Goal: Task Accomplishment & Management: Use online tool/utility

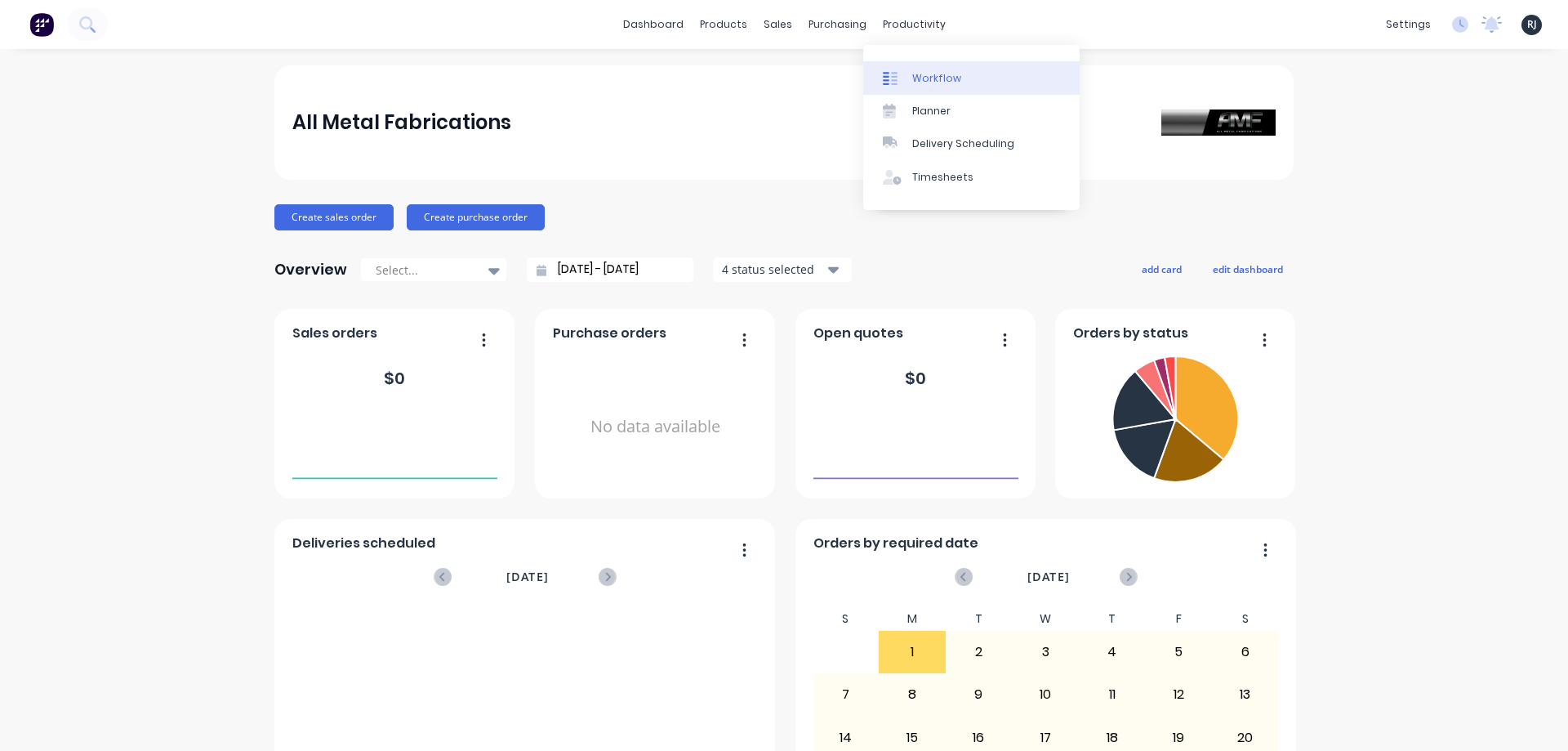
click at [929, 92] on link "Workflow" at bounding box center [971, 78] width 217 height 33
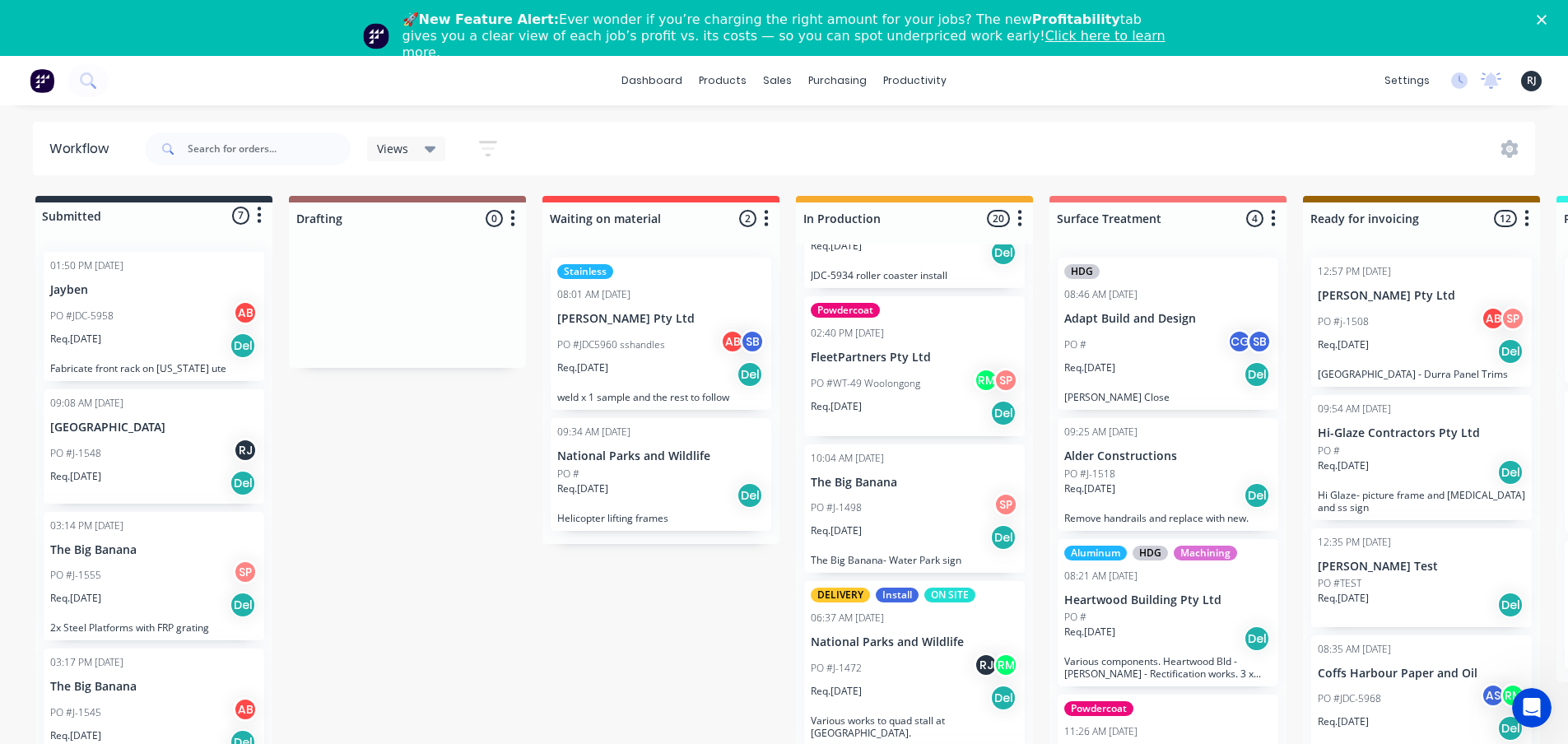
scroll to position [109, 0]
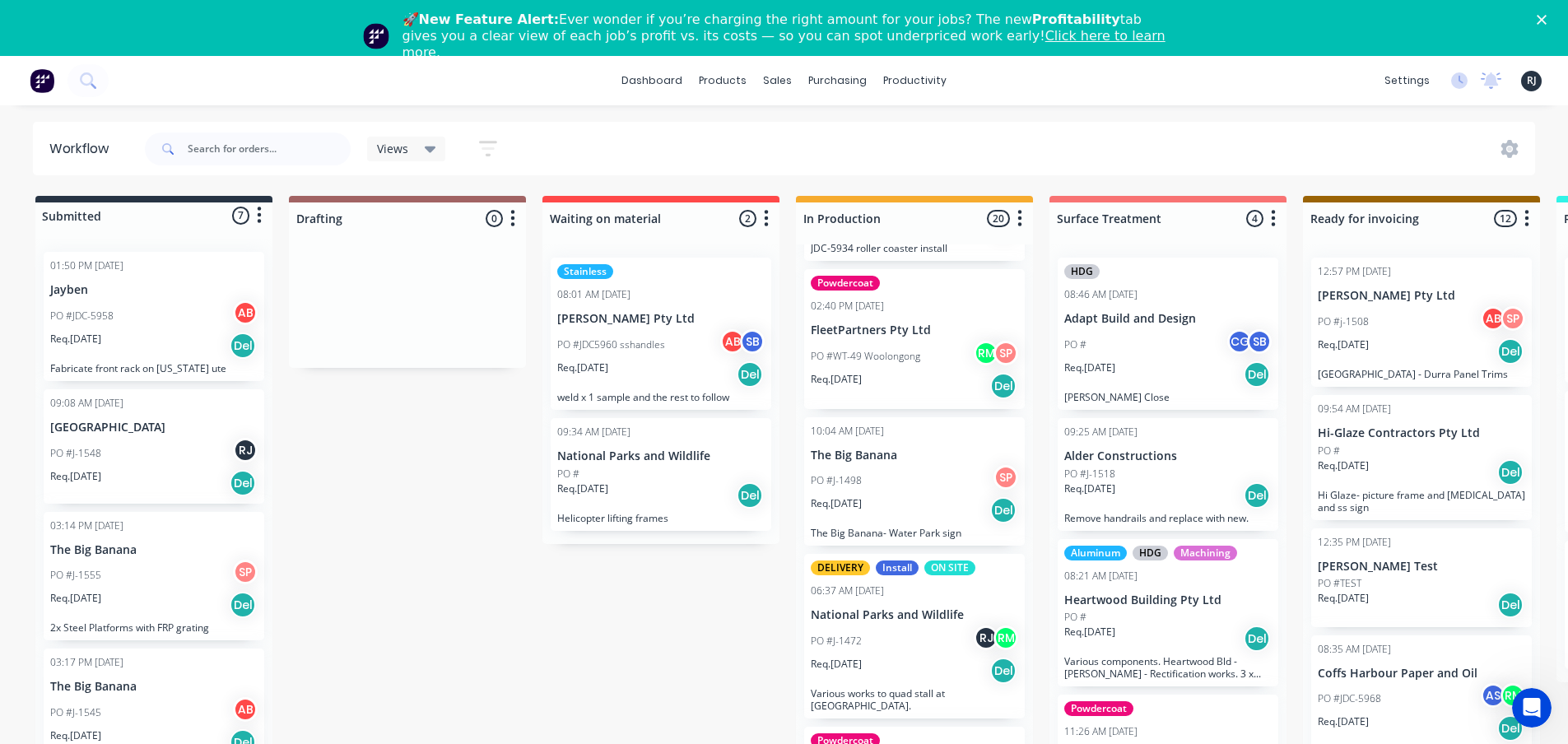
click at [862, 496] on p "Req. 04/07/25" at bounding box center [836, 503] width 51 height 15
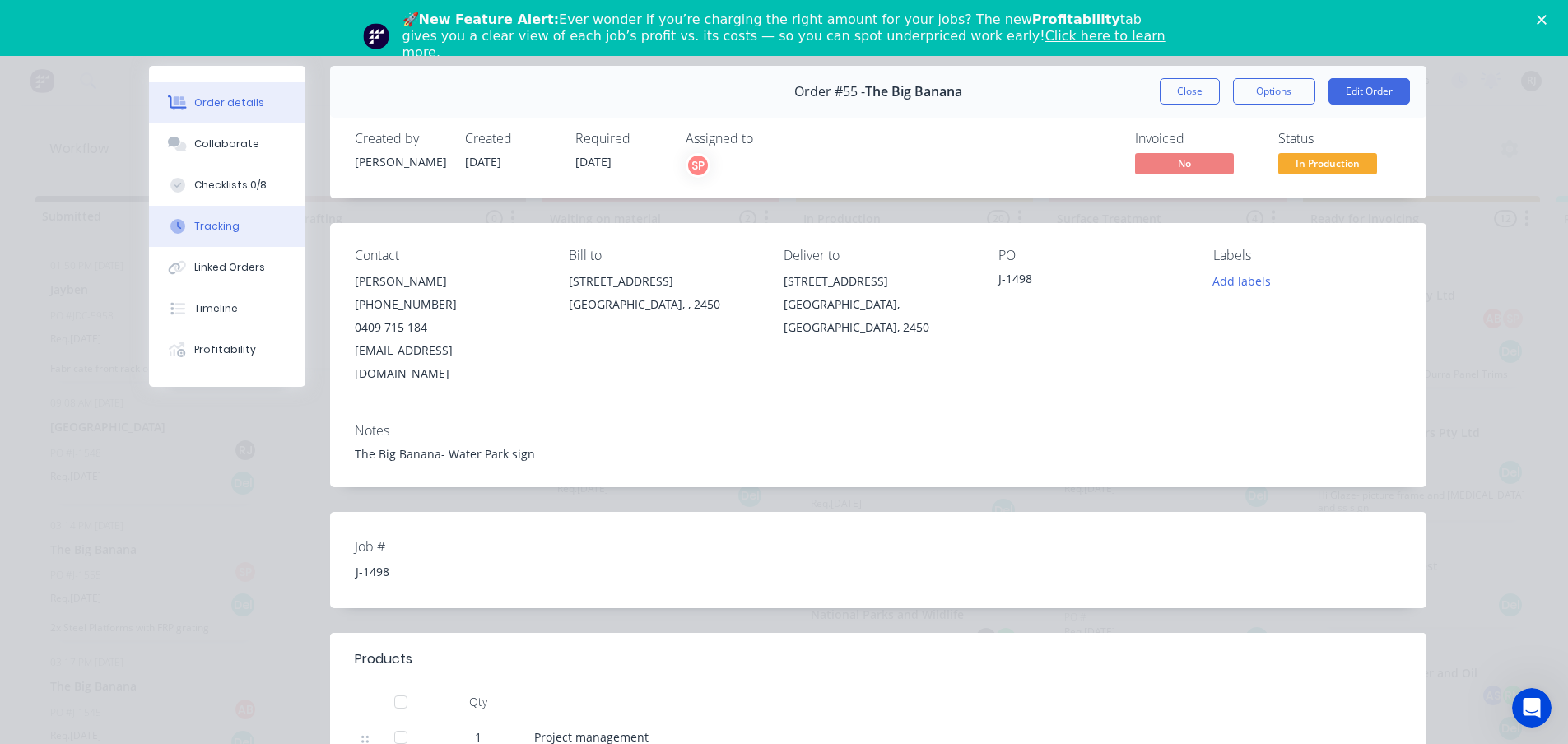
click at [217, 217] on button "Tracking" at bounding box center [227, 227] width 156 height 41
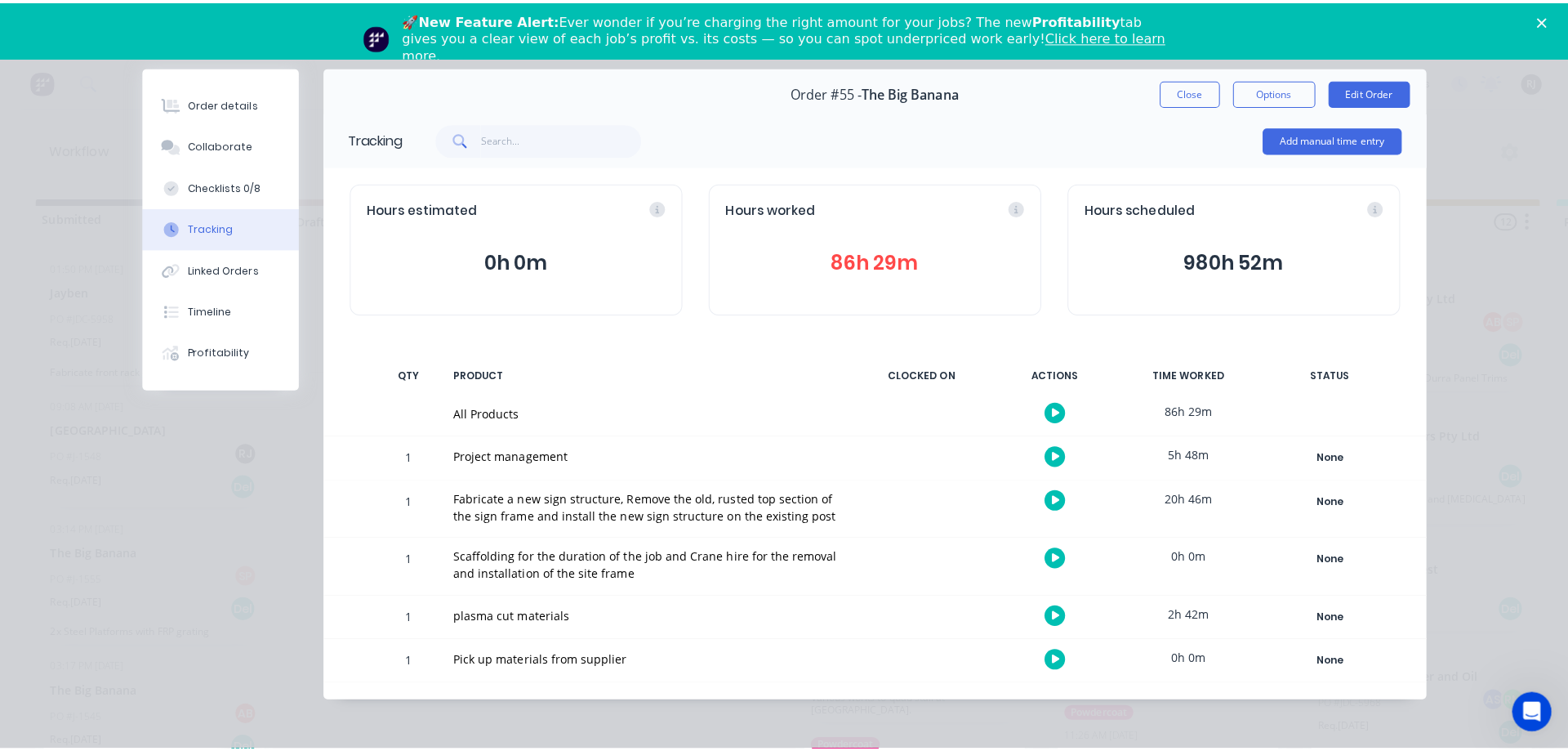
scroll to position [3, 0]
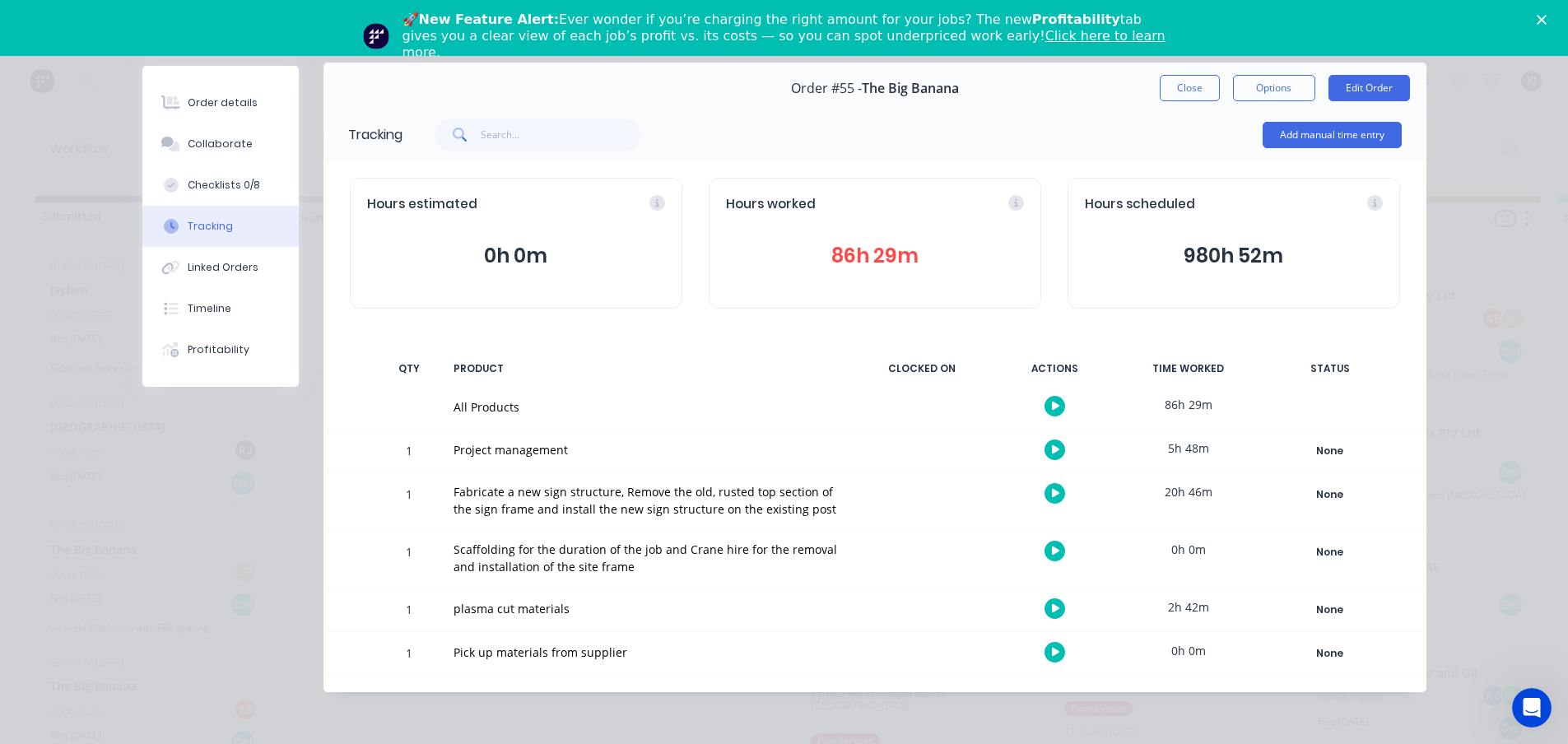
click at [1046, 486] on button "button" at bounding box center [1054, 493] width 21 height 21
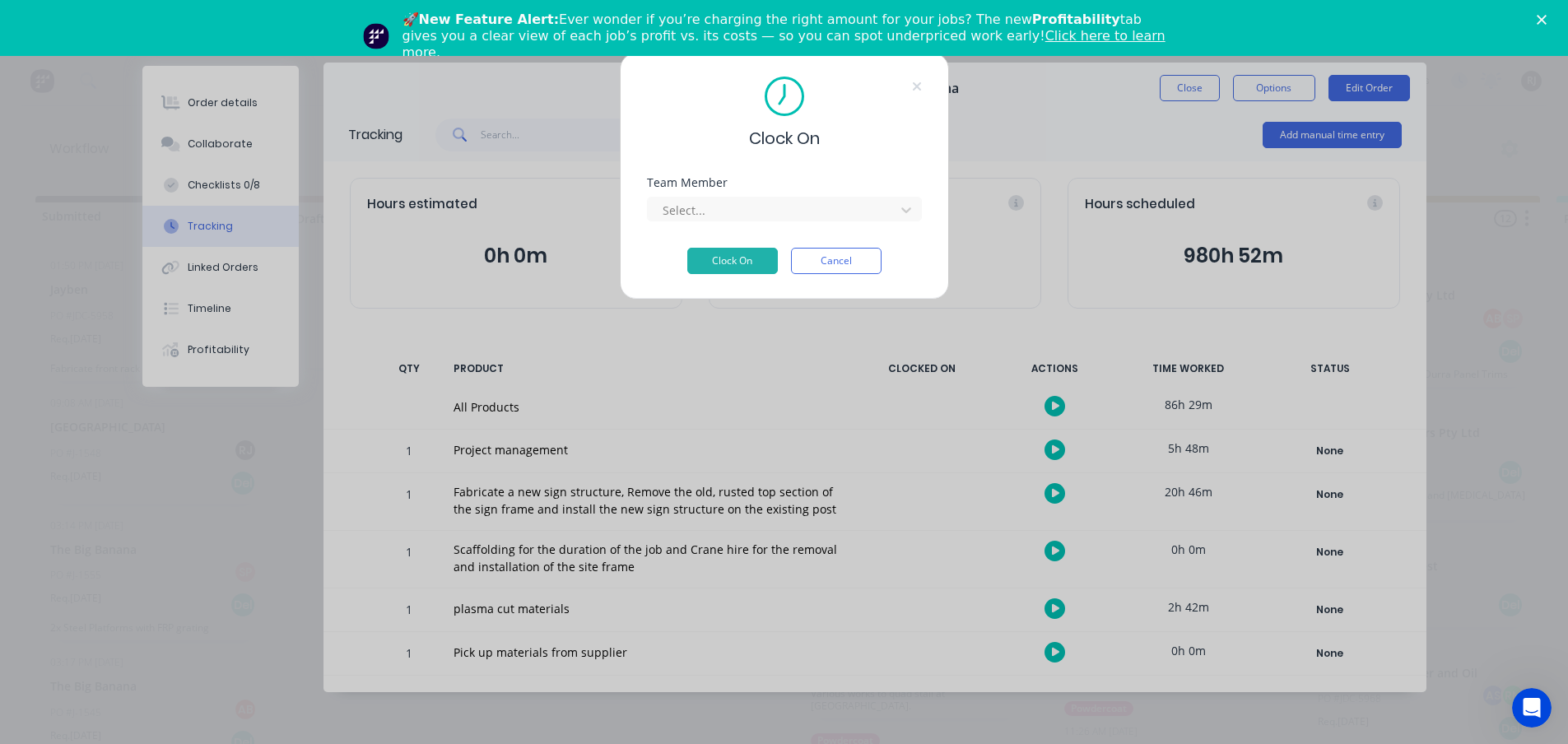
scroll to position [0, 0]
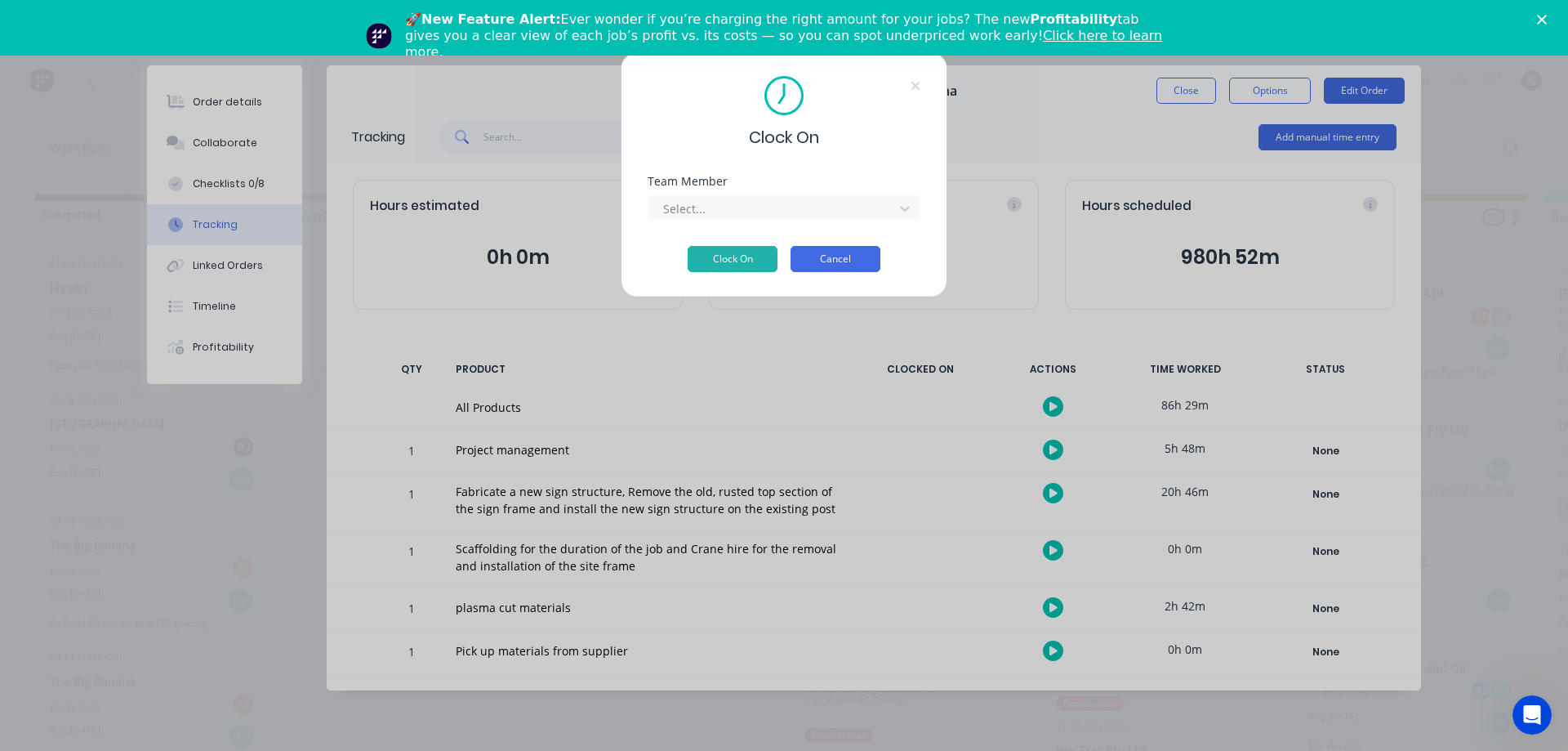
click at [868, 251] on button "Cancel" at bounding box center [834, 259] width 89 height 26
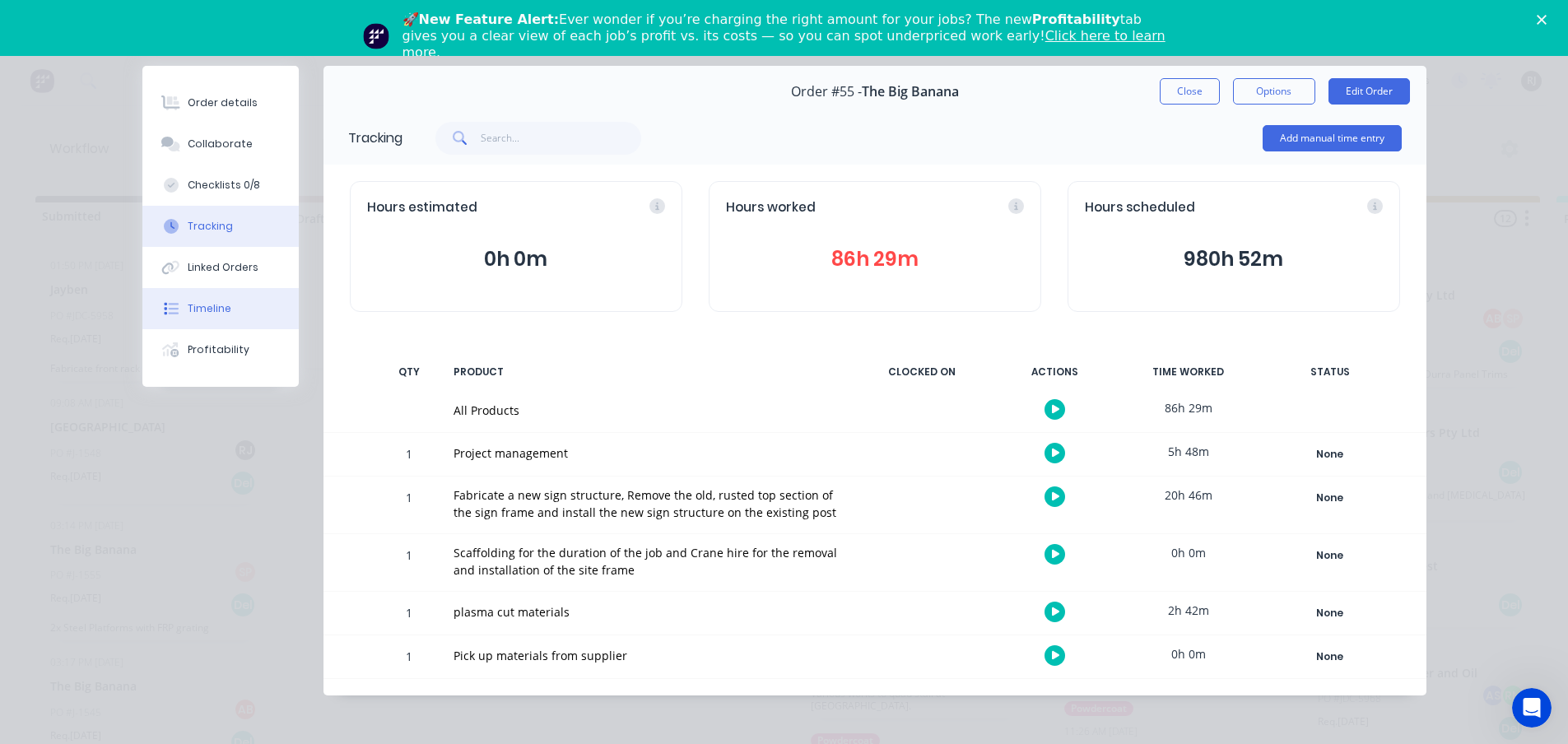
click at [207, 321] on button "Timeline" at bounding box center [220, 308] width 156 height 41
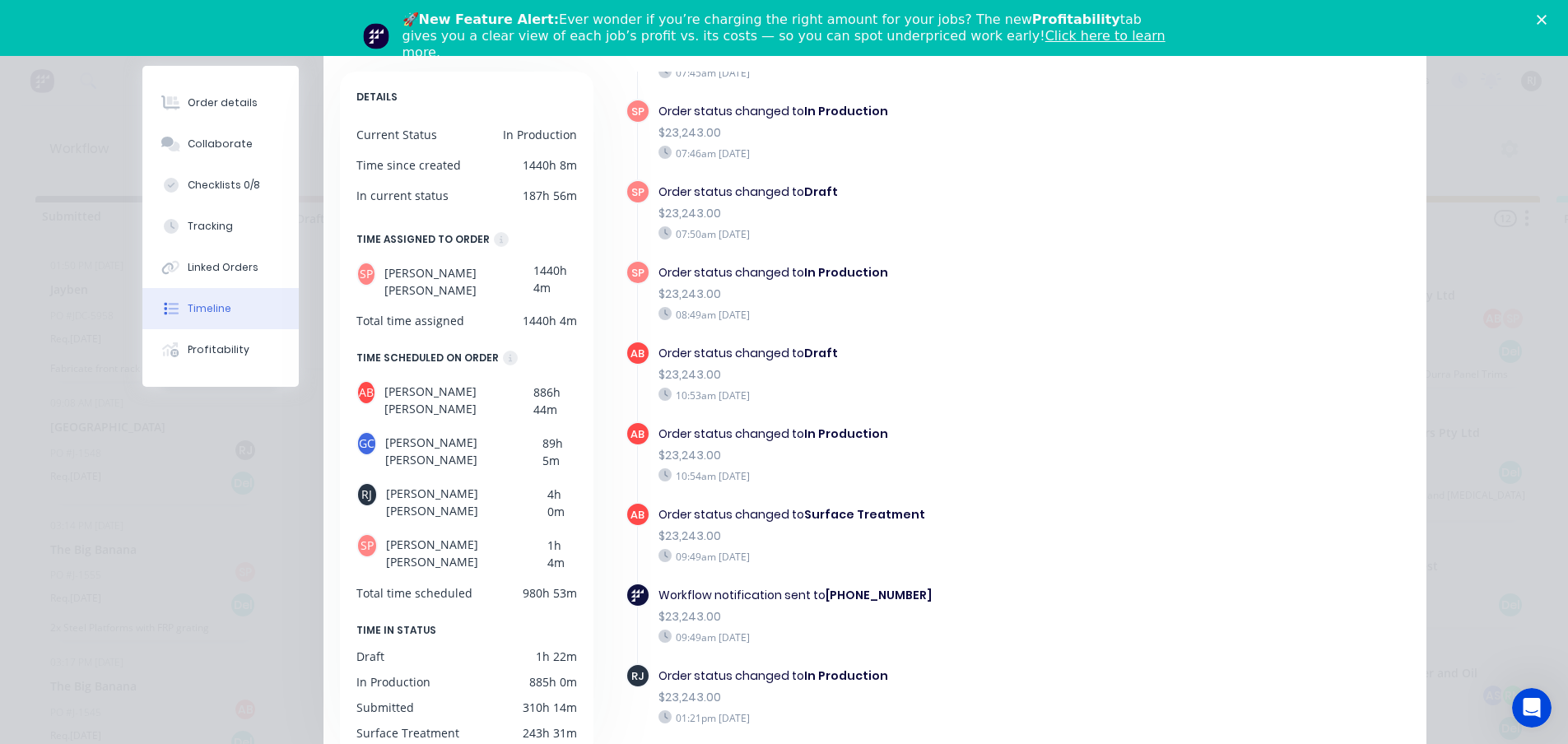
scroll to position [137, 0]
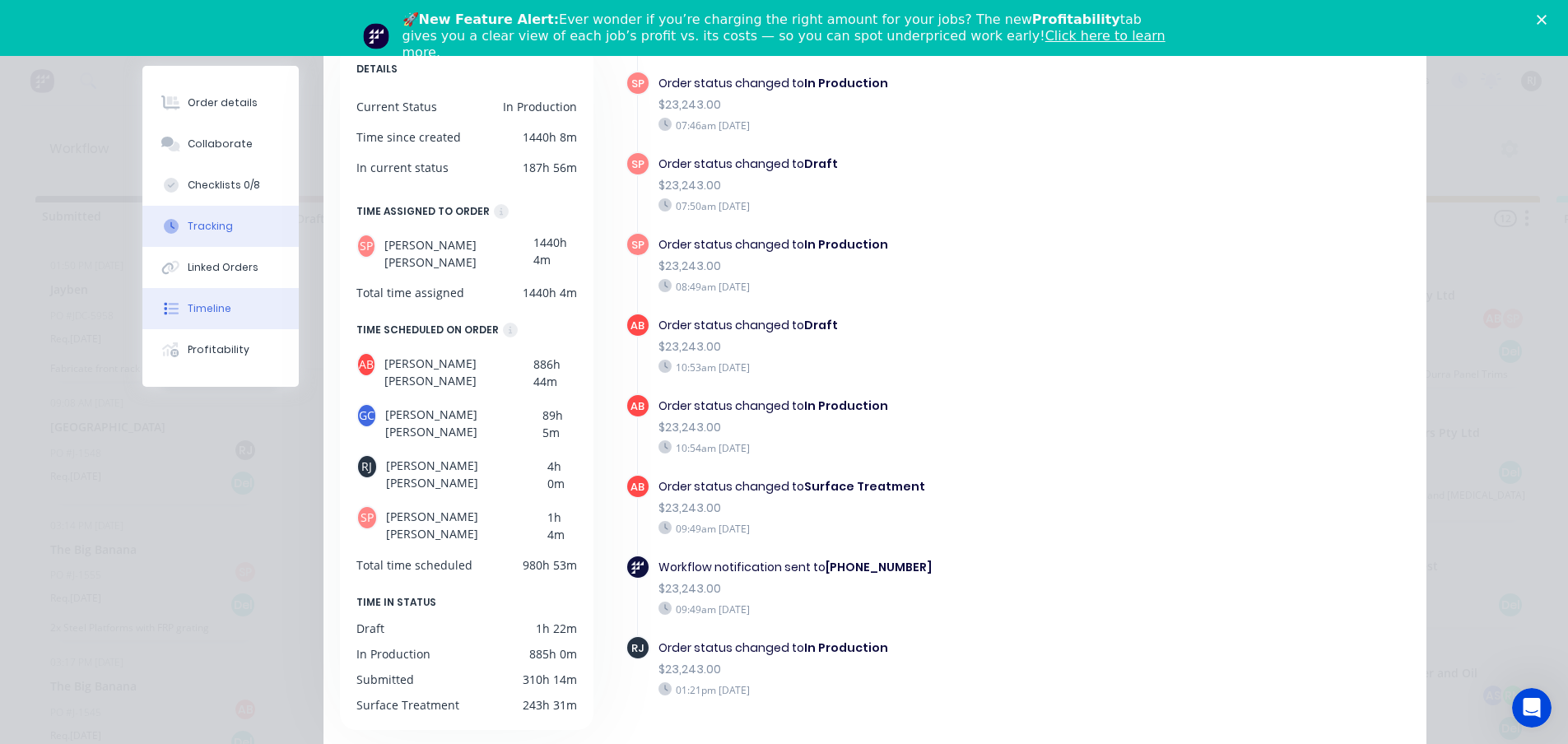
click at [196, 226] on div "Tracking" at bounding box center [210, 227] width 45 height 15
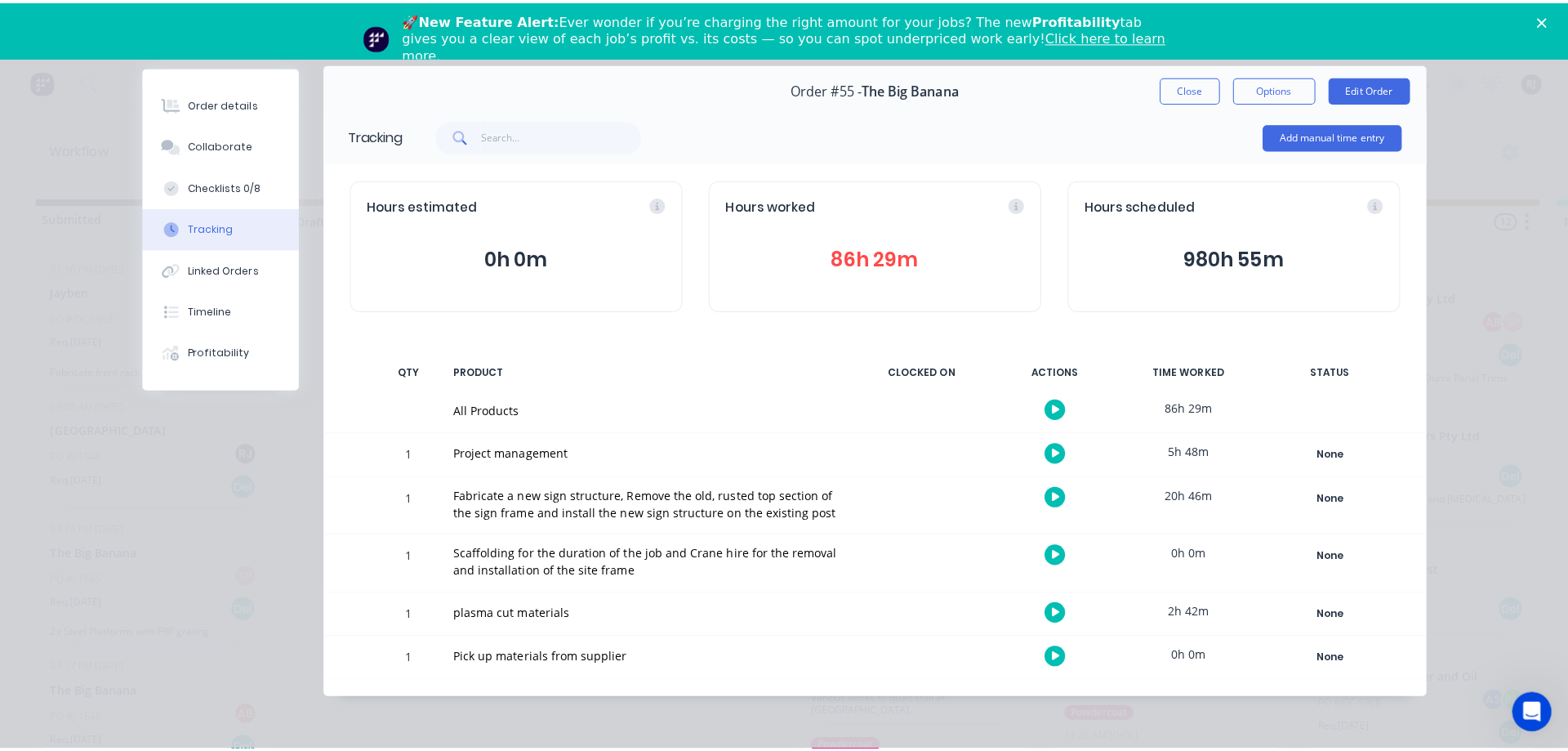
scroll to position [0, 0]
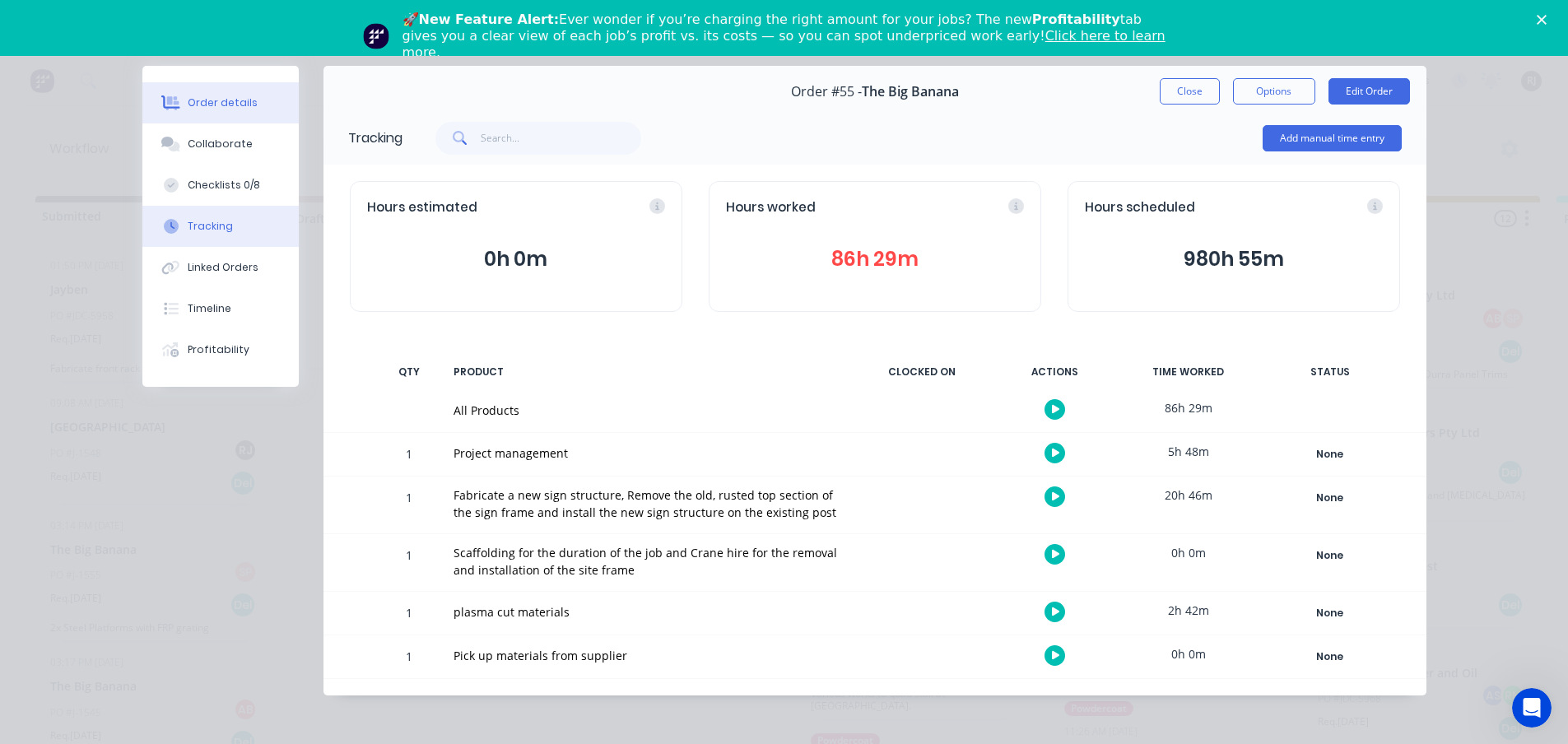
click at [204, 112] on button "Order details" at bounding box center [220, 103] width 156 height 41
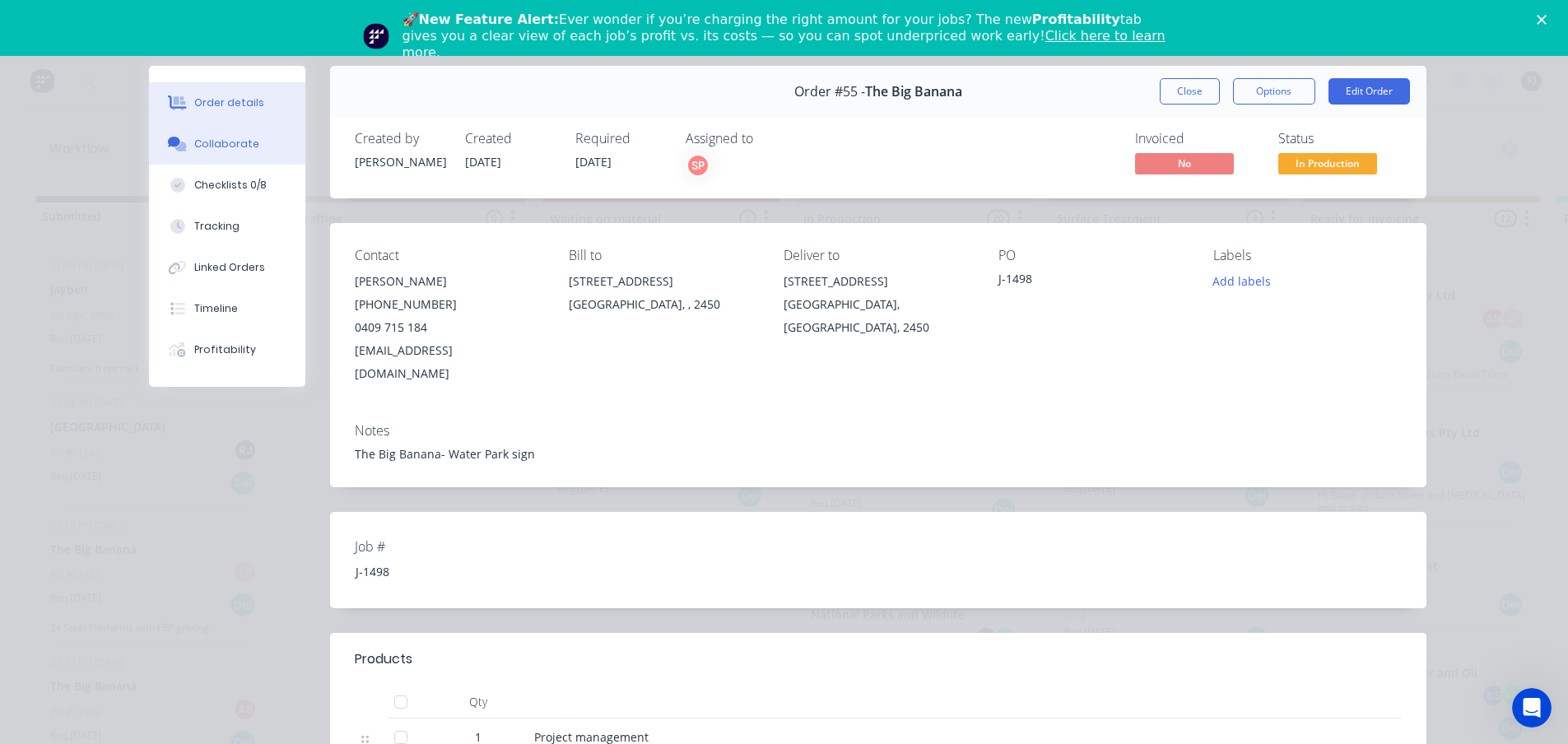
click at [207, 143] on div "Collaborate" at bounding box center [227, 144] width 65 height 15
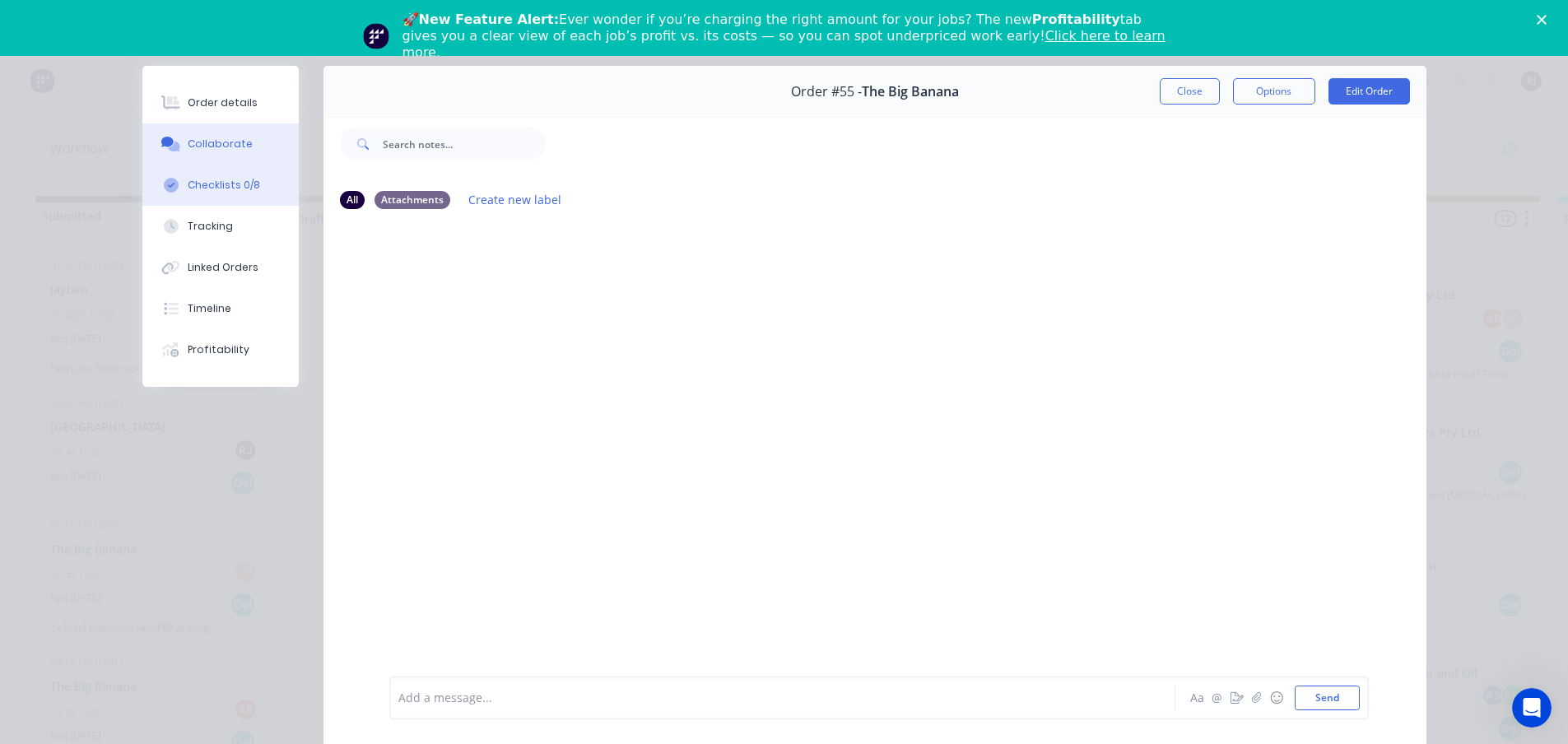
click at [206, 183] on div "Checklists 0/8" at bounding box center [224, 185] width 73 height 15
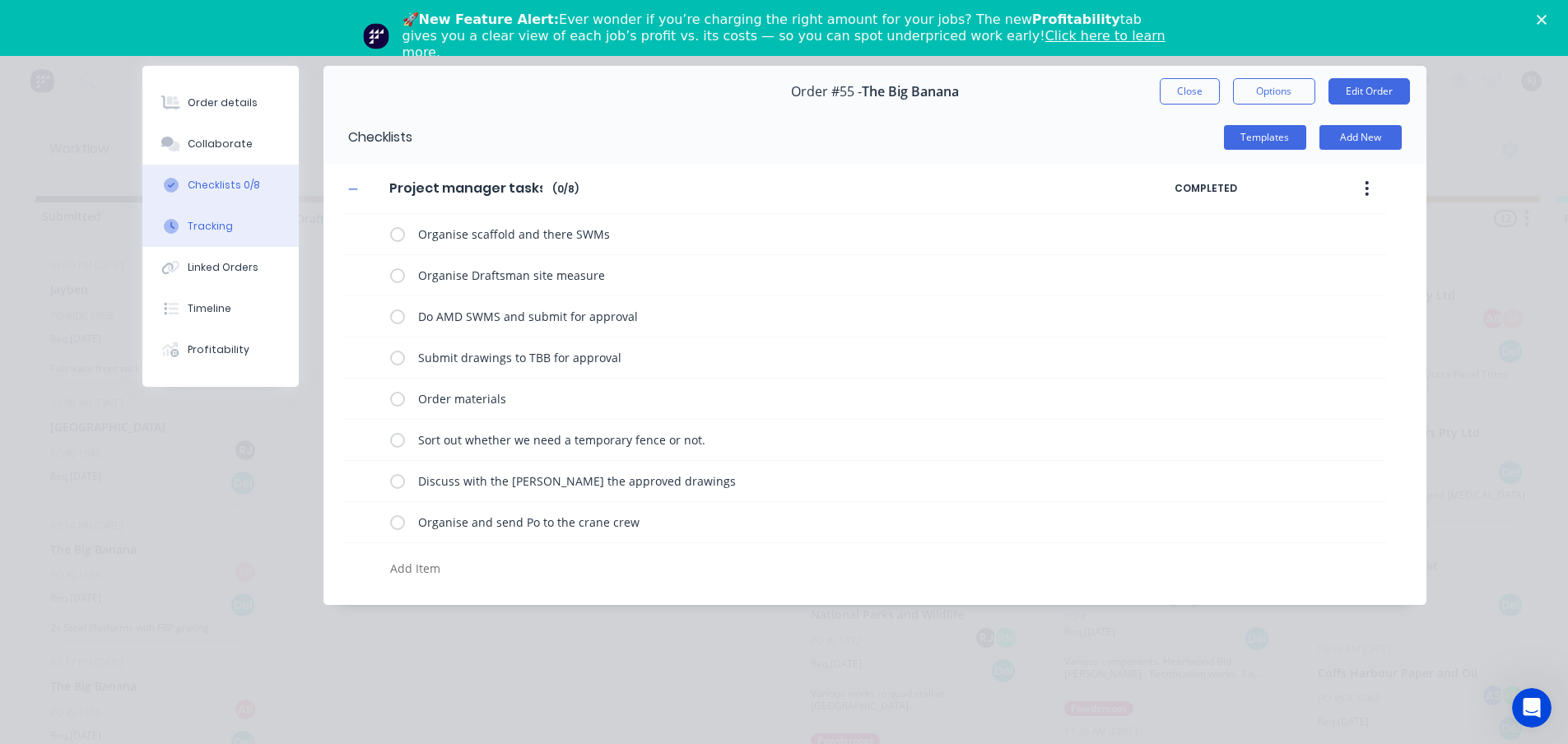
click at [214, 217] on button "Tracking" at bounding box center [220, 227] width 156 height 41
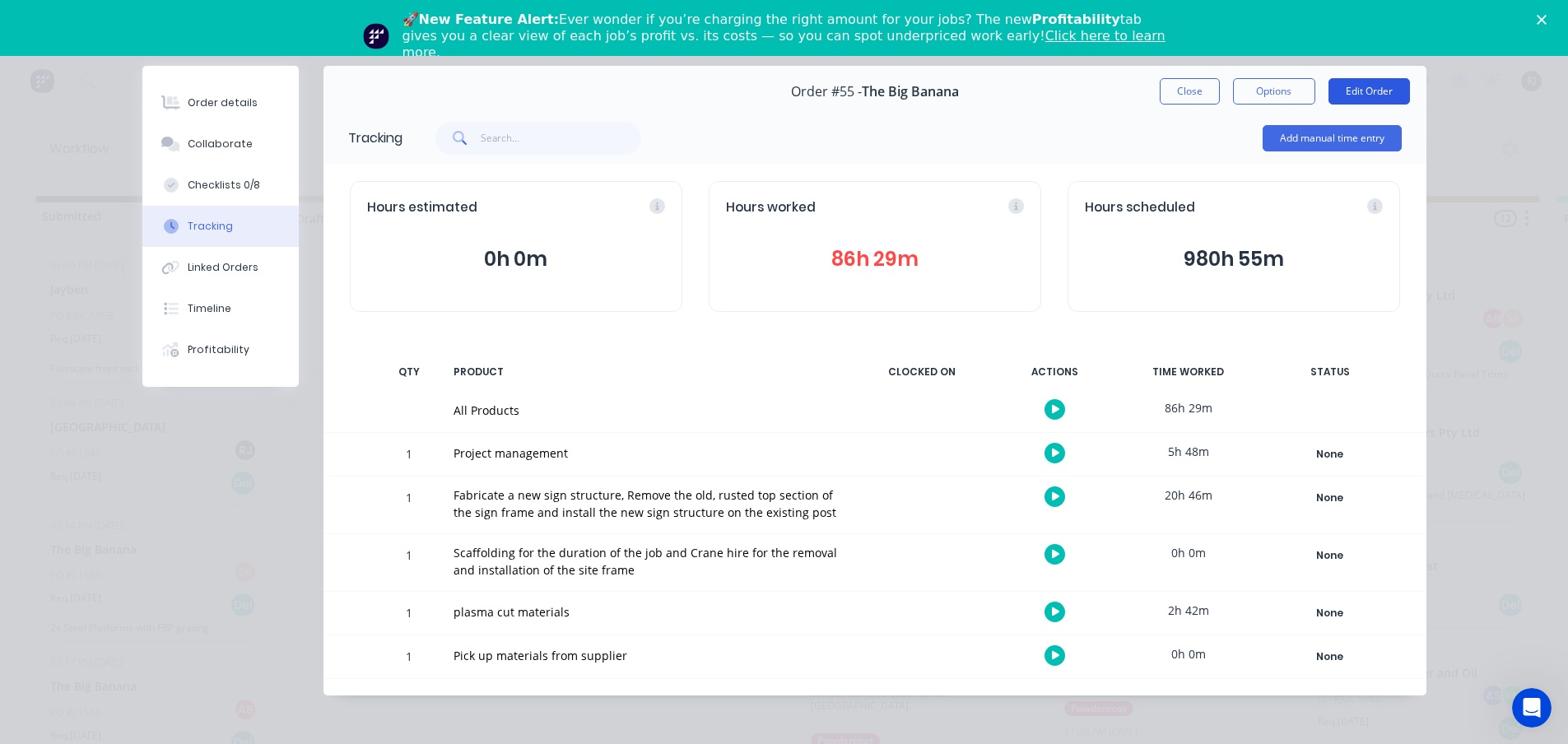
click at [1345, 97] on button "Edit Order" at bounding box center [1369, 92] width 82 height 26
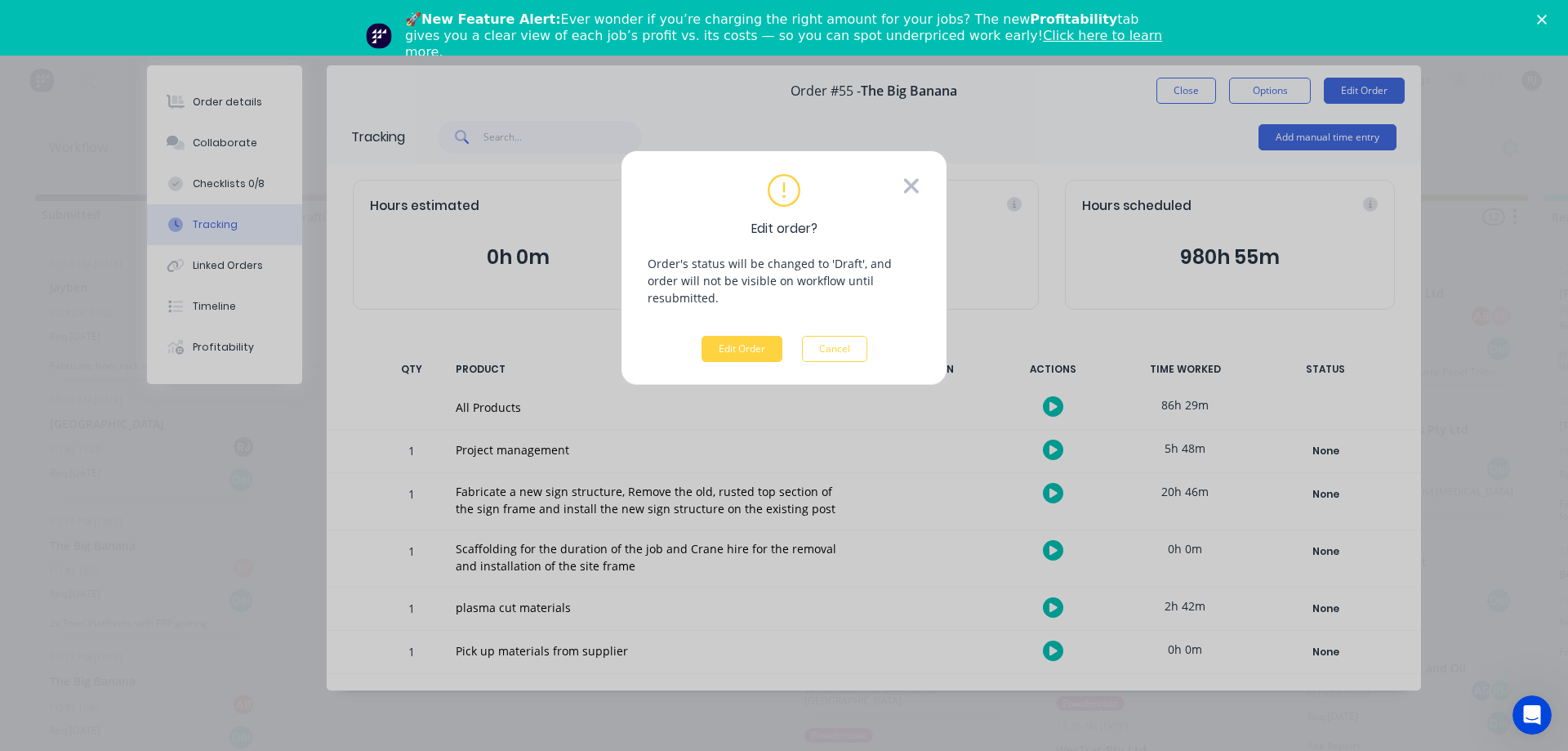
click at [917, 193] on icon at bounding box center [912, 185] width 15 height 15
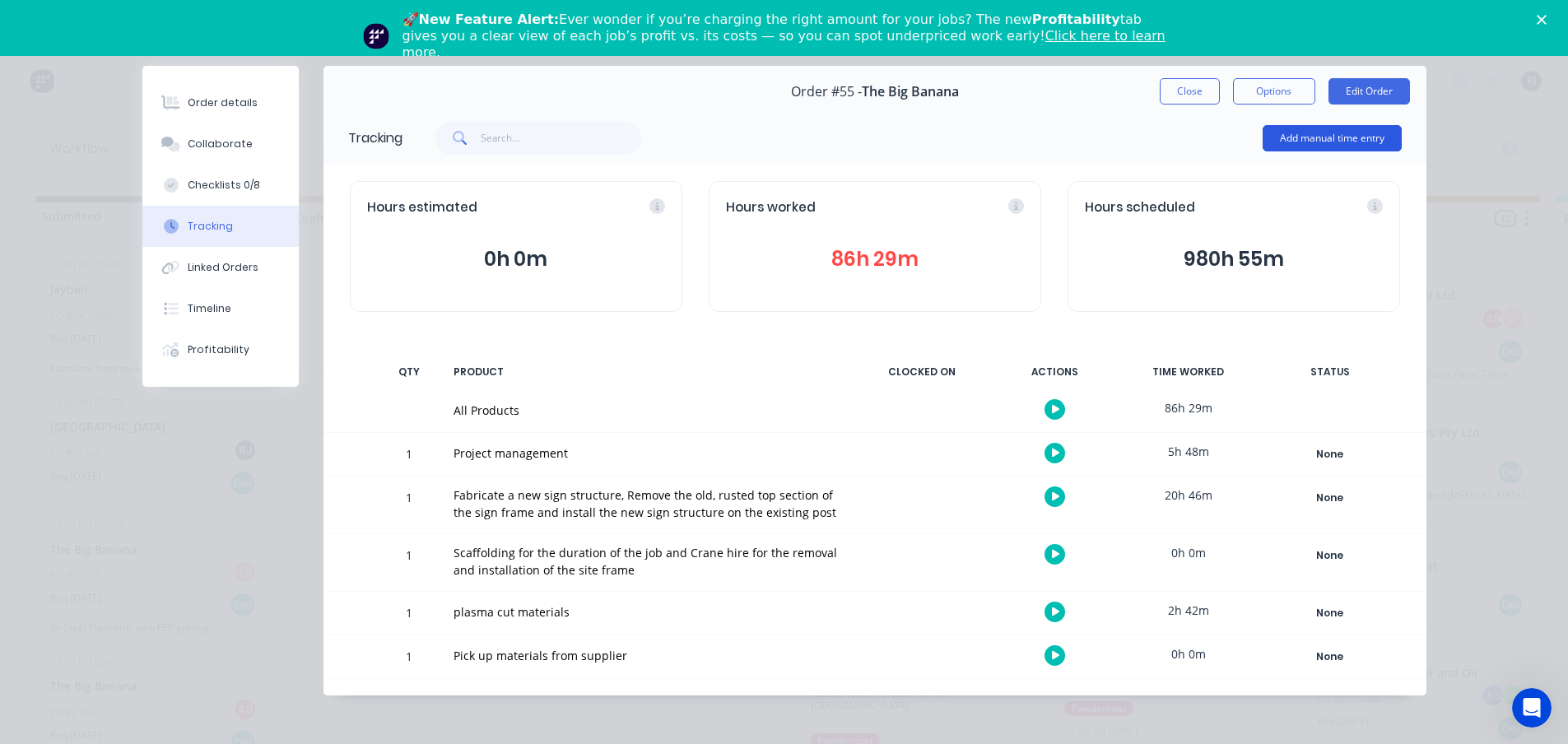
click at [1294, 132] on button "Add manual time entry" at bounding box center [1332, 138] width 139 height 26
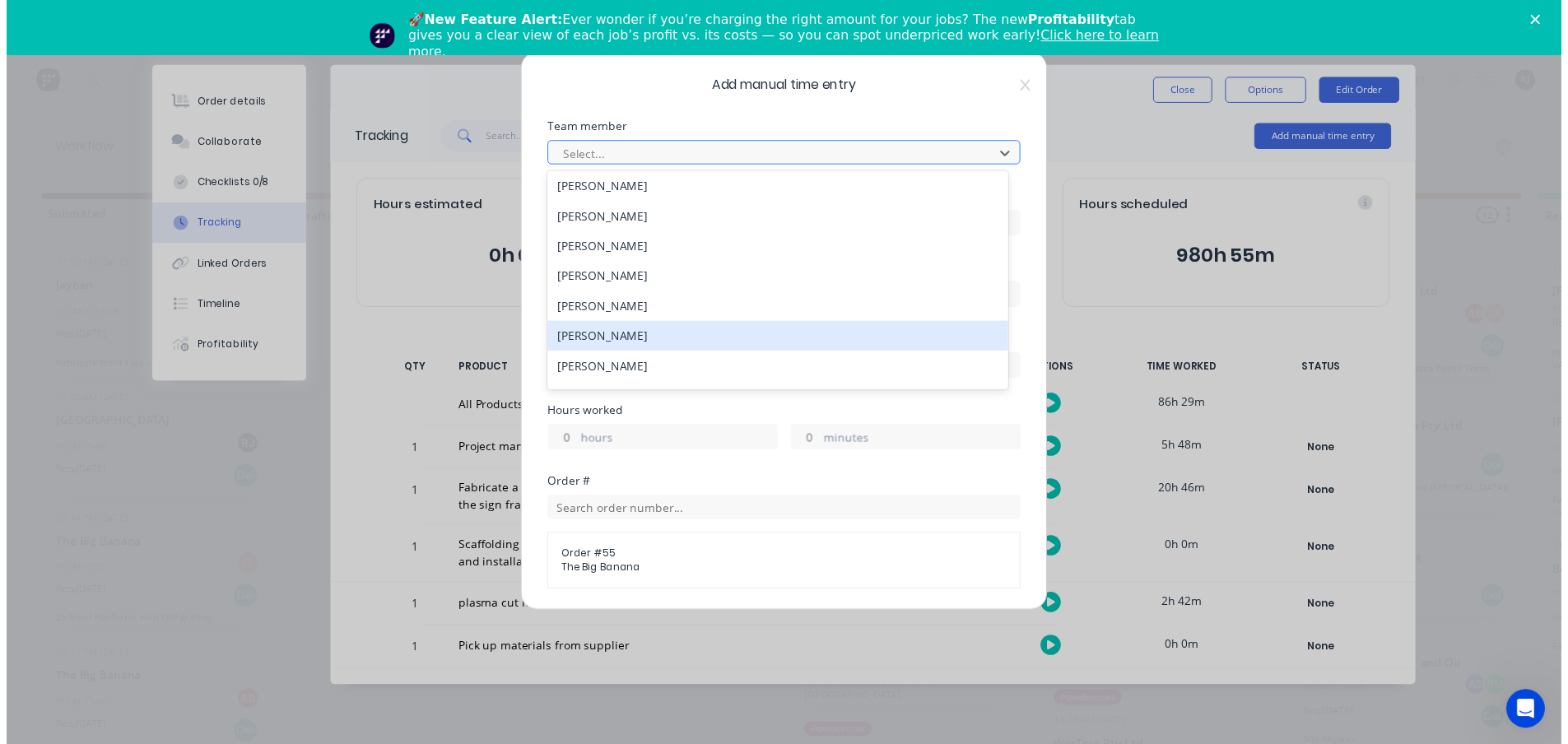
scroll to position [363, 0]
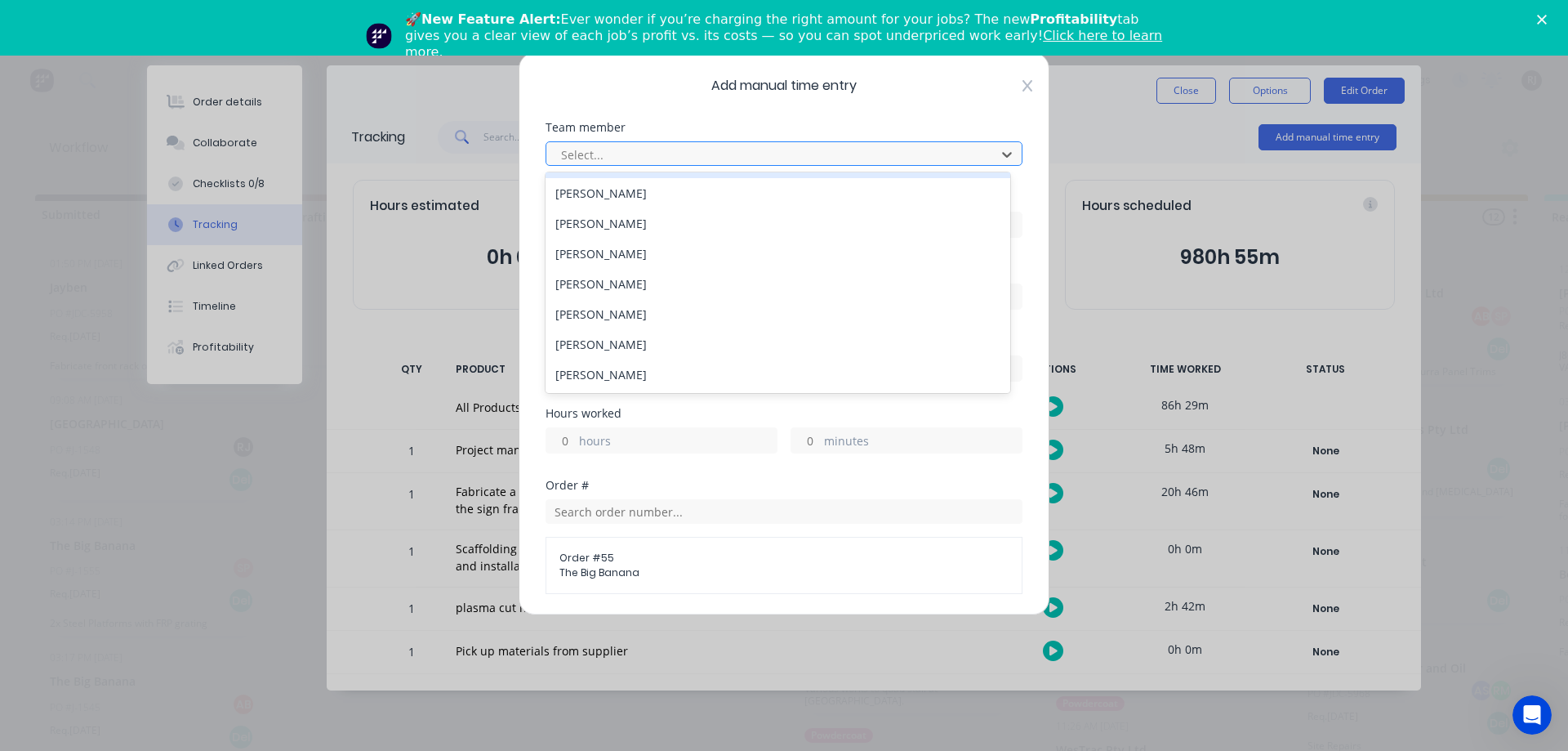
click at [1022, 88] on icon at bounding box center [1027, 86] width 10 height 13
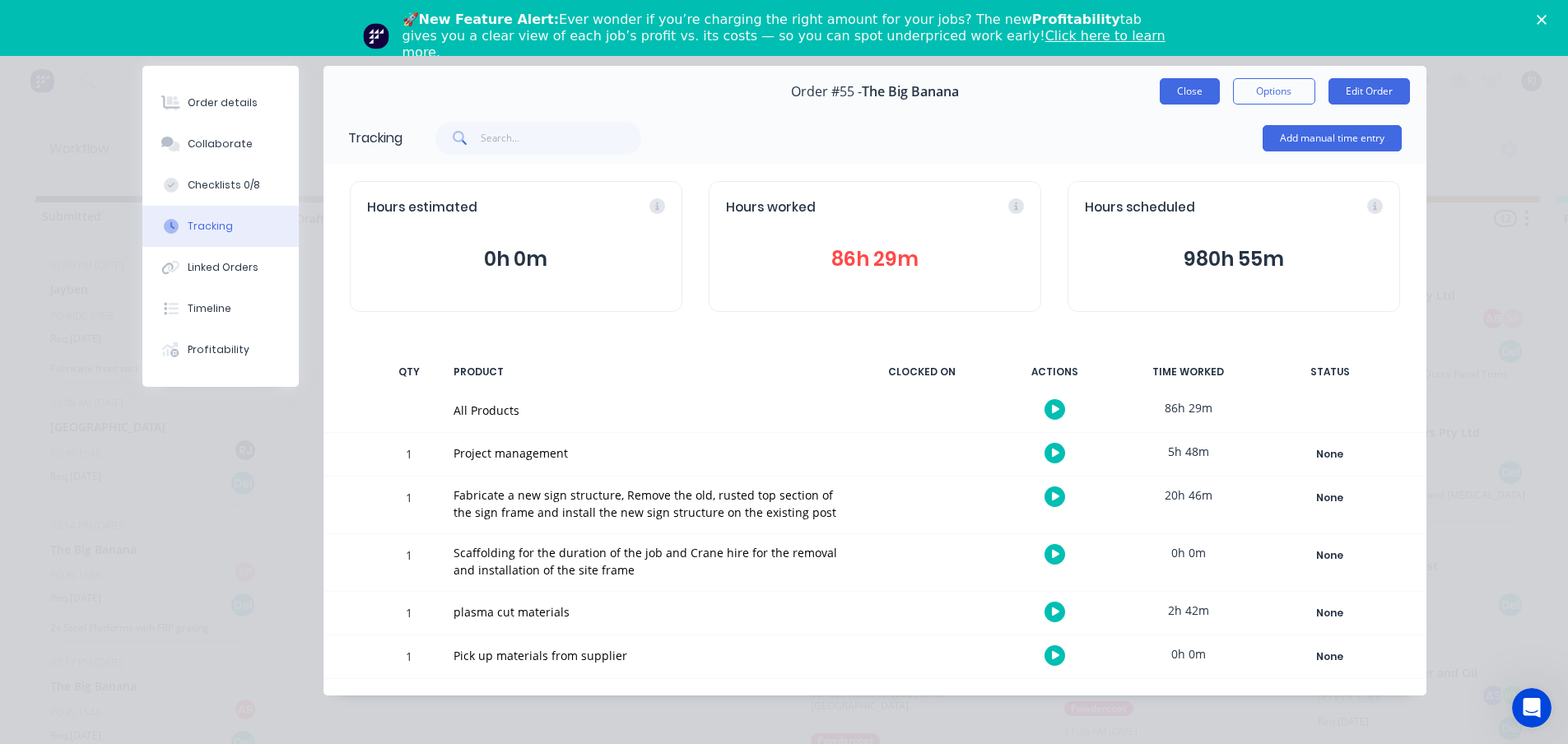
click at [1190, 100] on button "Close" at bounding box center [1189, 92] width 60 height 26
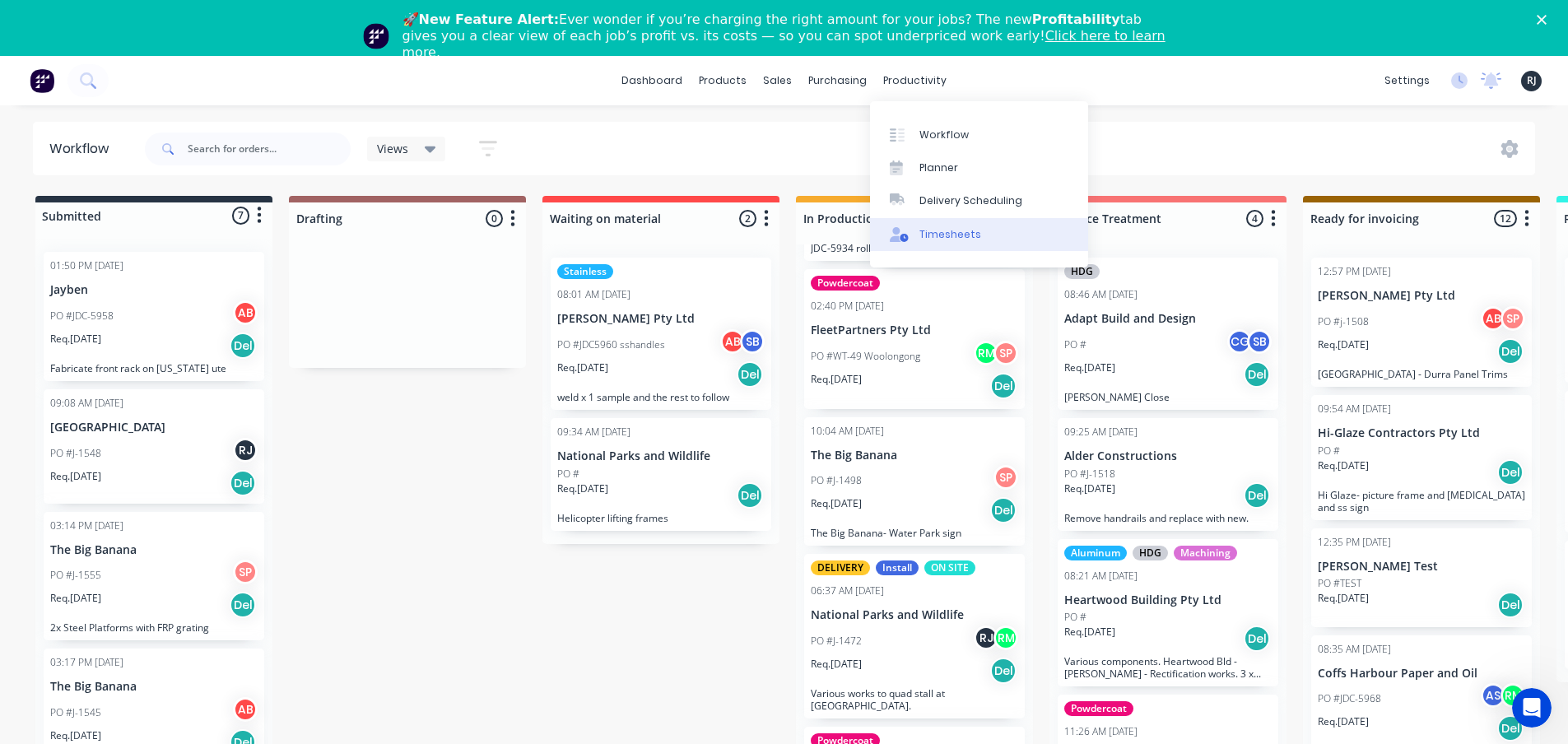
click at [920, 245] on link "Timesheets" at bounding box center [979, 235] width 218 height 33
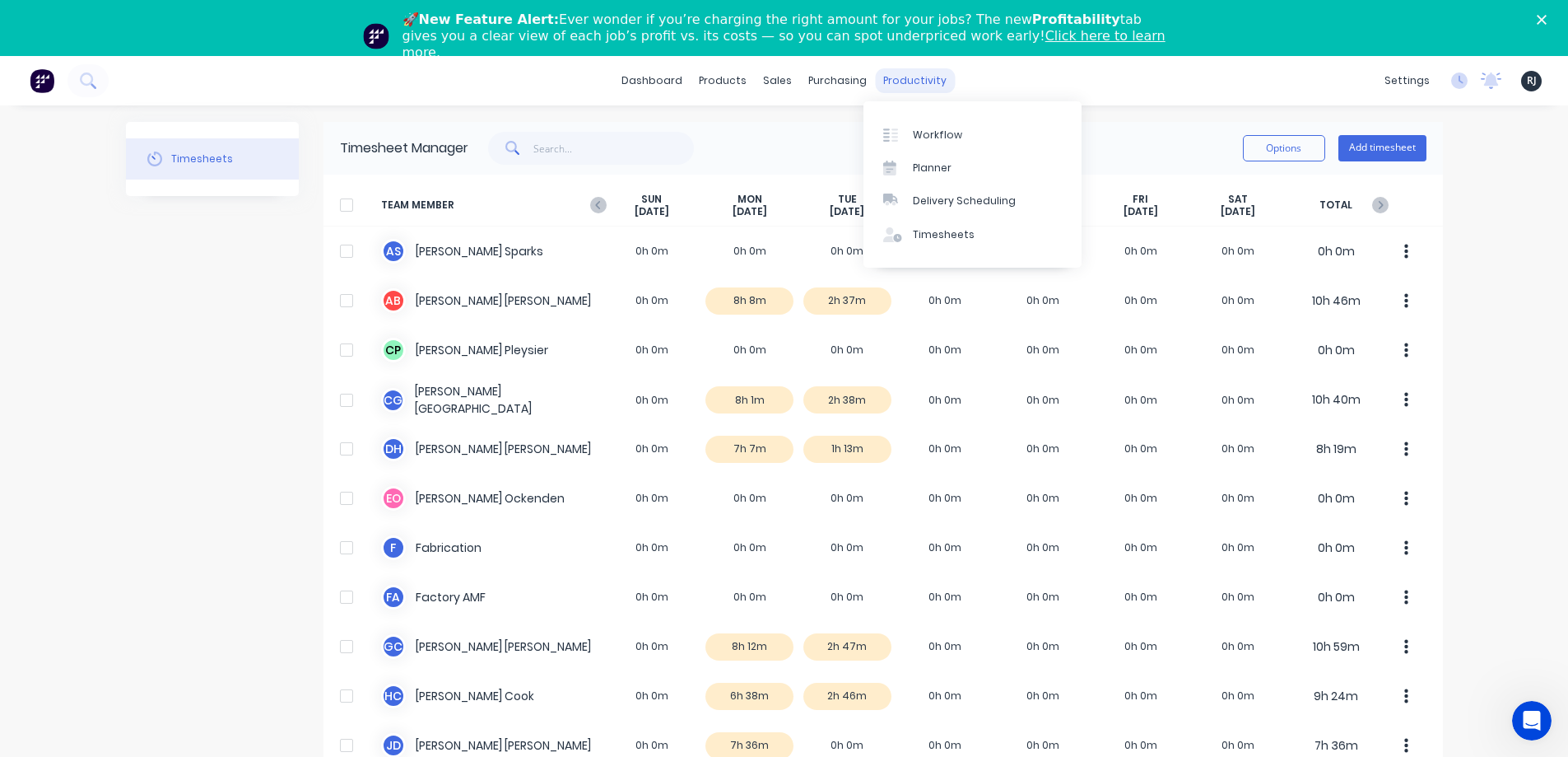
click at [906, 80] on div "productivity" at bounding box center [915, 81] width 80 height 25
click at [216, 174] on button "Timesheets" at bounding box center [212, 159] width 173 height 41
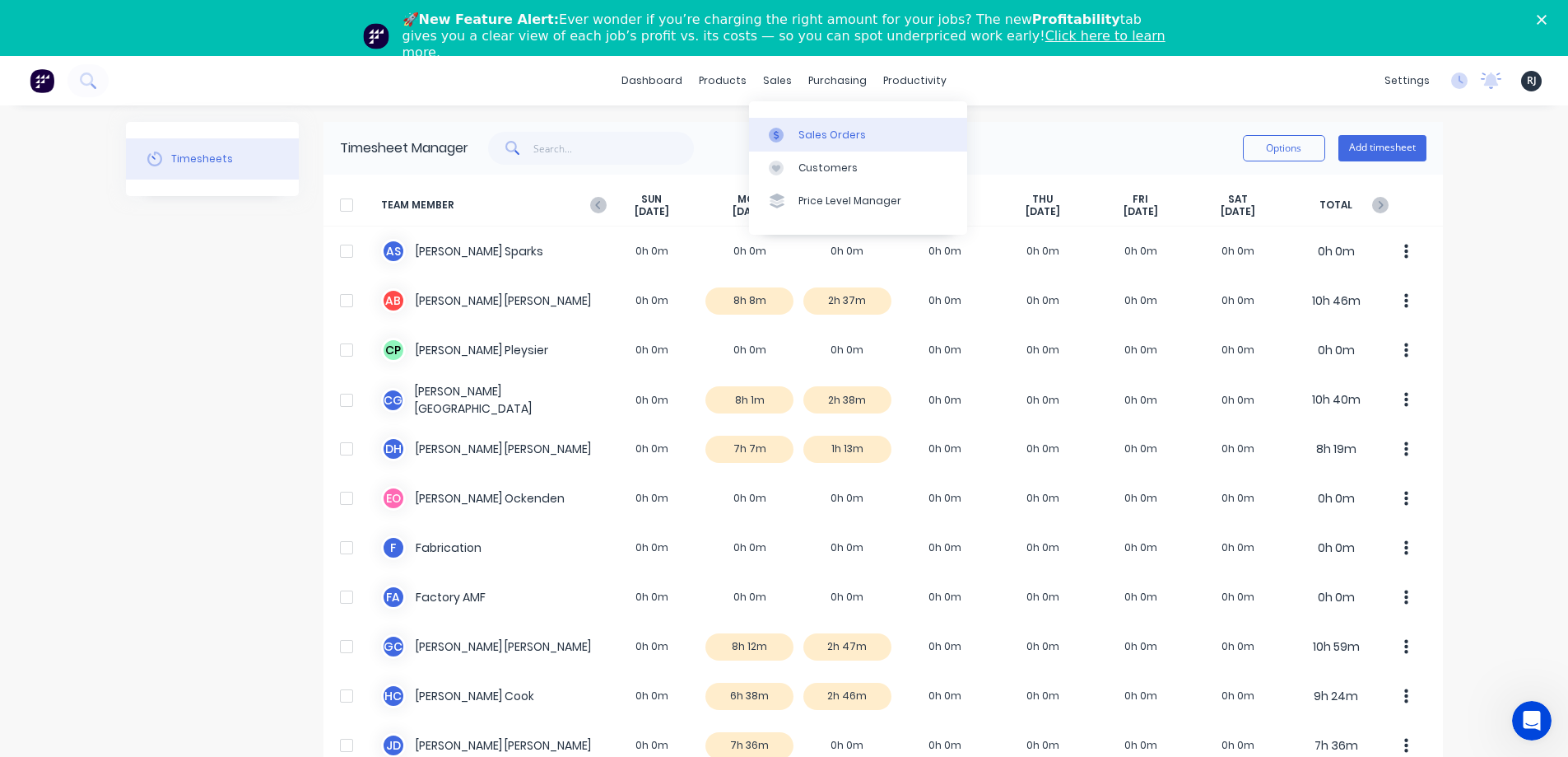
click at [791, 117] on link "Sales Orders" at bounding box center [858, 134] width 218 height 33
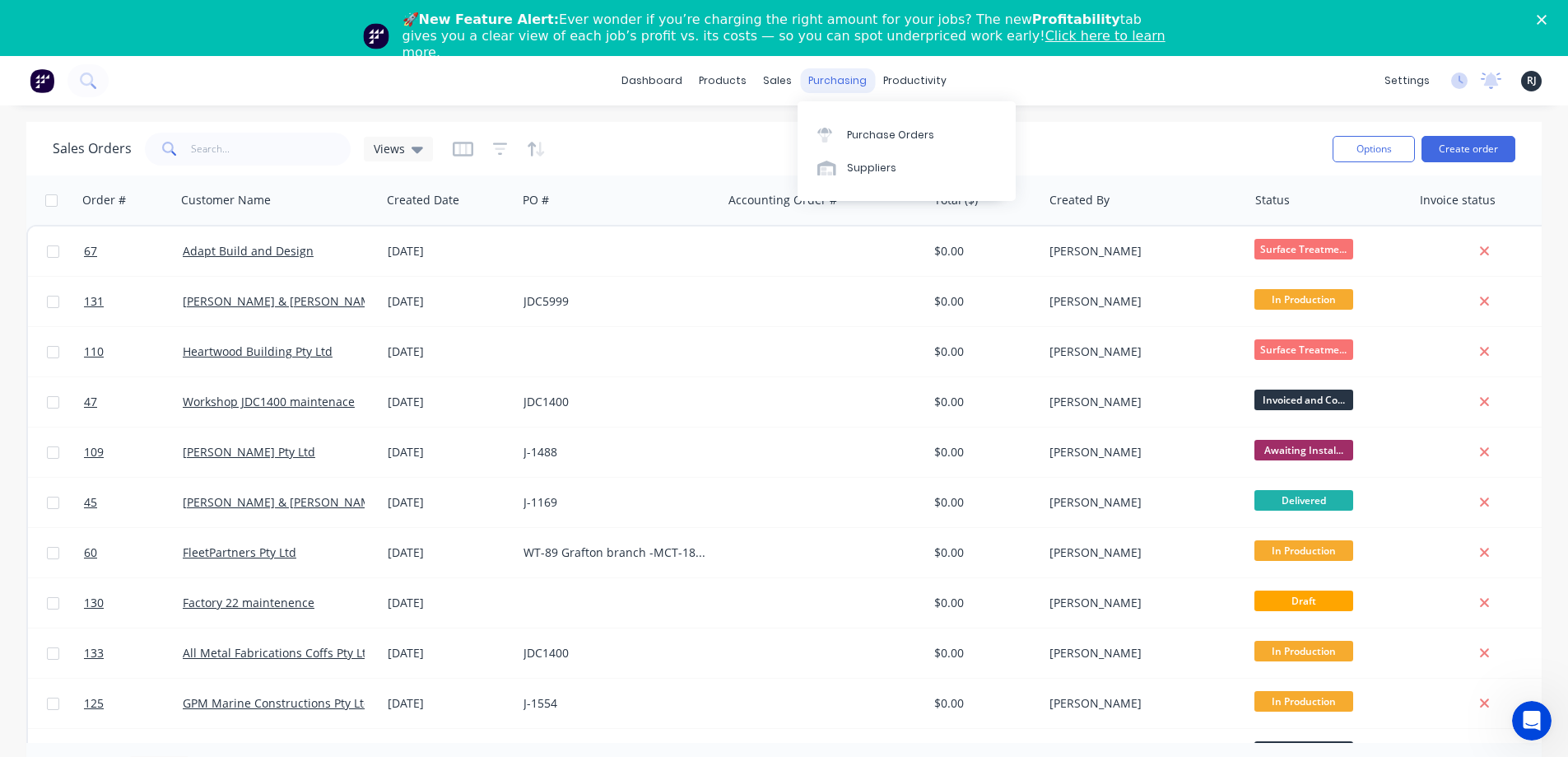
click at [822, 82] on div "purchasing" at bounding box center [837, 81] width 75 height 25
click at [847, 135] on div "Purchase Orders" at bounding box center [890, 135] width 87 height 15
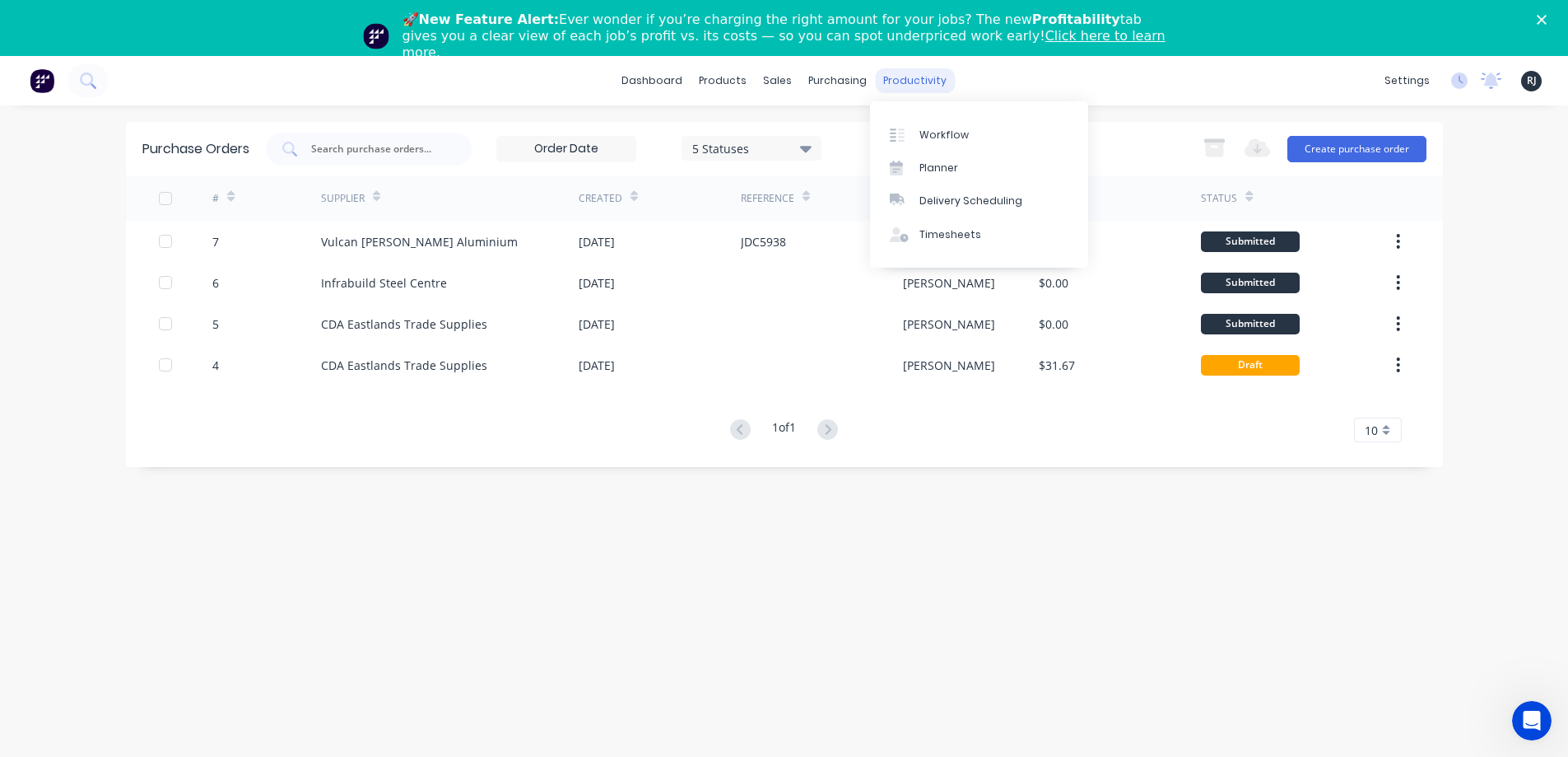
click at [894, 90] on div "productivity" at bounding box center [915, 81] width 80 height 25
click at [894, 125] on link "Workflow" at bounding box center [979, 134] width 218 height 33
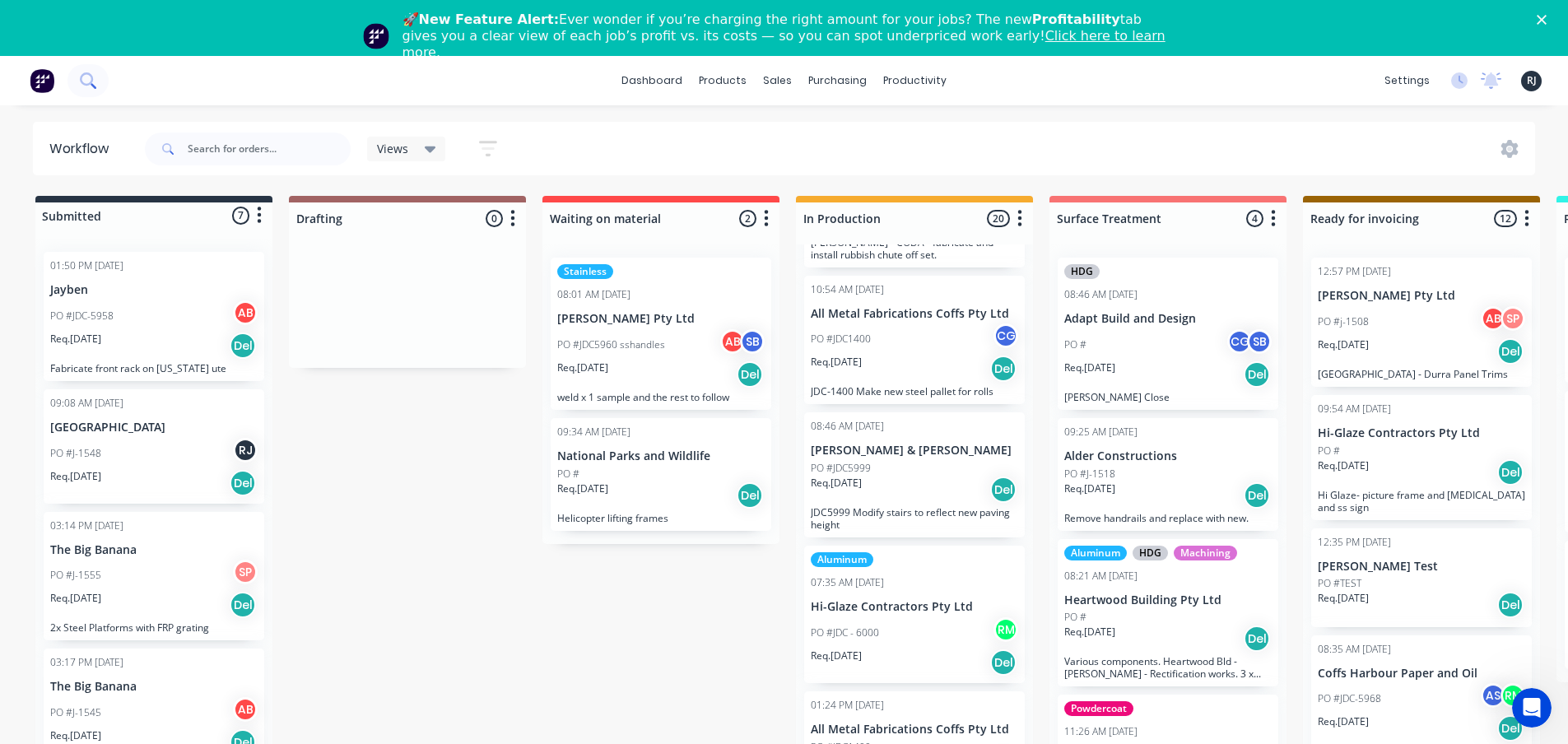
click at [84, 78] on icon at bounding box center [88, 80] width 16 height 16
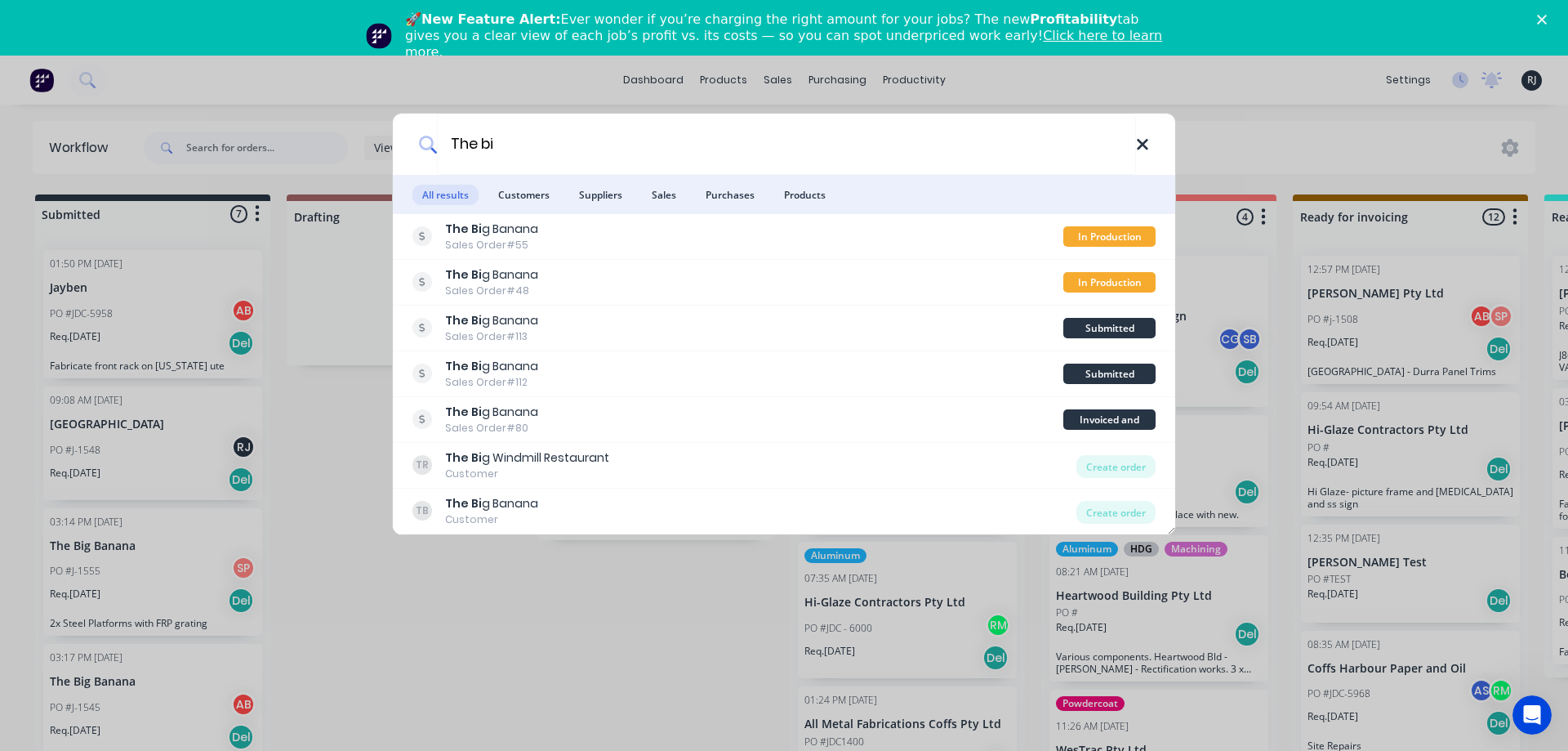
type input "The bi"
click at [1142, 151] on icon at bounding box center [1142, 144] width 13 height 18
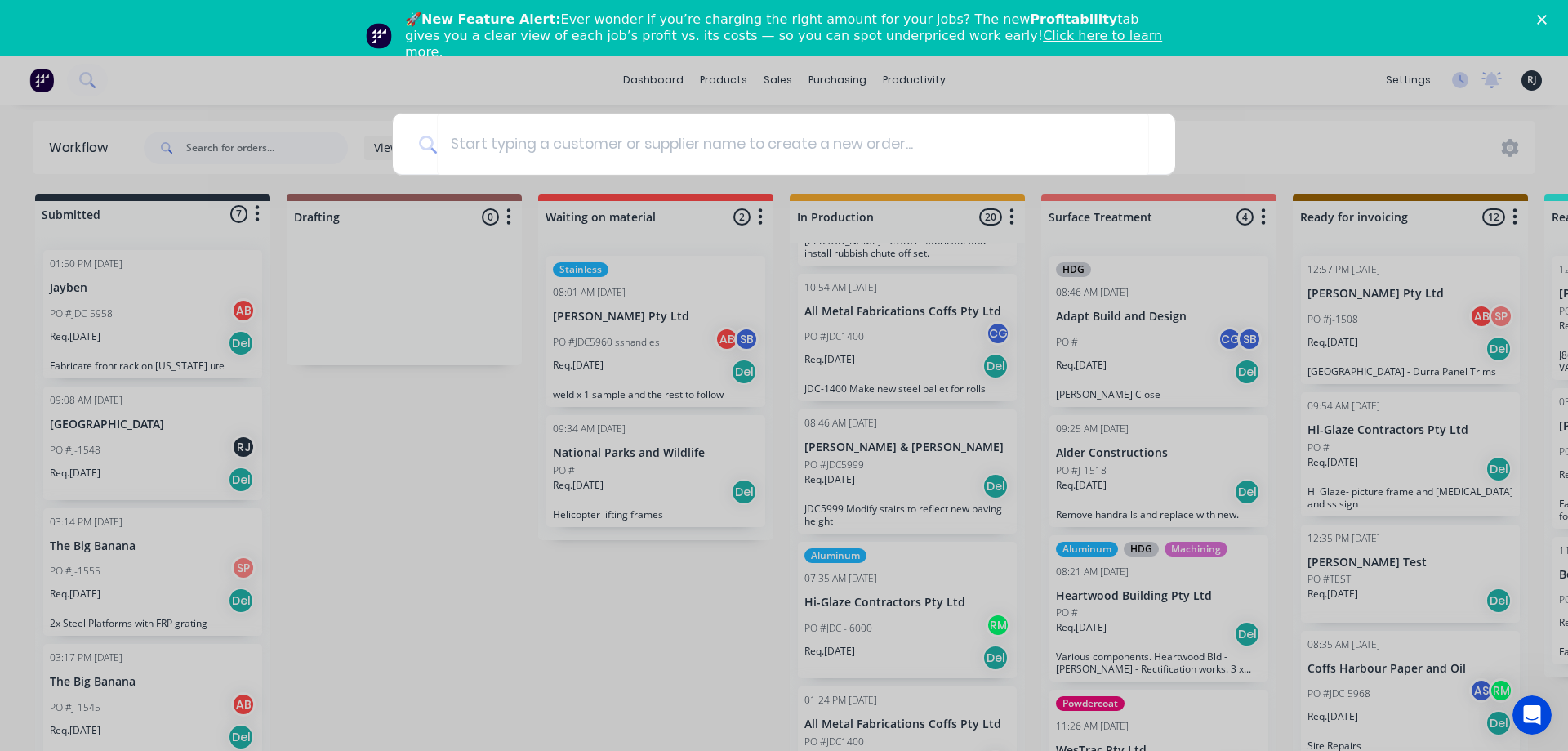
click at [422, 608] on div at bounding box center [784, 375] width 1568 height 751
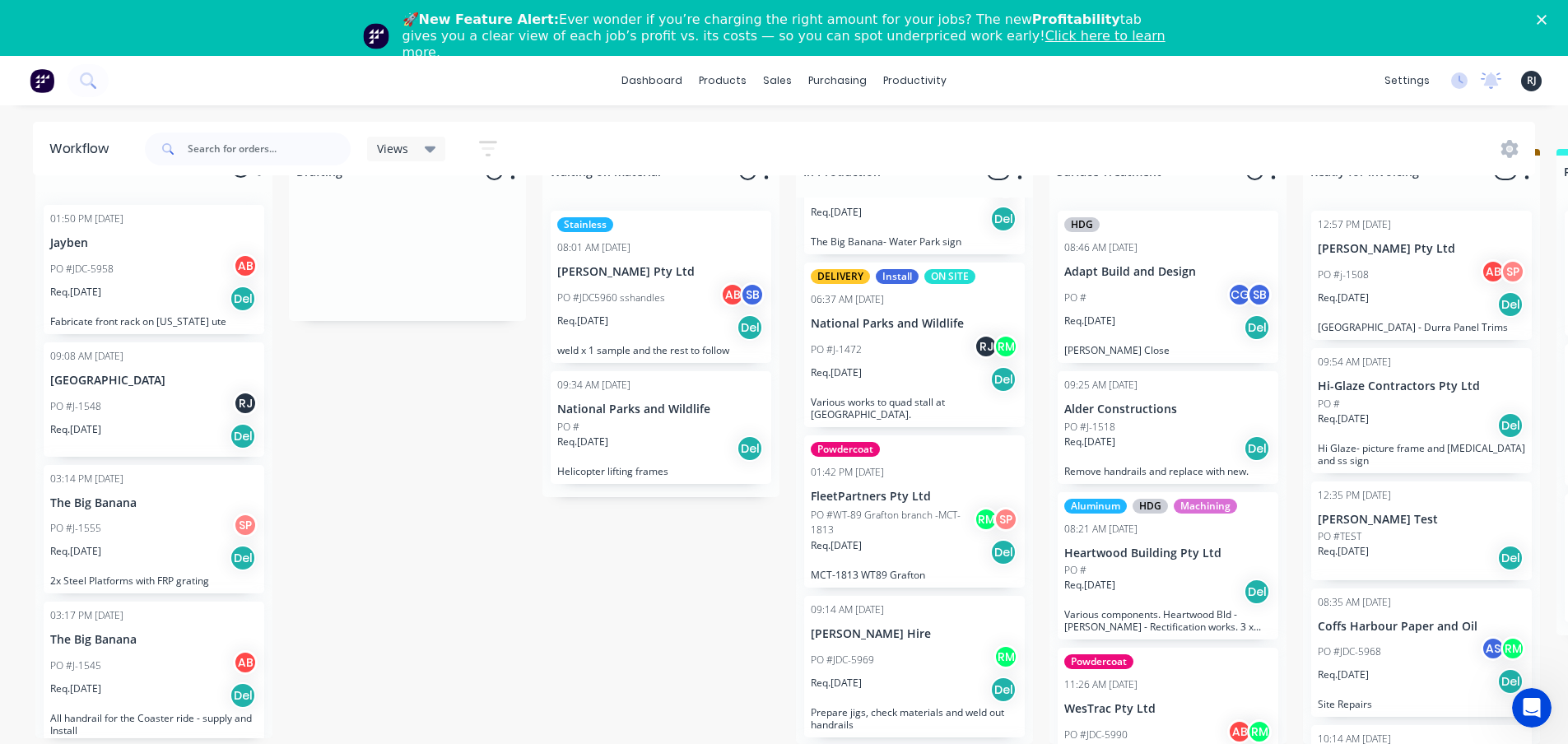
scroll to position [162, 0]
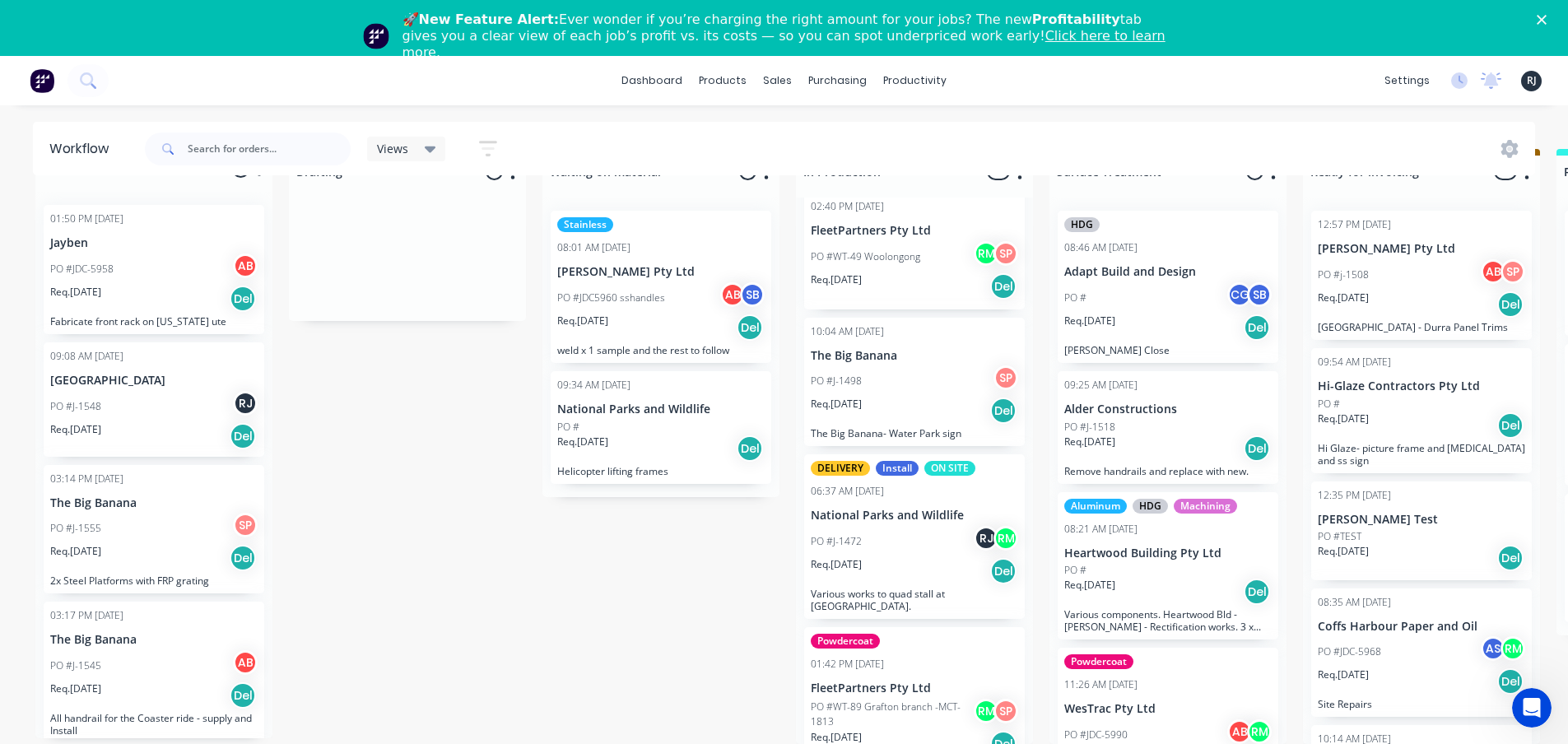
click at [849, 365] on div "PO #J-1498 SP" at bounding box center [914, 381] width 208 height 31
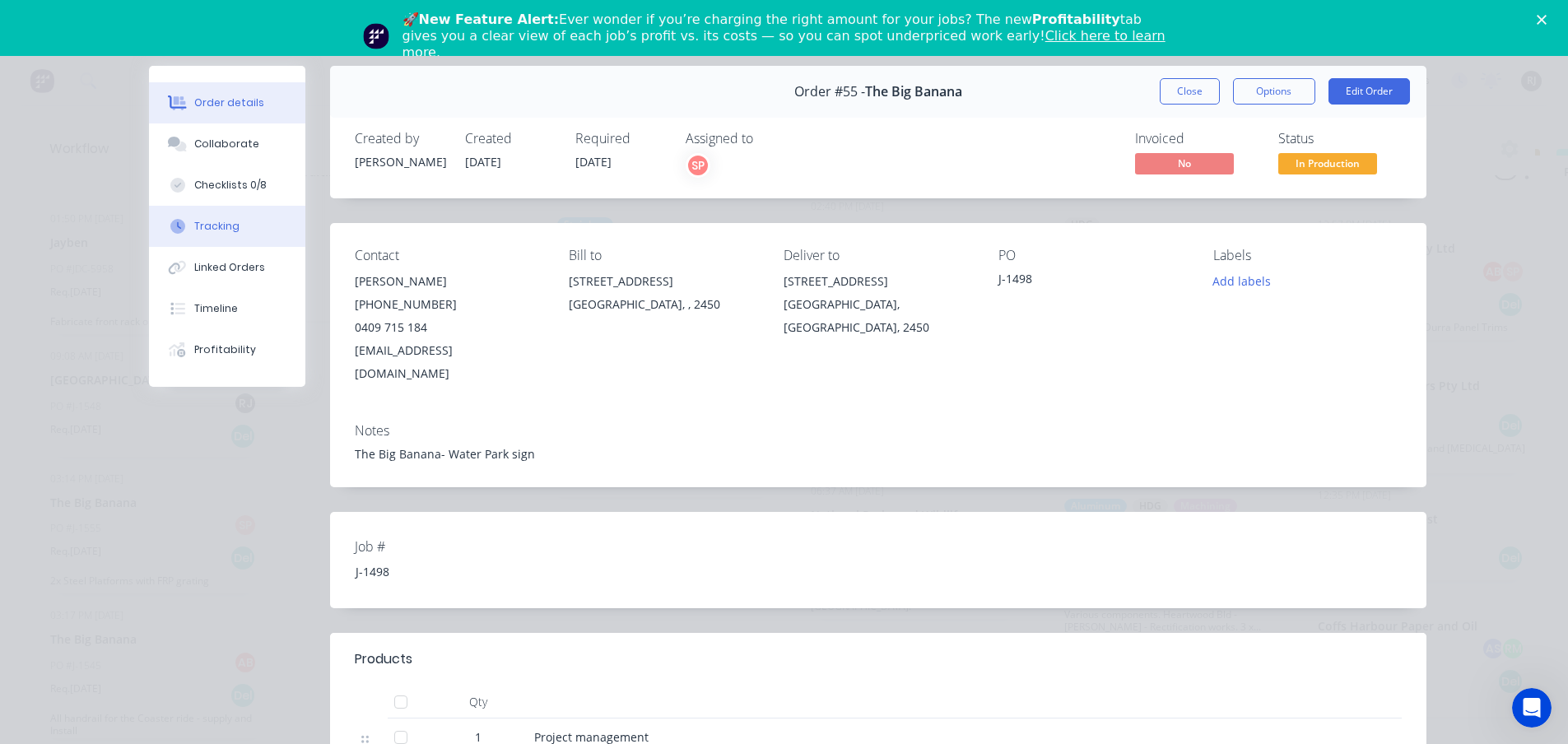
click at [226, 226] on div "Tracking" at bounding box center [217, 227] width 45 height 15
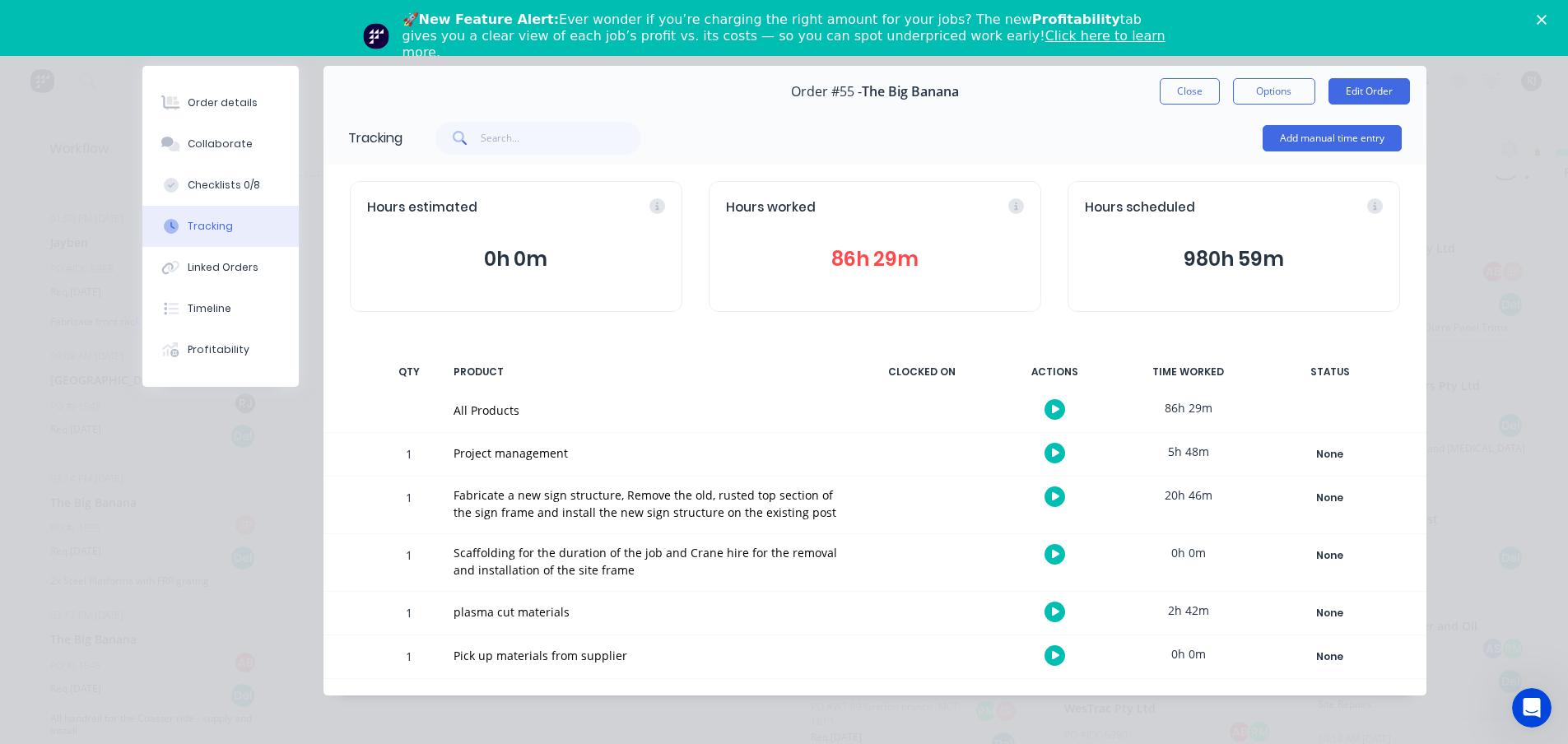
scroll to position [3, 0]
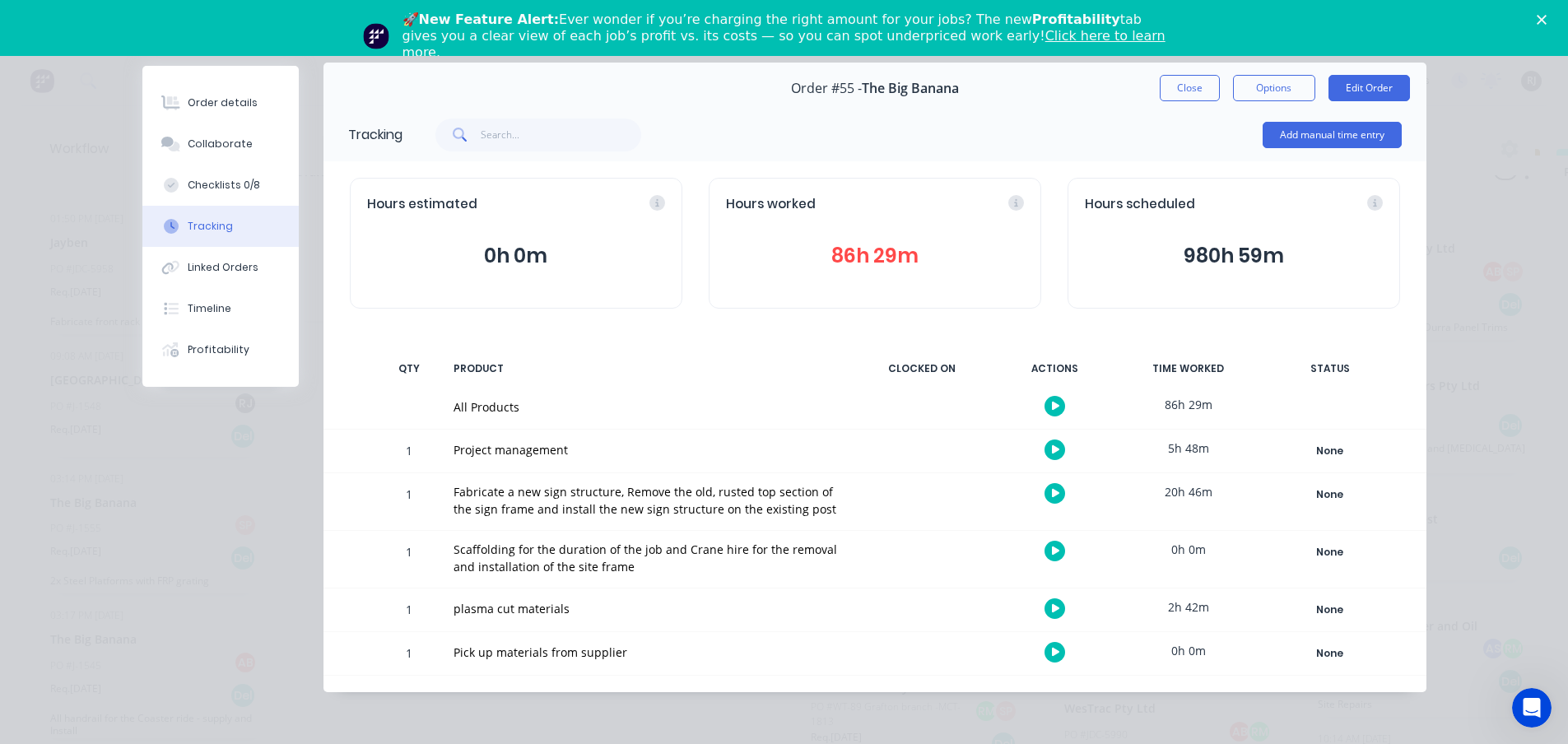
click at [853, 245] on button "86h 29m" at bounding box center [875, 256] width 298 height 31
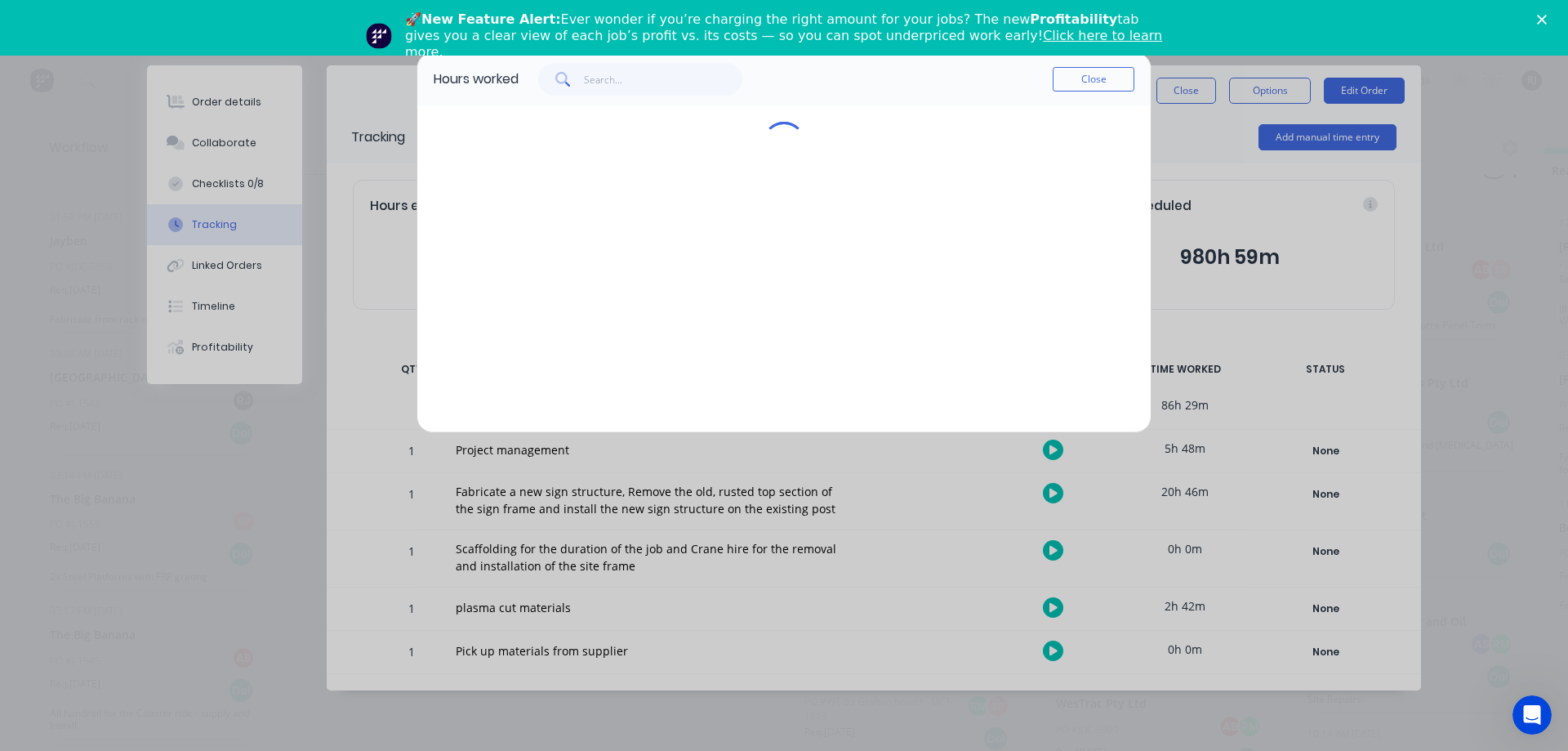
scroll to position [0, 0]
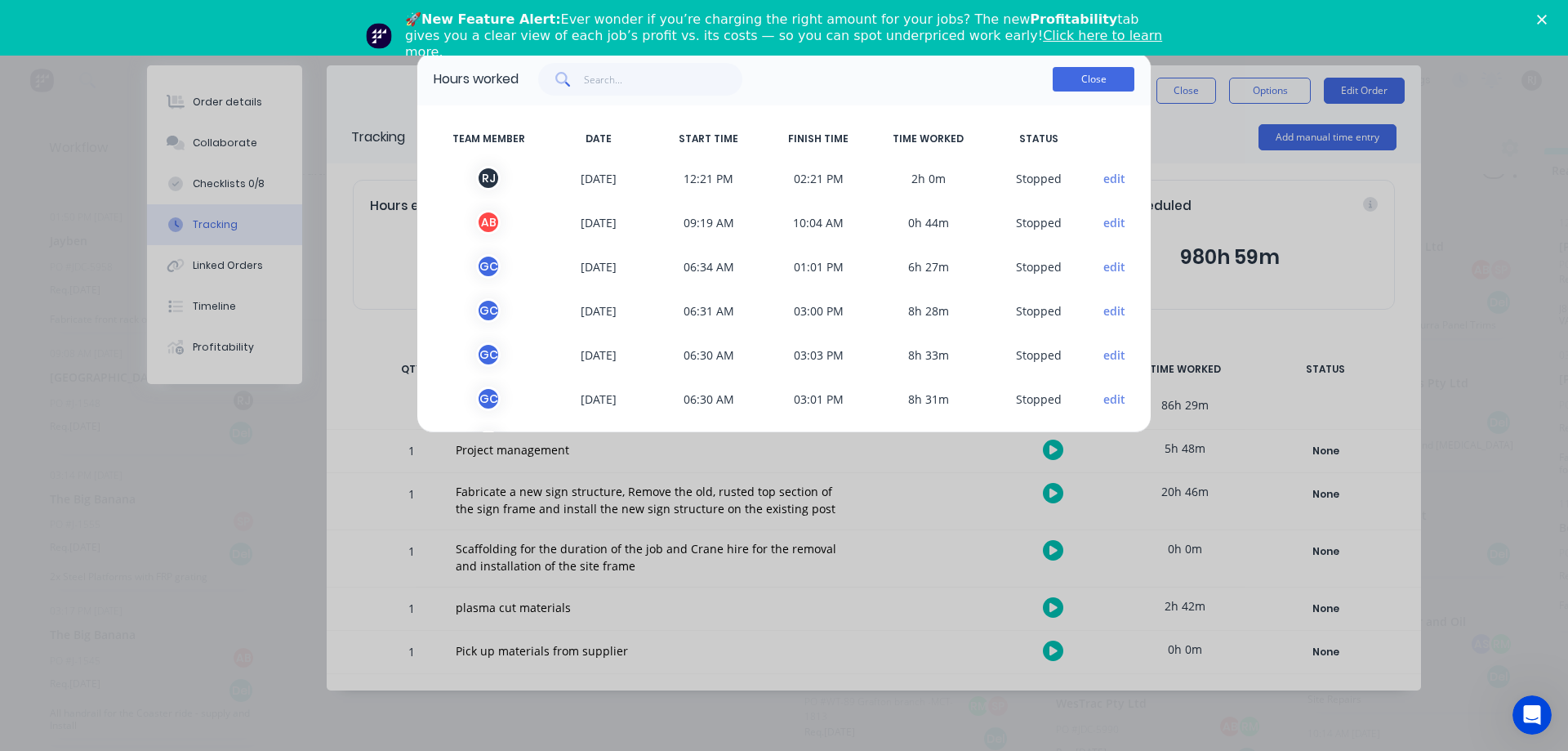
click at [1068, 79] on button "Close" at bounding box center [1094, 80] width 82 height 25
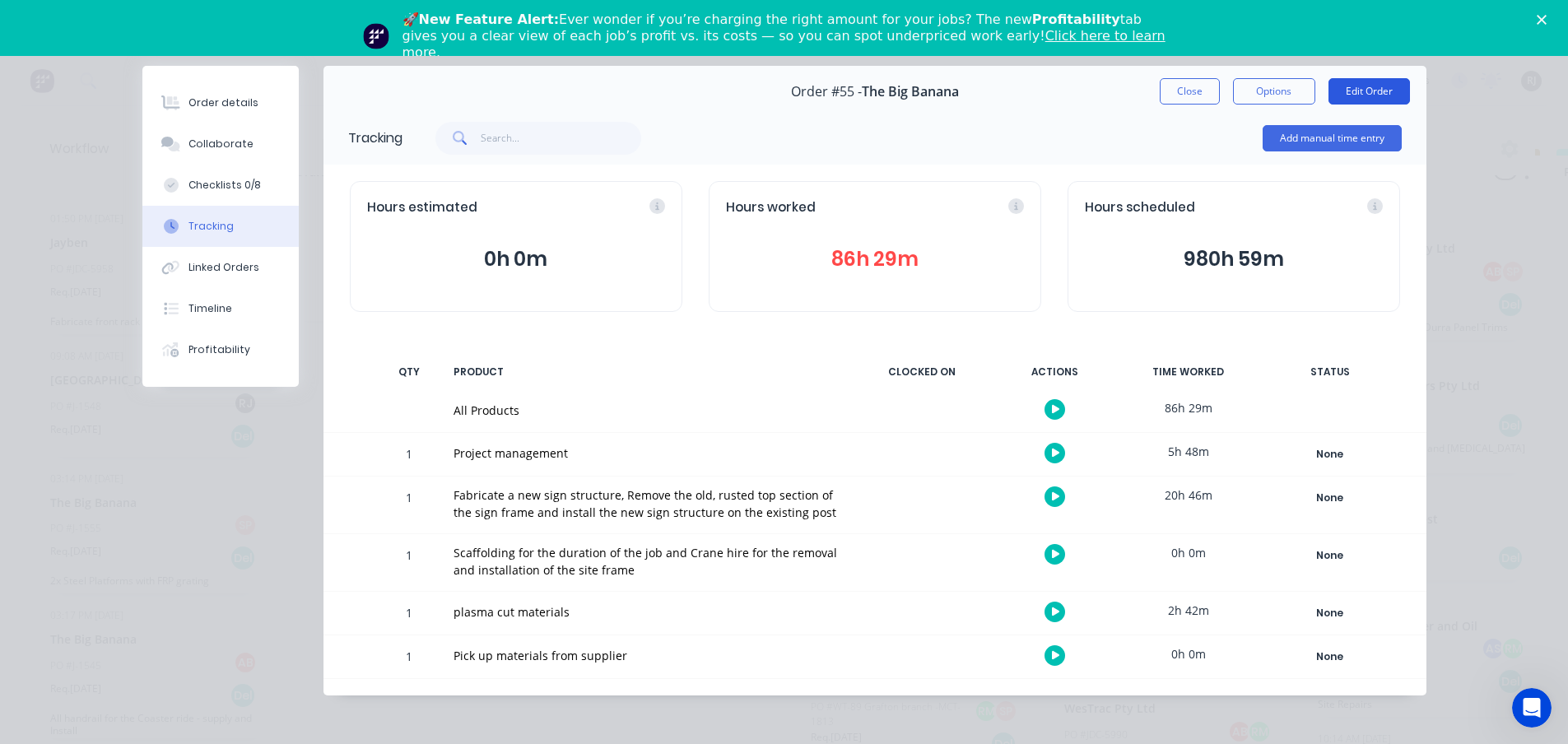
click at [1403, 88] on button "Edit Order" at bounding box center [1369, 92] width 82 height 26
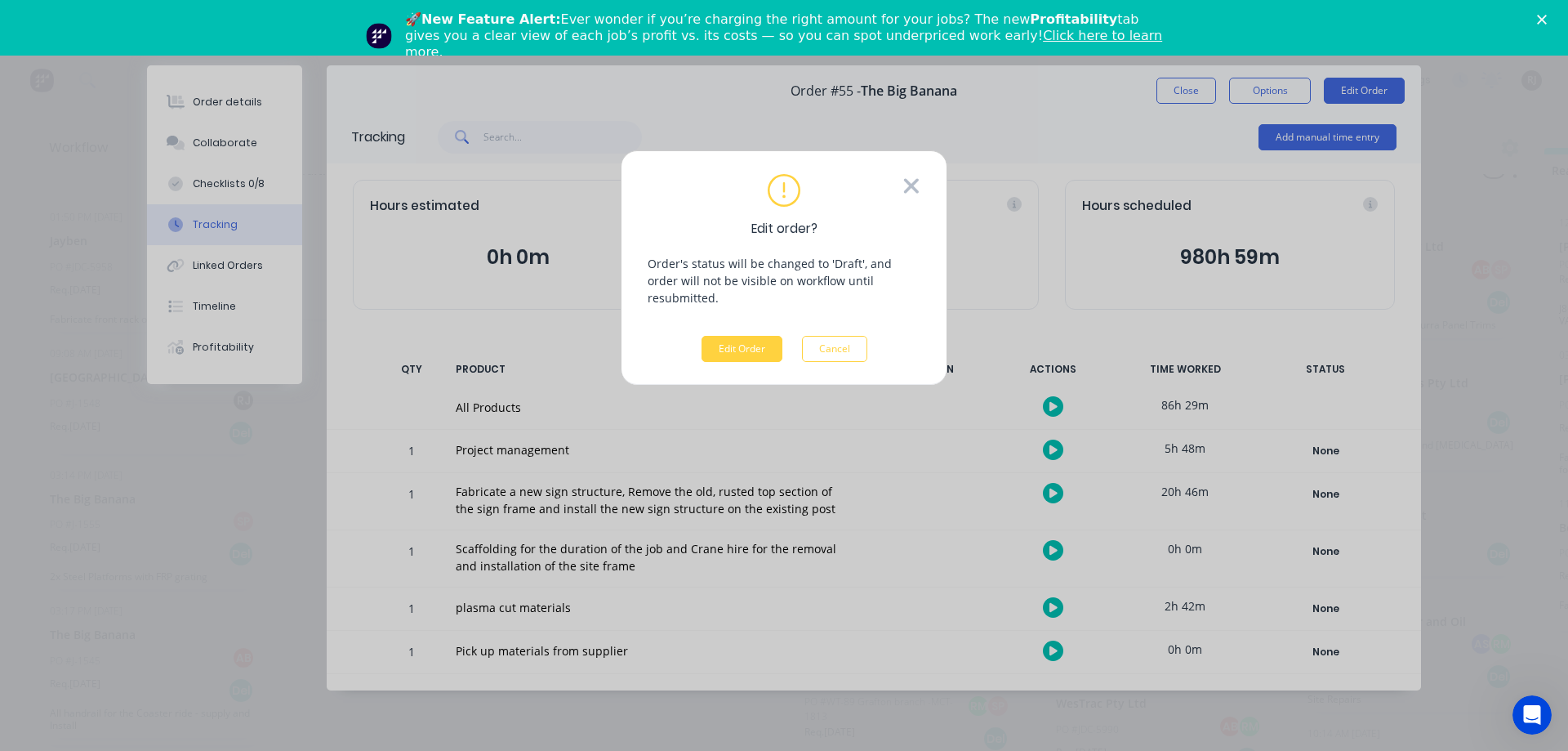
click at [907, 192] on icon at bounding box center [912, 185] width 15 height 15
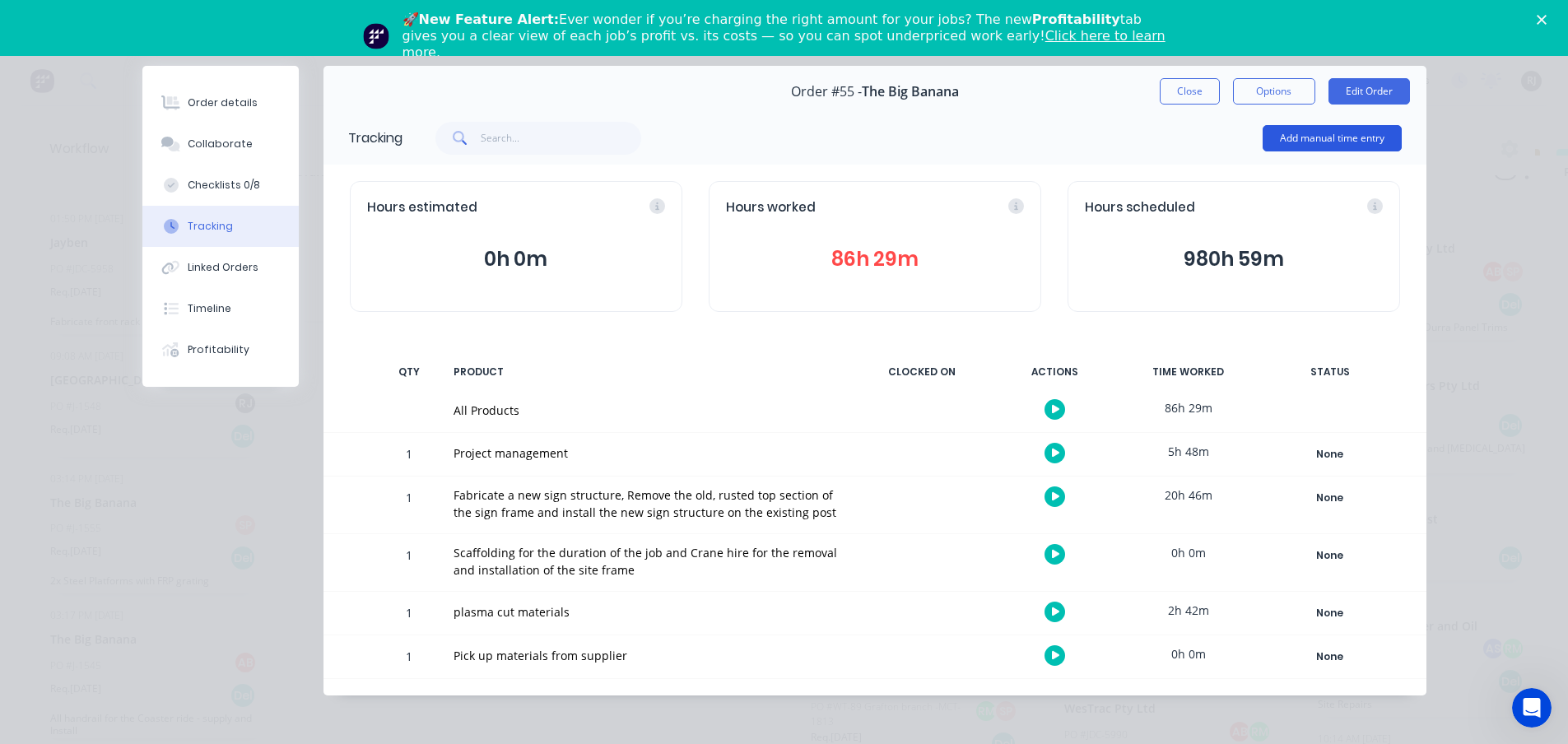
click at [1263, 136] on button "Add manual time entry" at bounding box center [1332, 138] width 139 height 26
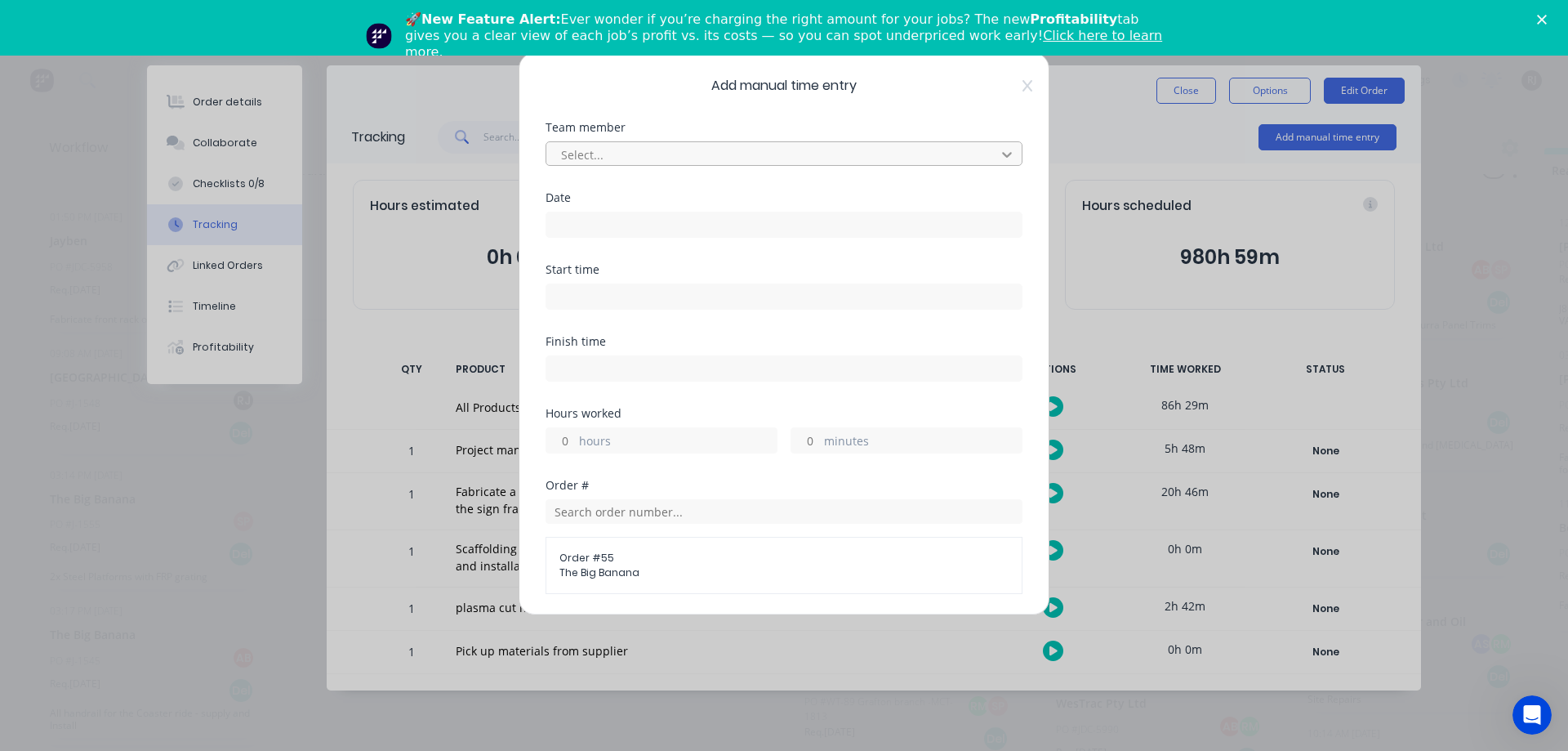
click at [999, 153] on icon at bounding box center [1007, 154] width 16 height 16
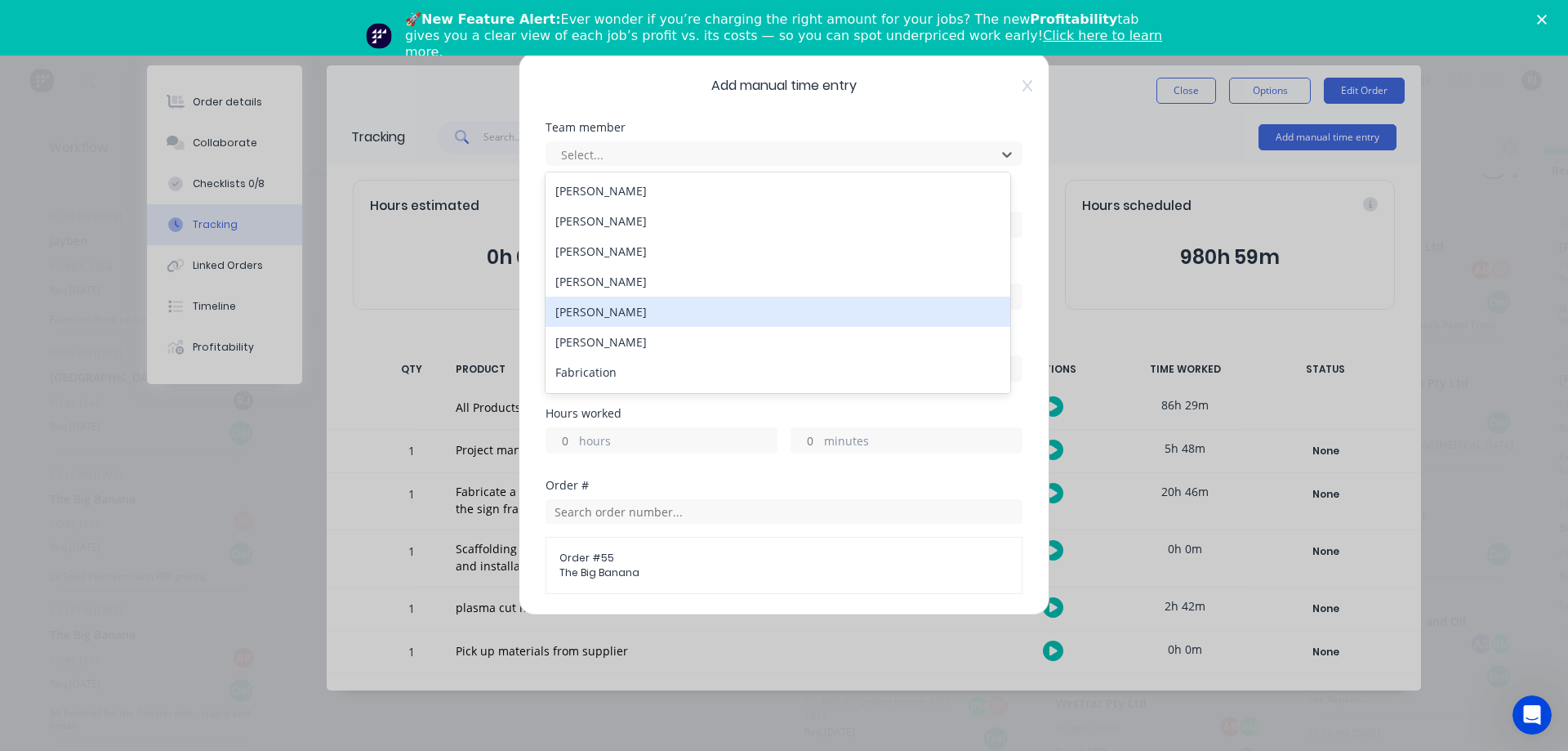
click at [644, 318] on div "Deran Humphrys" at bounding box center [778, 311] width 464 height 30
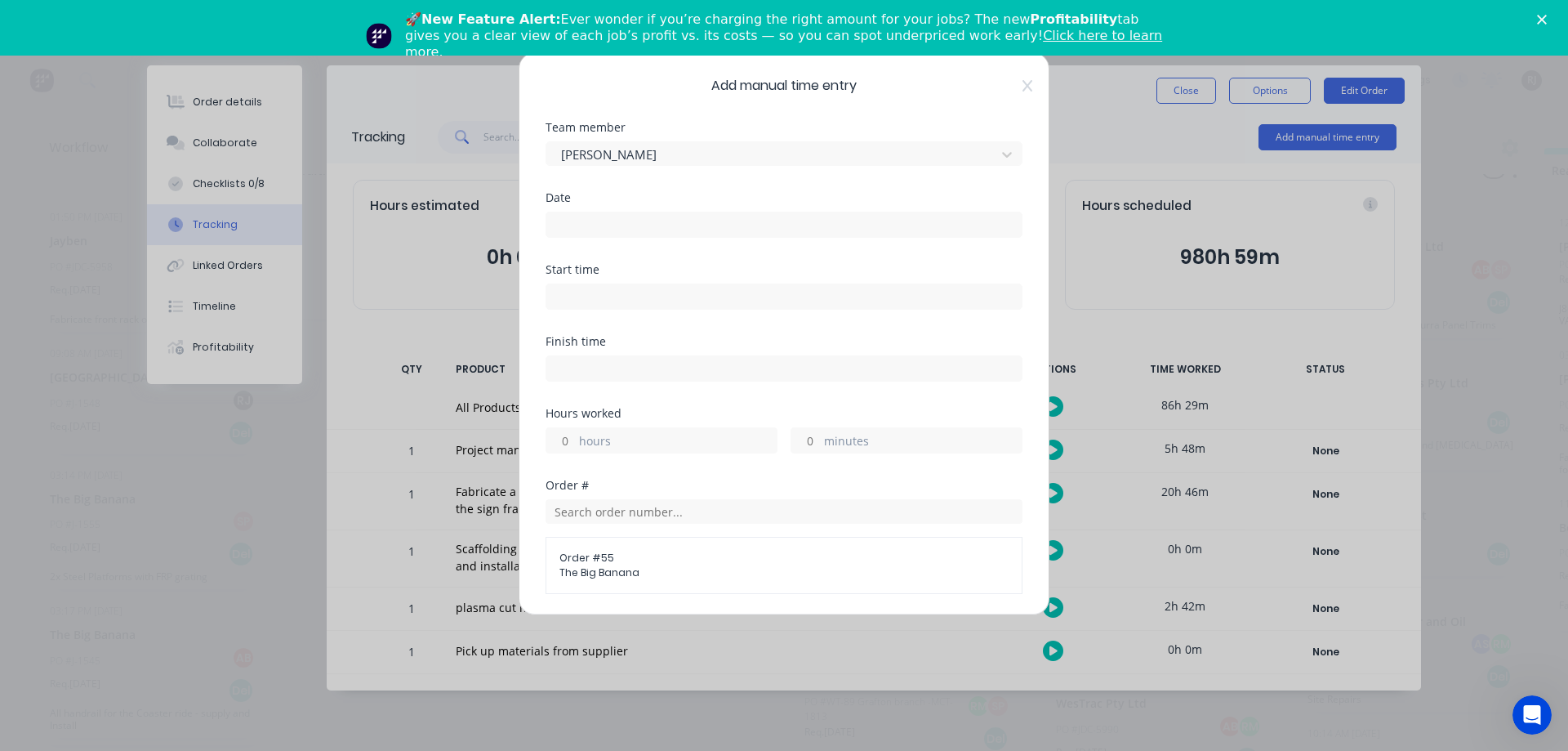
click at [843, 223] on input at bounding box center [784, 225] width 475 height 25
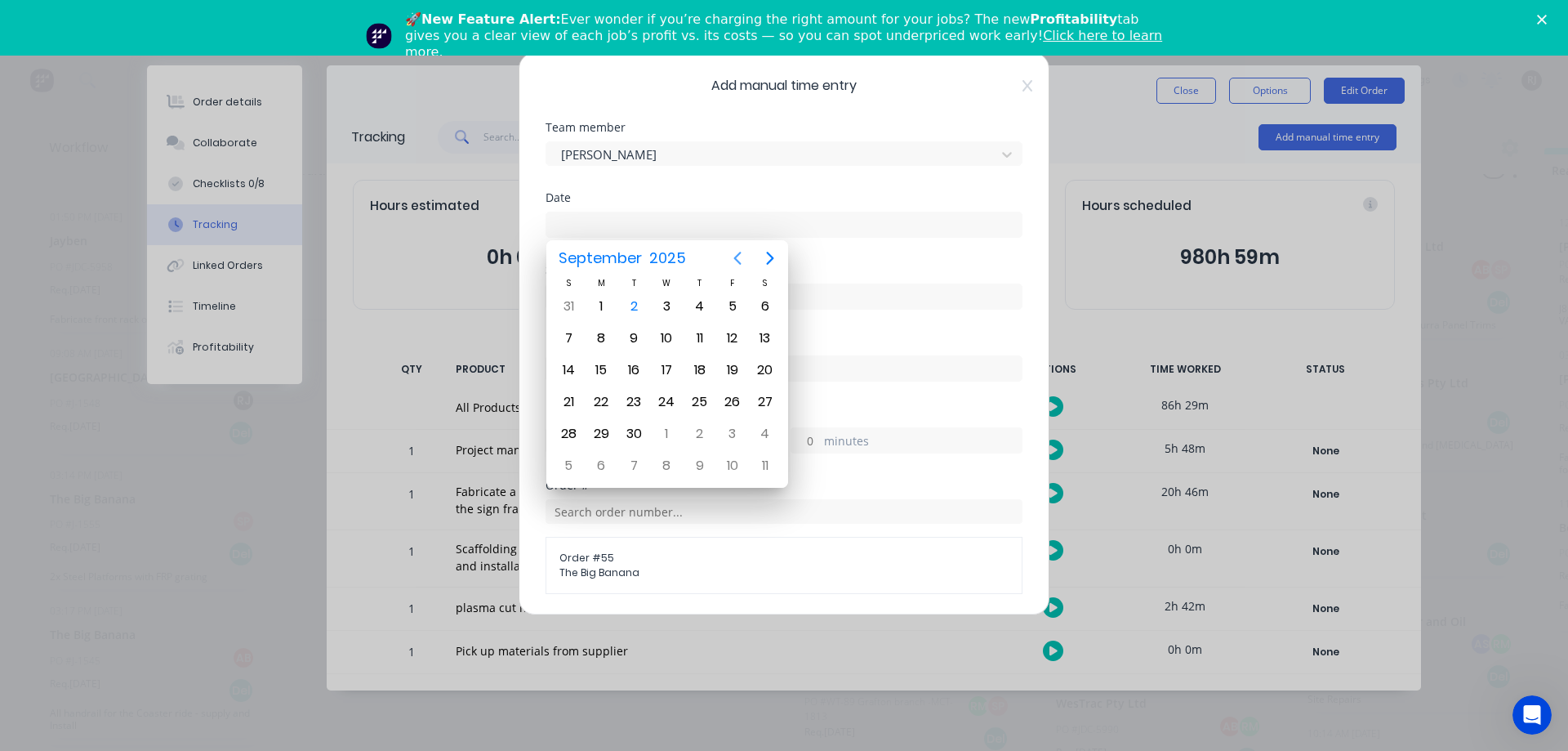
click at [734, 262] on icon "Previous page" at bounding box center [738, 259] width 20 height 20
click at [728, 426] on div "29" at bounding box center [733, 434] width 25 height 25
type input "29/08/2025"
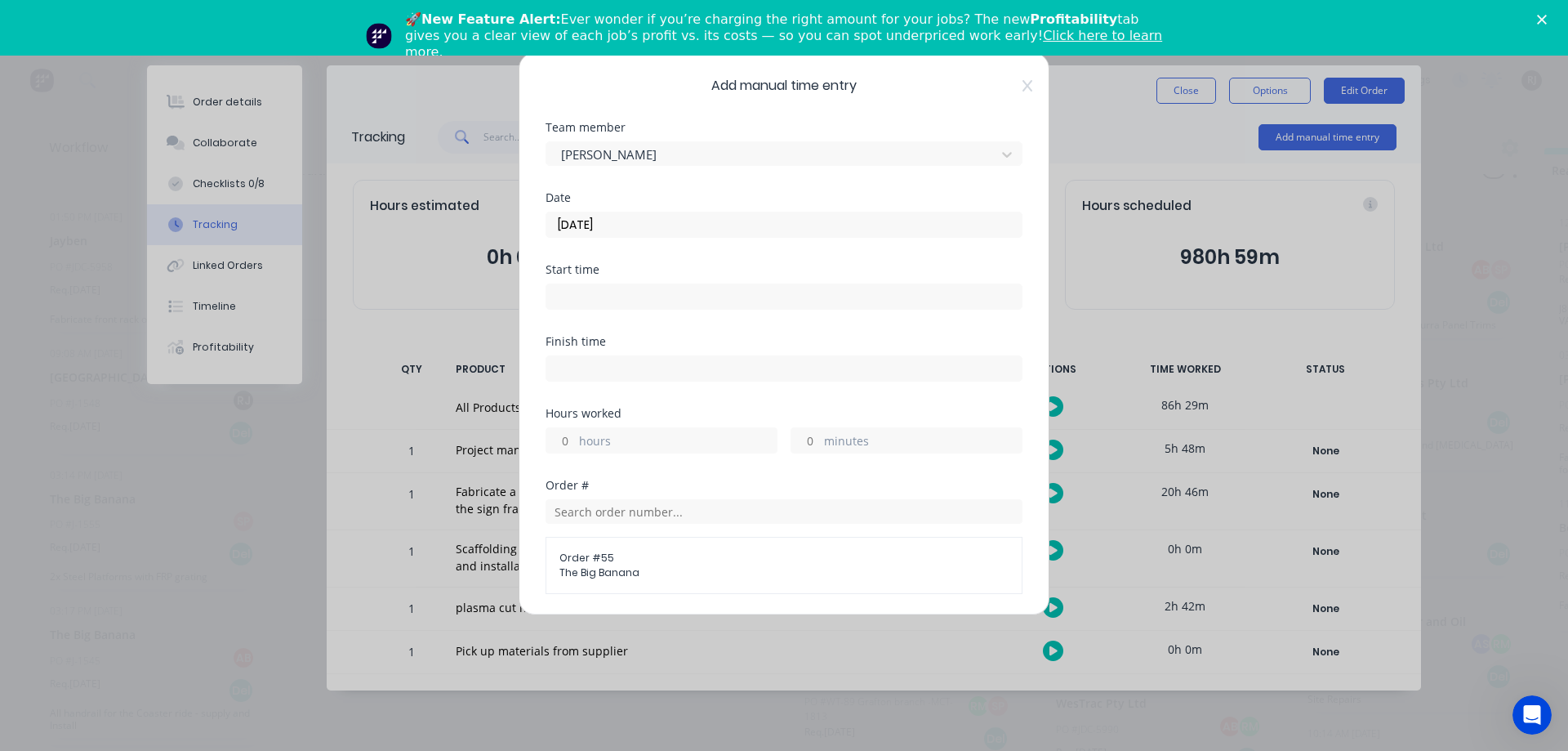
click at [747, 295] on input at bounding box center [784, 296] width 475 height 25
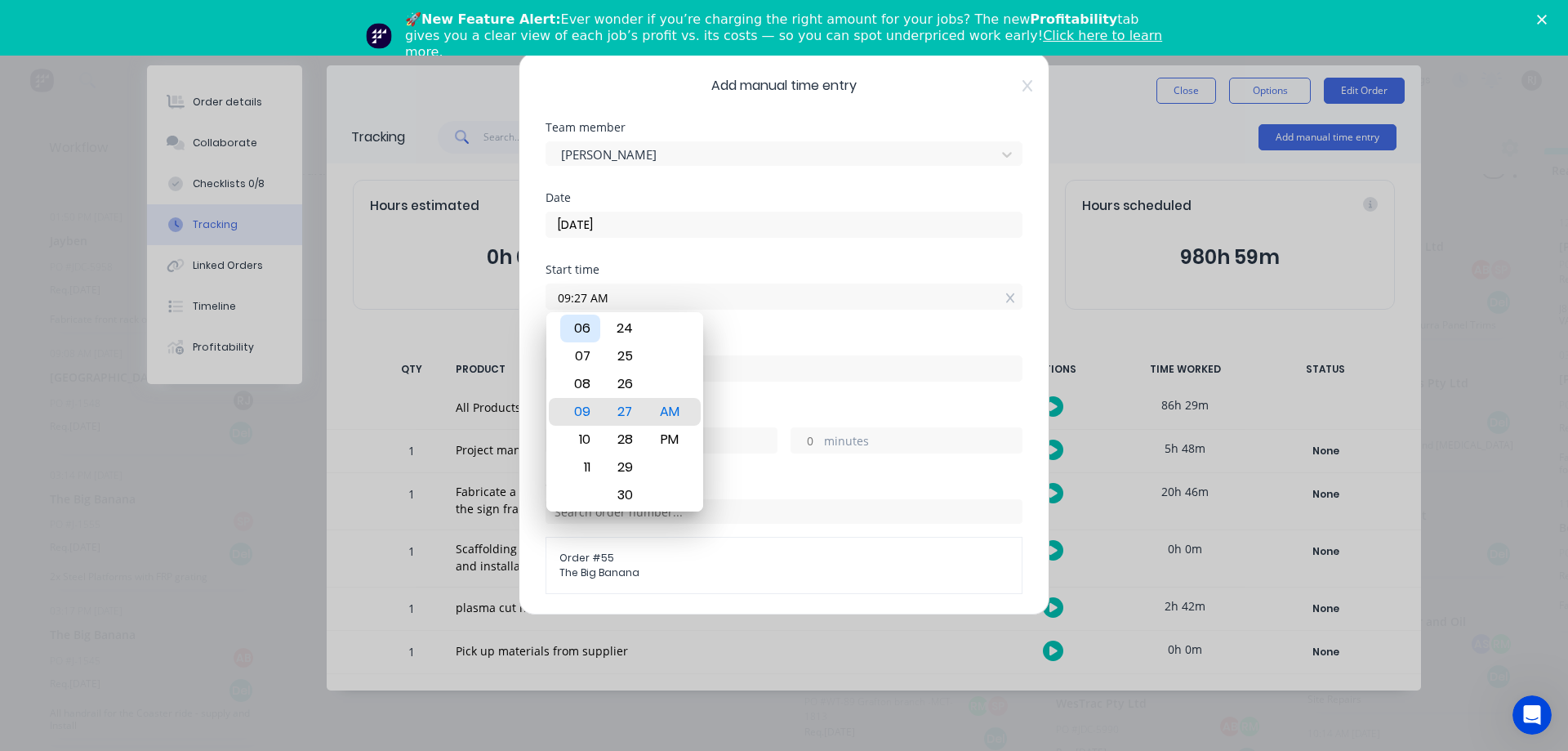
click at [592, 323] on div "06" at bounding box center [580, 328] width 40 height 28
drag, startPoint x: 619, startPoint y: 338, endPoint x: 632, endPoint y: 249, distance: 89.9
click at [632, 249] on body "dashboard products sales purchasing productivity dashboard products Product Cat…" at bounding box center [784, 335] width 1568 height 653
type input "06:30 AM"
click at [670, 410] on div "AM" at bounding box center [670, 412] width 40 height 28
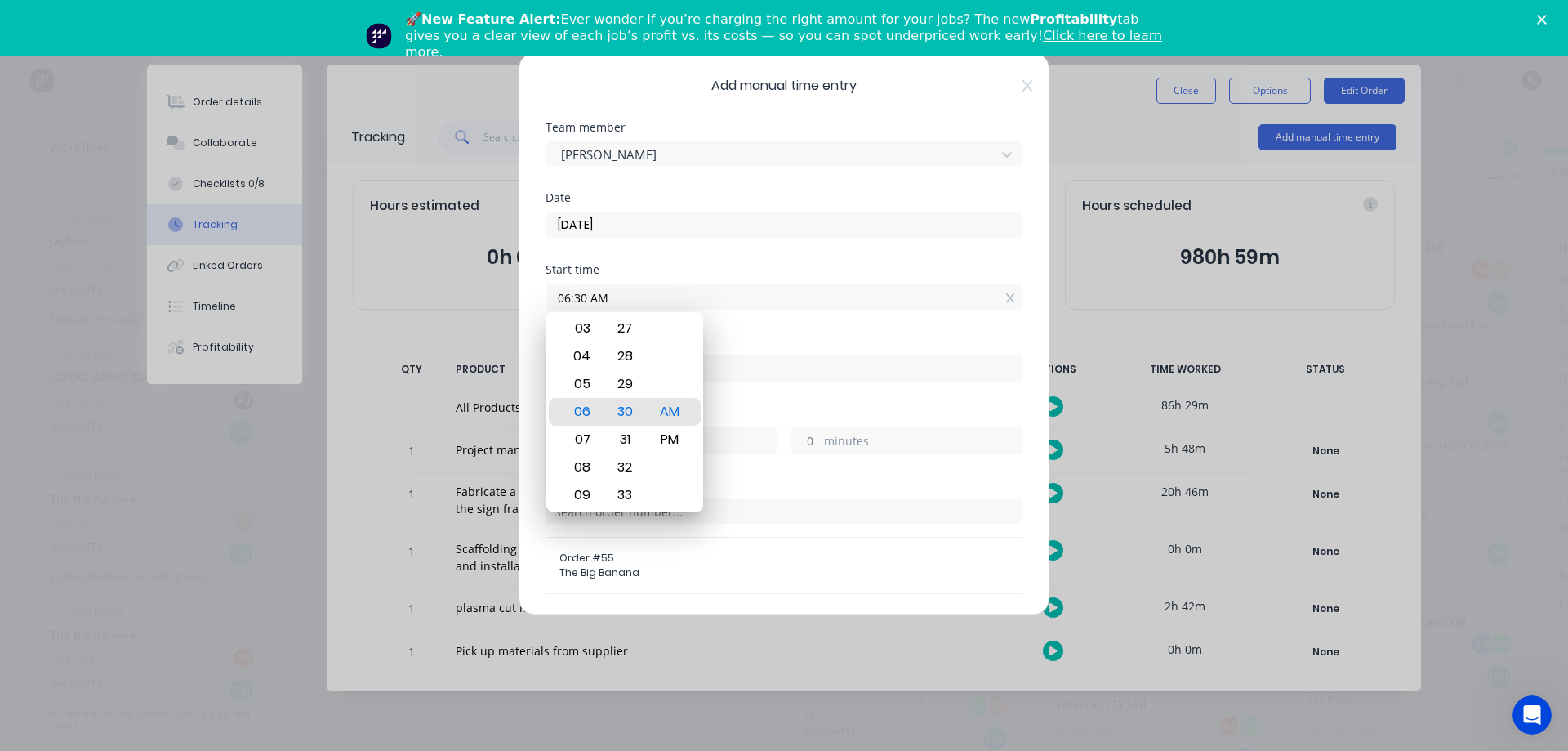
click at [789, 389] on div "Finish time" at bounding box center [784, 372] width 477 height 72
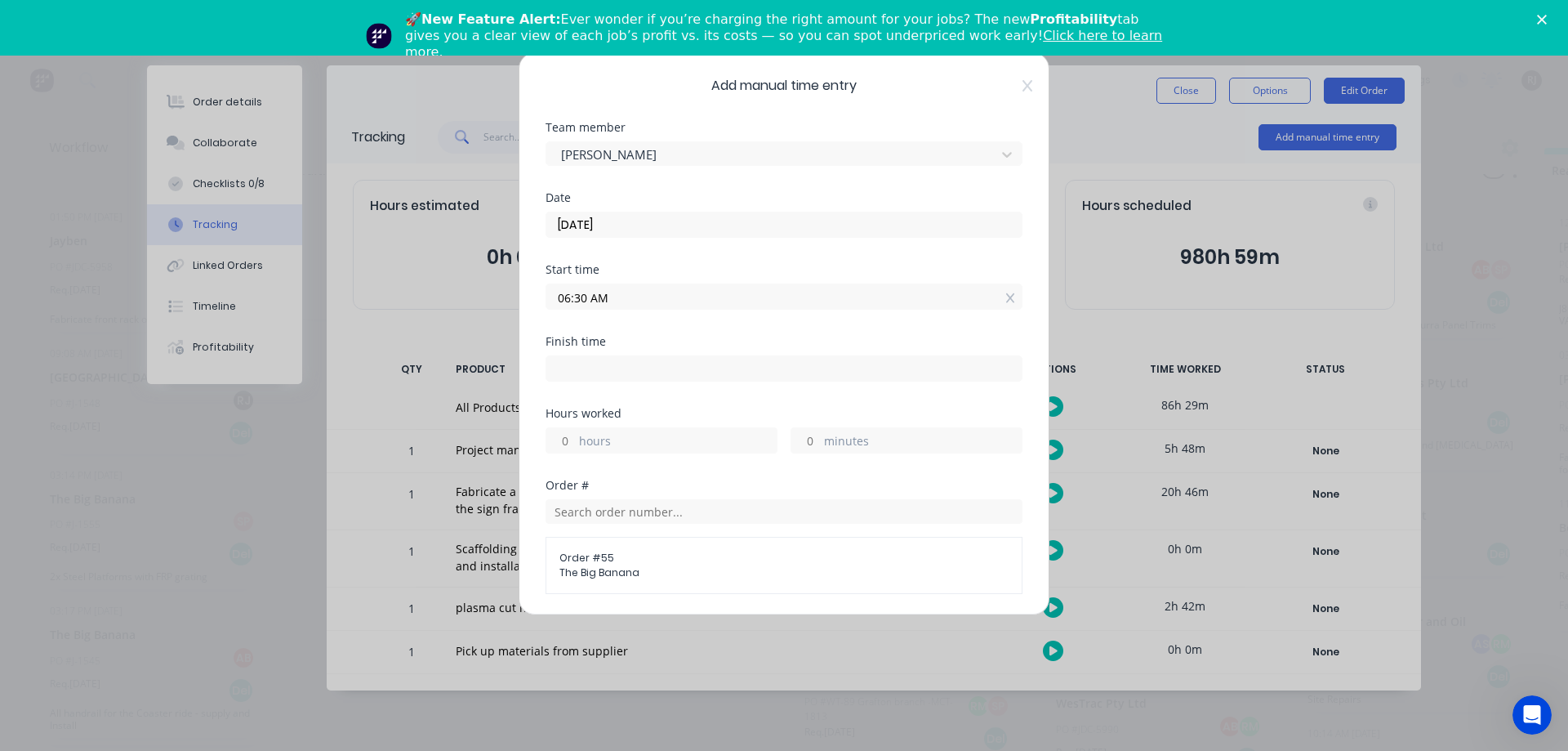
click at [629, 371] on input at bounding box center [784, 369] width 475 height 25
type input "09:28 AM"
type input "2"
type input "58"
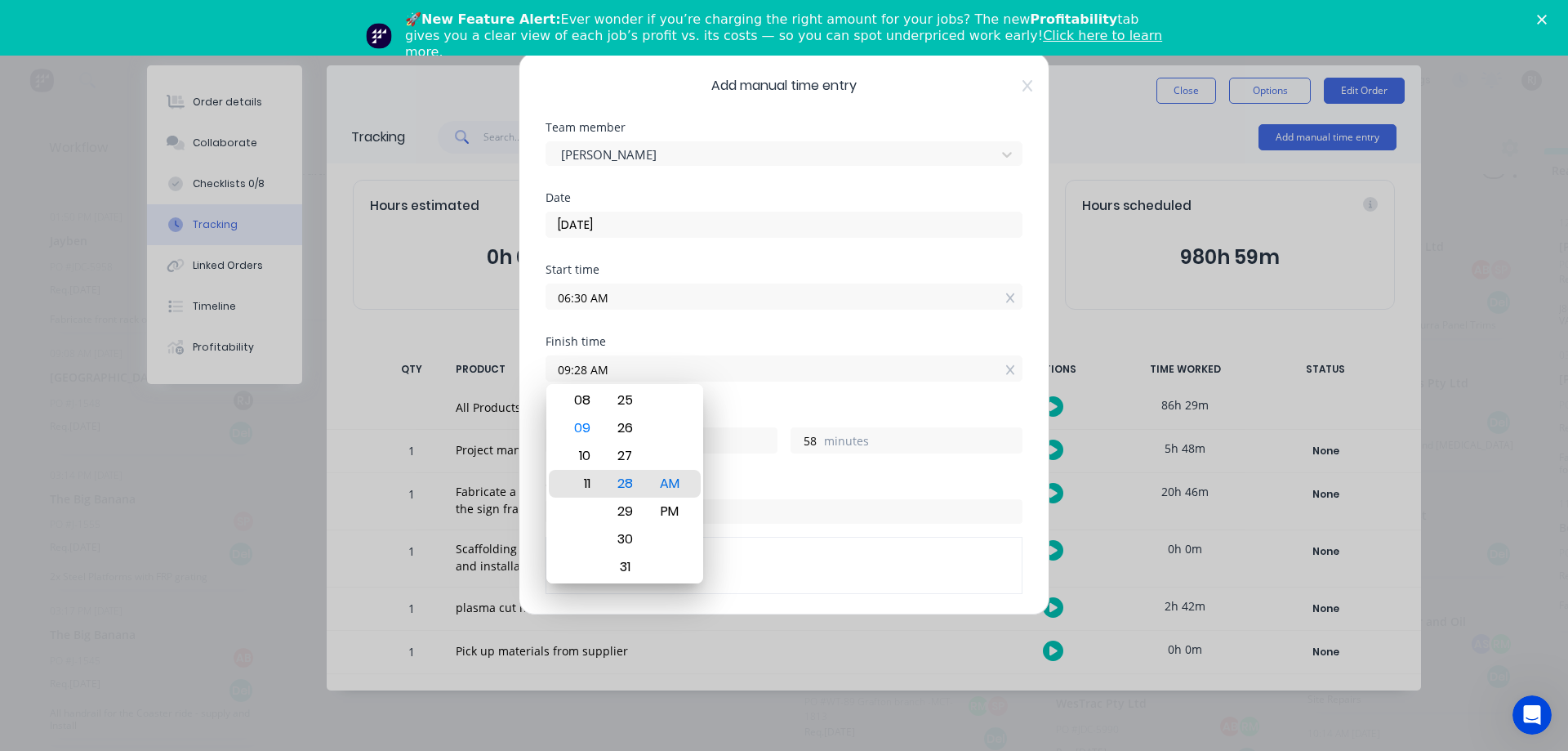
type input "11:28 AM"
type input "4"
type input "05:28 AM"
type input "22"
type input "02:28 AM"
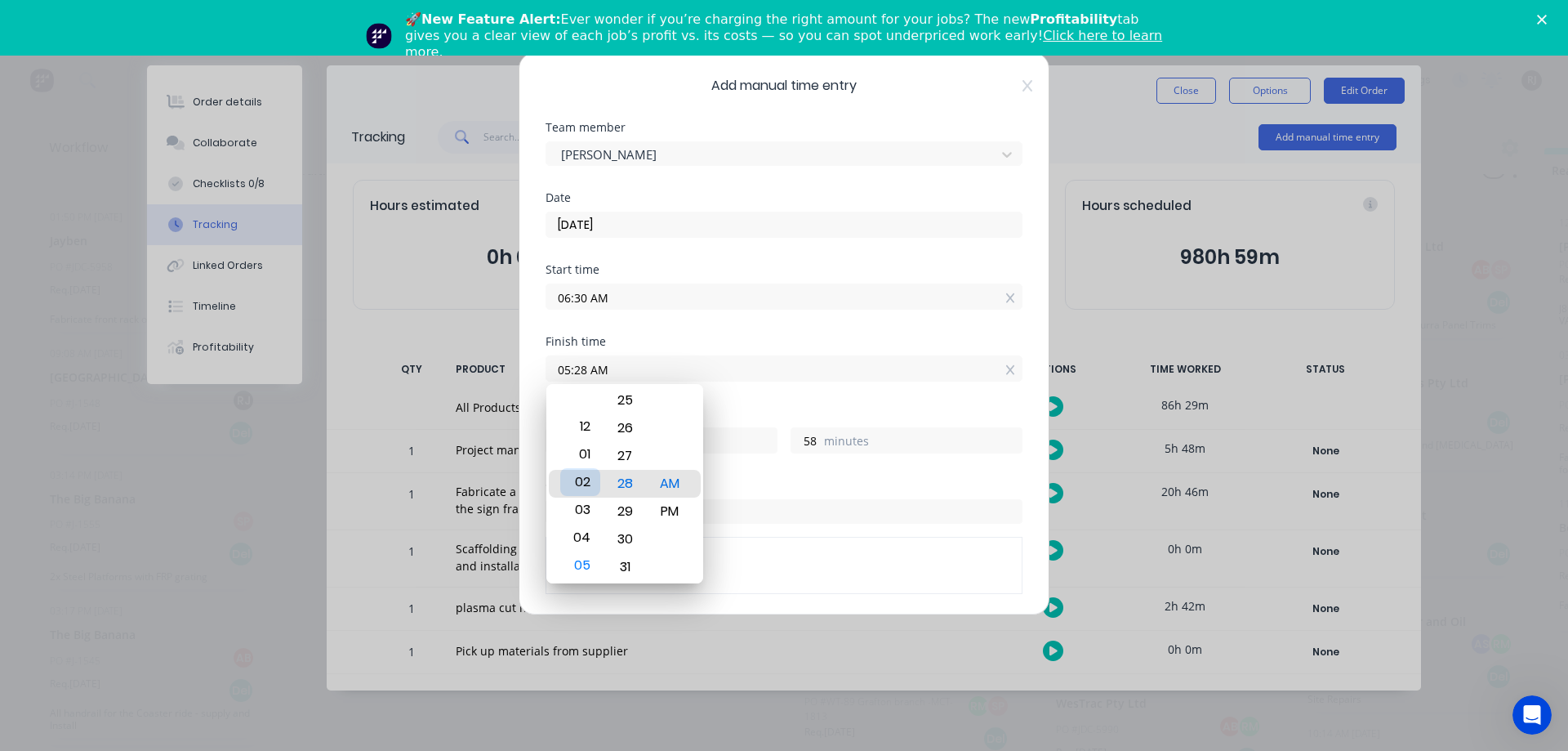
type input "19"
type input "03:28 AM"
type input "20"
type input "03:23 AM"
type input "53"
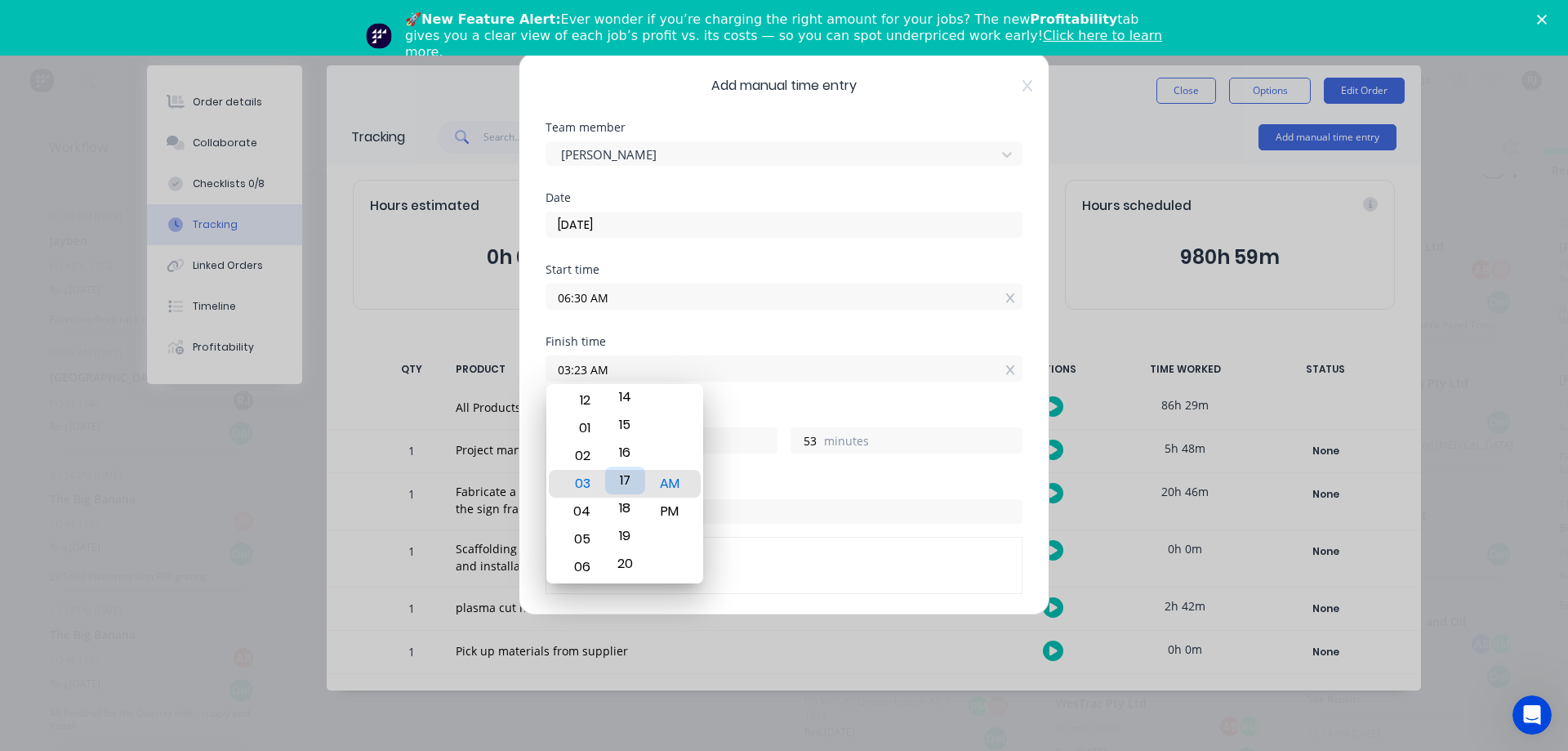
type input "03:17 AM"
type input "47"
type input "03:10 AM"
type input "40"
type input "03:06 AM"
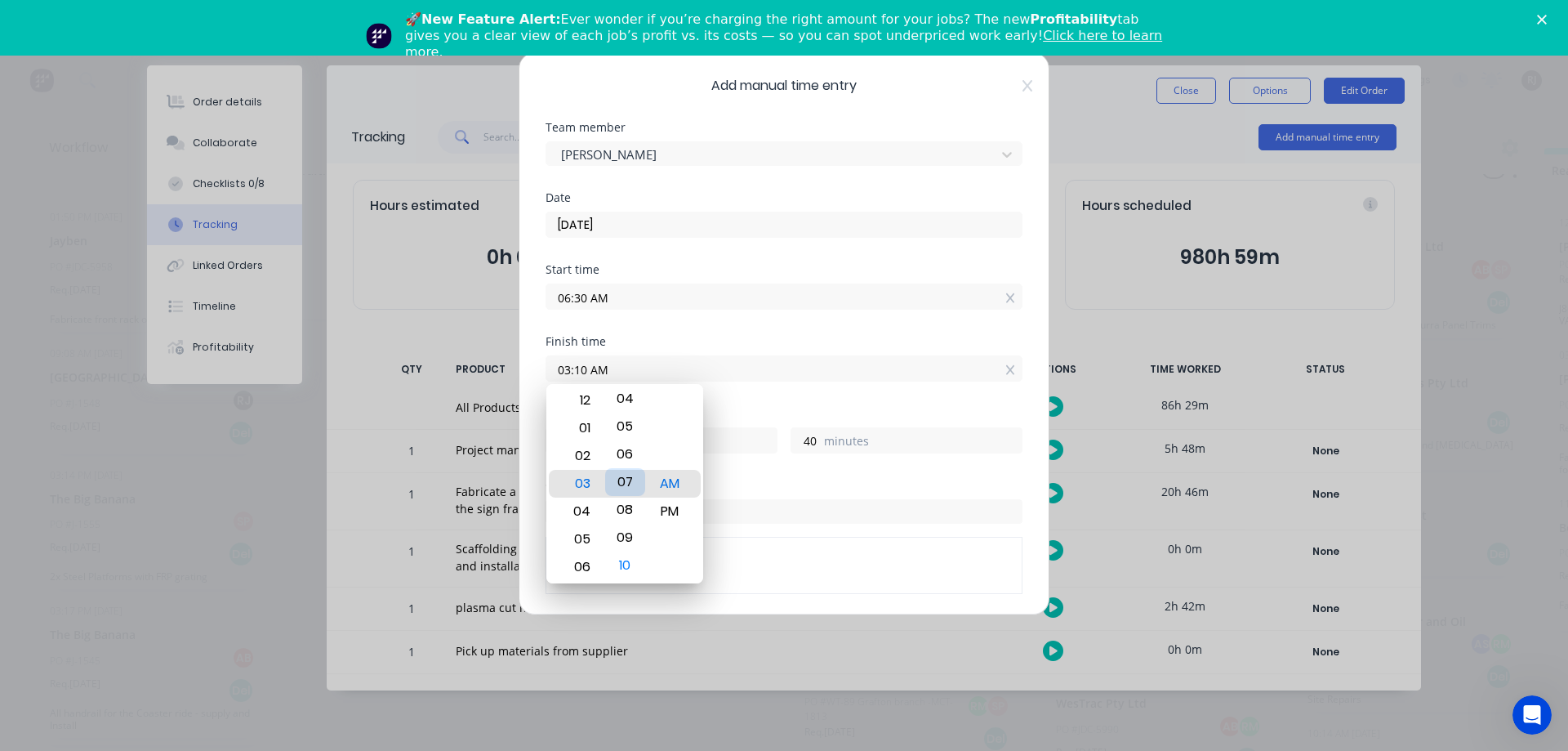
type input "36"
type input "03:03 AM"
type input "33"
type input "03:00 AM"
type input "30"
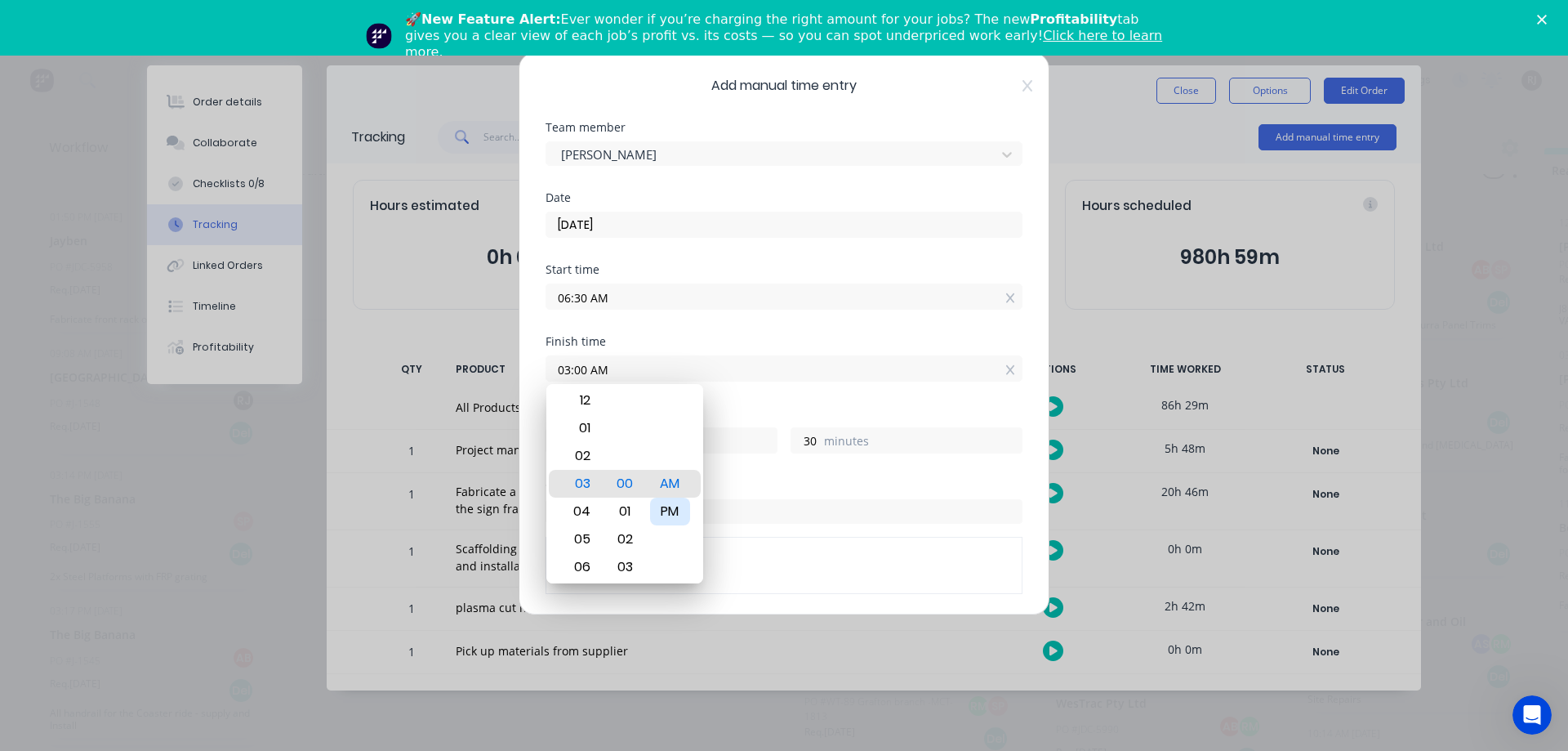
click at [674, 506] on div "PM" at bounding box center [670, 511] width 40 height 28
type input "03:00 PM"
type input "8"
click at [731, 498] on div "Order # 55 The Big Banana" at bounding box center [784, 544] width 477 height 98
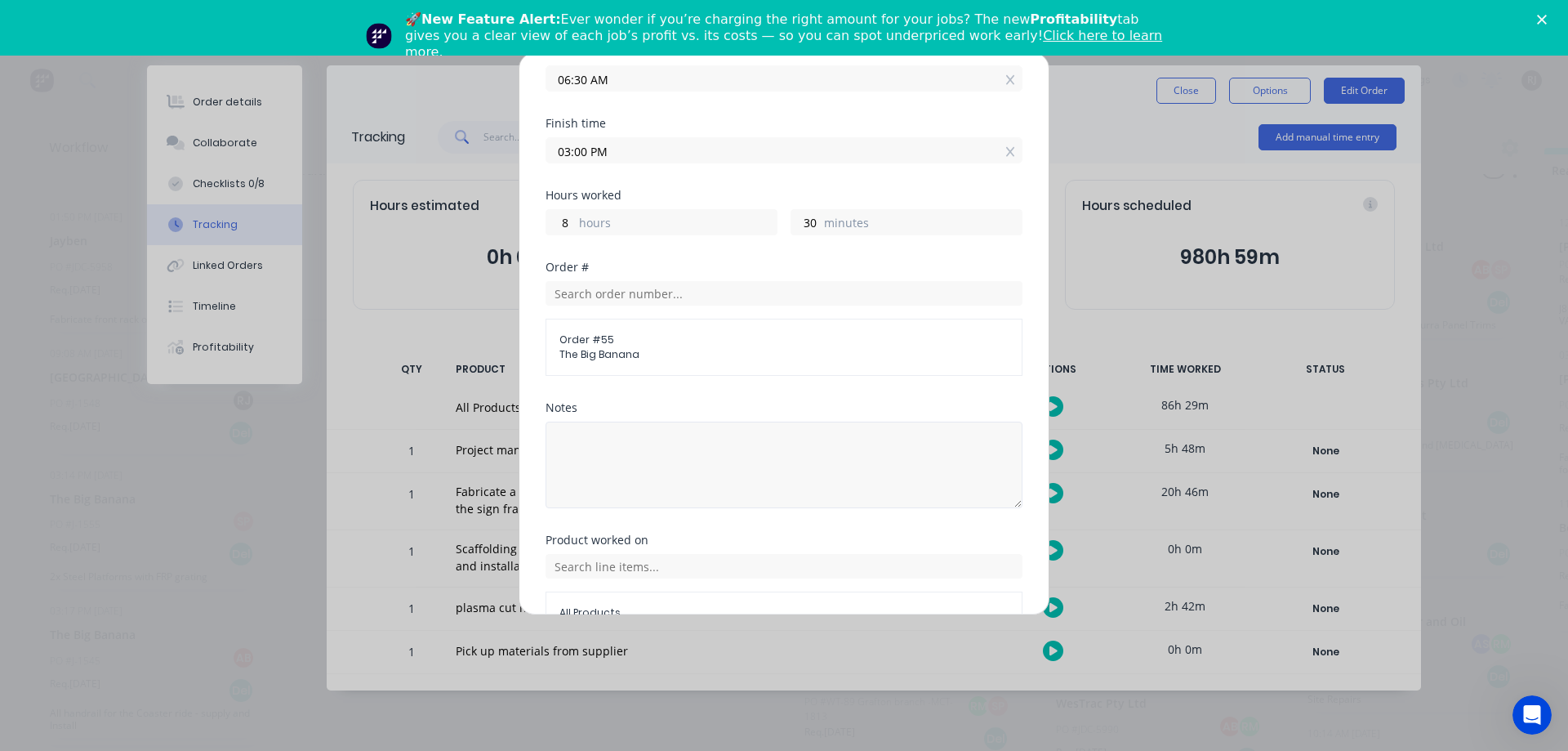
scroll to position [313, 0]
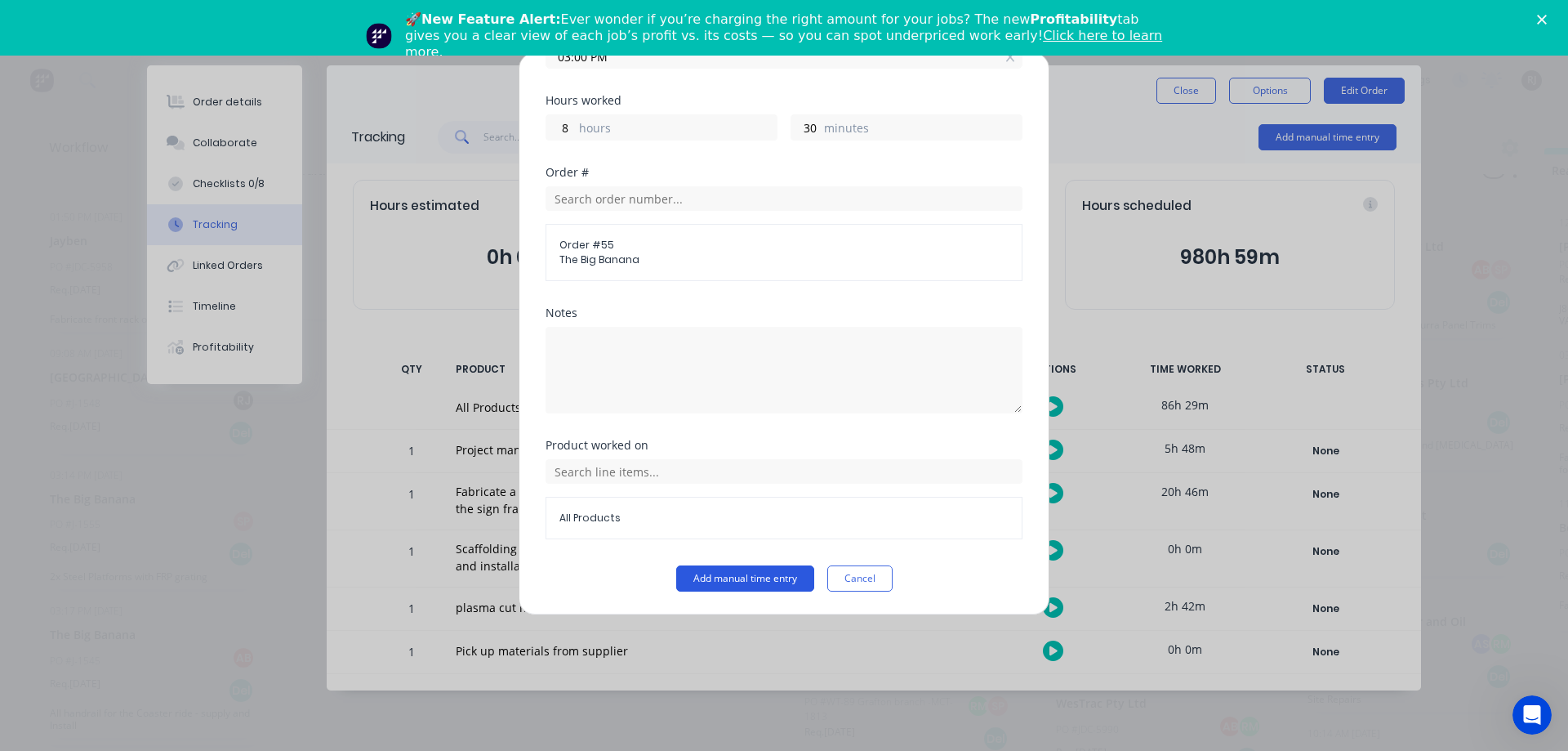
click at [767, 583] on button "Add manual time entry" at bounding box center [745, 579] width 138 height 26
click at [834, 575] on button "Cancel" at bounding box center [860, 579] width 66 height 26
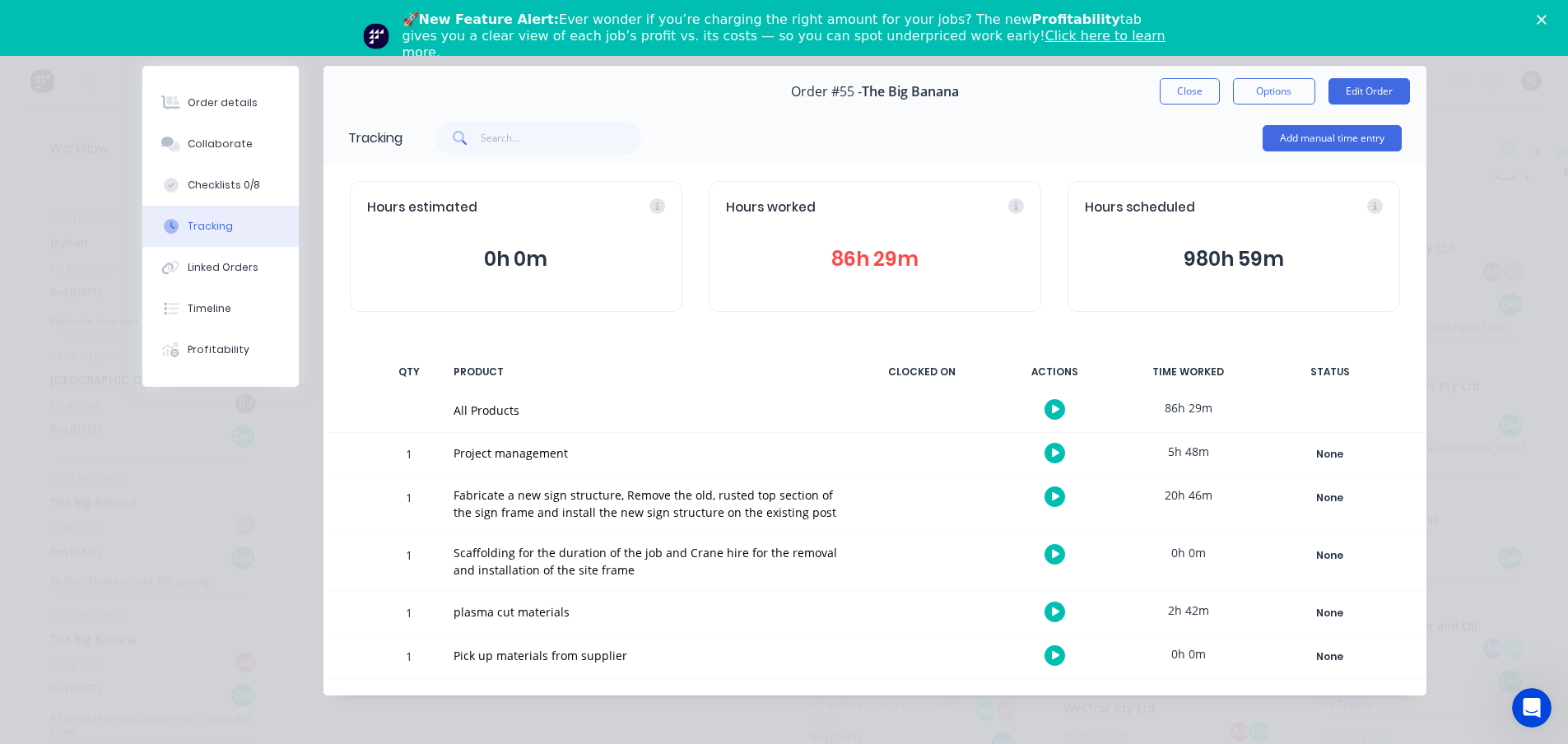
click at [868, 269] on button "86h 29m" at bounding box center [875, 260] width 298 height 31
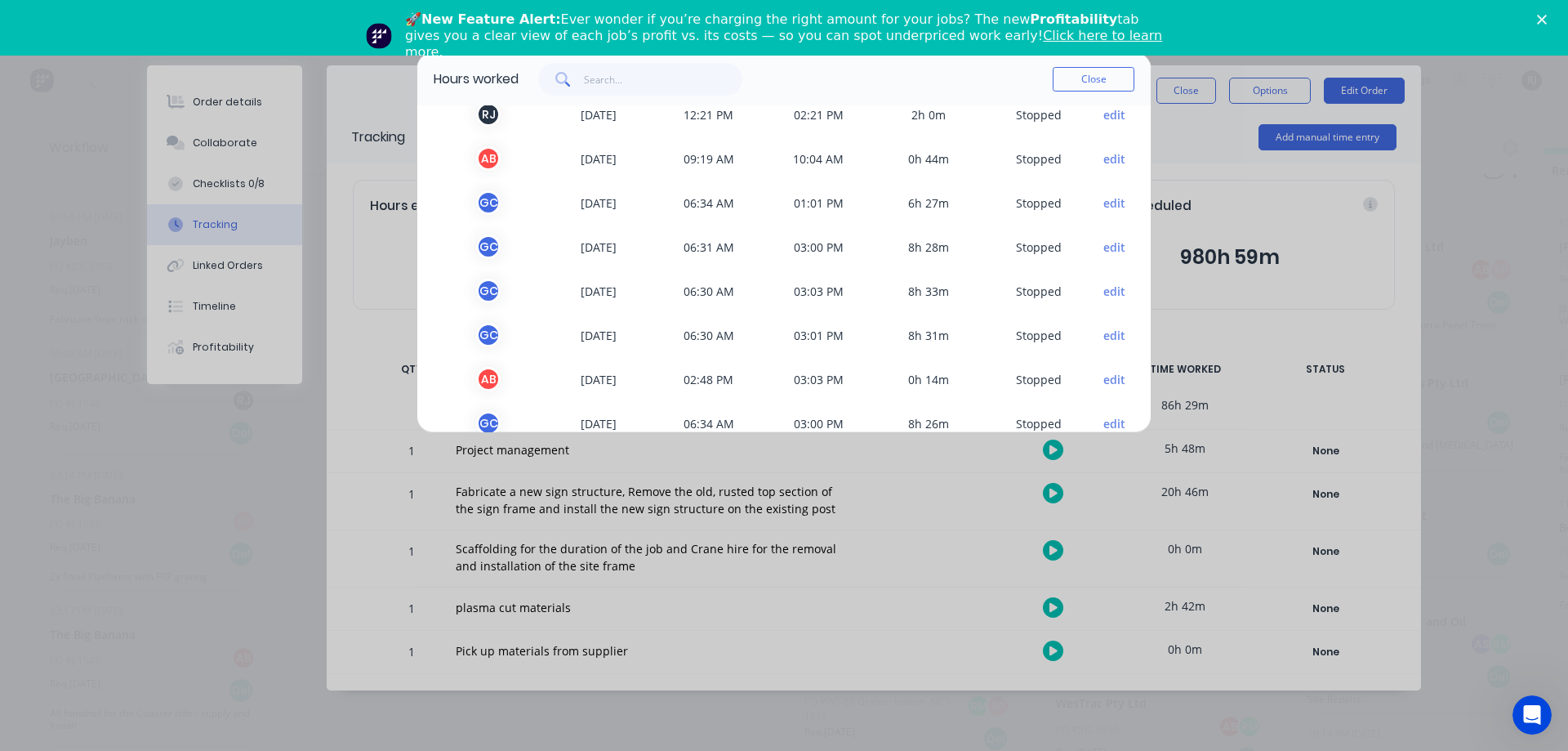
scroll to position [0, 0]
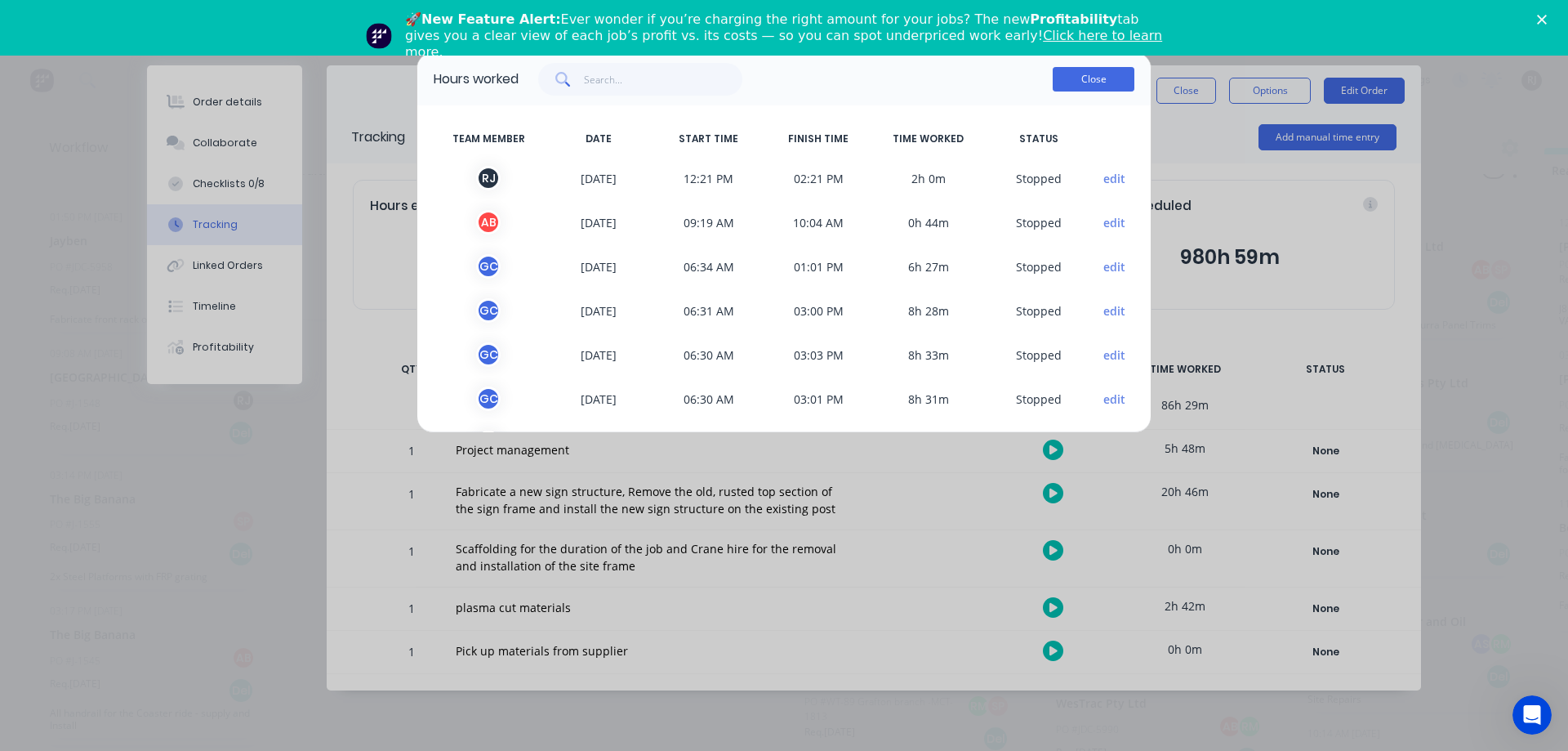
click at [1100, 85] on button "Close" at bounding box center [1094, 80] width 82 height 25
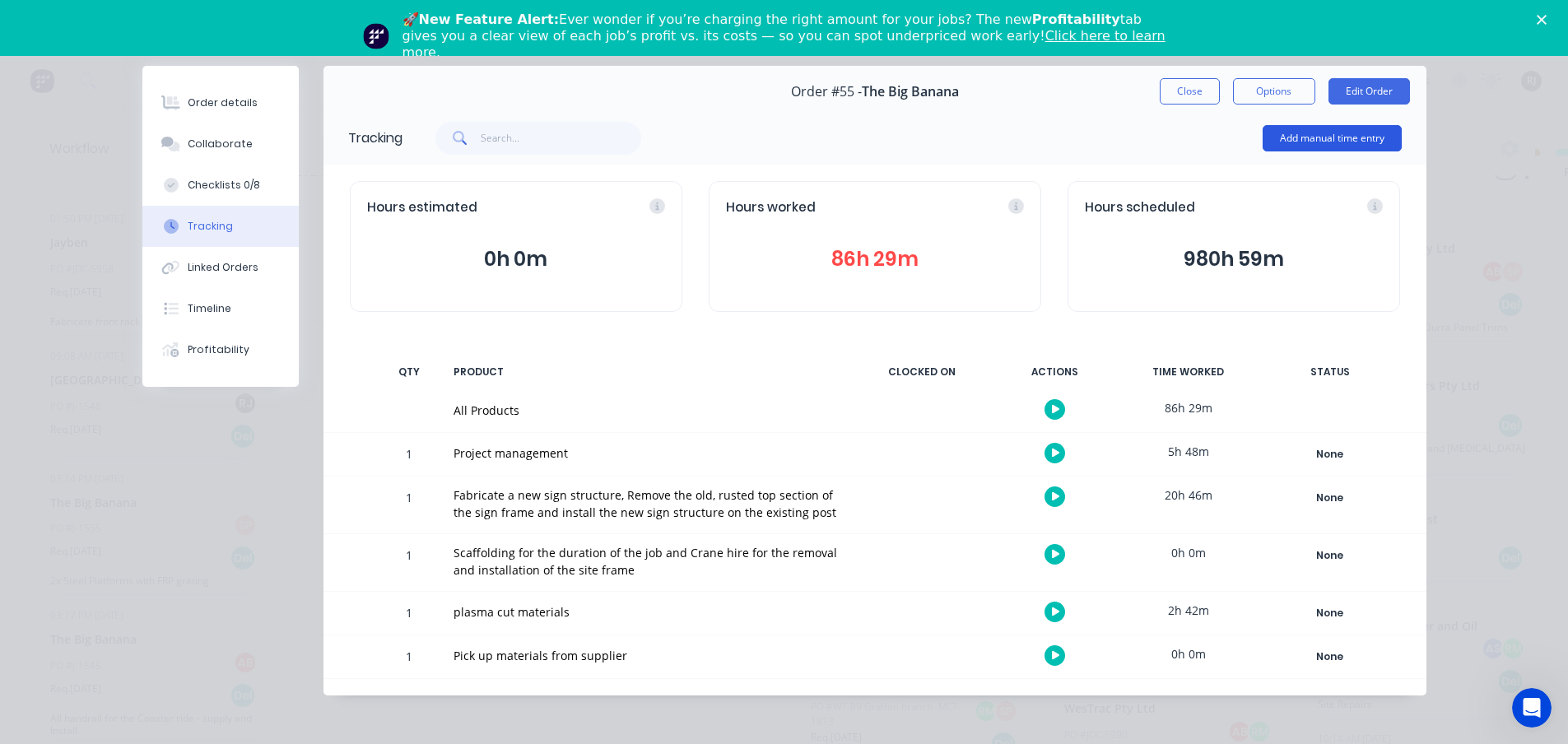
click at [1342, 140] on button "Add manual time entry" at bounding box center [1332, 138] width 139 height 26
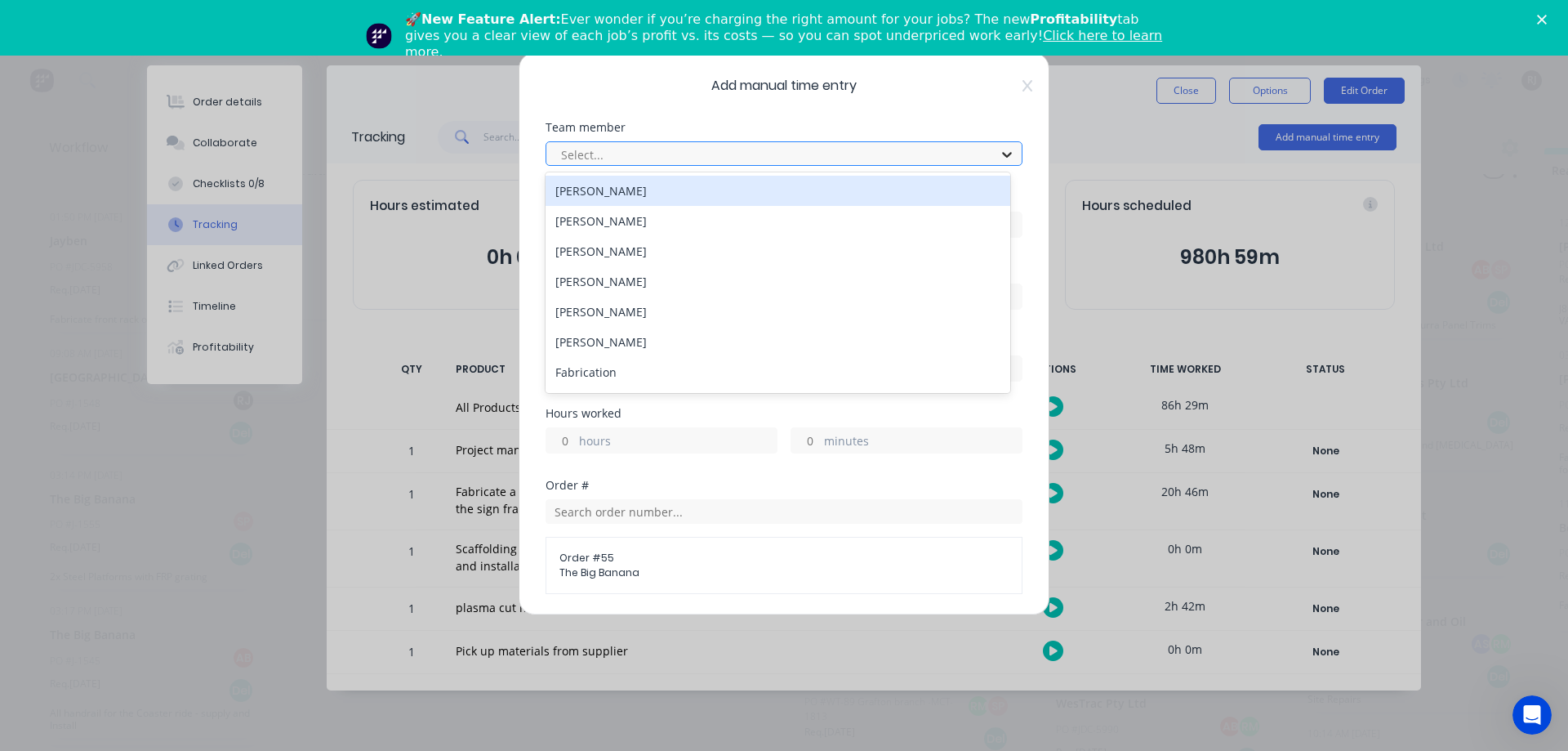
click at [999, 152] on icon at bounding box center [1007, 154] width 16 height 16
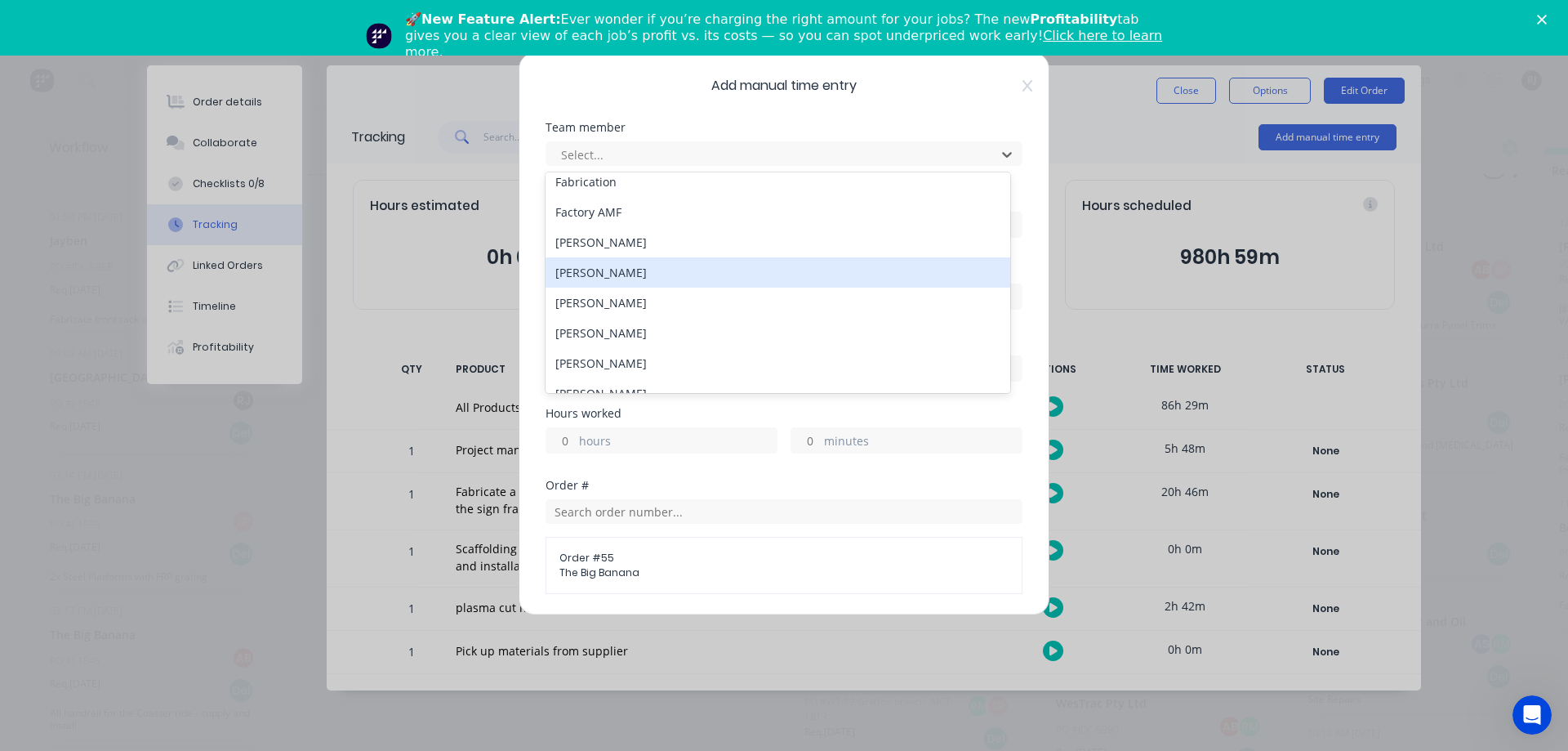
scroll to position [360, 0]
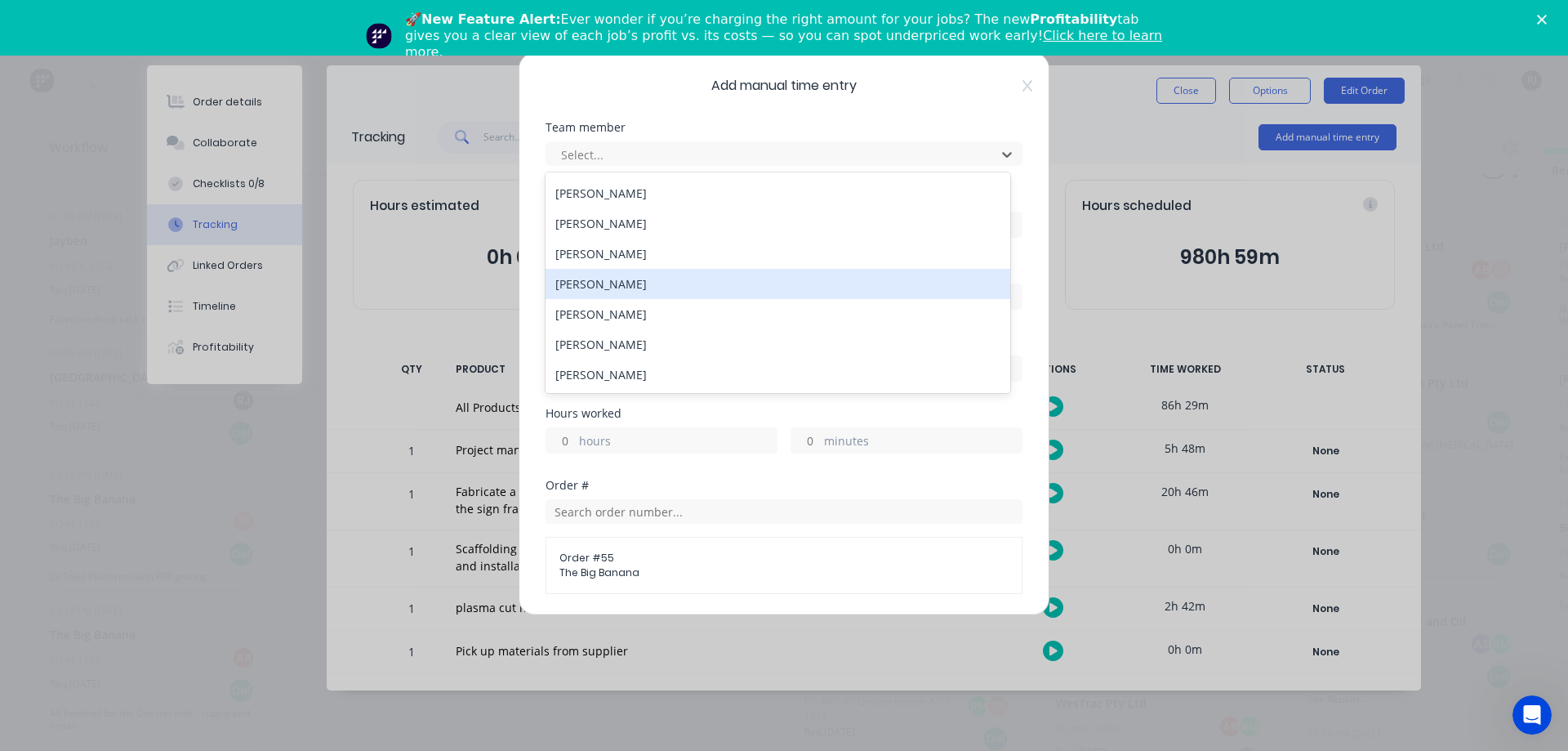
click at [693, 278] on div "[PERSON_NAME]" at bounding box center [778, 283] width 464 height 30
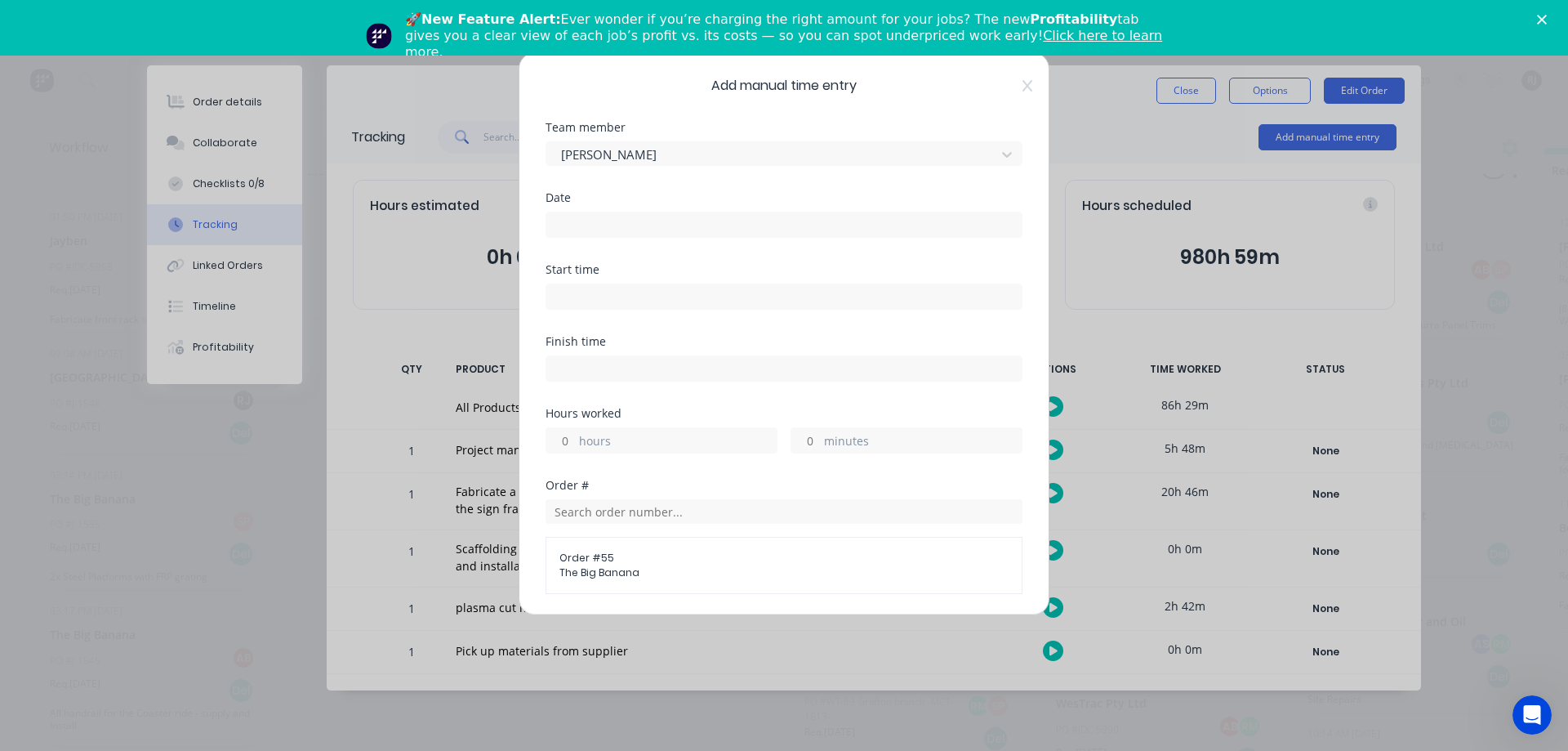
click at [811, 225] on input at bounding box center [784, 225] width 475 height 25
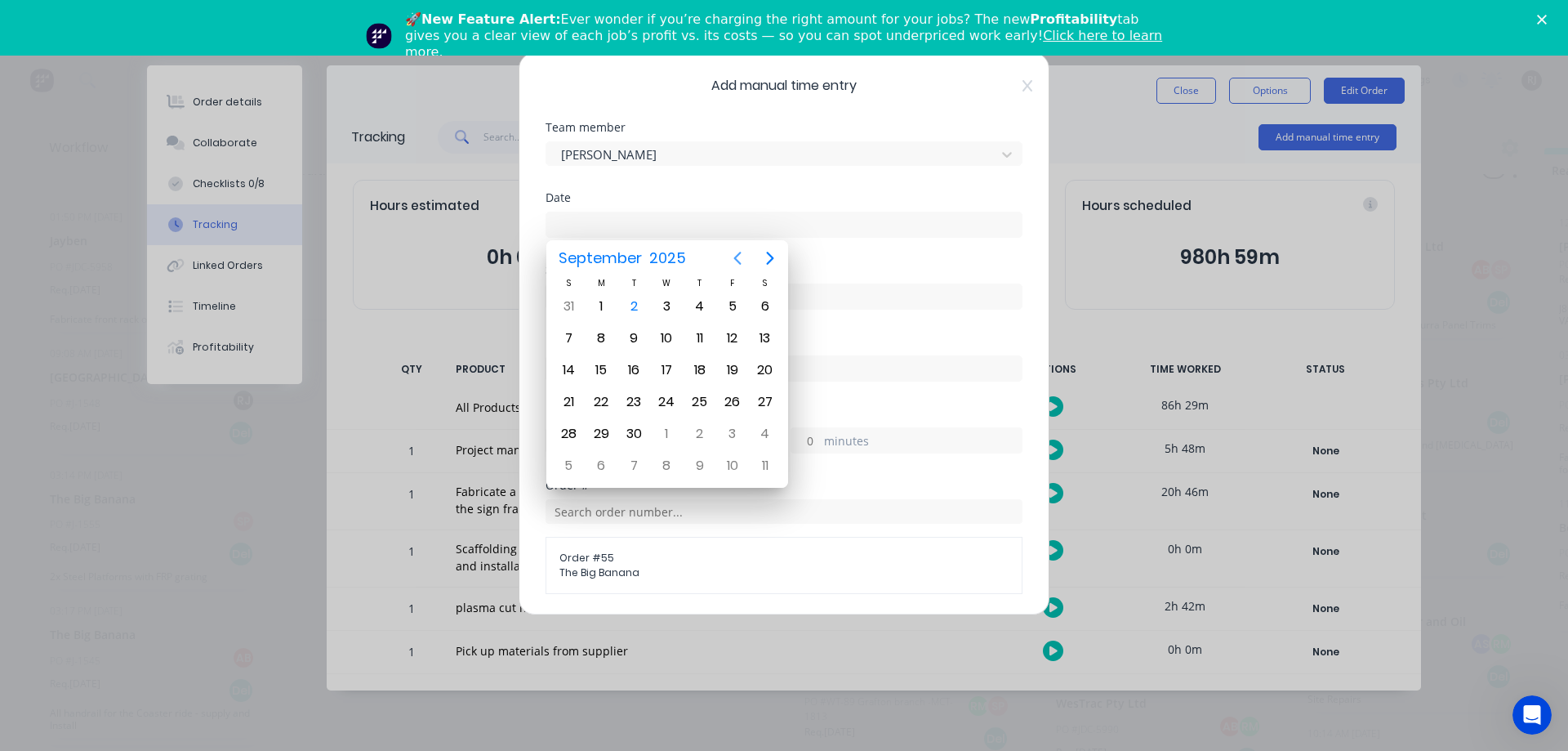
click at [731, 262] on icon "Previous page" at bounding box center [738, 259] width 20 height 20
click at [727, 441] on div "29" at bounding box center [733, 434] width 25 height 25
type input "29/08/2025"
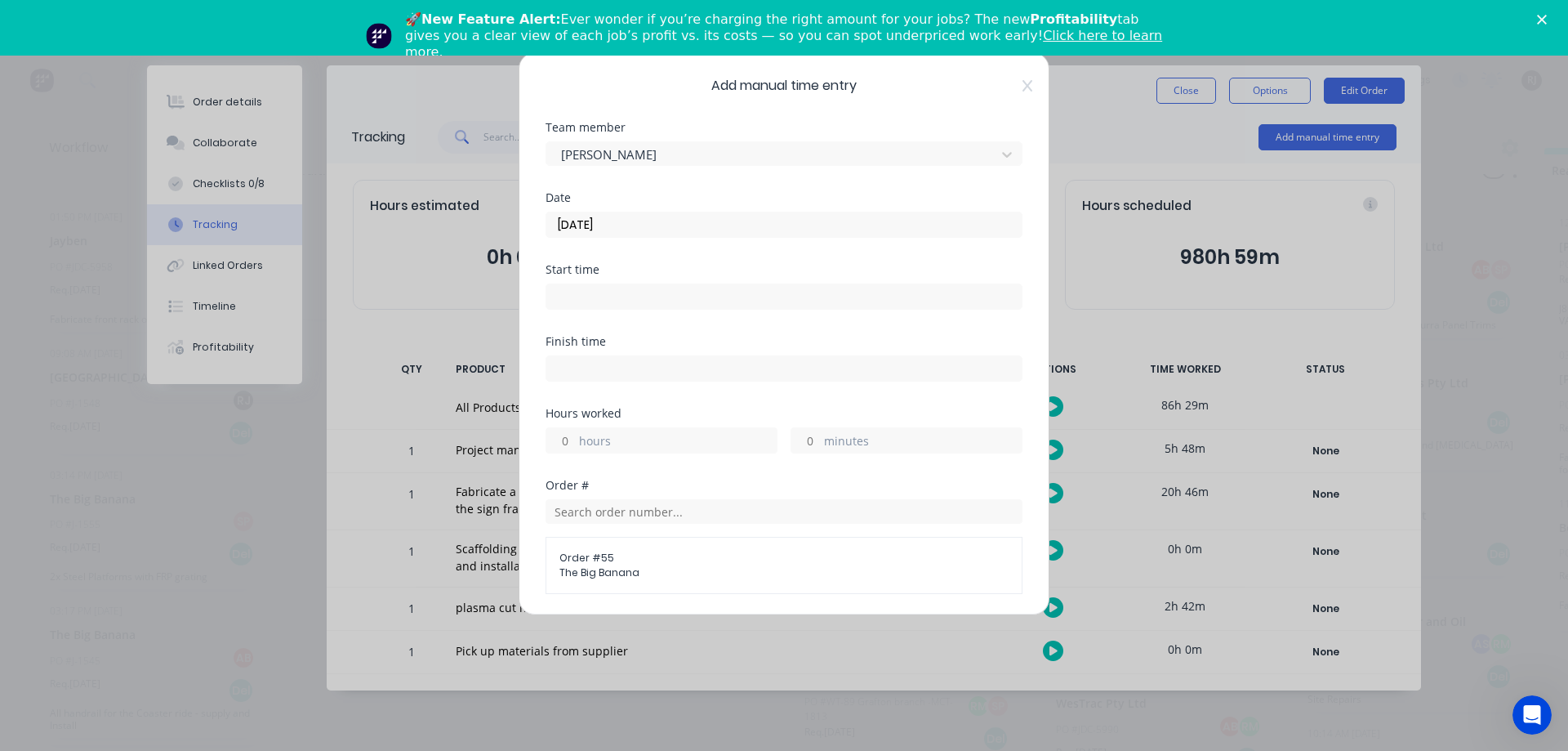
click at [727, 301] on input at bounding box center [784, 296] width 475 height 25
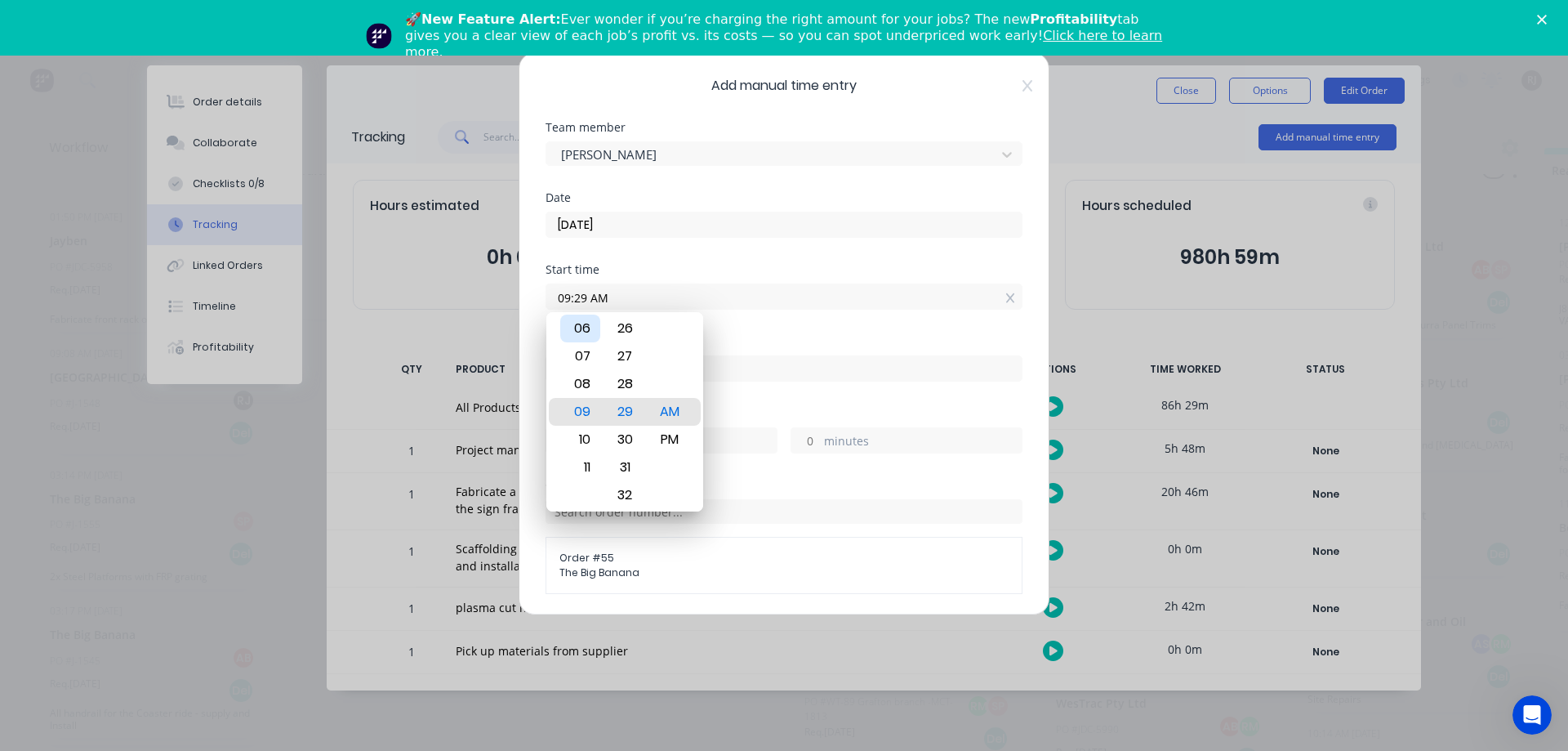
click at [582, 338] on div "06" at bounding box center [580, 328] width 40 height 28
type input "06:29 AM"
click at [670, 414] on div "AM" at bounding box center [670, 412] width 40 height 28
click at [749, 387] on div "Finish time" at bounding box center [784, 372] width 477 height 72
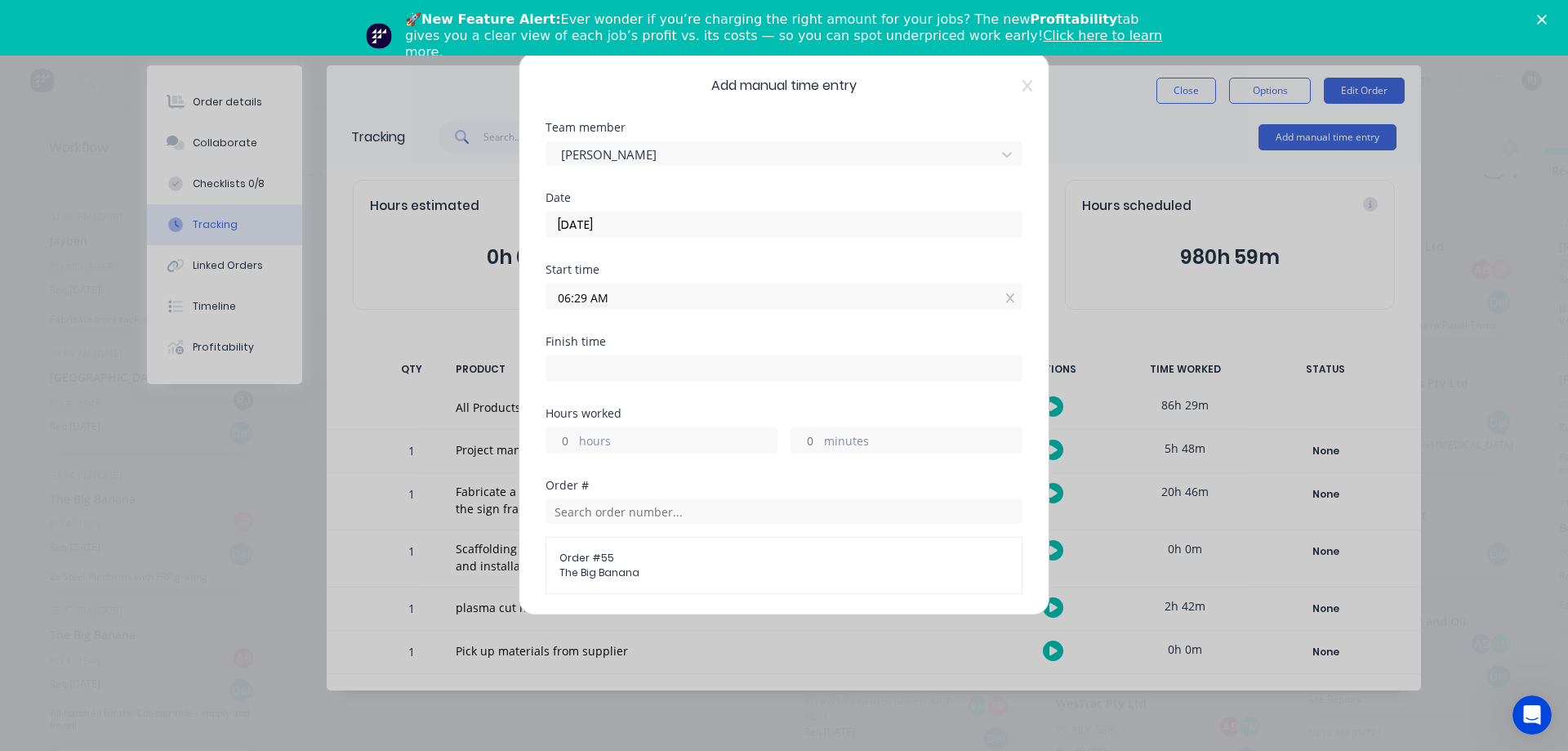
click at [628, 365] on input at bounding box center [784, 369] width 475 height 25
type input "09:29 AM"
type input "3"
type input "0"
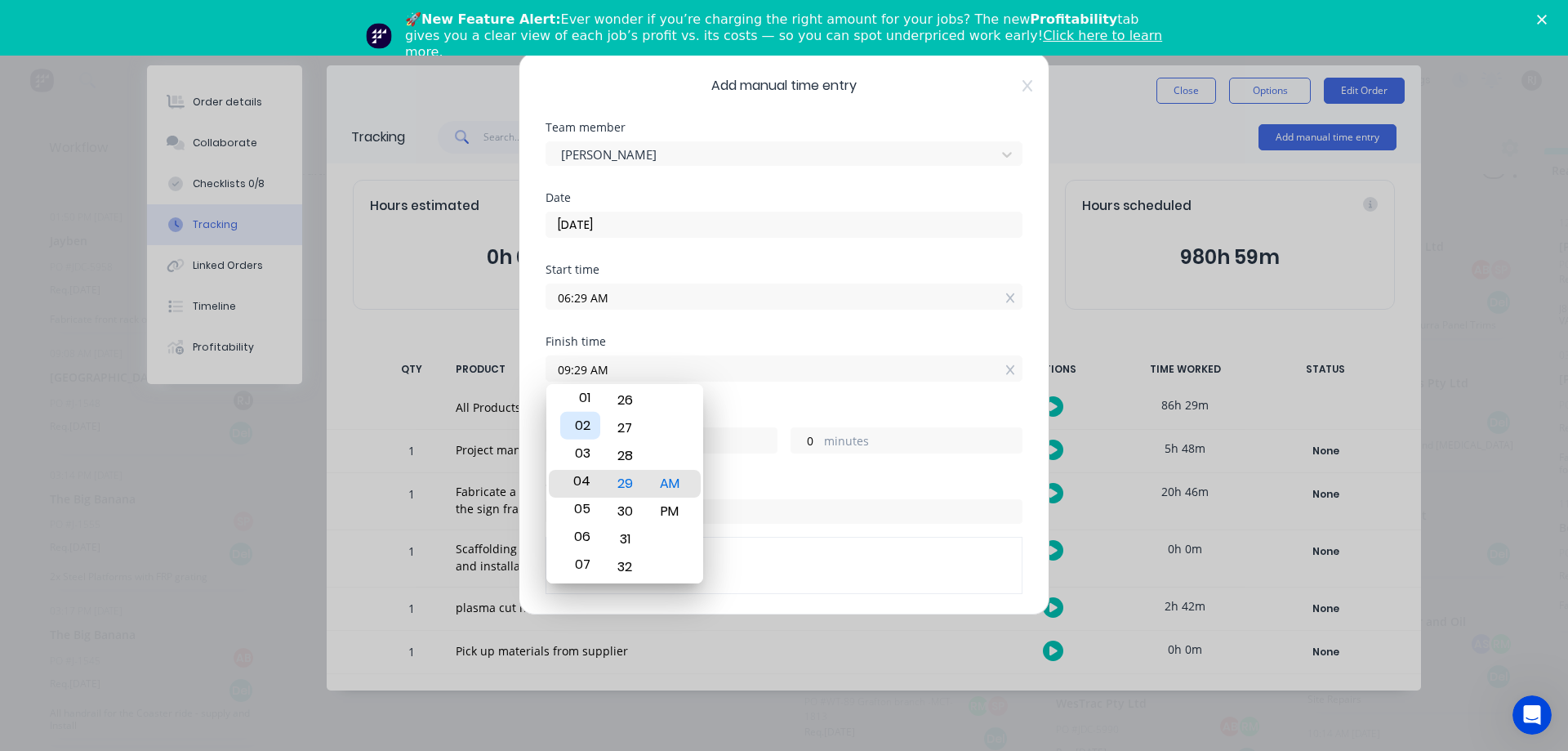
type input "04:29 AM"
type input "22"
type input "03:29 AM"
type input "21"
click at [667, 509] on div "PM" at bounding box center [670, 511] width 40 height 28
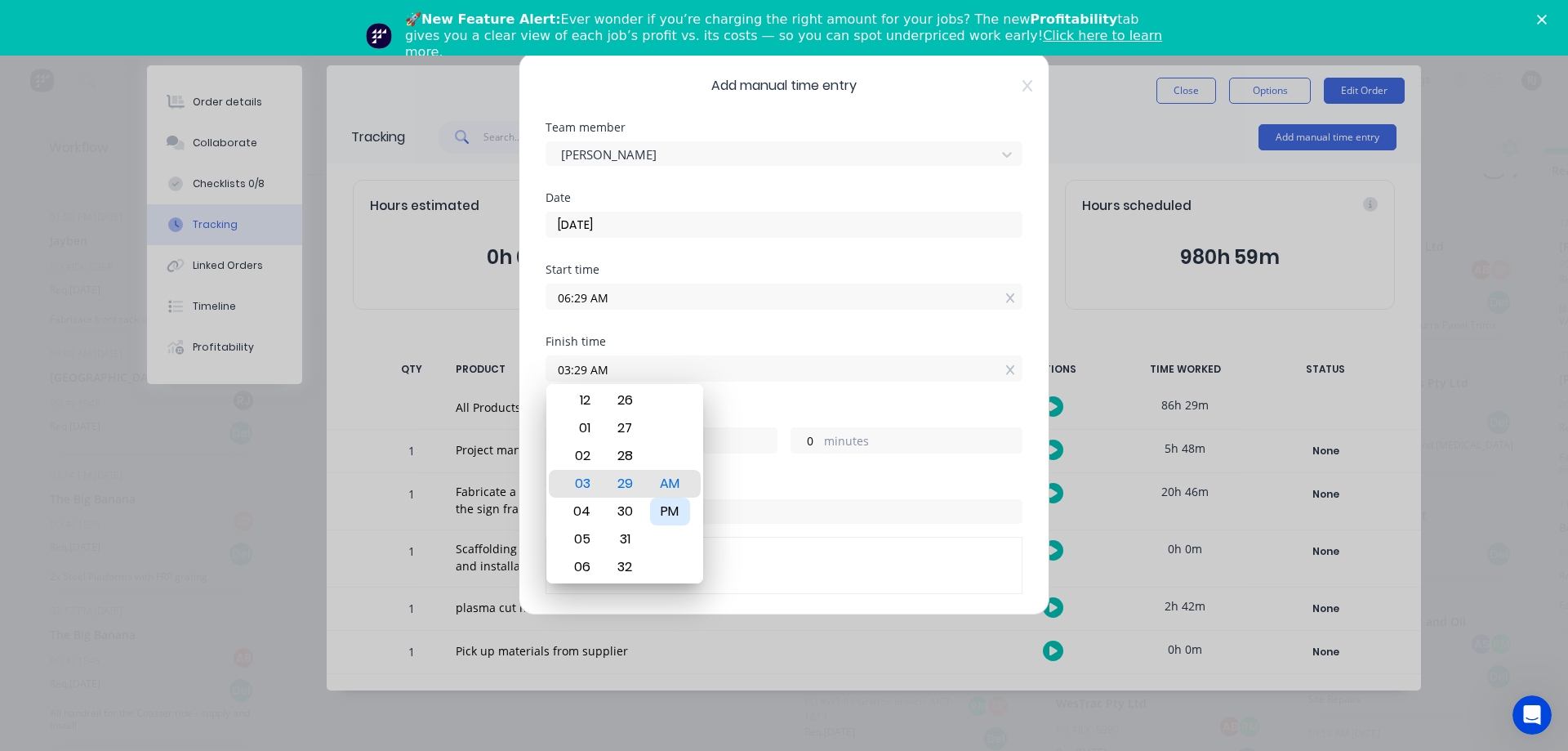
type input "03:29 PM"
type input "9"
click at [625, 482] on div "29" at bounding box center [624, 483] width 40 height 28
type input "03:34 PM"
type input "5"
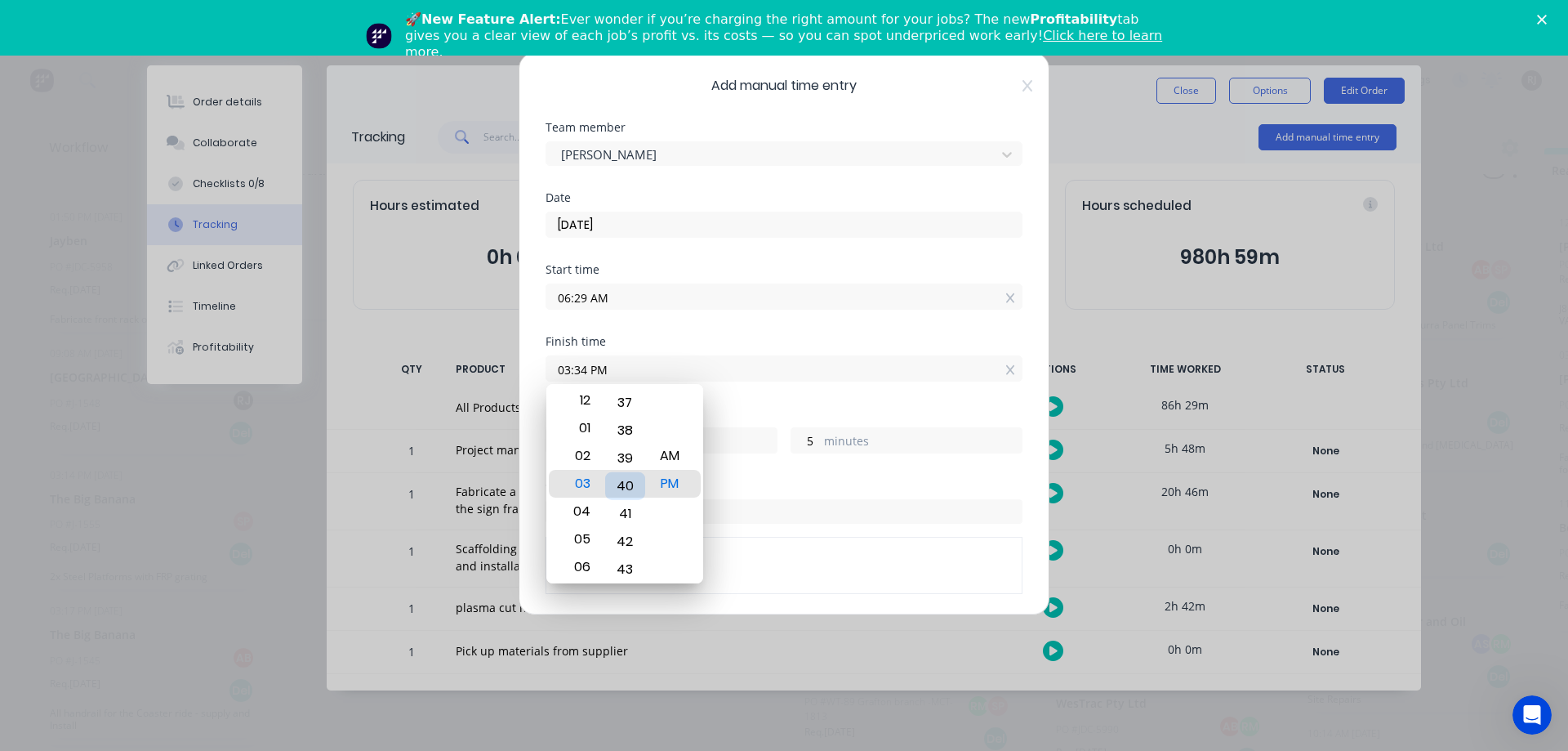
type input "03:40 PM"
type input "11"
type input "03:35 PM"
type input "6"
type input "03:25 PM"
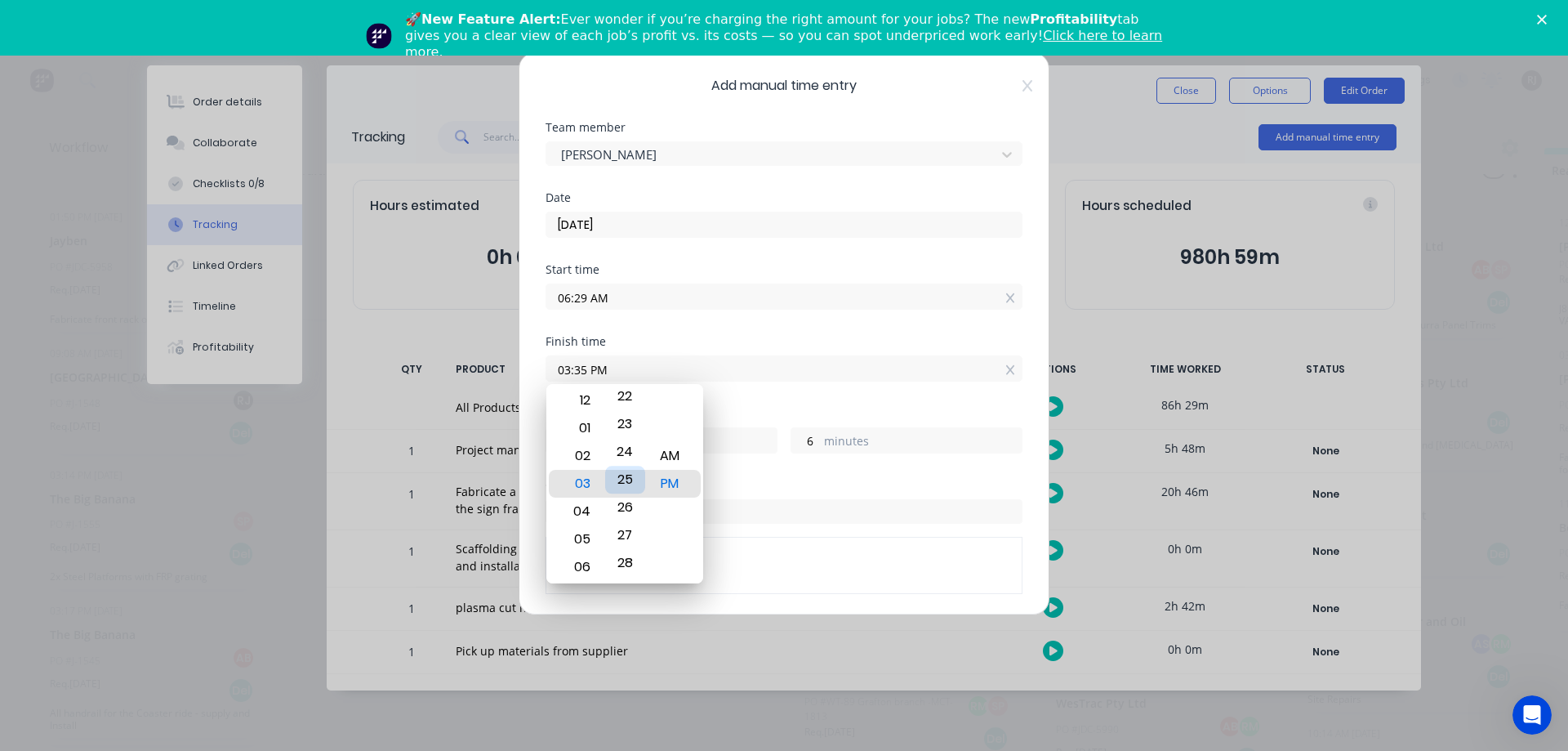
type input "8"
type input "56"
type input "03:18 PM"
type input "49"
type input "03:21 PM"
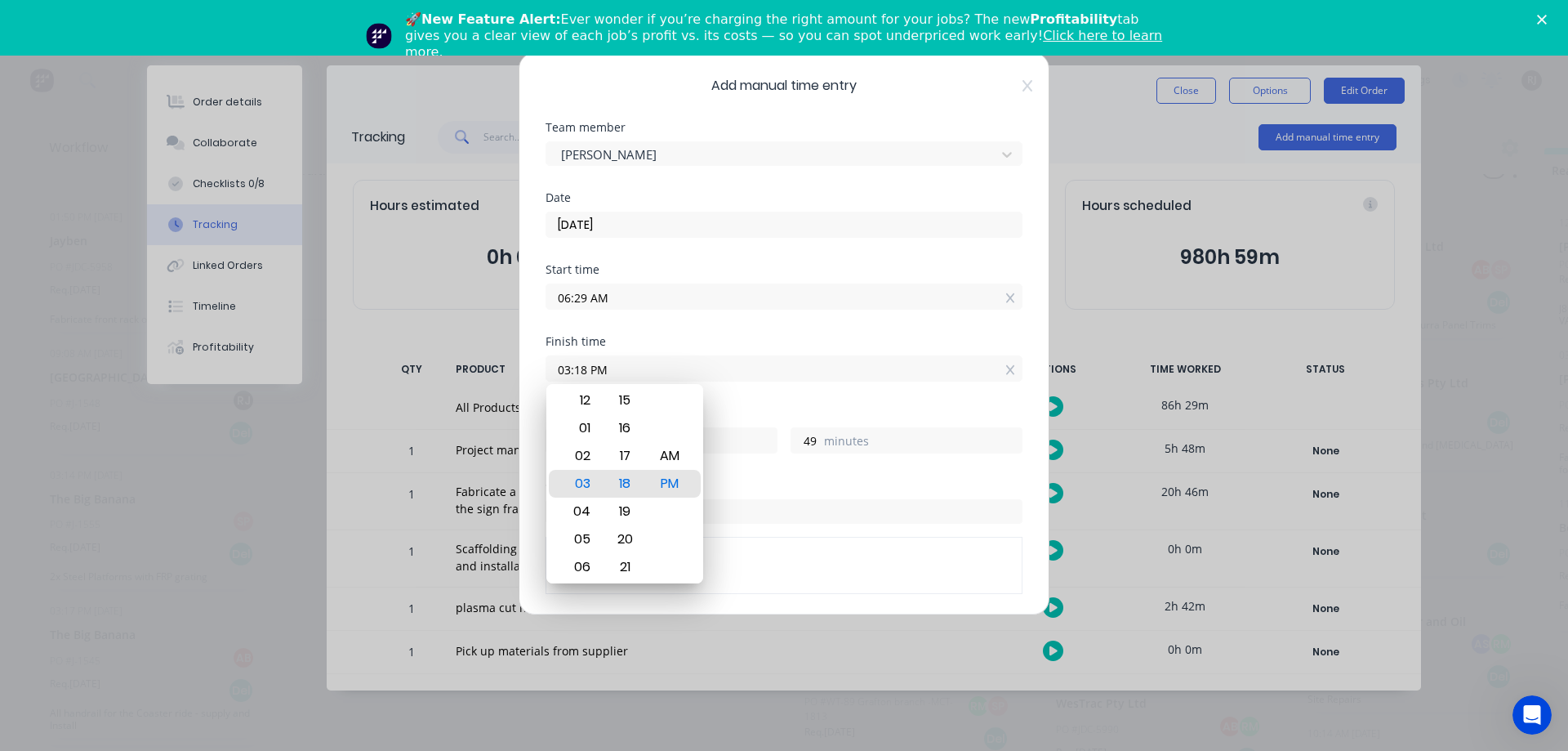
type input "52"
type input "03:15 PM"
type input "46"
type input "03:09 PM"
type input "40"
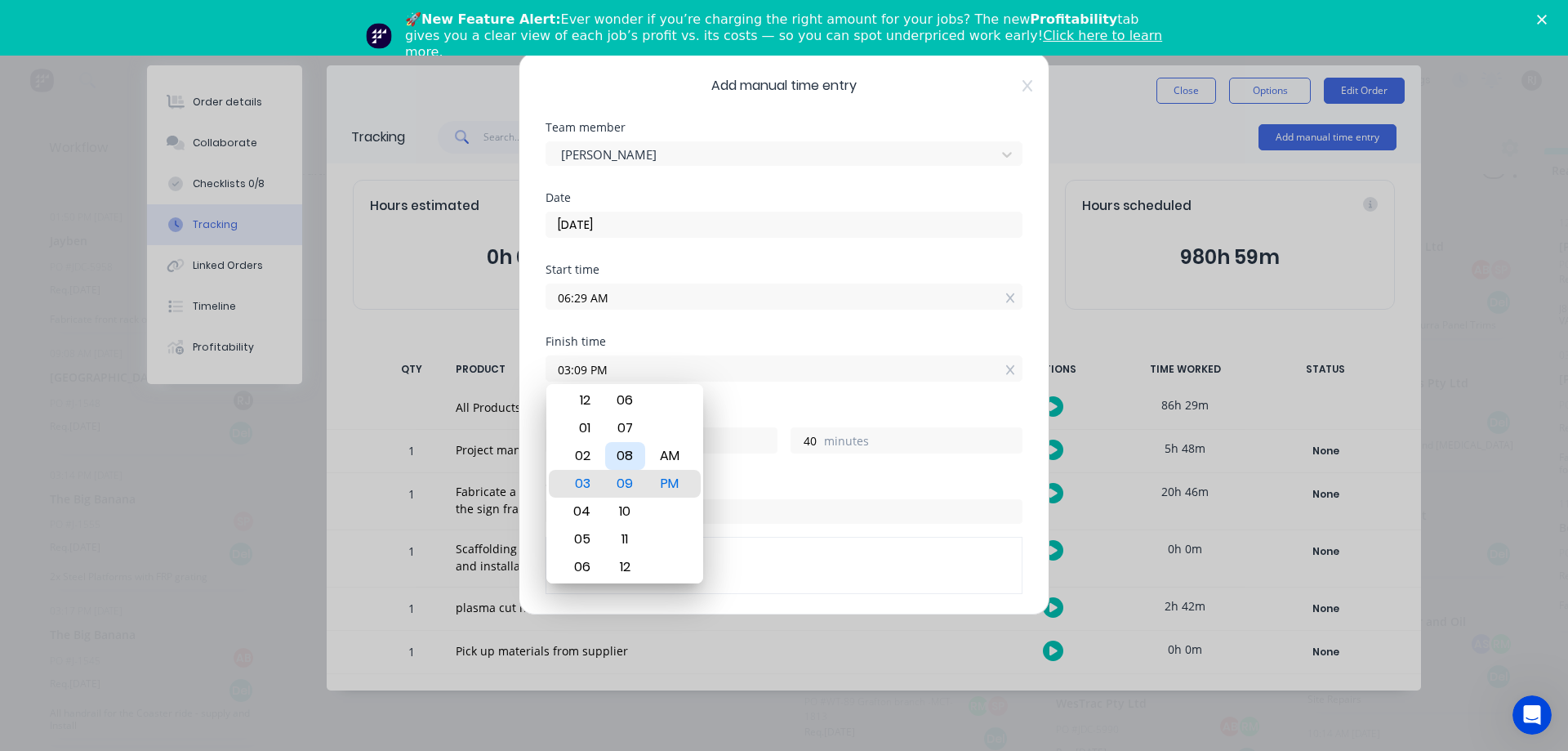
type input "03:05 PM"
type input "36"
type input "03:03 PM"
type input "34"
type input "03:02 PM"
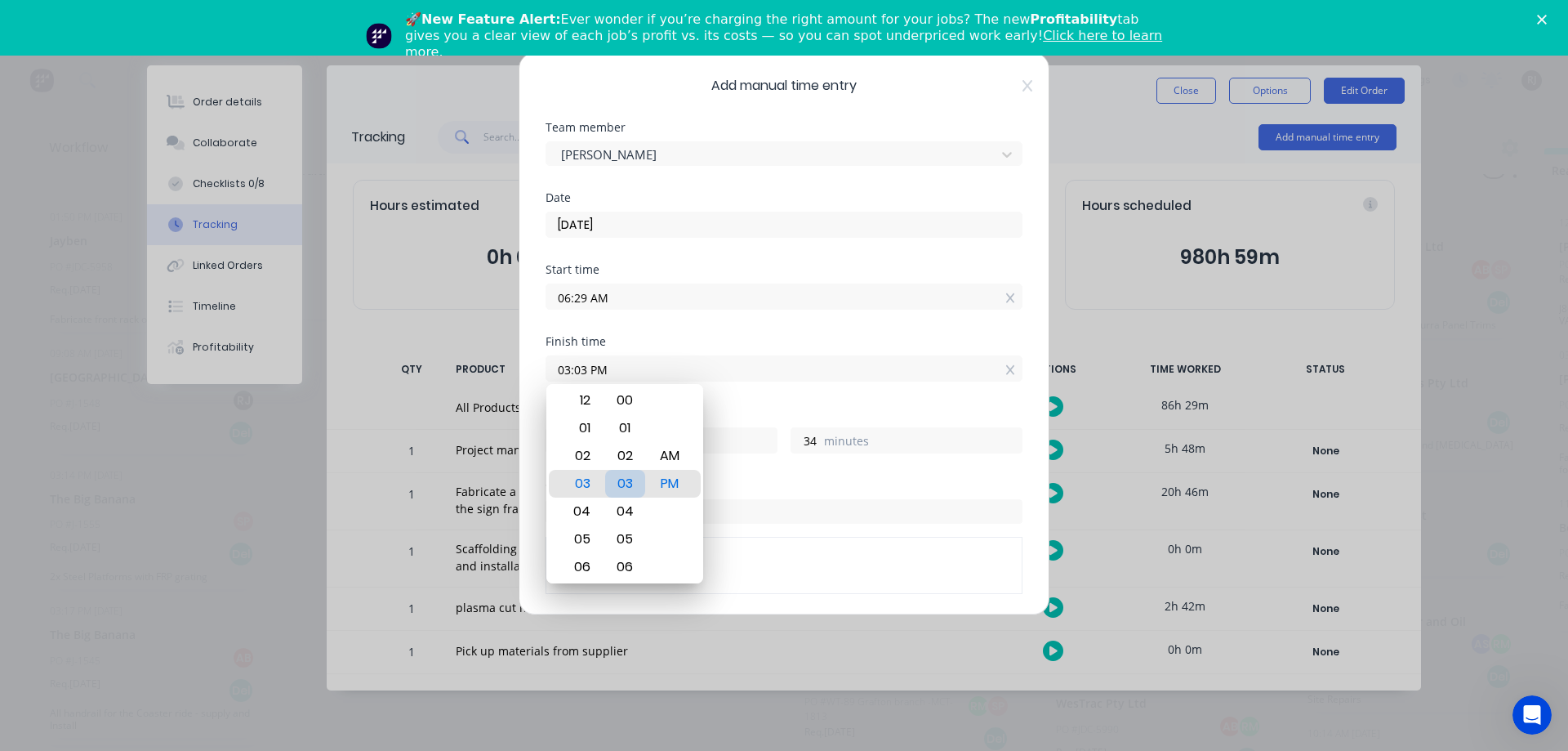
type input "33"
type input "03:00 PM"
type input "31"
click at [777, 403] on div "Finish time 03:00 PM" at bounding box center [784, 372] width 477 height 72
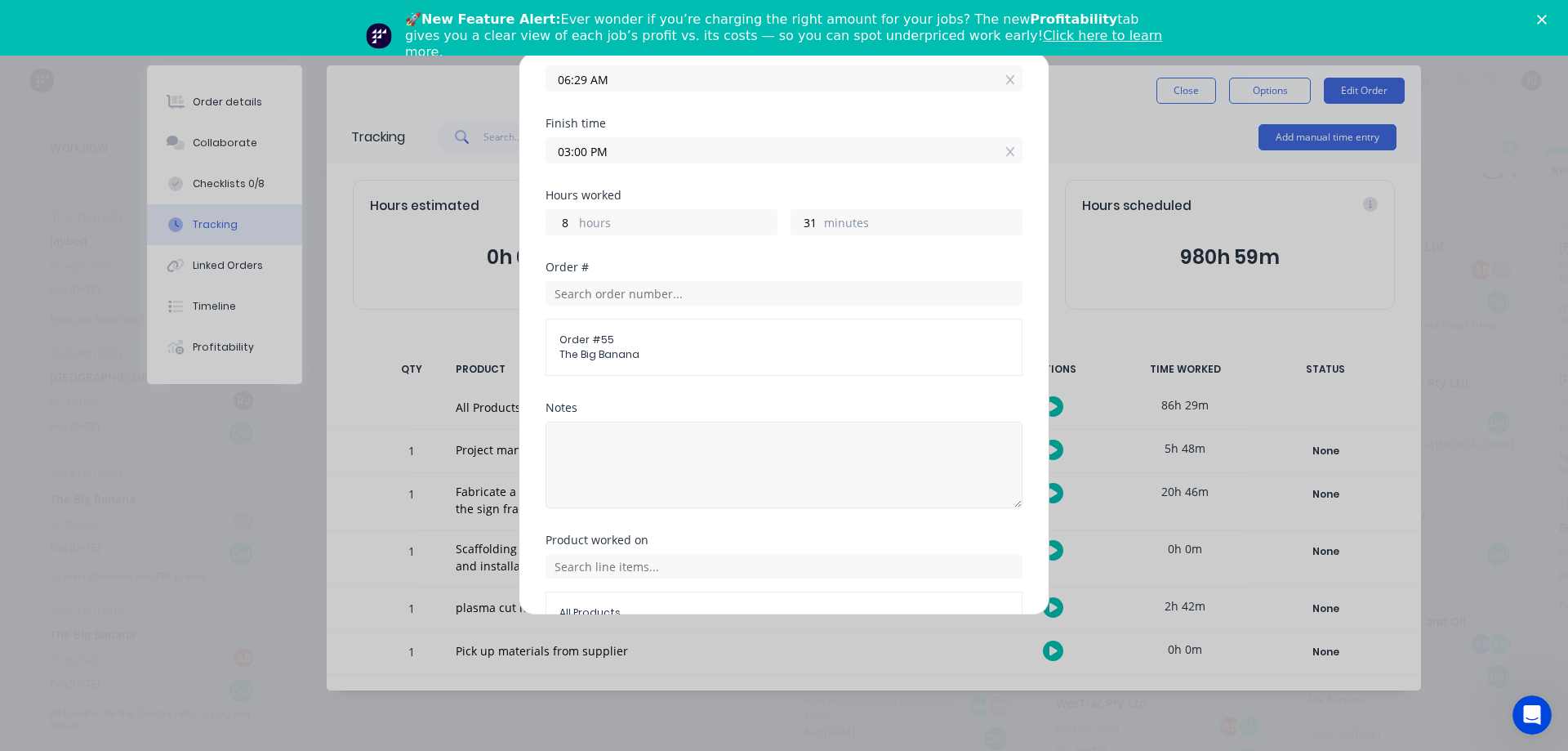
scroll to position [313, 0]
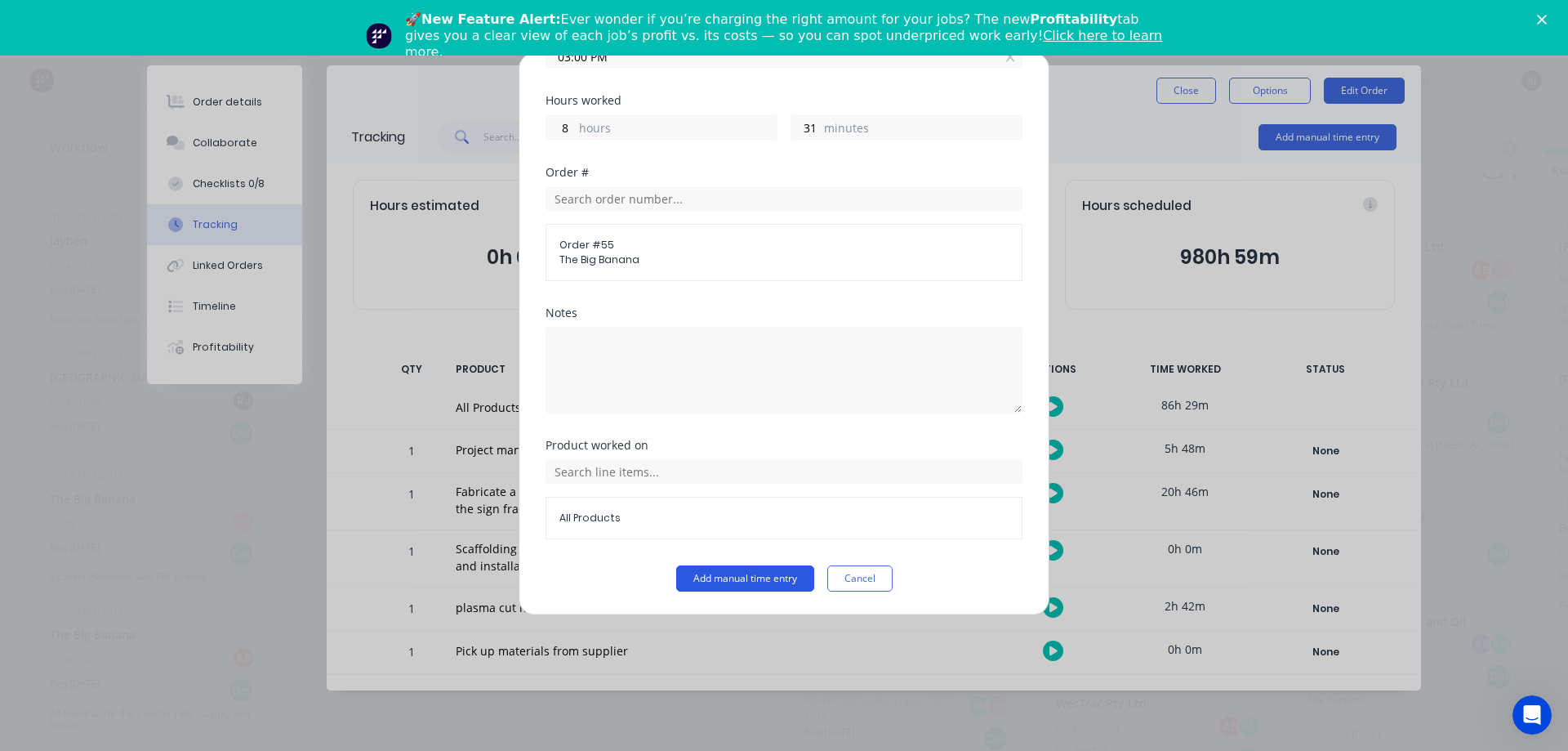
click at [746, 575] on button "Add manual time entry" at bounding box center [745, 579] width 138 height 26
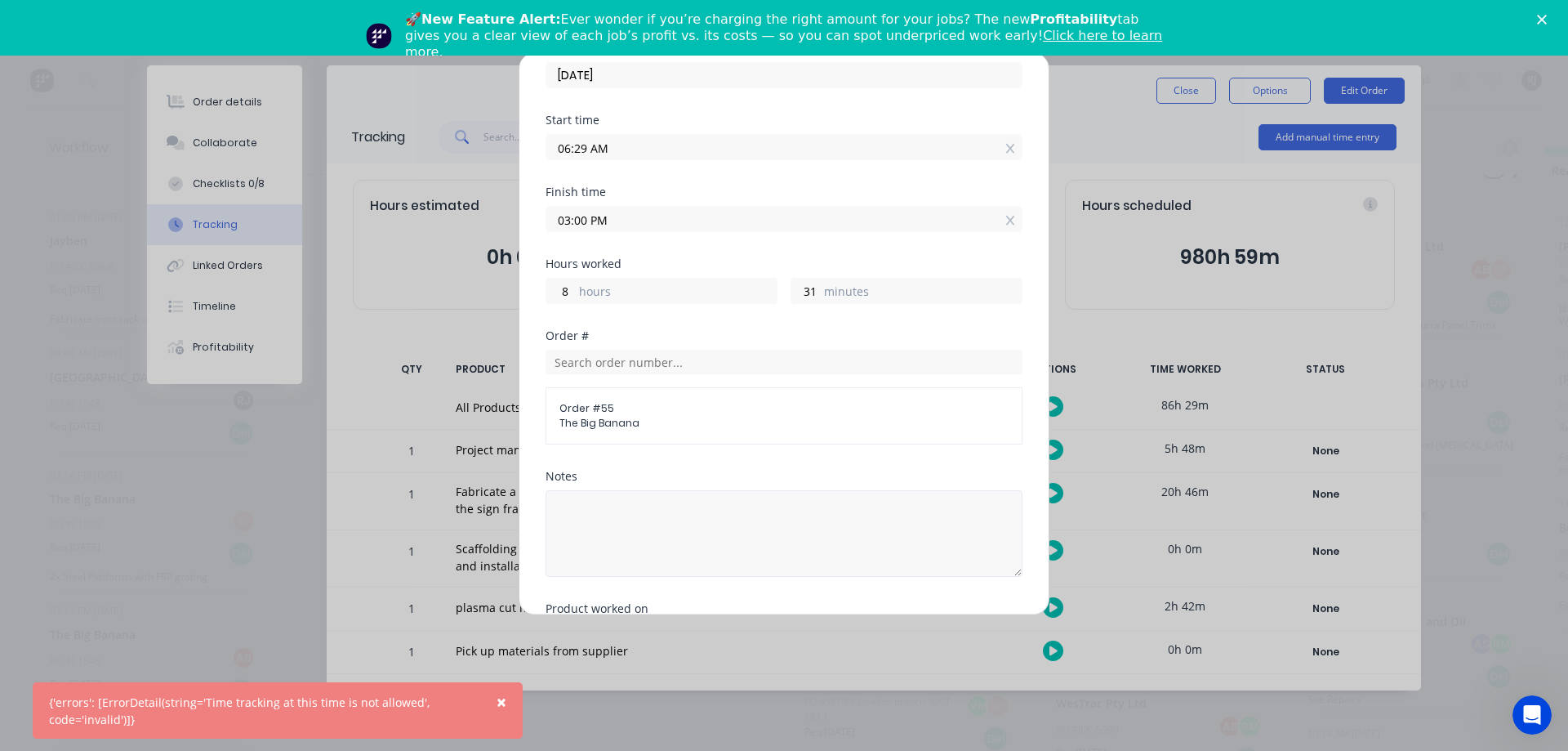
scroll to position [0, 0]
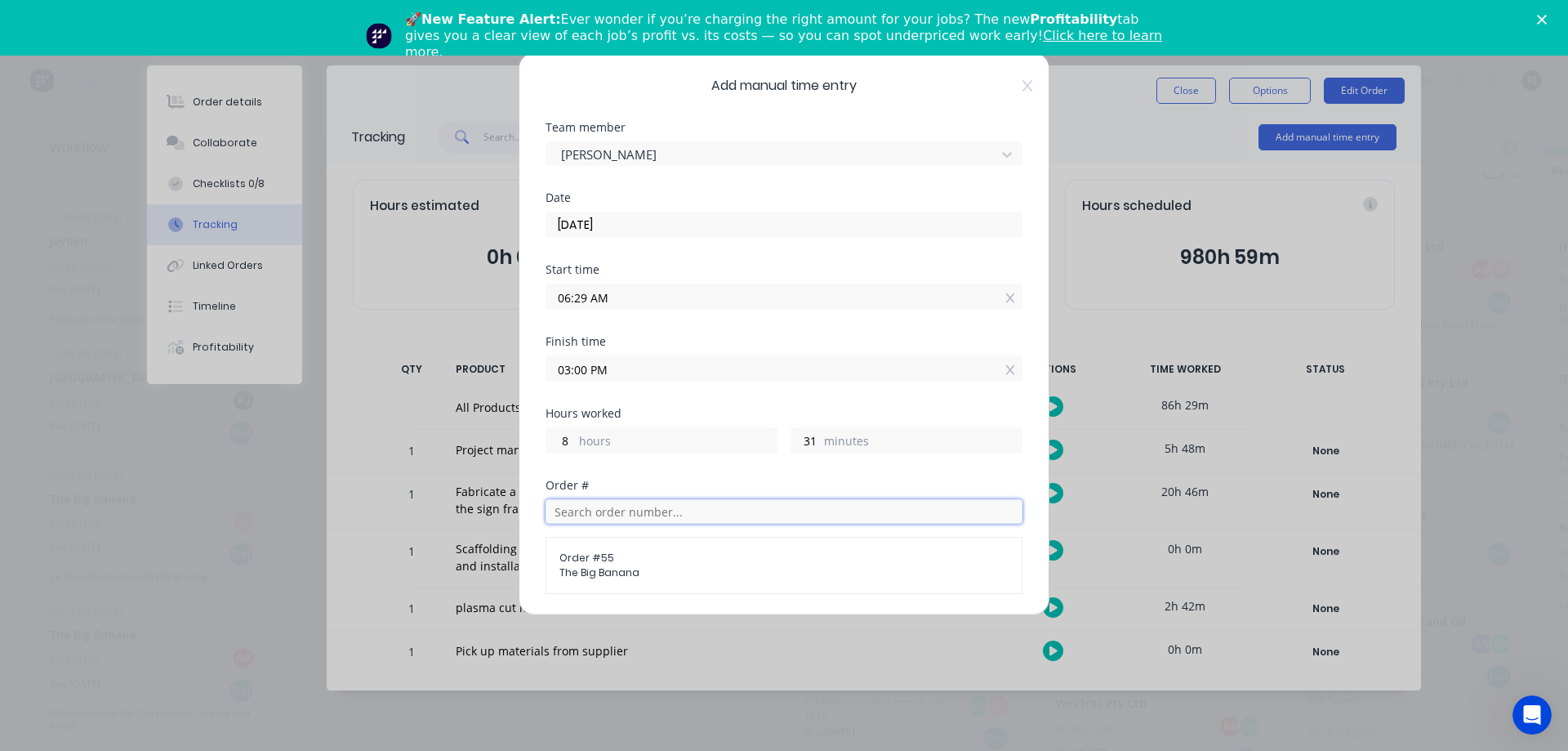
click at [718, 511] on input "text" at bounding box center [784, 511] width 477 height 25
click at [661, 559] on span "Order # 55" at bounding box center [784, 558] width 449 height 15
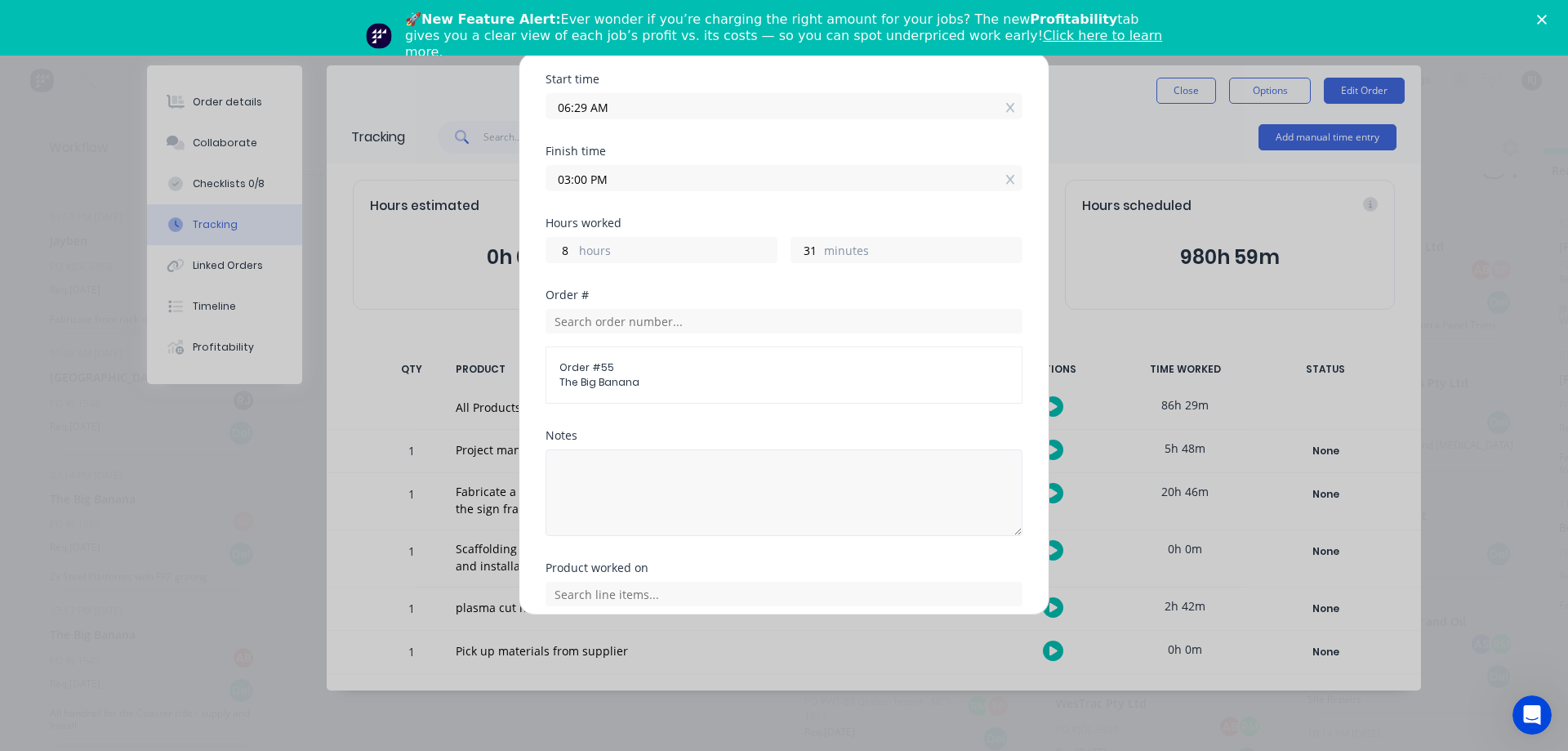
scroll to position [313, 0]
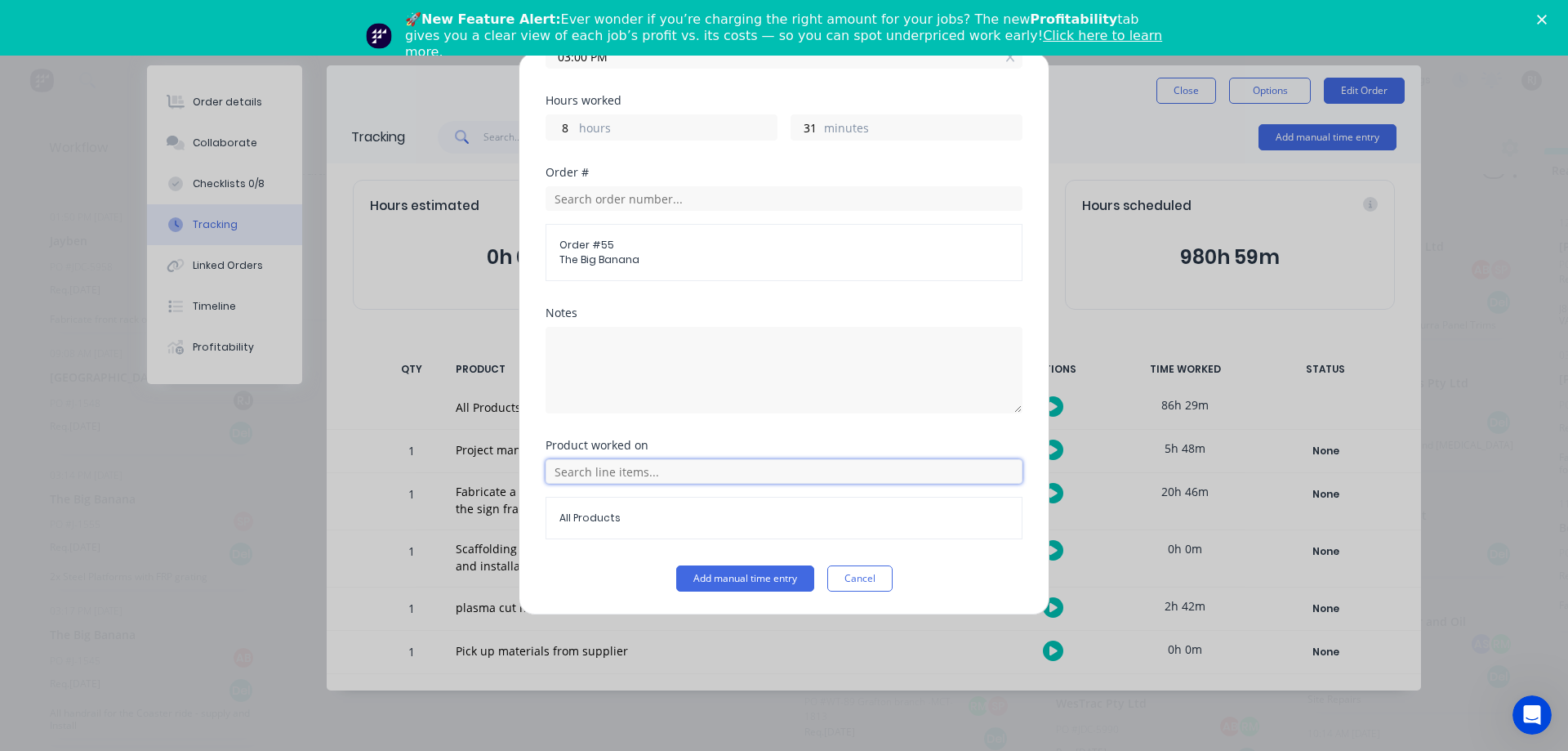
click at [937, 480] on input "text" at bounding box center [784, 471] width 477 height 25
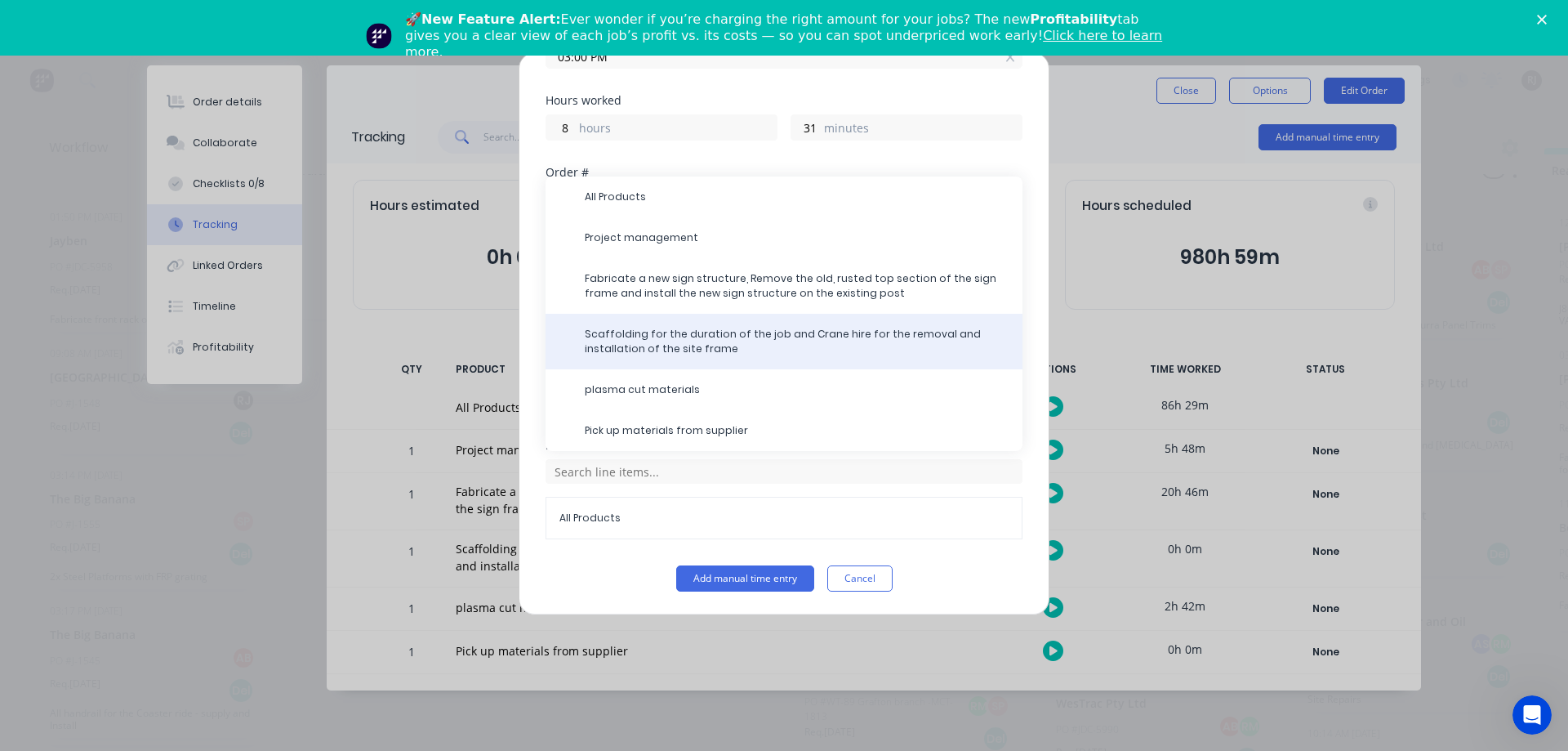
click at [679, 314] on div "Scaffolding for the duration of the job and Crane hire for the removal and inst…" at bounding box center [784, 341] width 477 height 56
click at [687, 359] on div "Scaffolding for the duration of the job and Crane hire for the removal and inst…" at bounding box center [784, 341] width 477 height 56
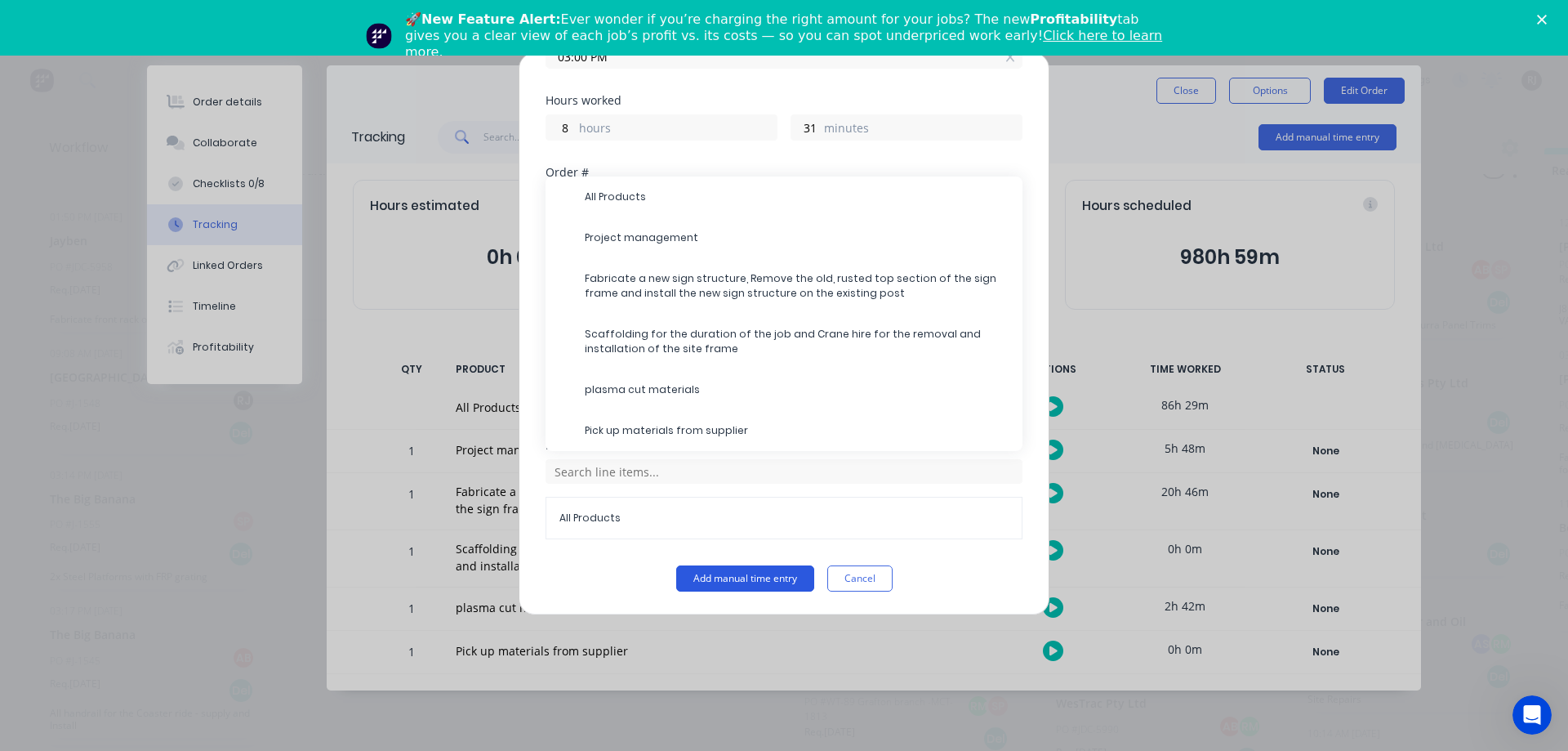
click at [730, 584] on button "Add manual time entry" at bounding box center [745, 579] width 138 height 26
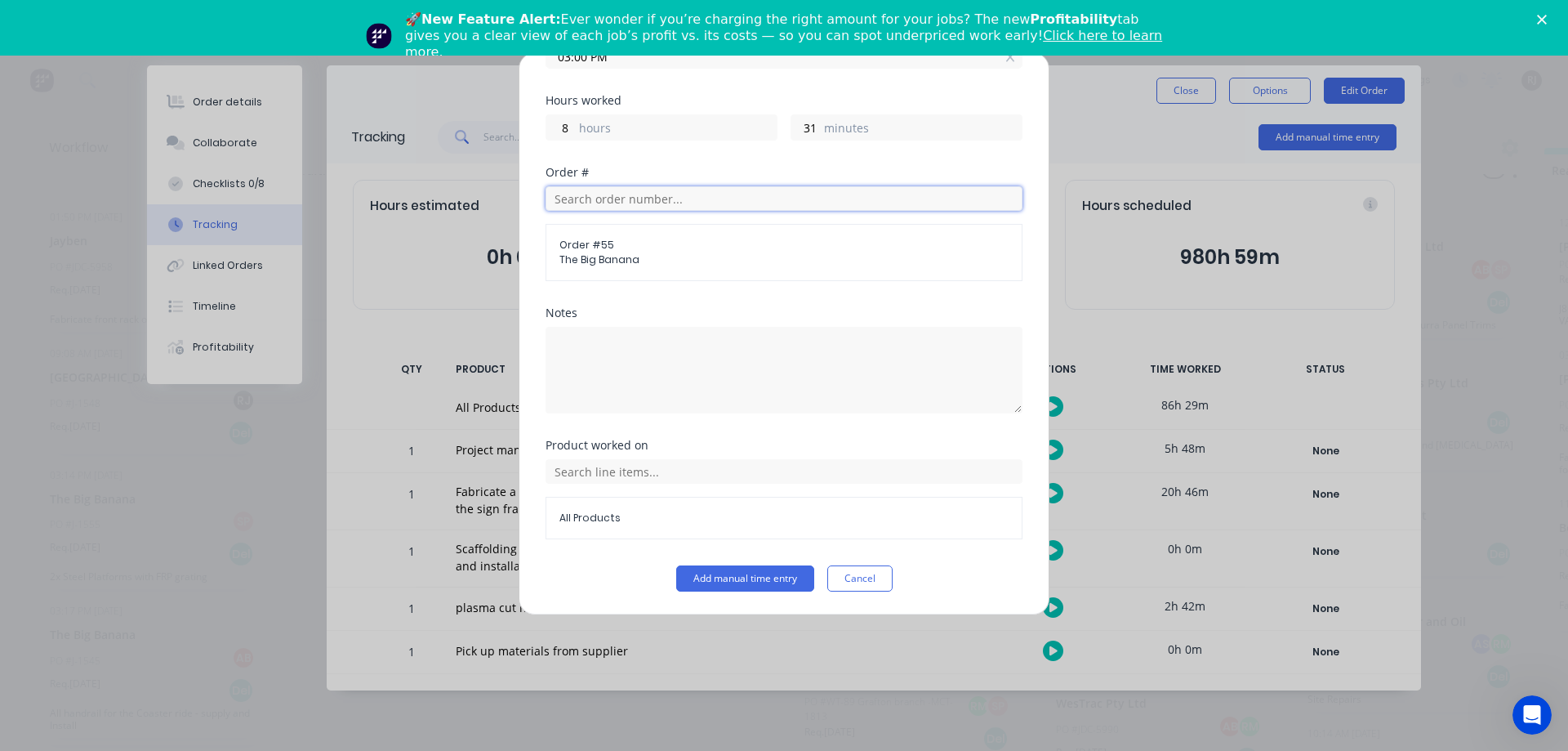
click at [688, 196] on input "text" at bounding box center [784, 199] width 477 height 25
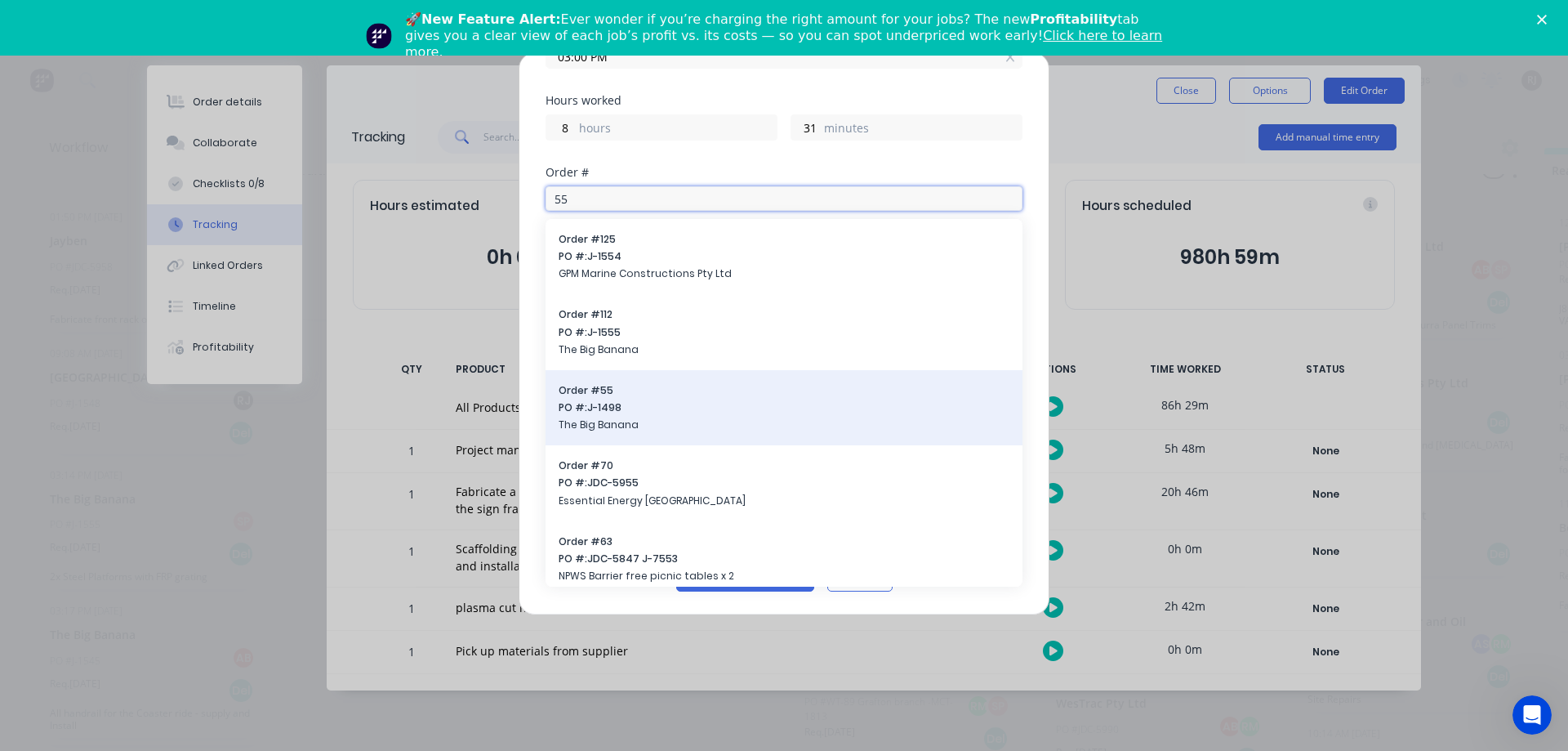
type input "55"
click at [606, 419] on span "The Big Banana" at bounding box center [784, 425] width 450 height 15
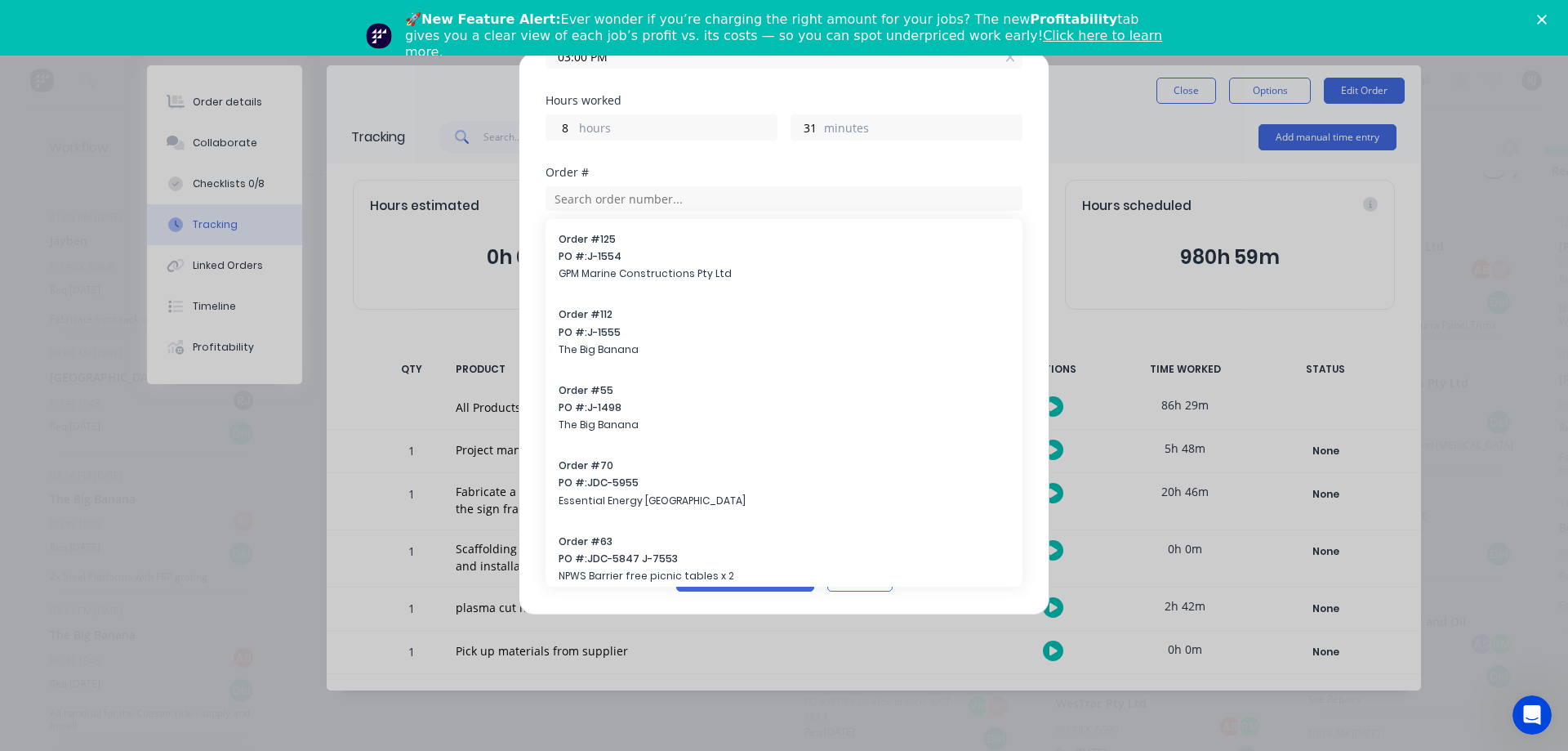
scroll to position [289, 0]
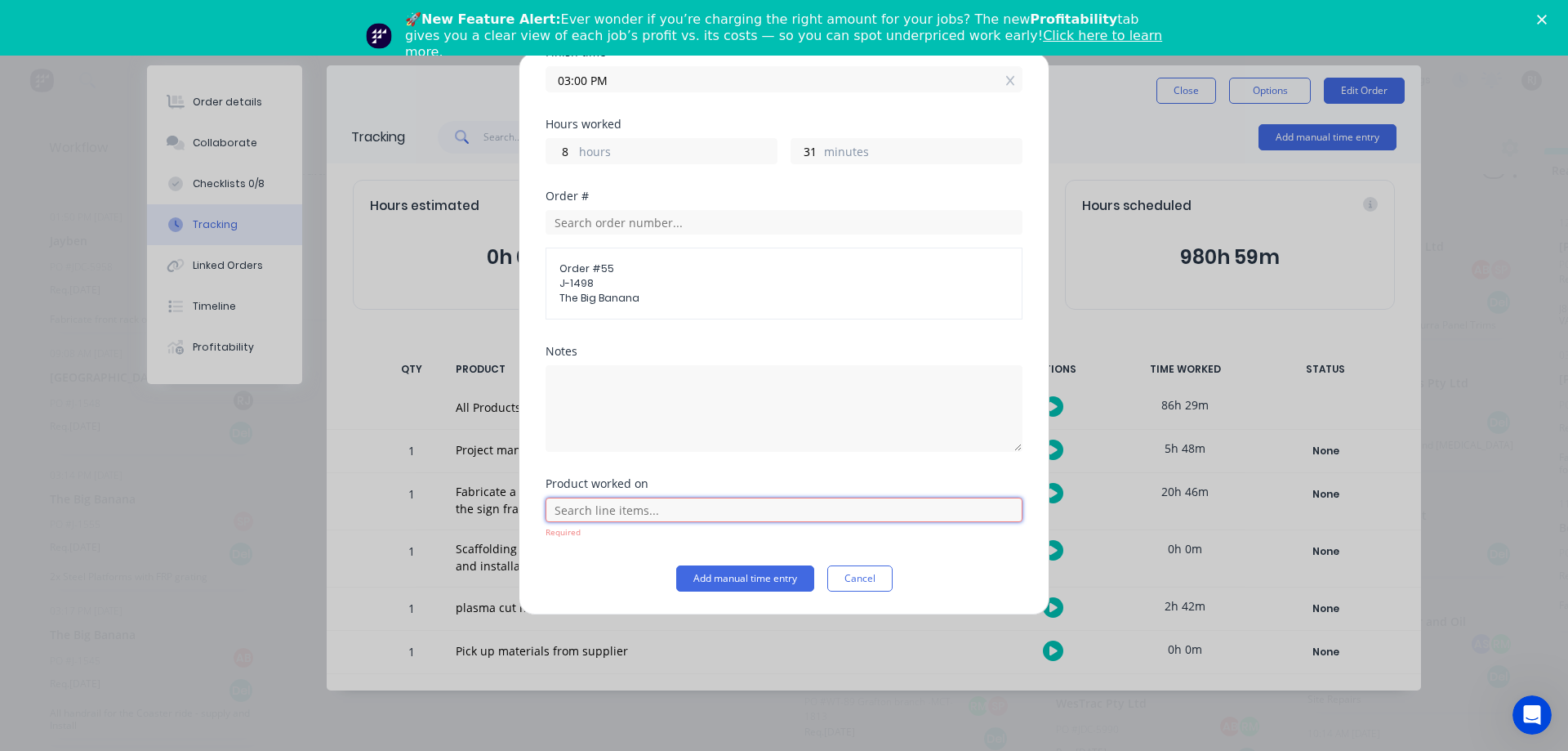
click at [679, 514] on input "text" at bounding box center [784, 510] width 477 height 25
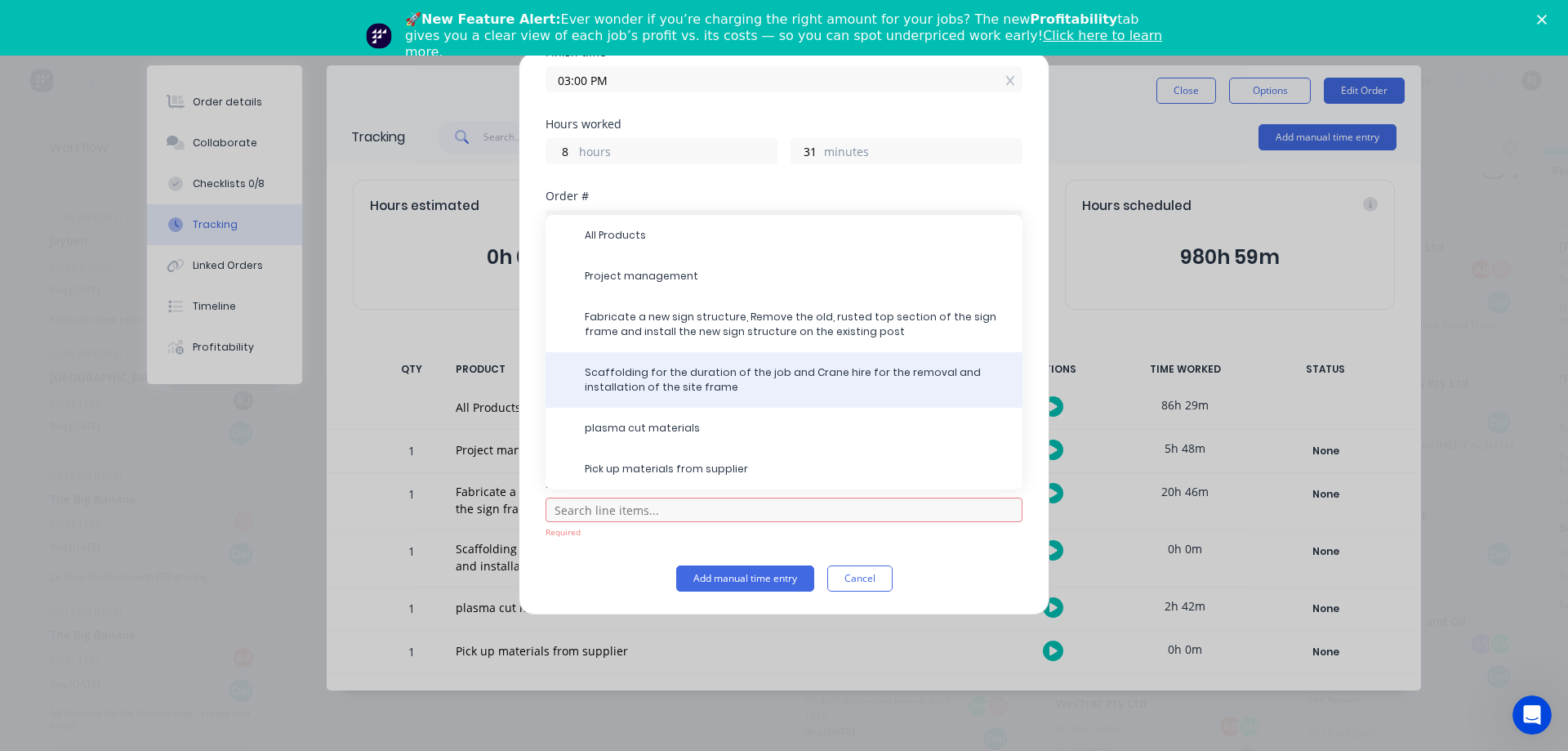
click at [633, 377] on span "Scaffolding for the duration of the job and Crane hire for the removal and inst…" at bounding box center [798, 380] width 425 height 30
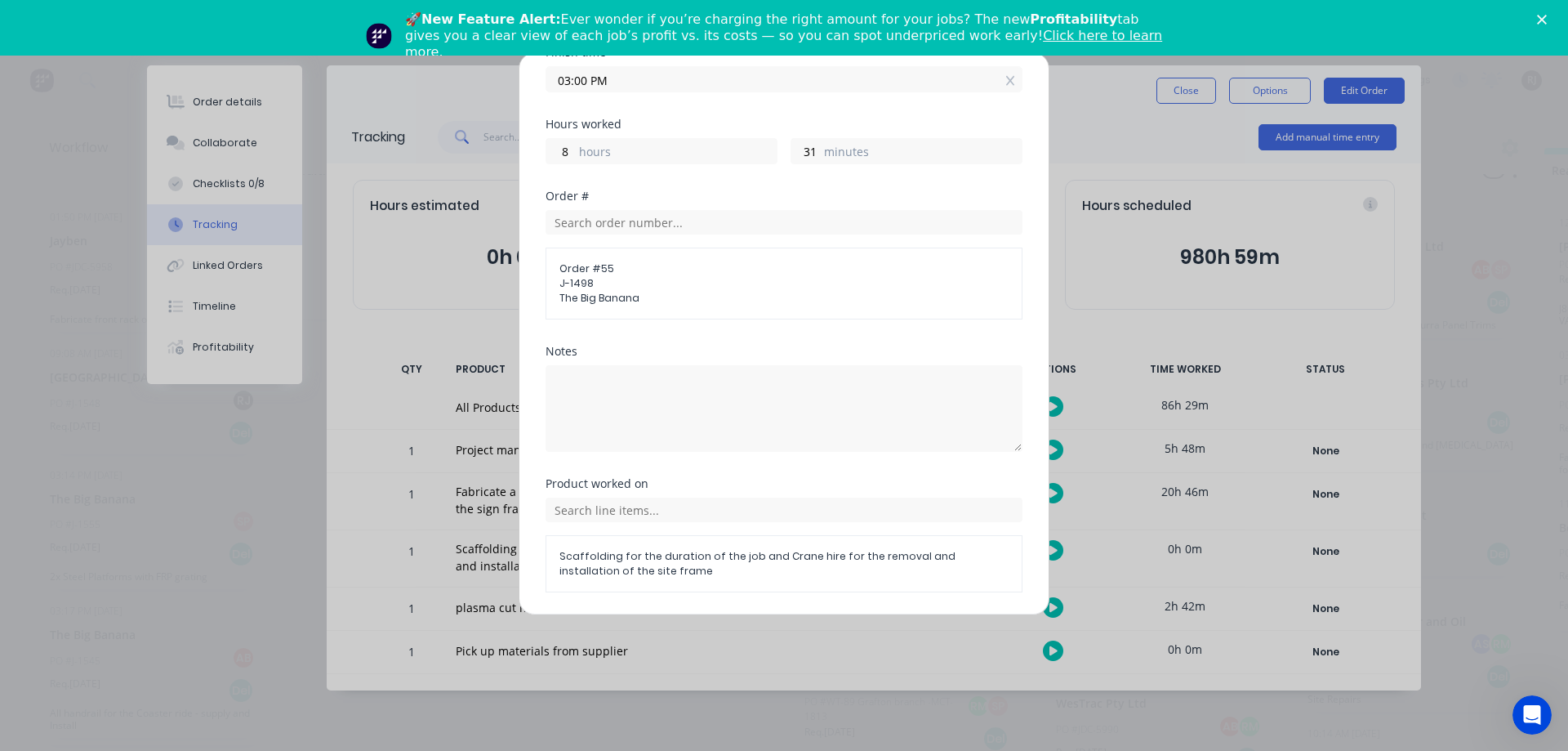
scroll to position [342, 0]
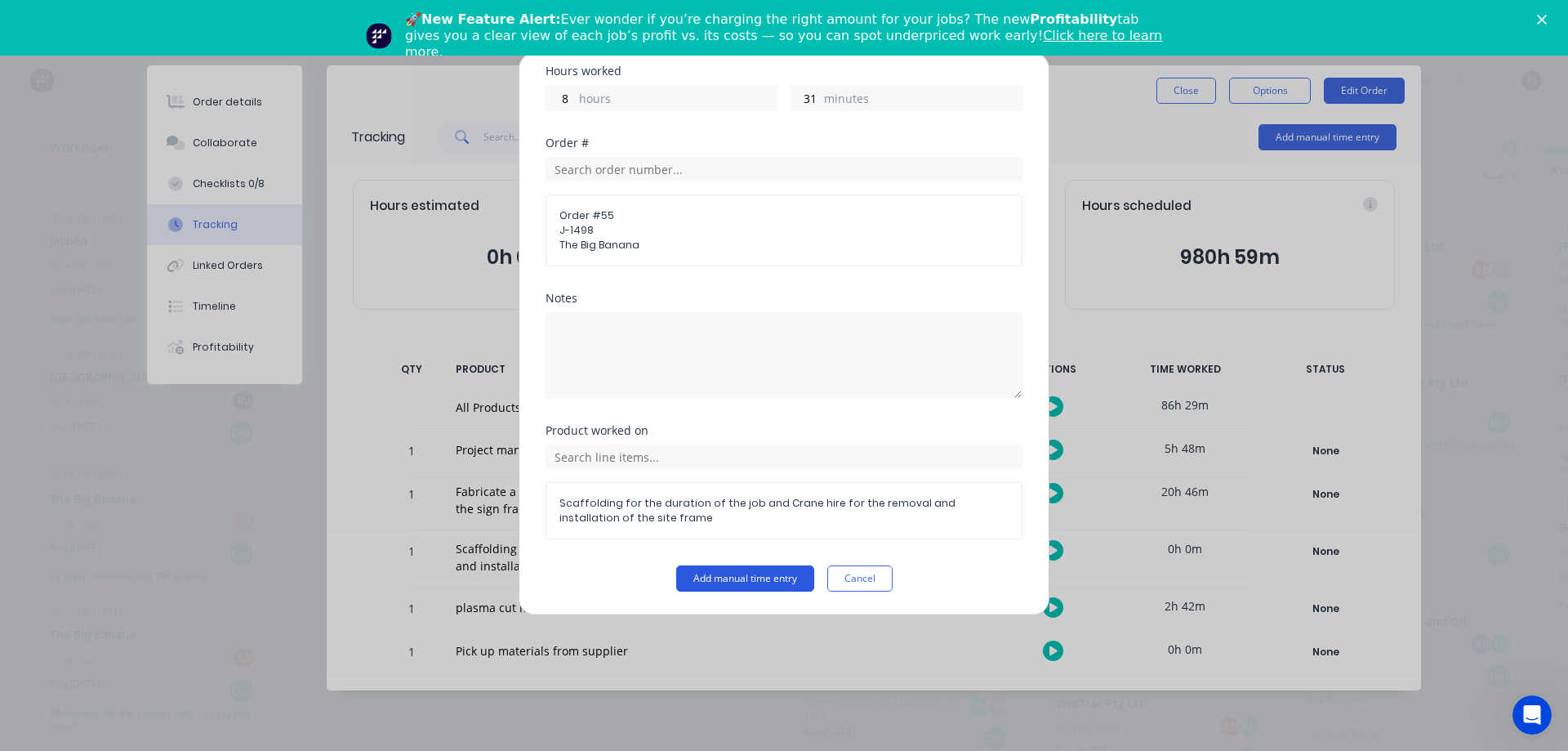
click at [715, 579] on button "Add manual time entry" at bounding box center [745, 579] width 138 height 26
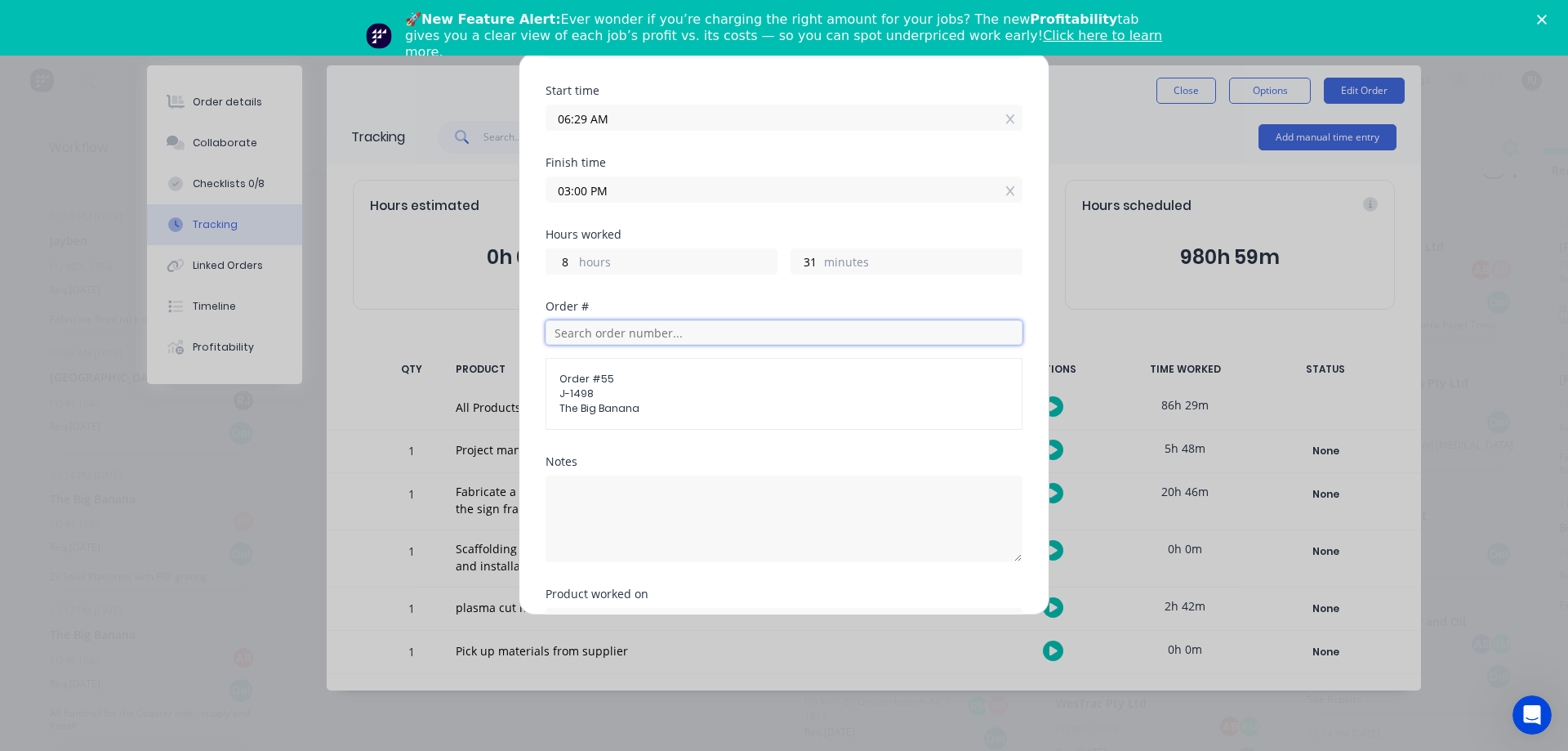
click at [761, 335] on input "text" at bounding box center [784, 332] width 477 height 25
type input "55"
click at [676, 729] on button "Add manual time entry" at bounding box center [745, 742] width 138 height 26
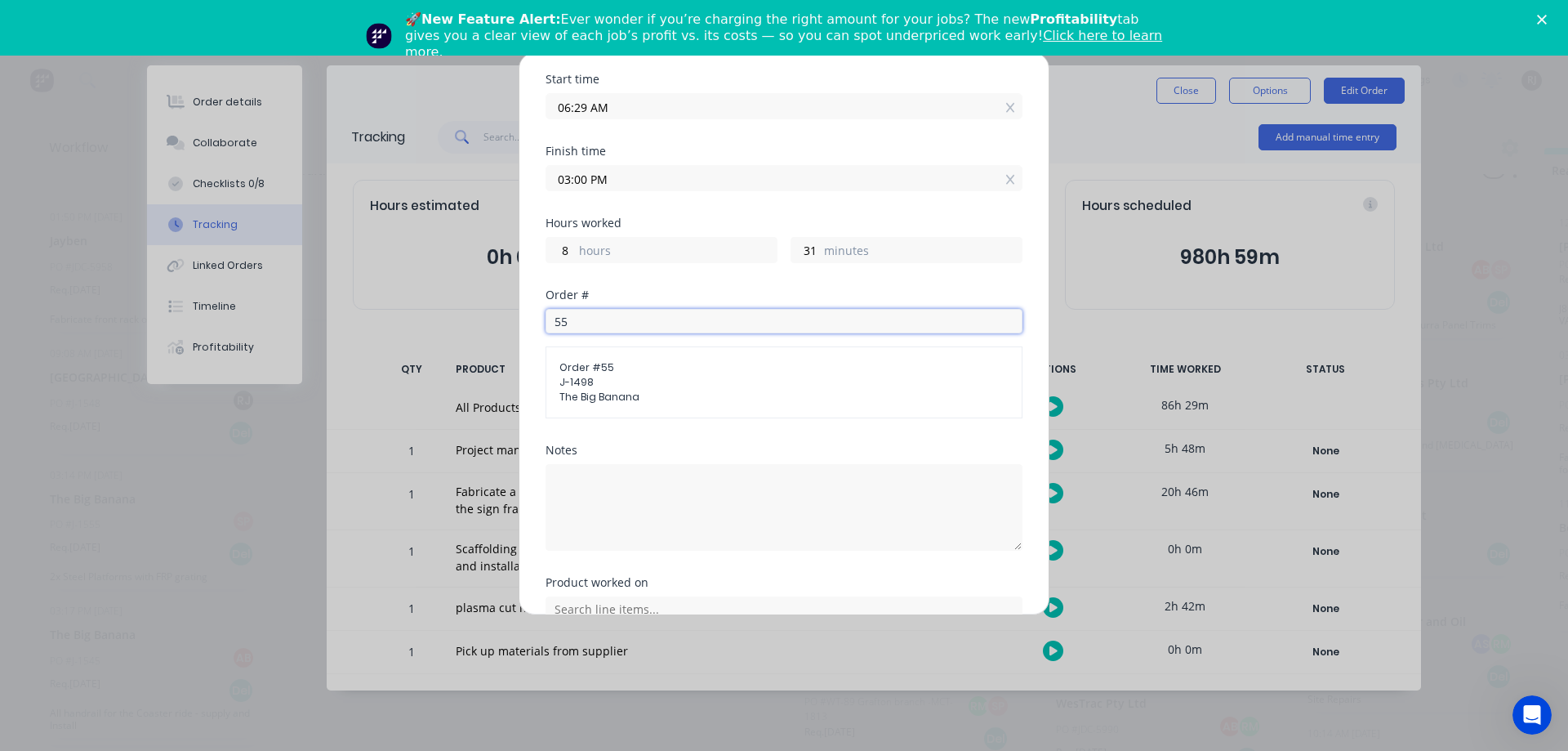
scroll to position [342, 0]
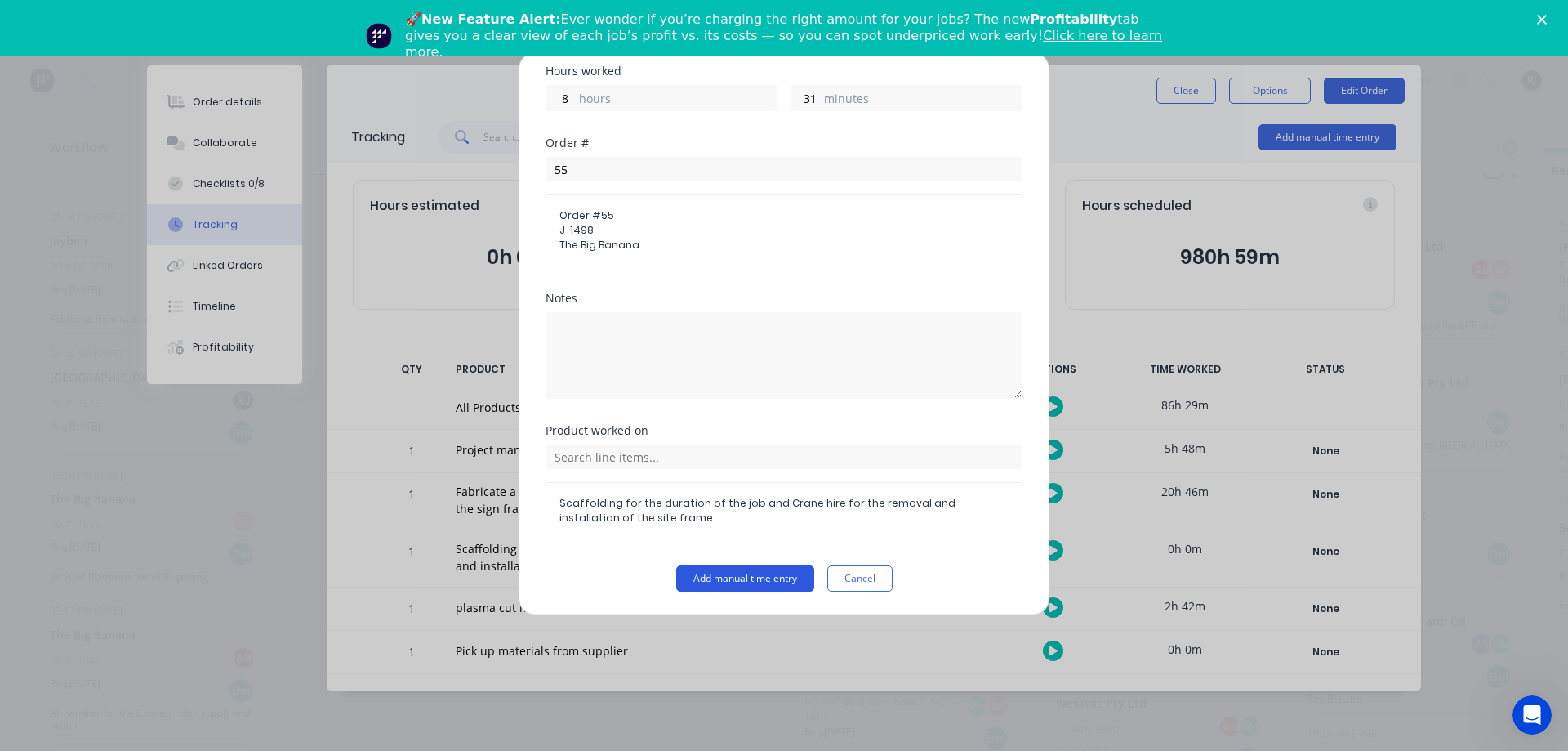
click at [715, 576] on button "Add manual time entry" at bounding box center [745, 579] width 138 height 26
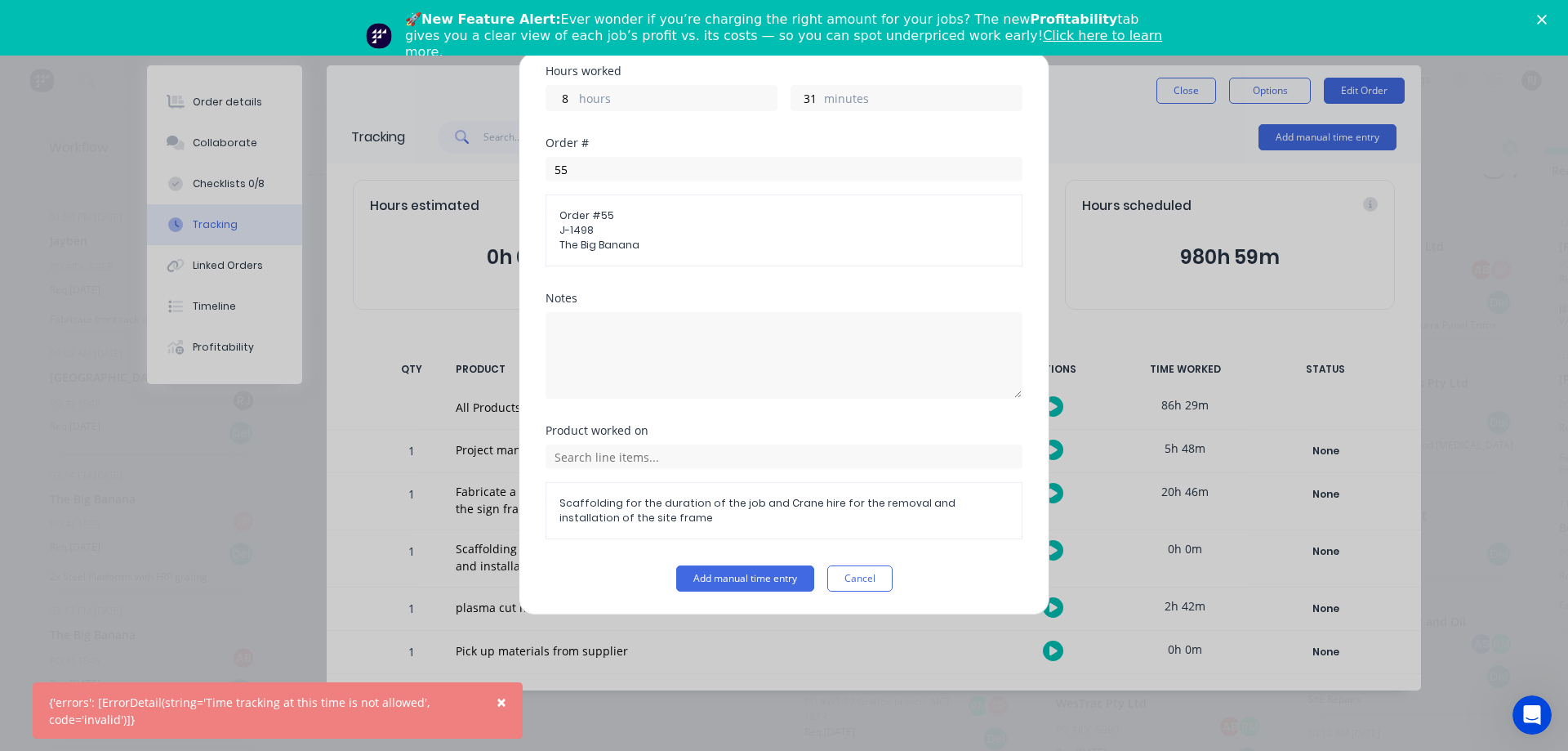
click at [287, 713] on div "{'errors': [ErrorDetail(string='Time tracking at this time is not allowed', cod…" at bounding box center [261, 711] width 424 height 34
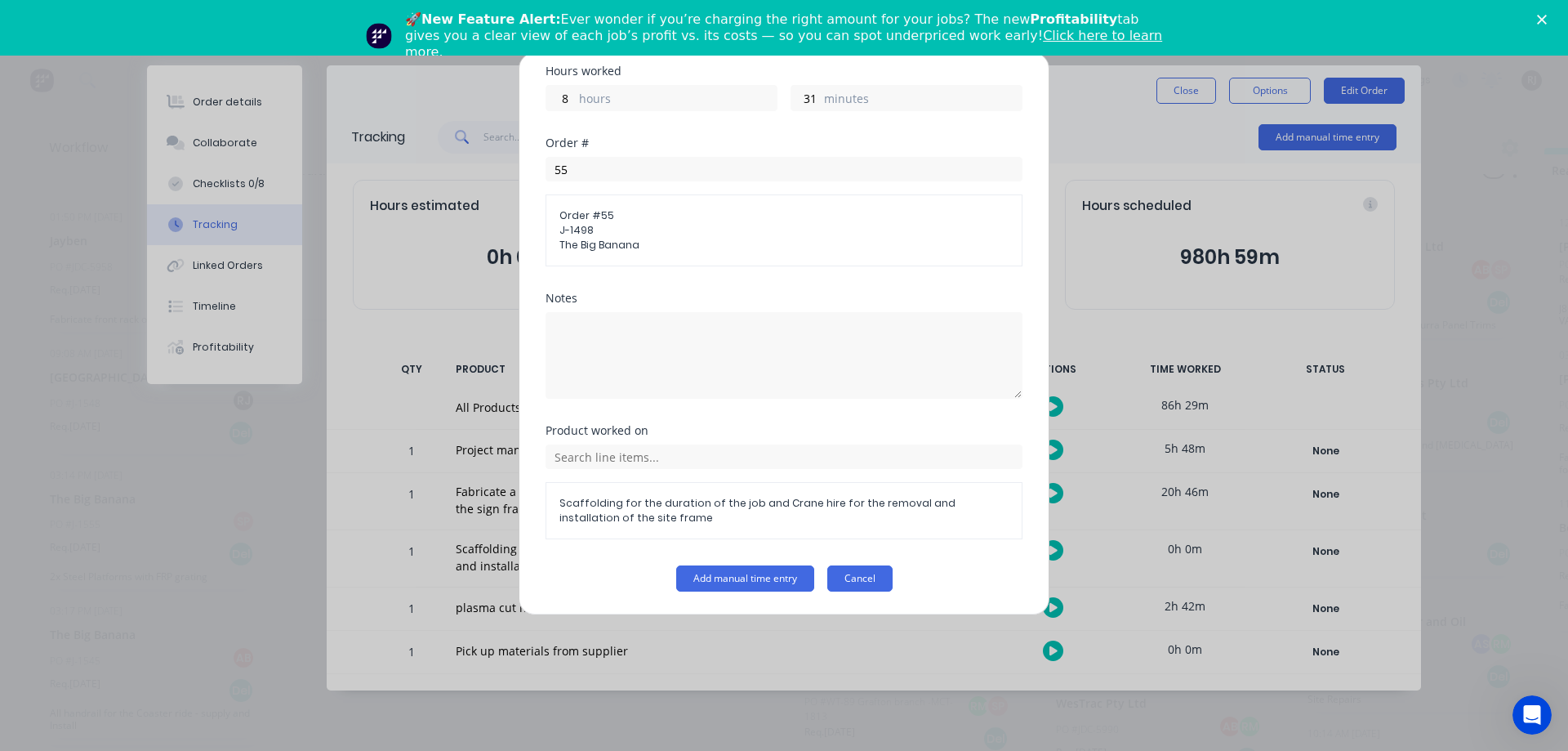
click at [835, 567] on button "Cancel" at bounding box center [860, 579] width 66 height 26
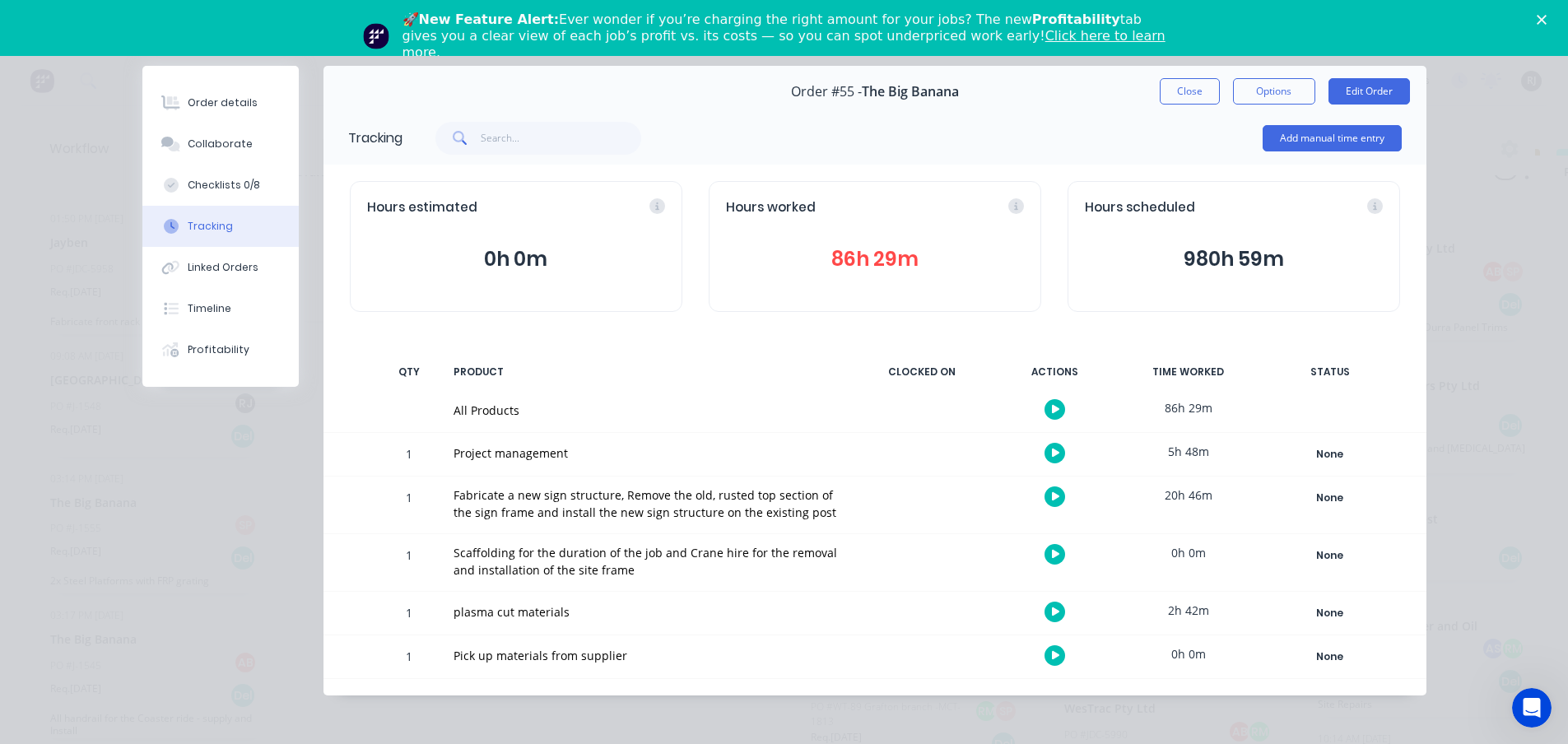
click at [1237, 257] on button "980h 59m" at bounding box center [1234, 260] width 298 height 31
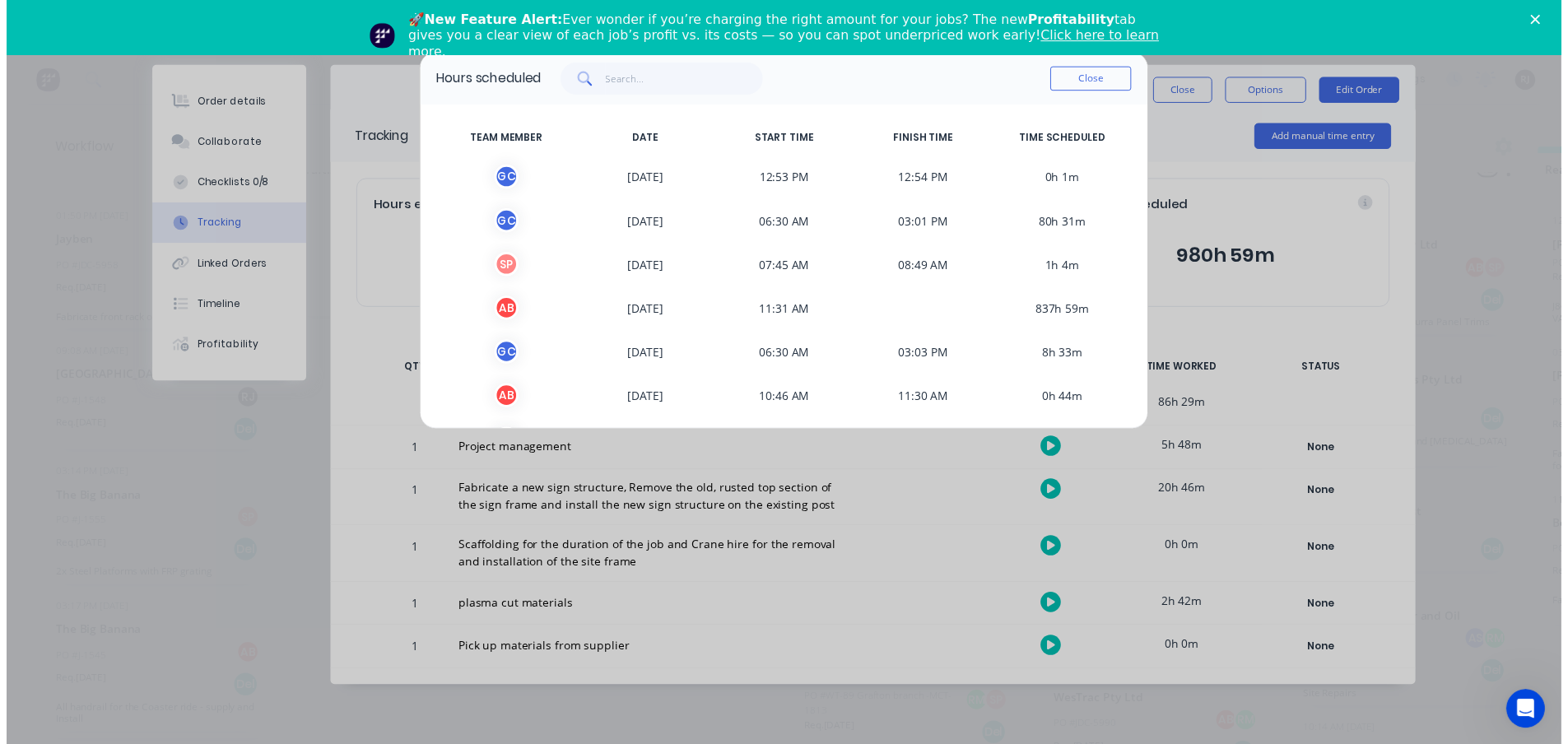
scroll to position [138, 0]
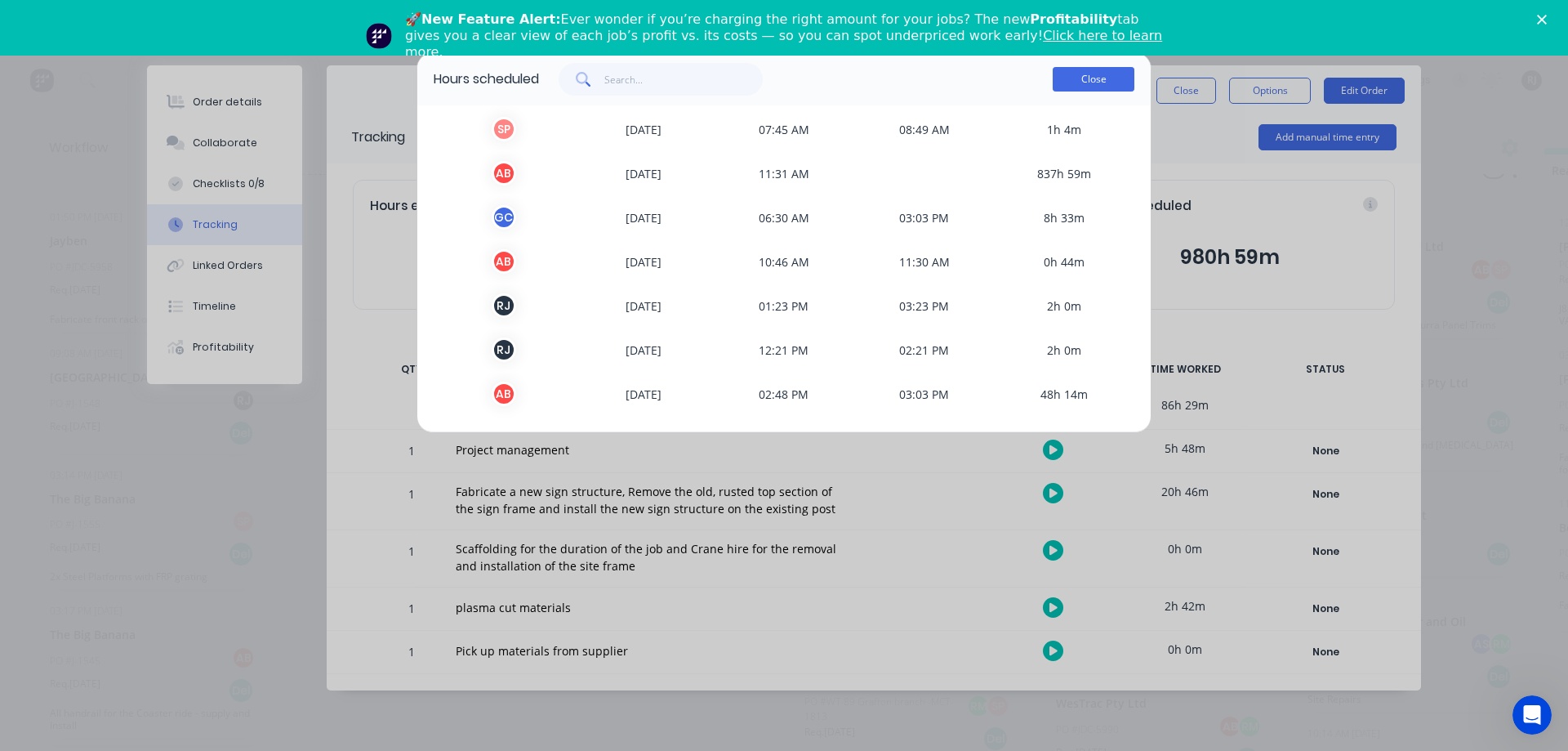
click at [1107, 70] on button "Close" at bounding box center [1094, 80] width 82 height 25
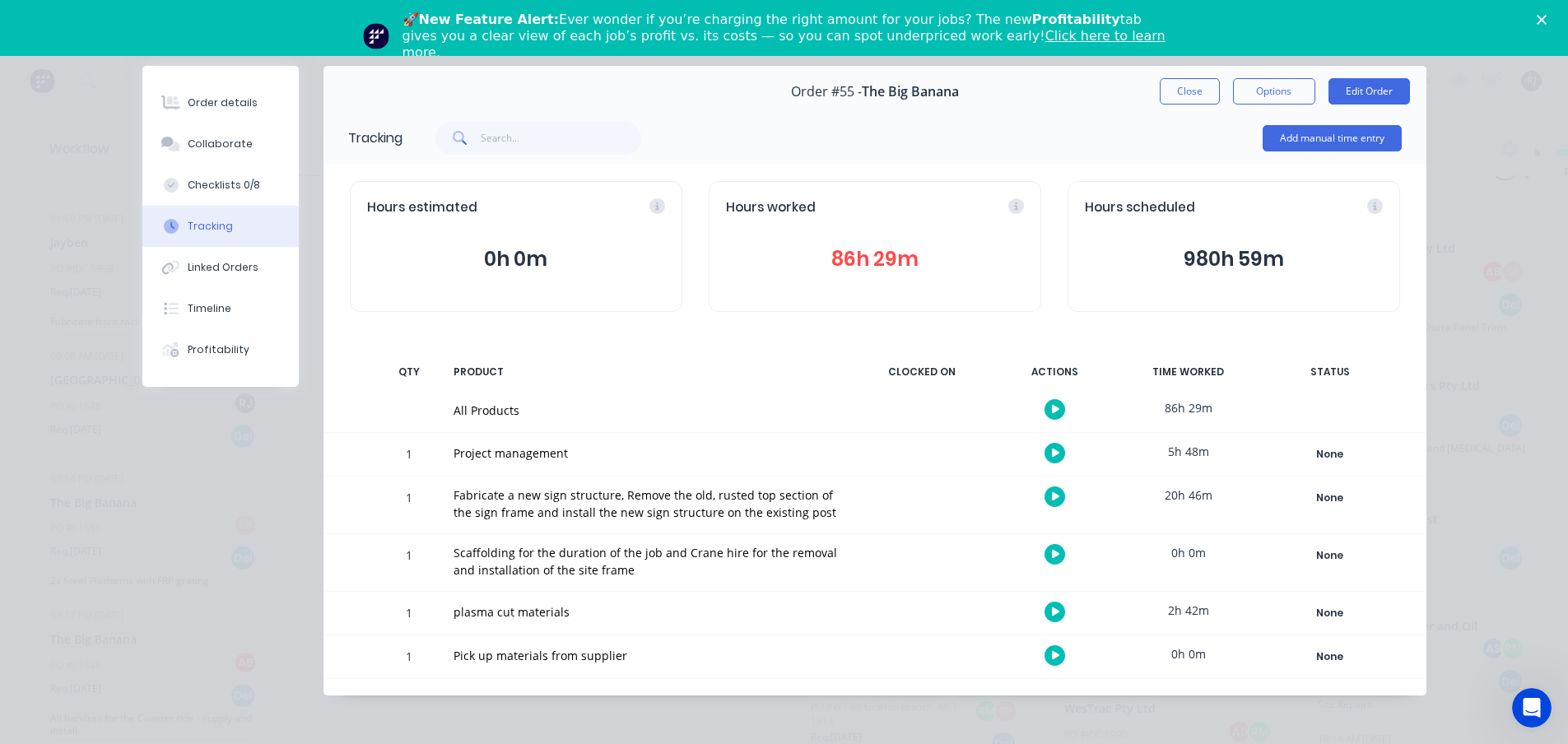
scroll to position [60, 0]
click at [1285, 131] on button "Add manual time entry" at bounding box center [1332, 138] width 139 height 26
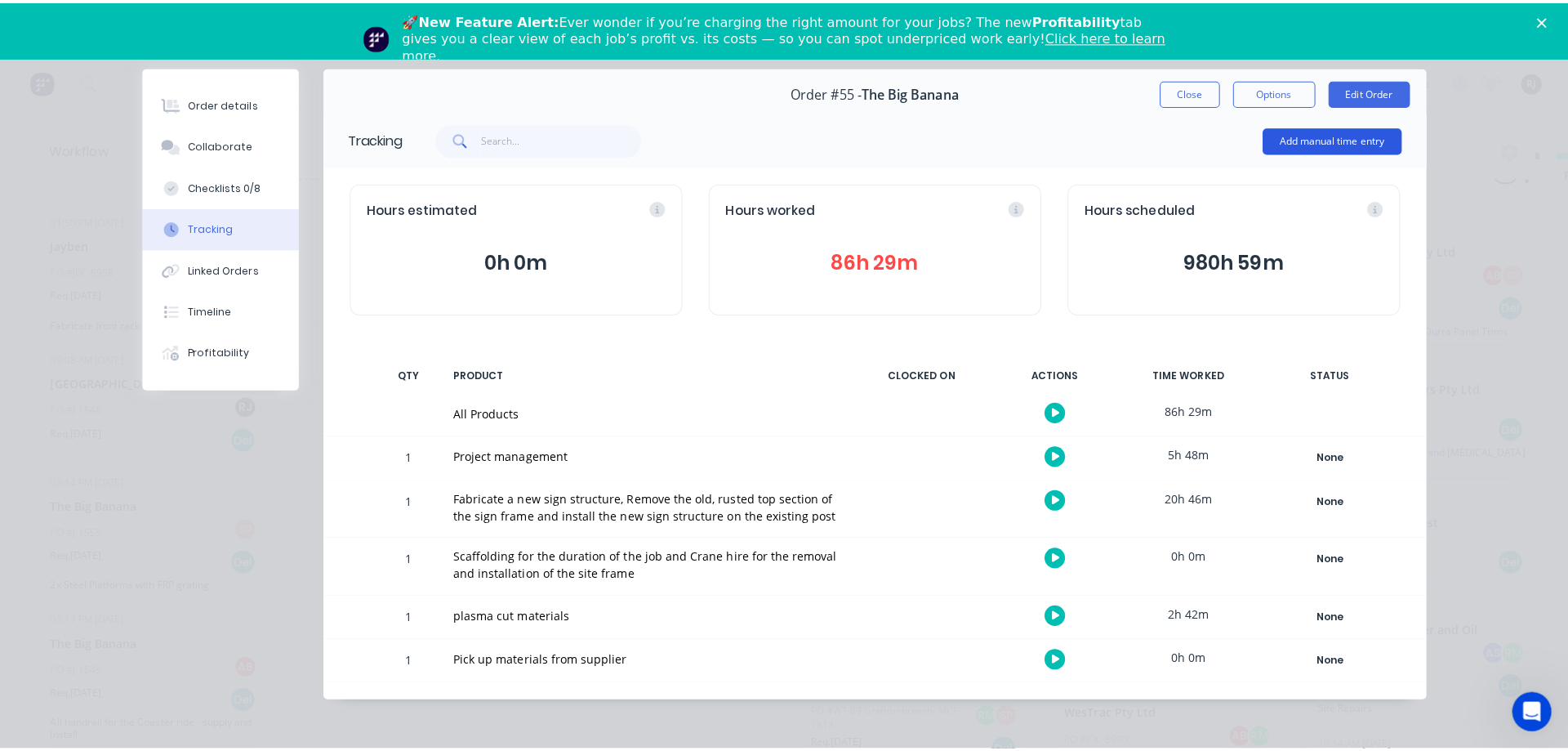
scroll to position [47, 0]
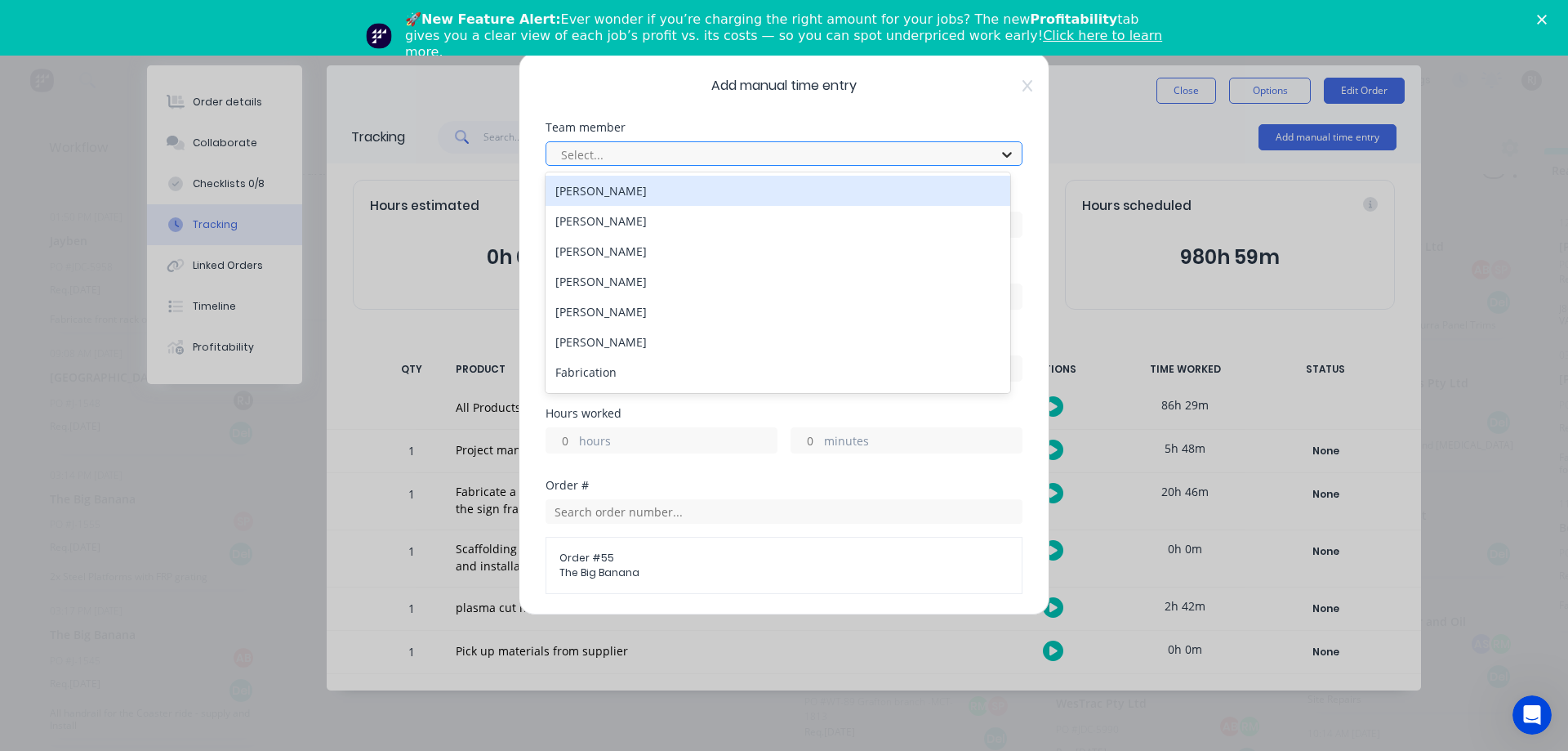
click at [1000, 144] on div at bounding box center [1007, 154] width 30 height 26
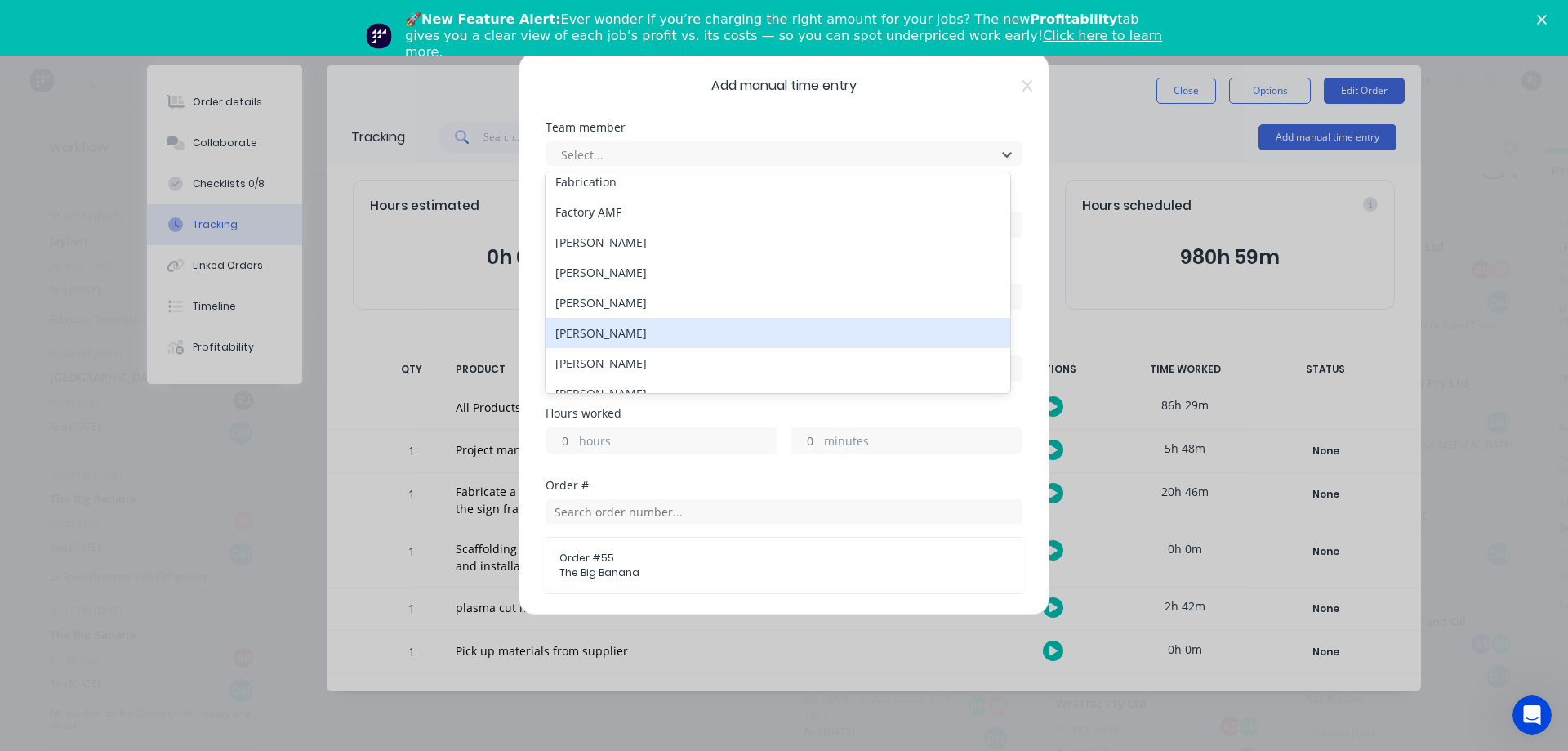
scroll to position [354, 0]
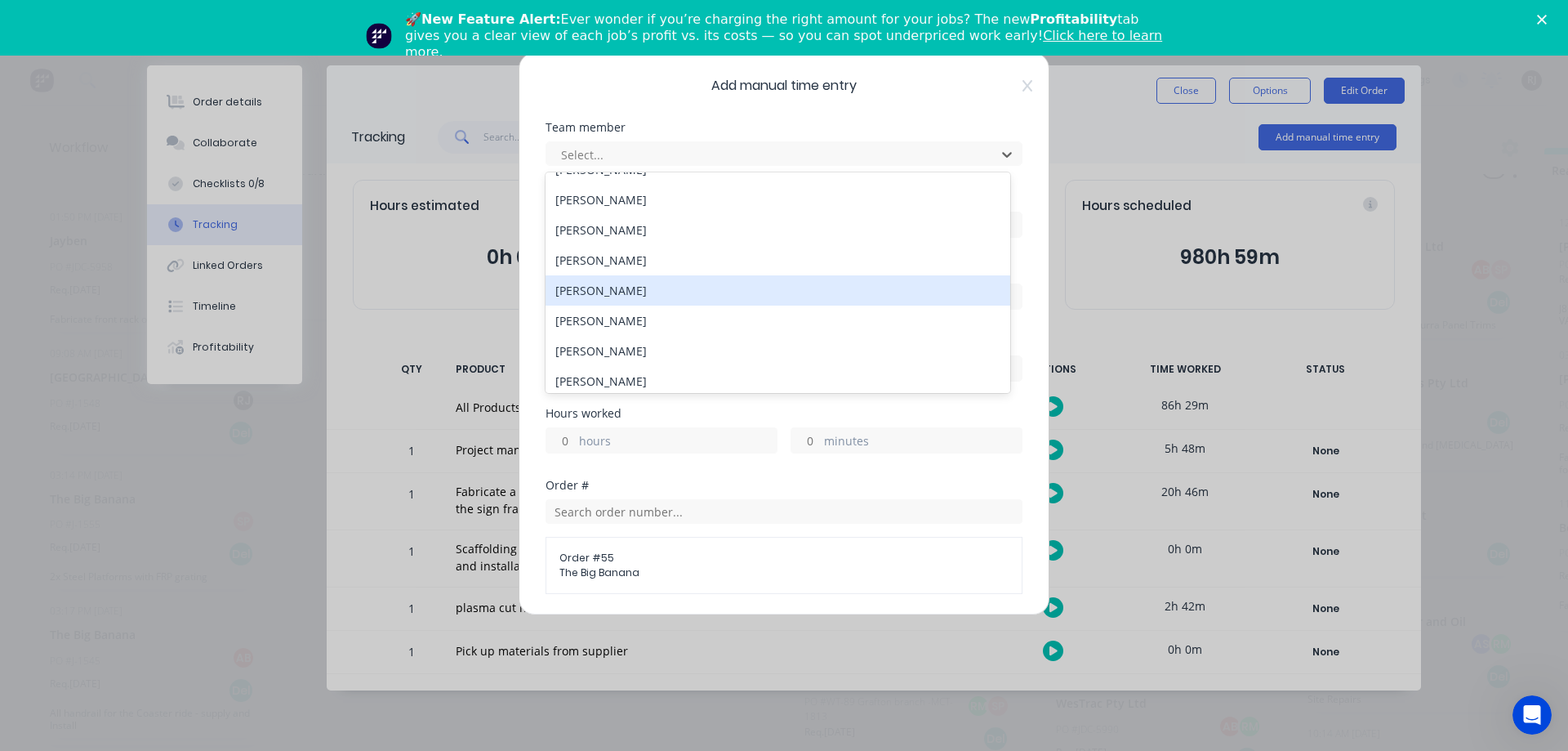
click at [723, 296] on div "[PERSON_NAME]" at bounding box center [778, 290] width 464 height 30
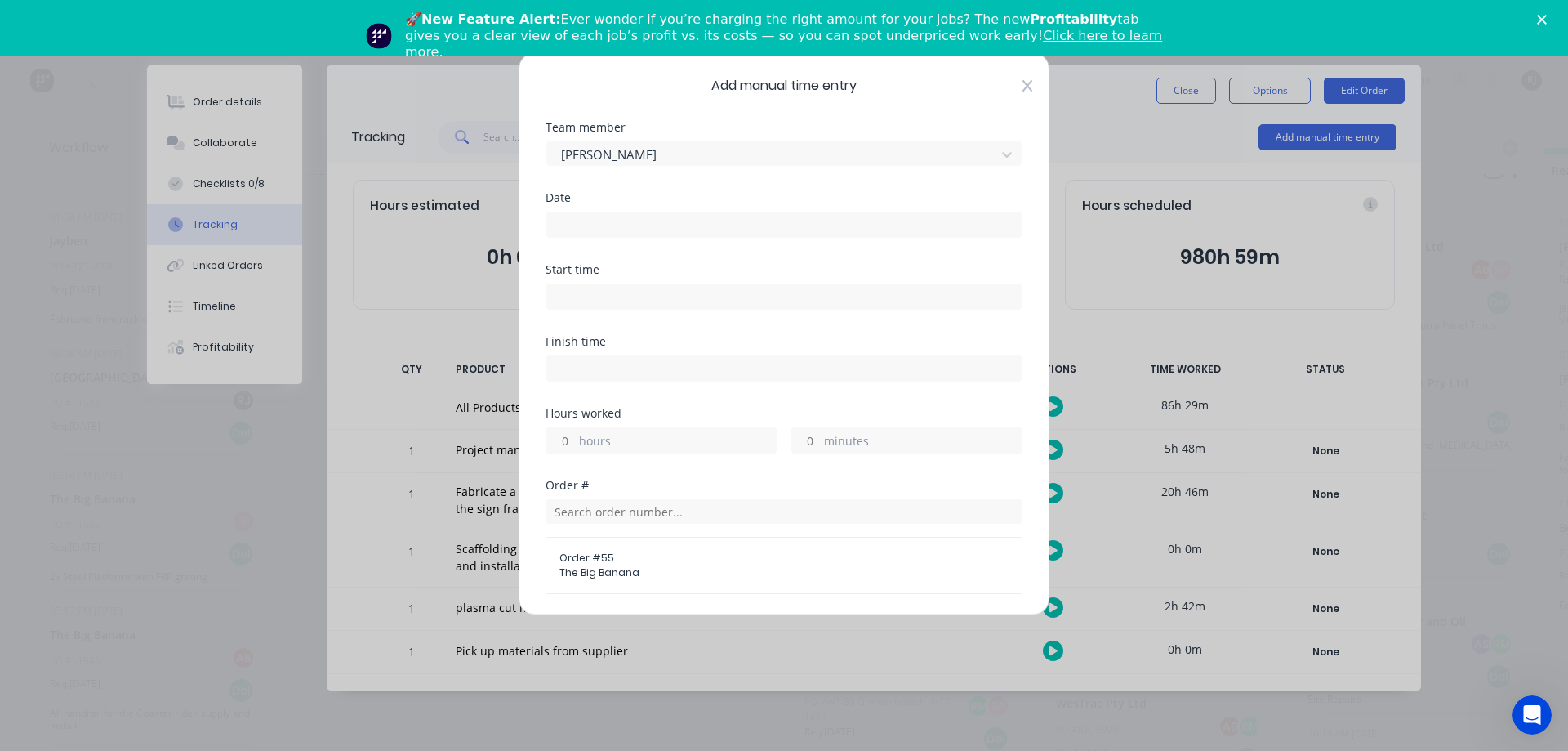
click at [1022, 90] on icon at bounding box center [1027, 86] width 10 height 13
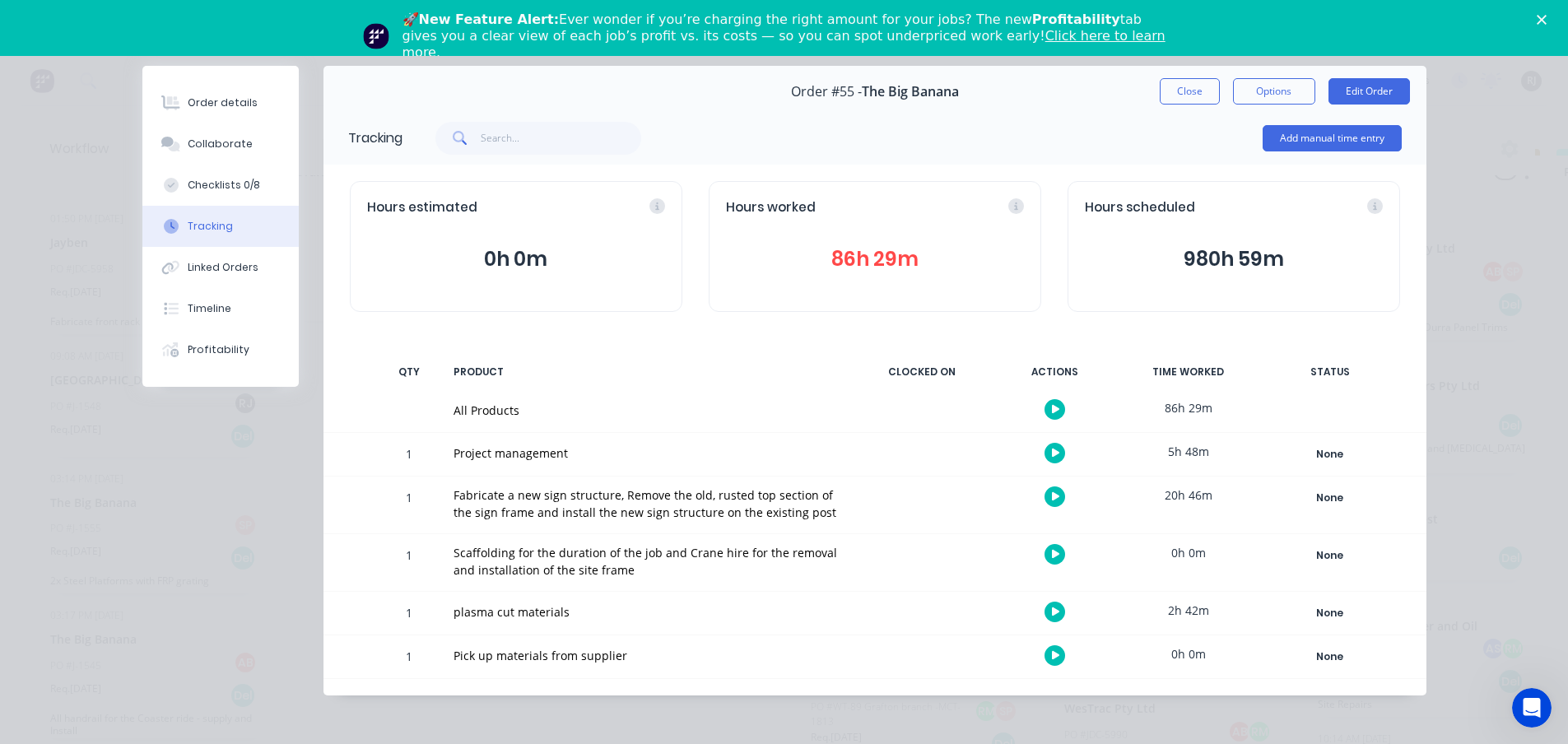
click at [854, 257] on button "86h 29m" at bounding box center [875, 260] width 298 height 31
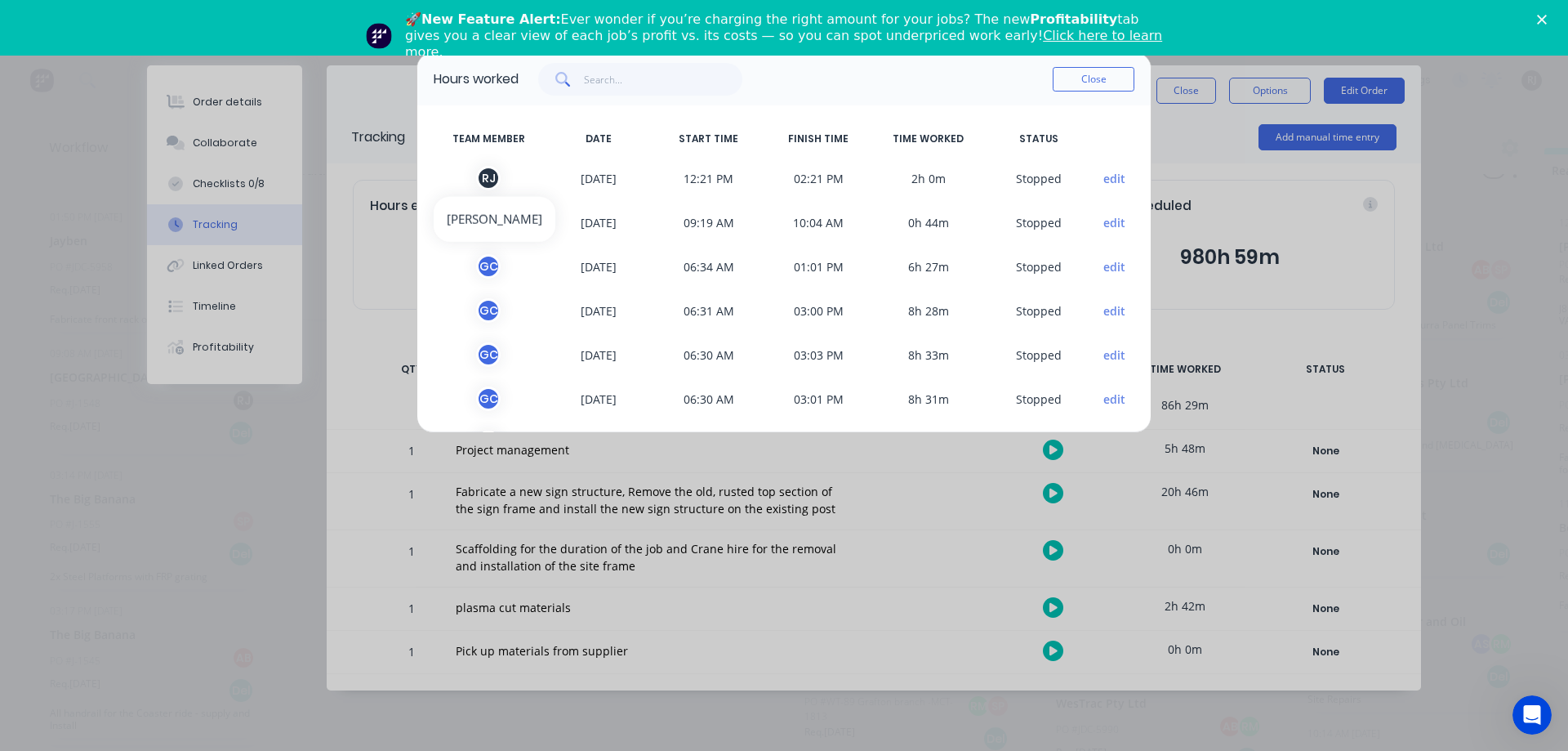
click at [486, 173] on div "R J" at bounding box center [488, 178] width 25 height 25
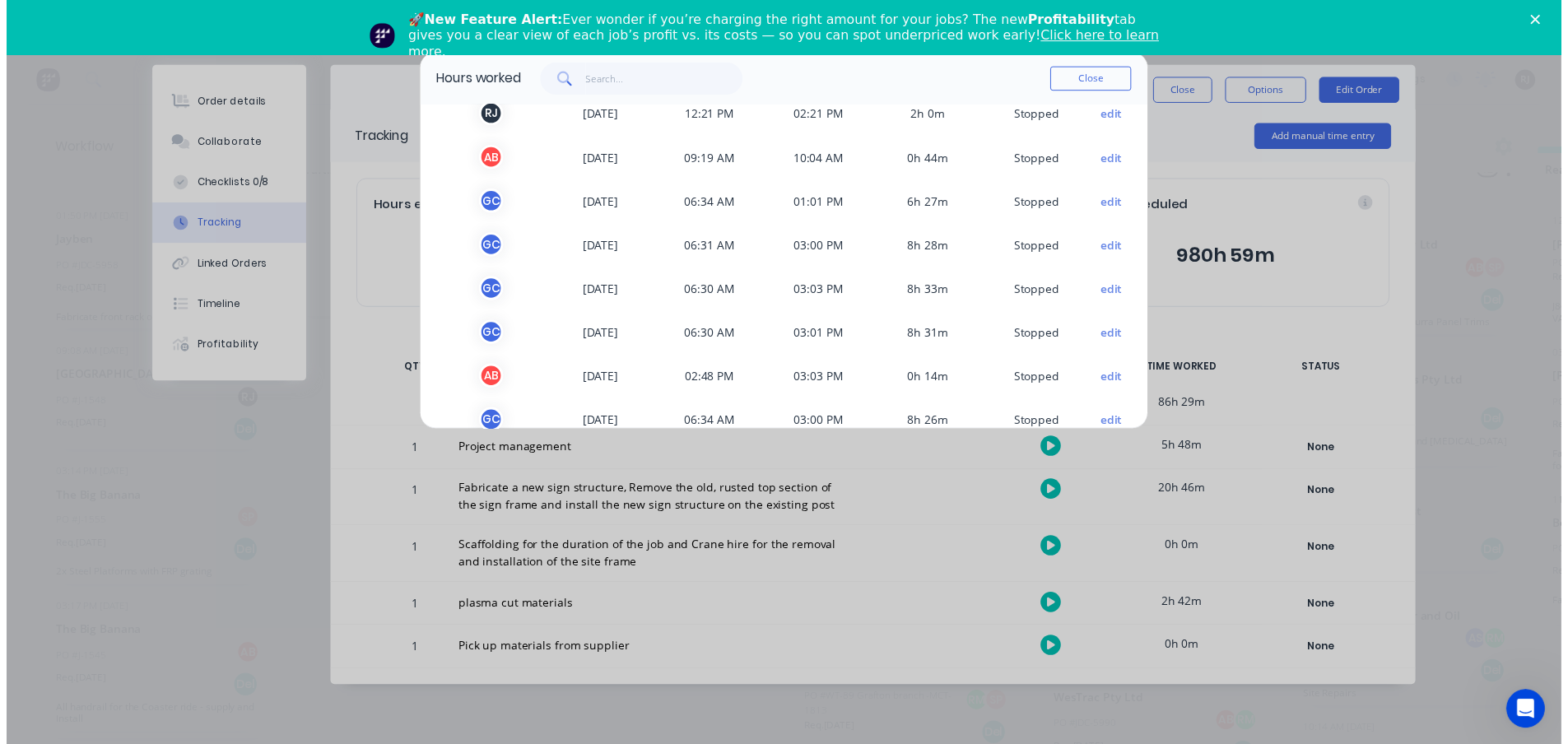
scroll to position [0, 0]
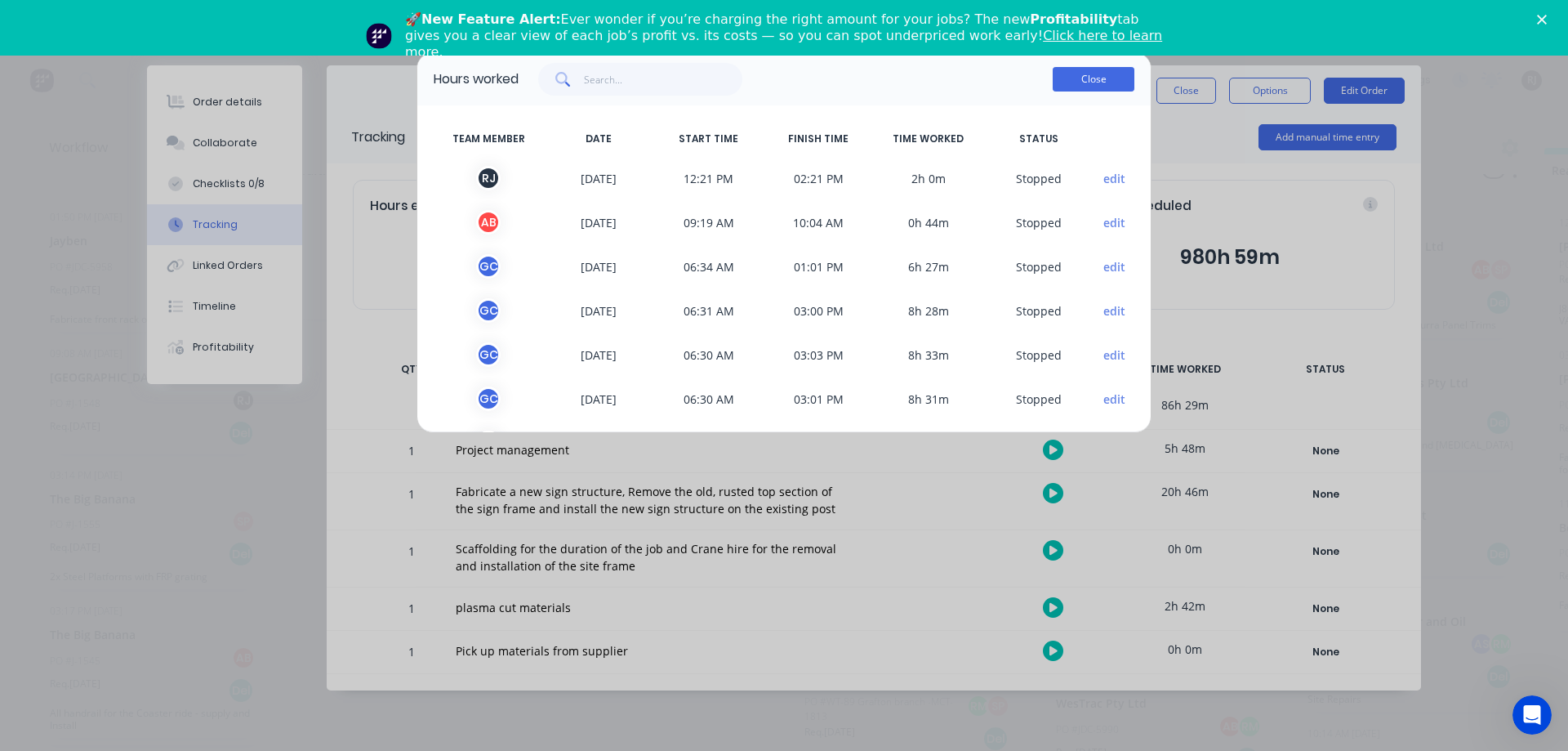
click at [1118, 80] on button "Close" at bounding box center [1094, 80] width 82 height 25
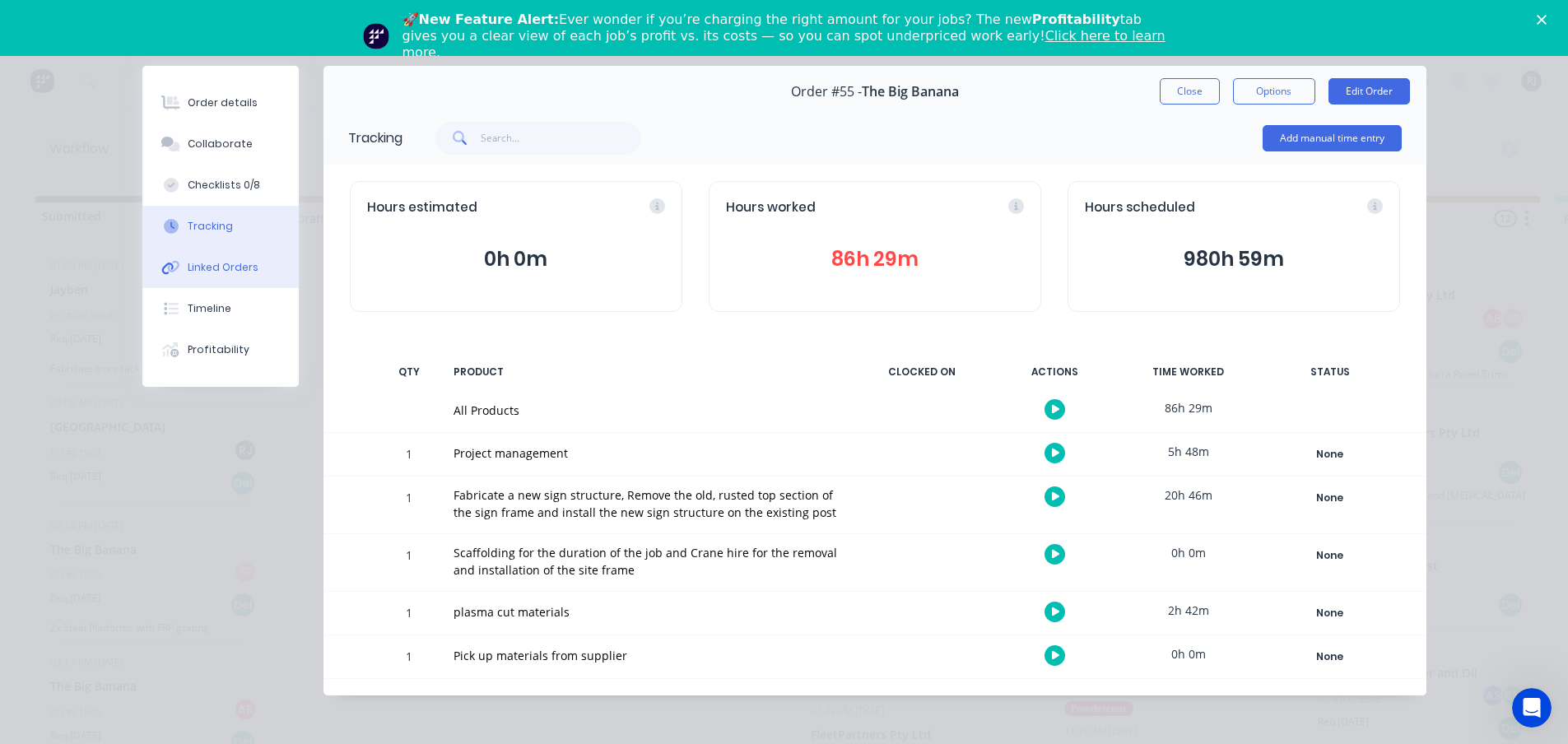
click at [249, 271] on div "Linked Orders" at bounding box center [223, 267] width 71 height 15
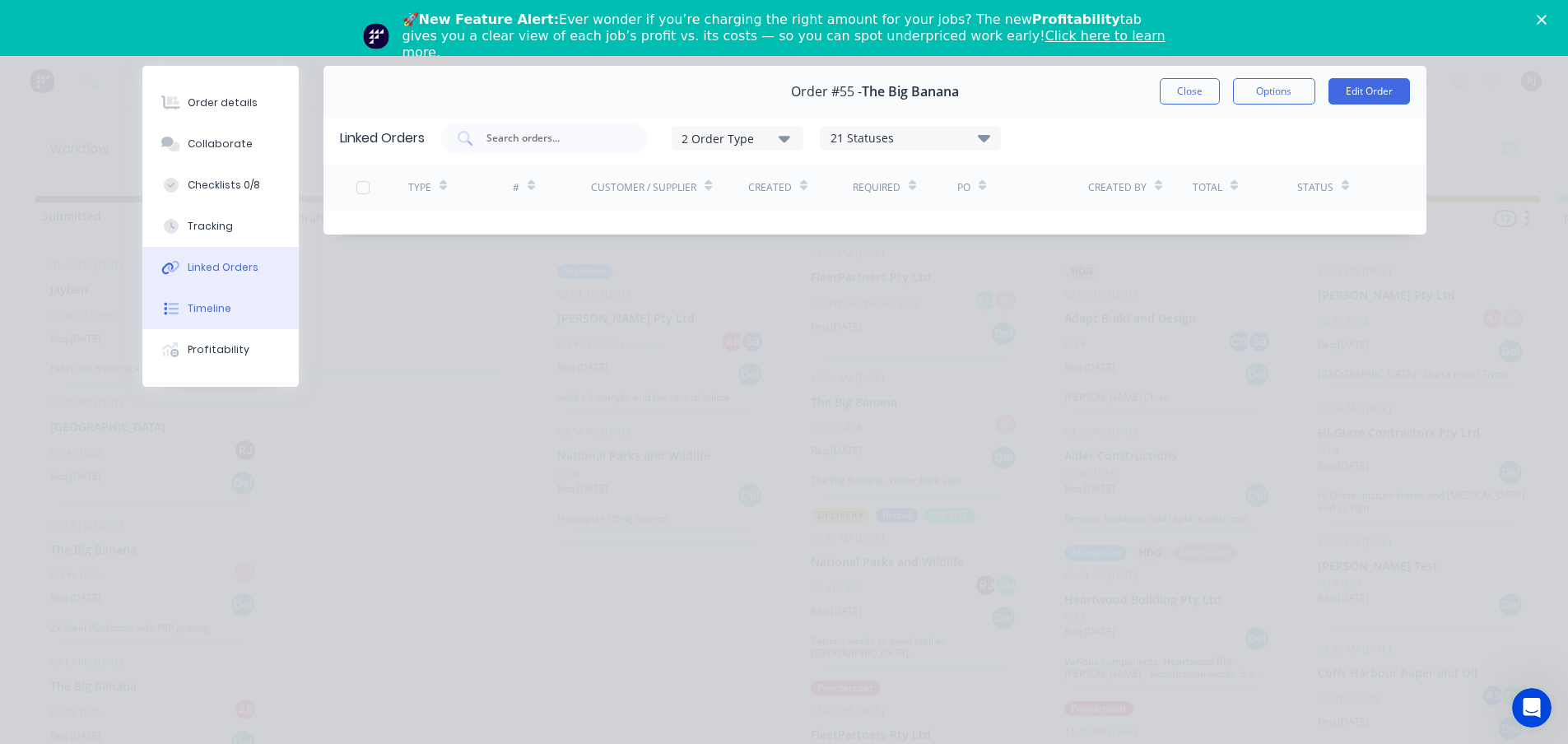
click at [238, 304] on button "Timeline" at bounding box center [220, 308] width 156 height 41
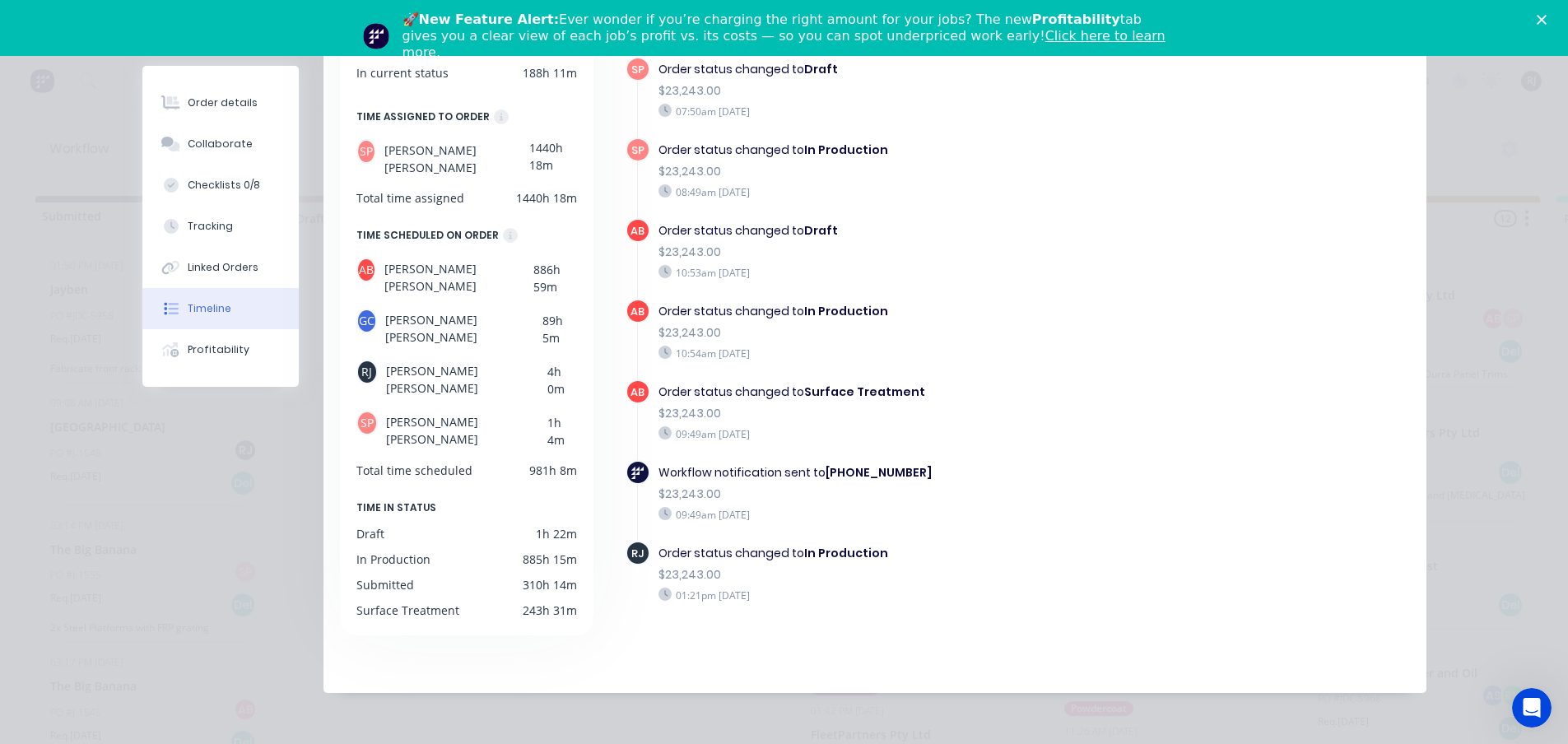
scroll to position [60, 0]
click at [1546, 17] on polygon "Close" at bounding box center [1542, 20] width 10 height 10
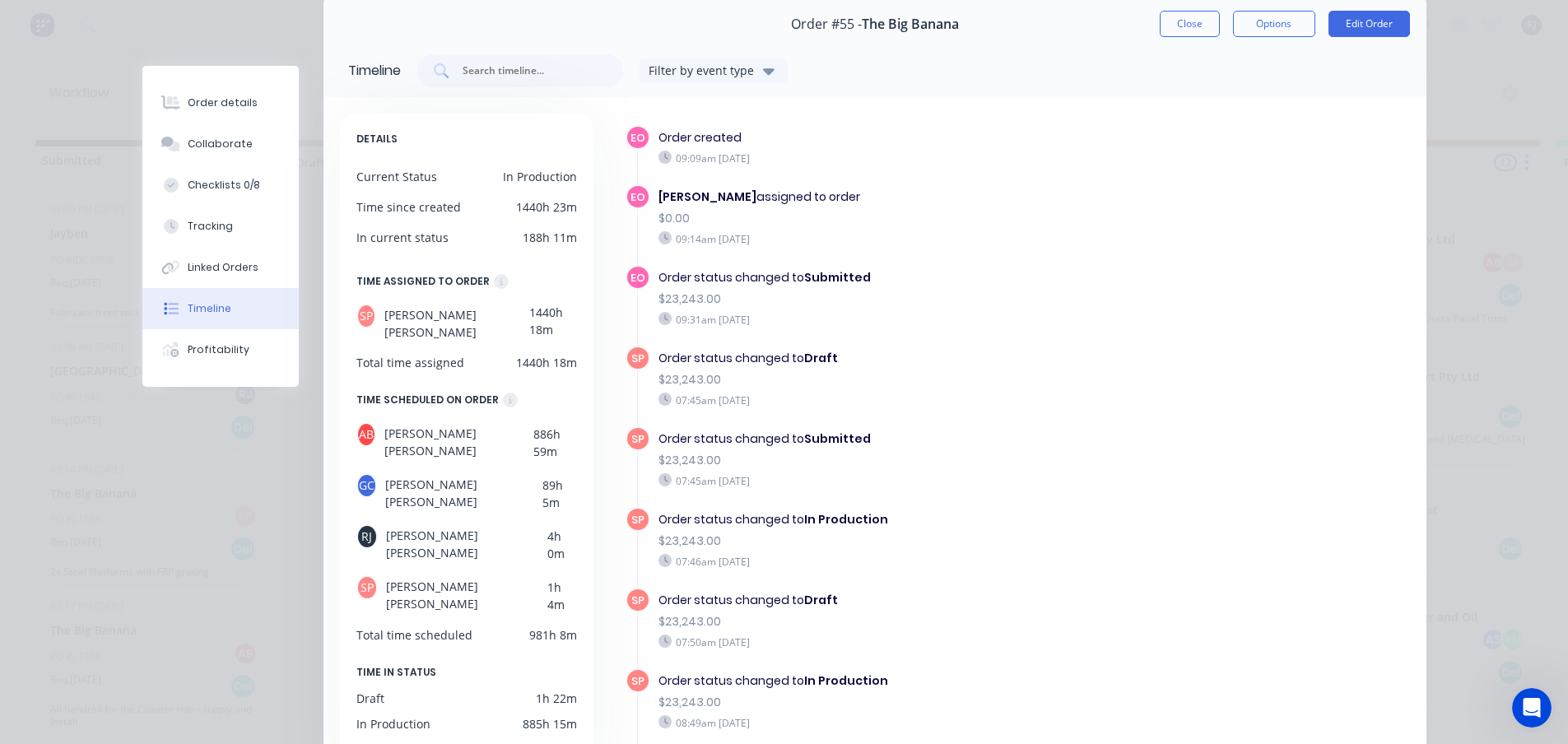
scroll to position [0, 0]
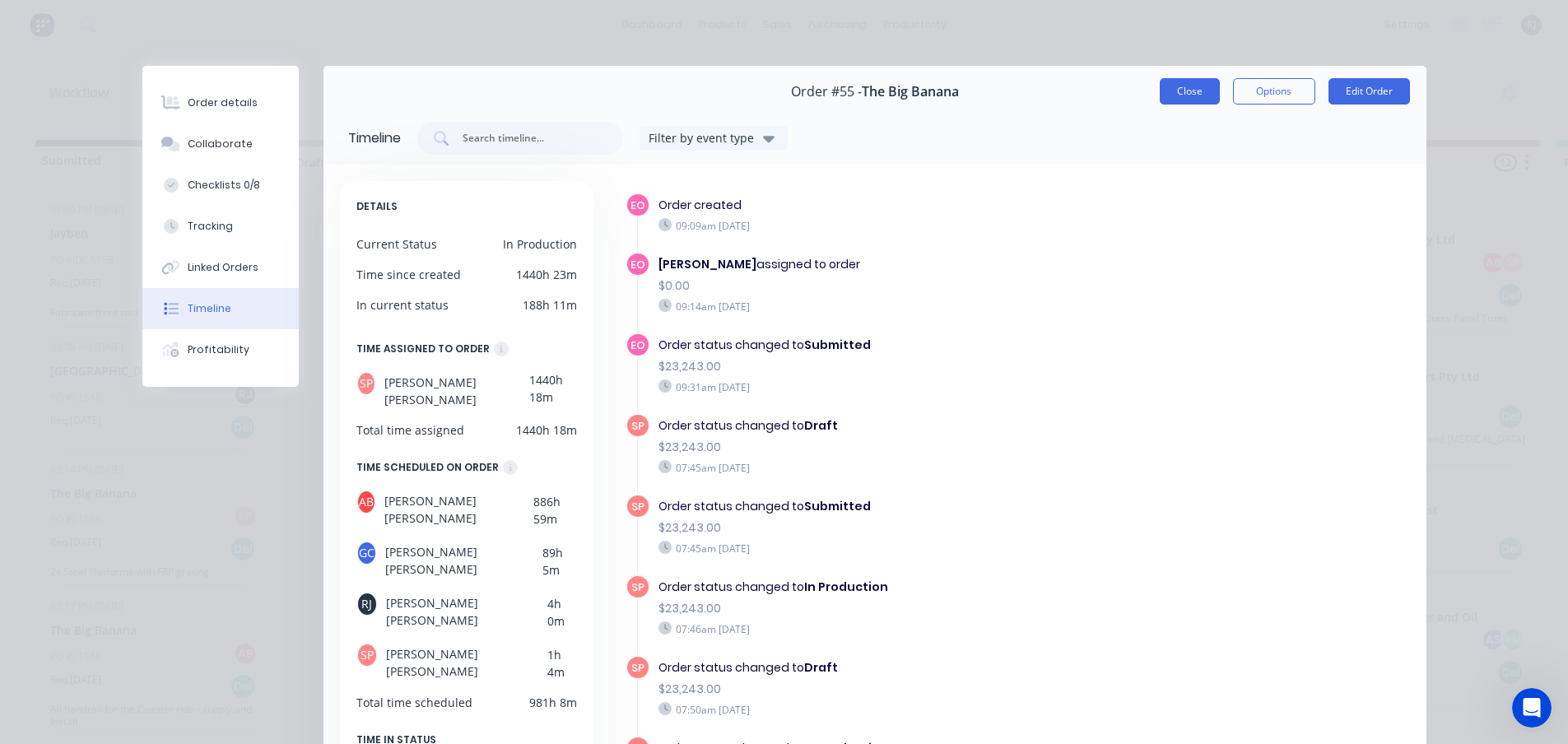
click at [1173, 83] on button "Close" at bounding box center [1189, 92] width 60 height 26
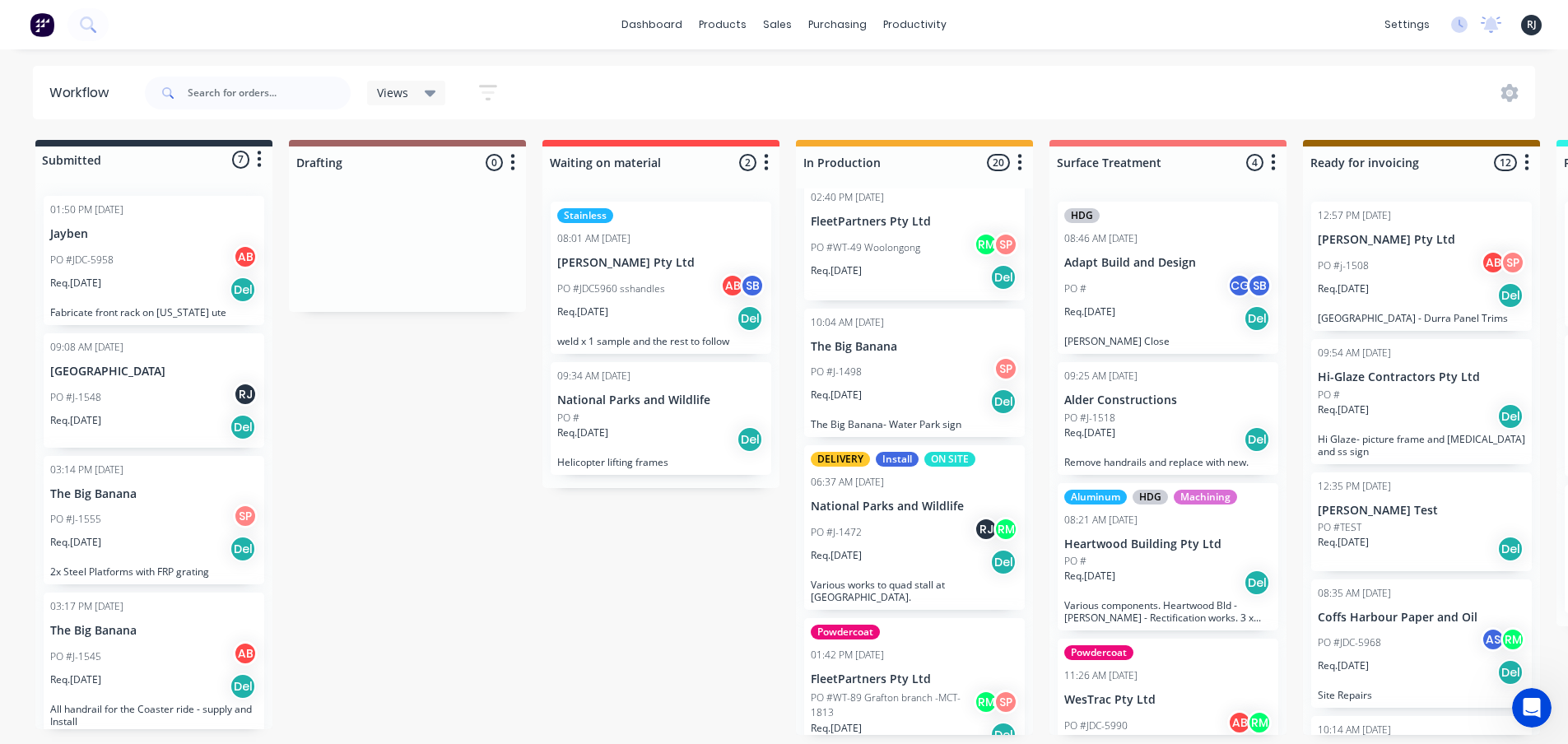
click at [895, 361] on div "PO #J-1498 SP" at bounding box center [914, 372] width 208 height 31
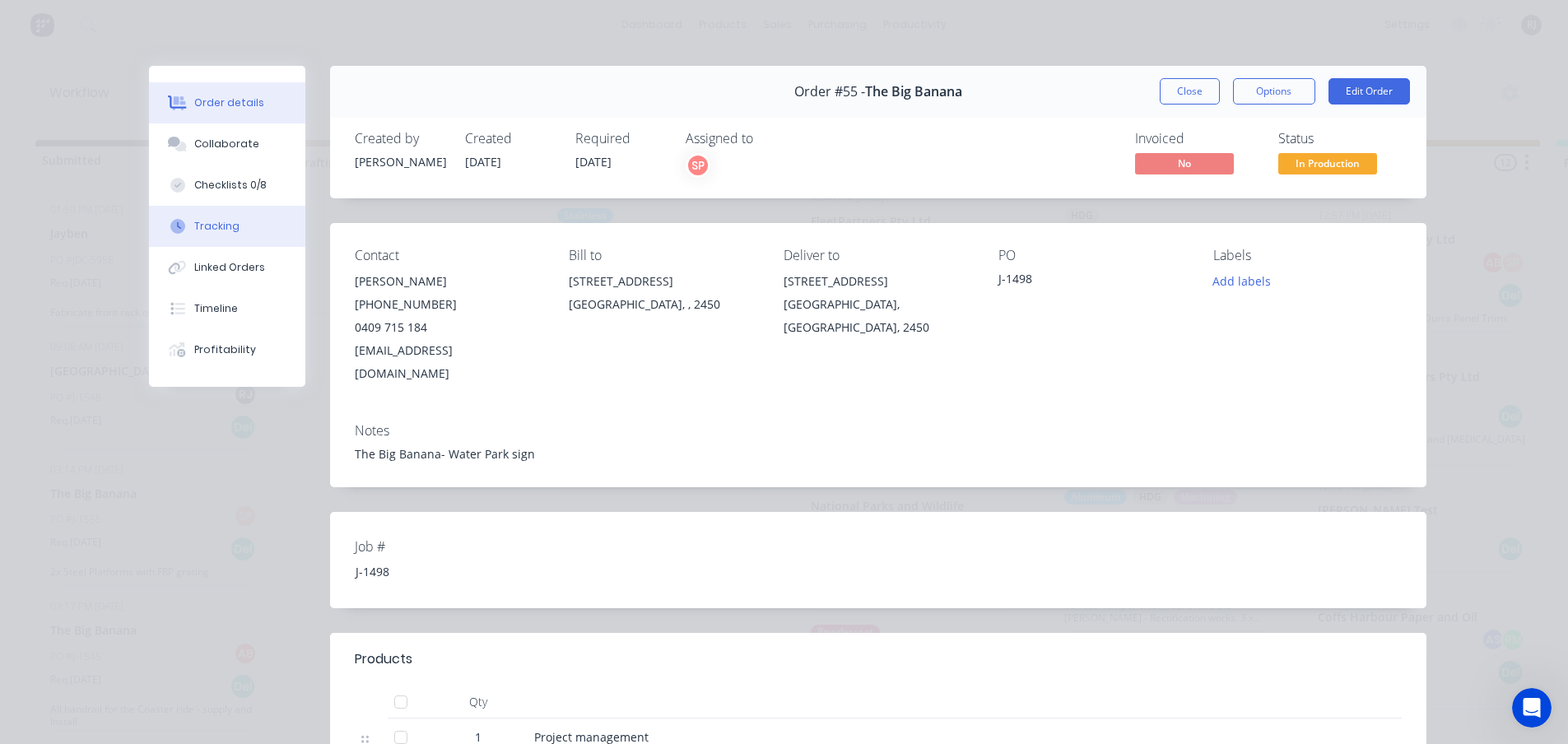
click at [222, 222] on div "Tracking" at bounding box center [217, 227] width 45 height 15
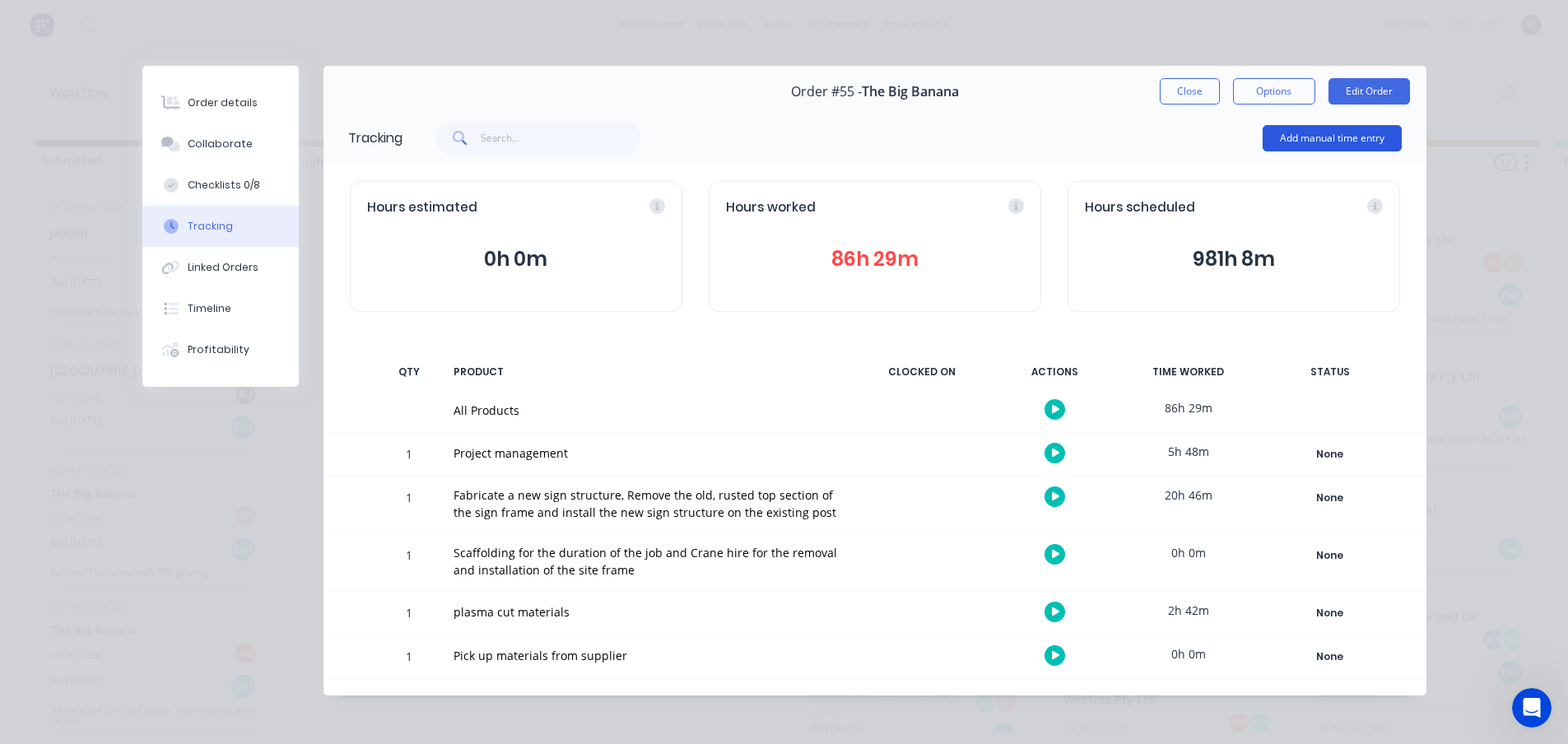
click at [1335, 143] on button "Add manual time entry" at bounding box center [1332, 138] width 139 height 26
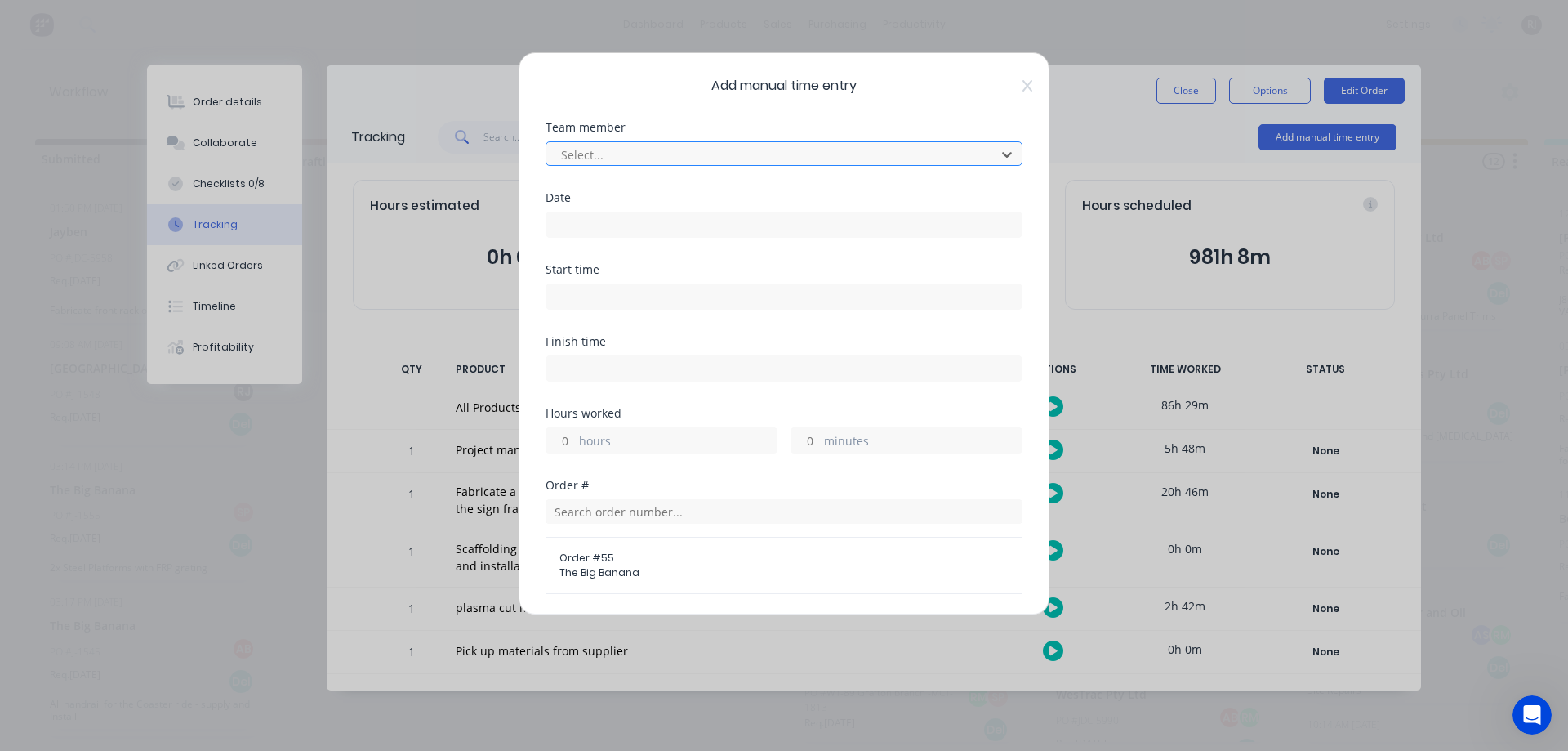
scroll to position [354, 0]
click at [727, 215] on input at bounding box center [784, 225] width 475 height 25
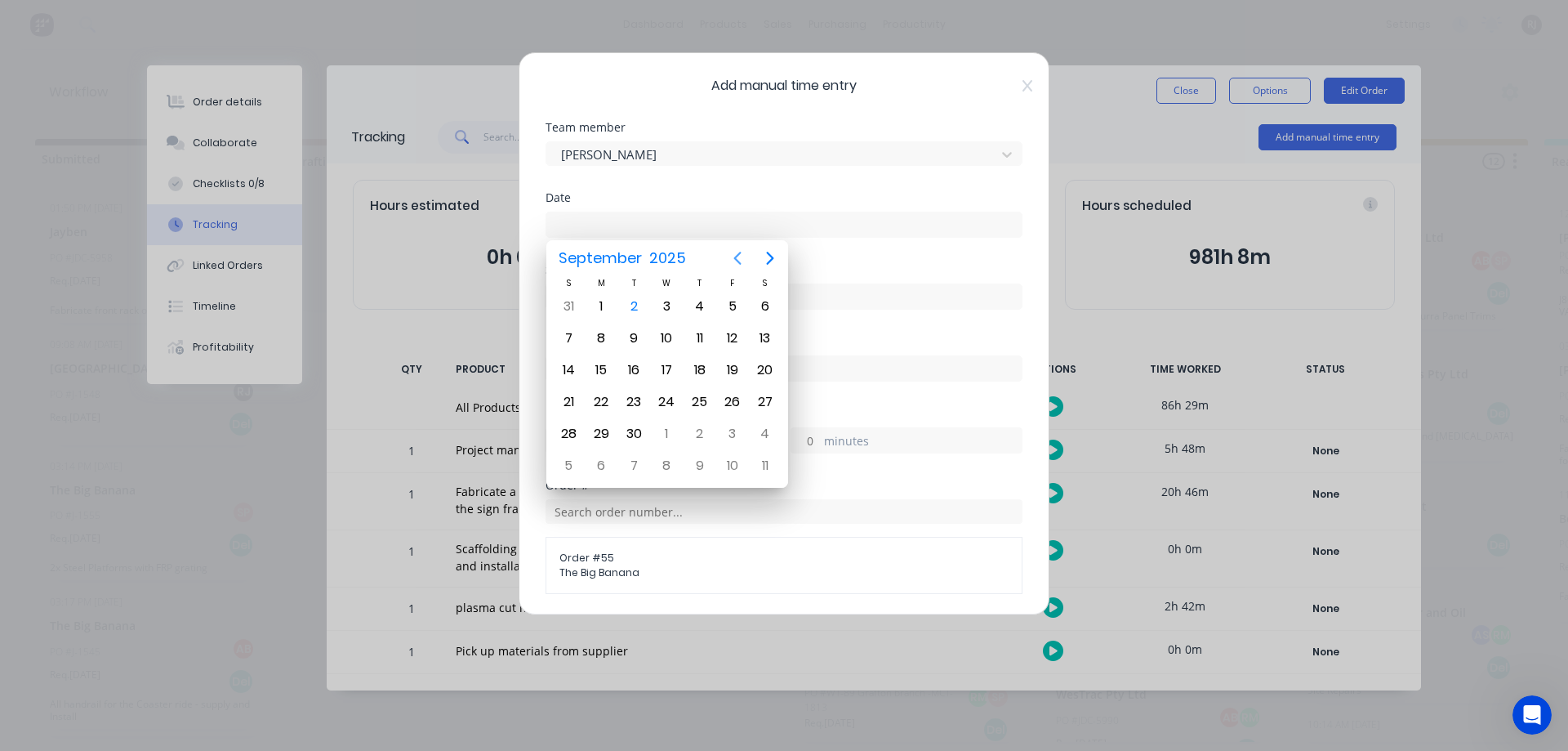
click at [738, 257] on icon "Previous page" at bounding box center [738, 259] width 7 height 13
click at [738, 429] on div "29" at bounding box center [733, 434] width 25 height 25
type input "29/08/2025"
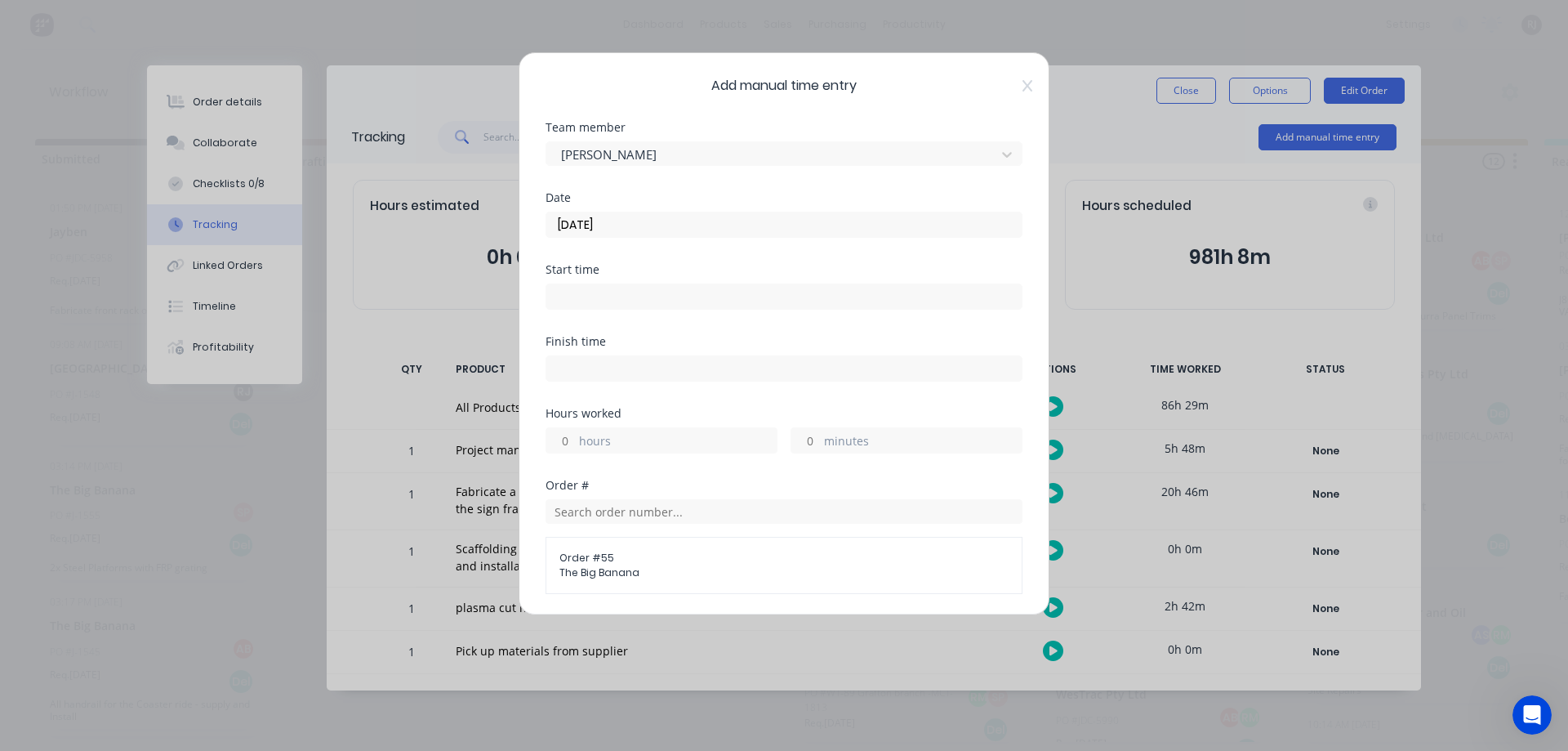
click at [757, 300] on input at bounding box center [784, 296] width 475 height 25
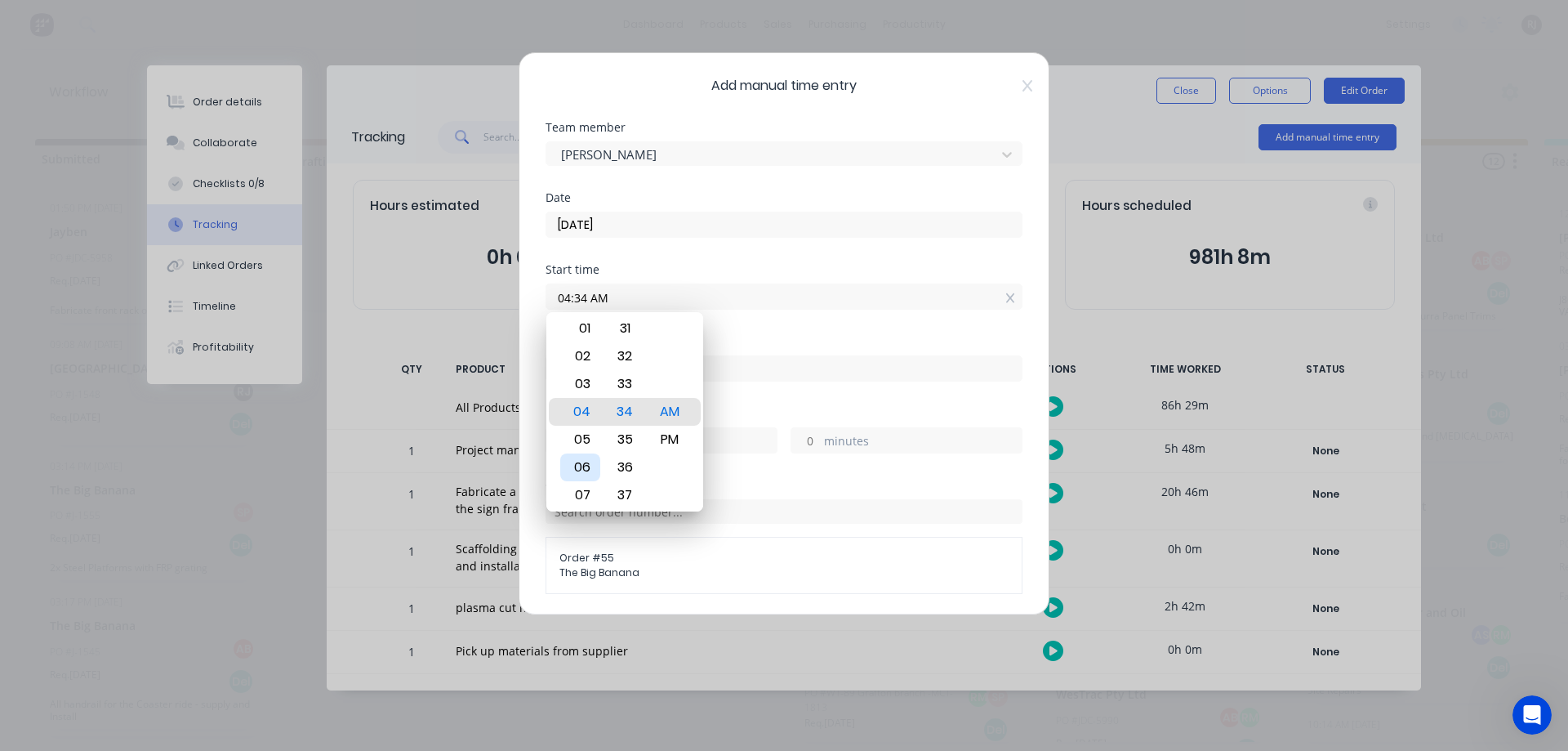
click at [587, 453] on div "06" at bounding box center [580, 467] width 40 height 28
type input "06:34 AM"
click at [660, 418] on div "AM" at bounding box center [670, 412] width 40 height 28
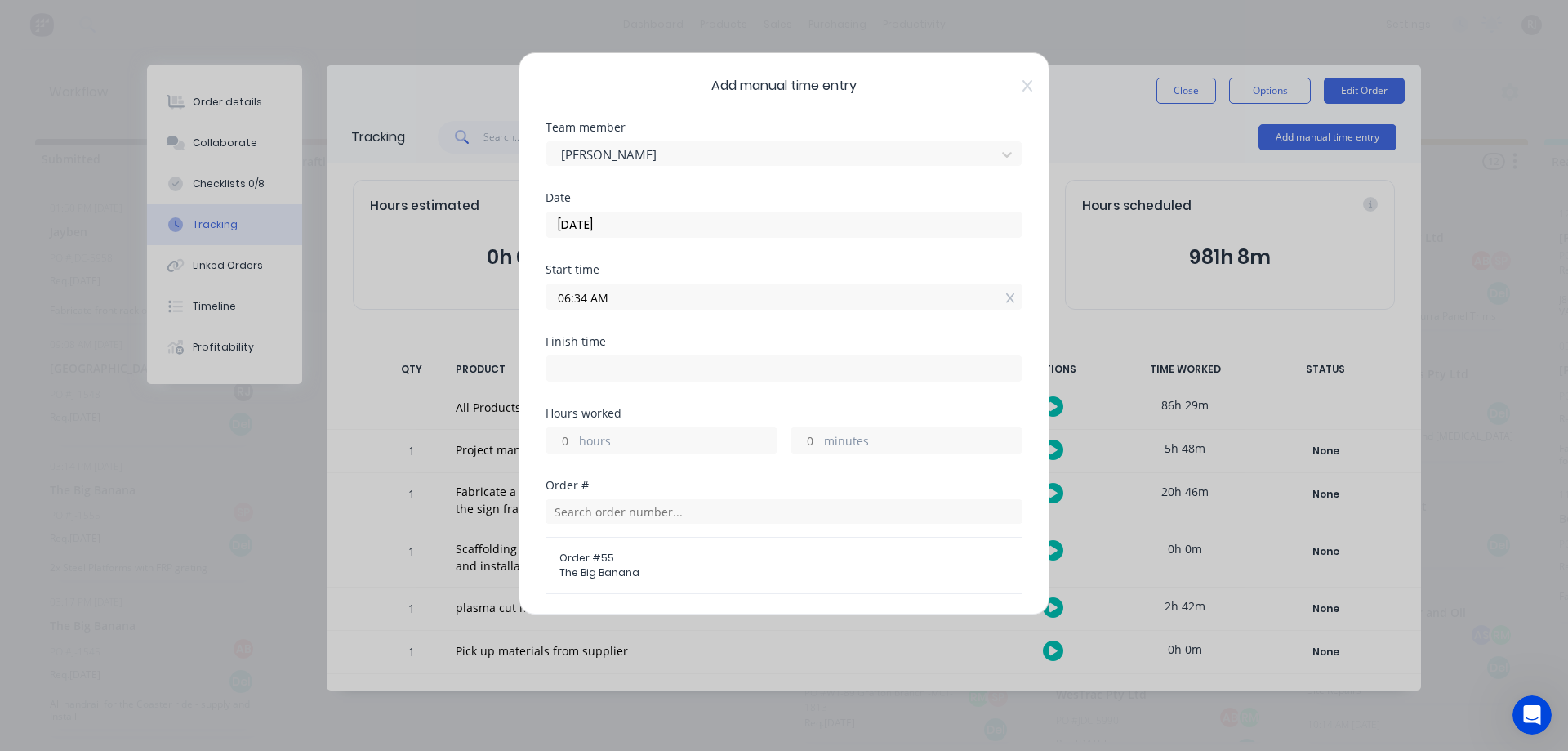
click at [622, 369] on input at bounding box center [784, 369] width 475 height 25
type input "09:34 AM"
type input "3"
type input "0"
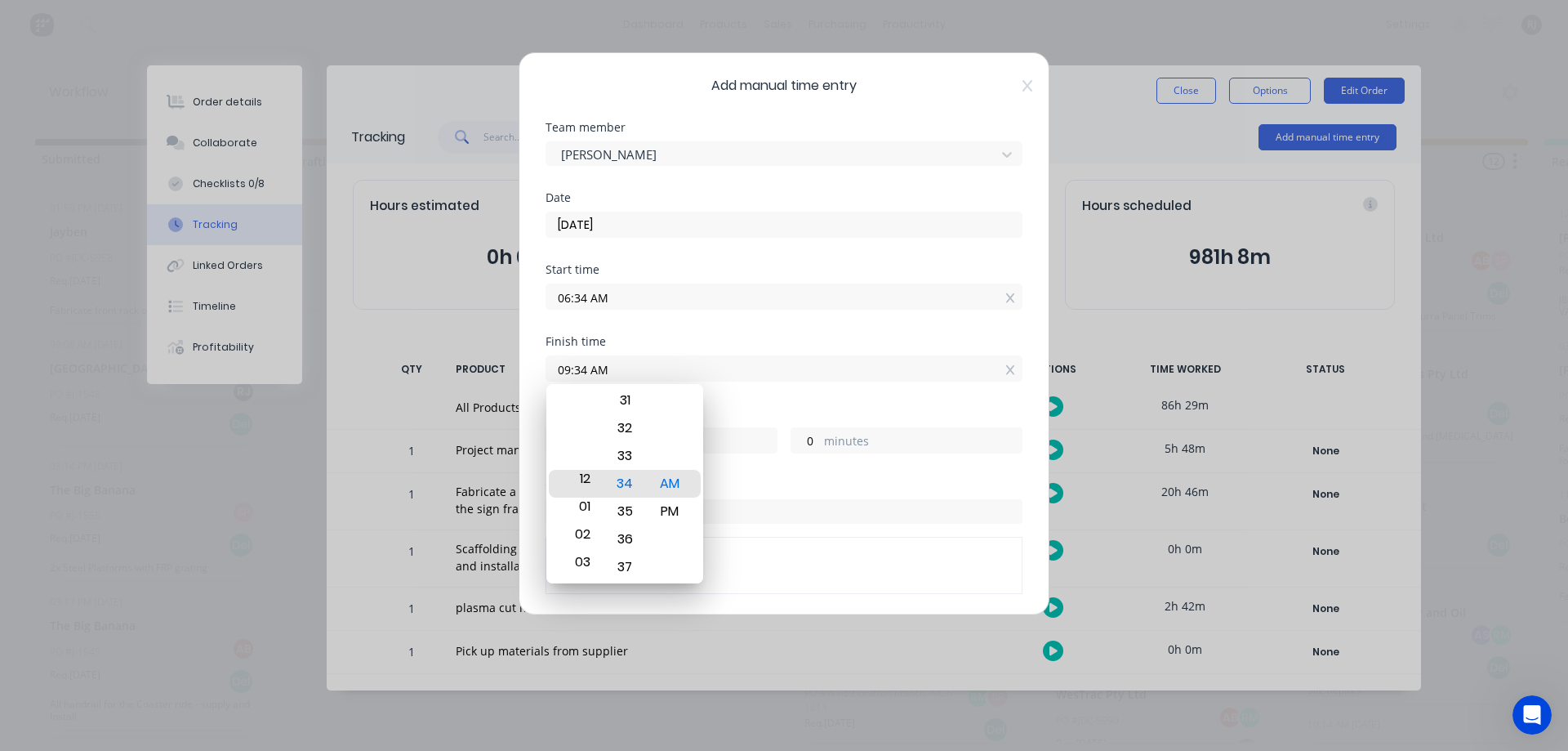
type input "12:34 AM"
type input "18"
type input "04:34 AM"
type input "22"
type input "03:34 AM"
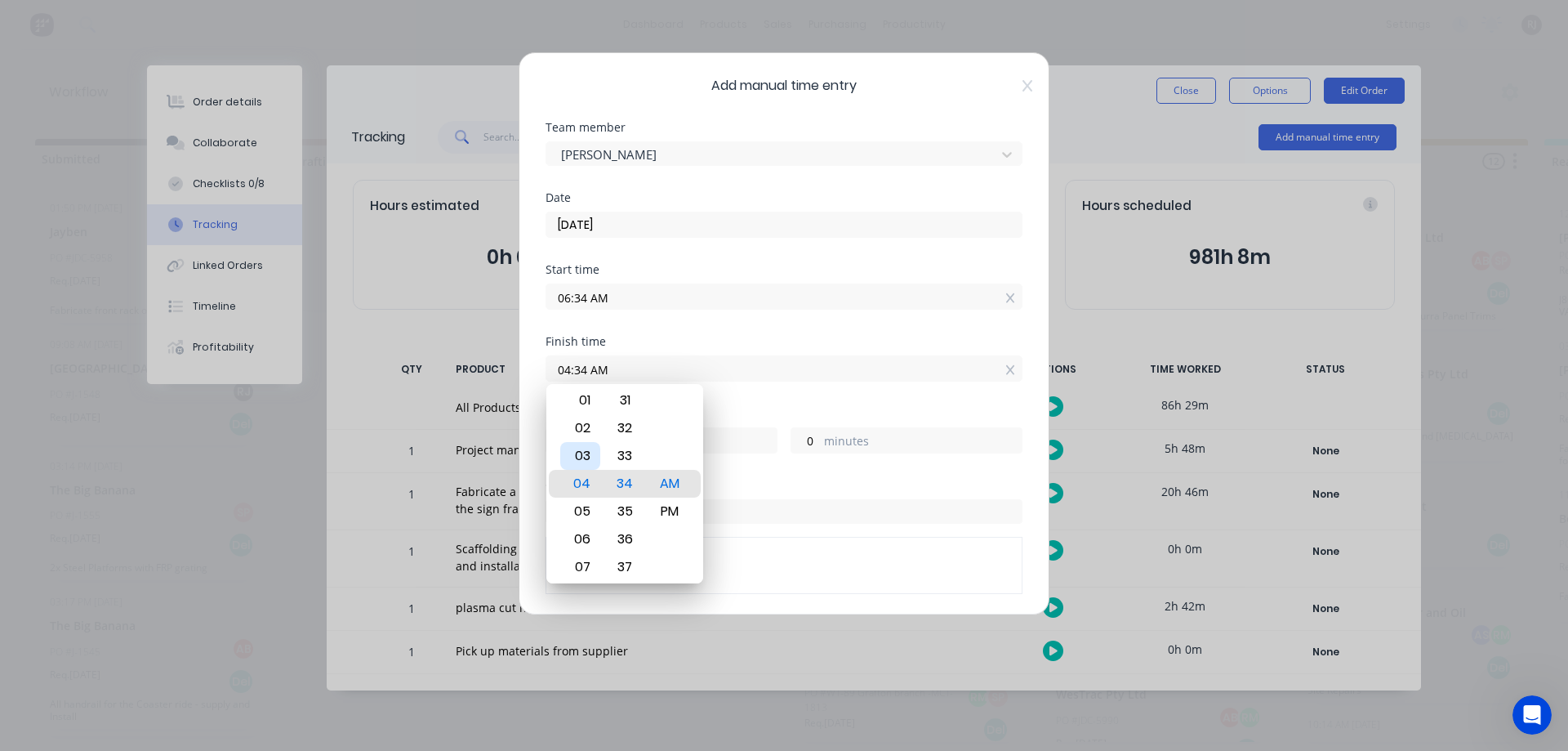
type input "21"
click at [582, 488] on div "03" at bounding box center [580, 483] width 40 height 28
click at [633, 487] on div "34" at bounding box center [624, 483] width 40 height 28
type input "03:27 AM"
type input "20"
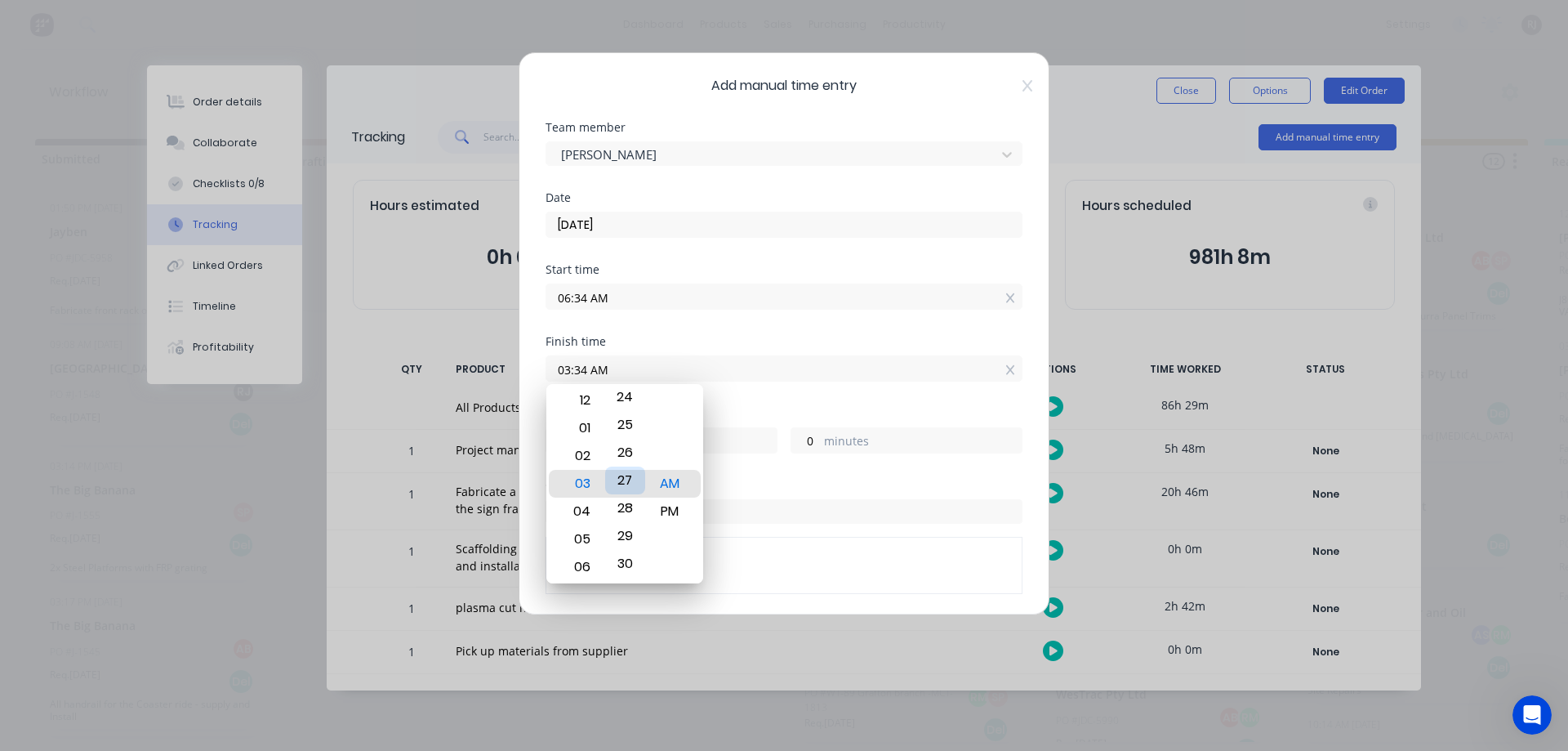
type input "53"
type input "03:23 AM"
type input "49"
type input "03:10 AM"
type input "36"
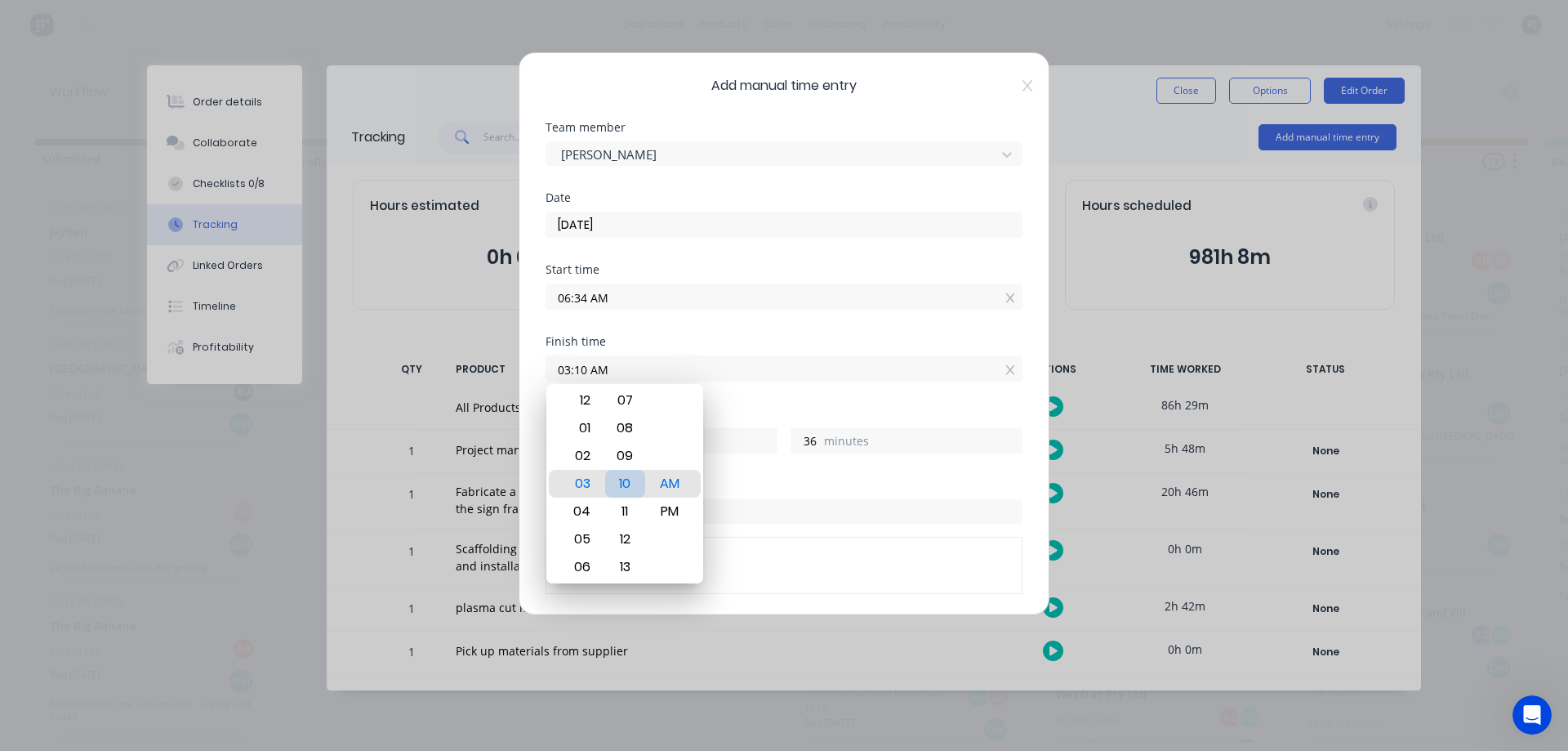
type input "03:03 AM"
type input "29"
click at [670, 511] on div "PM" at bounding box center [670, 511] width 40 height 28
type input "03:03 PM"
type input "8"
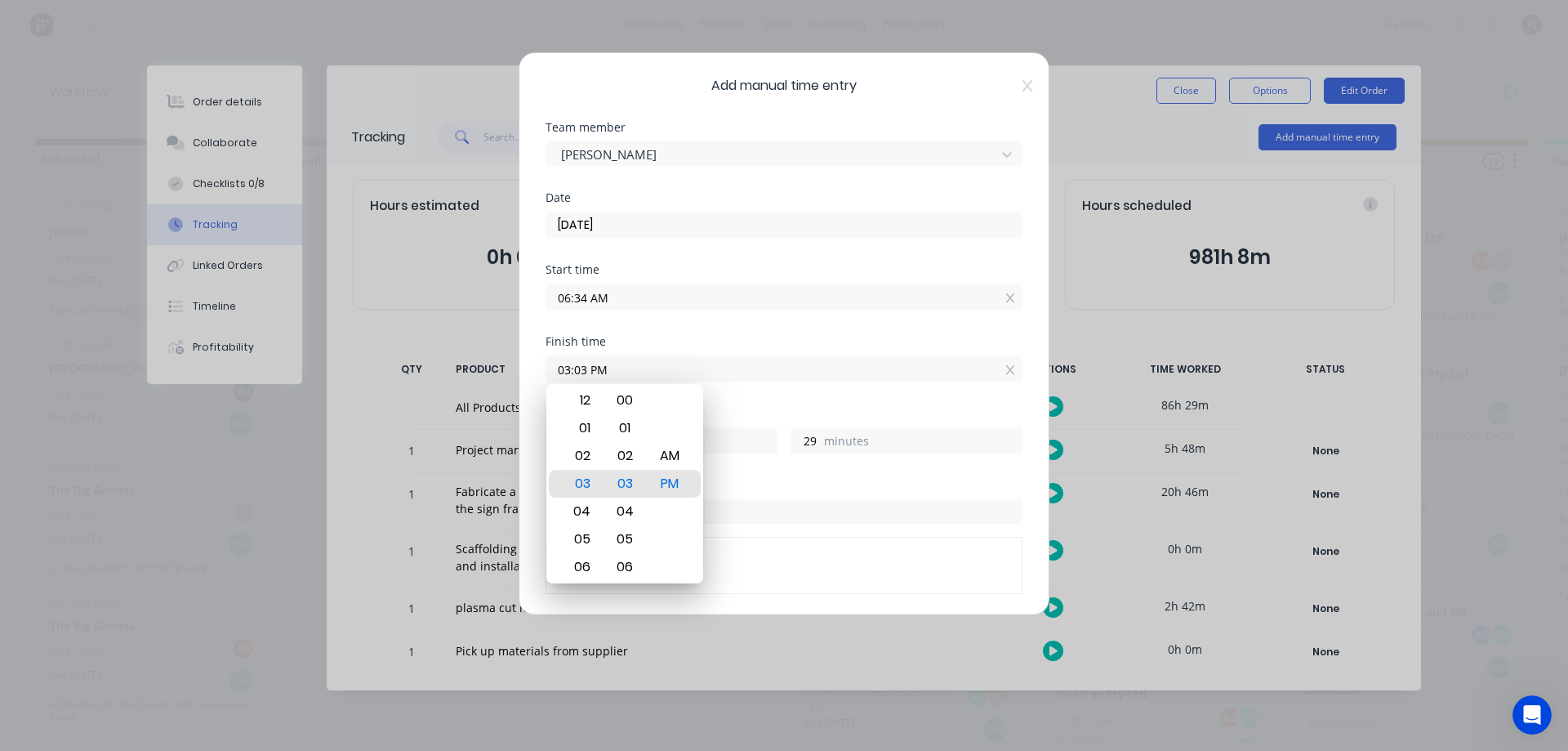
click at [740, 404] on div "Finish time 03:03 PM" at bounding box center [784, 372] width 477 height 72
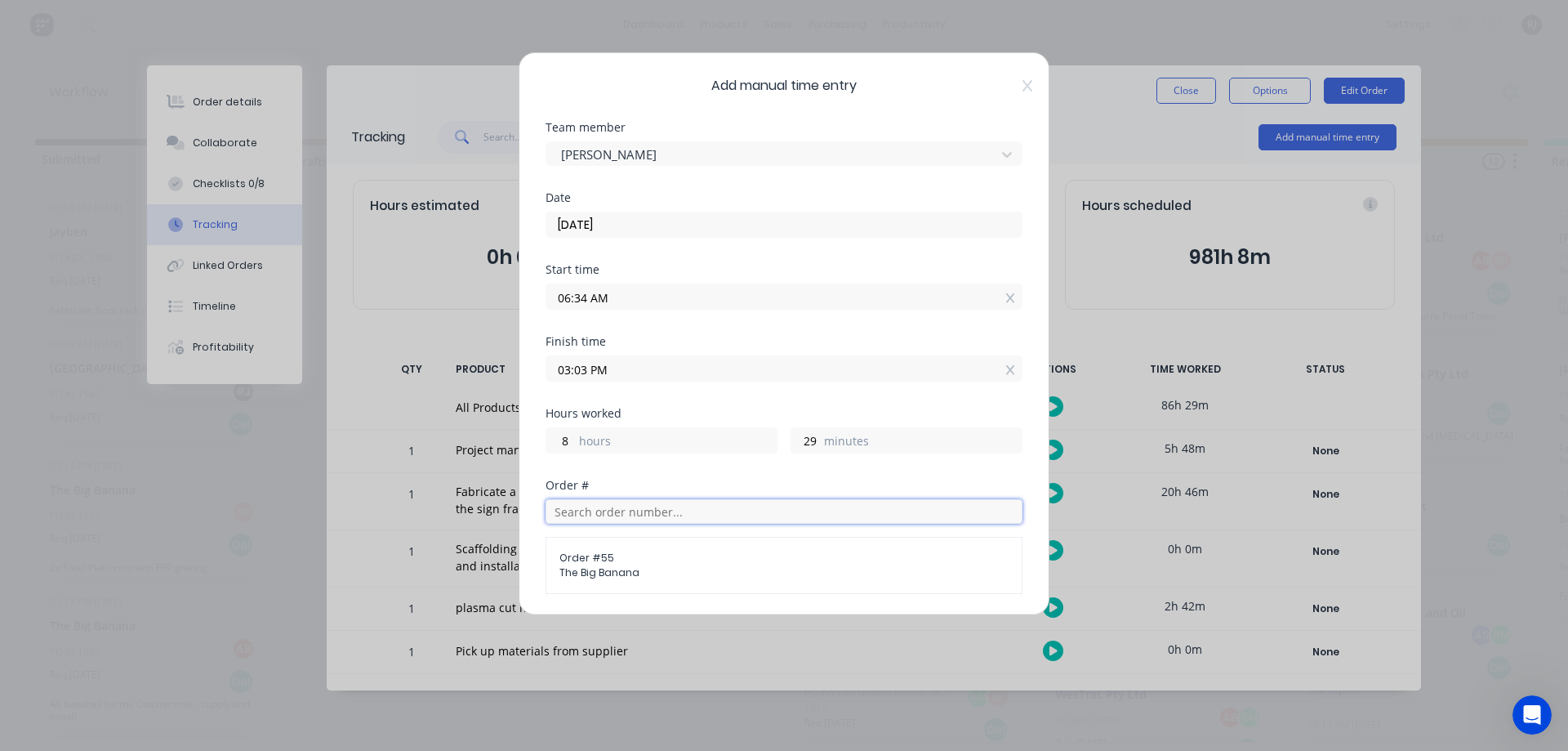
click at [630, 514] on input "text" at bounding box center [784, 511] width 477 height 25
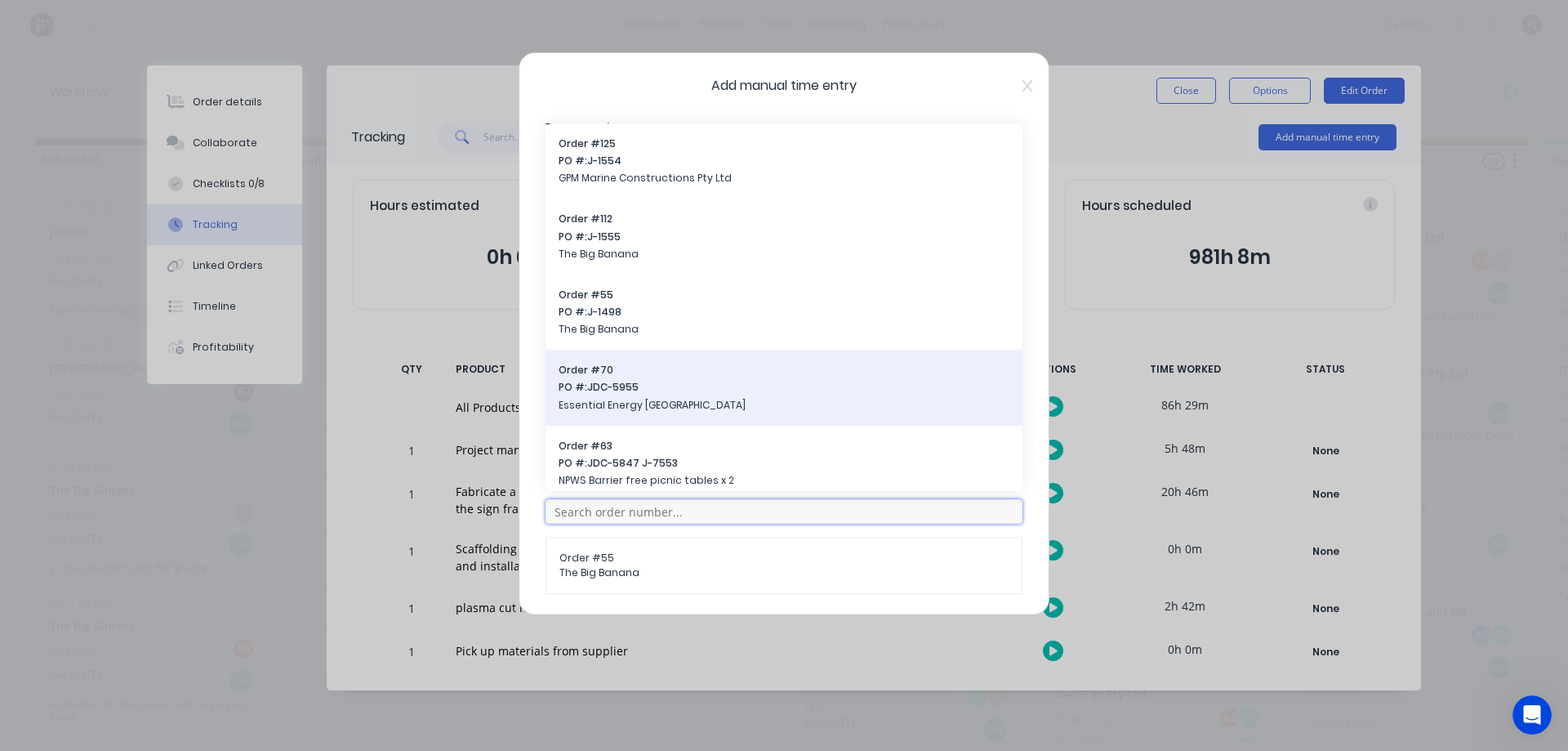
scroll to position [10, 0]
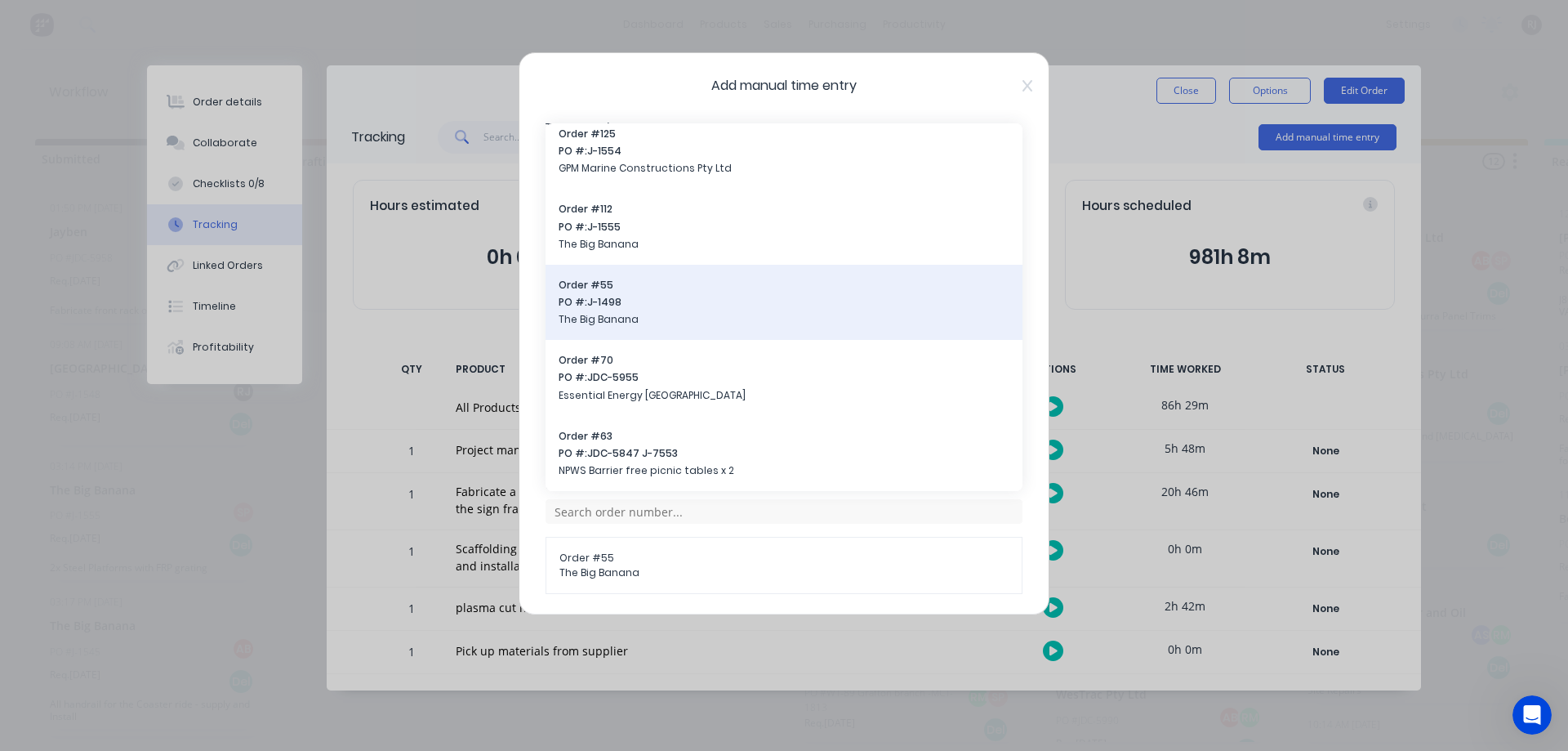
click at [601, 303] on span "PO #: J-1498" at bounding box center [784, 302] width 450 height 15
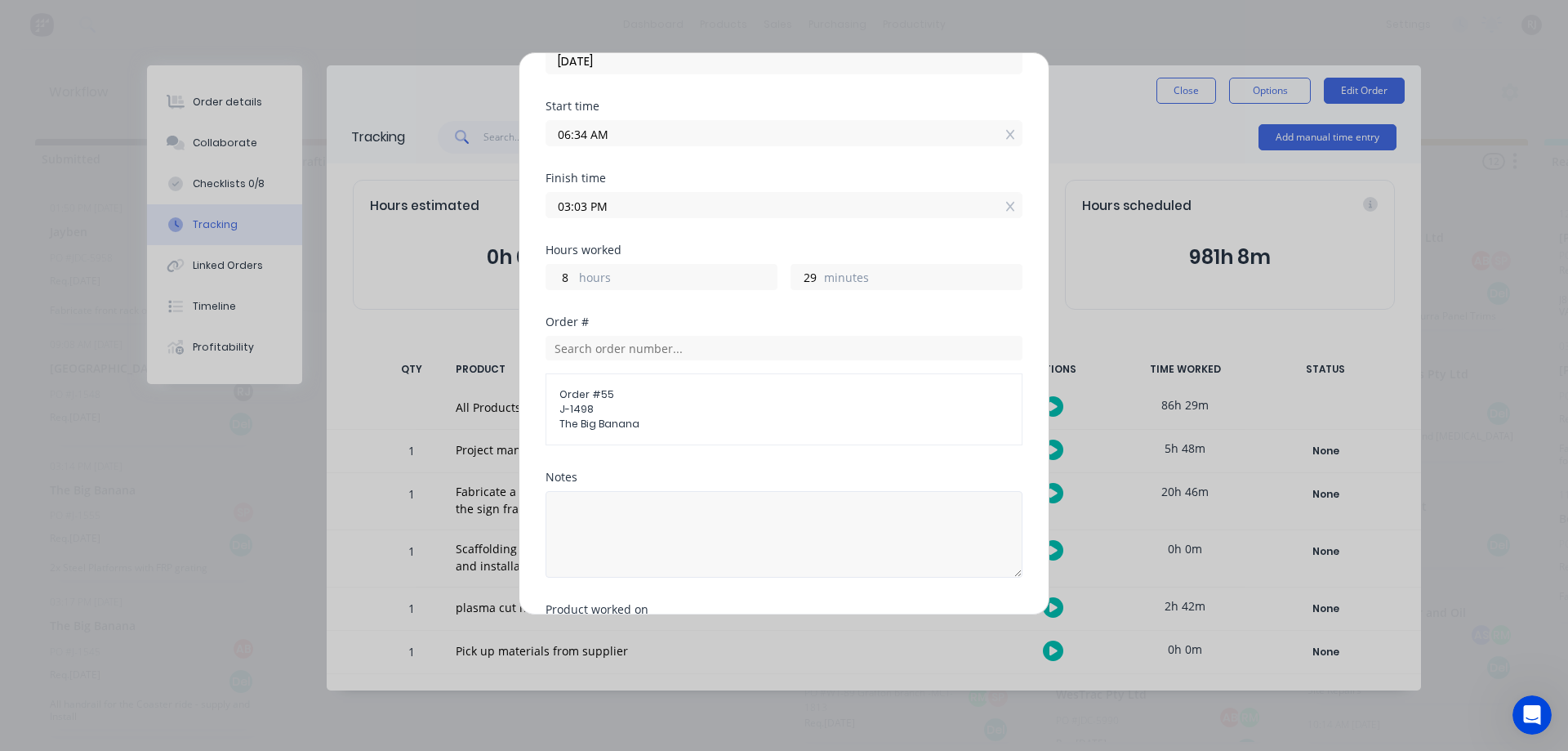
scroll to position [272, 0]
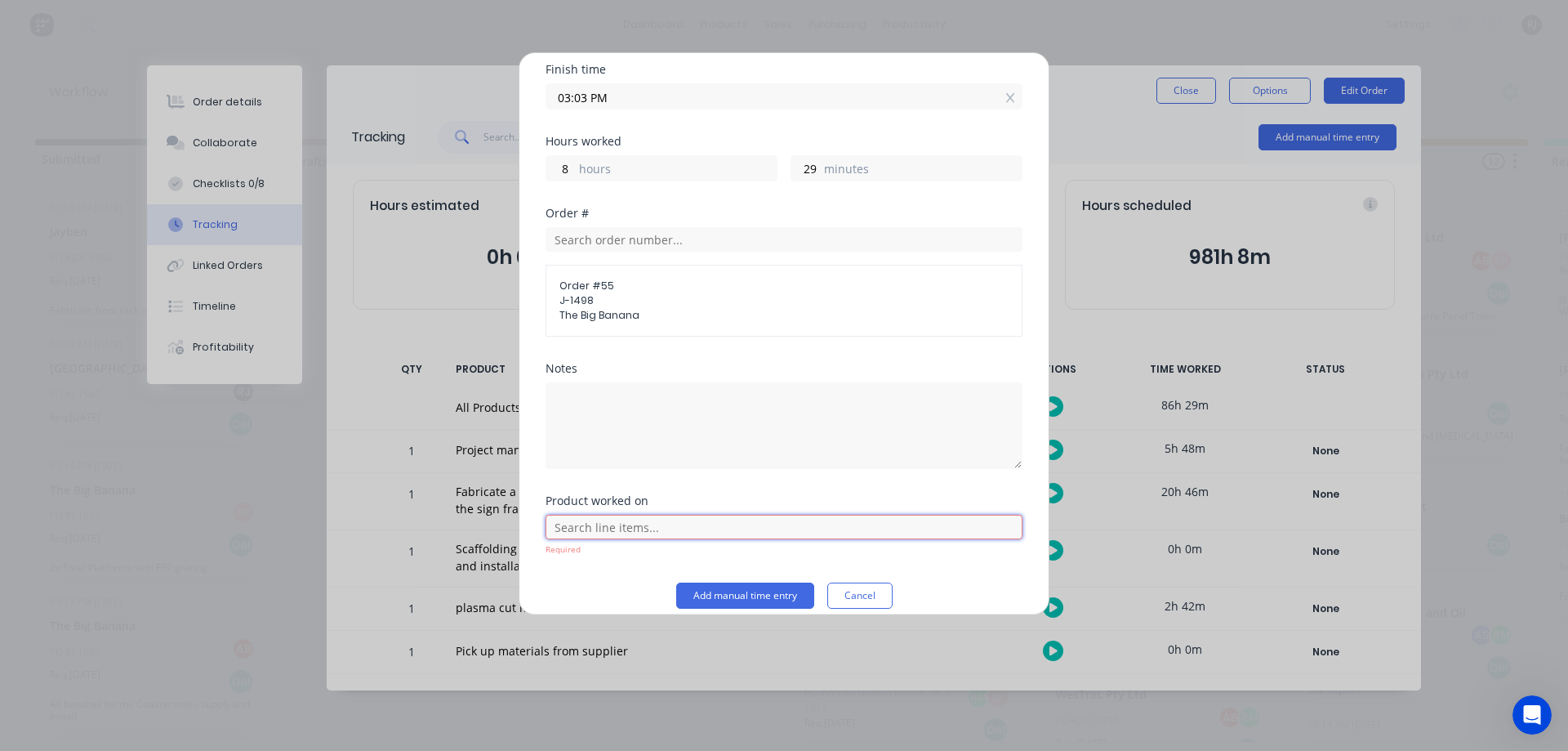
click at [670, 528] on input "text" at bounding box center [784, 527] width 477 height 25
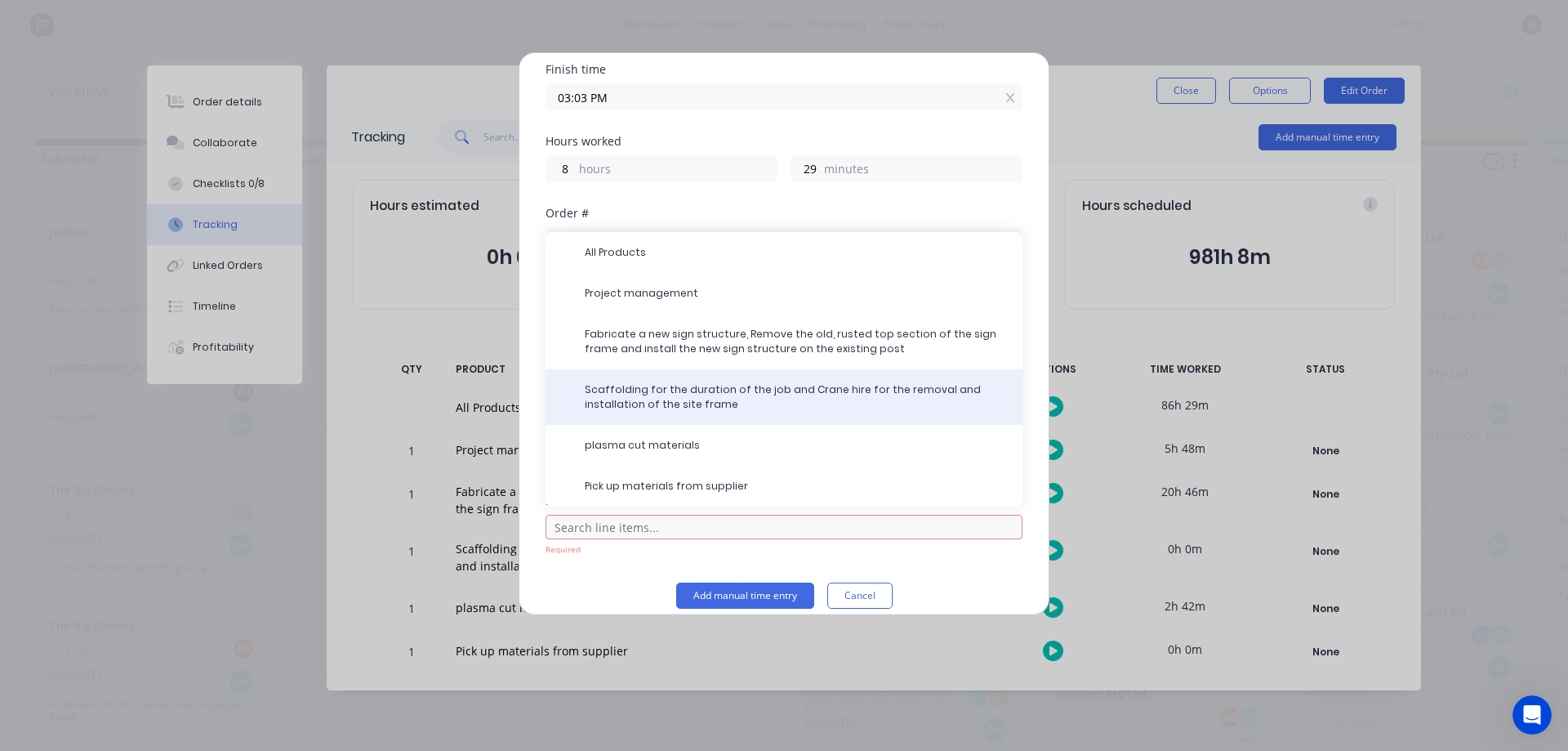
click at [651, 396] on span "Scaffolding for the duration of the job and Crane hire for the removal and inst…" at bounding box center [798, 397] width 425 height 30
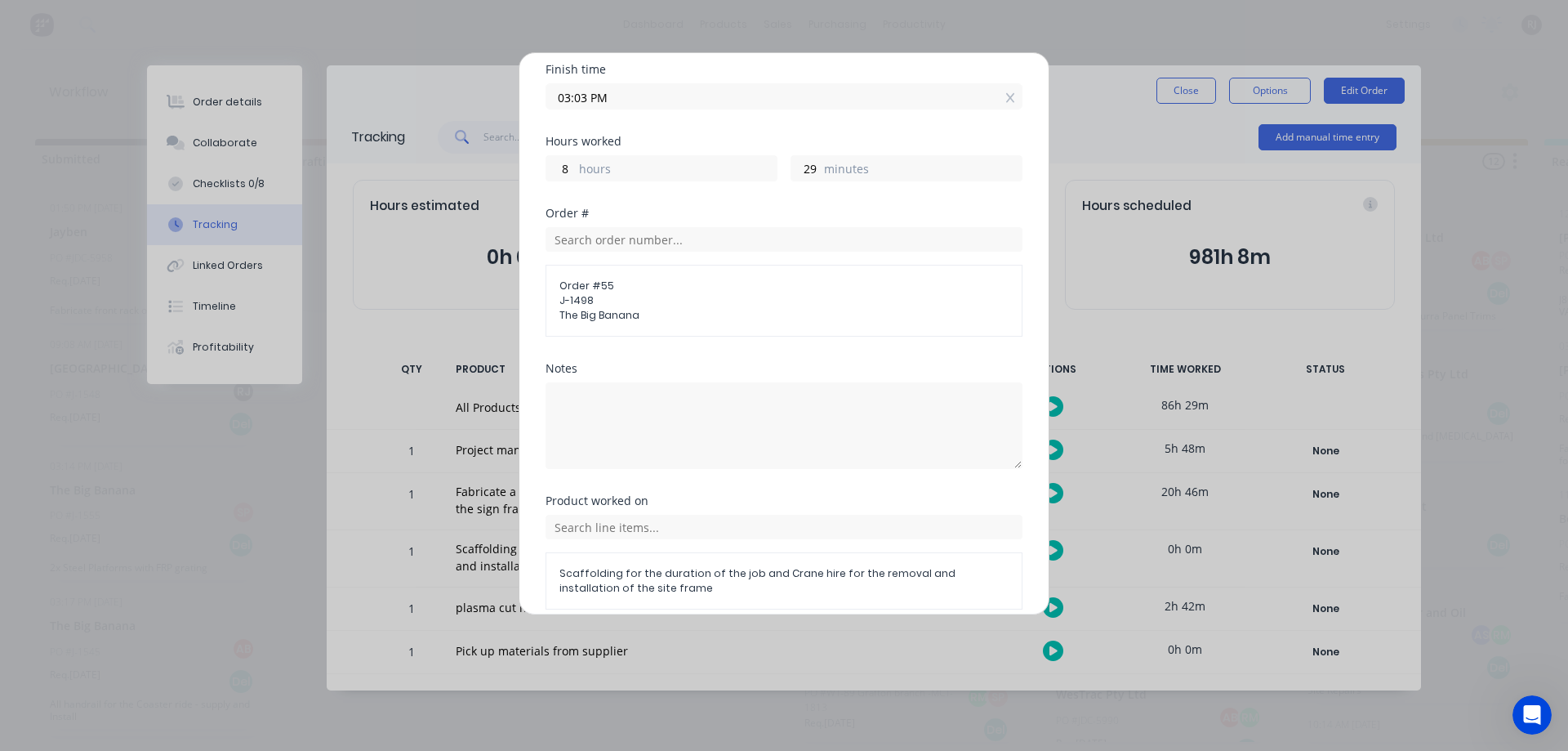
scroll to position [342, 0]
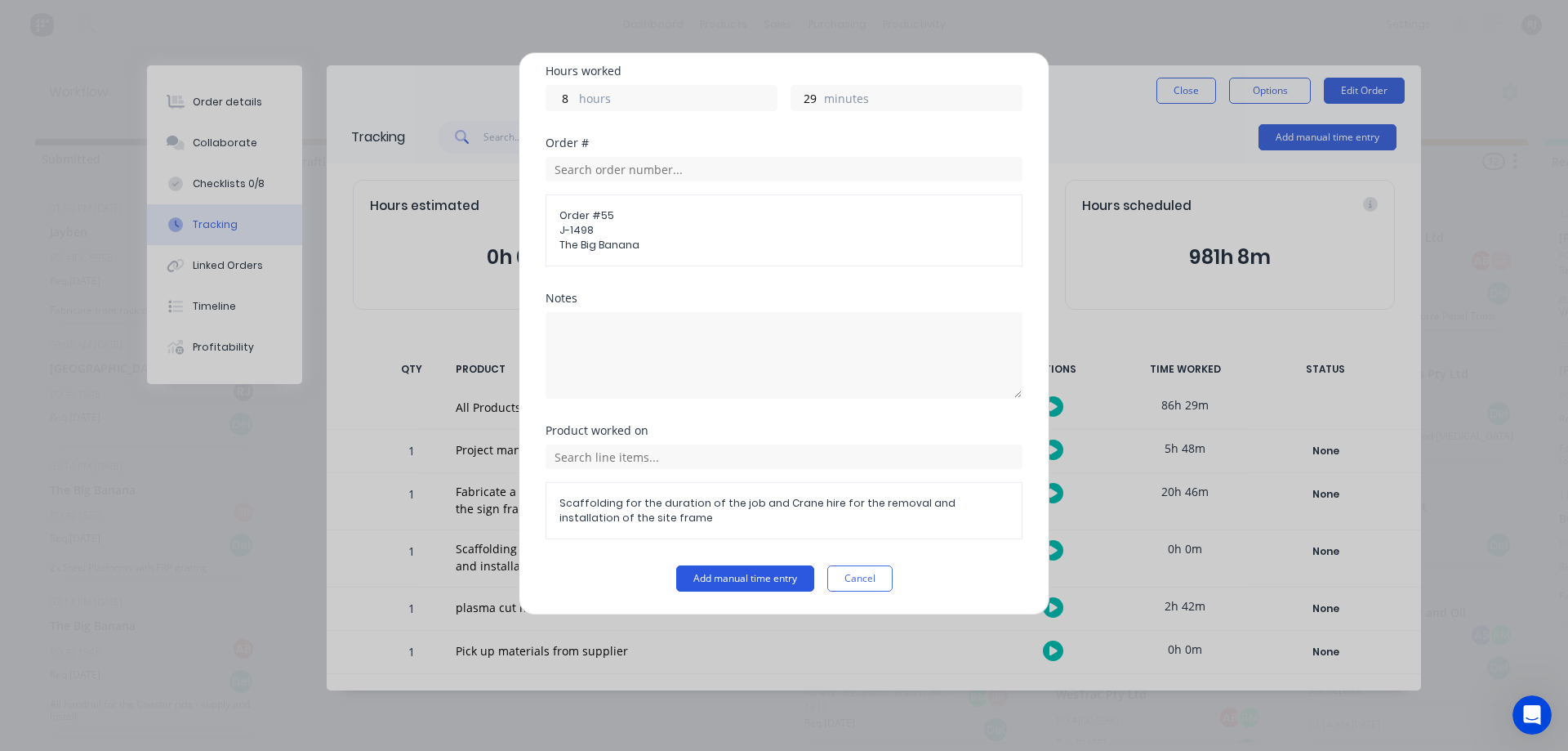
click at [676, 579] on button "Add manual time entry" at bounding box center [745, 579] width 138 height 26
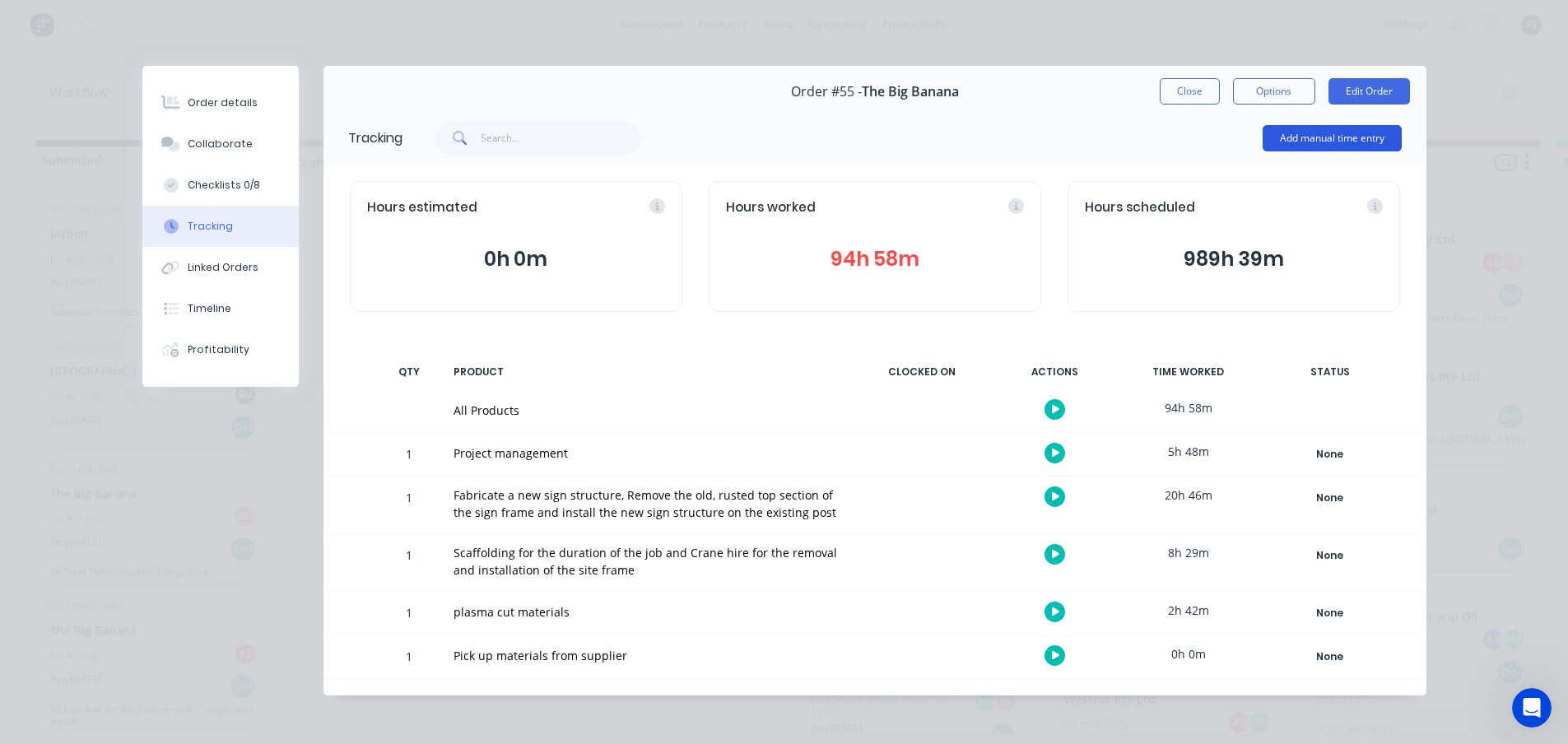
click at [1320, 140] on button "Add manual time entry" at bounding box center [1332, 138] width 139 height 26
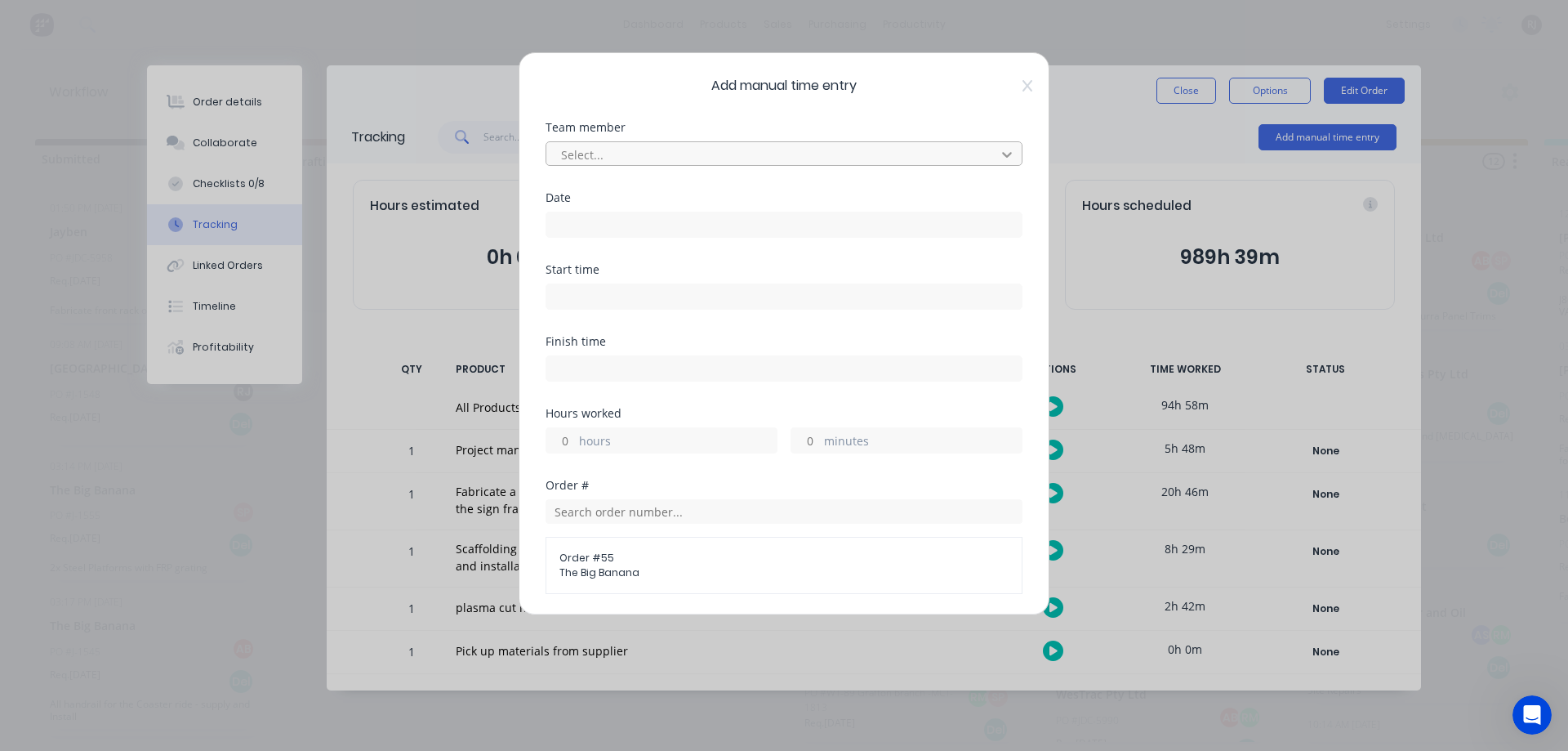
click at [999, 154] on icon at bounding box center [1007, 154] width 16 height 16
click at [701, 227] on input at bounding box center [784, 225] width 475 height 25
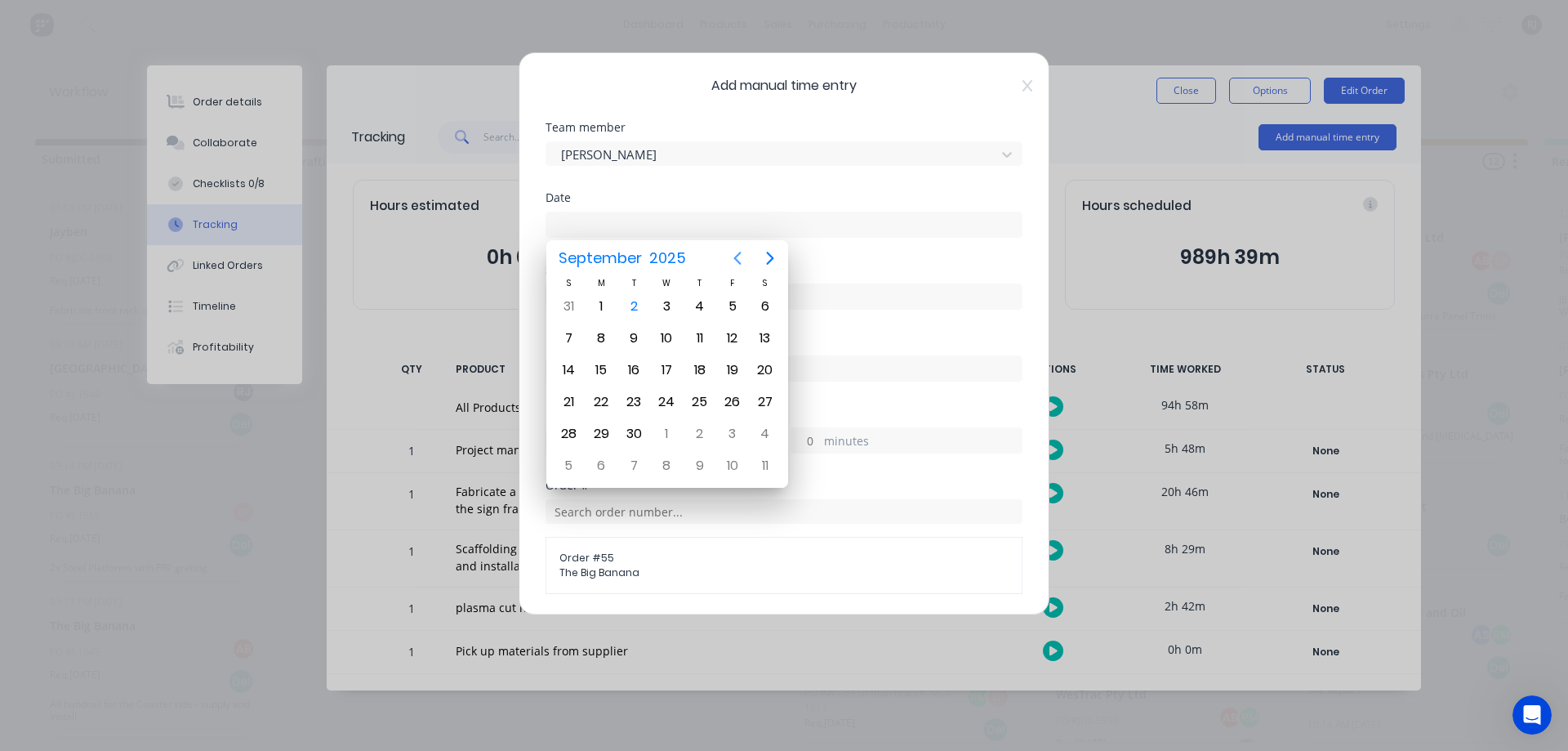
click at [736, 255] on icon "Previous page" at bounding box center [738, 259] width 20 height 20
click at [726, 431] on div "29" at bounding box center [733, 434] width 25 height 25
type input "29/08/2025"
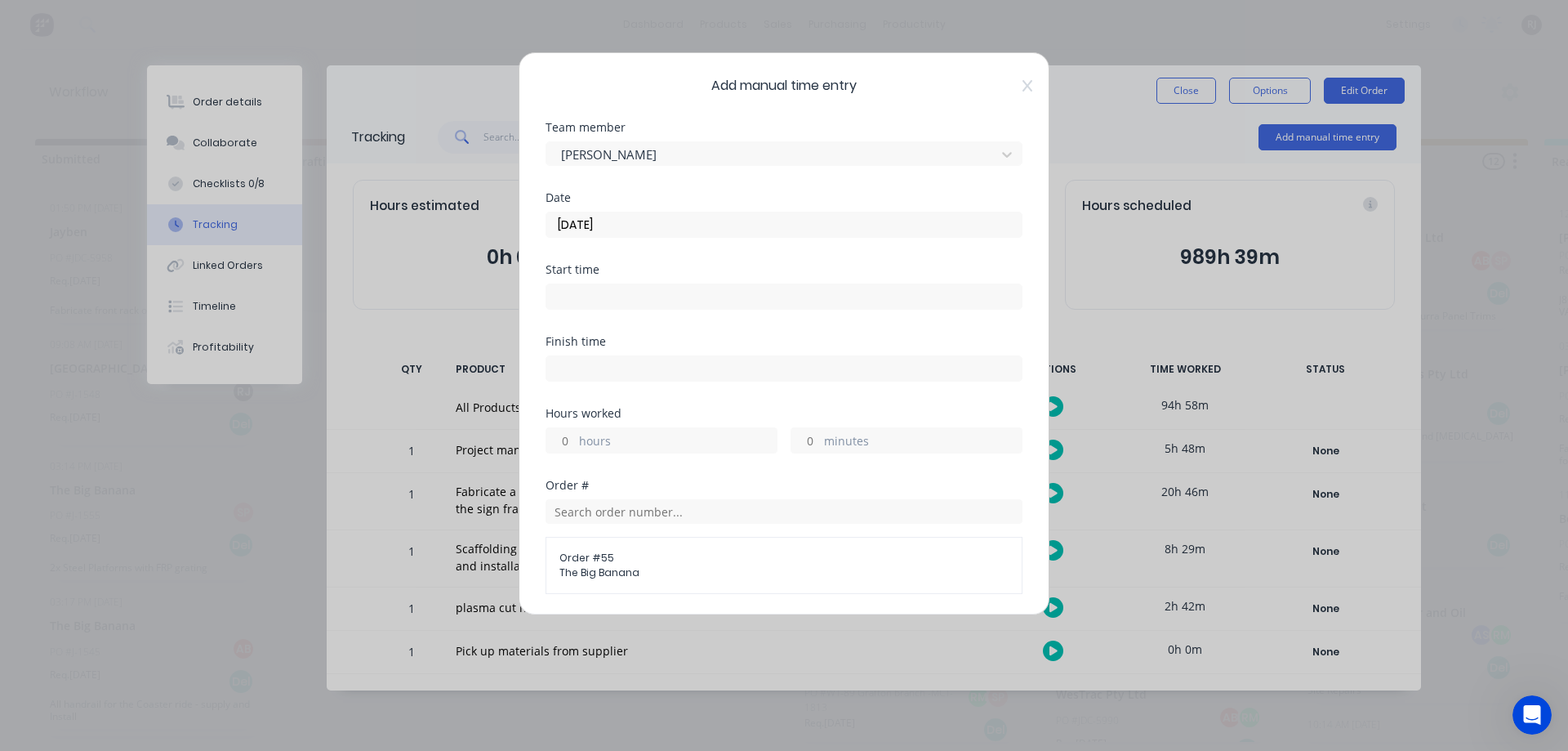
click at [671, 290] on input at bounding box center [784, 296] width 475 height 25
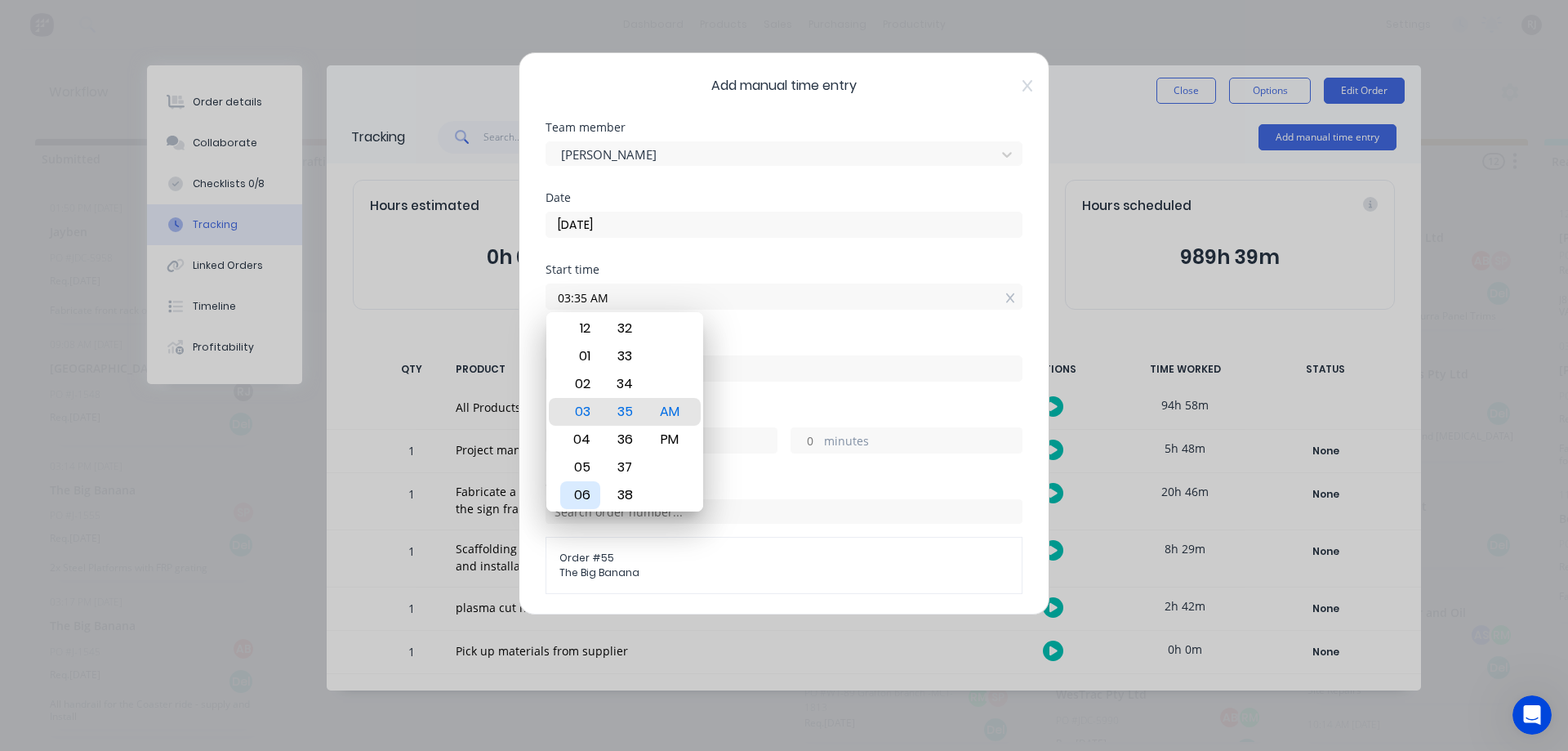
click at [575, 492] on div "06" at bounding box center [580, 495] width 40 height 28
click at [673, 432] on div "PM" at bounding box center [670, 440] width 40 height 28
click at [670, 387] on div "AM" at bounding box center [670, 384] width 40 height 28
type input "06:35 AM"
click at [722, 336] on div "Finish time" at bounding box center [784, 341] width 477 height 11
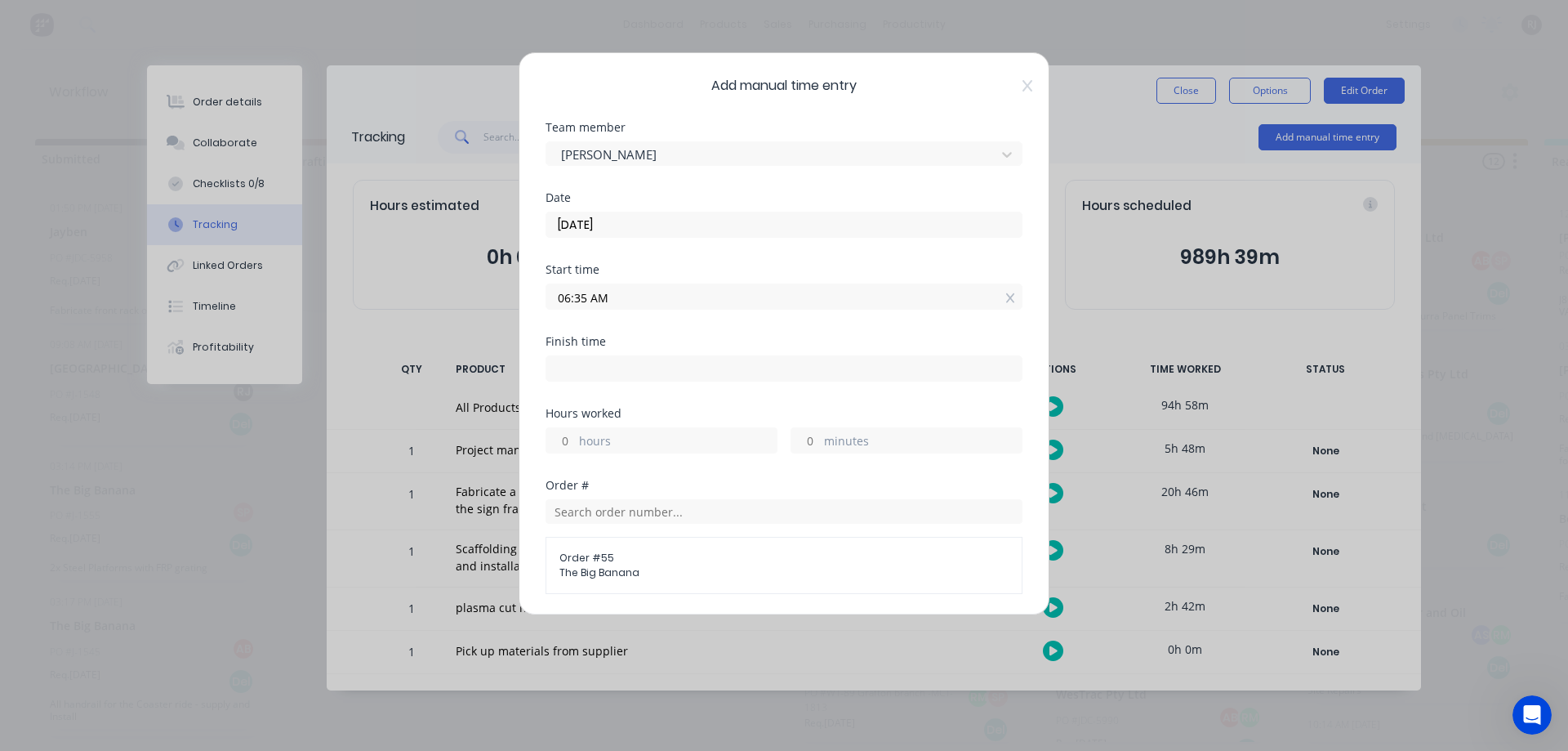
click at [643, 369] on input at bounding box center [784, 369] width 475 height 25
type input "09:35 AM"
type input "3"
type input "0"
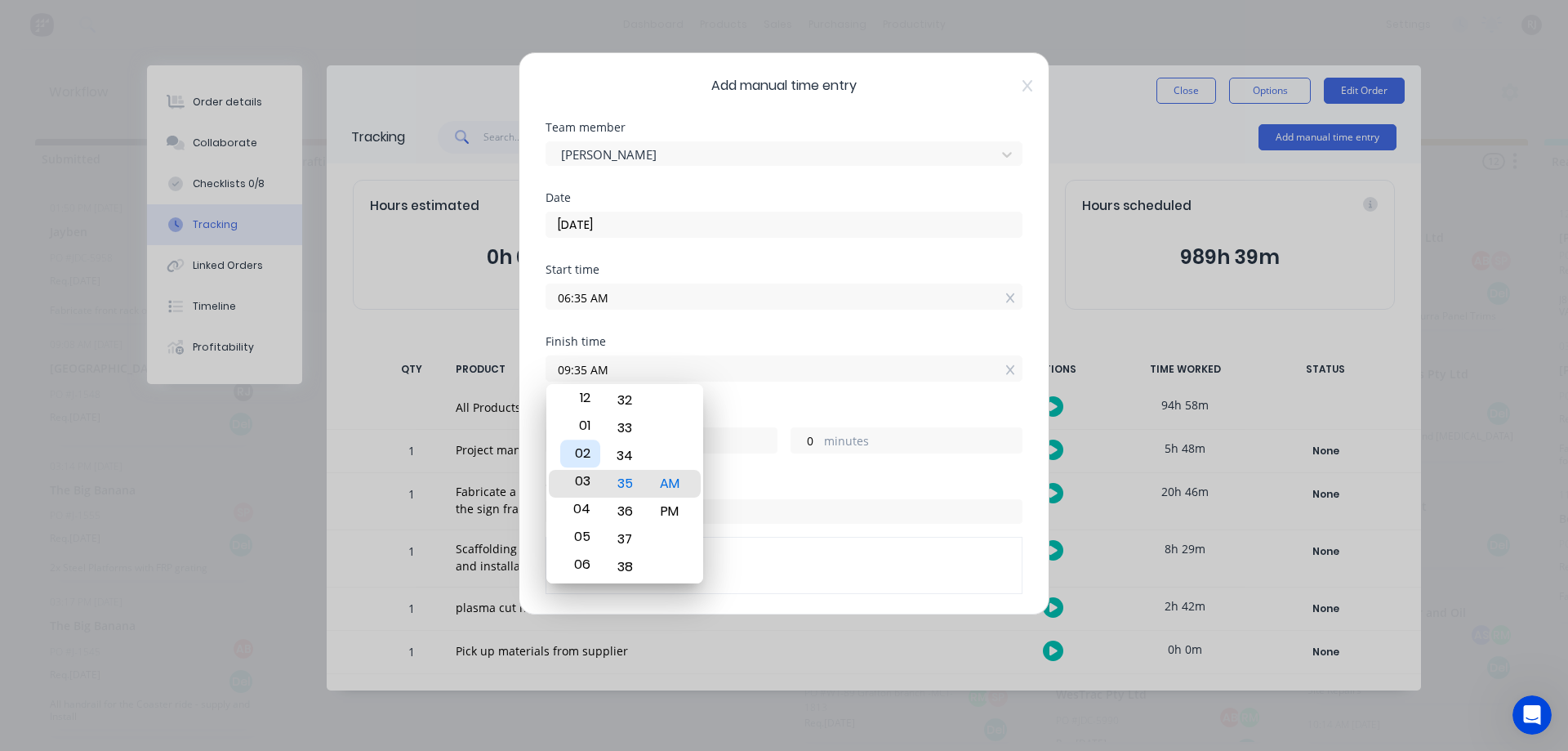
type input "03:35 AM"
type input "21"
type input "12:35 AM"
type input "18"
type input "01:35 AM"
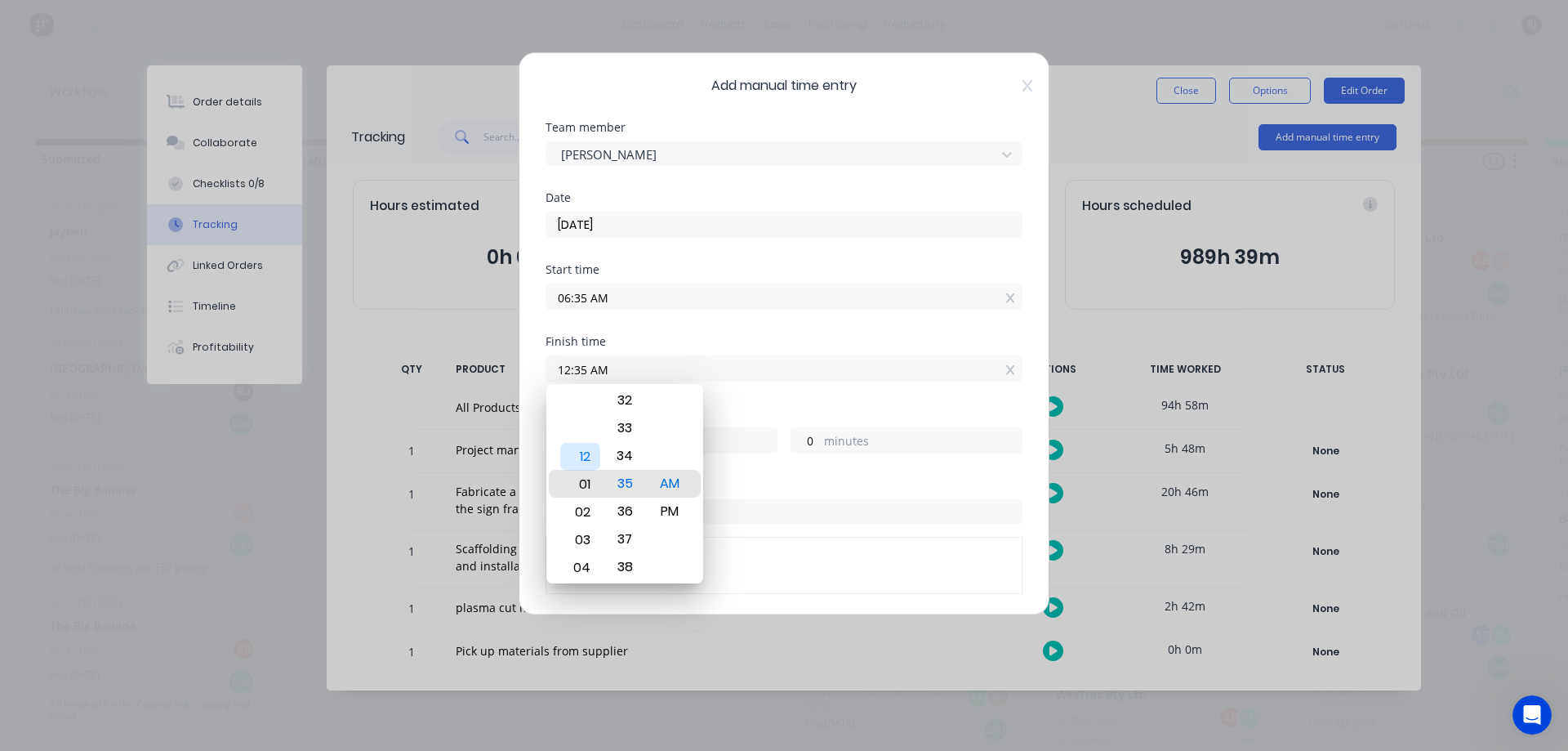
type input "19"
type input "03:35 AM"
type input "21"
type input "03:30 AM"
type input "20"
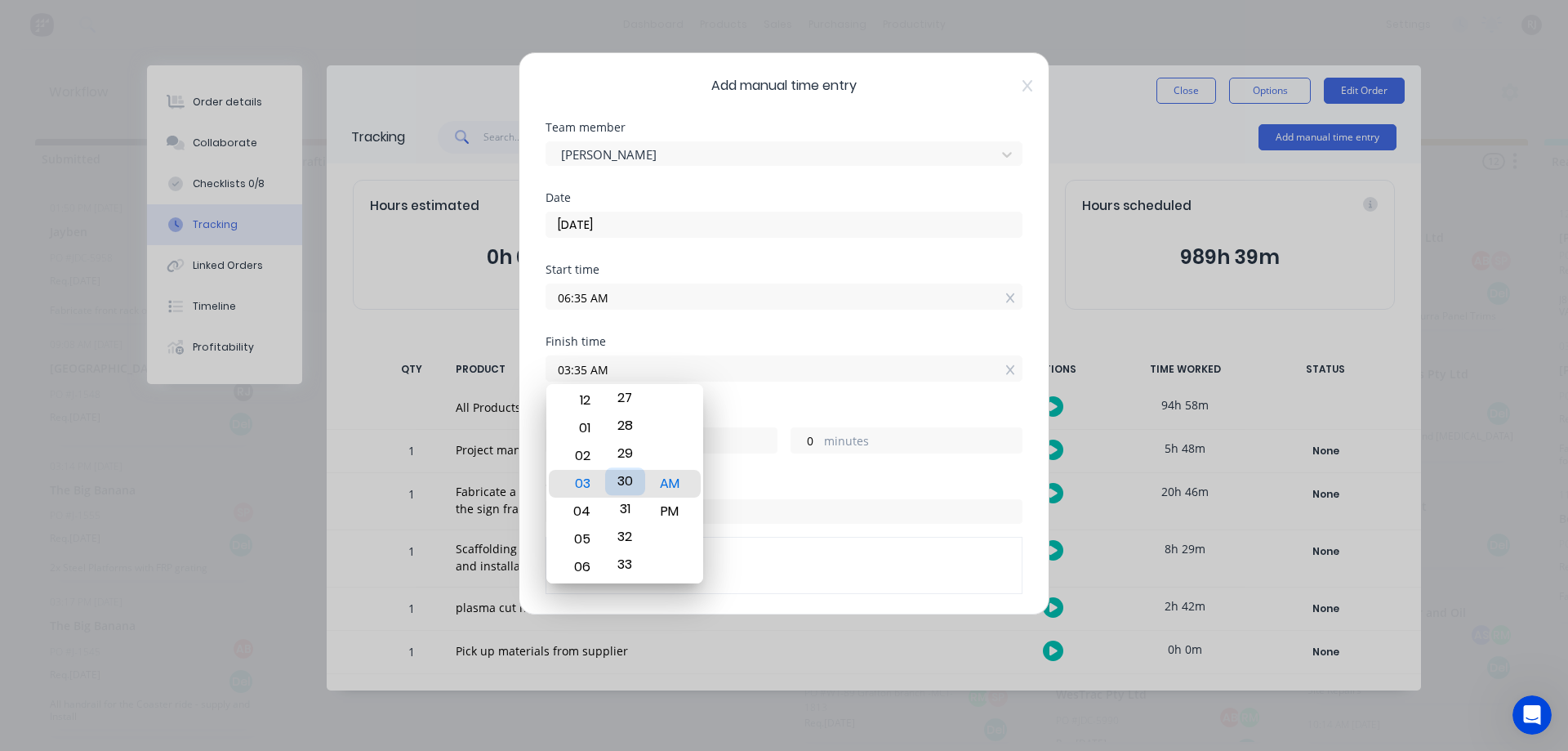
type input "55"
type input "03:23 AM"
type input "48"
type input "03:17 AM"
type input "42"
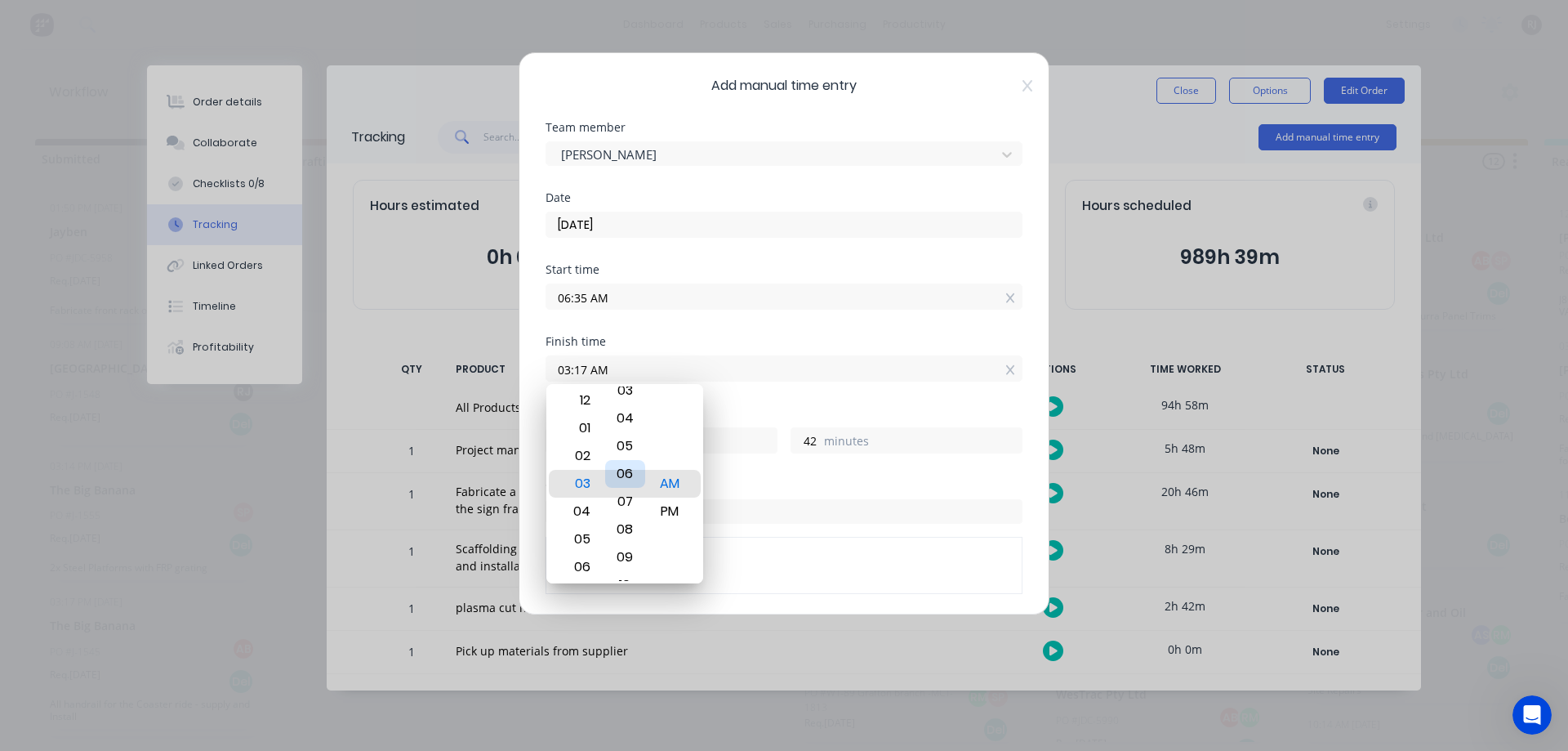
type input "03:06 AM"
type input "31"
type input "03:00 AM"
type input "25"
click at [669, 506] on div "PM" at bounding box center [670, 511] width 40 height 28
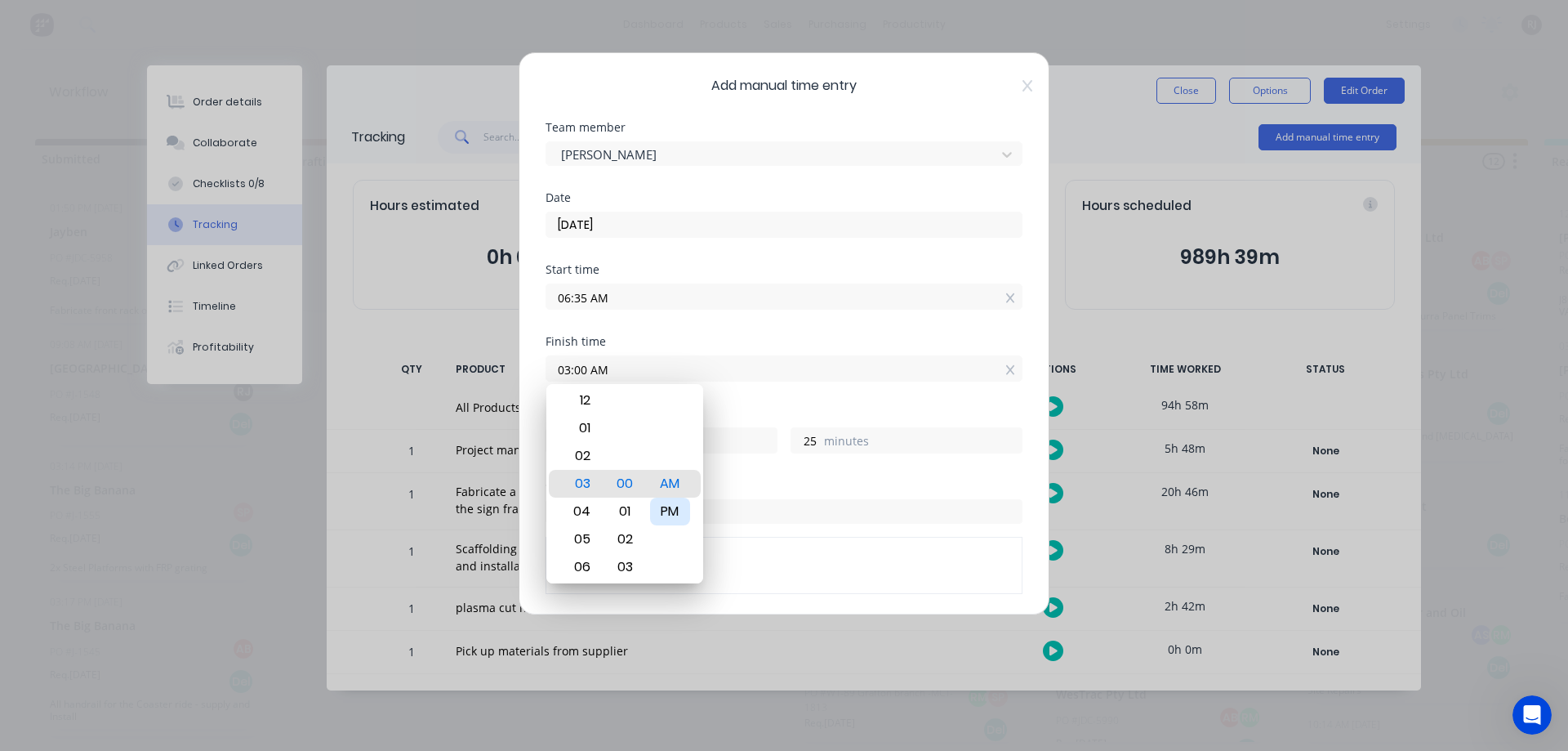
type input "03:00 PM"
type input "8"
click at [721, 396] on div "Finish time 03:00 PM" at bounding box center [784, 372] width 477 height 72
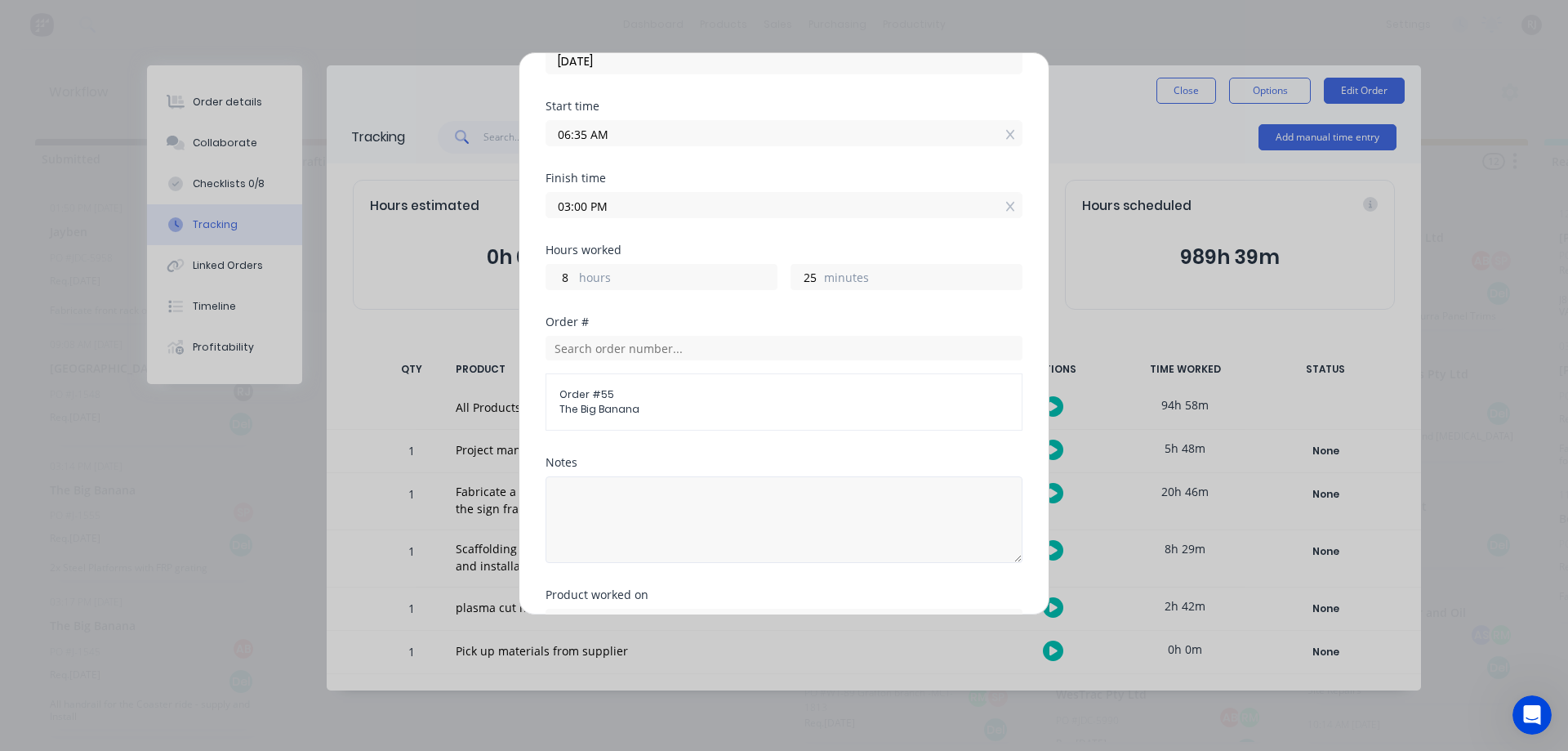
scroll to position [313, 0]
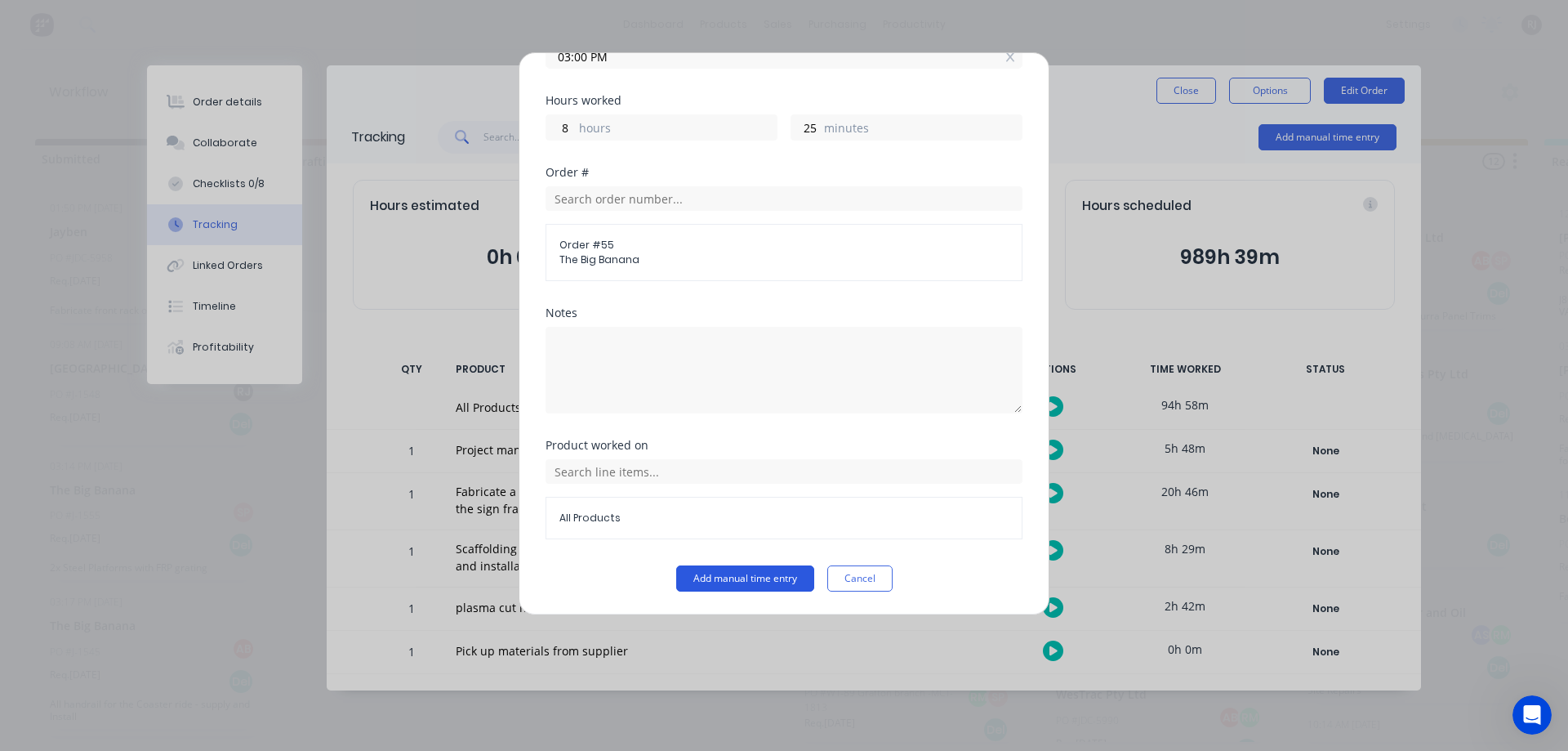
click at [702, 566] on button "Add manual time entry" at bounding box center [745, 579] width 138 height 26
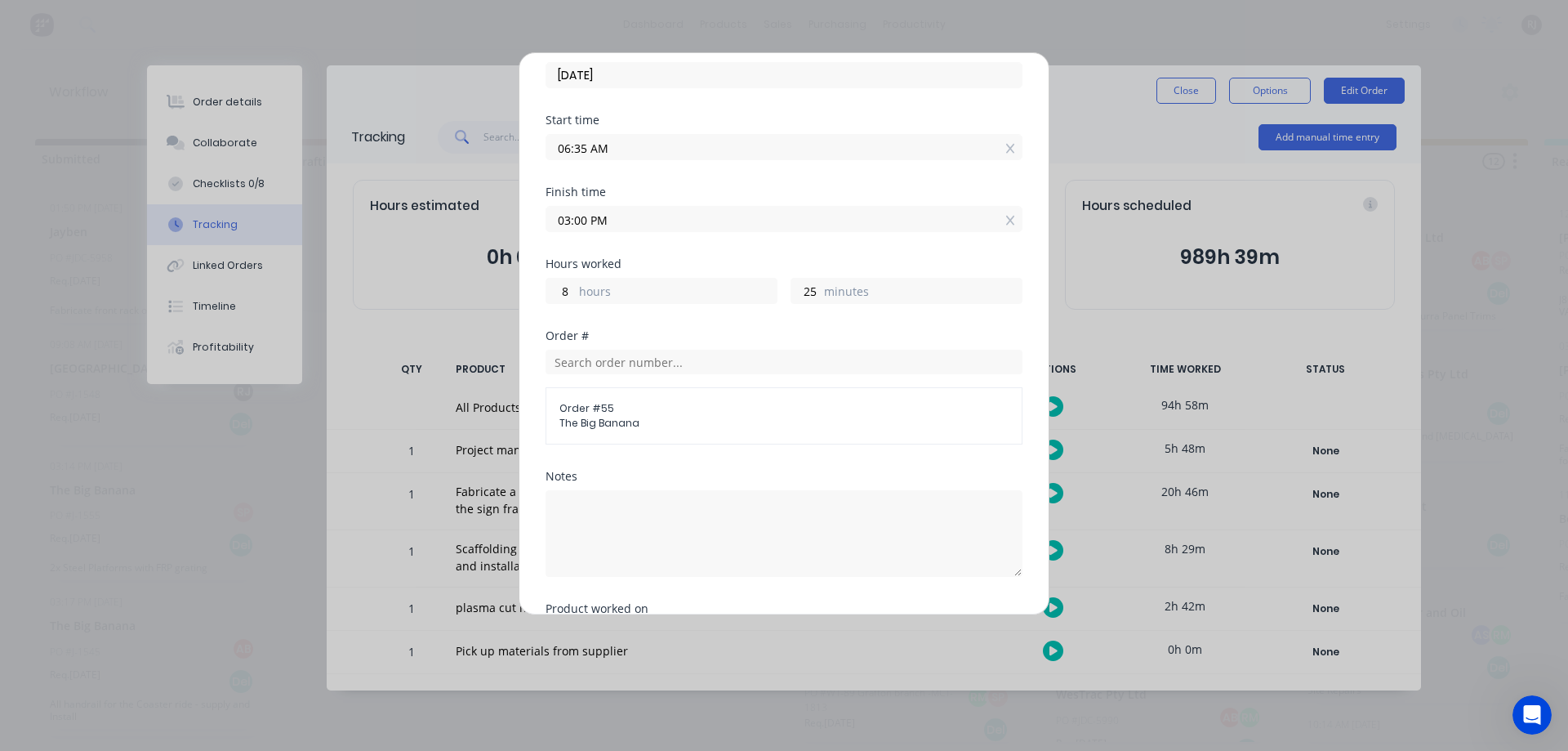
scroll to position [13, 0]
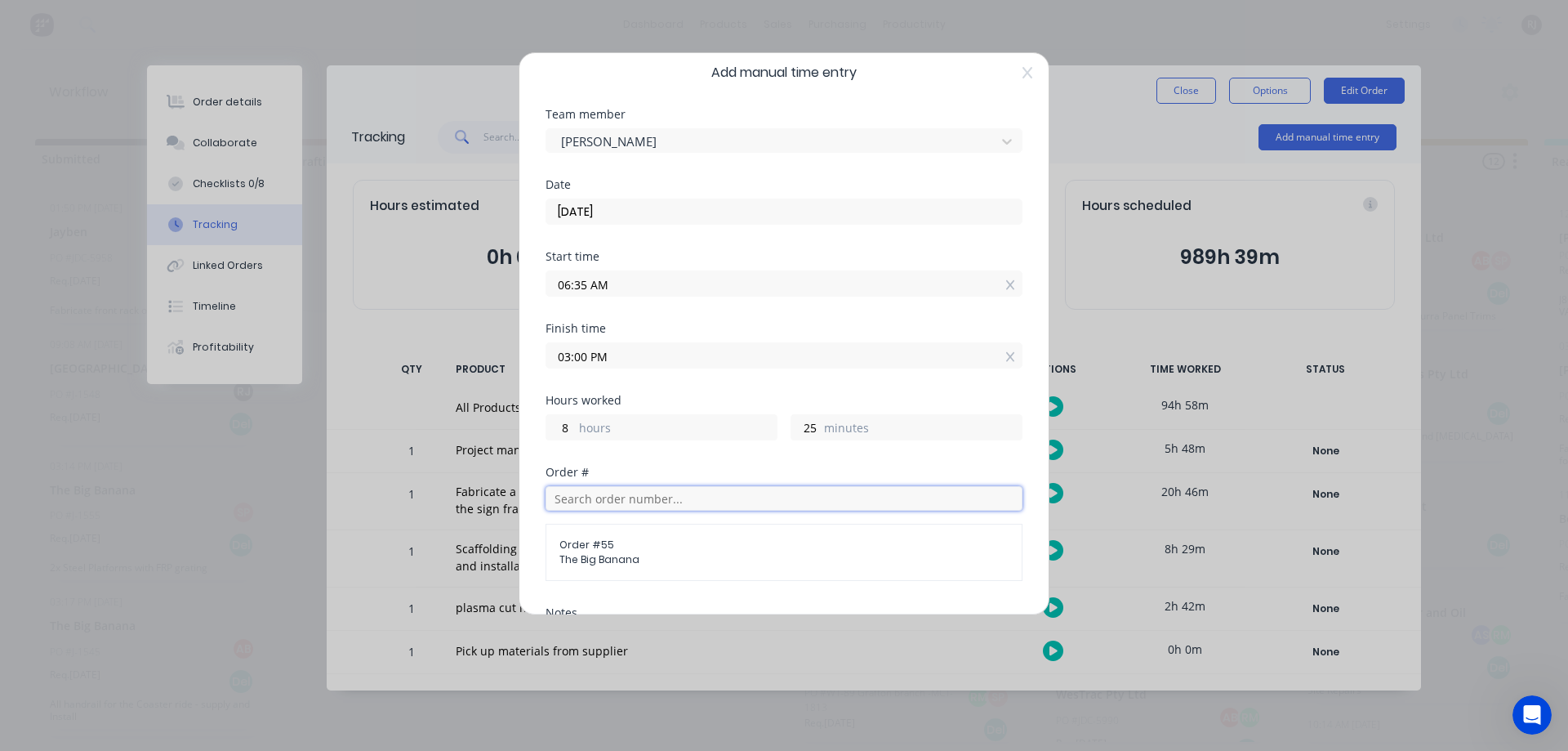
click at [713, 504] on input "text" at bounding box center [784, 498] width 477 height 25
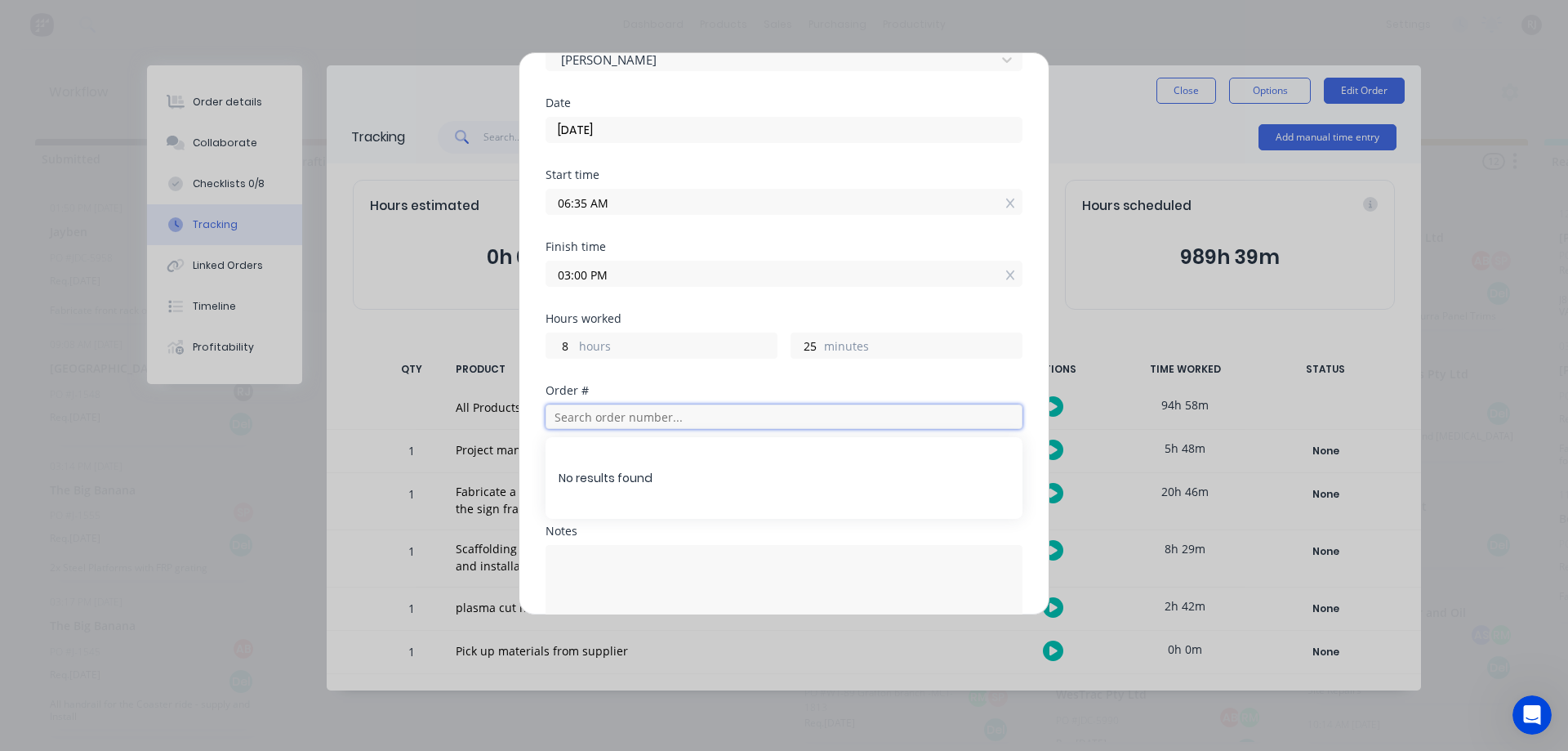
scroll to position [0, 0]
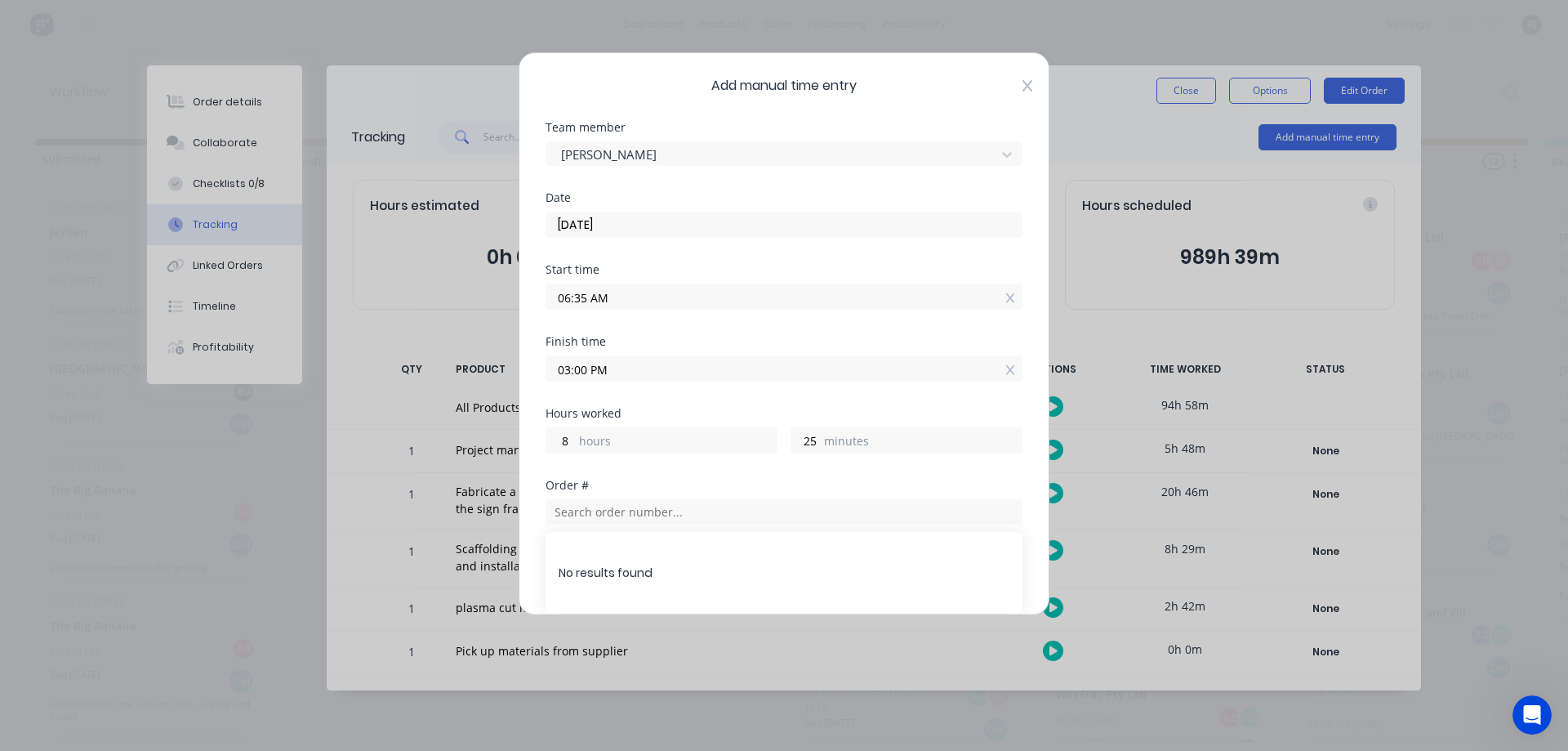
click at [1022, 86] on icon at bounding box center [1027, 86] width 10 height 11
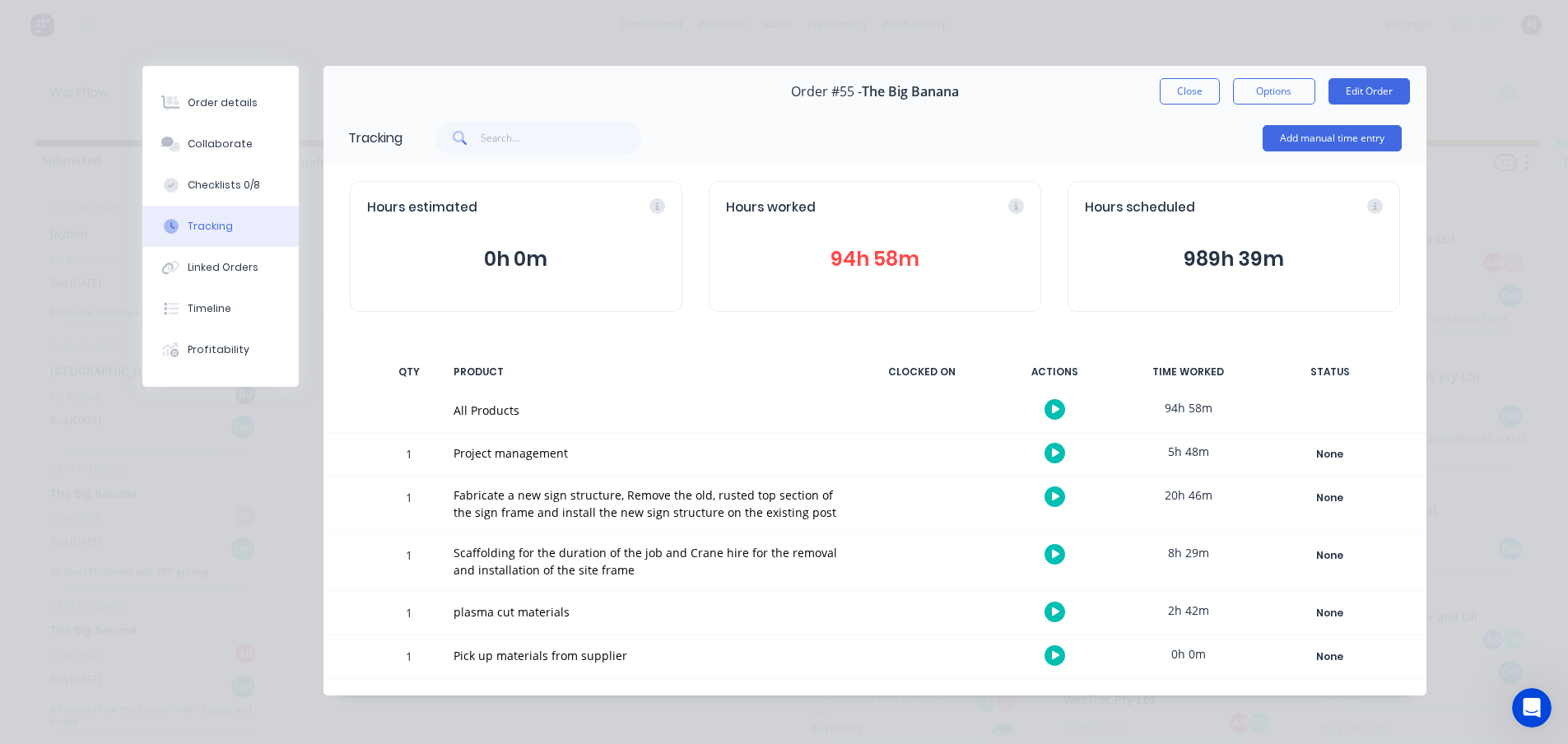
click at [892, 240] on div "Hours worked 94h 58m" at bounding box center [875, 246] width 332 height 131
click at [886, 262] on button "94h 58m" at bounding box center [875, 260] width 298 height 31
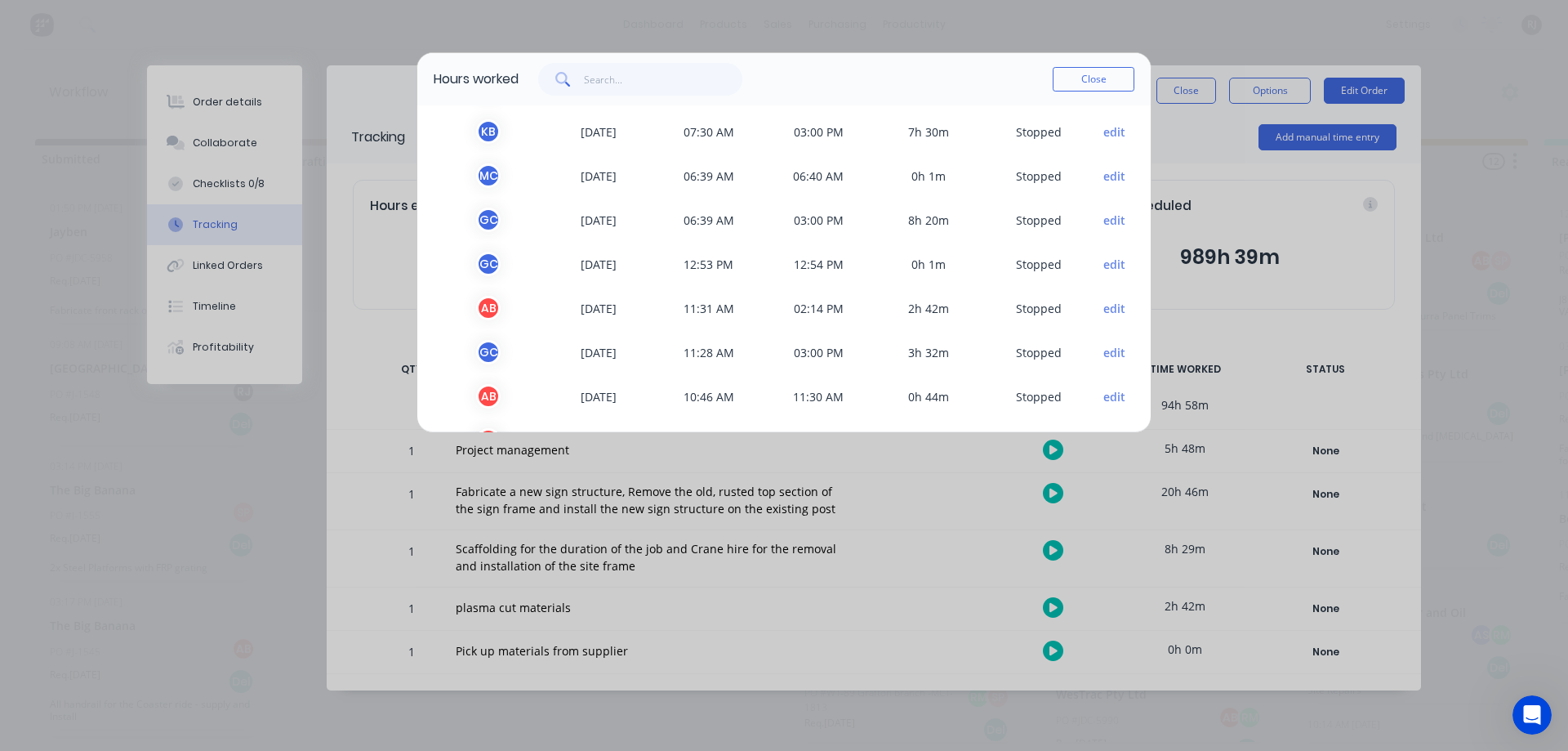
scroll to position [843, 0]
click at [1104, 300] on button "edit" at bounding box center [1114, 305] width 22 height 17
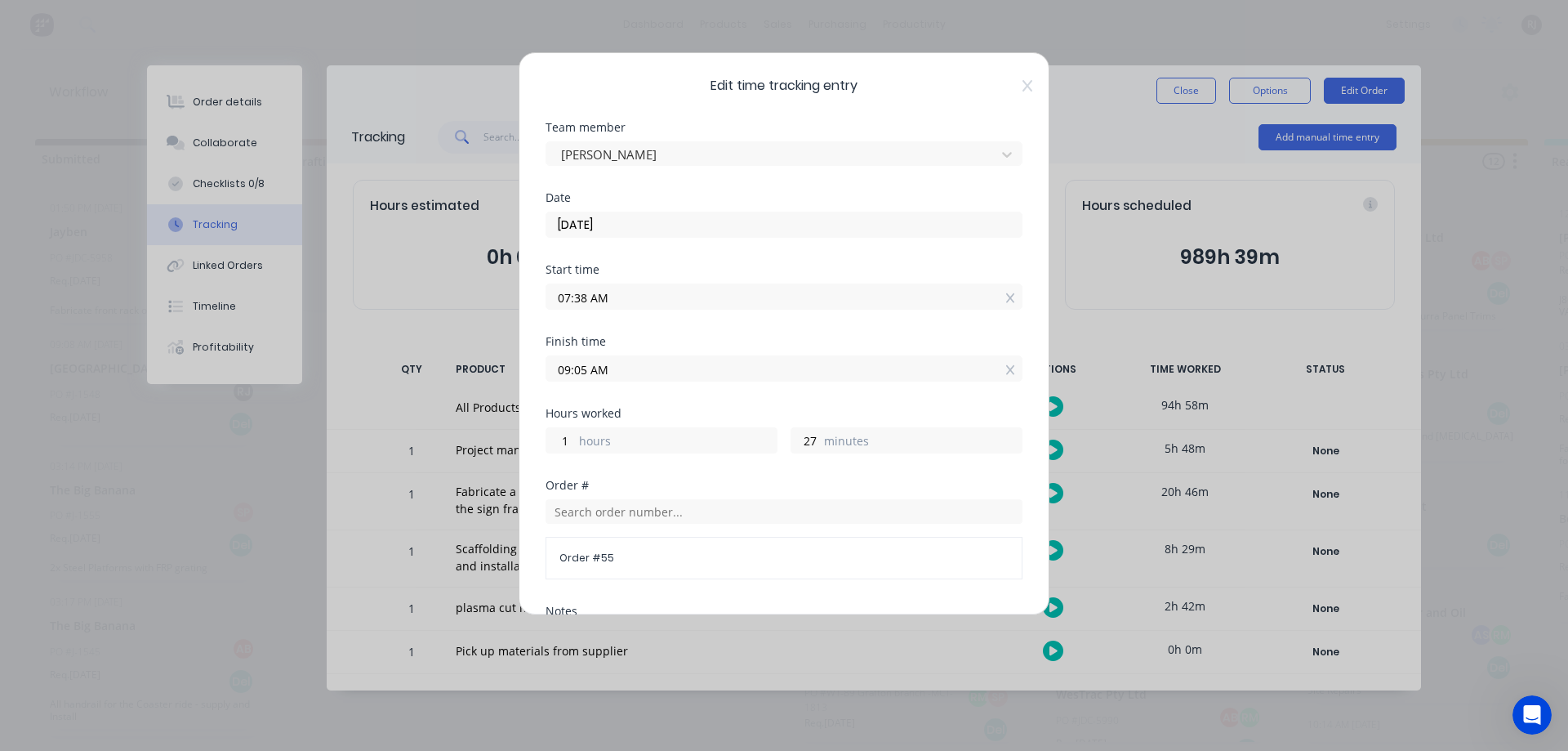
scroll to position [190, 0]
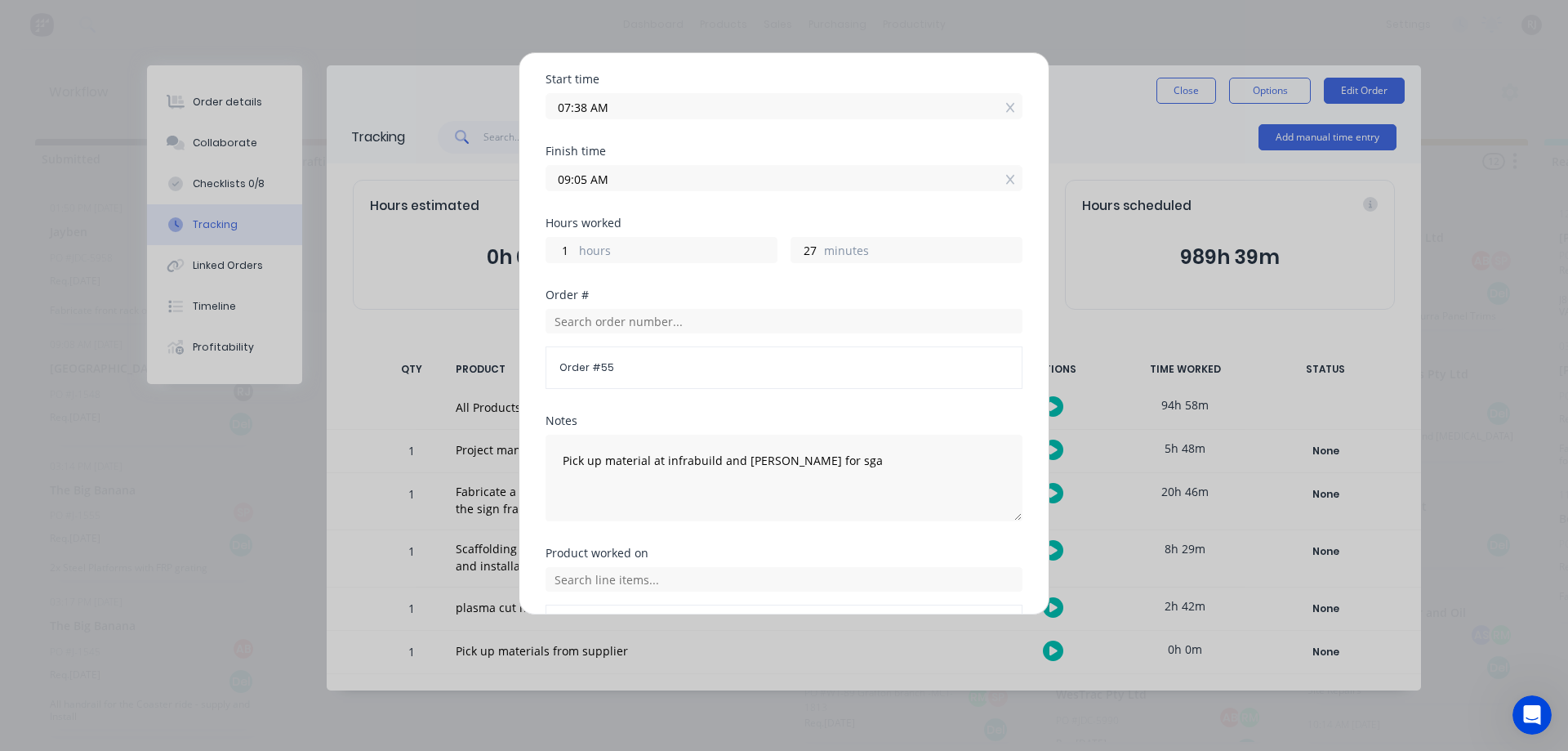
click at [1135, 154] on div "Edit time tracking entry Team member Andrew BLACKFORD Date 29/07/2025 Start tim…" at bounding box center [784, 375] width 1568 height 751
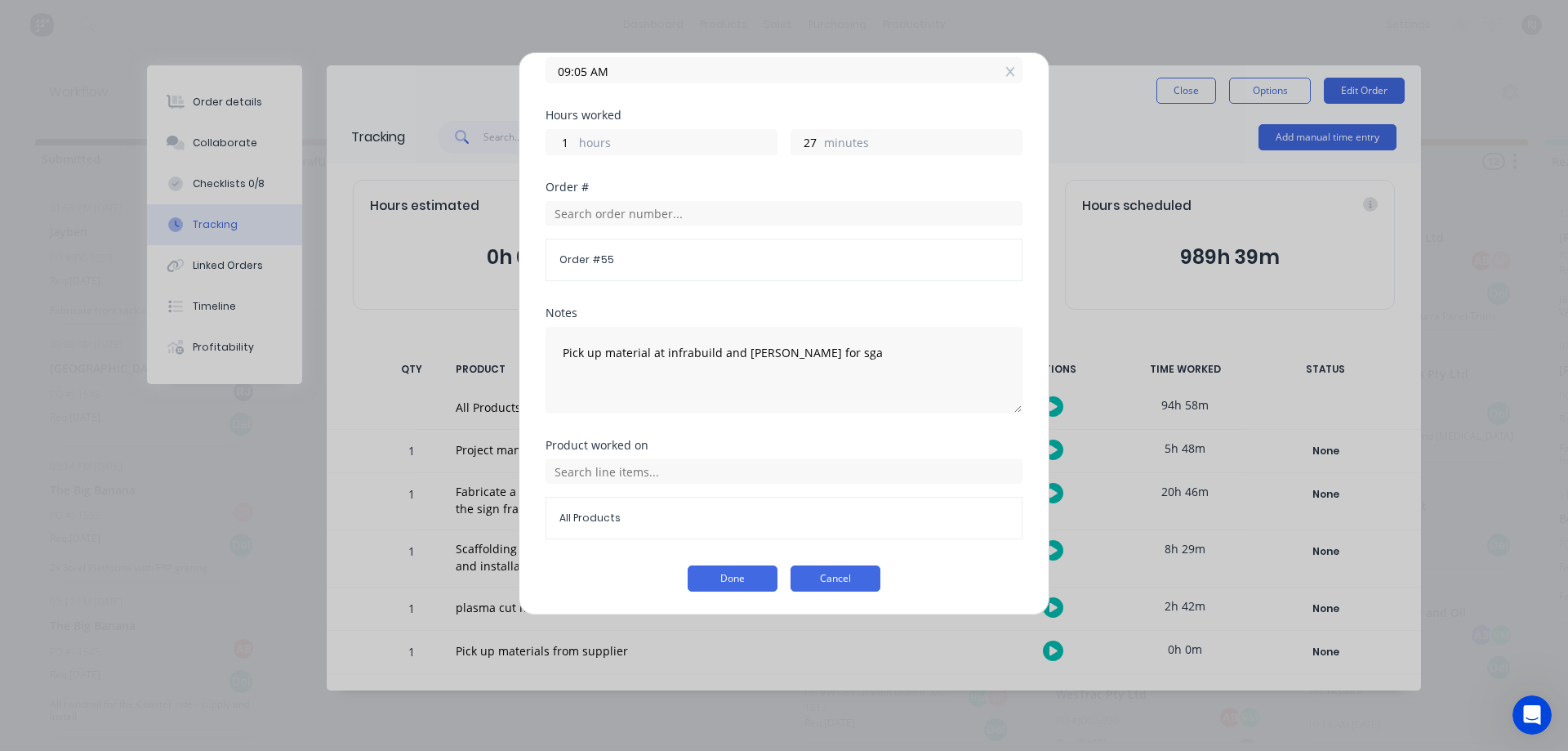
click at [822, 584] on button "Cancel" at bounding box center [834, 579] width 89 height 26
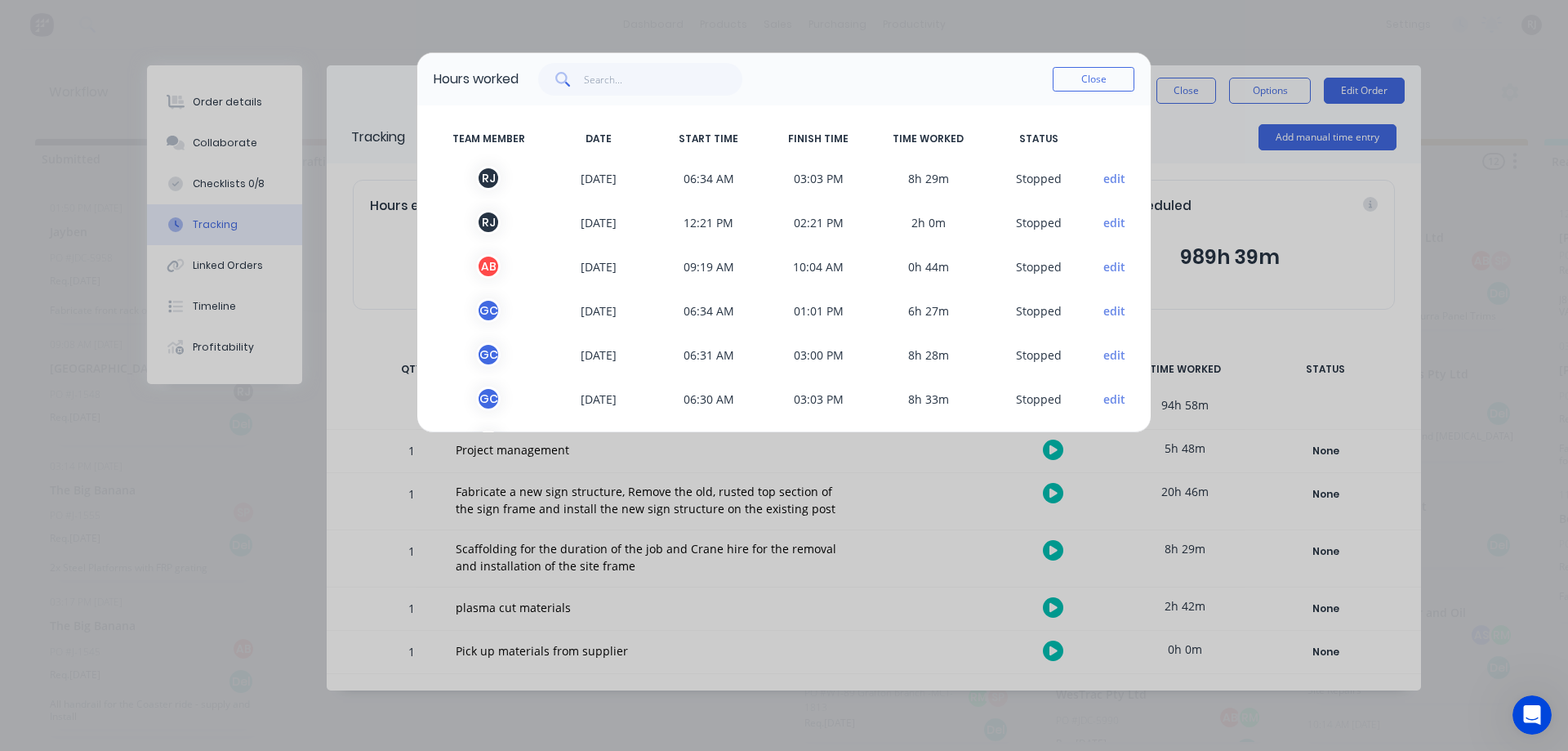
click at [1115, 83] on button "Close" at bounding box center [1094, 80] width 82 height 25
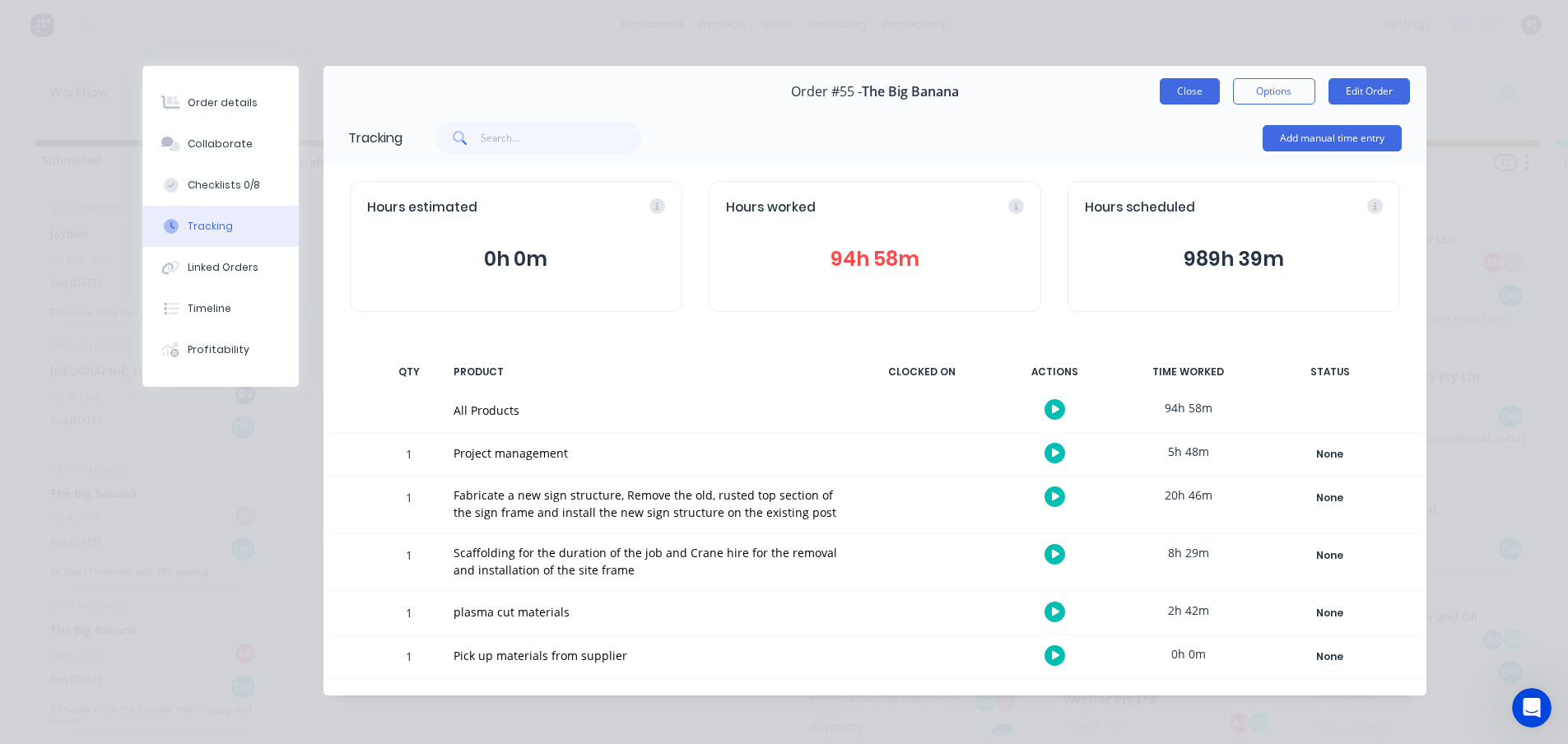
click at [1203, 90] on button "Close" at bounding box center [1189, 92] width 60 height 26
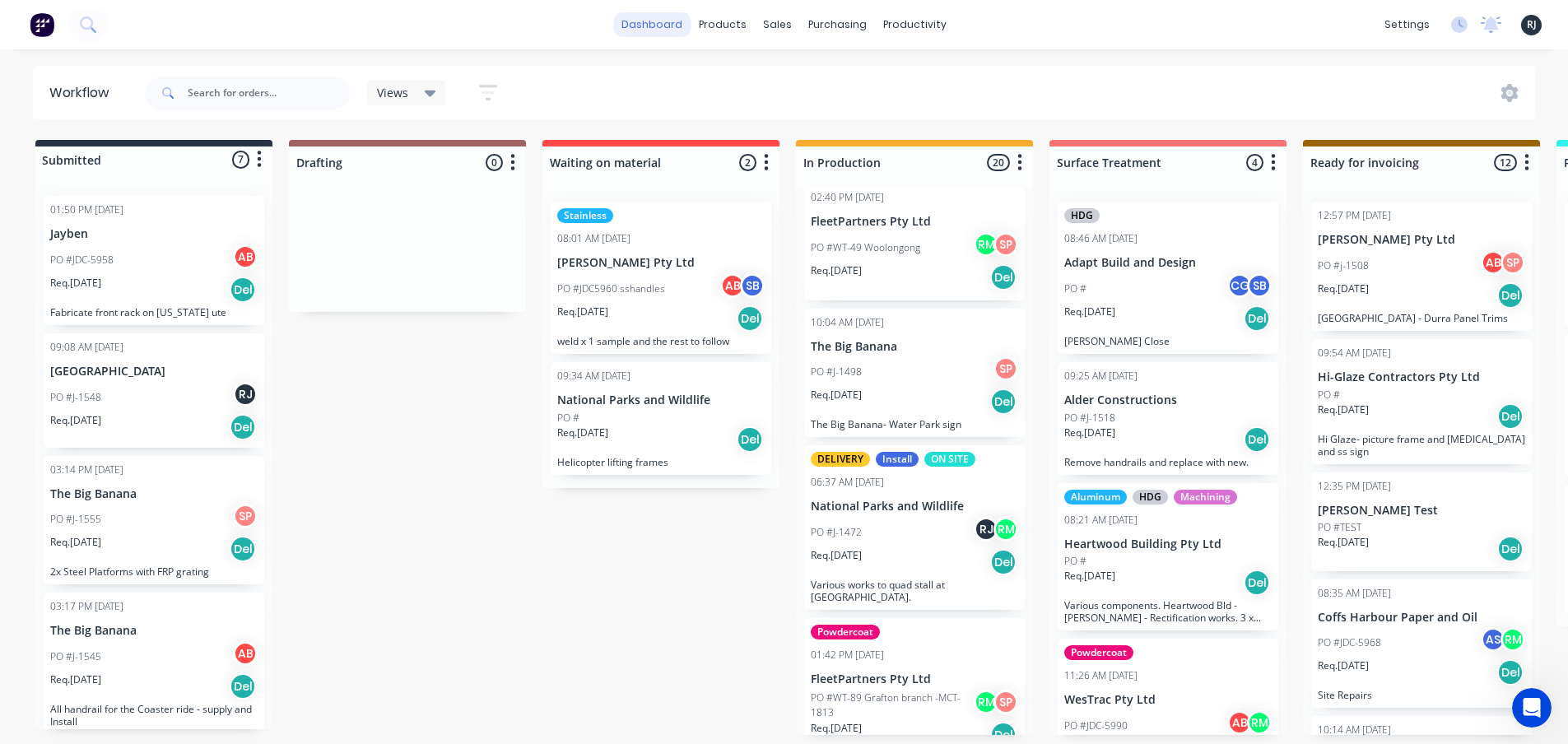
click at [663, 26] on link "dashboard" at bounding box center [652, 25] width 78 height 25
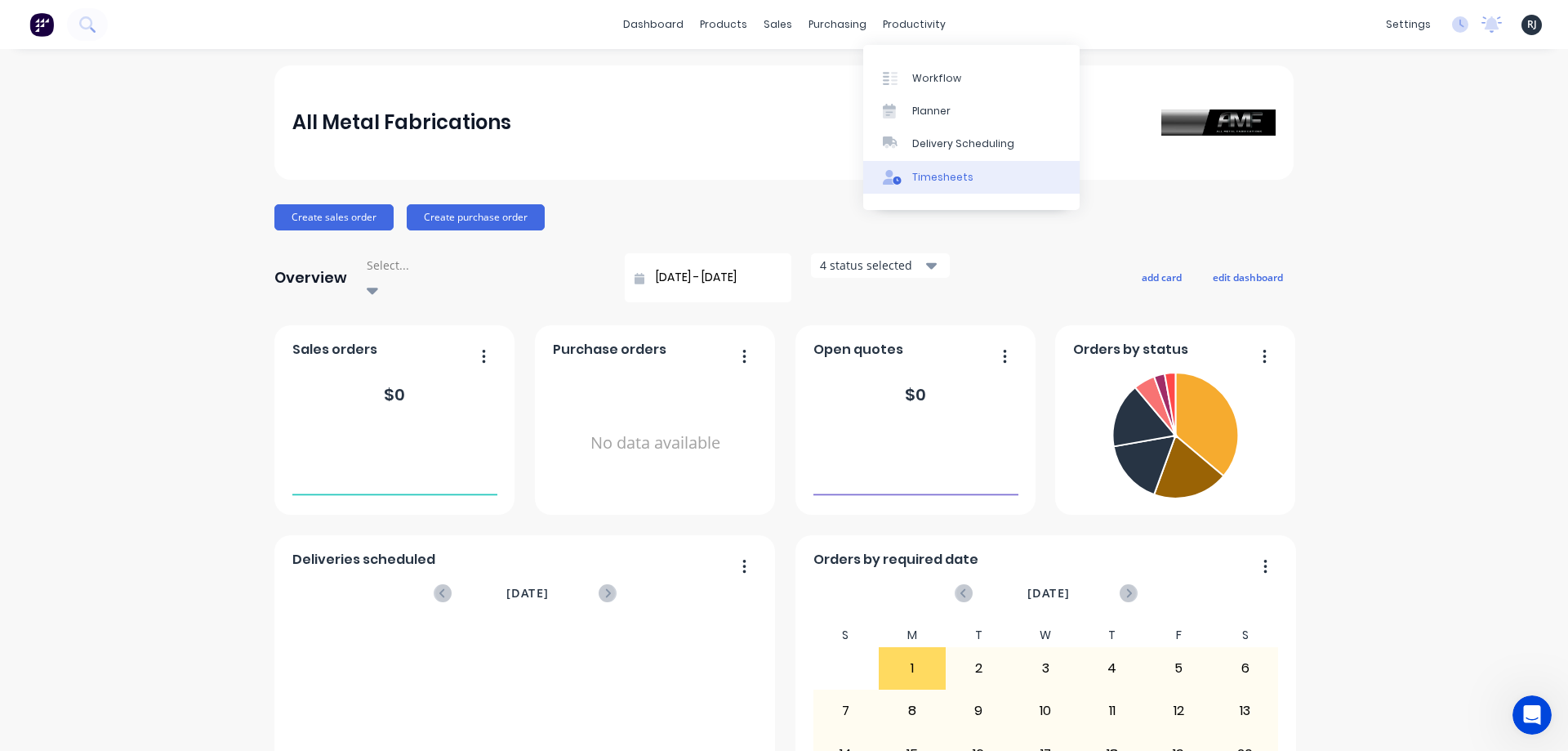
click at [933, 179] on div "Timesheets" at bounding box center [943, 177] width 62 height 15
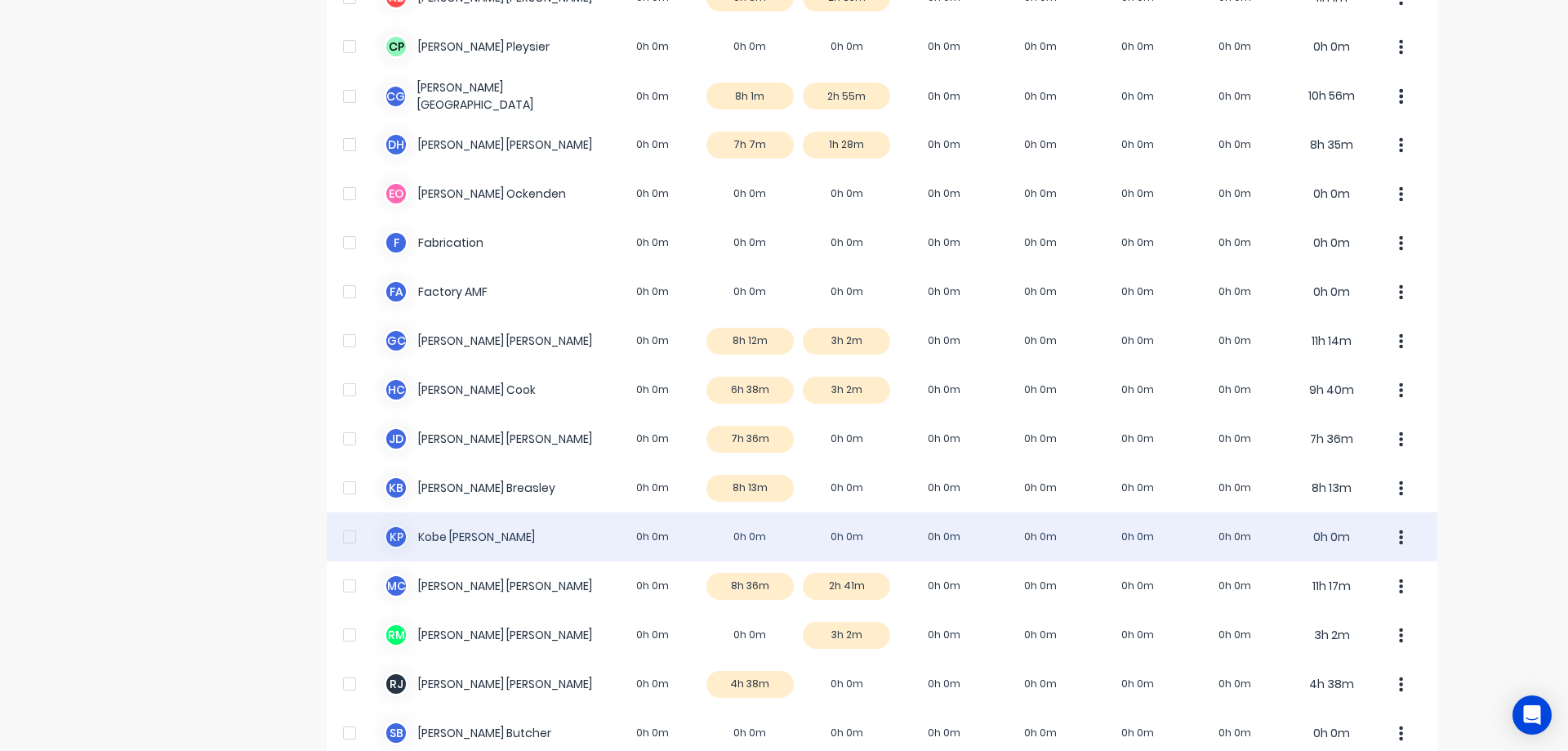
scroll to position [425, 0]
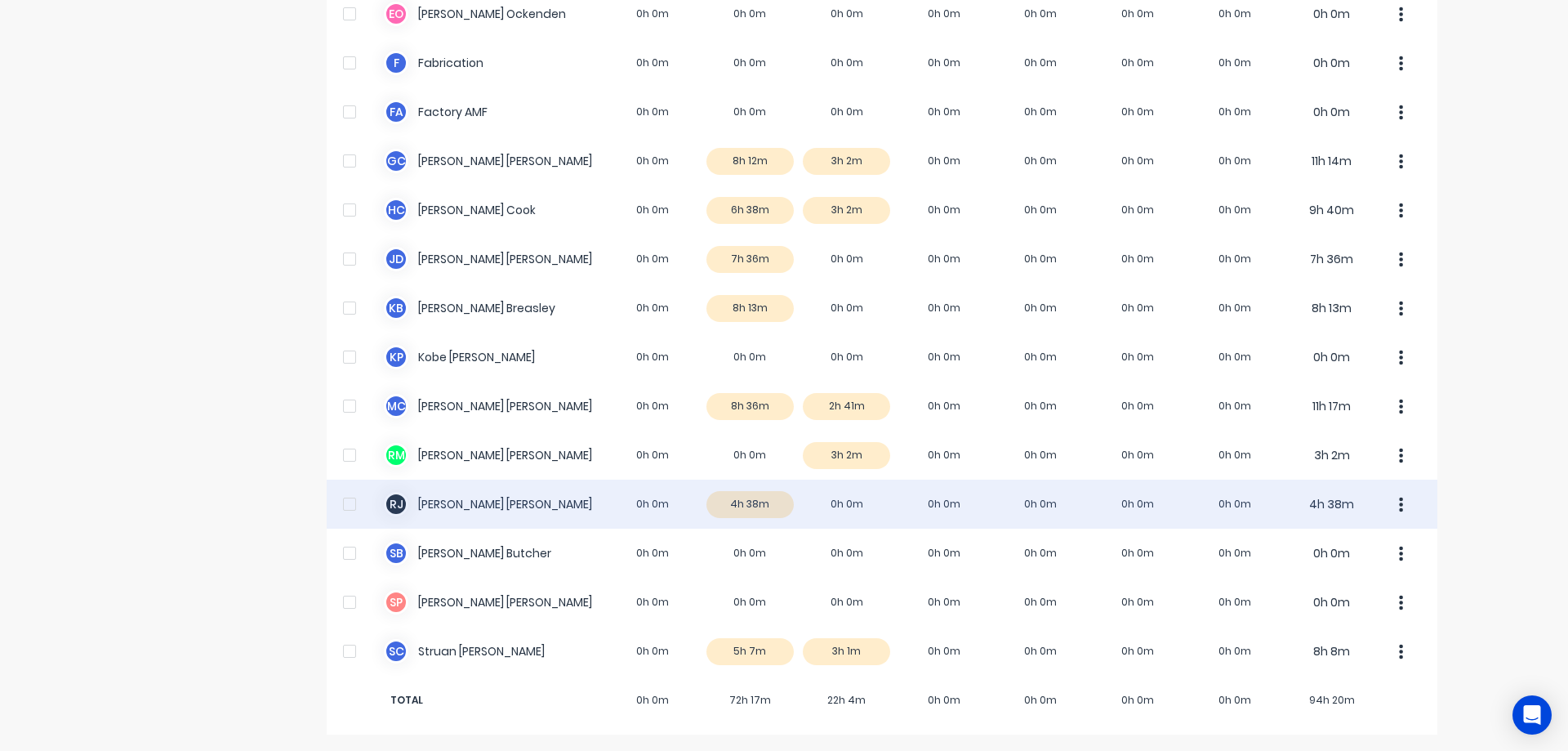
click at [482, 501] on div "[PERSON_NAME] [PERSON_NAME] 0h 0m 4h 38m 0h 0m 0h 0m 0h 0m 0h 0m 0h 0m 4h 38m" at bounding box center [882, 504] width 1111 height 49
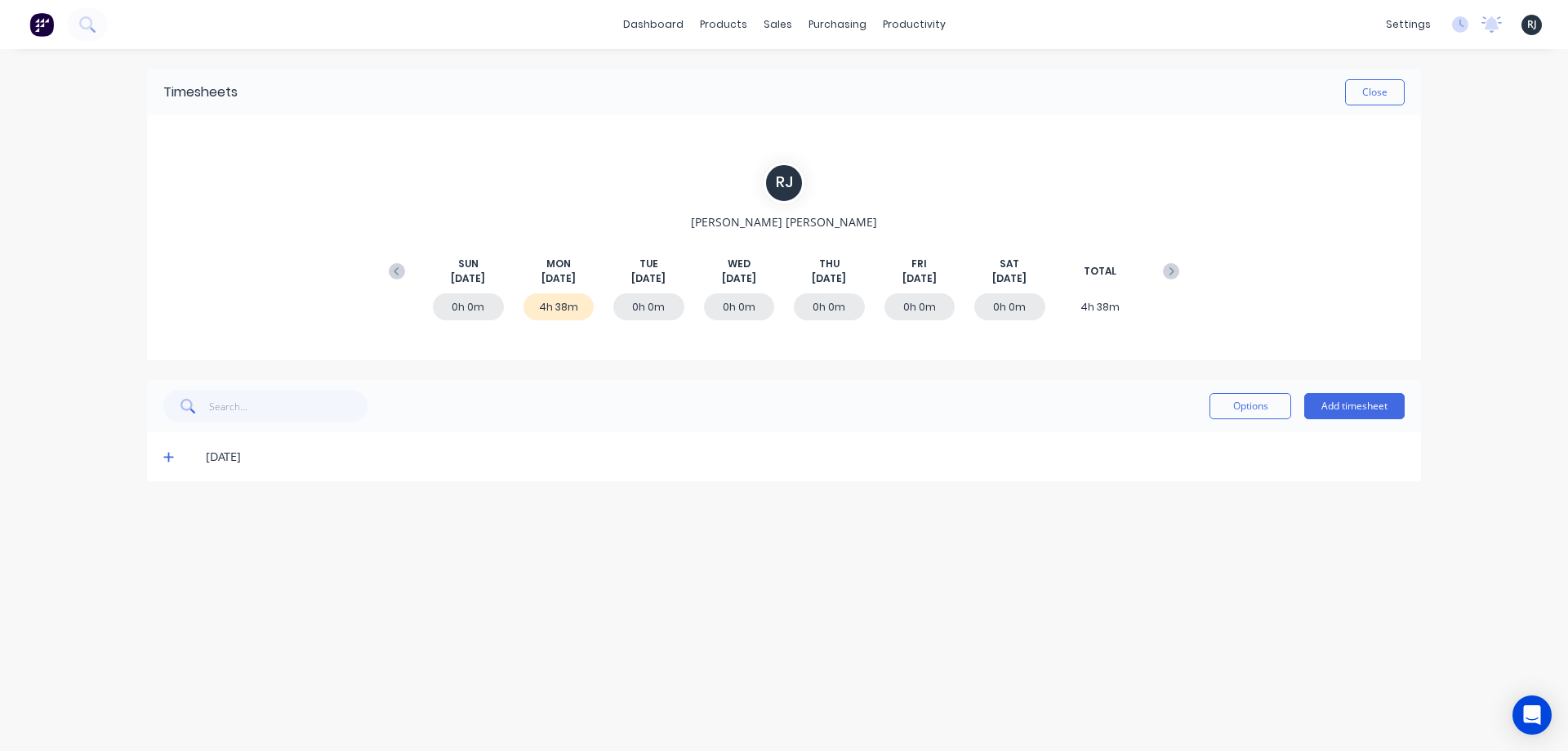
click at [643, 305] on div "0h 0m" at bounding box center [648, 306] width 71 height 27
click at [462, 307] on div "0h 0m" at bounding box center [468, 306] width 71 height 27
click at [635, 301] on div "0h 0m" at bounding box center [648, 306] width 71 height 27
click at [1395, 409] on button "Add timesheet" at bounding box center [1354, 406] width 100 height 26
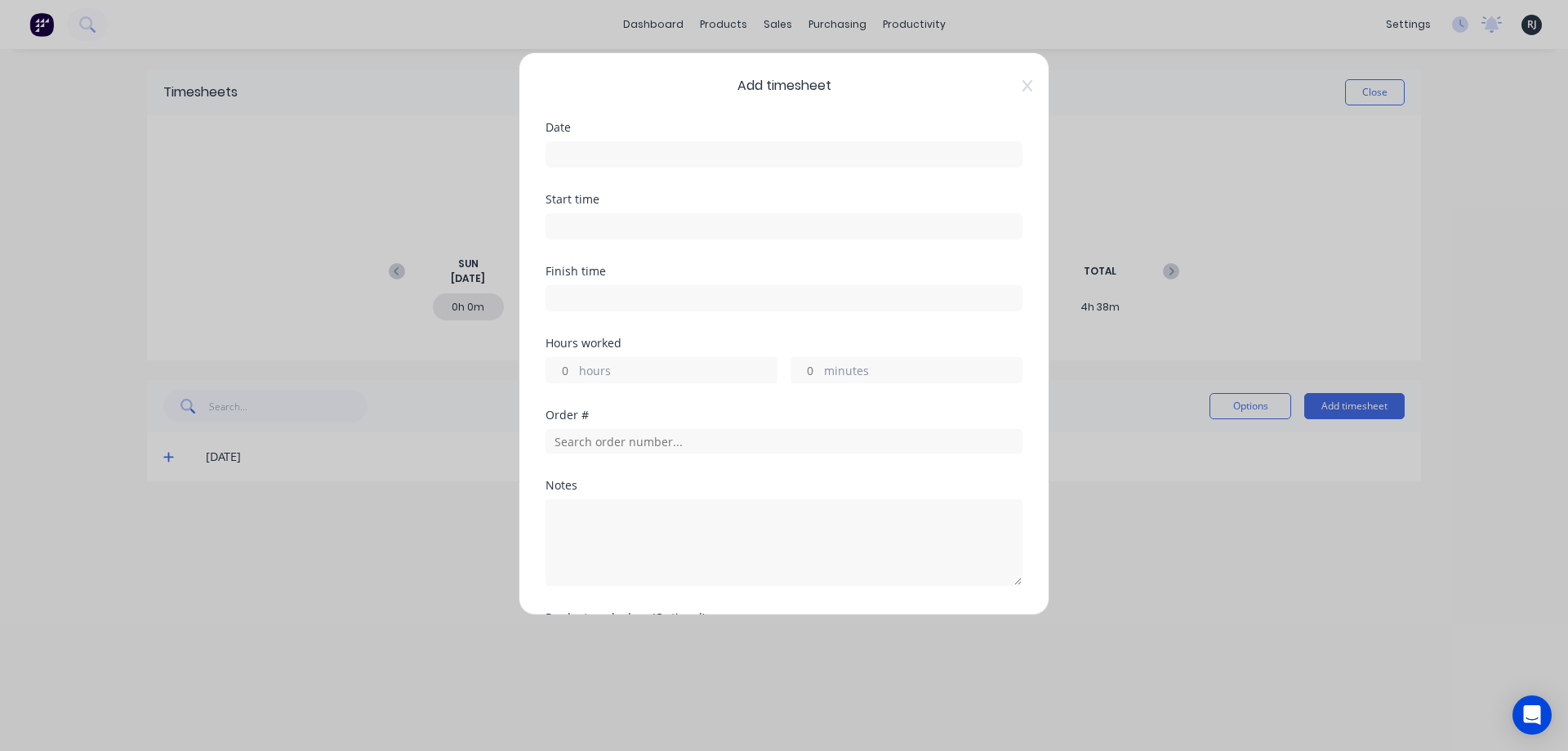
click at [725, 152] on input at bounding box center [784, 154] width 475 height 25
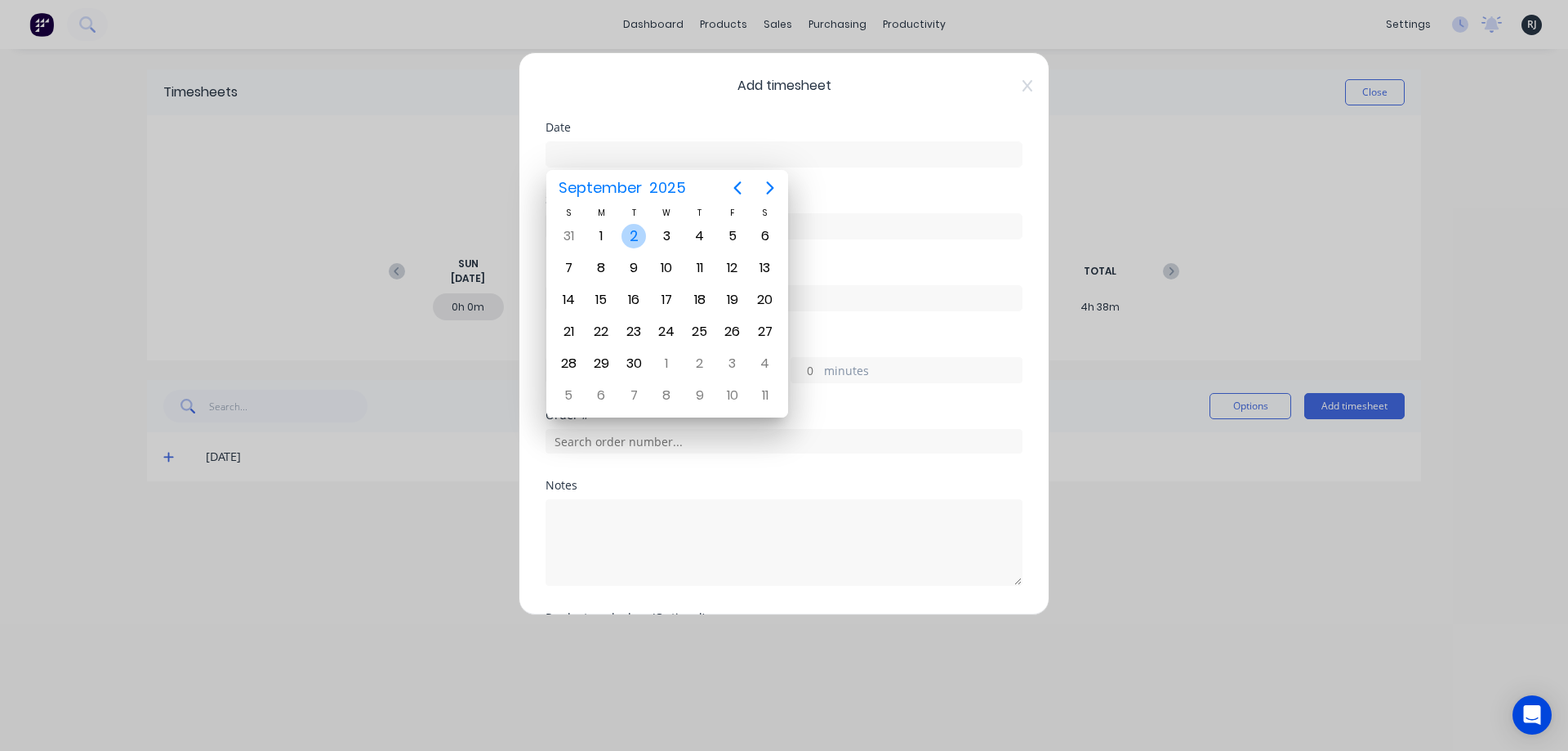
click at [629, 235] on div "2" at bounding box center [633, 236] width 25 height 25
type input "02/09/2025"
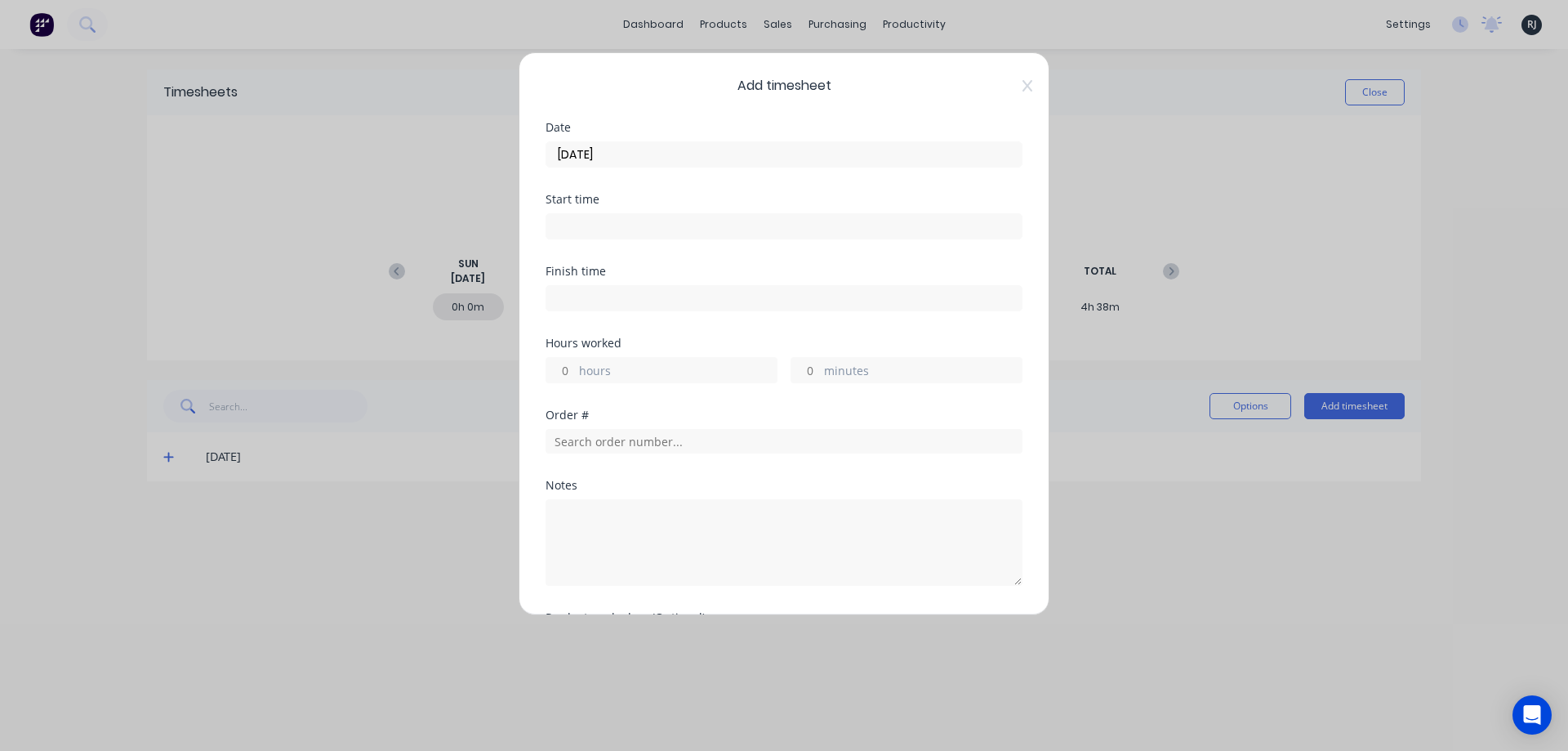
click at [645, 211] on div at bounding box center [784, 224] width 477 height 30
click at [646, 220] on input at bounding box center [784, 227] width 475 height 25
type input "09:37 AM"
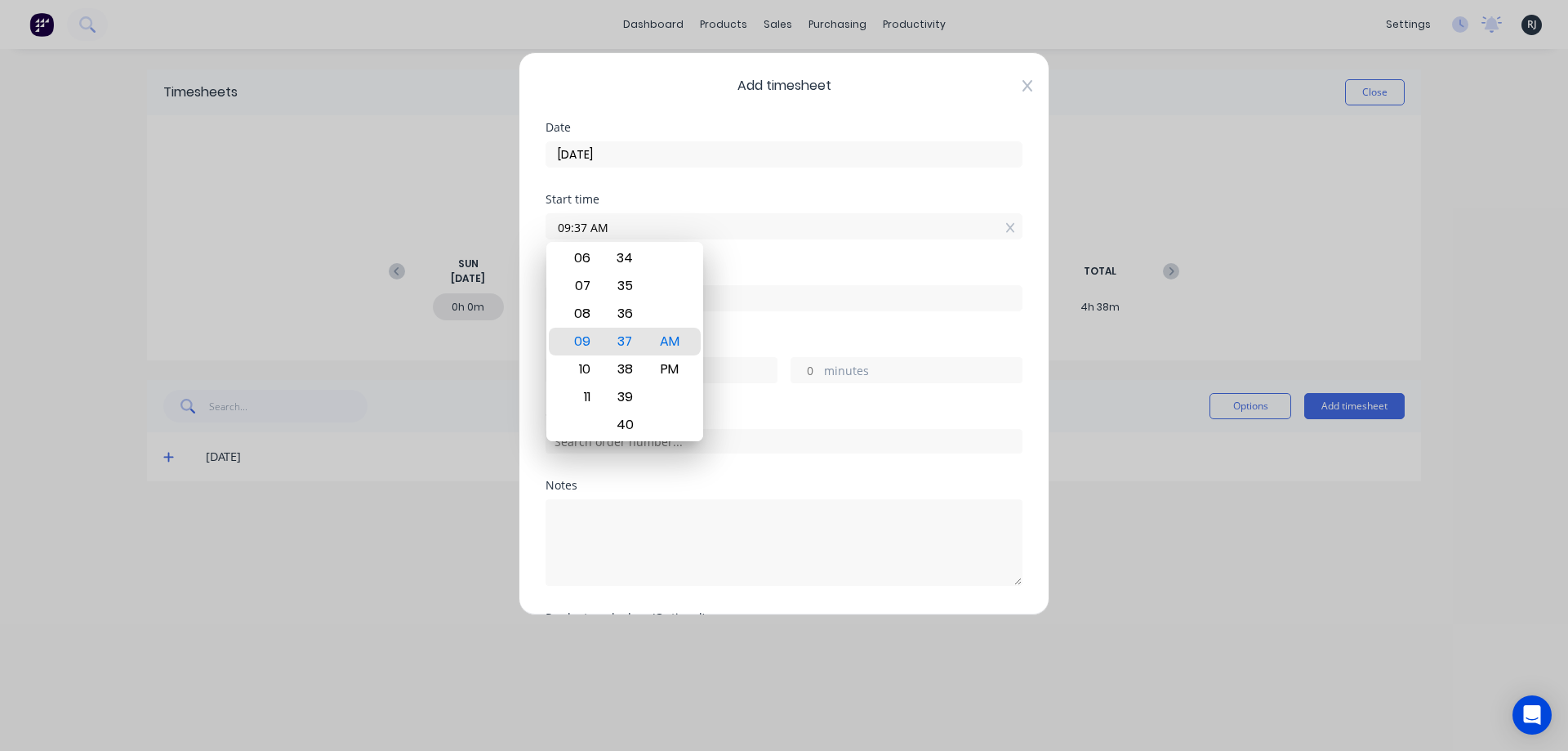
click at [1022, 85] on icon at bounding box center [1027, 86] width 10 height 11
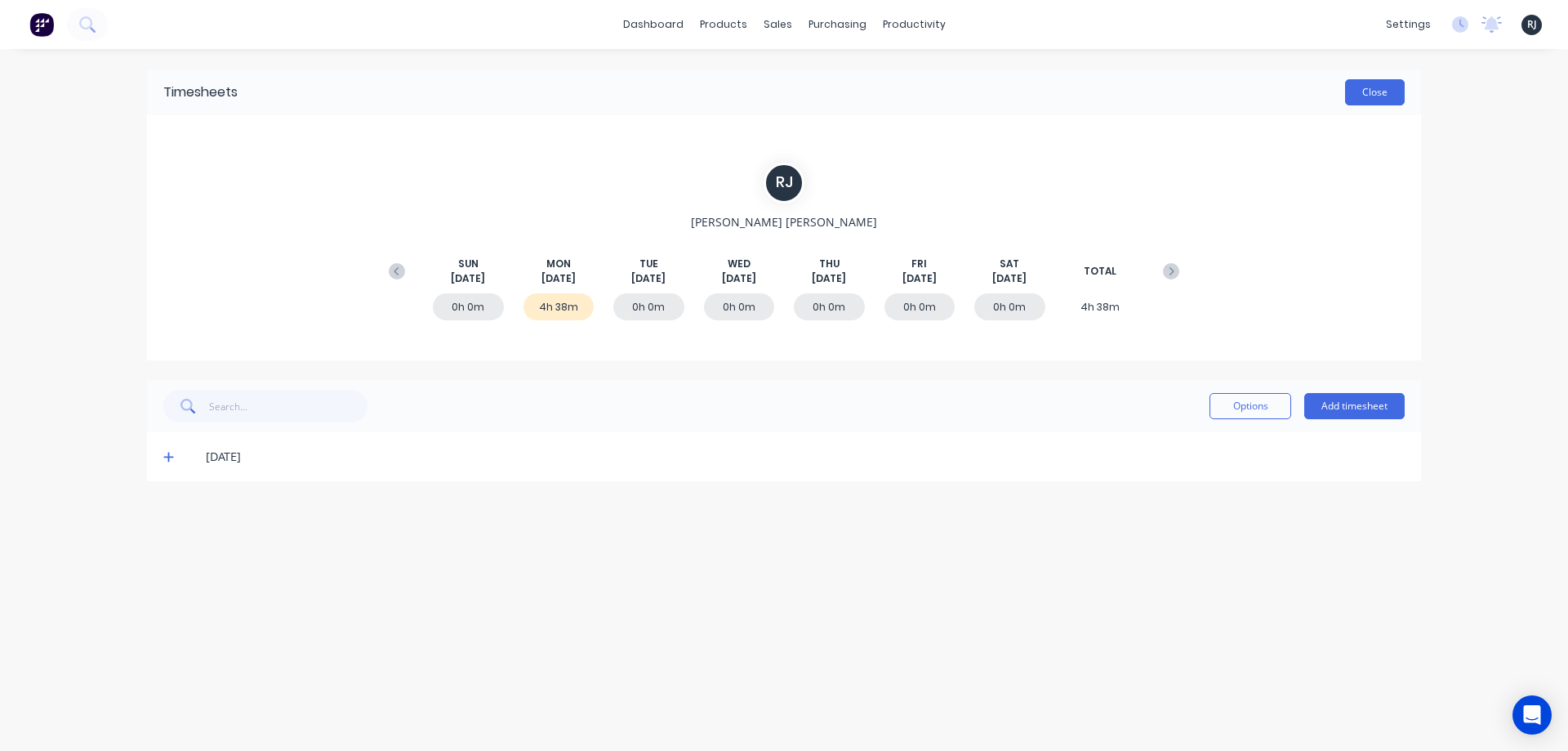
click at [1377, 87] on button "Close" at bounding box center [1374, 93] width 60 height 26
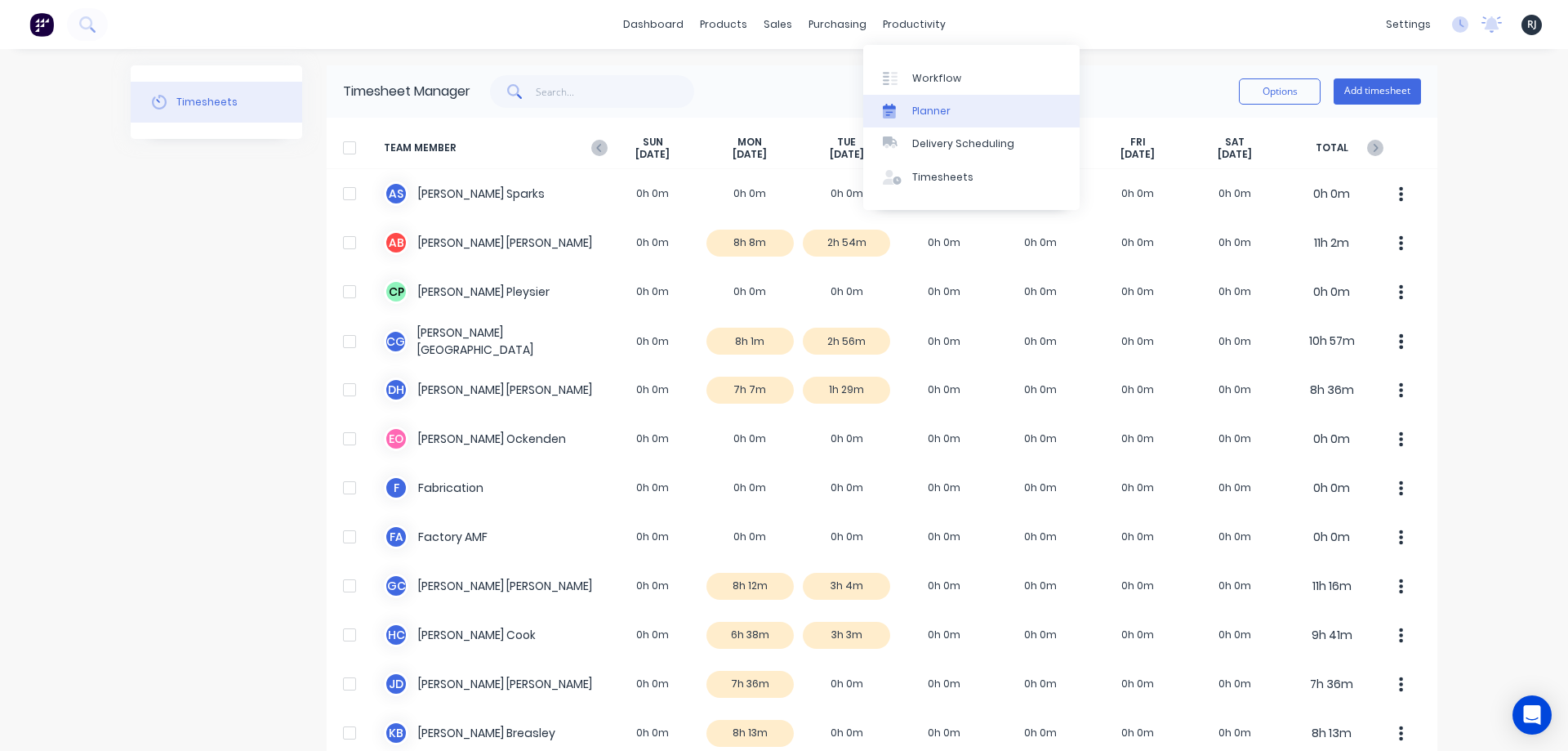
click at [931, 112] on div "Planner" at bounding box center [931, 111] width 39 height 15
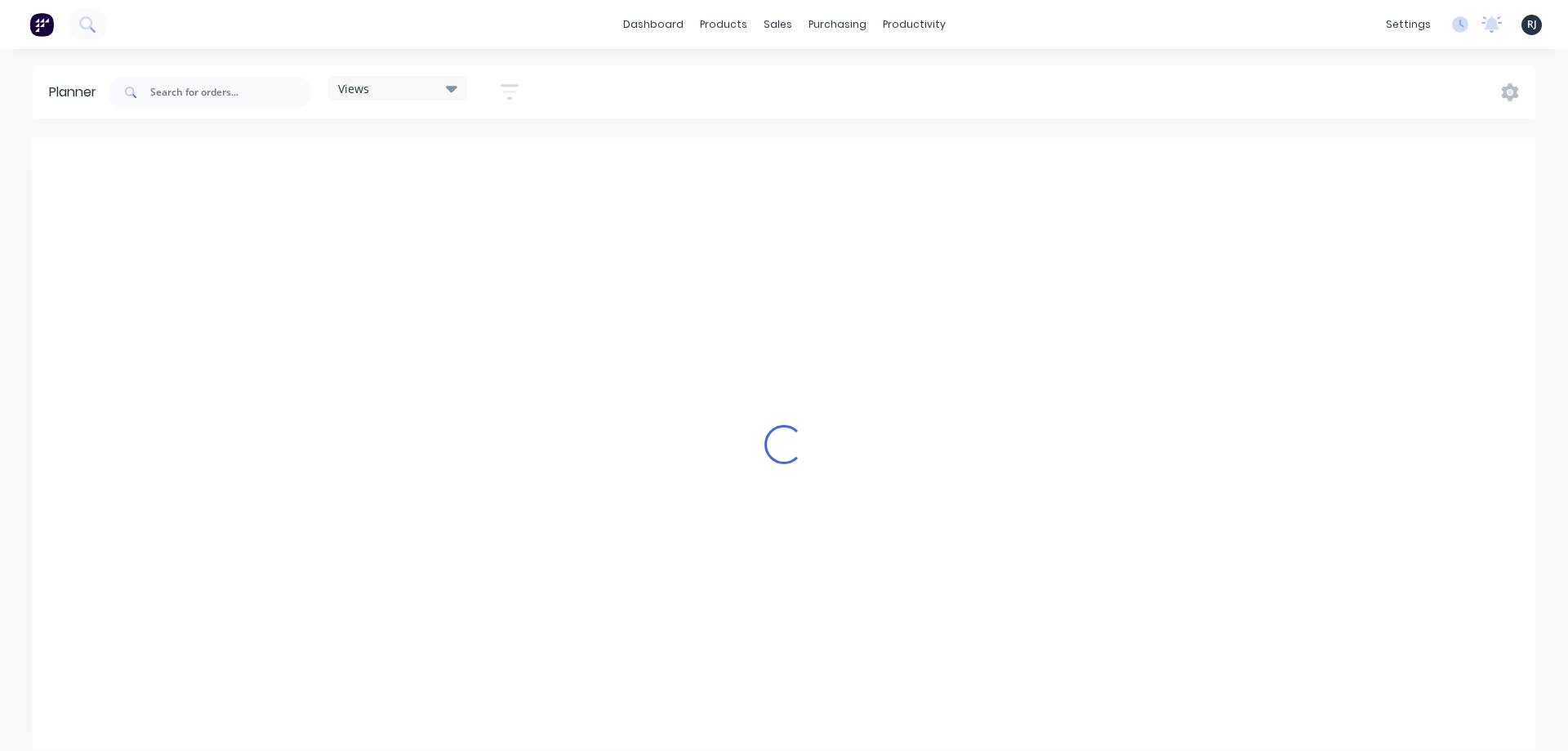
scroll to position [0, 2352]
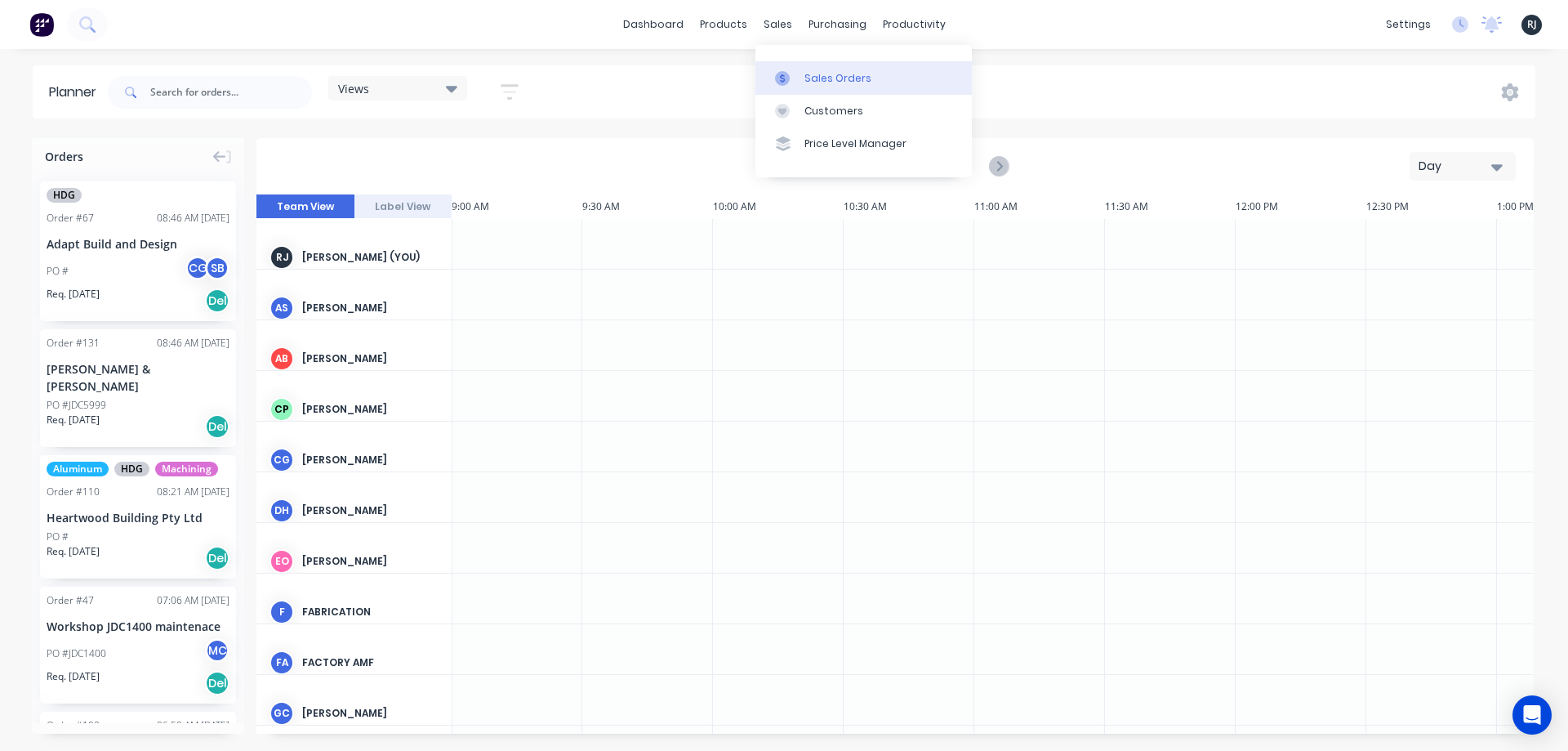
click at [816, 83] on div "Sales Orders" at bounding box center [838, 79] width 67 height 15
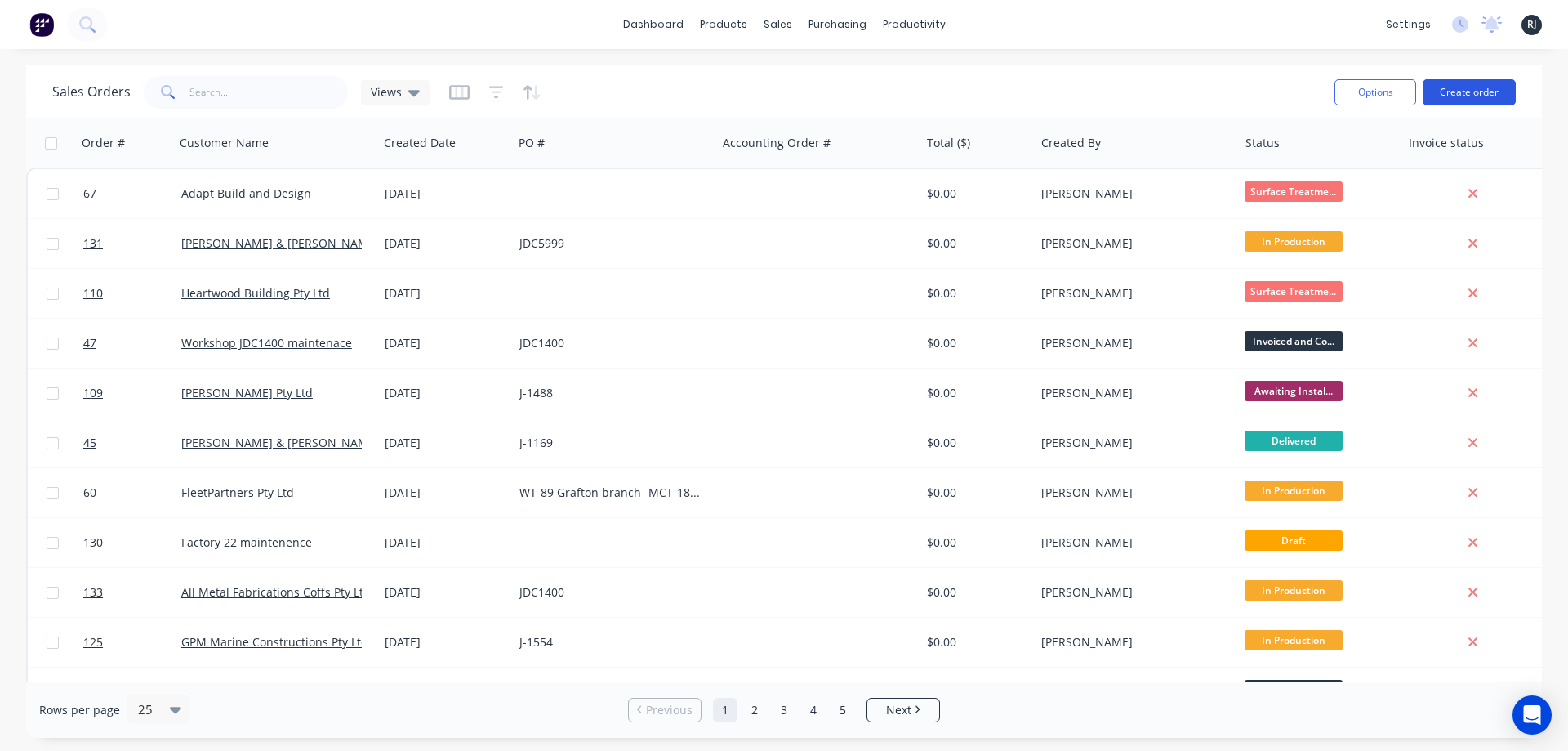
click at [1490, 90] on button "Create order" at bounding box center [1469, 93] width 93 height 26
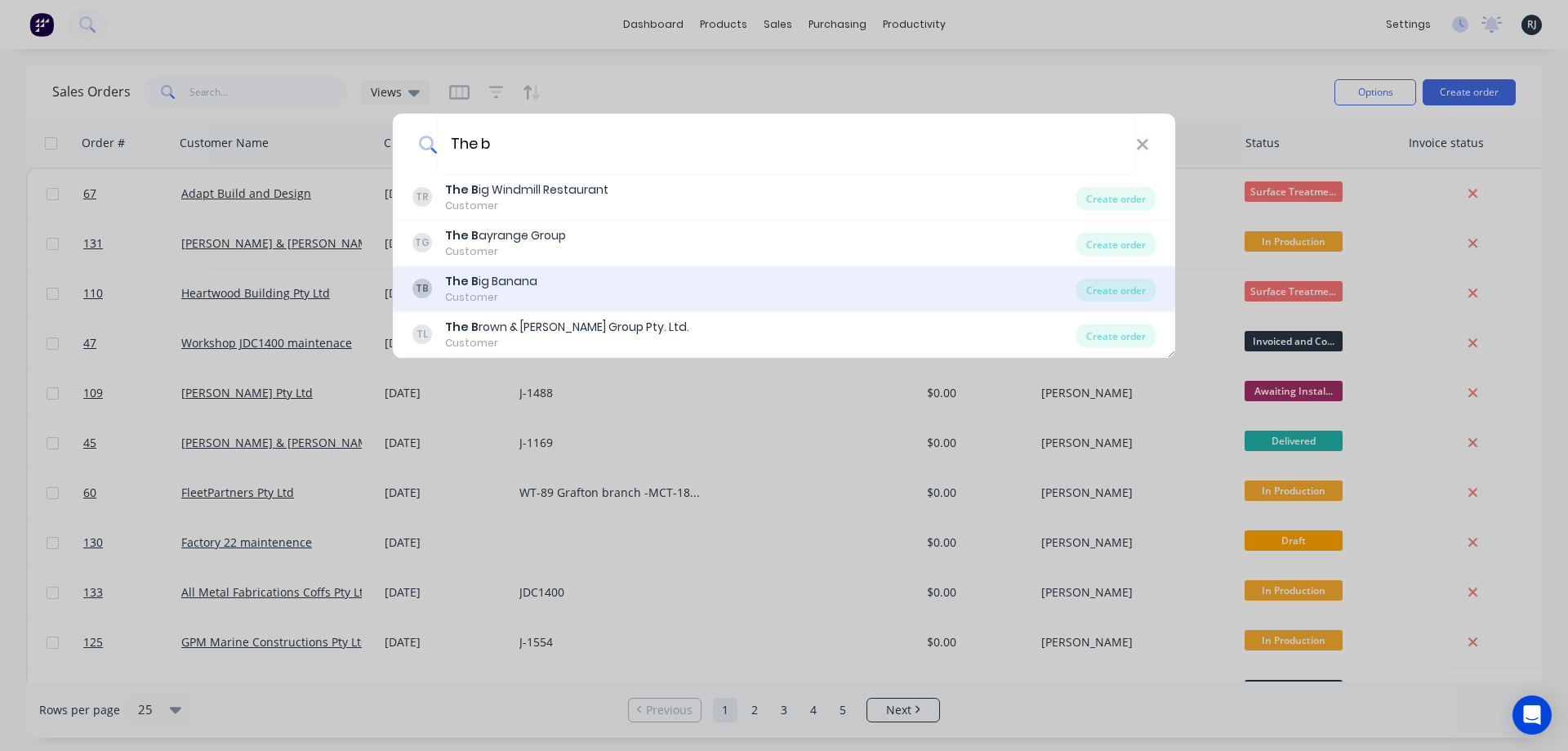
type input "The b"
click at [539, 277] on div "TB The B ig Banana Customer" at bounding box center [744, 288] width 664 height 32
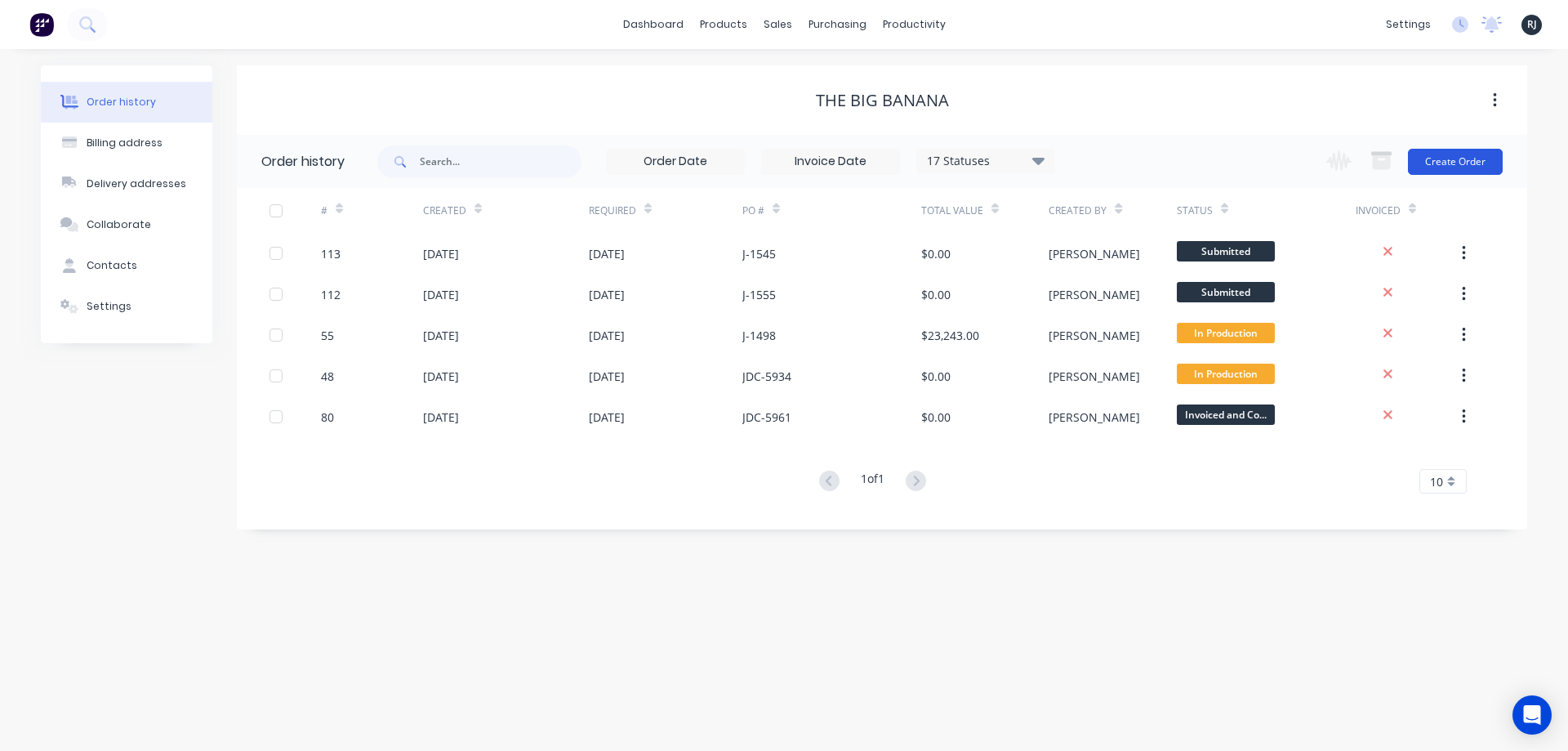
click at [1476, 156] on button "Create Order" at bounding box center [1455, 162] width 94 height 26
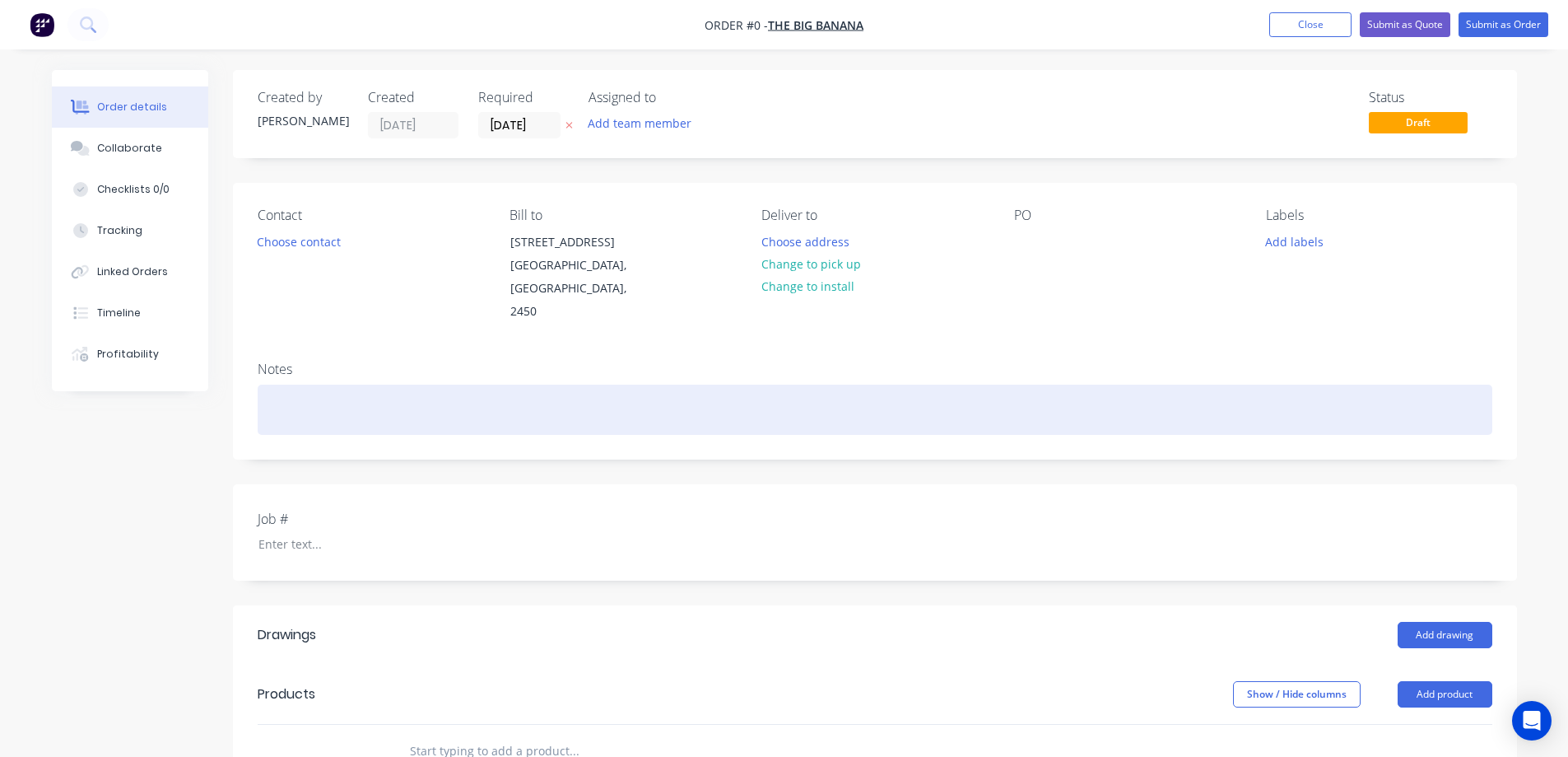
click at [577, 393] on div at bounding box center [875, 410] width 1235 height 50
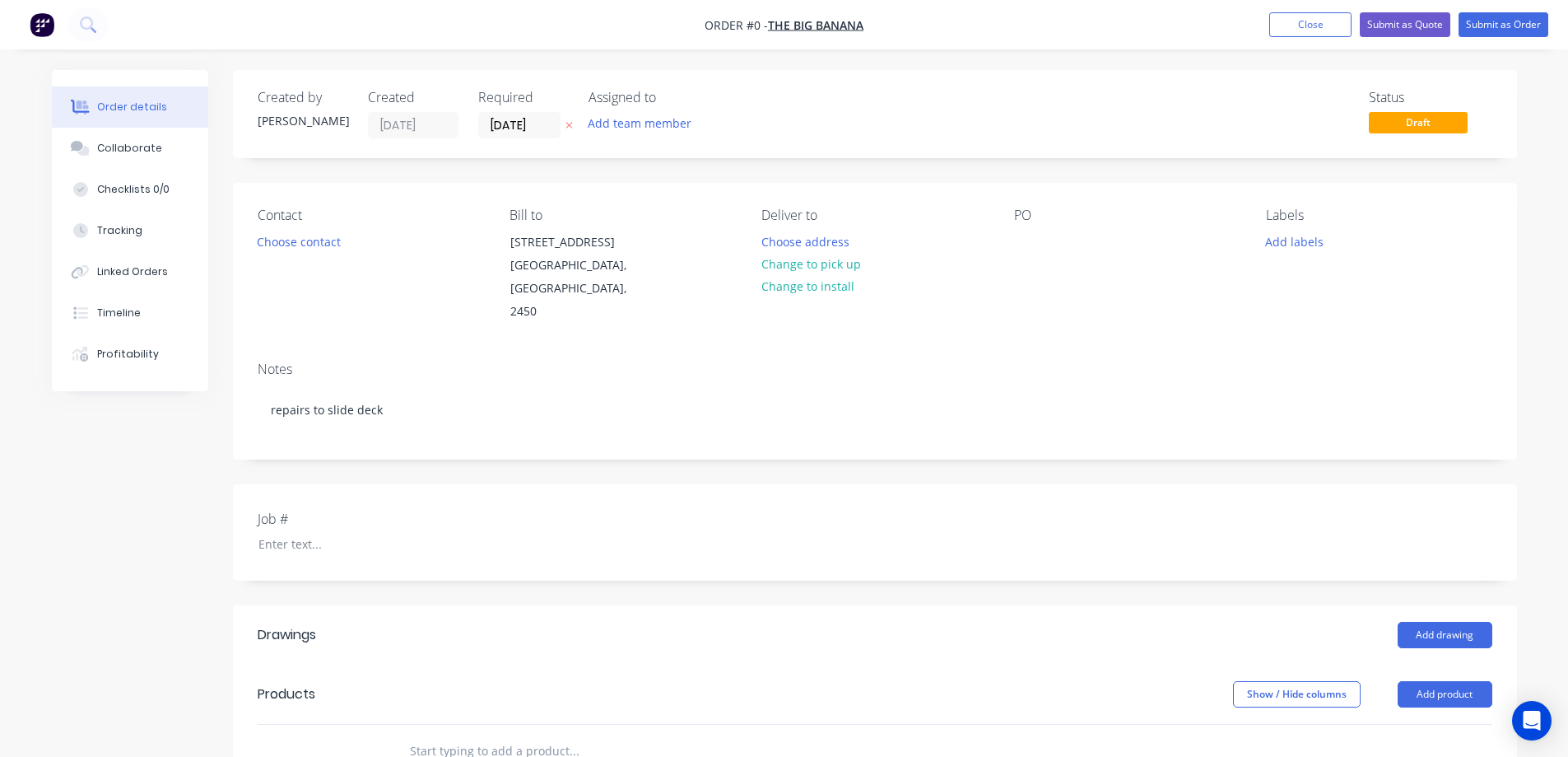
click at [437, 499] on div "Order details Collaborate Checklists 0/0 Tracking Linked Orders Timeline Profit…" at bounding box center [784, 635] width 1498 height 1128
click at [318, 532] on div at bounding box center [348, 544] width 206 height 24
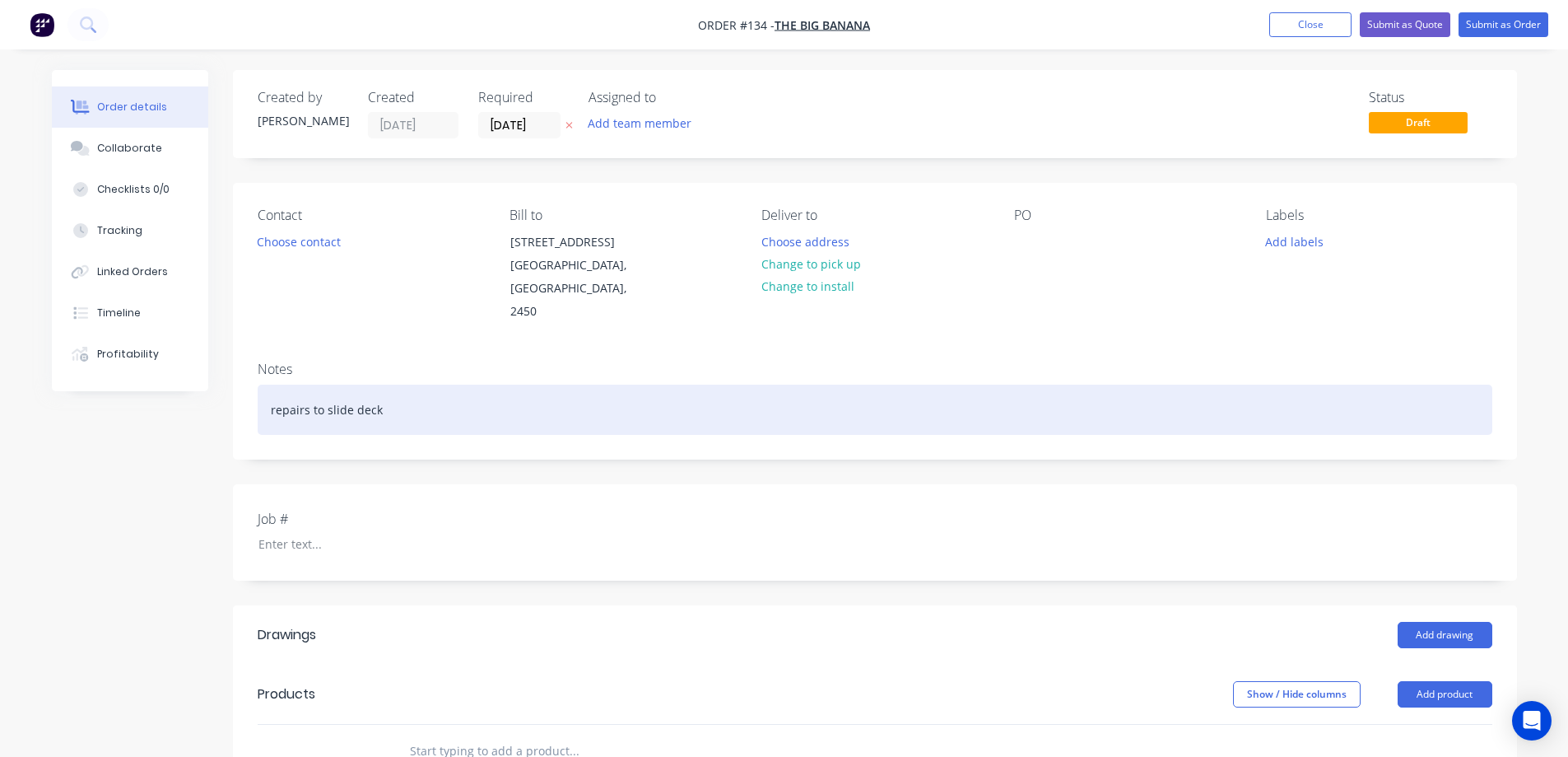
click at [275, 388] on div "repairs to slide deck" at bounding box center [875, 410] width 1235 height 50
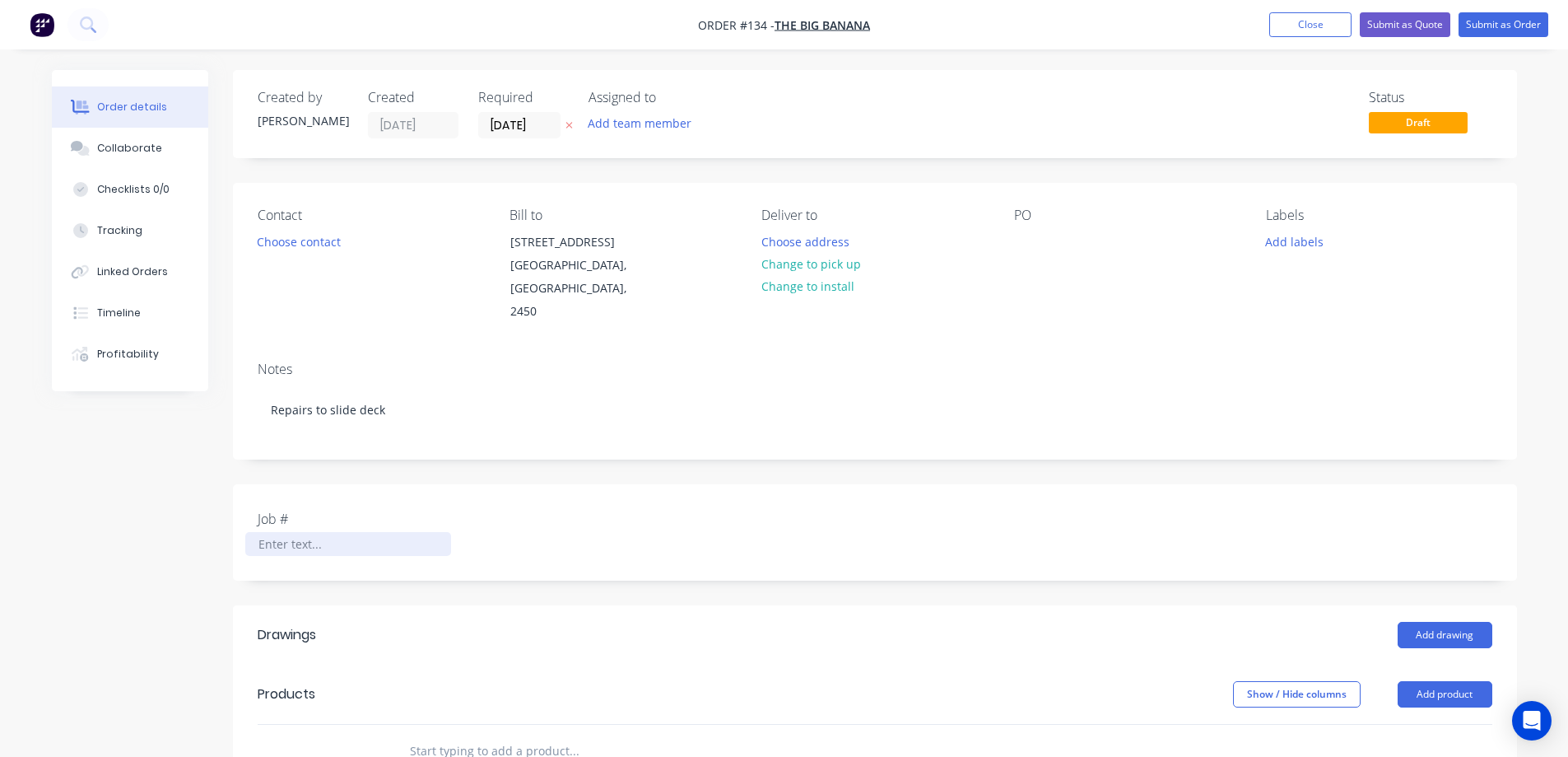
click at [361, 532] on div at bounding box center [348, 544] width 206 height 24
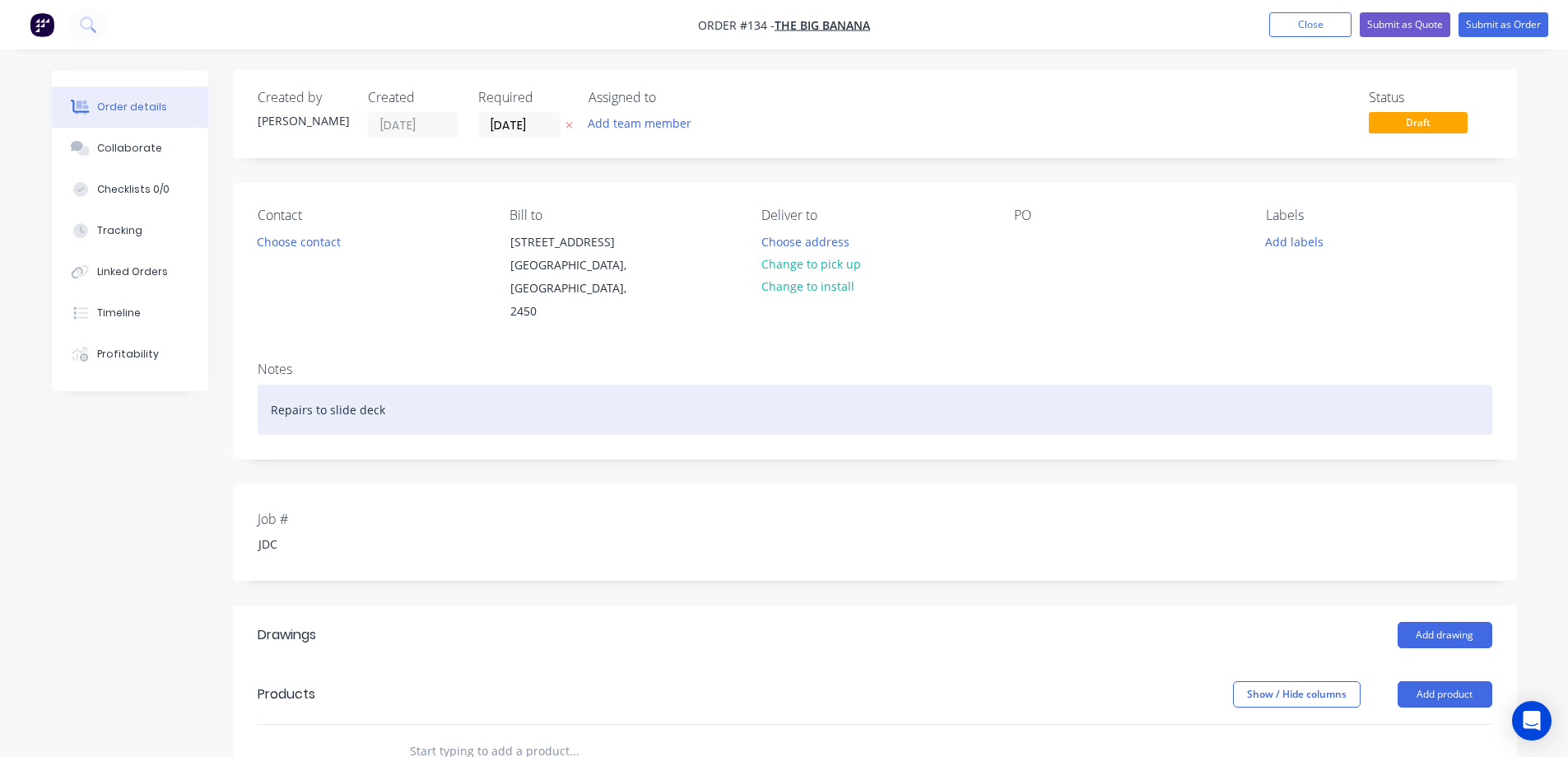
click at [391, 390] on div "Repairs to slide deck" at bounding box center [875, 410] width 1235 height 50
click at [381, 386] on div "Repairs to slide deck Rebuild Deck at the Giant slide" at bounding box center [875, 410] width 1235 height 50
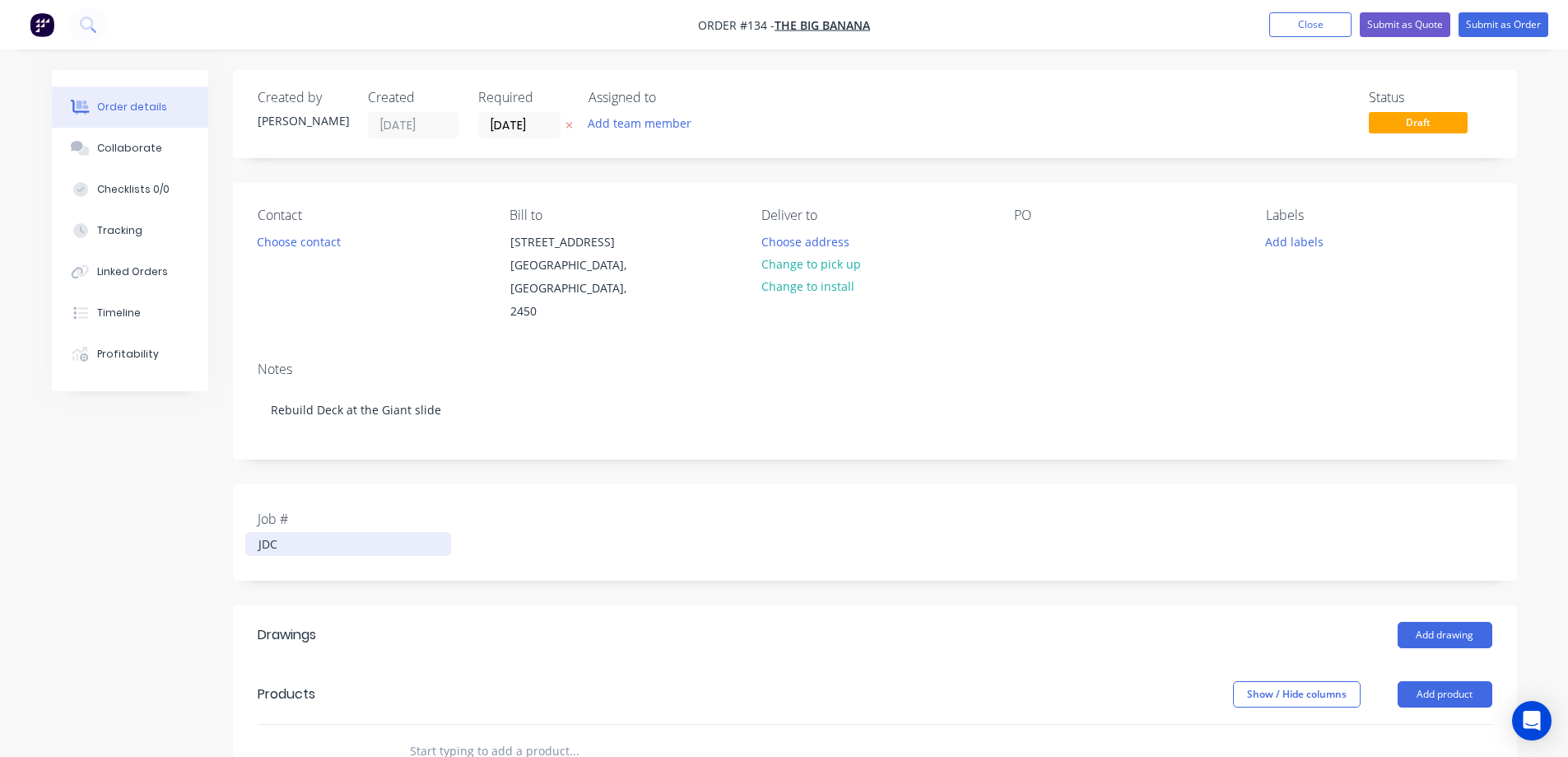
click at [356, 532] on div "JDC" at bounding box center [348, 544] width 206 height 24
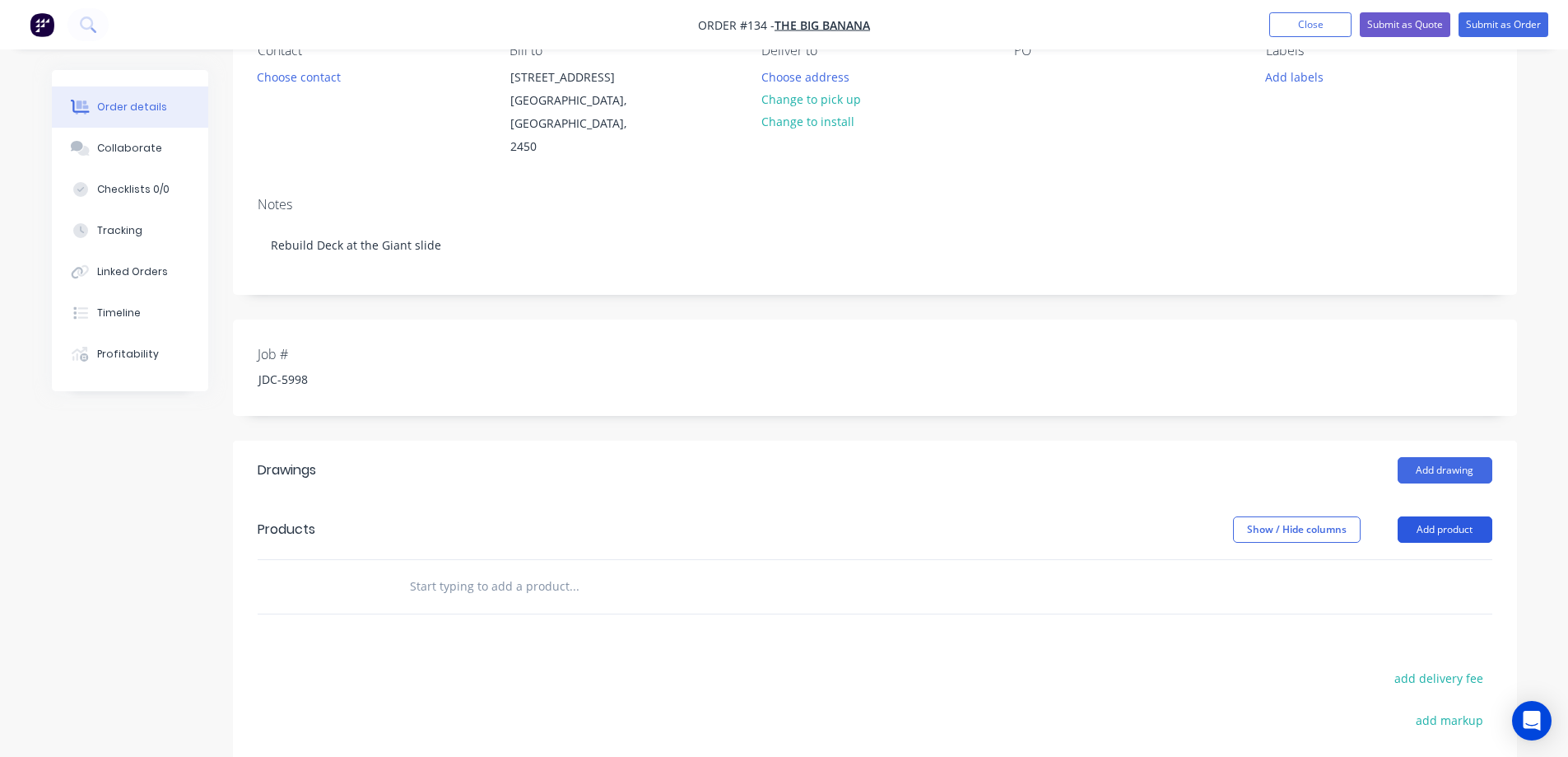
click at [1431, 516] on button "Add product" at bounding box center [1445, 529] width 94 height 26
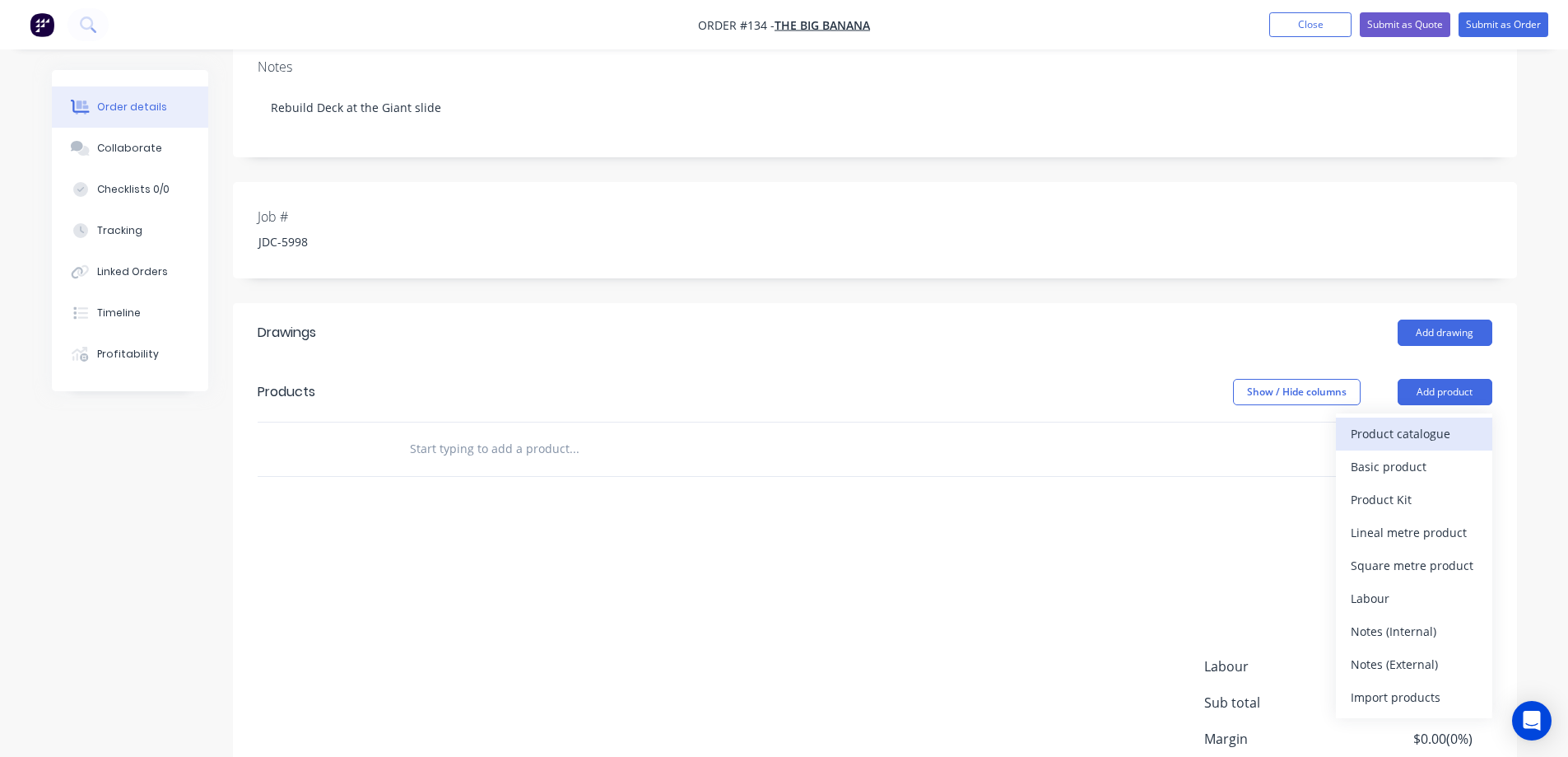
scroll to position [385, 0]
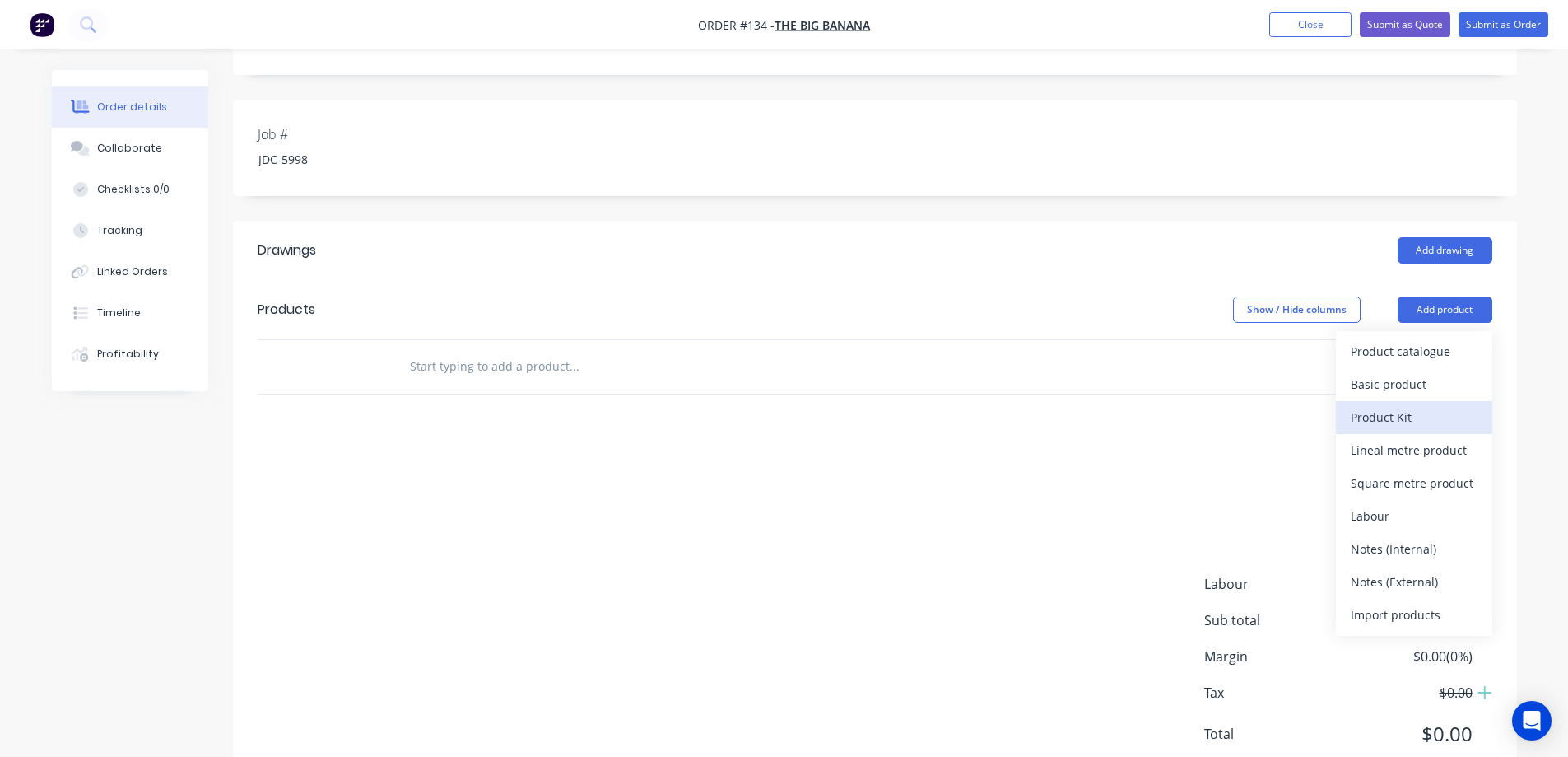
click at [1378, 405] on div "Product Kit" at bounding box center [1413, 417] width 127 height 24
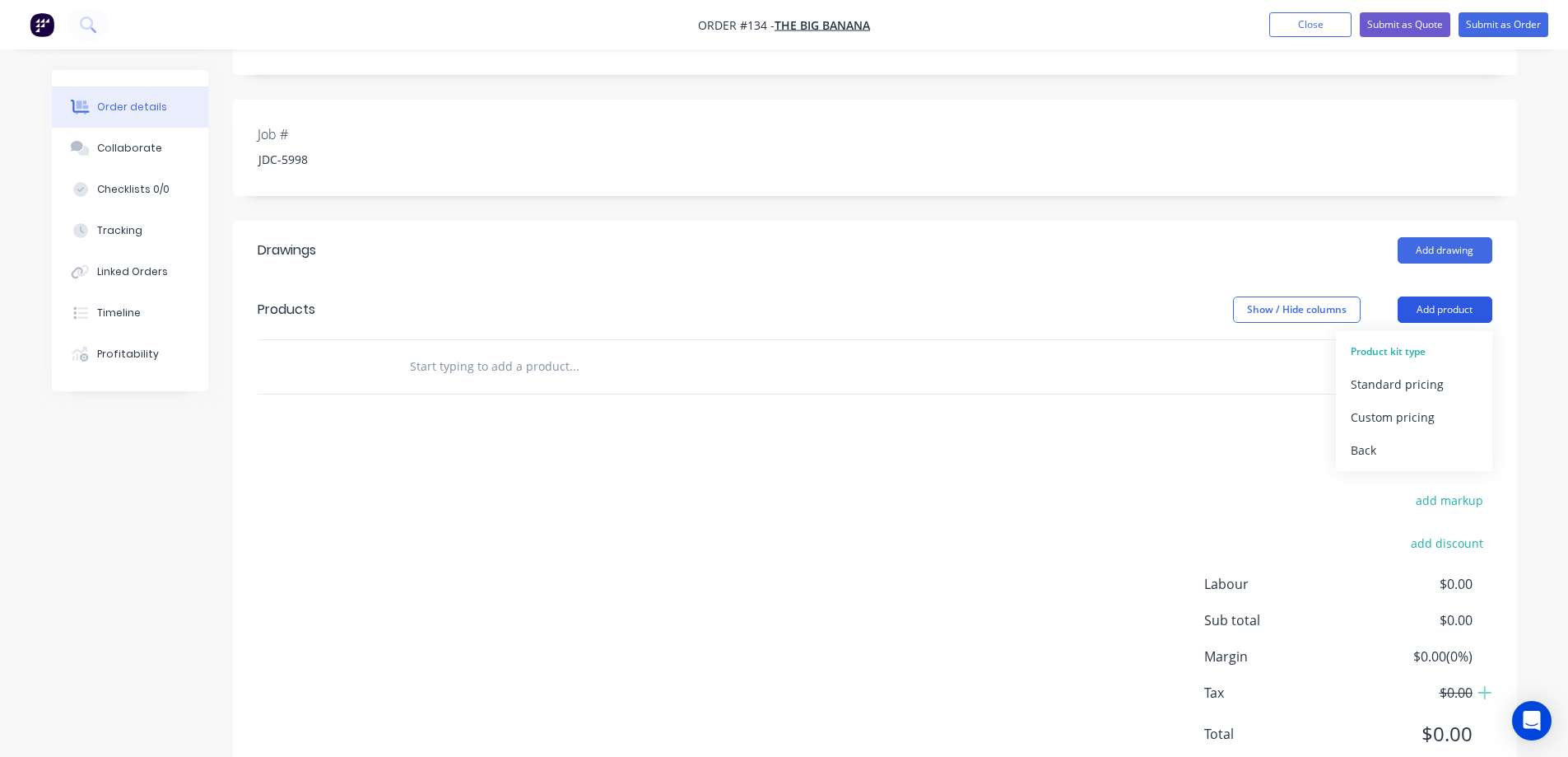
click at [1418, 296] on button "Add product" at bounding box center [1445, 309] width 94 height 26
click at [1405, 296] on button "Add product" at bounding box center [1445, 309] width 94 height 26
click at [1385, 438] on div "Back" at bounding box center [1413, 449] width 127 height 24
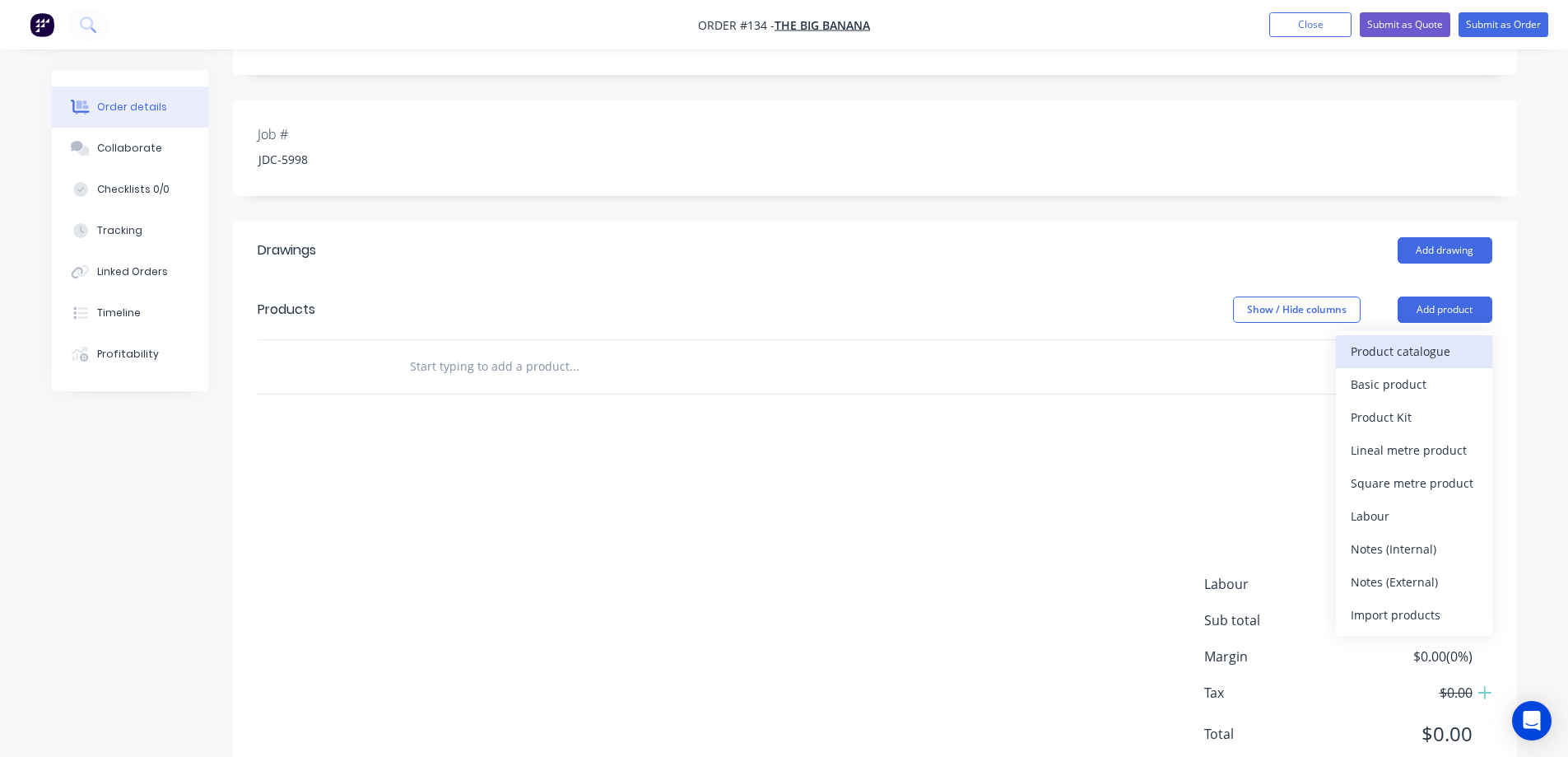
click at [1363, 342] on button "Product catalogue" at bounding box center [1413, 352] width 156 height 33
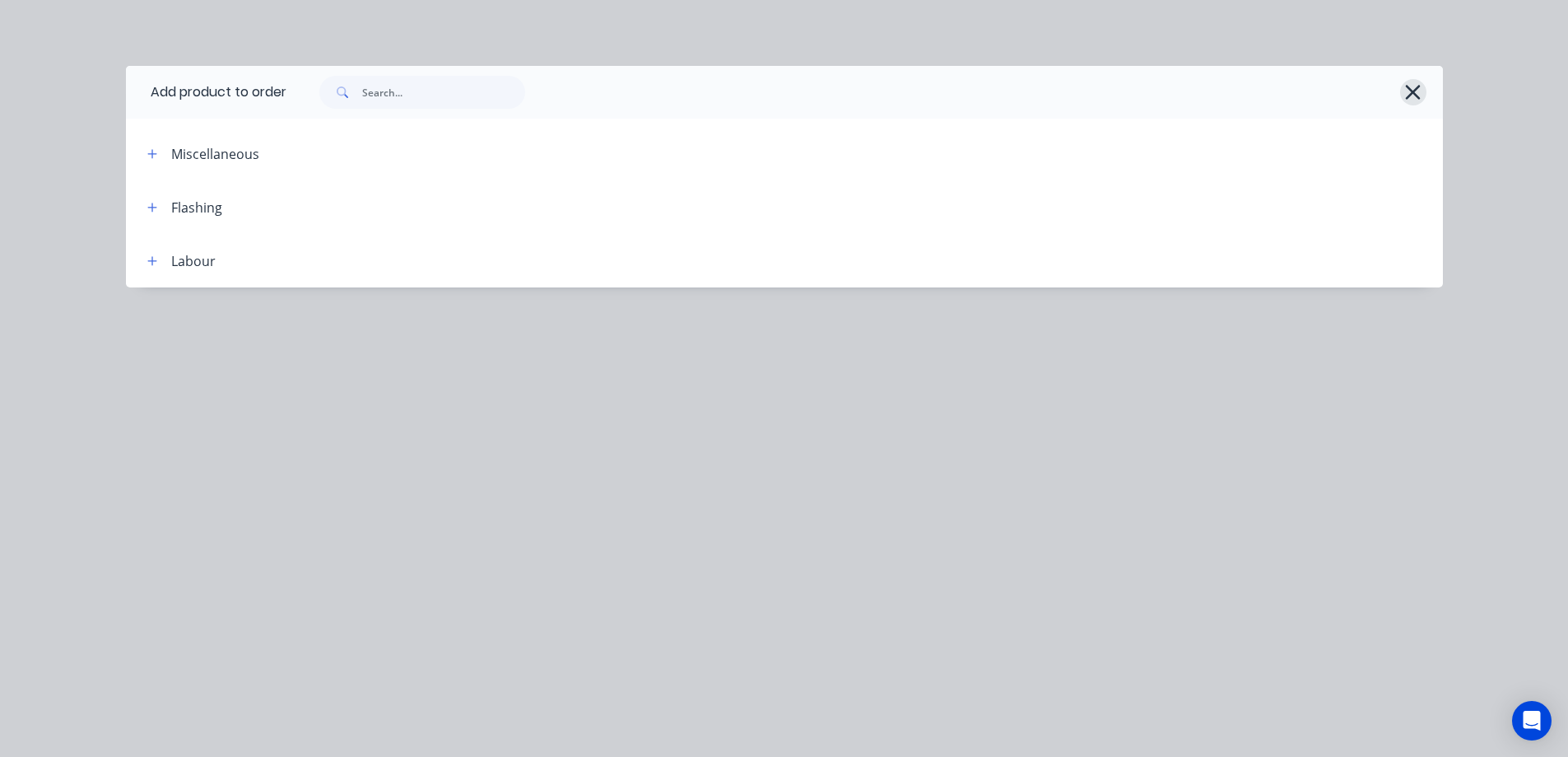
click at [1414, 90] on icon "button" at bounding box center [1413, 93] width 15 height 15
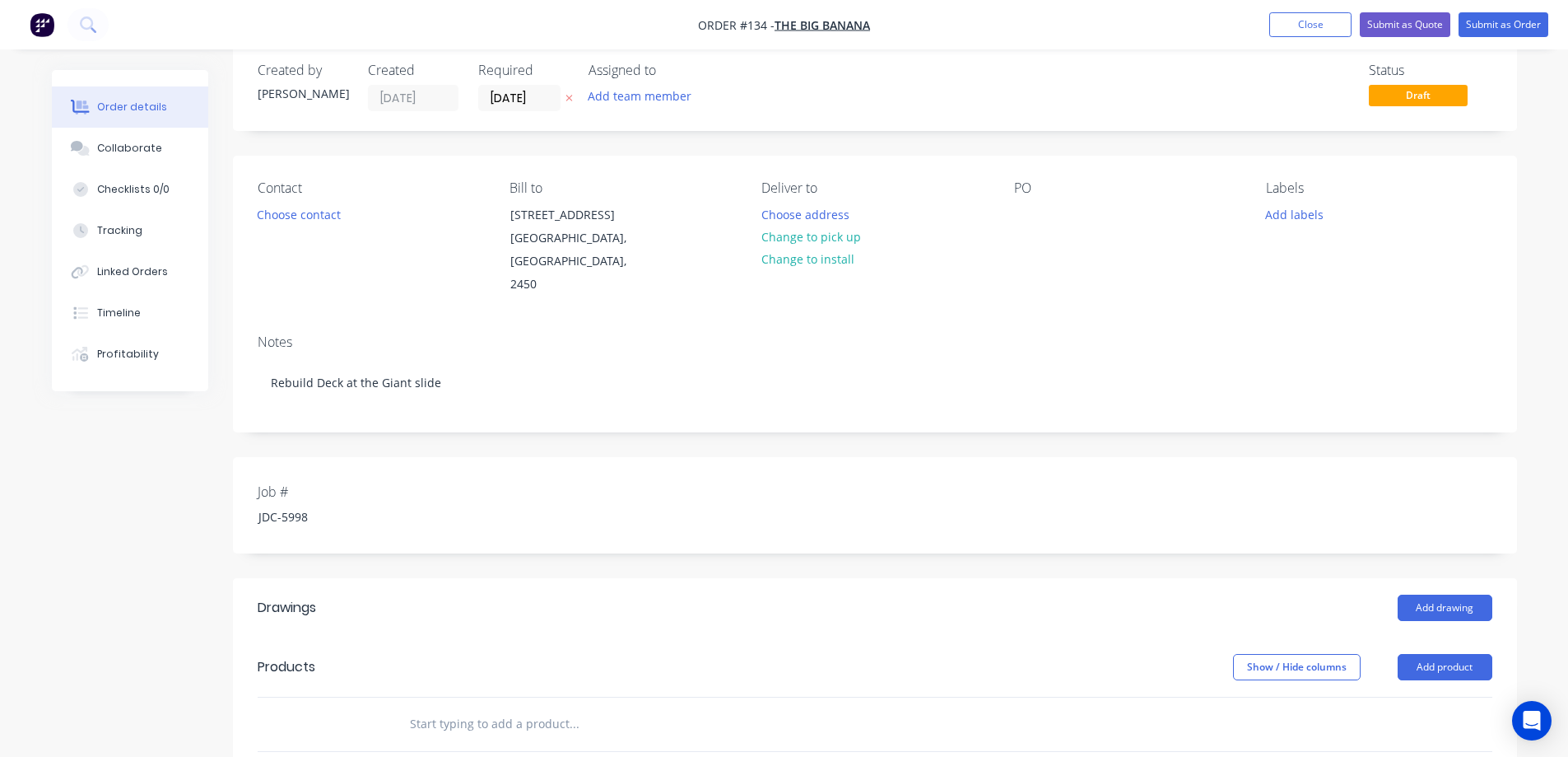
scroll to position [0, 0]
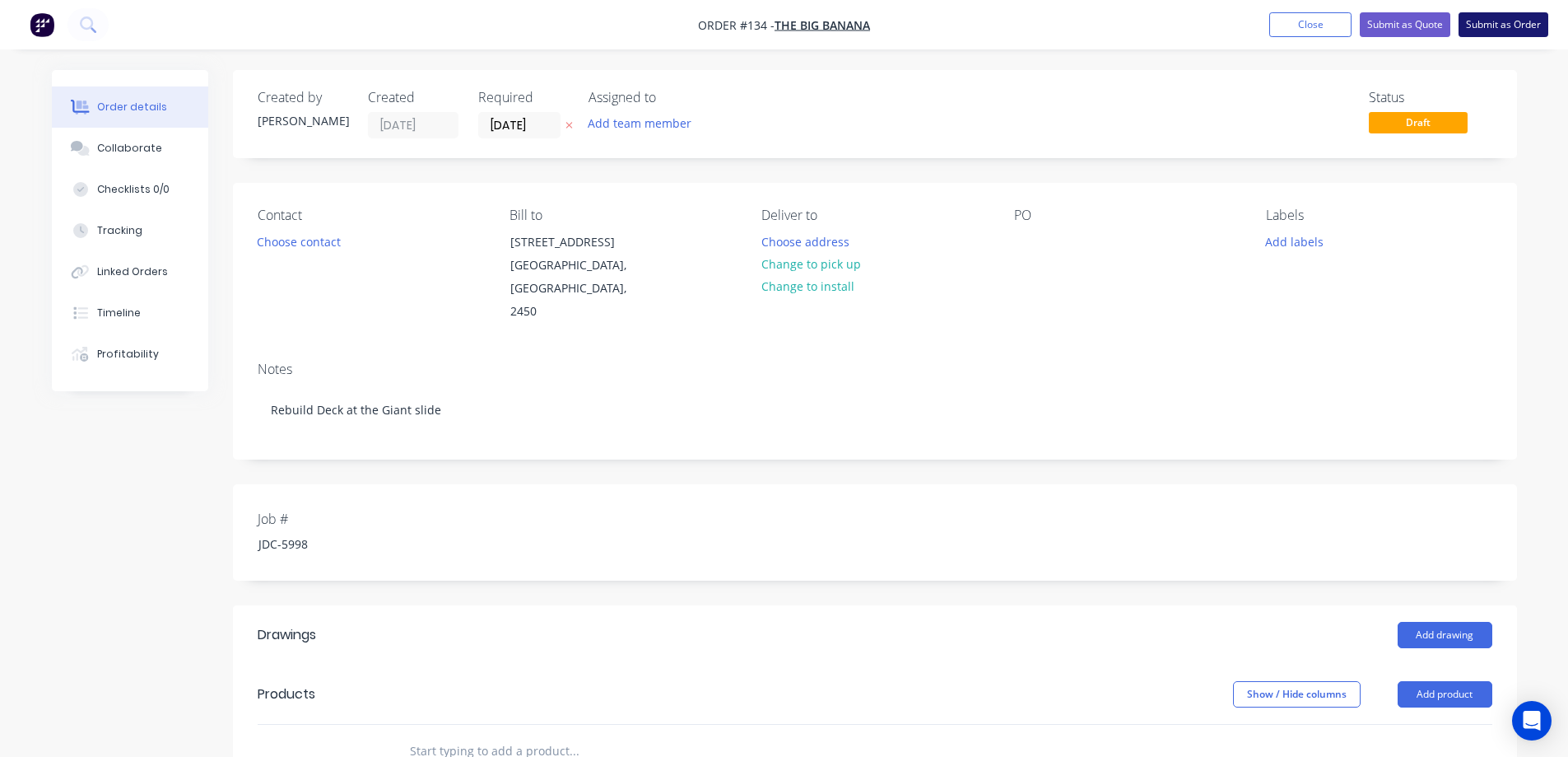
click at [1537, 20] on button "Submit as Order" at bounding box center [1503, 25] width 89 height 25
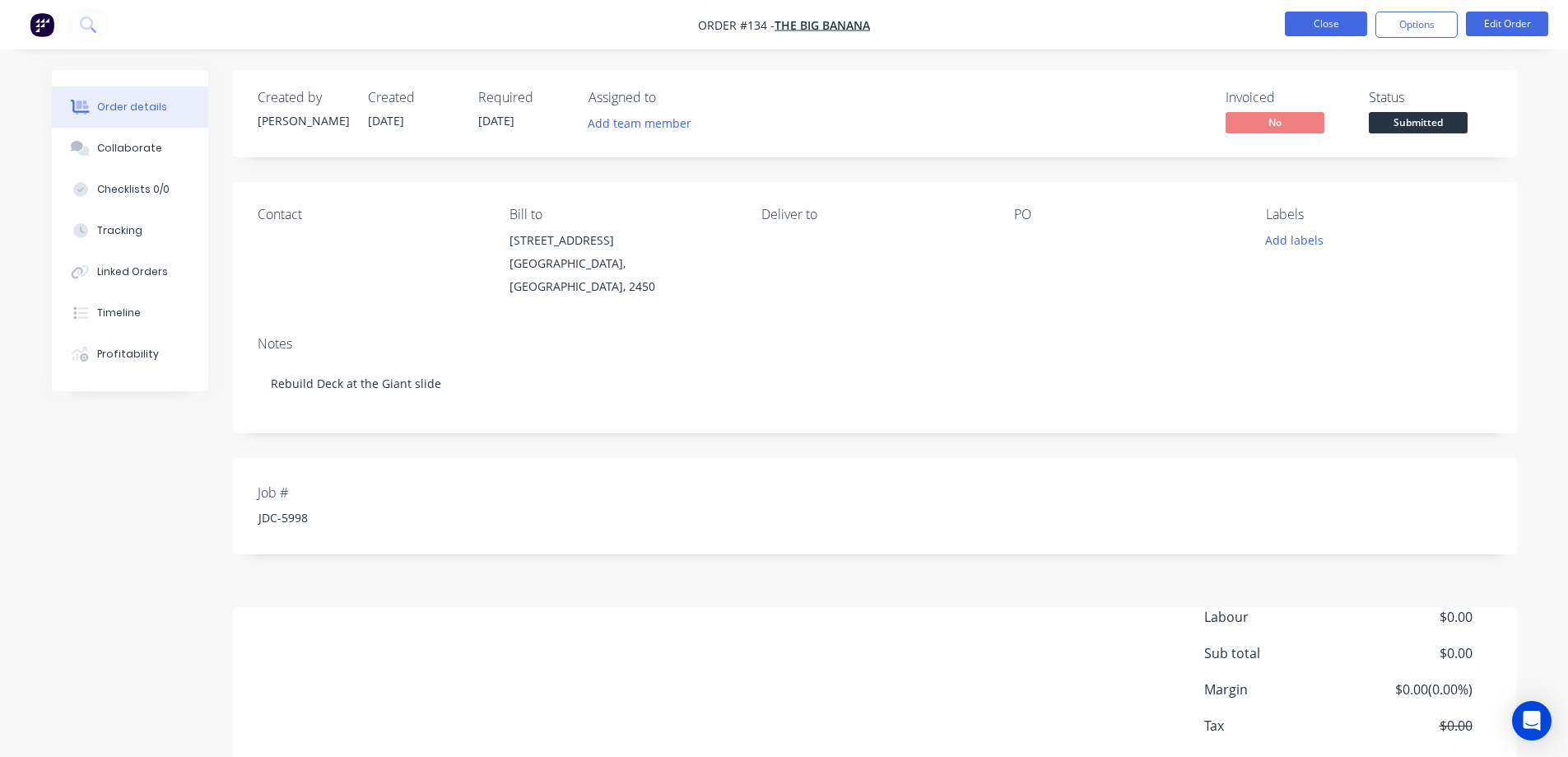
click at [1350, 12] on button "Close" at bounding box center [1327, 24] width 83 height 25
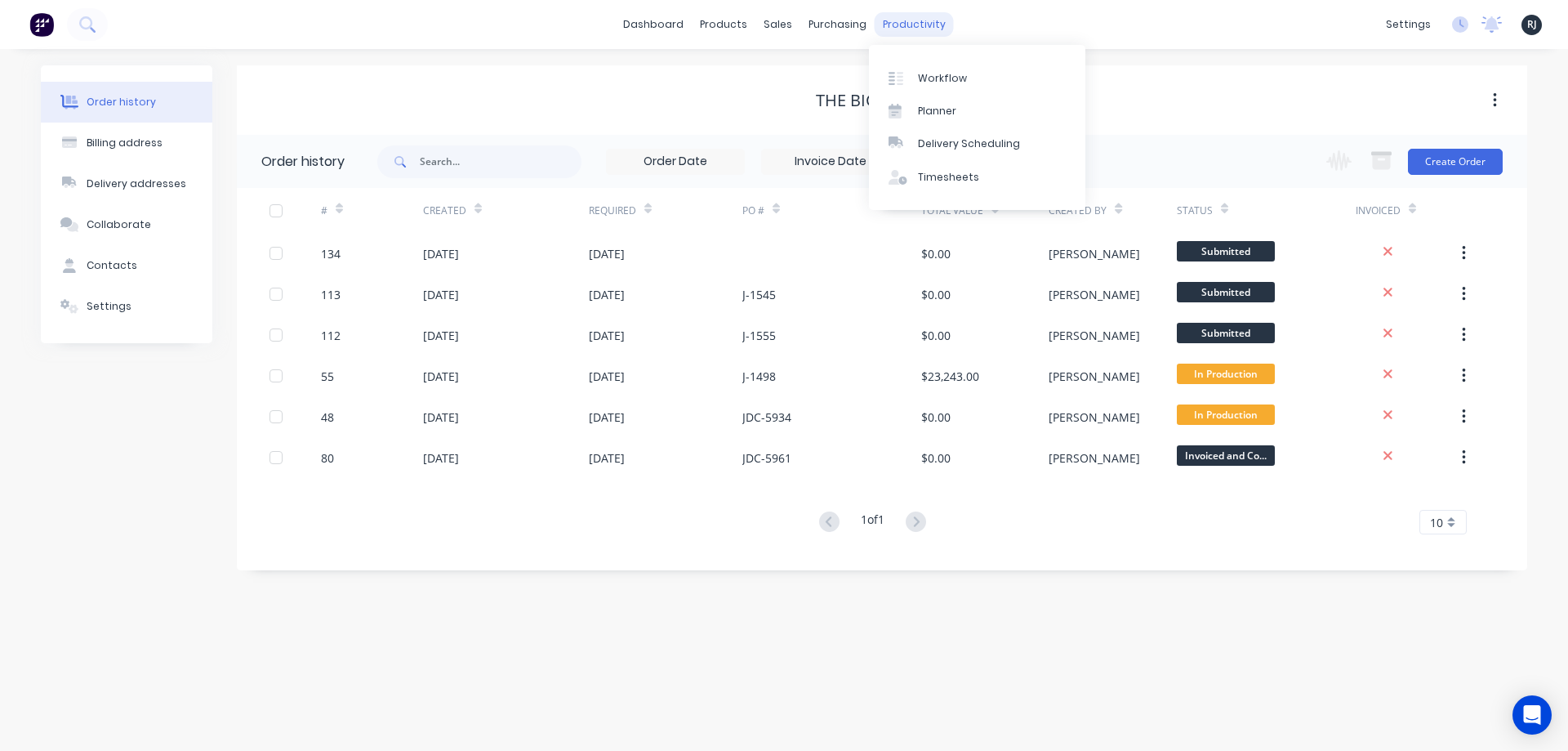
click at [883, 16] on div "productivity" at bounding box center [914, 25] width 80 height 25
click at [910, 77] on div at bounding box center [901, 79] width 25 height 15
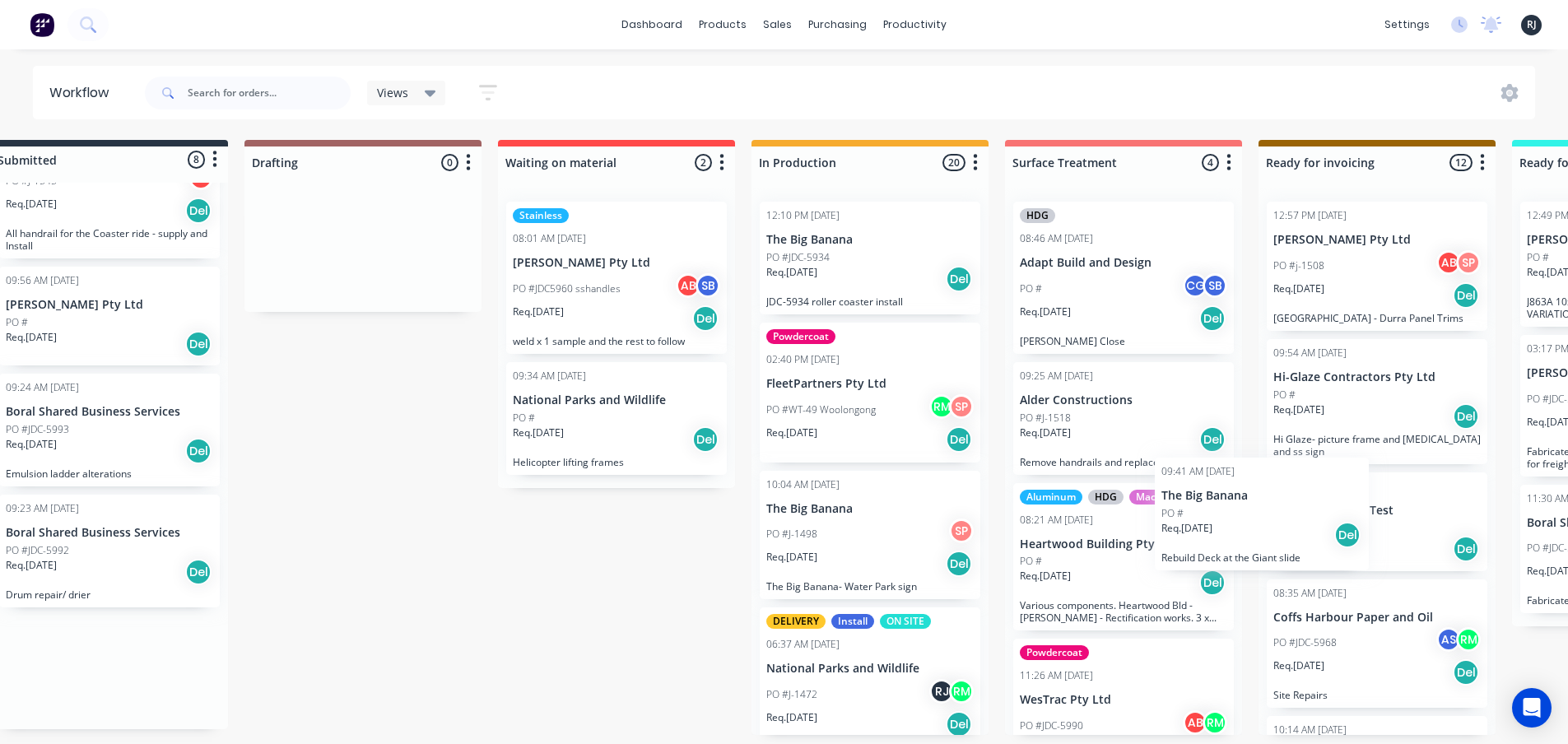
scroll to position [3, 52]
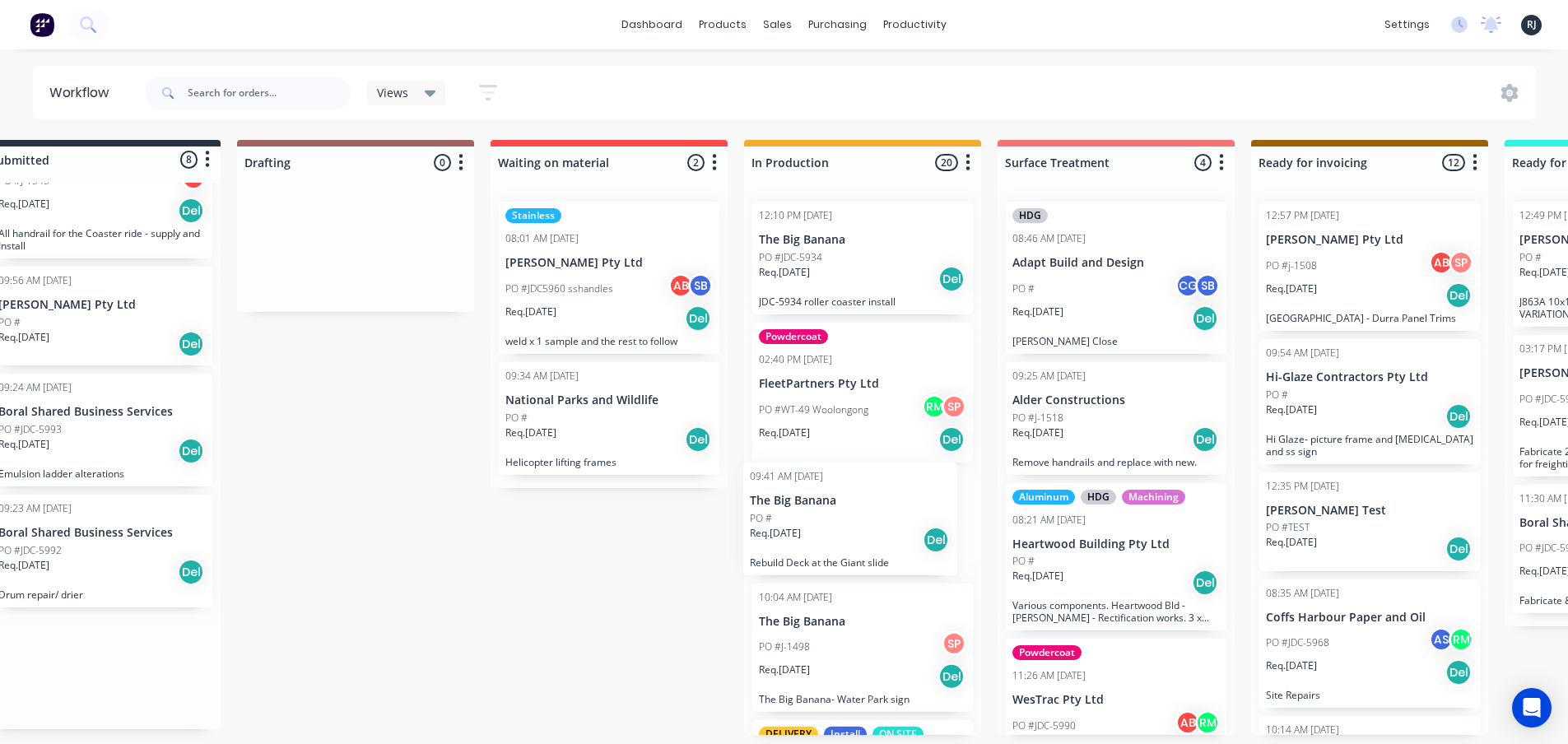
drag, startPoint x: 88, startPoint y: 682, endPoint x: 810, endPoint y: 521, distance: 739.7
click at [810, 521] on div "Submitted 8 Status colour #273444 hex #273444 Save Cancel Summaries Total order…" at bounding box center [1427, 437] width 2984 height 595
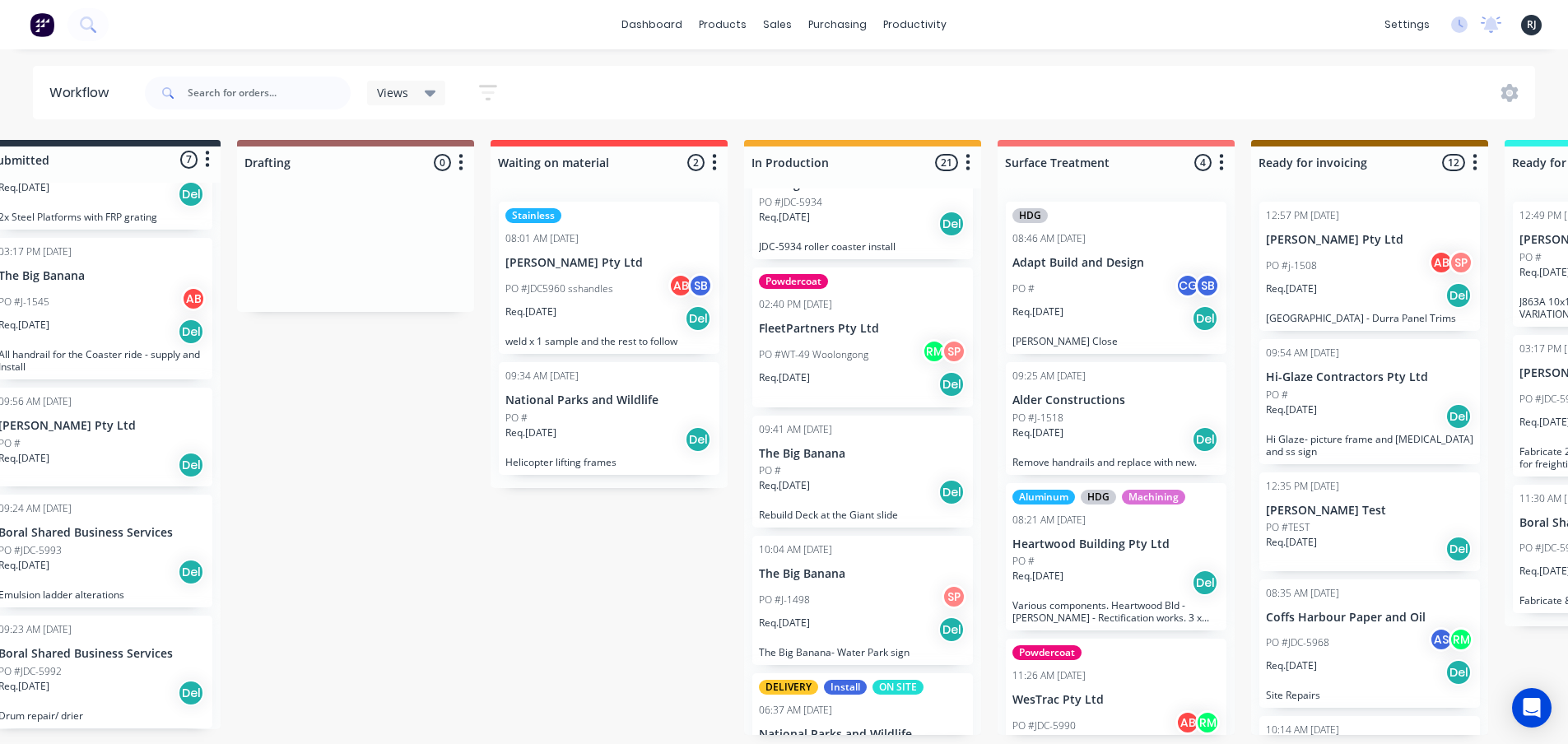
scroll to position [83, 0]
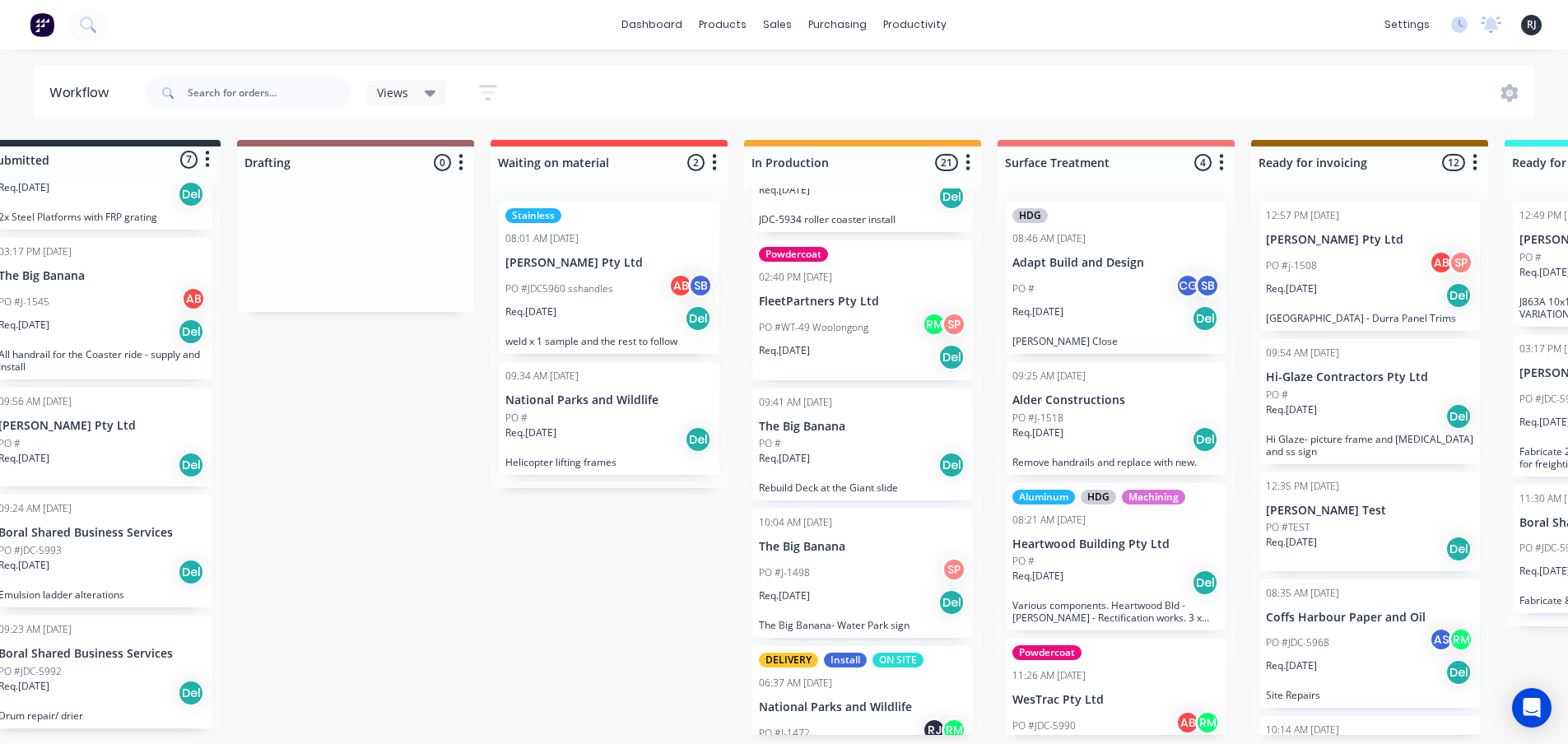
click at [851, 427] on p "The Big Banana" at bounding box center [863, 427] width 208 height 14
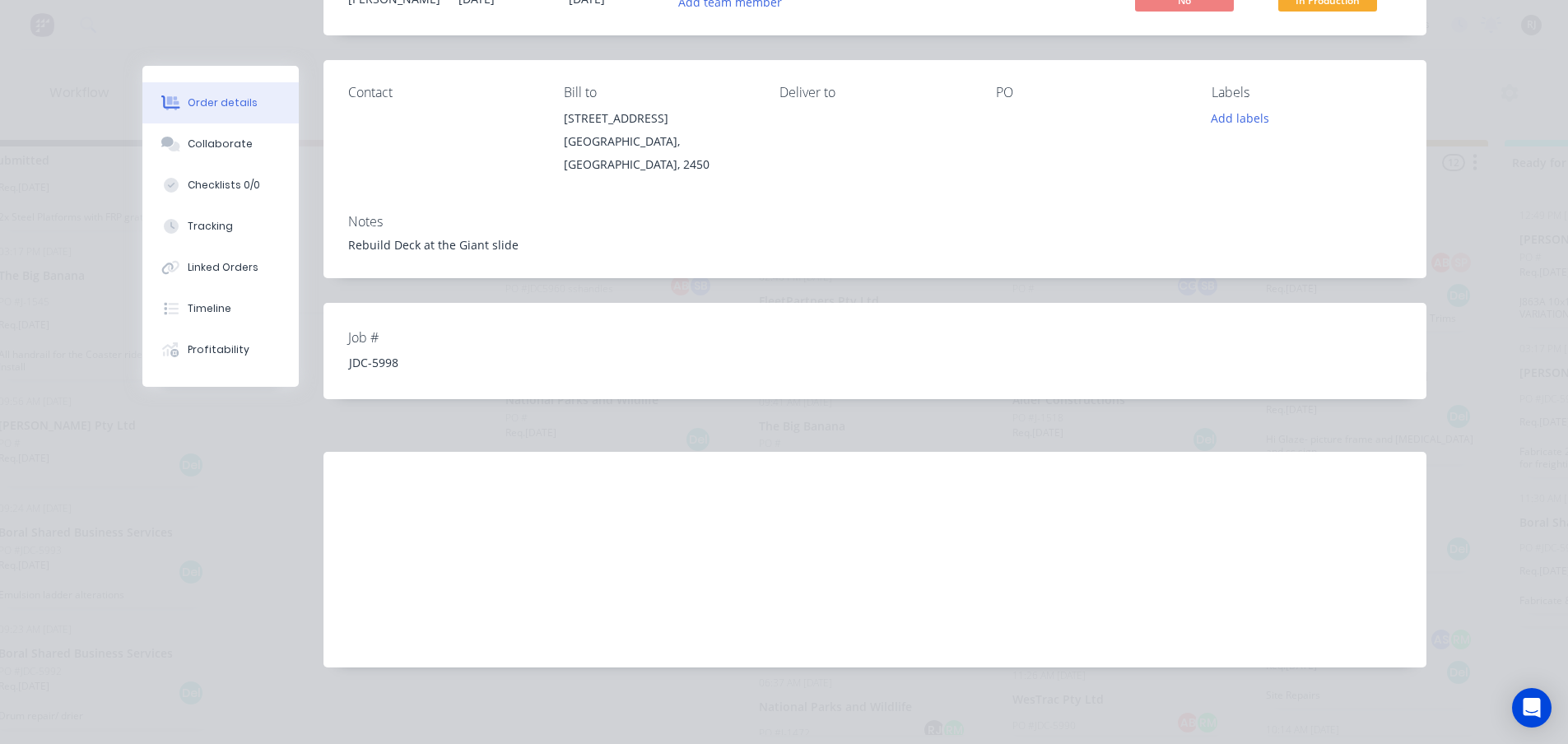
scroll to position [0, 0]
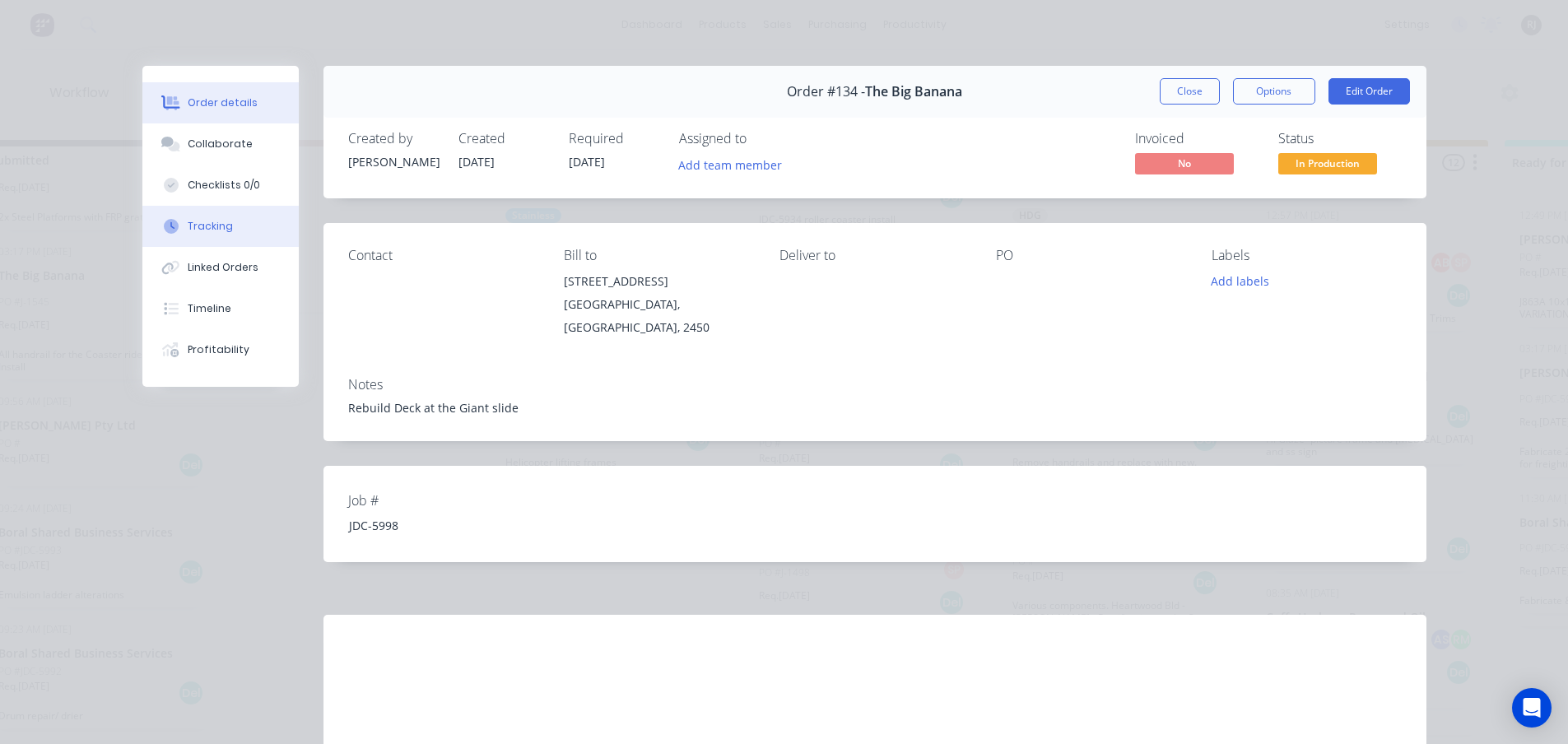
click at [206, 228] on div "Tracking" at bounding box center [210, 227] width 45 height 15
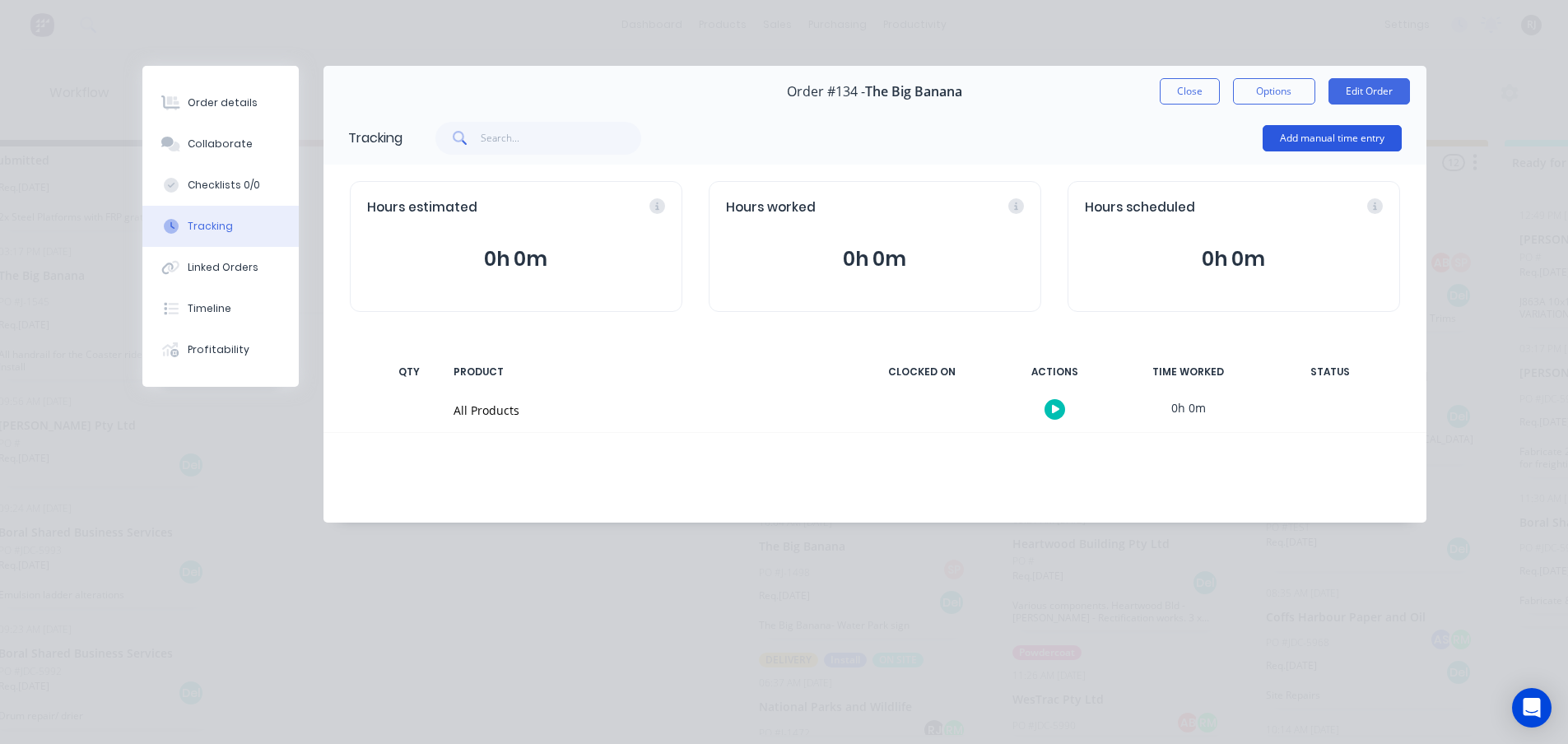
click at [1360, 139] on button "Add manual time entry" at bounding box center [1332, 138] width 139 height 26
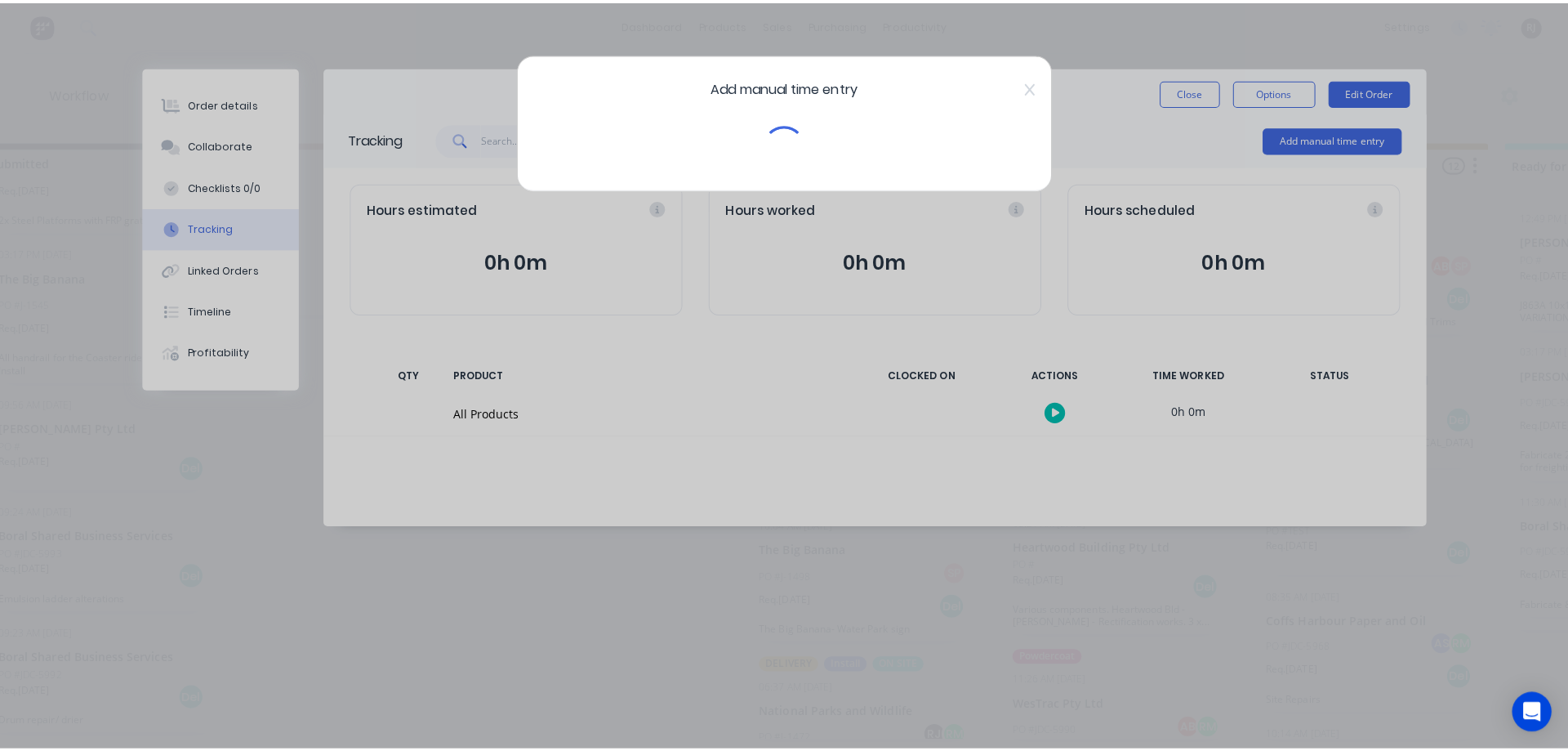
scroll to position [0, 52]
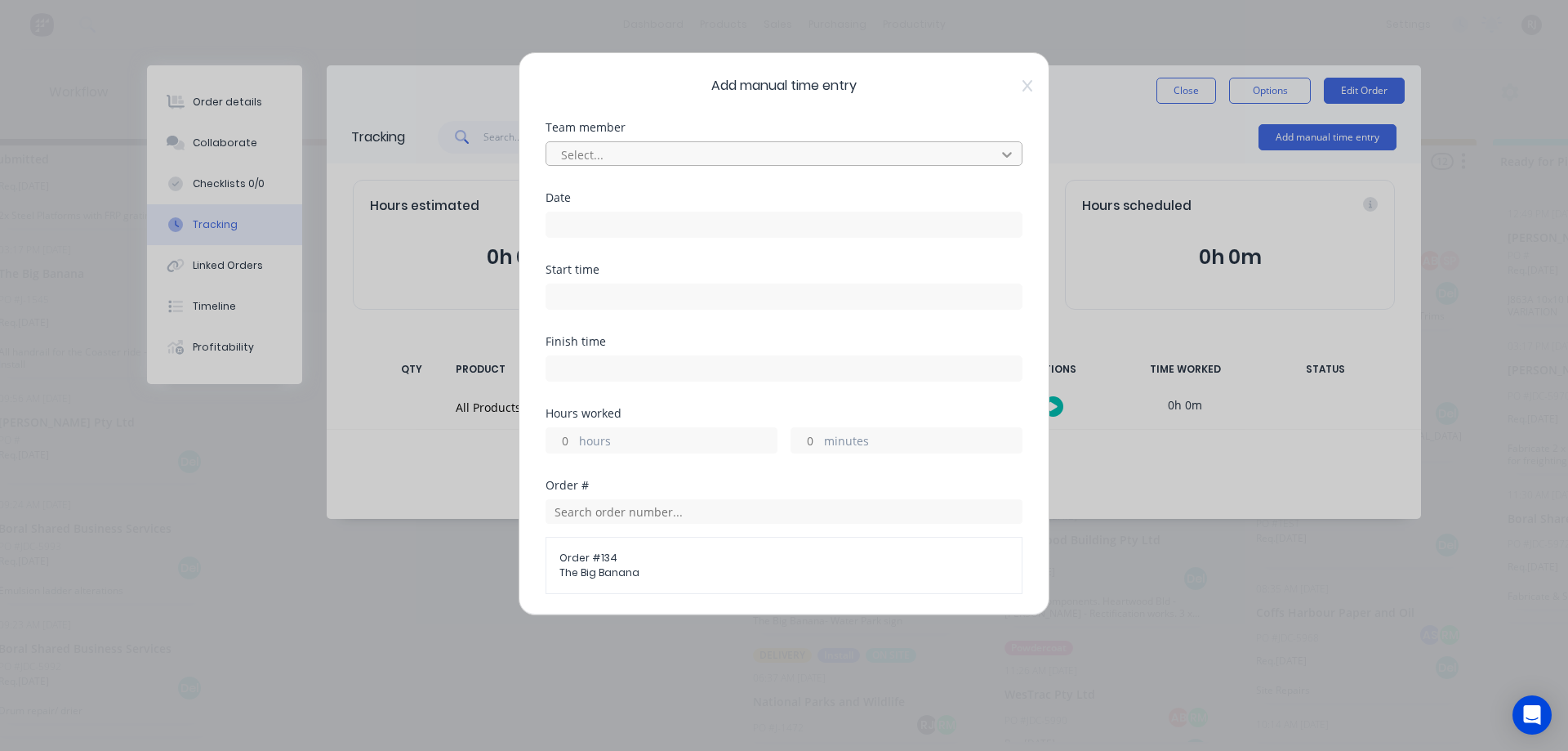
click at [999, 156] on icon at bounding box center [1007, 154] width 16 height 16
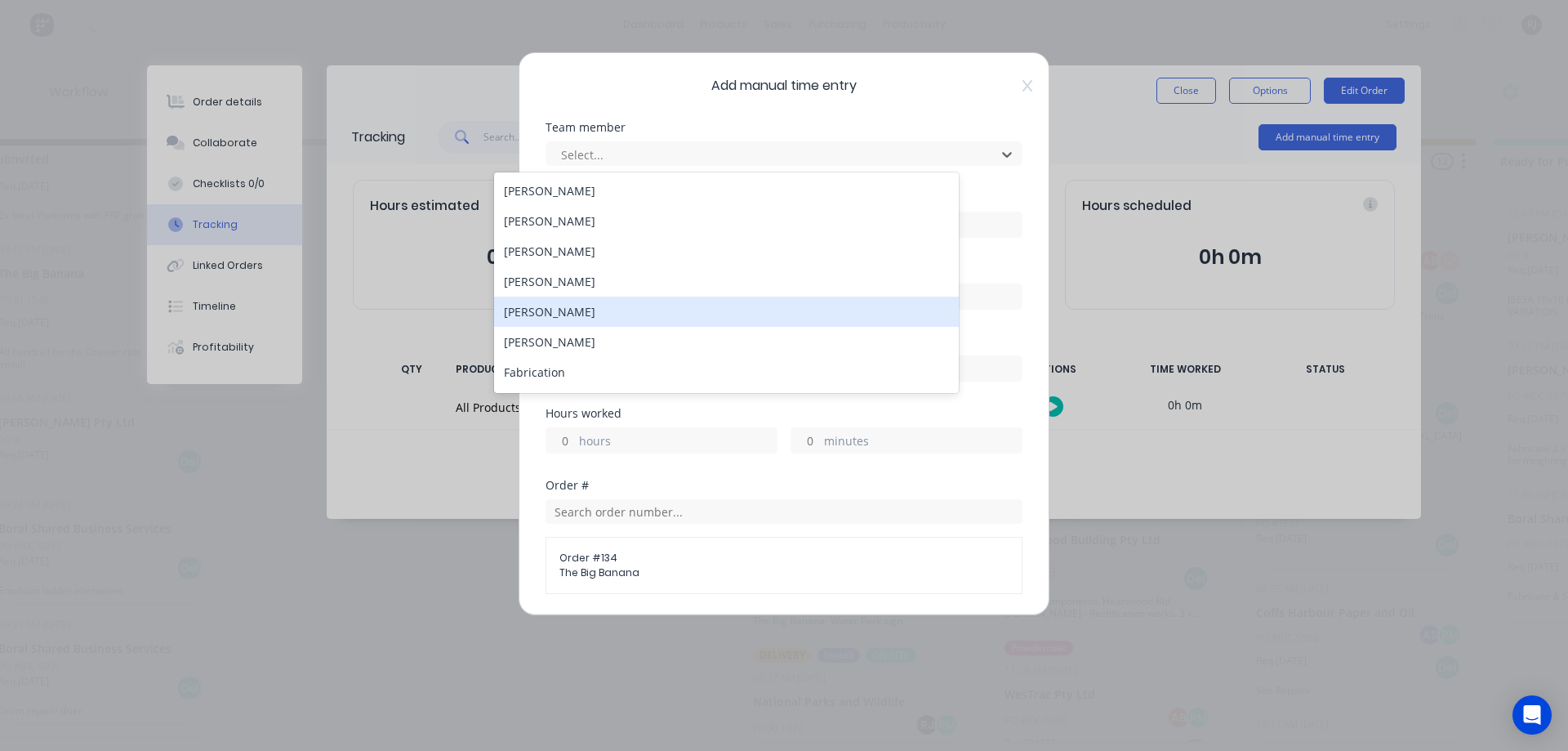
click at [645, 318] on div "[PERSON_NAME]" at bounding box center [726, 311] width 464 height 30
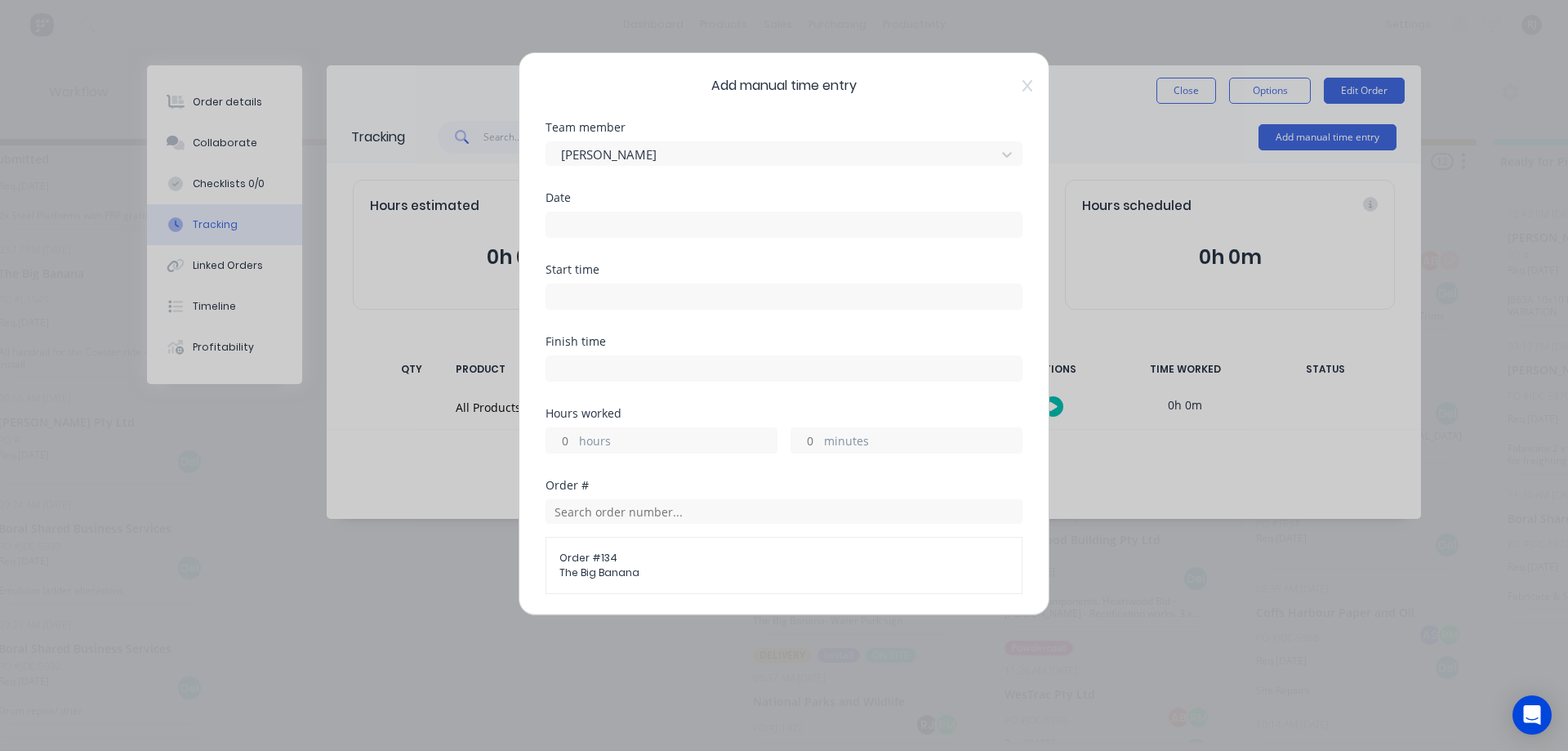
click at [661, 219] on input at bounding box center [784, 225] width 475 height 25
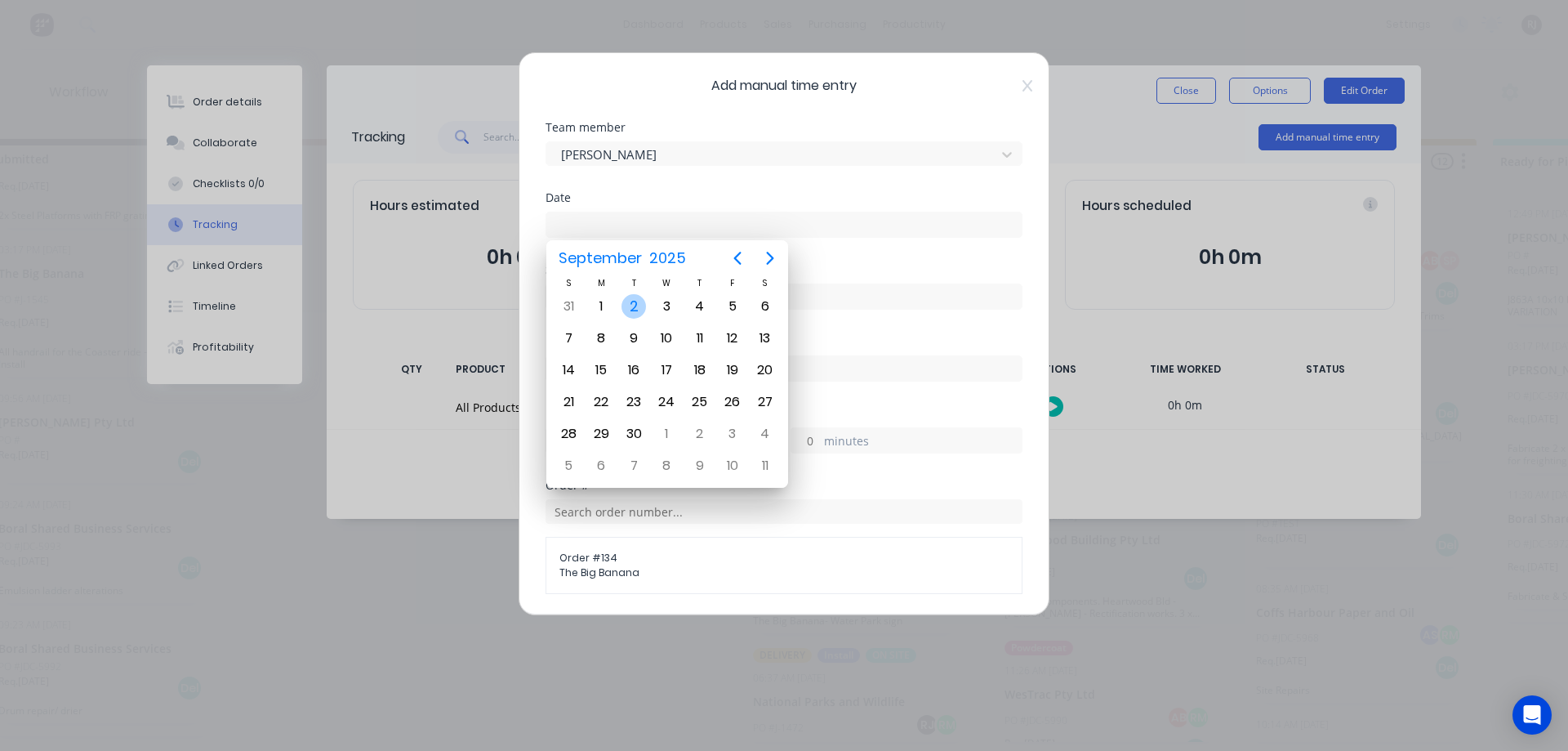
click at [625, 307] on div "2" at bounding box center [633, 306] width 25 height 25
type input "02/09/2025"
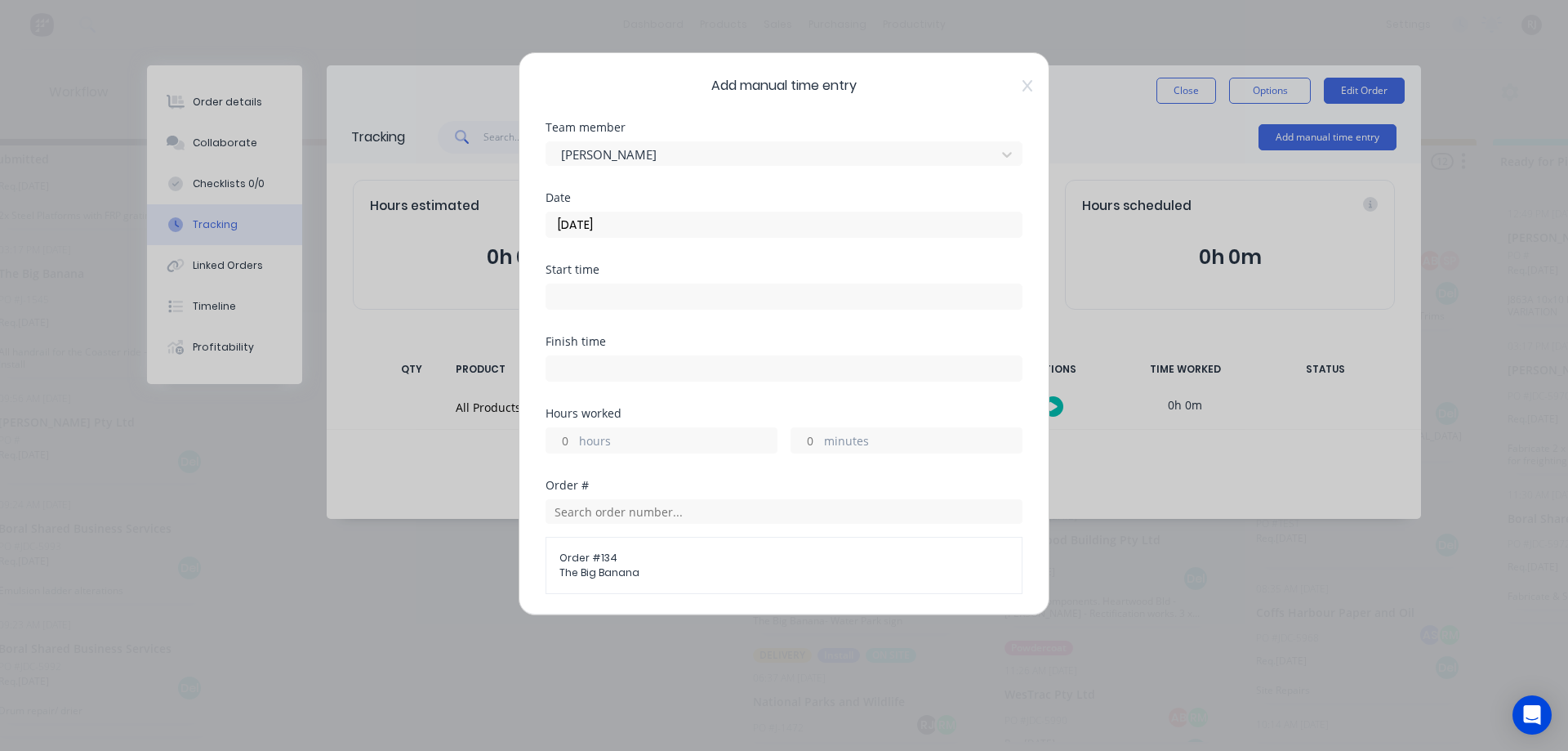
click at [633, 290] on input at bounding box center [784, 296] width 475 height 25
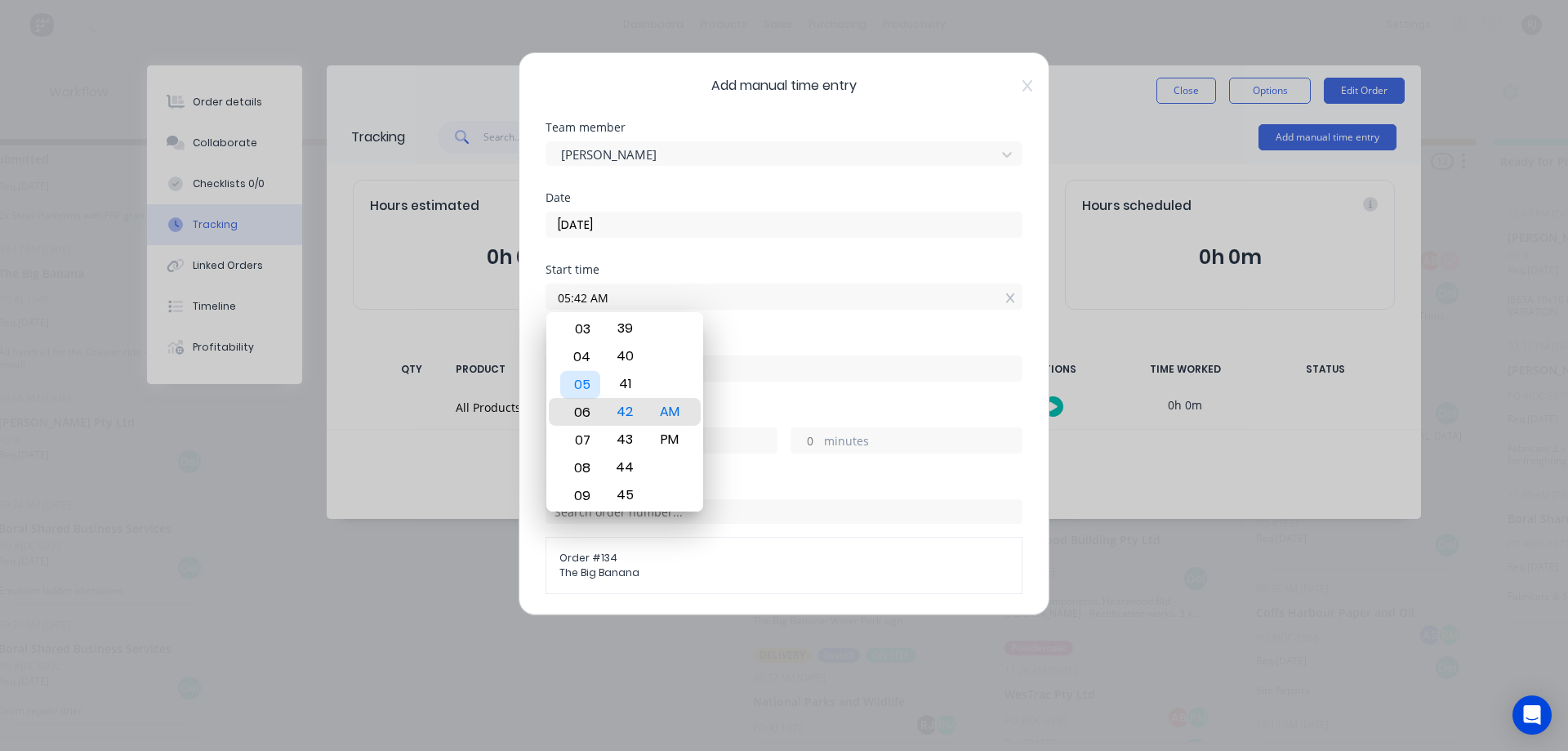
type input "06:42 AM"
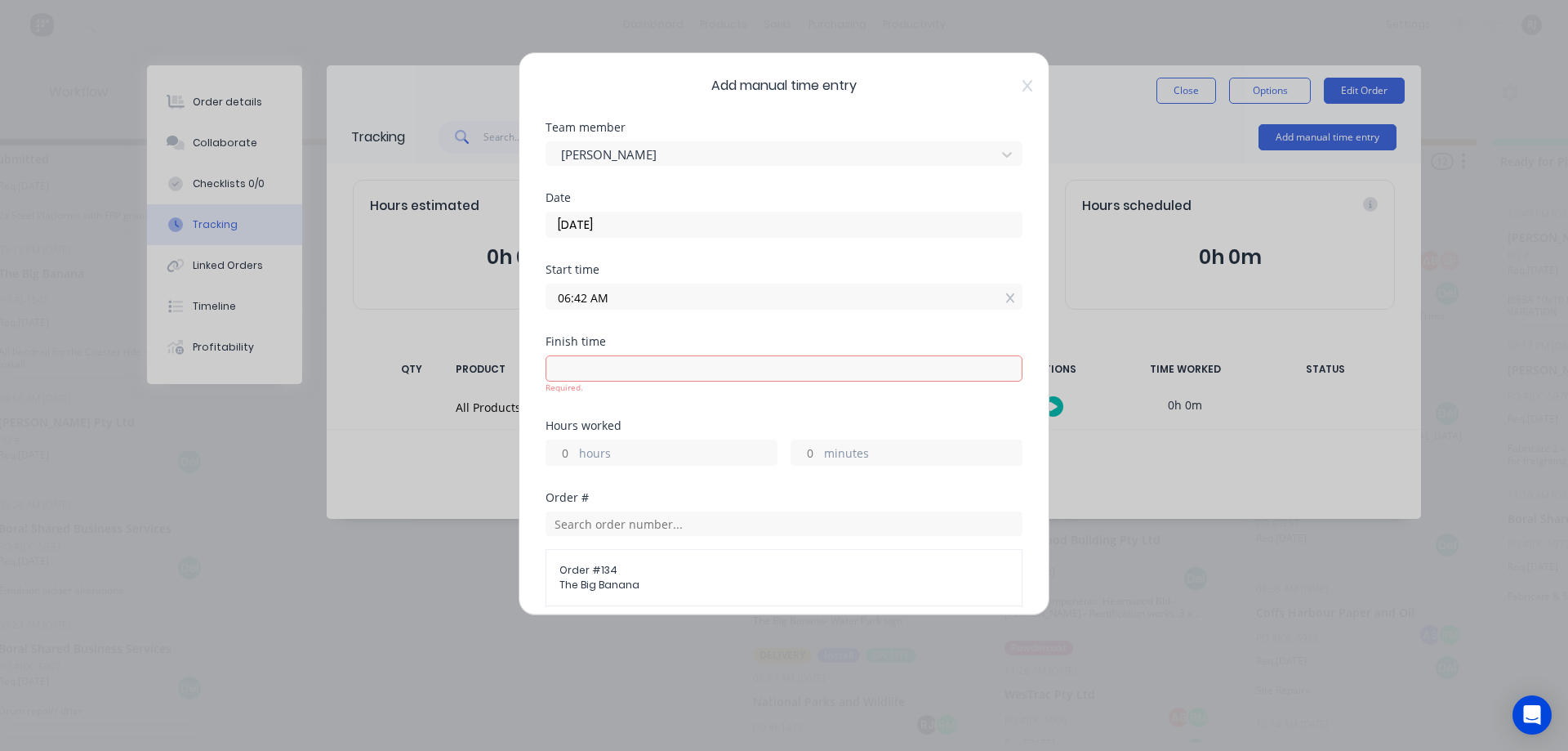
click at [688, 378] on input at bounding box center [784, 369] width 475 height 25
type input "09:42 AM"
type input "3"
type input "0"
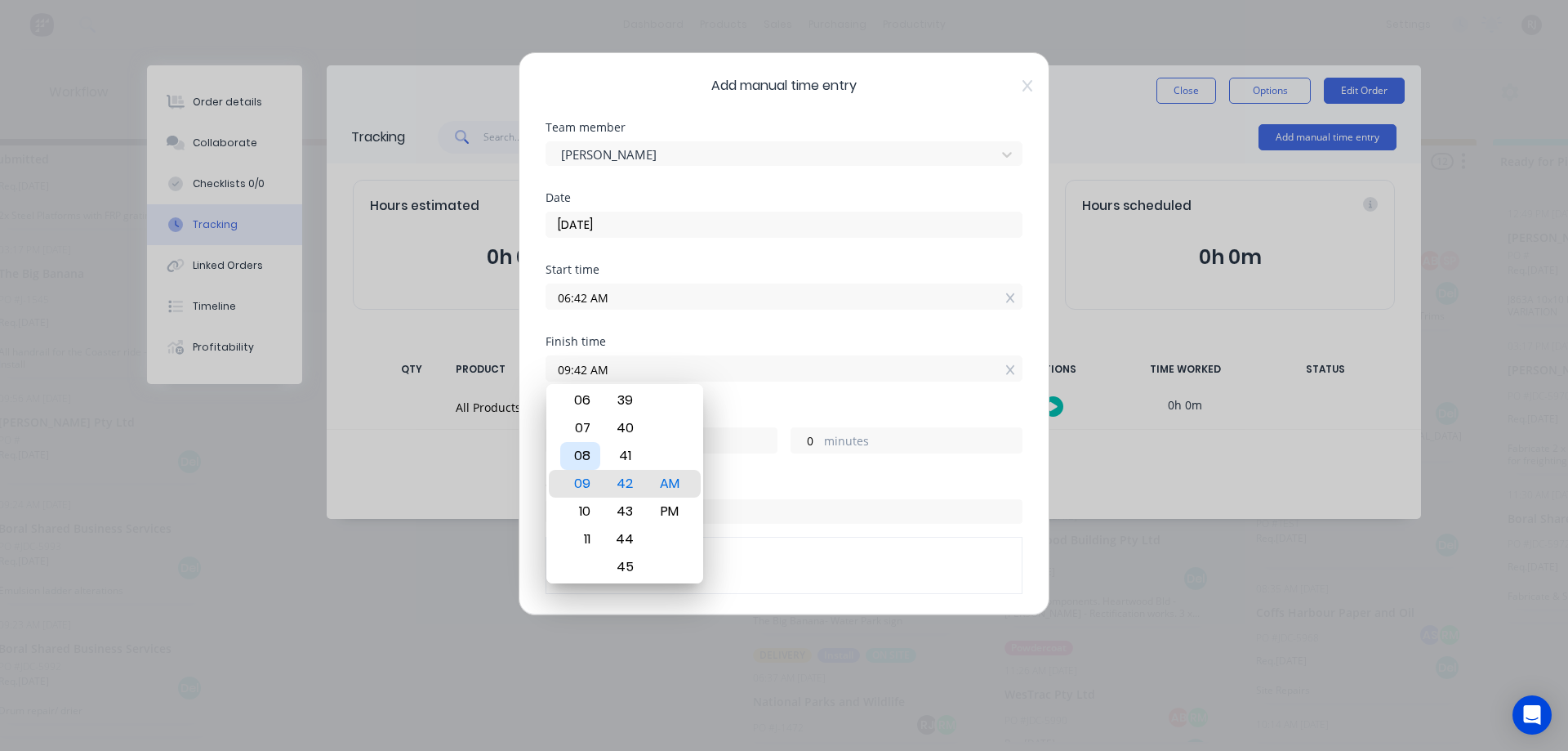
click at [591, 455] on div "08" at bounding box center [580, 456] width 40 height 28
type input "08:42 AM"
type input "2"
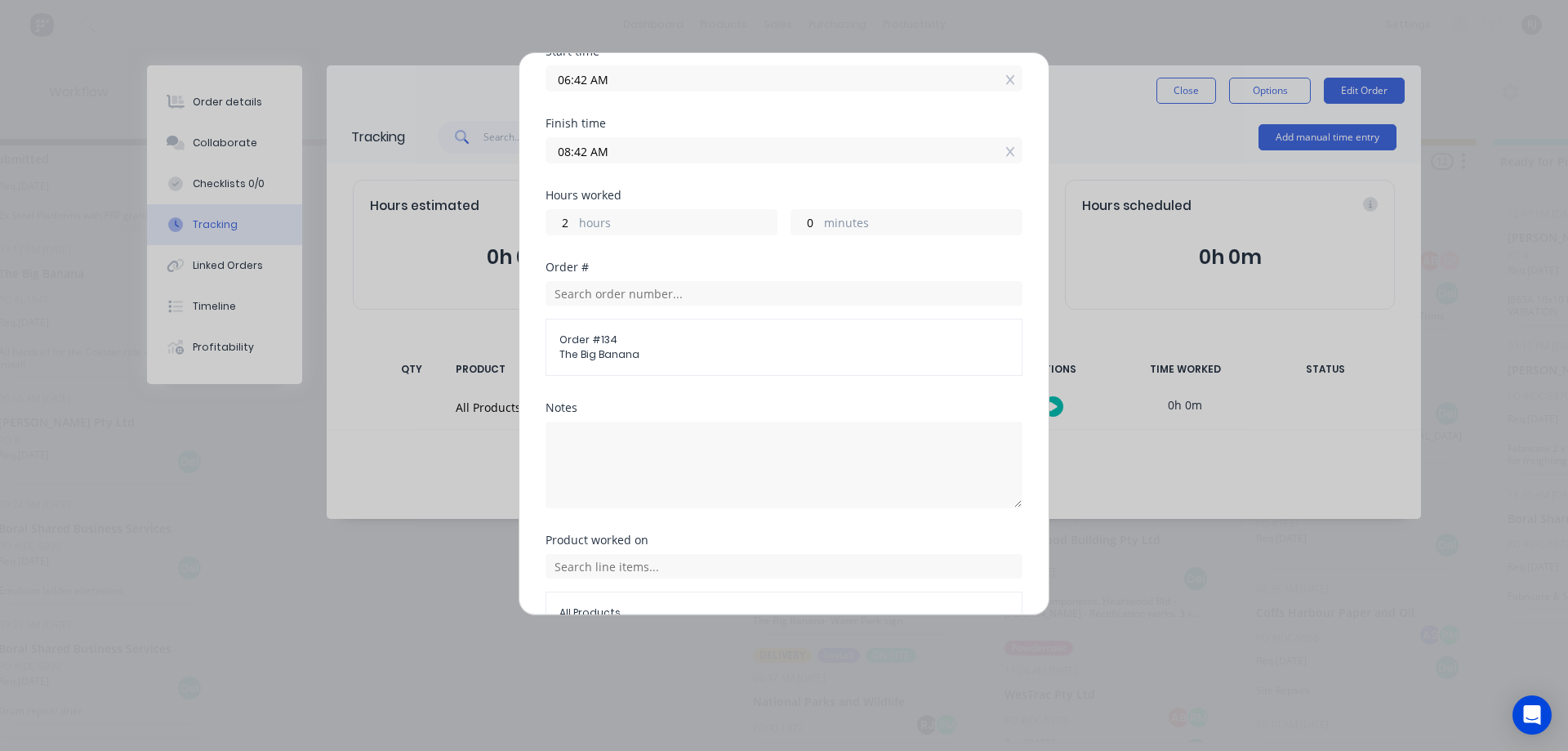
scroll to position [313, 0]
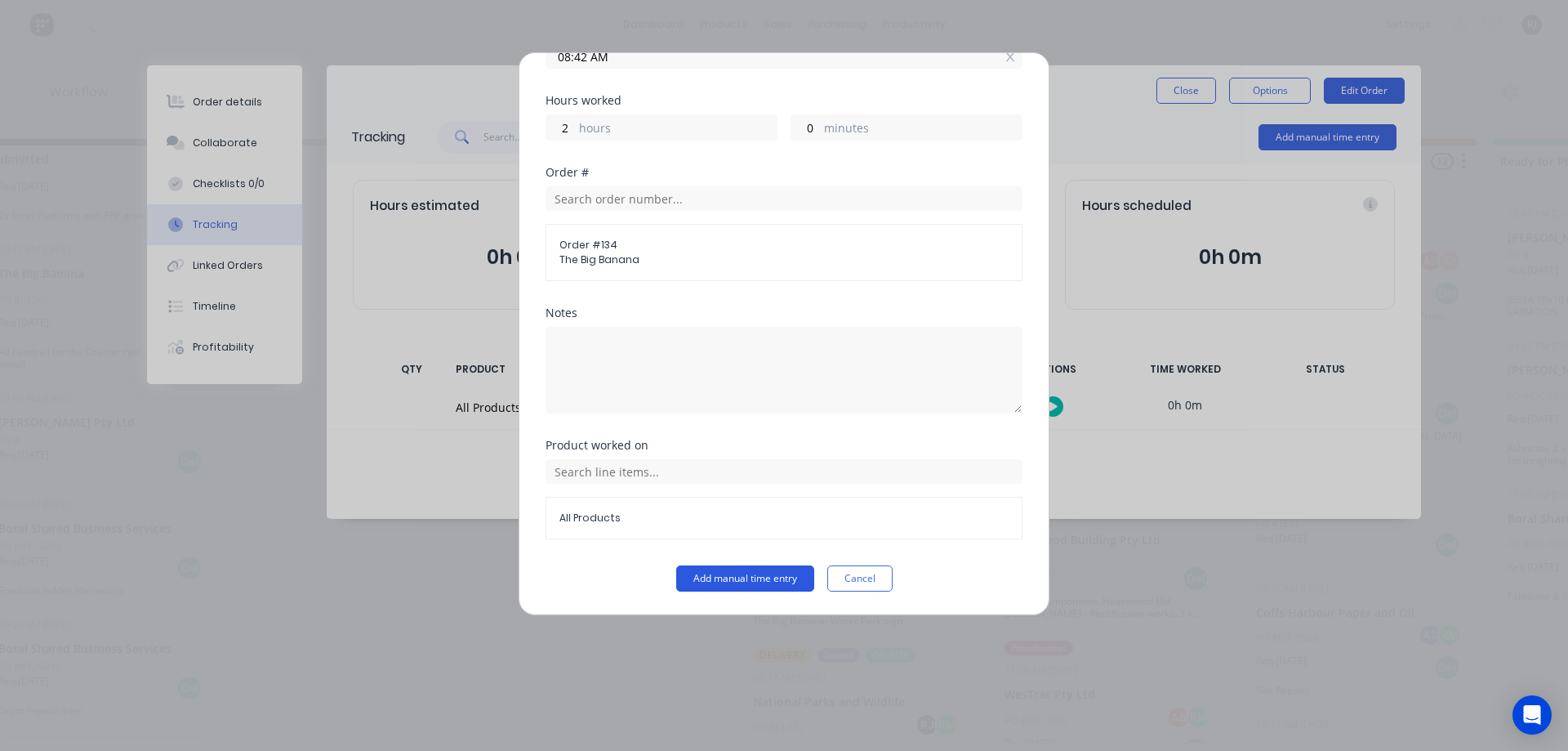
click at [741, 568] on button "Add manual time entry" at bounding box center [745, 579] width 138 height 26
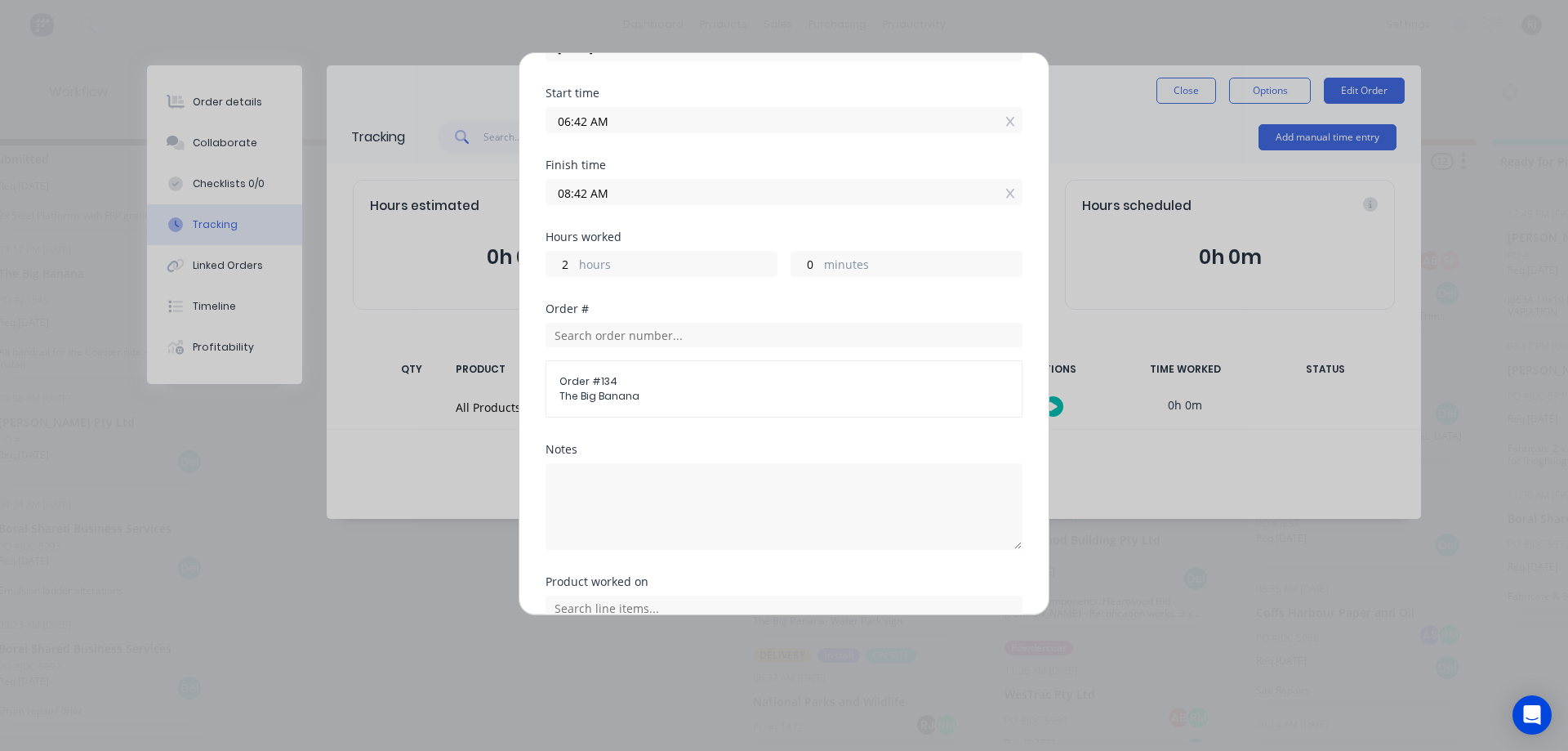
scroll to position [0, 0]
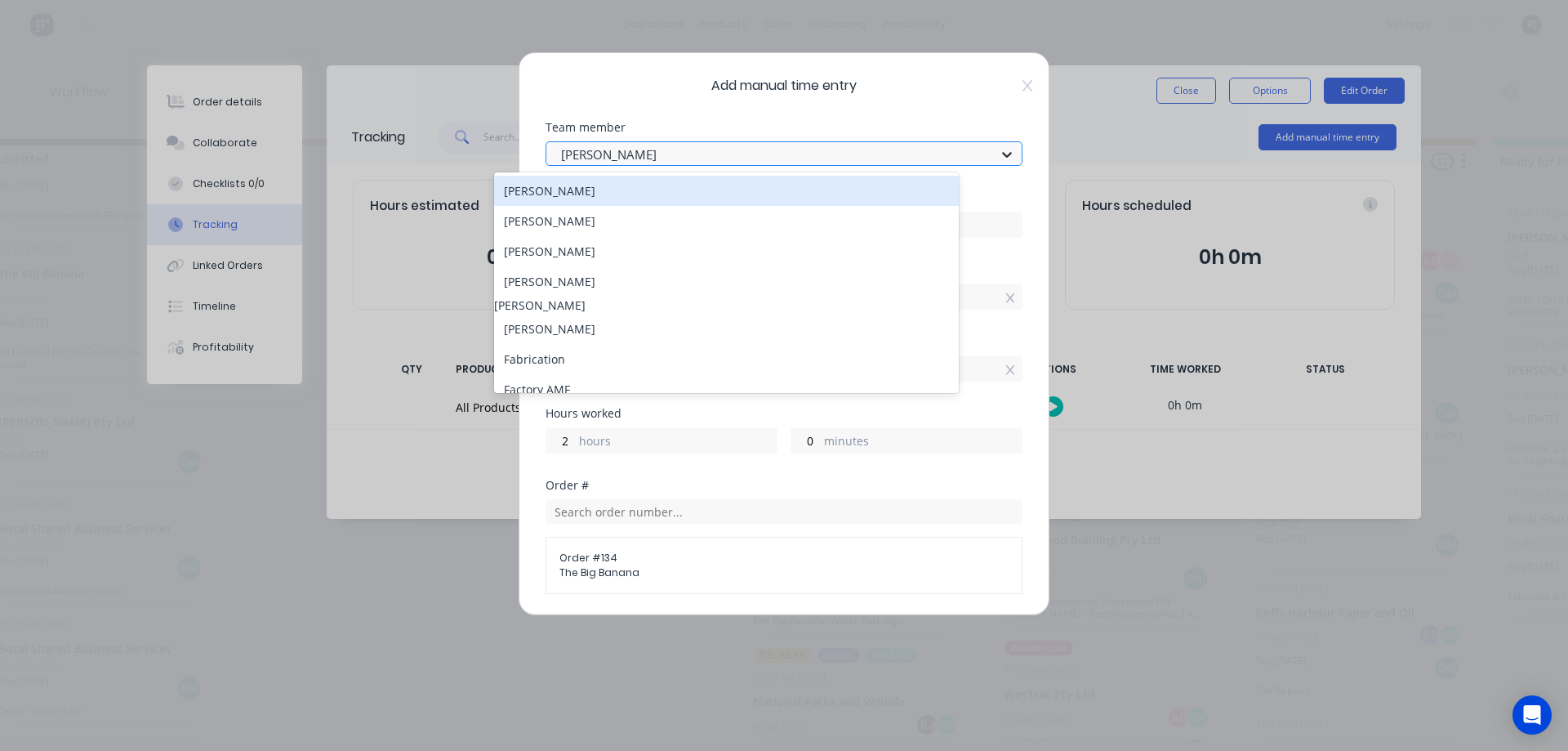
click at [999, 159] on icon at bounding box center [1007, 154] width 16 height 16
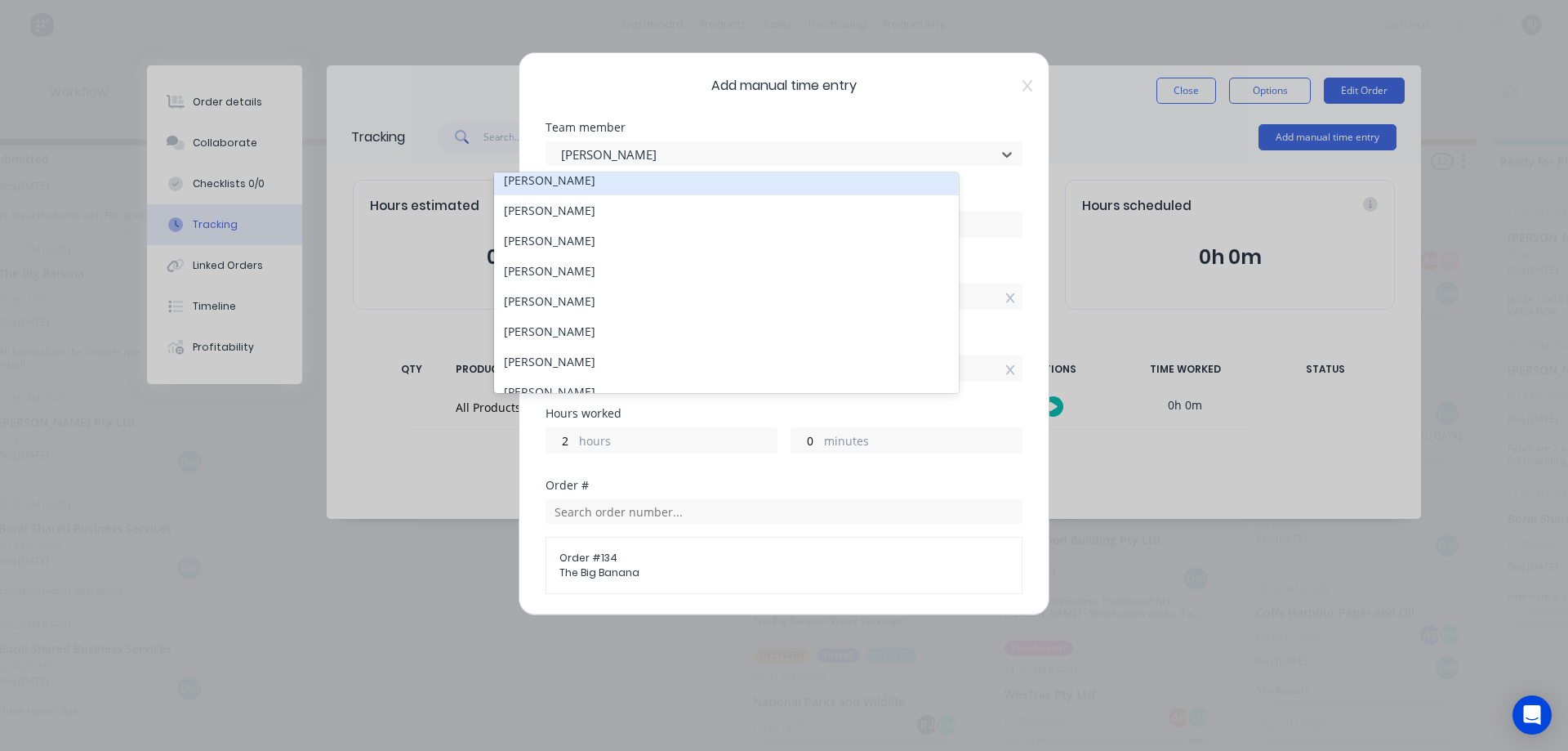
scroll to position [327, 0]
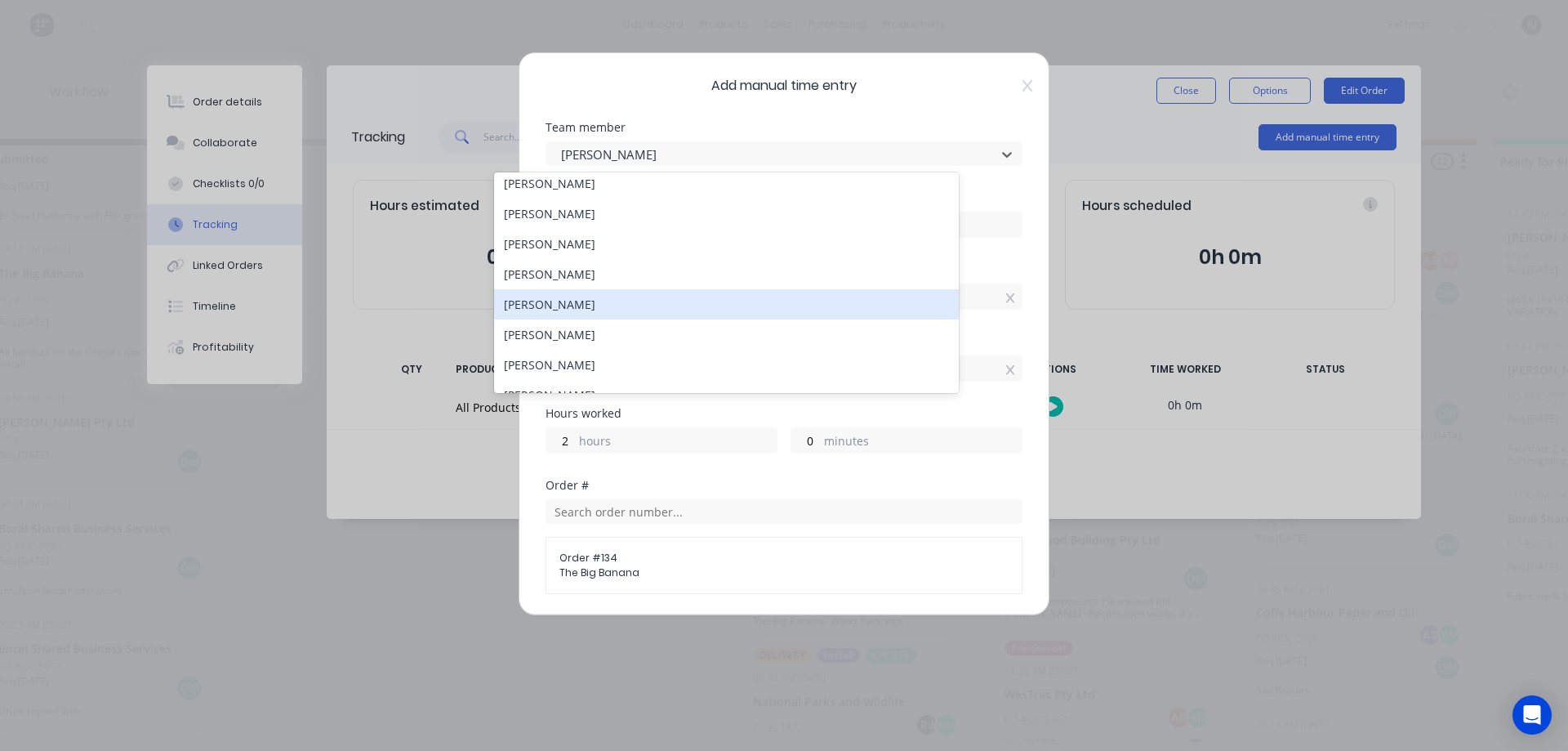
click at [593, 317] on div "[PERSON_NAME]" at bounding box center [726, 304] width 464 height 30
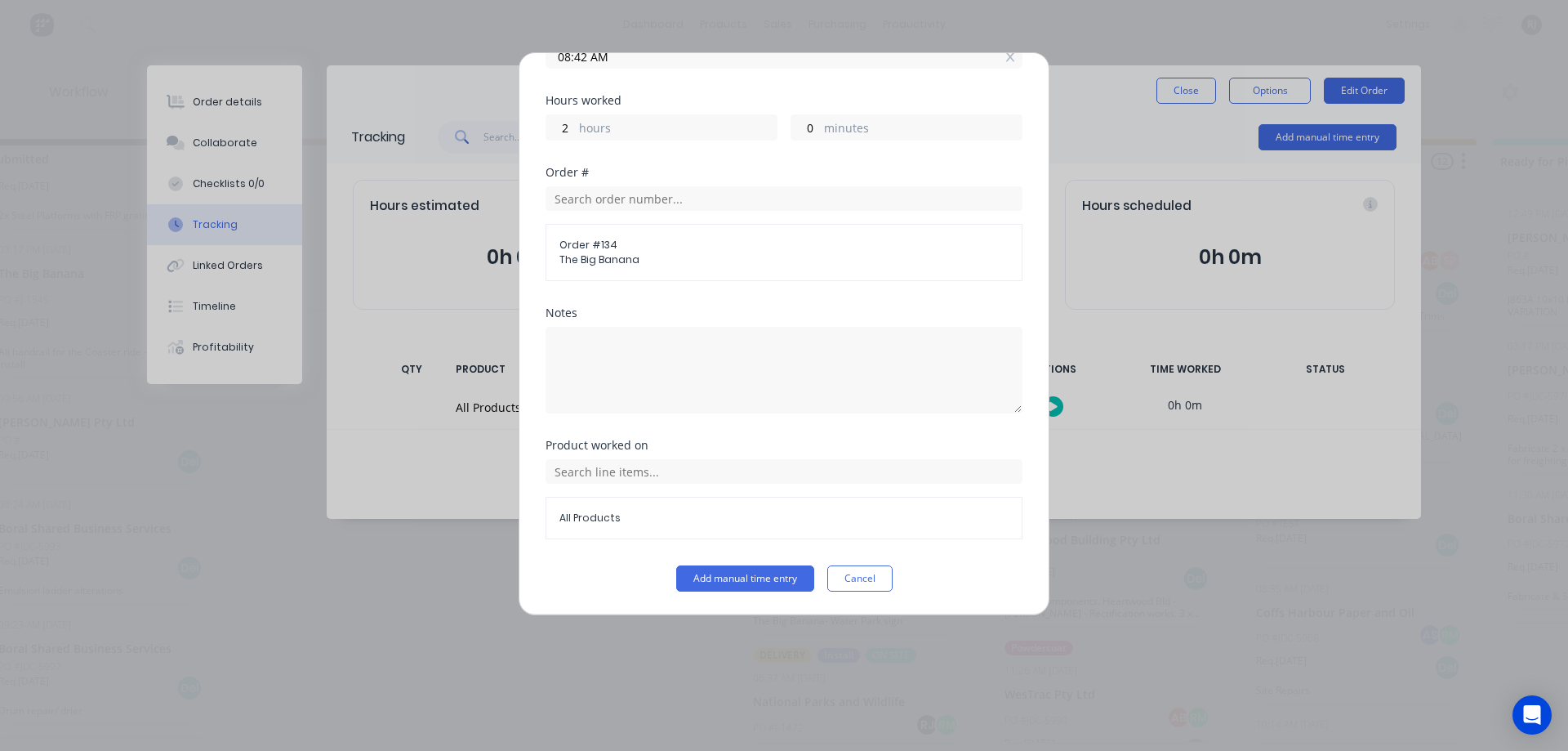
scroll to position [258, 0]
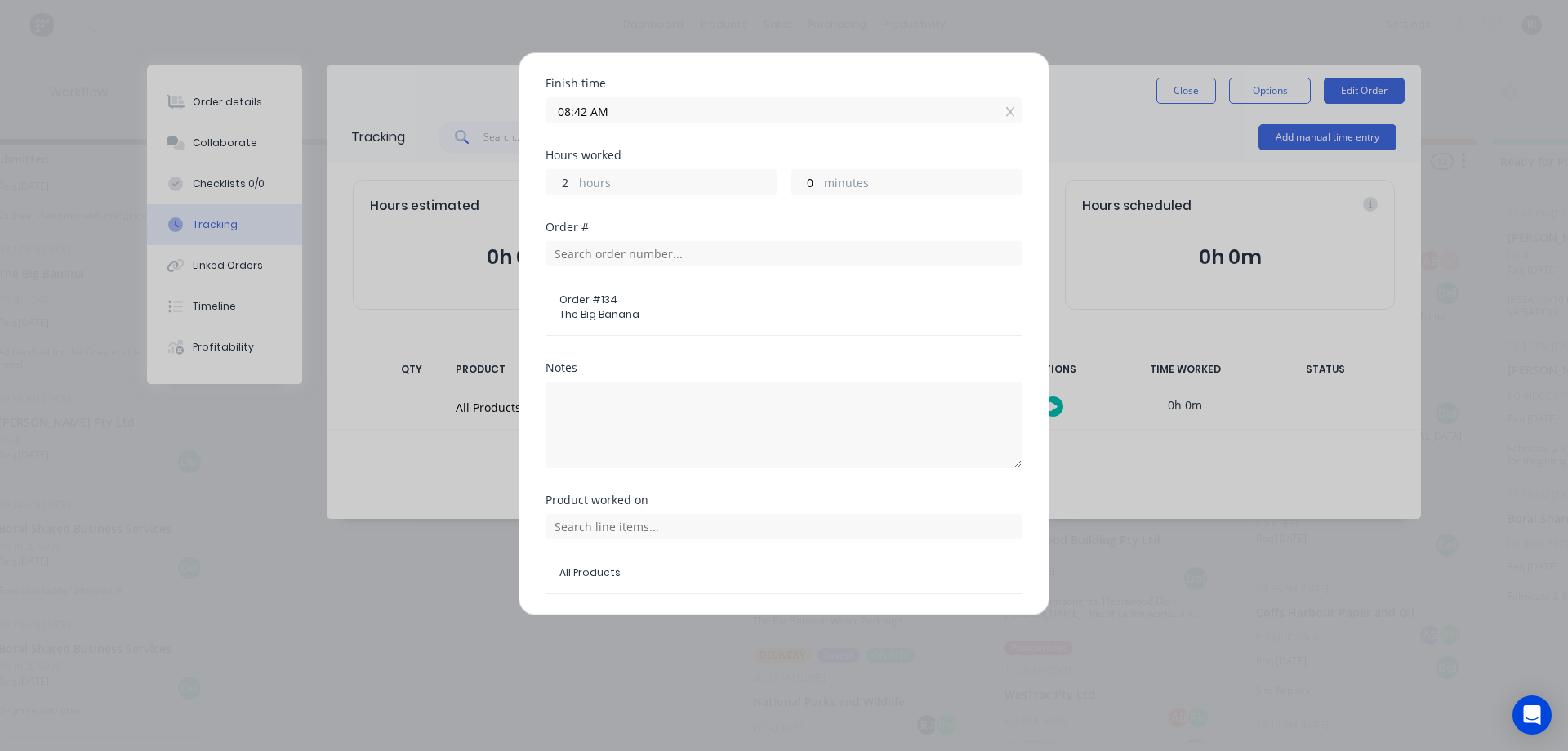
click at [573, 183] on input "2" at bounding box center [560, 182] width 29 height 25
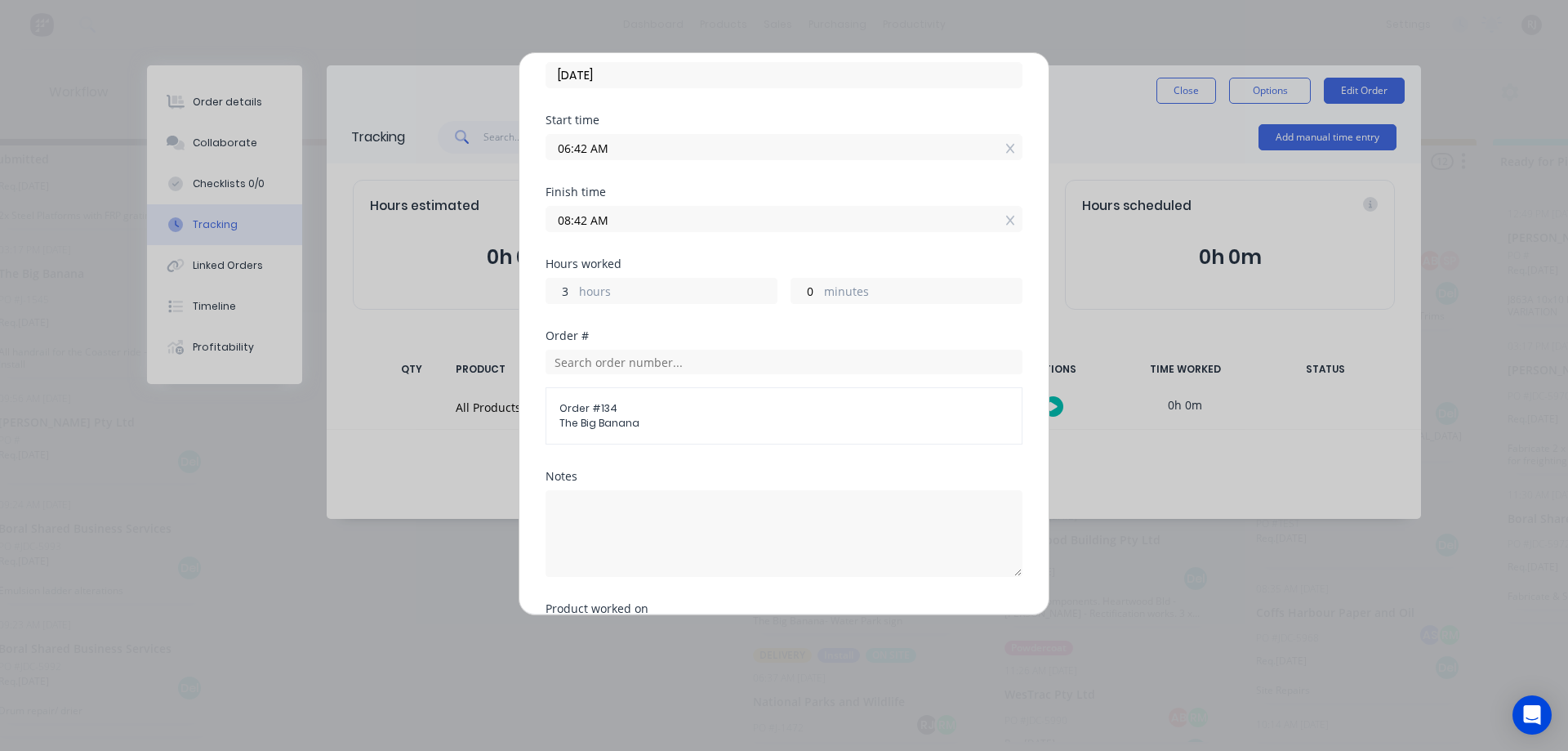
scroll to position [122, 0]
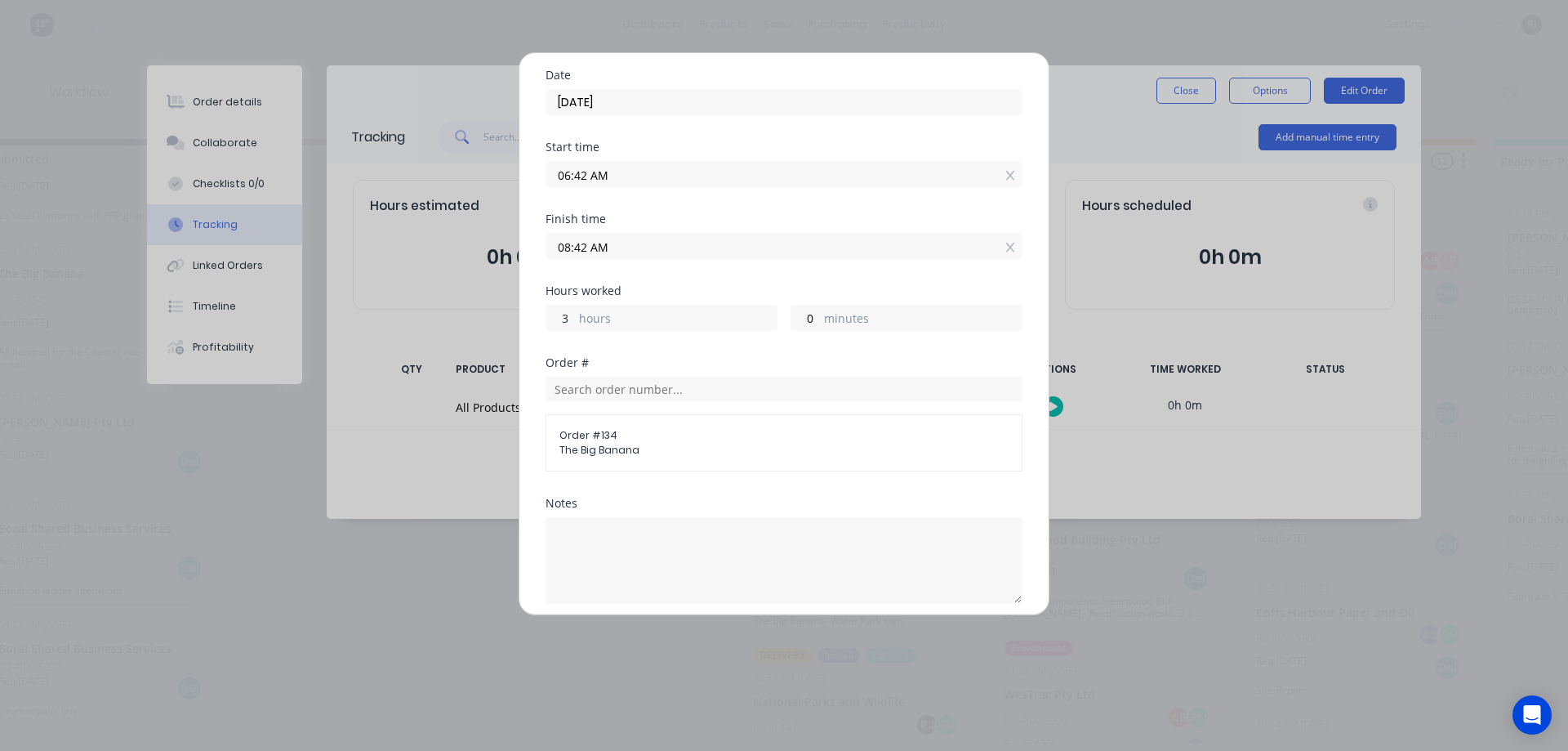
type input "3"
type input "09:42 AM"
click at [699, 347] on div "Hours worked 3 hours 0 minutes" at bounding box center [784, 321] width 477 height 72
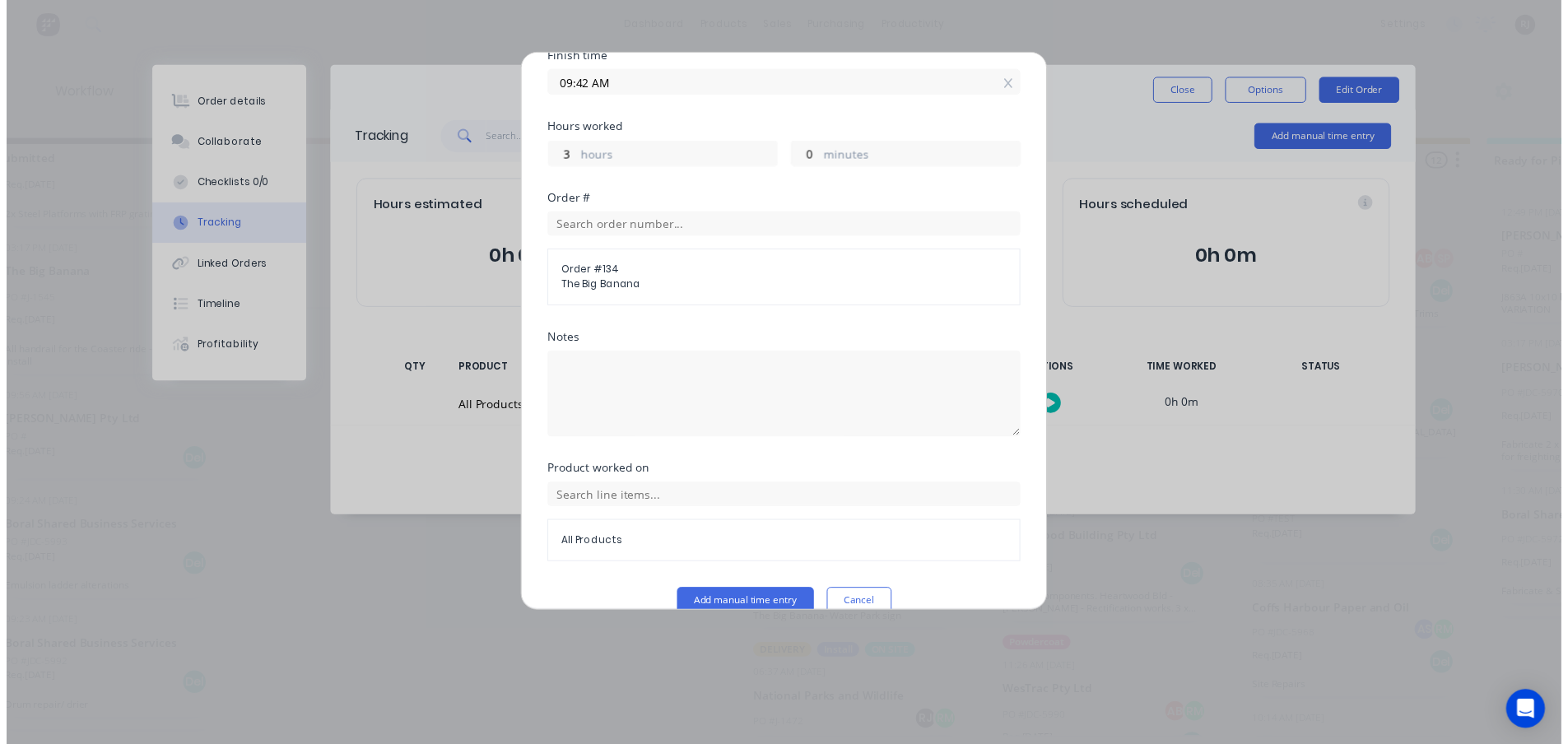
scroll to position [315, 0]
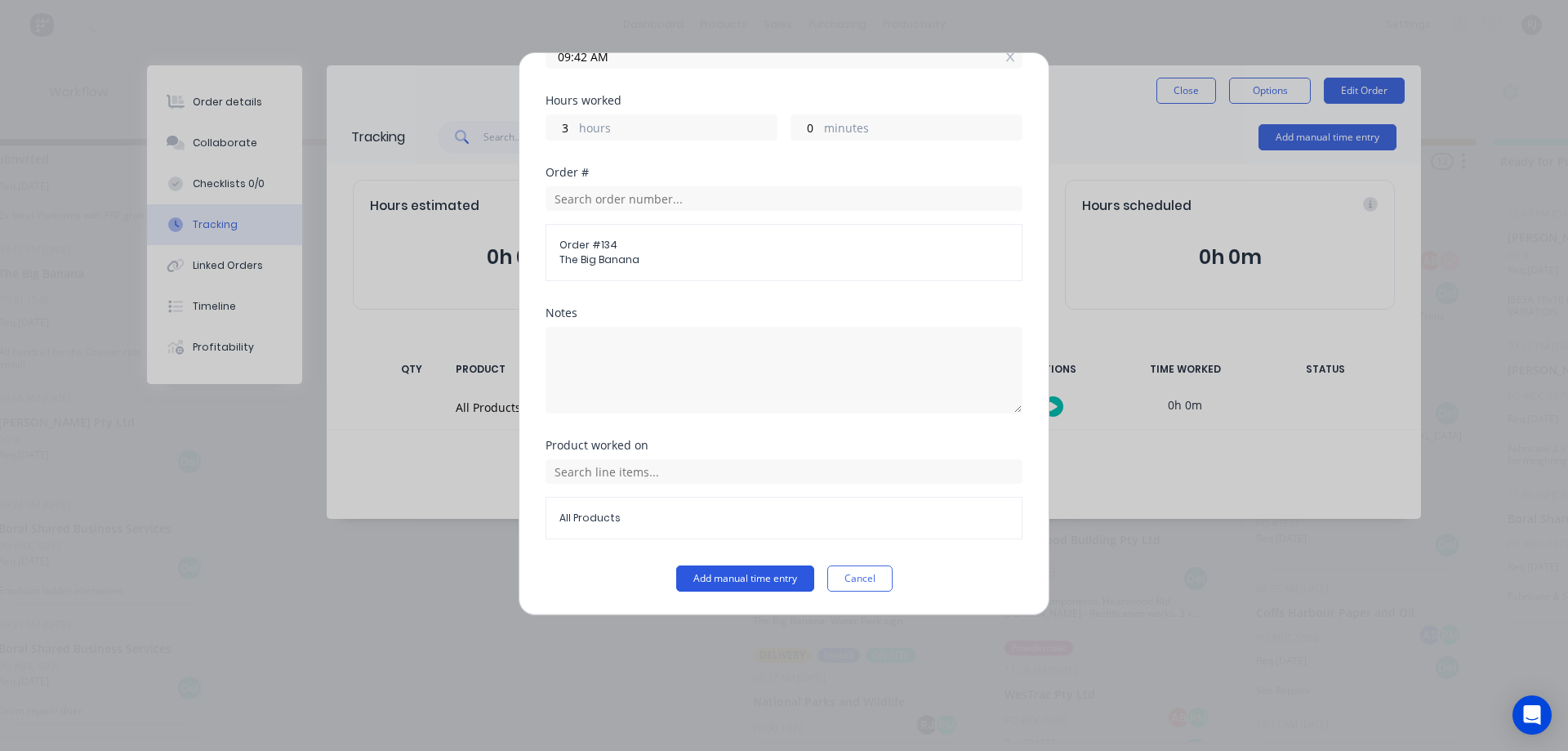
click at [734, 575] on button "Add manual time entry" at bounding box center [745, 579] width 138 height 26
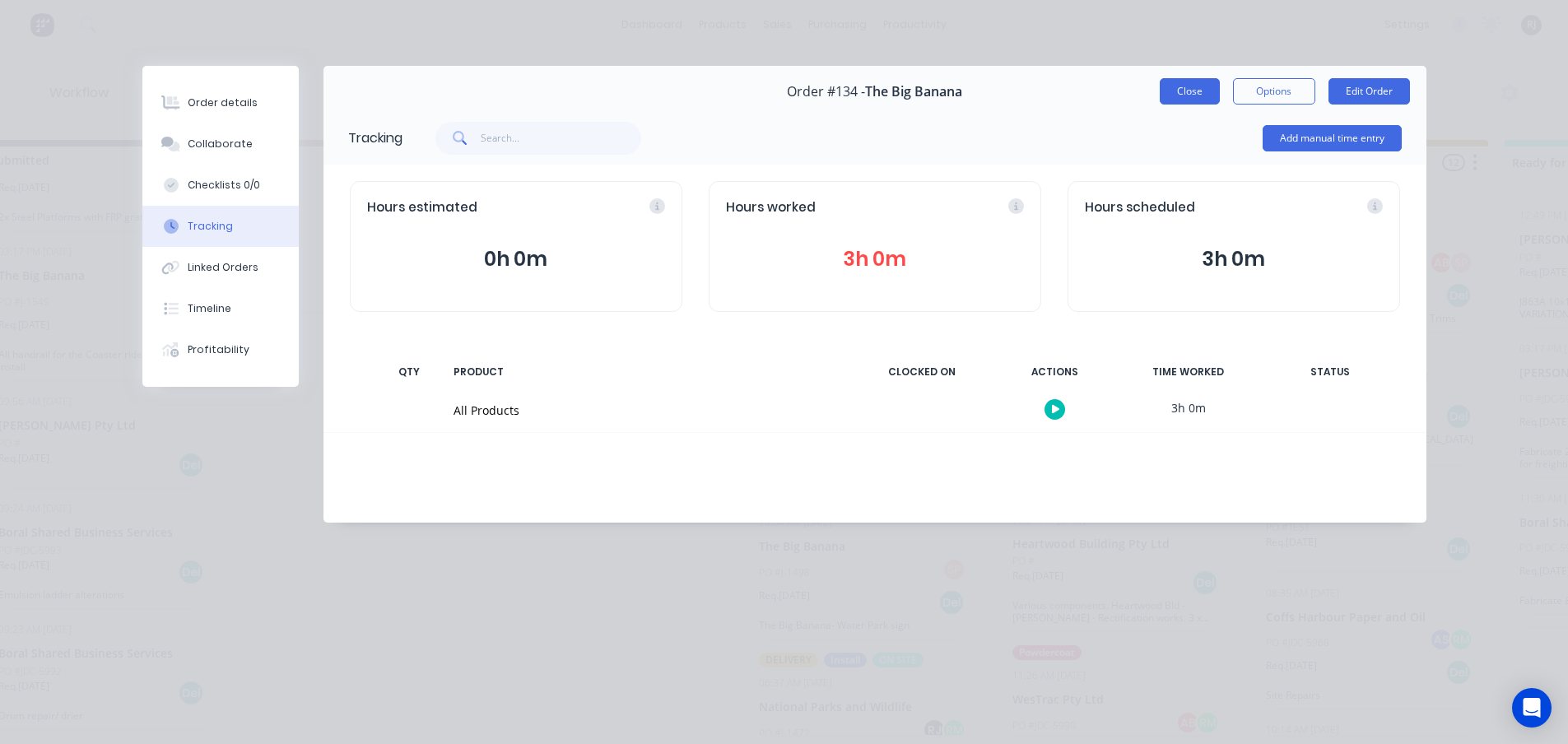
click at [1217, 100] on button "Close" at bounding box center [1189, 92] width 60 height 26
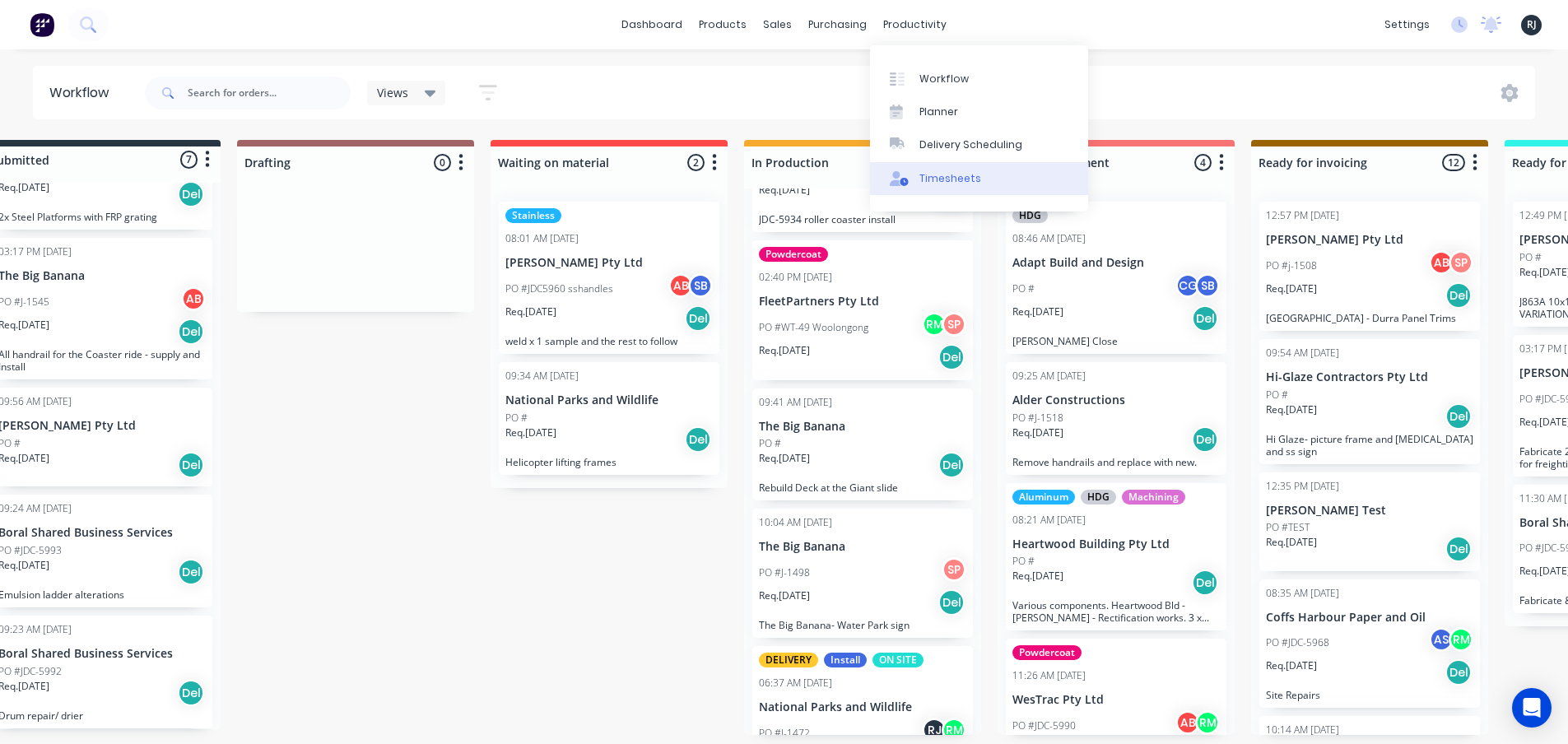
click at [926, 185] on div "Timesheets" at bounding box center [950, 179] width 62 height 15
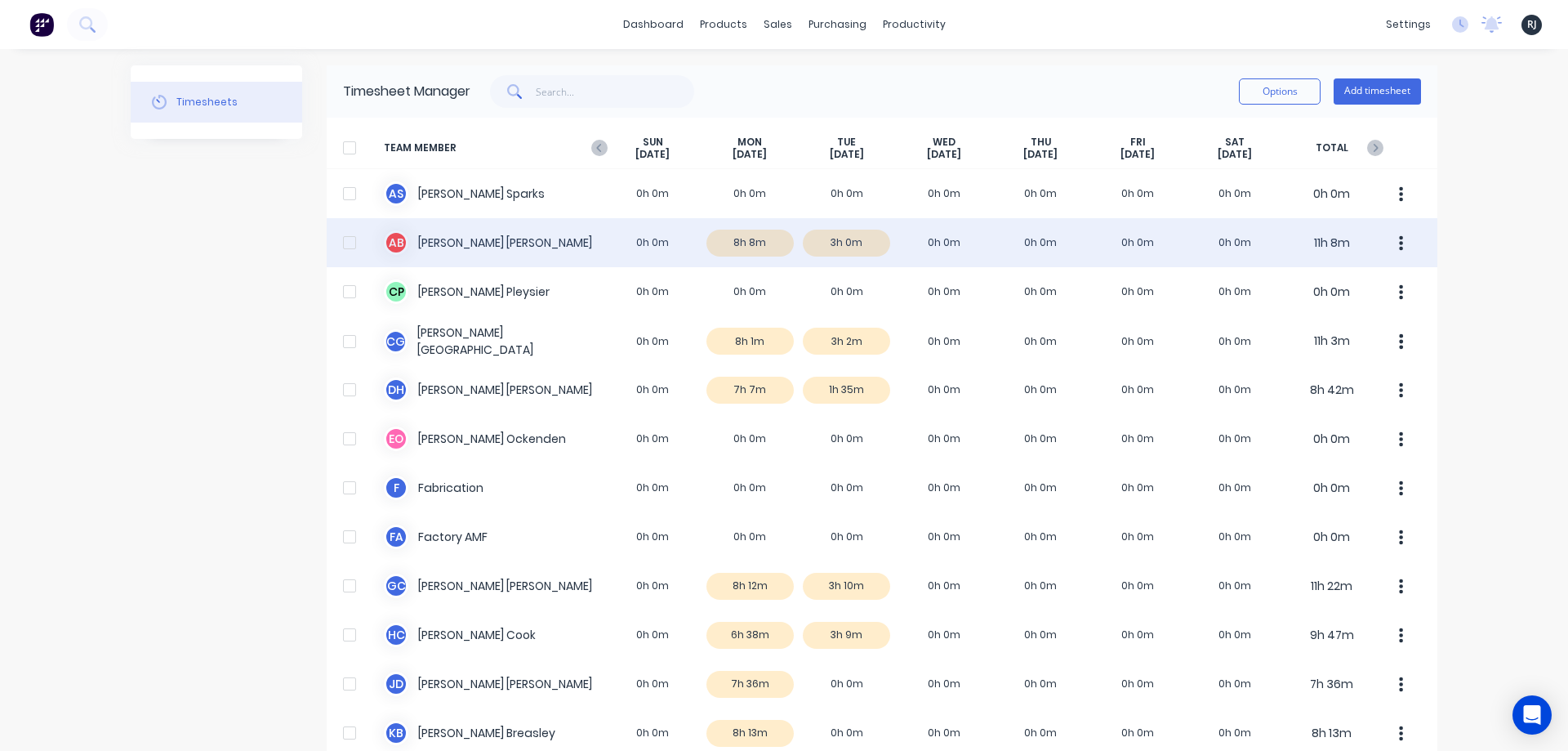
click at [339, 244] on div at bounding box center [350, 243] width 33 height 33
click at [345, 249] on div at bounding box center [350, 243] width 33 height 33
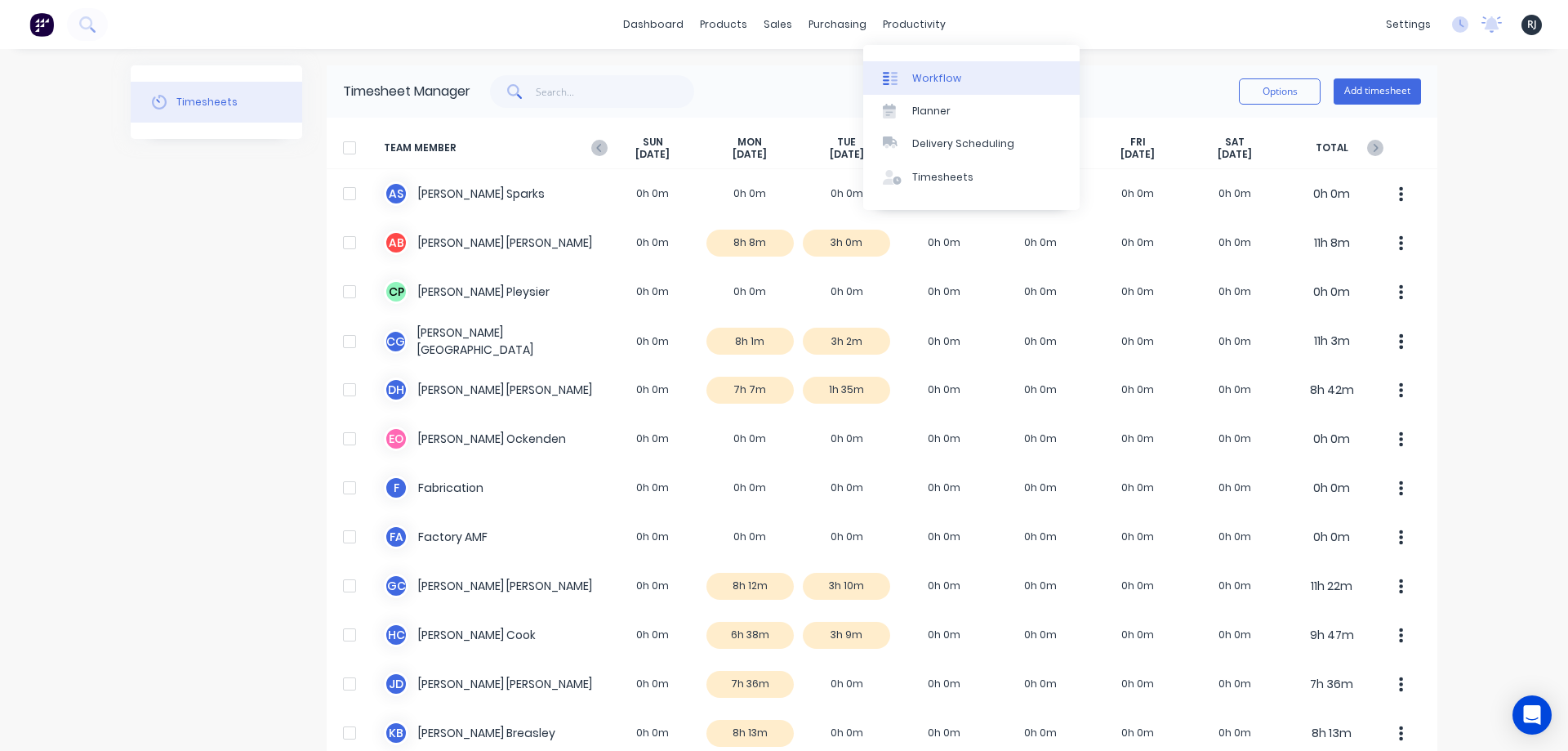
click at [908, 67] on link "Workflow" at bounding box center [971, 78] width 217 height 33
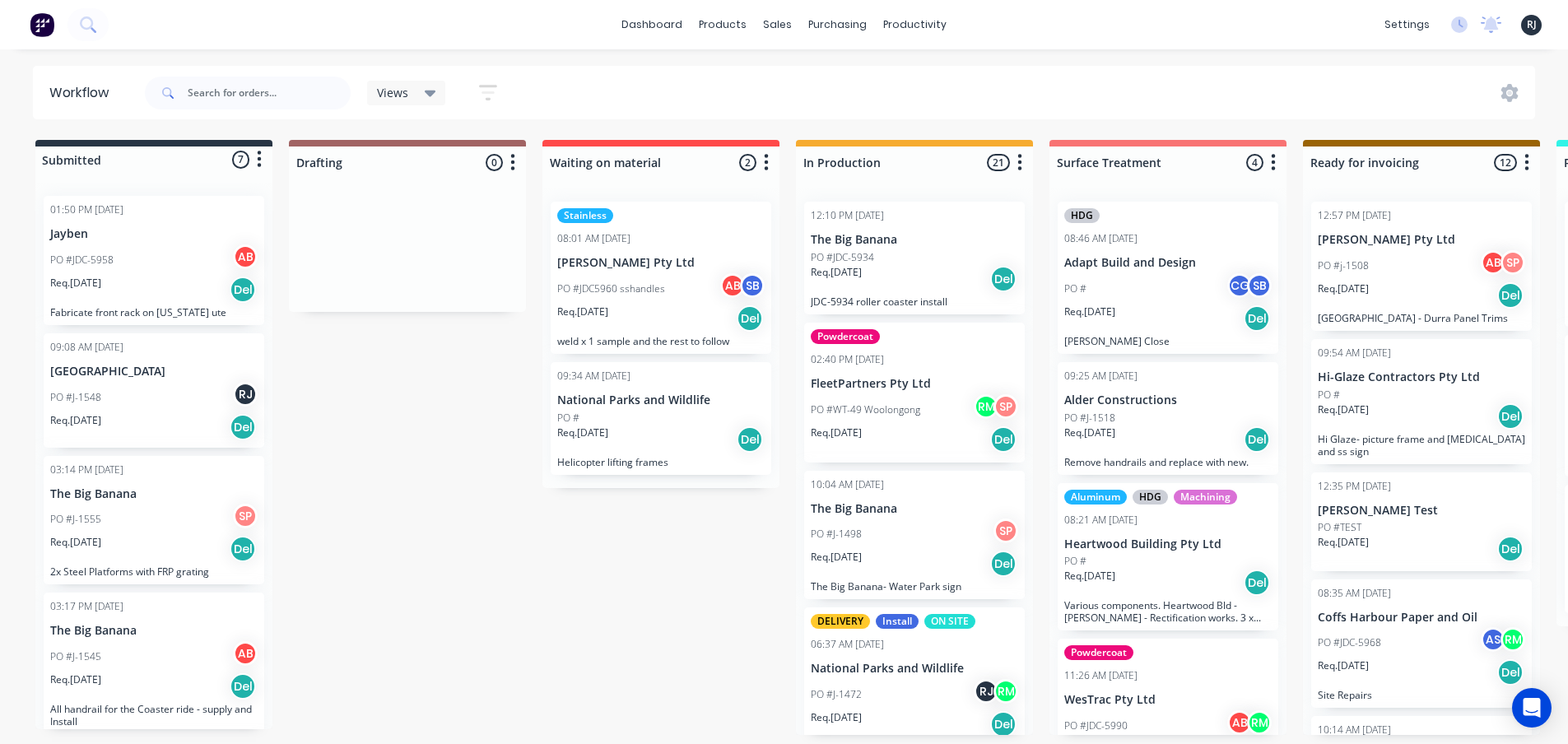
click at [494, 100] on icon "button" at bounding box center [488, 93] width 18 height 21
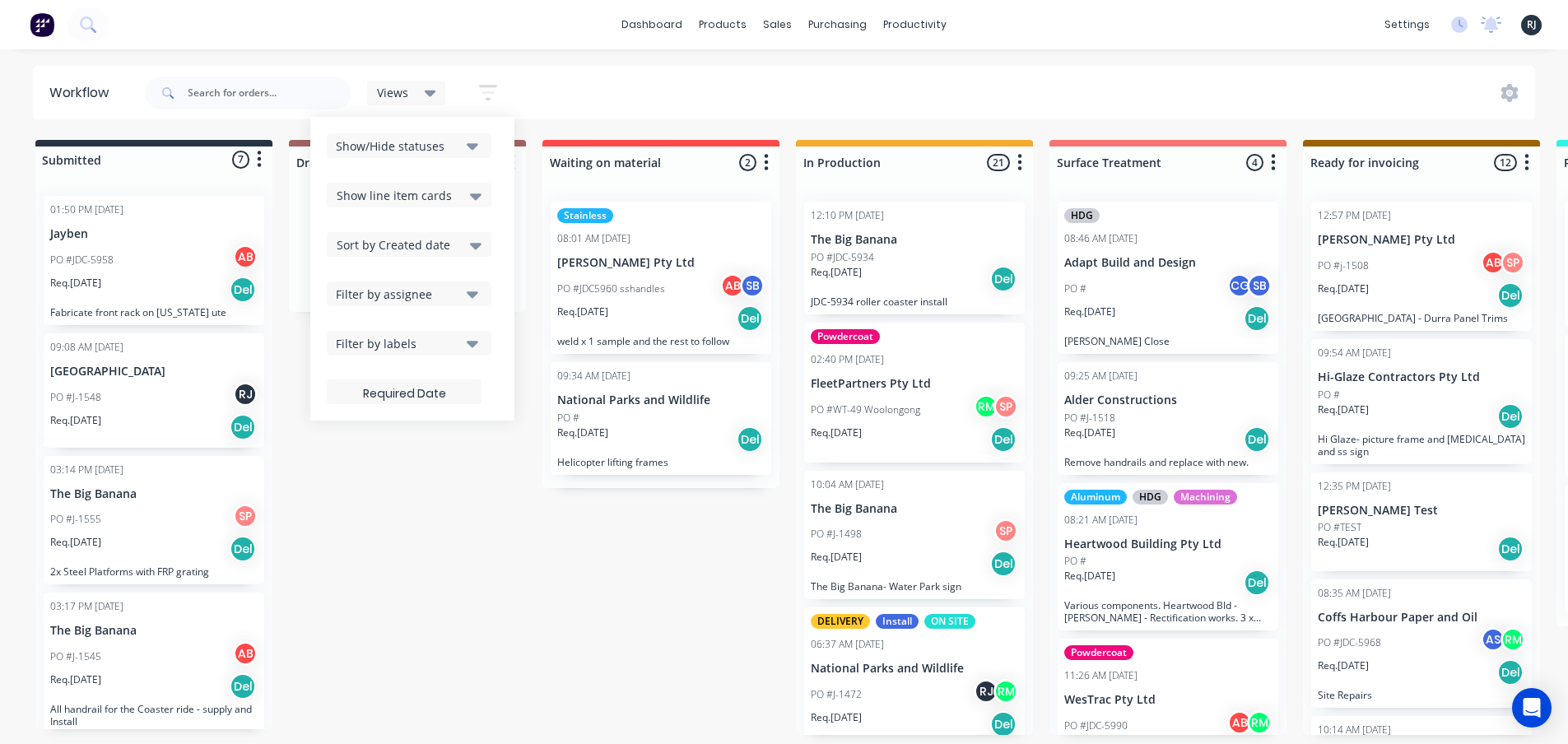
click at [494, 100] on icon "button" at bounding box center [488, 93] width 18 height 21
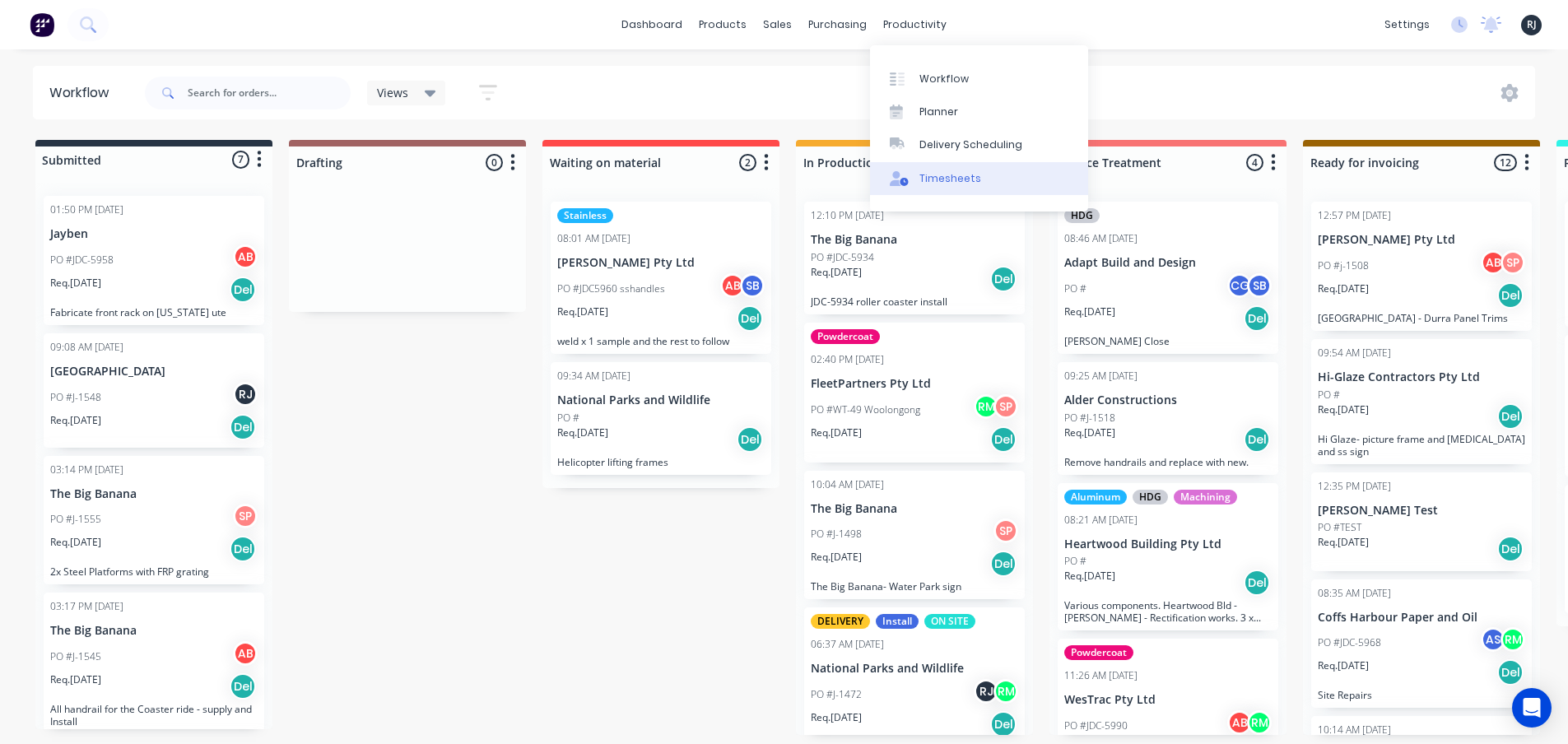
click at [973, 174] on div "Timesheets" at bounding box center [950, 179] width 62 height 15
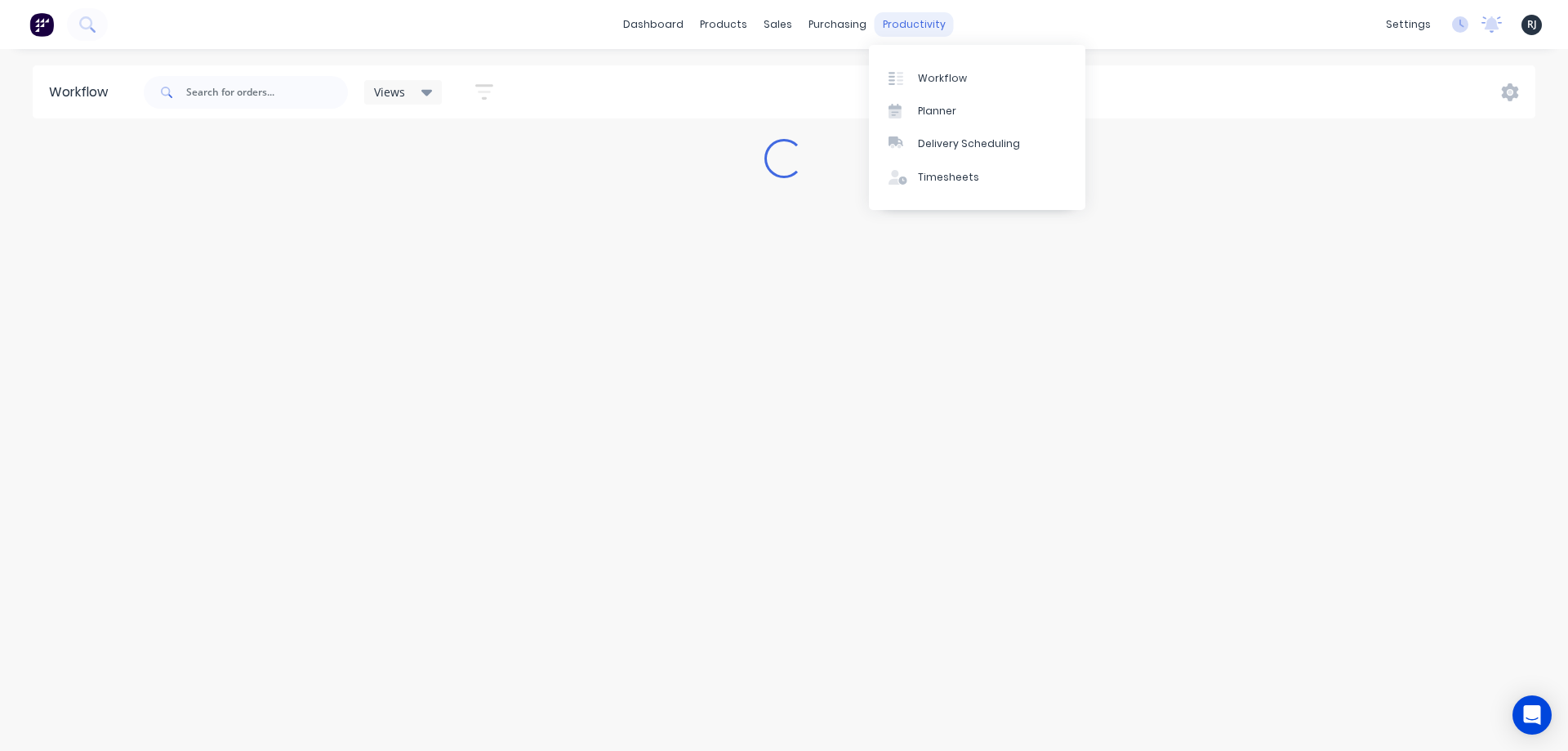
click at [903, 23] on div "productivity" at bounding box center [914, 25] width 80 height 25
click at [912, 68] on link "Workflow" at bounding box center [977, 78] width 217 height 33
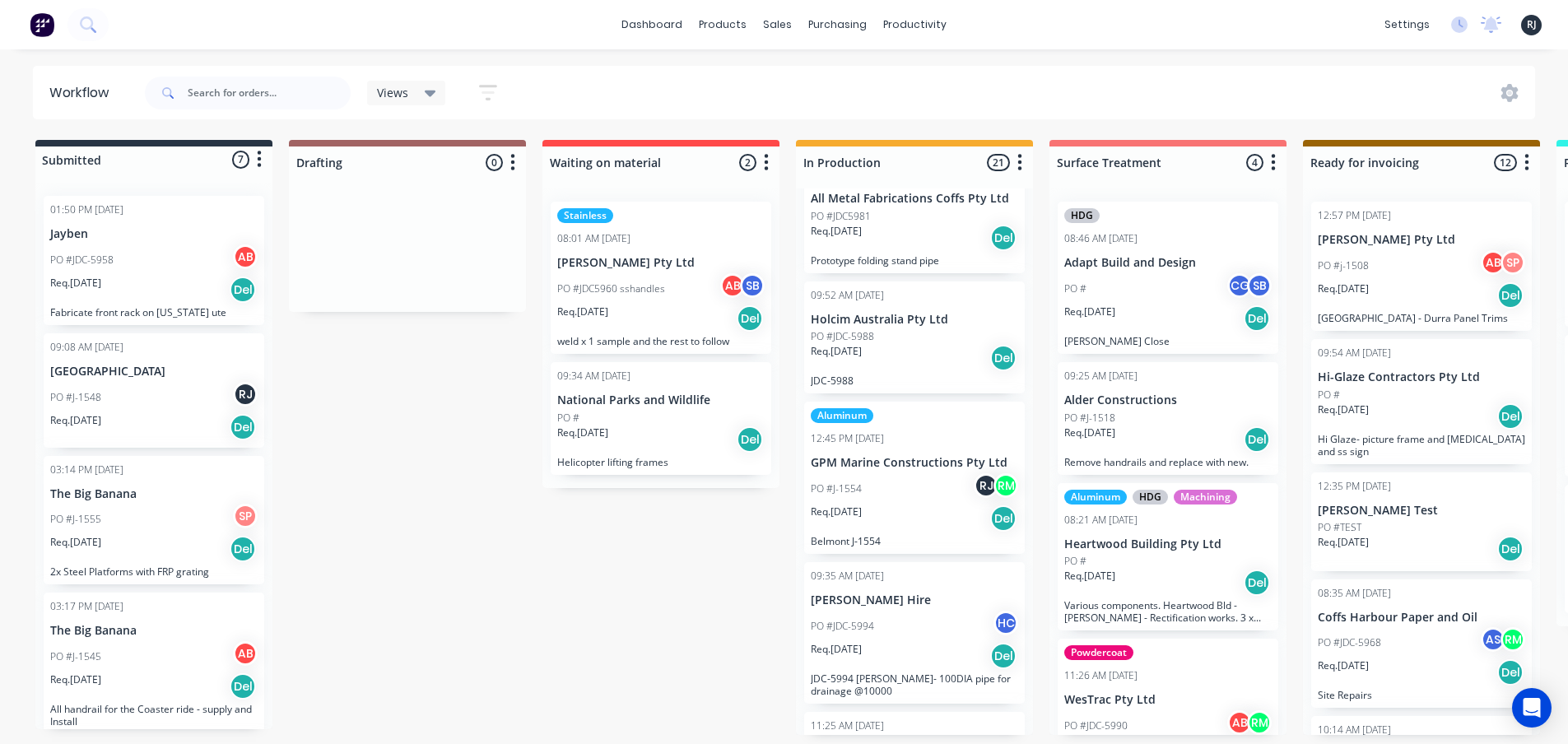
scroll to position [1672, 0]
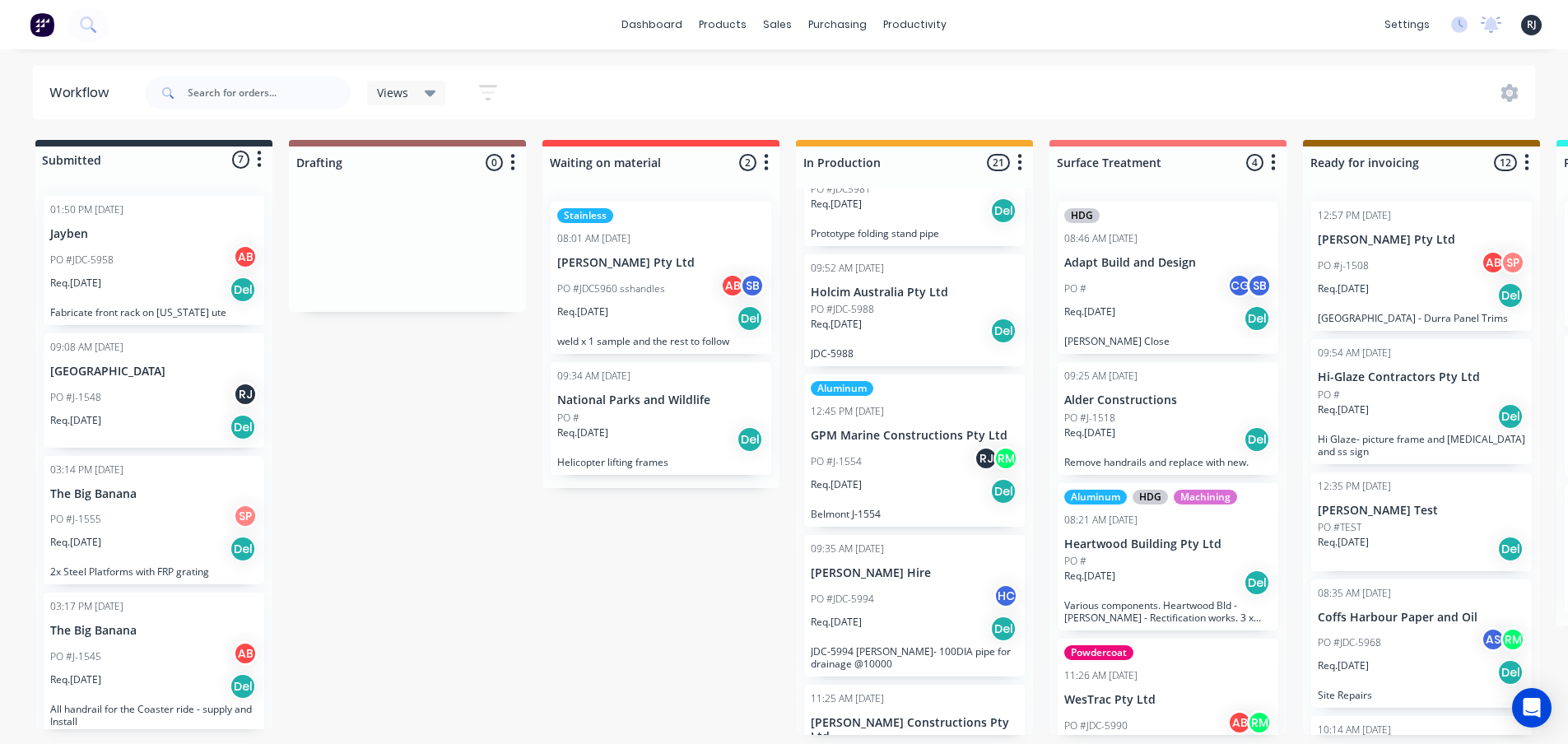
click at [919, 492] on div "Req. [DATE] Del" at bounding box center [914, 491] width 208 height 28
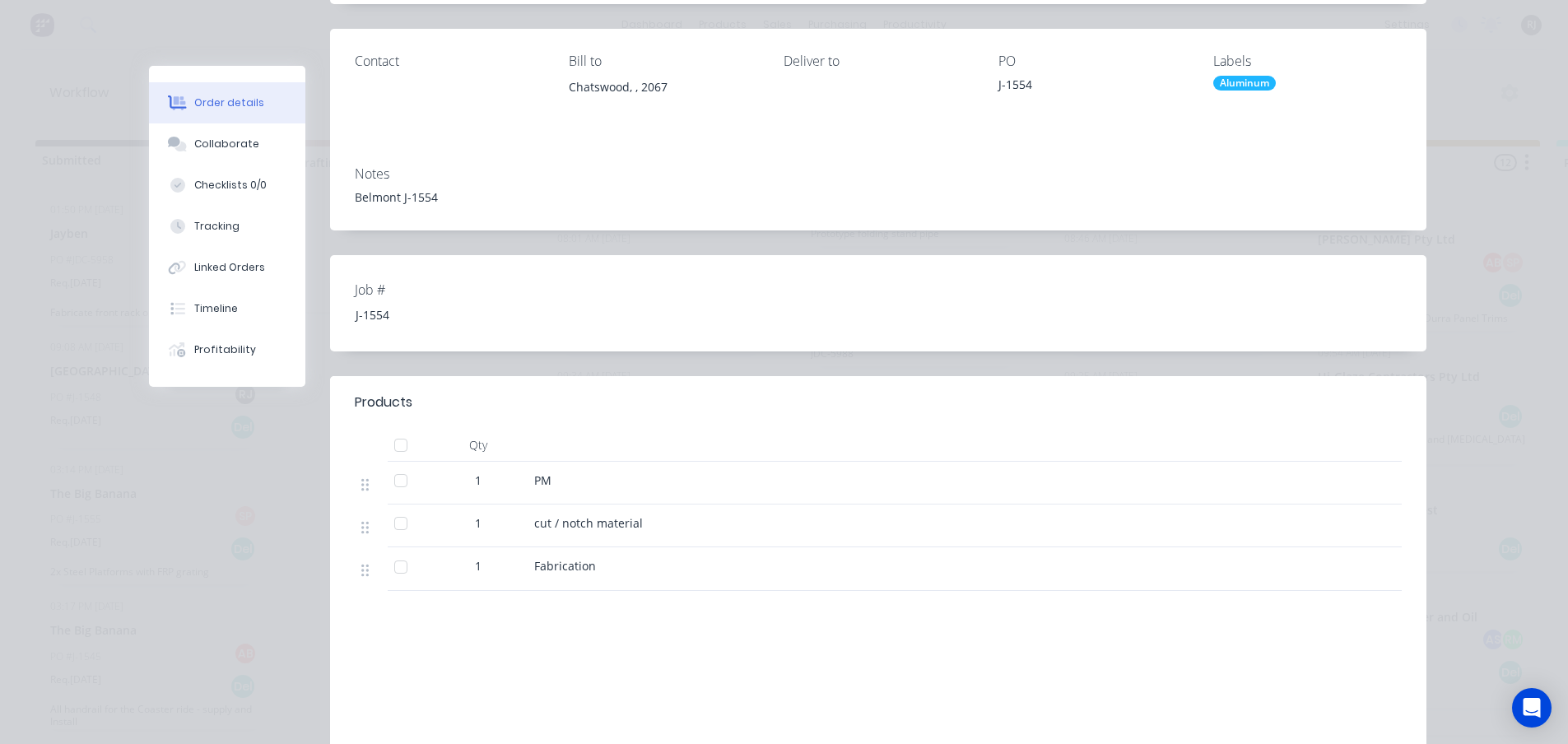
scroll to position [0, 0]
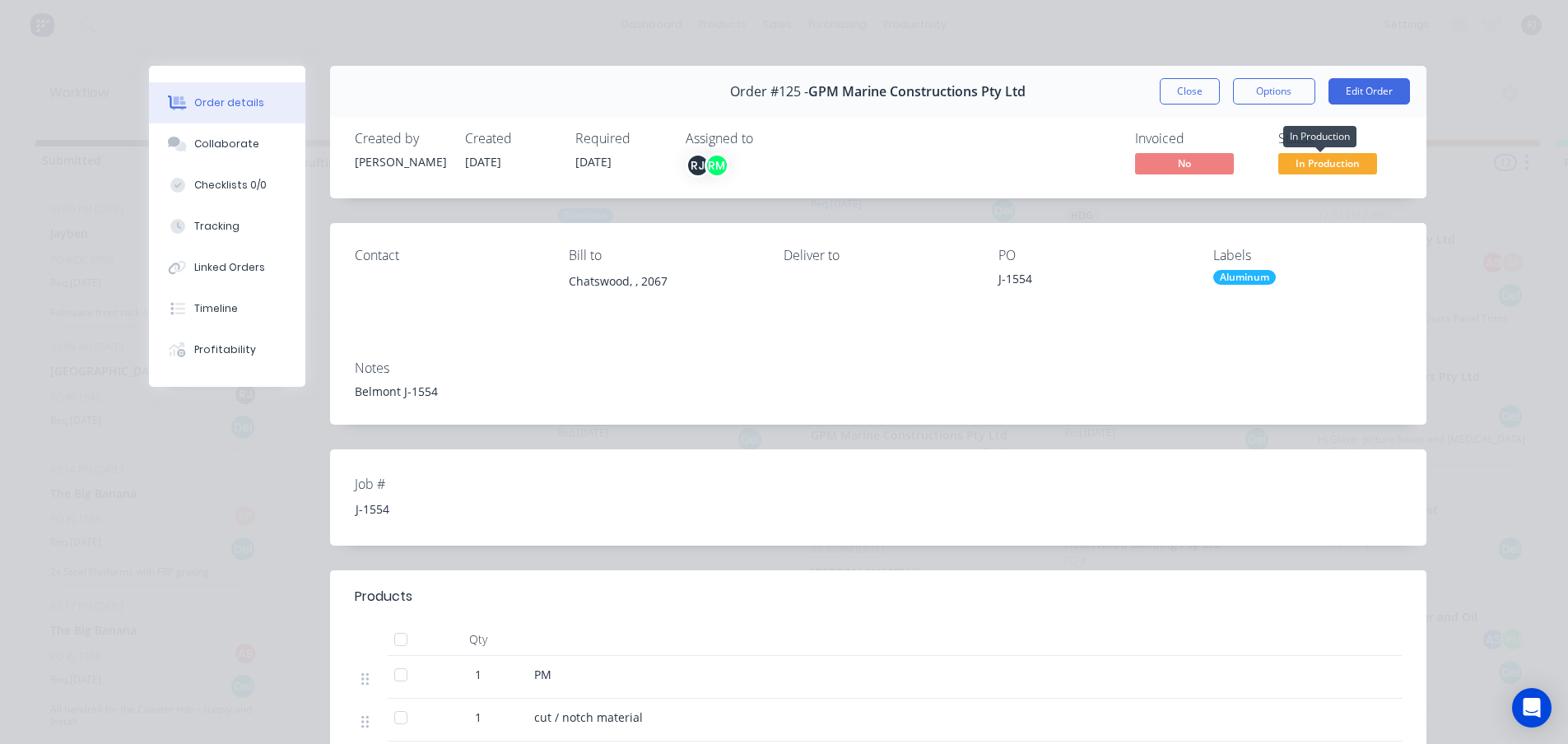
click at [1364, 156] on span "In Production" at bounding box center [1327, 163] width 98 height 21
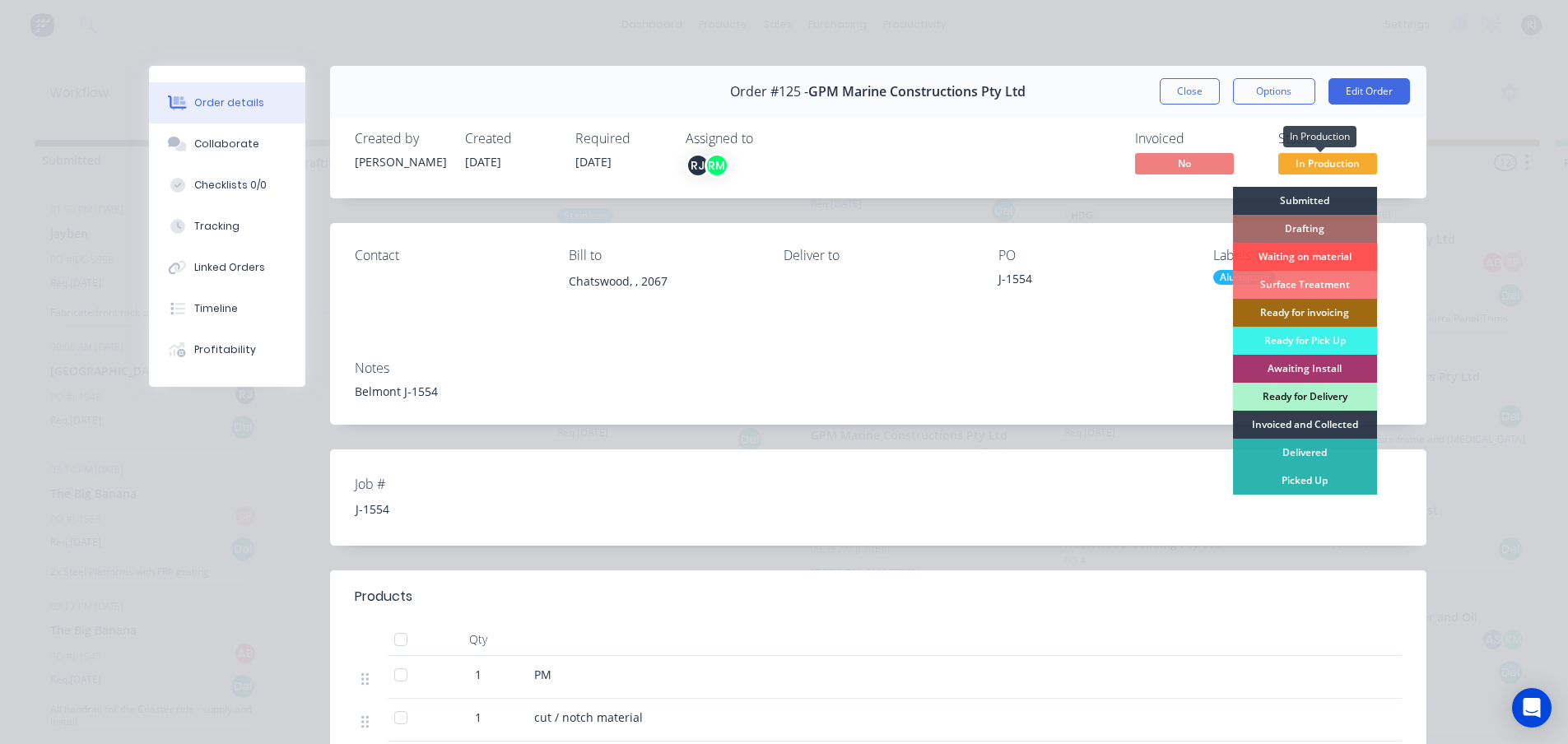
click at [1364, 156] on span "In Production" at bounding box center [1327, 163] width 98 height 21
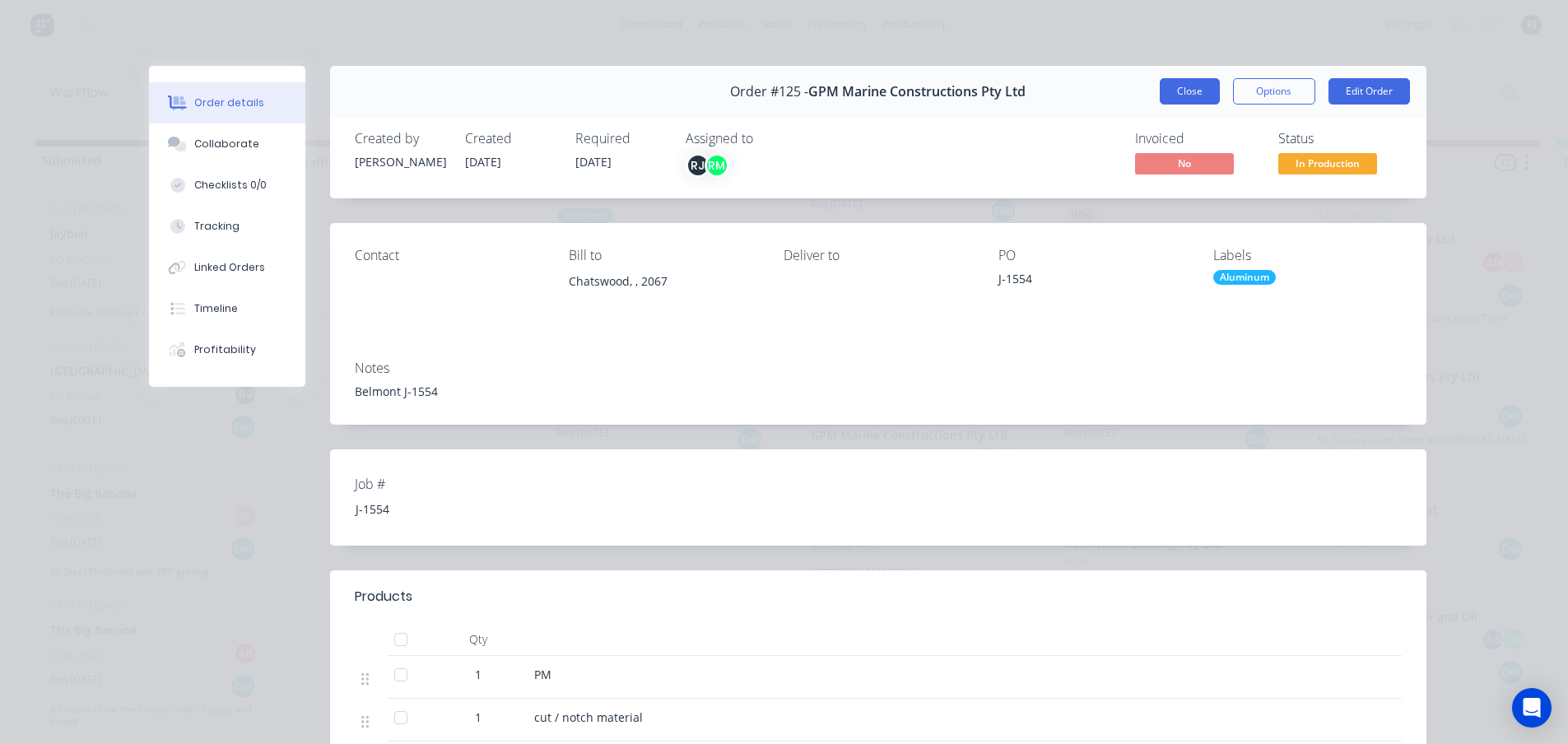
click at [1187, 100] on button "Close" at bounding box center [1189, 92] width 60 height 26
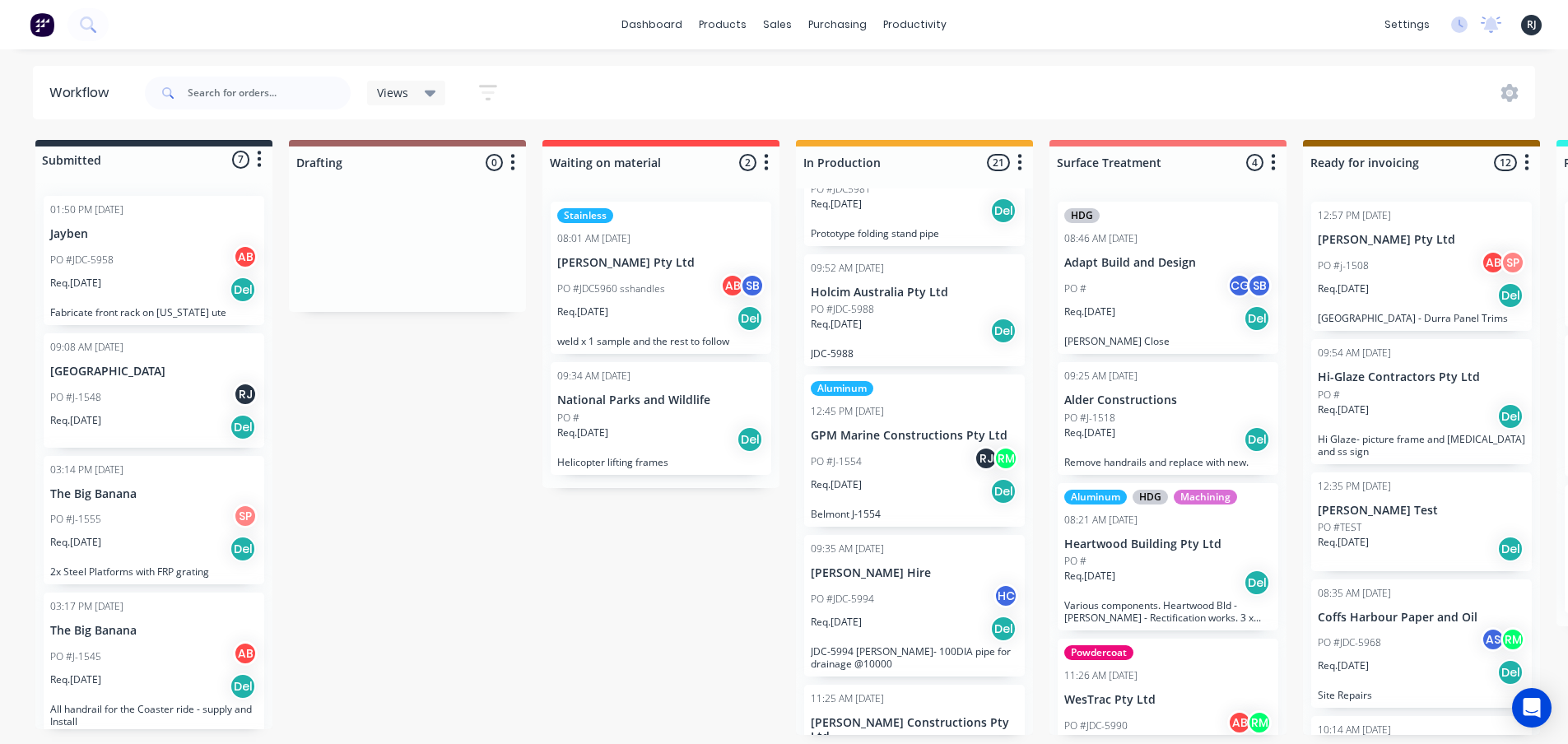
click at [896, 497] on div "Req. [DATE] Del" at bounding box center [914, 491] width 208 height 28
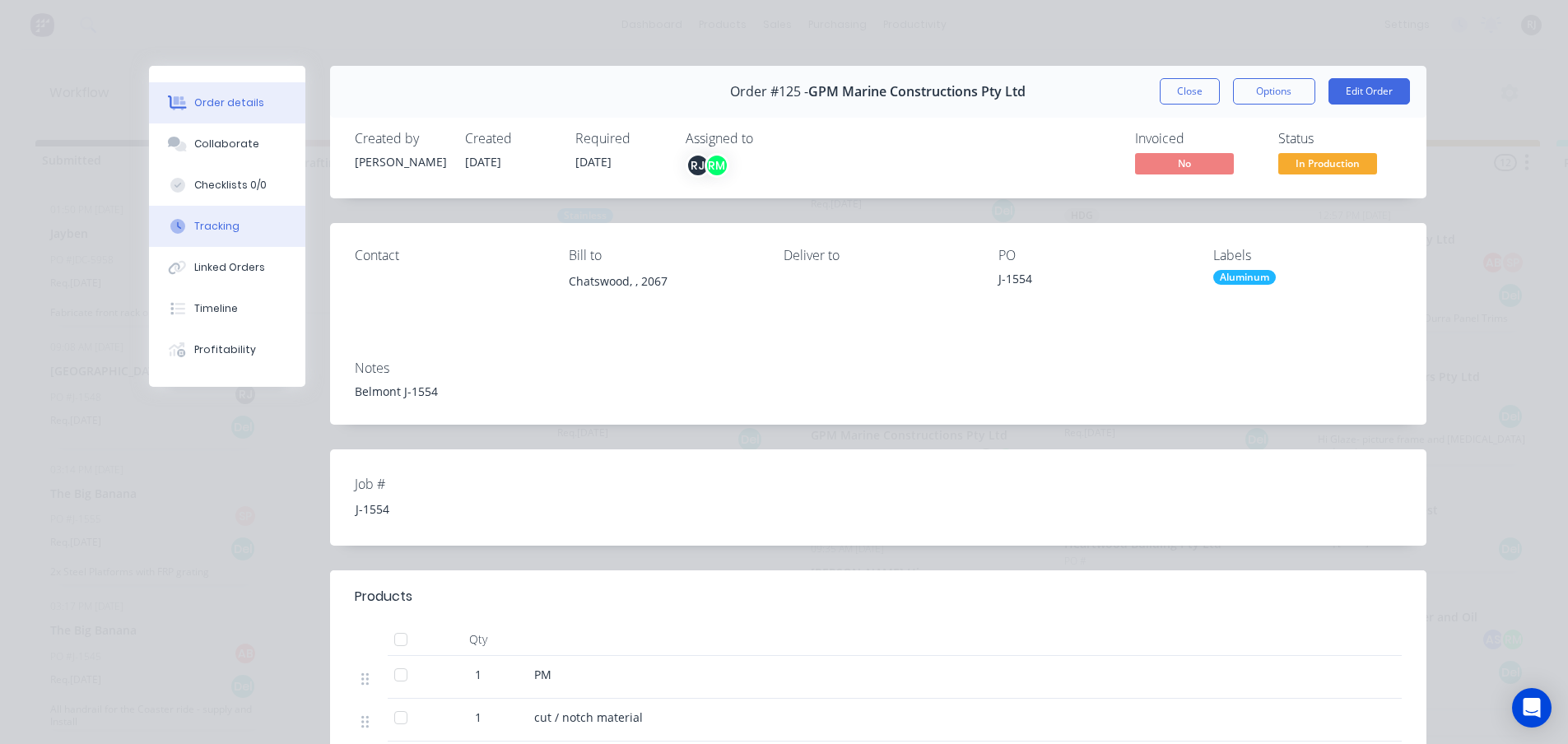
click at [221, 228] on div "Tracking" at bounding box center [217, 227] width 45 height 15
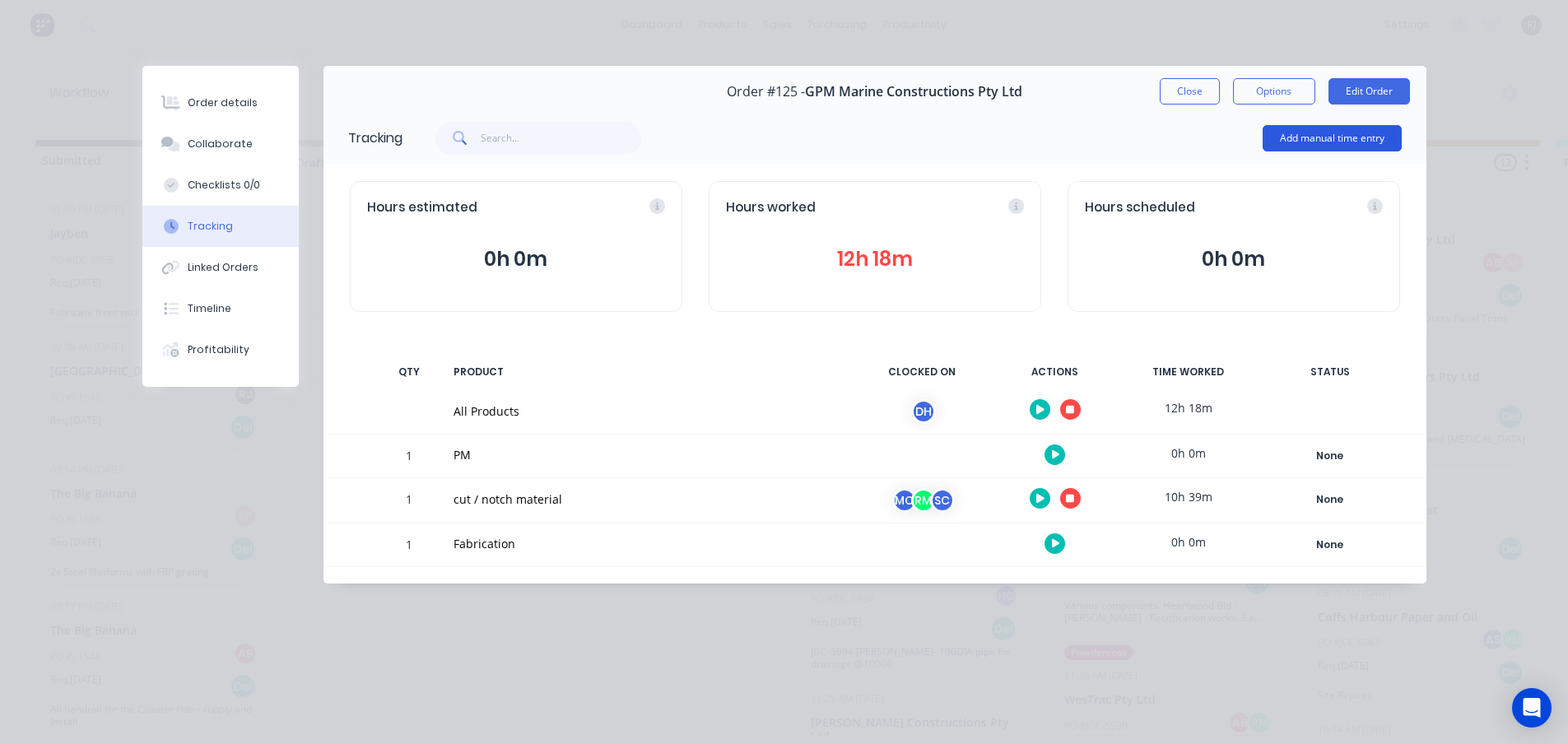
click at [1317, 138] on button "Add manual time entry" at bounding box center [1332, 138] width 139 height 26
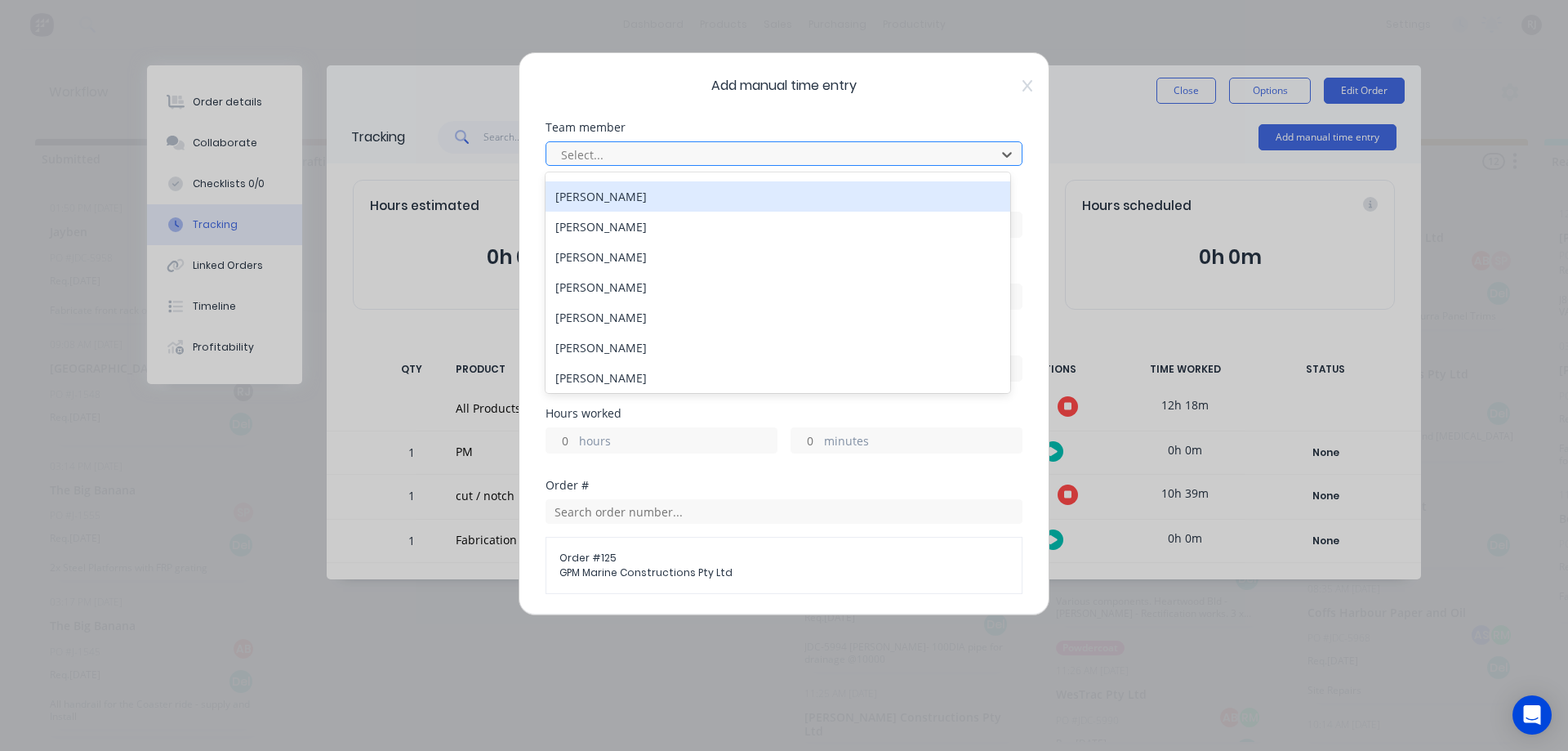
scroll to position [354, 0]
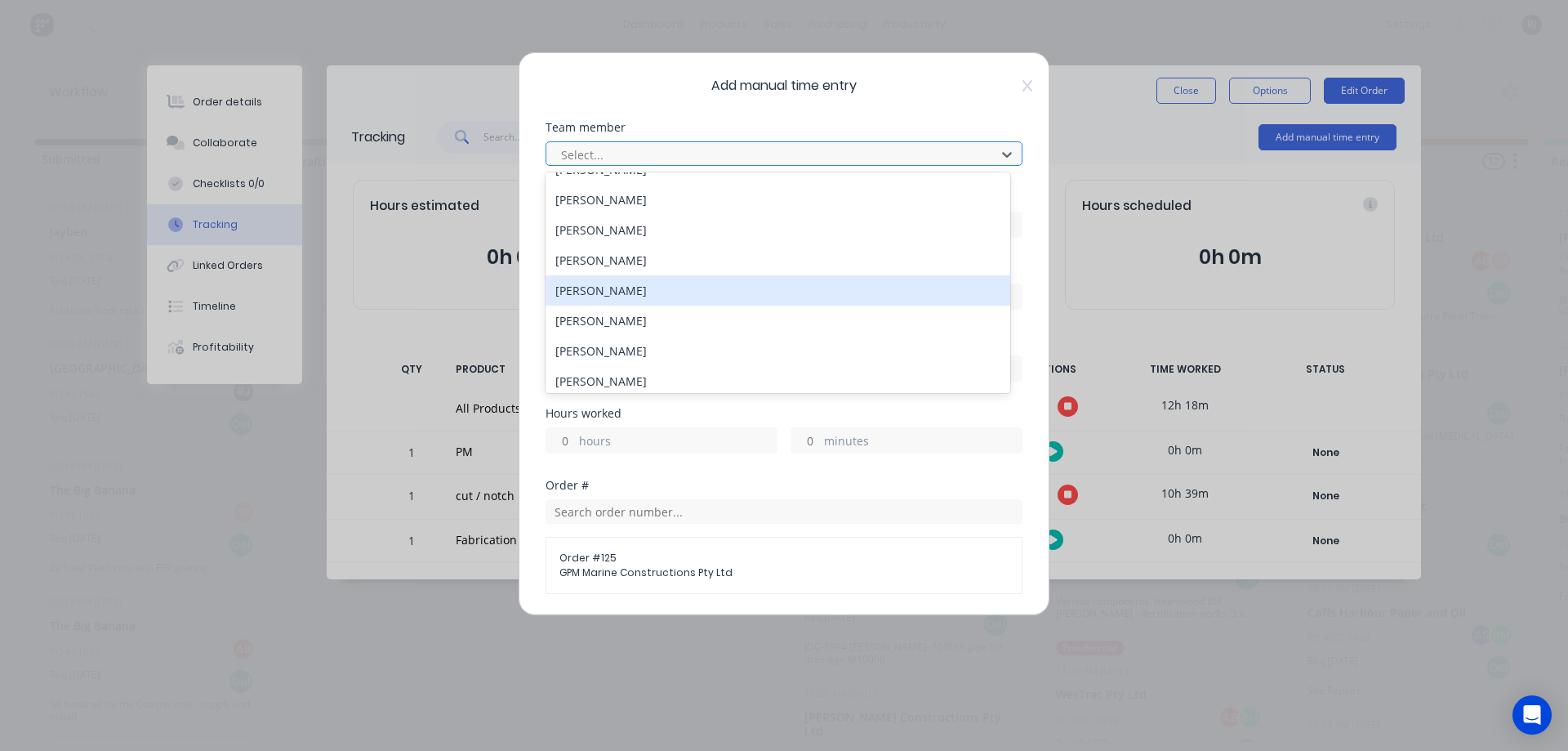
click at [630, 292] on div "[PERSON_NAME]" at bounding box center [778, 290] width 464 height 30
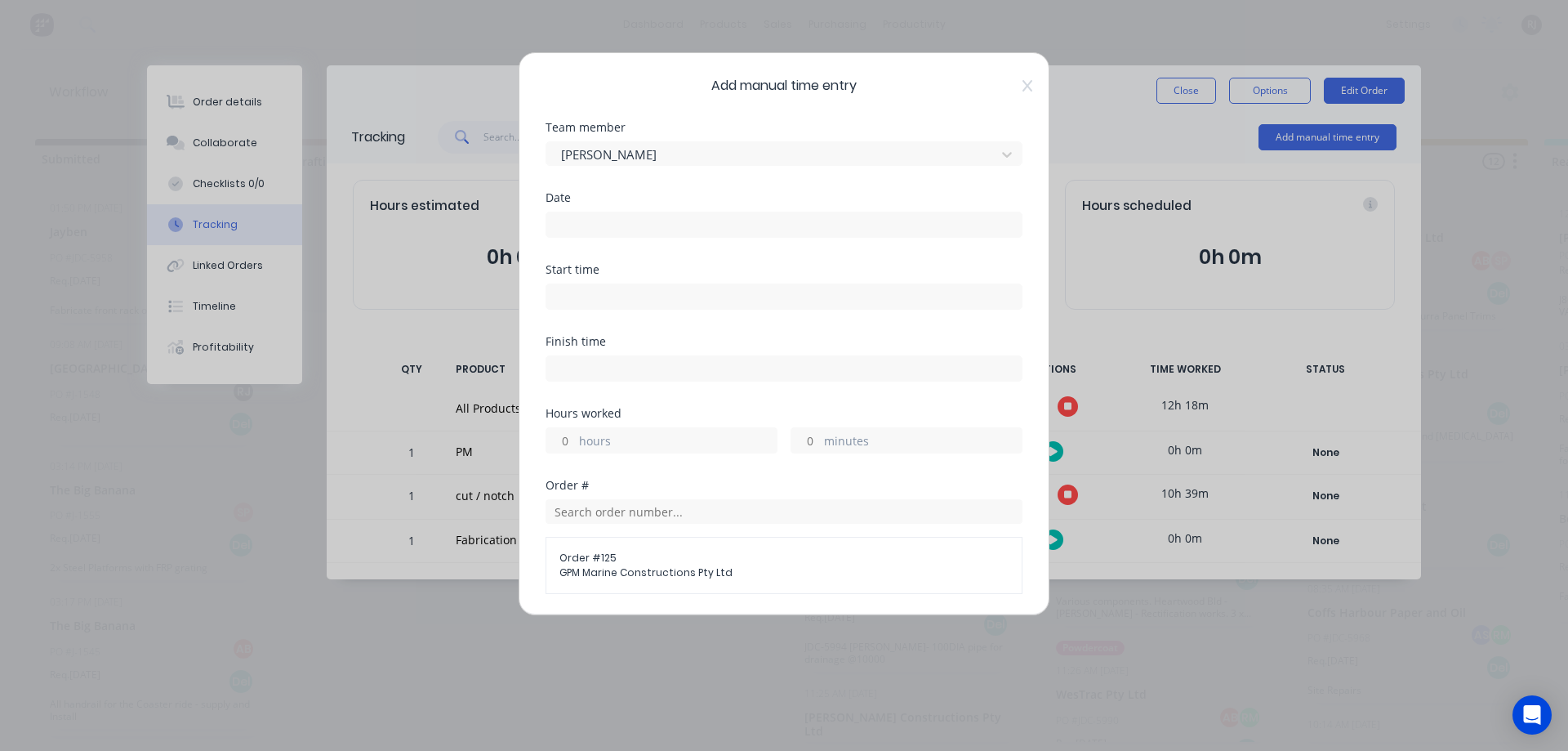
click at [912, 217] on input at bounding box center [784, 225] width 475 height 25
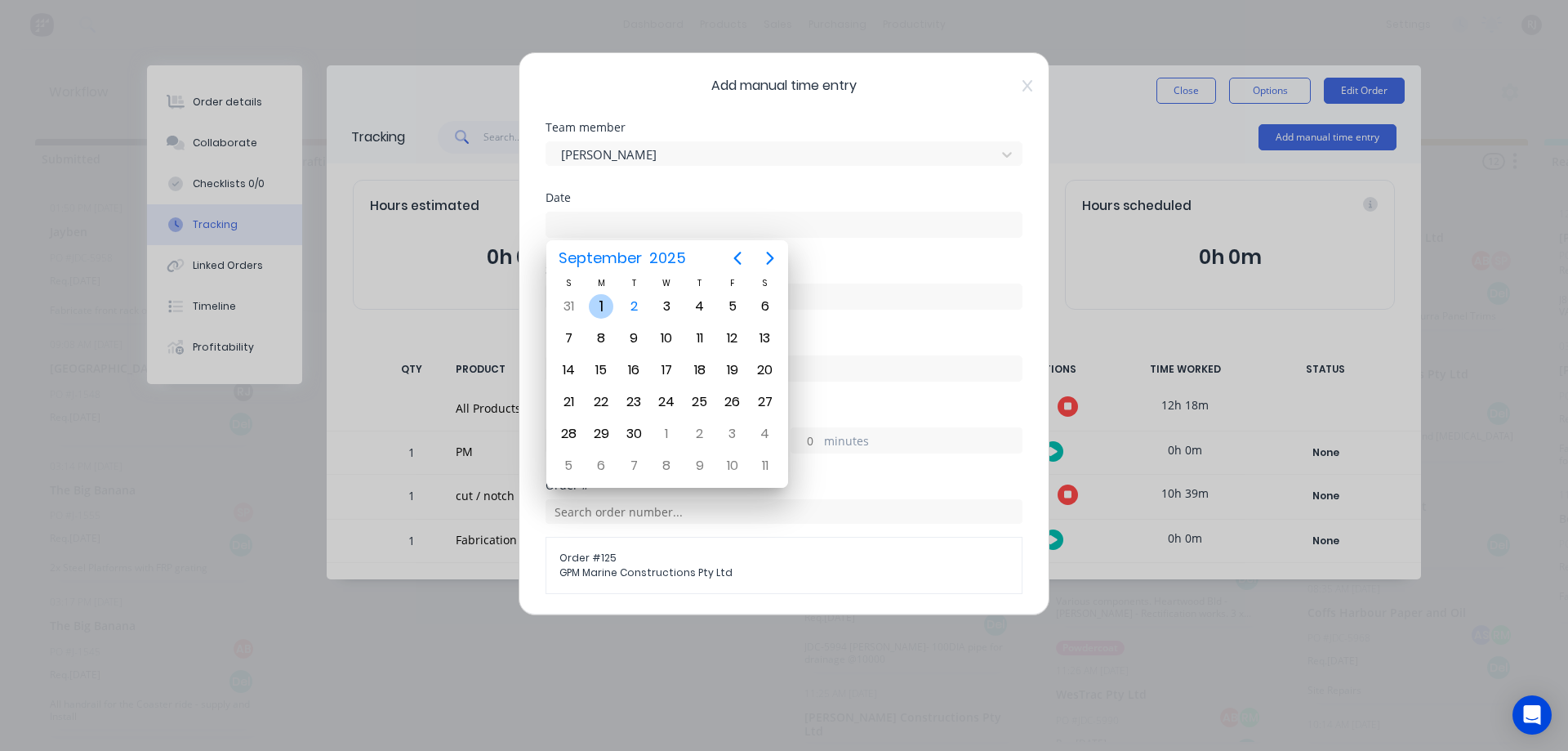
click at [603, 309] on div "1" at bounding box center [601, 306] width 25 height 25
type input "[DATE]"
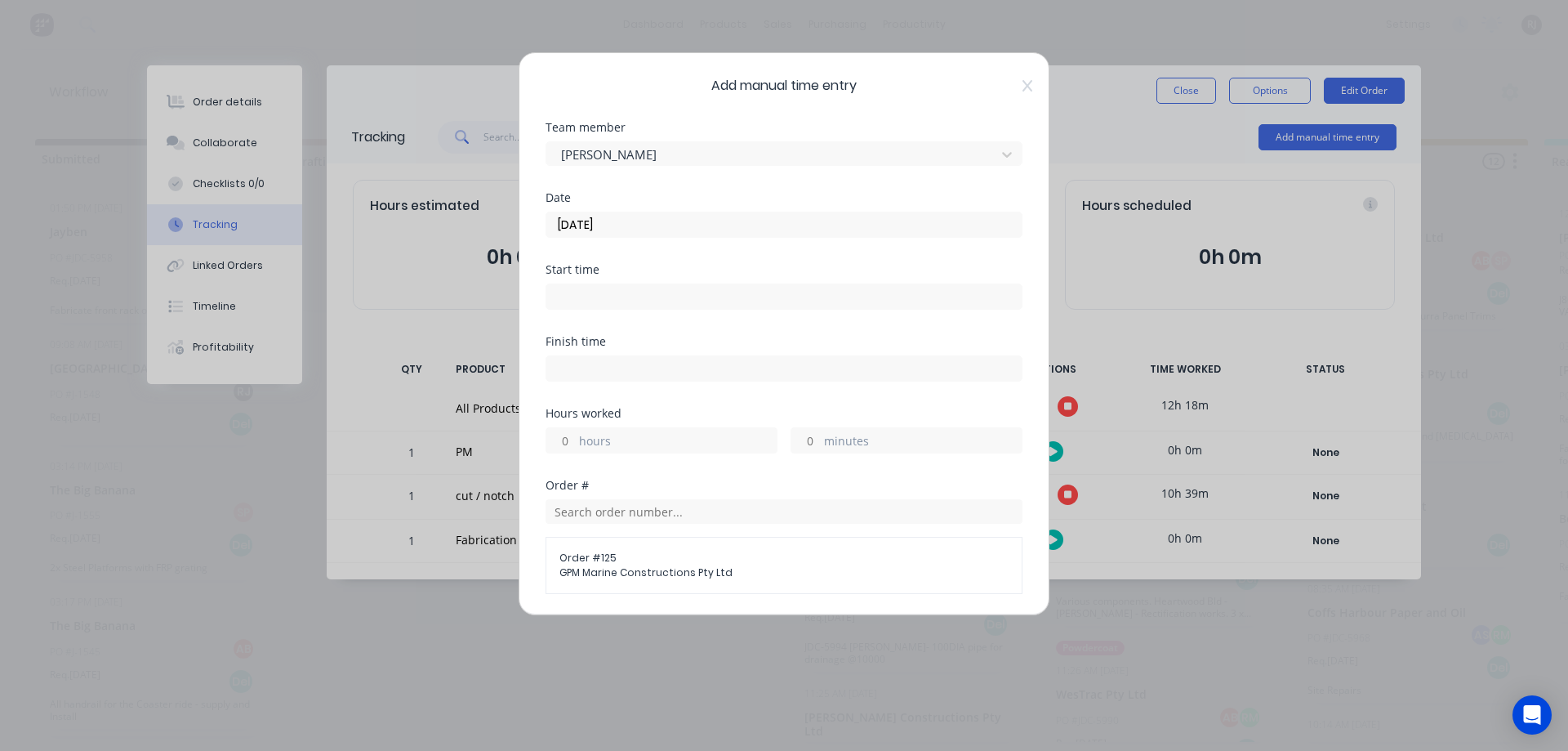
click at [693, 299] on input at bounding box center [784, 296] width 475 height 25
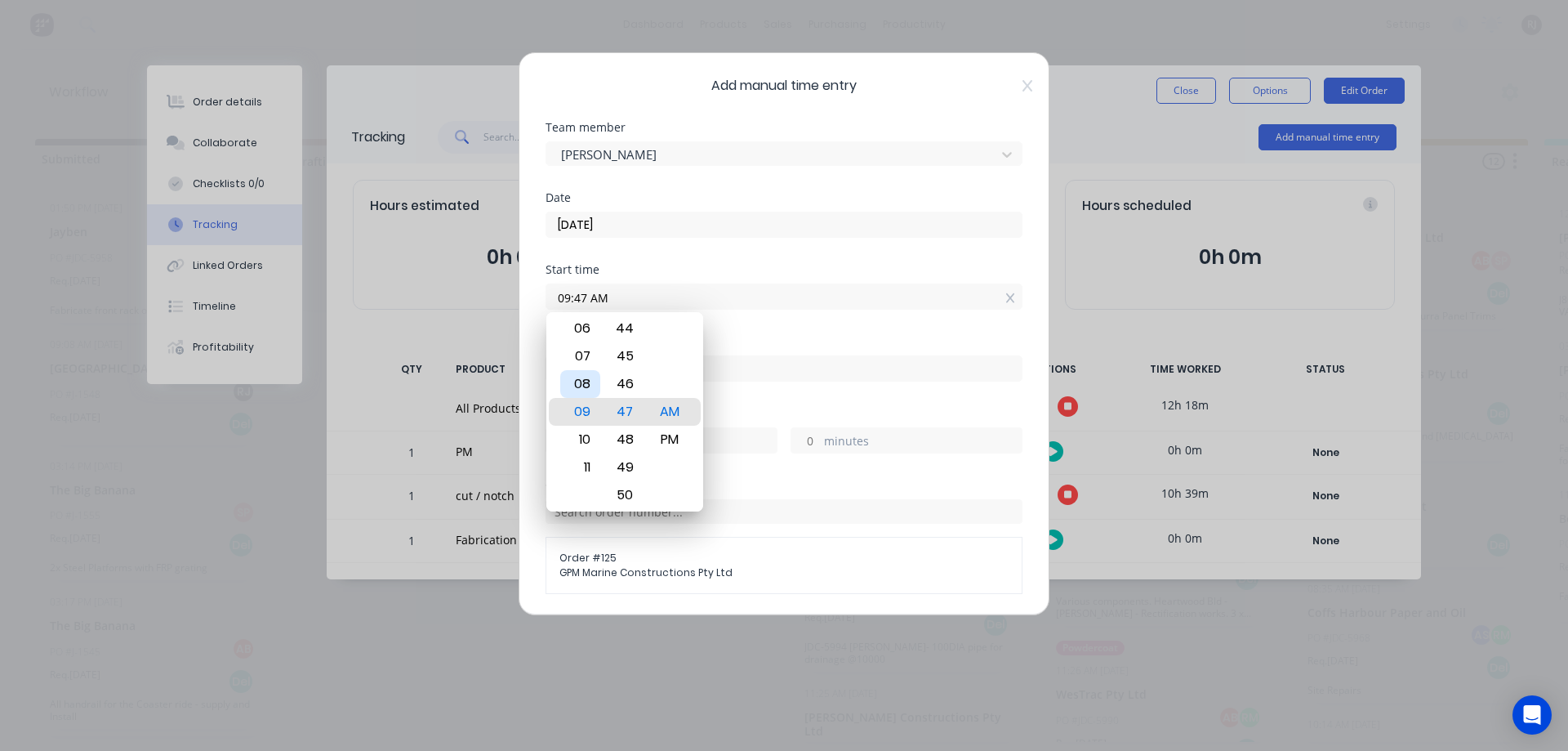
click at [589, 392] on div "08" at bounding box center [580, 384] width 40 height 28
type input "08:47 AM"
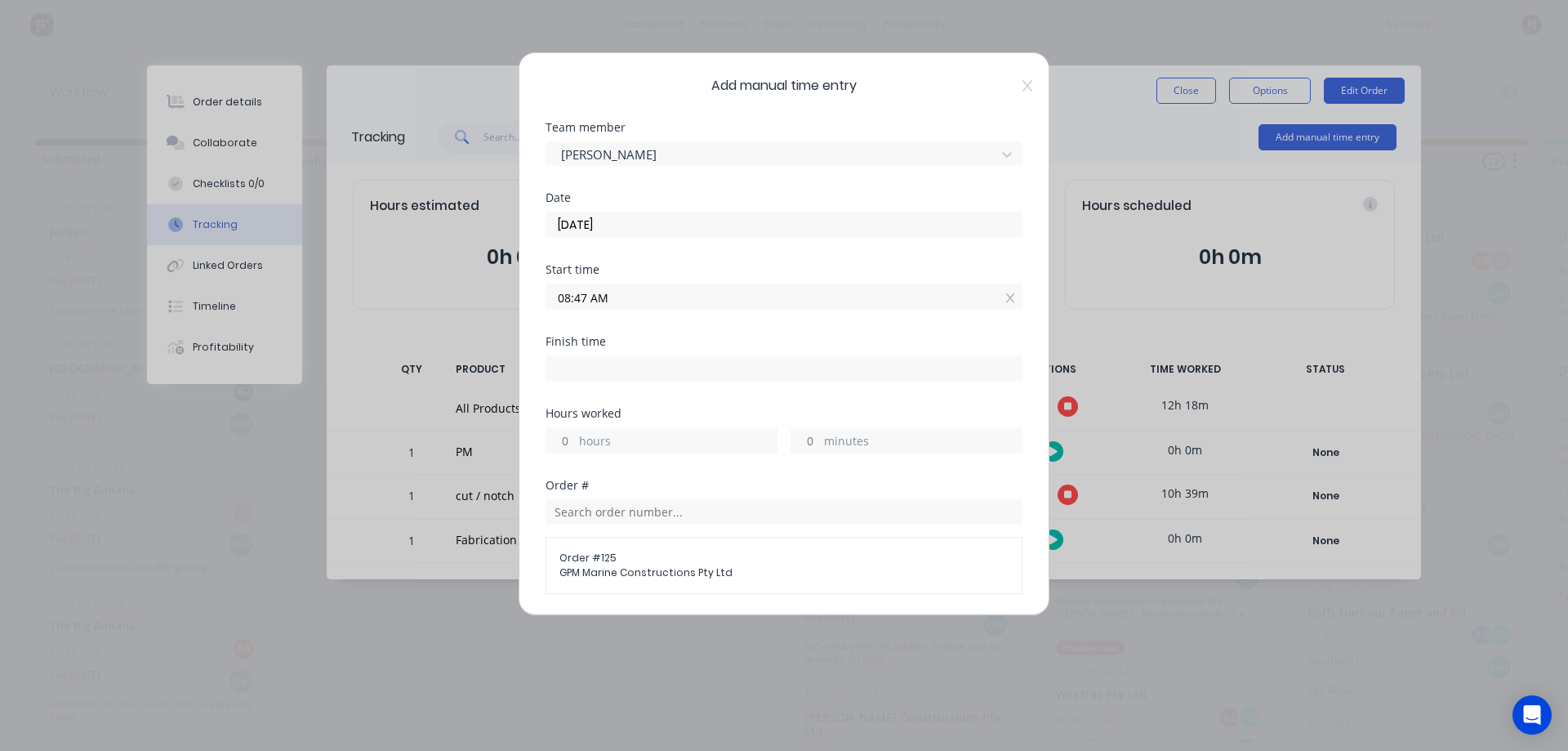
click at [656, 365] on input at bounding box center [784, 369] width 475 height 25
type input "09:47 AM"
type input "1"
type input "0"
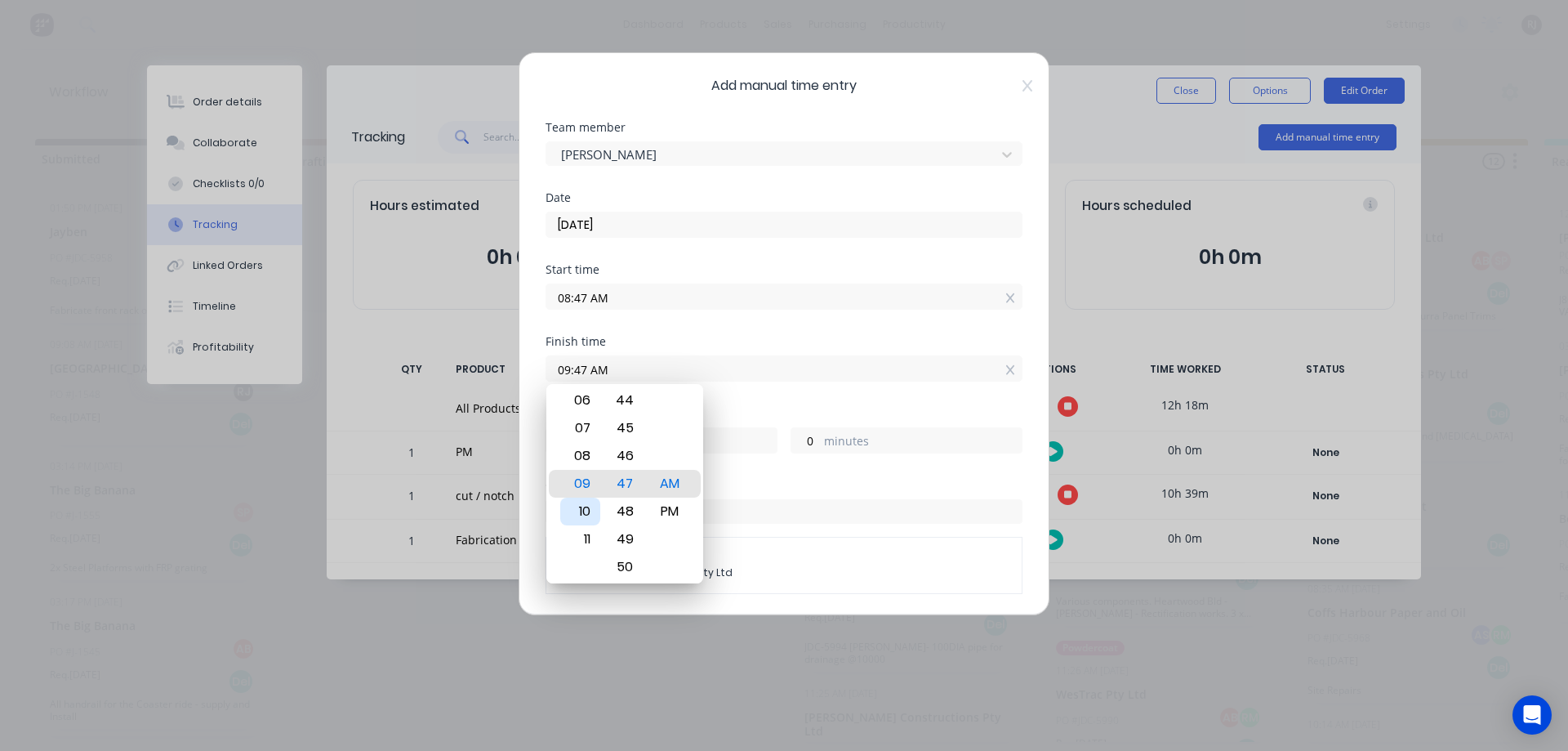
drag, startPoint x: 596, startPoint y: 511, endPoint x: 674, endPoint y: 494, distance: 79.8
click at [597, 511] on div "10" at bounding box center [580, 511] width 40 height 28
type input "10:47 AM"
type input "2"
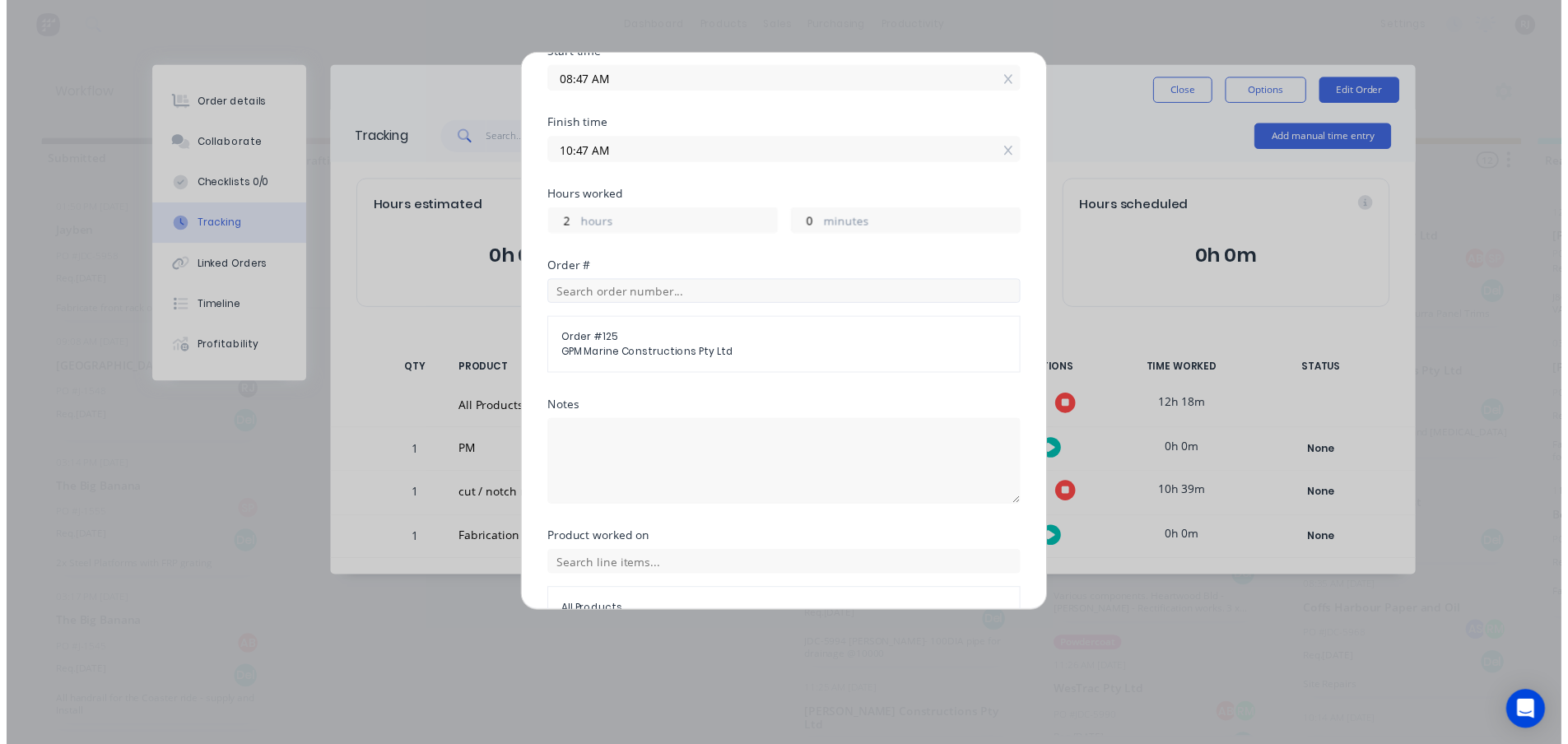
scroll to position [315, 0]
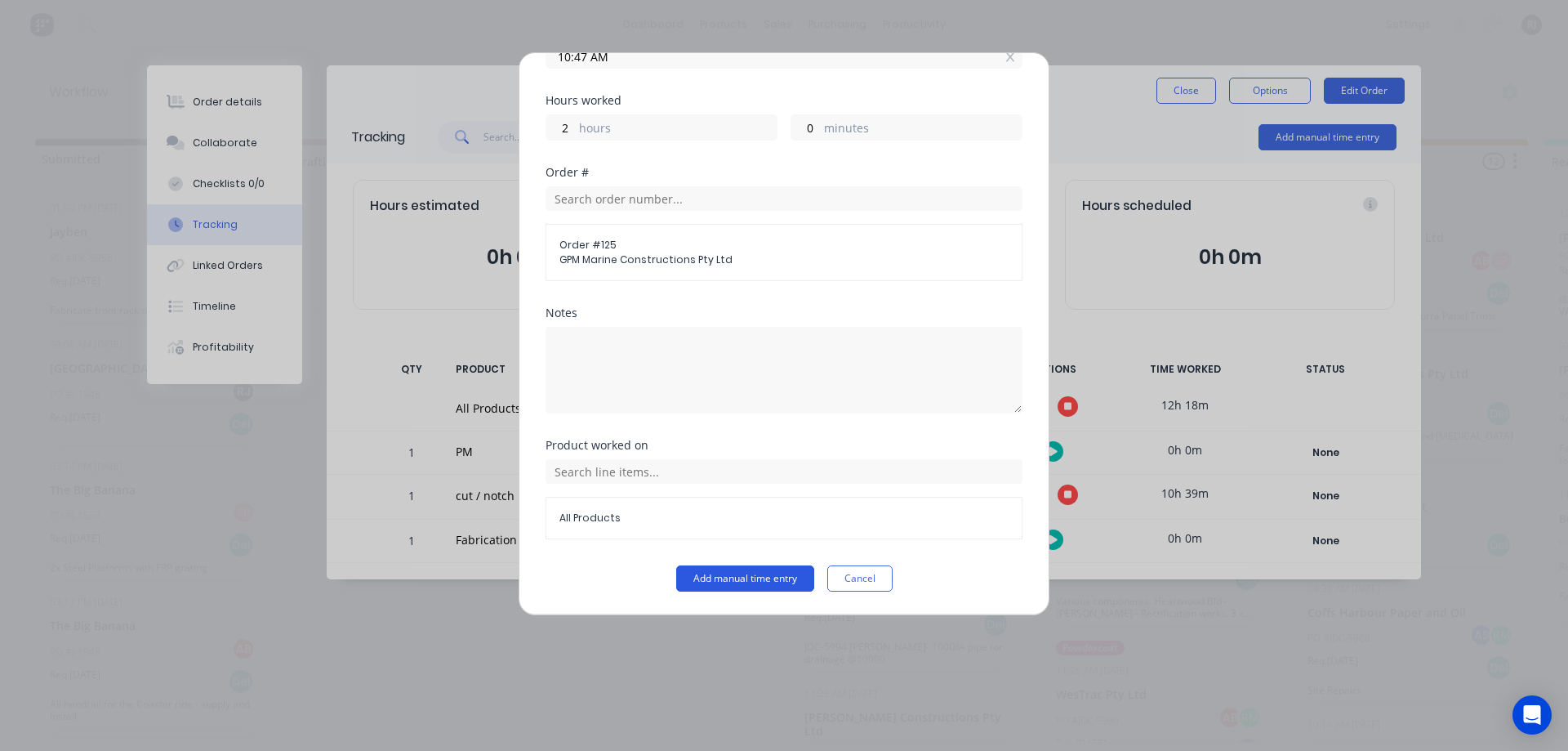
click at [756, 569] on button "Add manual time entry" at bounding box center [745, 579] width 138 height 26
